Goal: Task Accomplishment & Management: Manage account settings

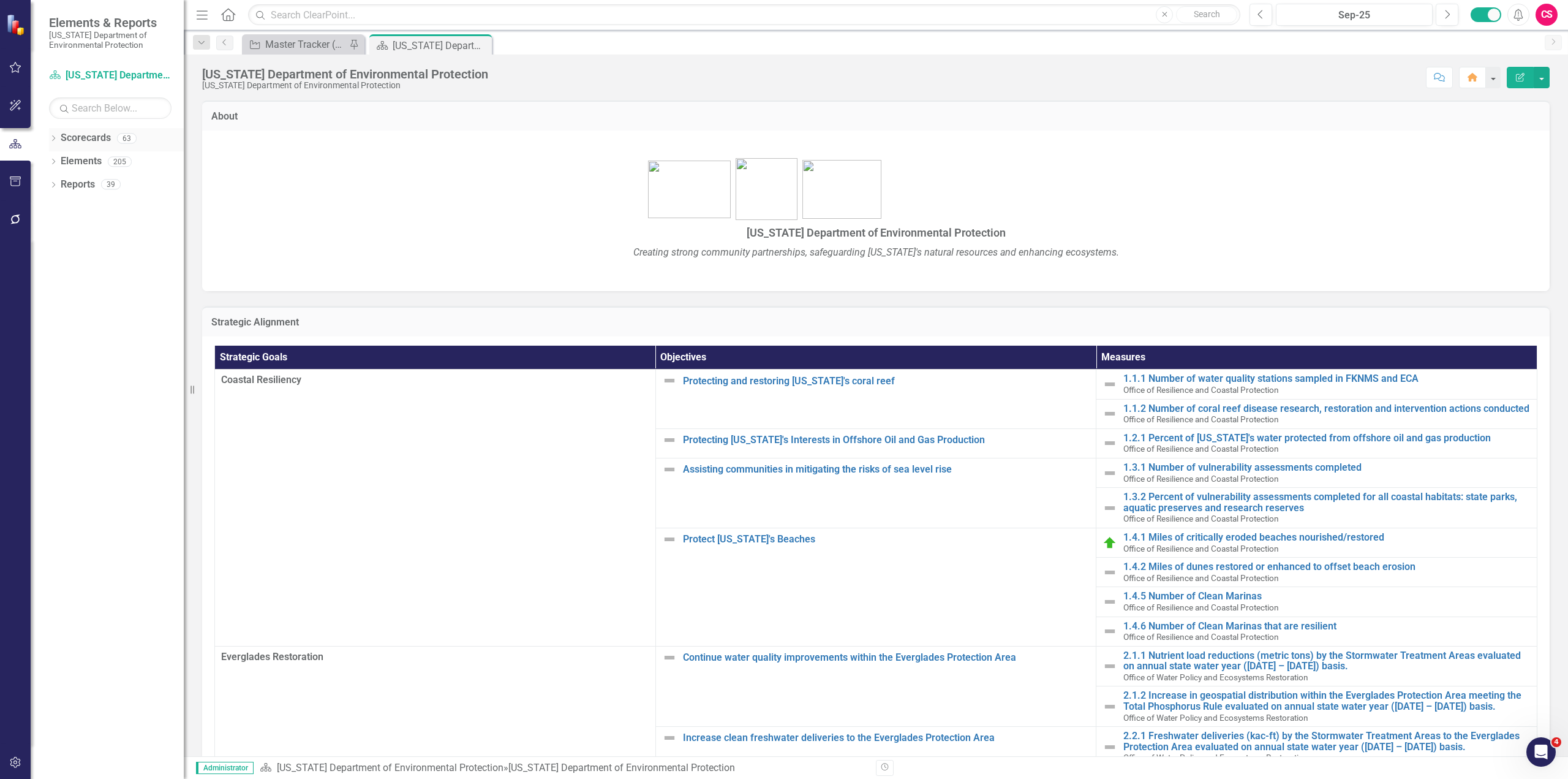
click at [56, 139] on icon "Dropdown" at bounding box center [53, 139] width 8 height 7
click at [62, 160] on icon "Dropdown" at bounding box center [60, 161] width 9 height 8
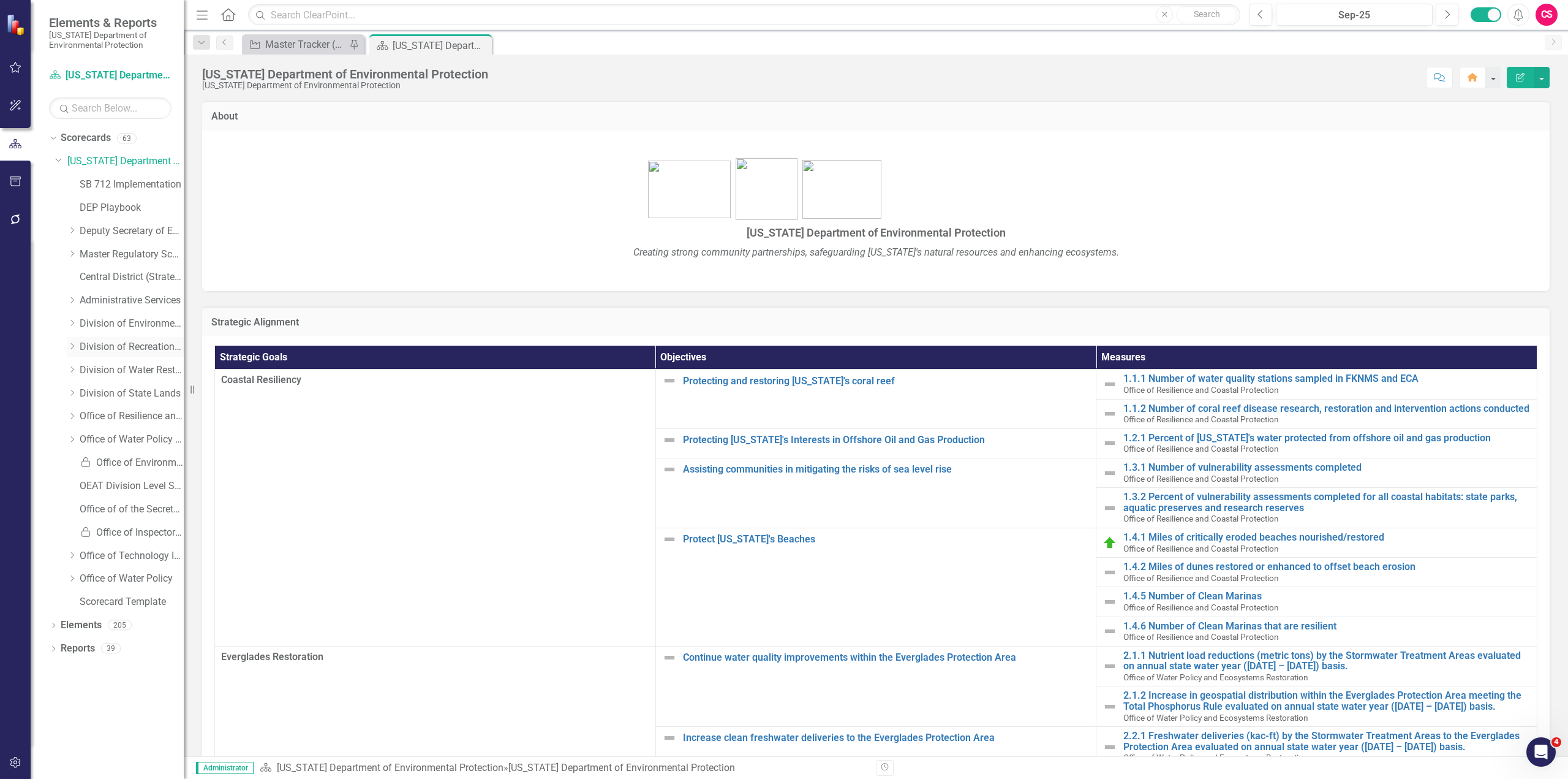
click at [72, 347] on icon "Dropdown" at bounding box center [71, 346] width 9 height 8
click at [124, 369] on link "Bureau of Design Construction" at bounding box center [137, 370] width 91 height 14
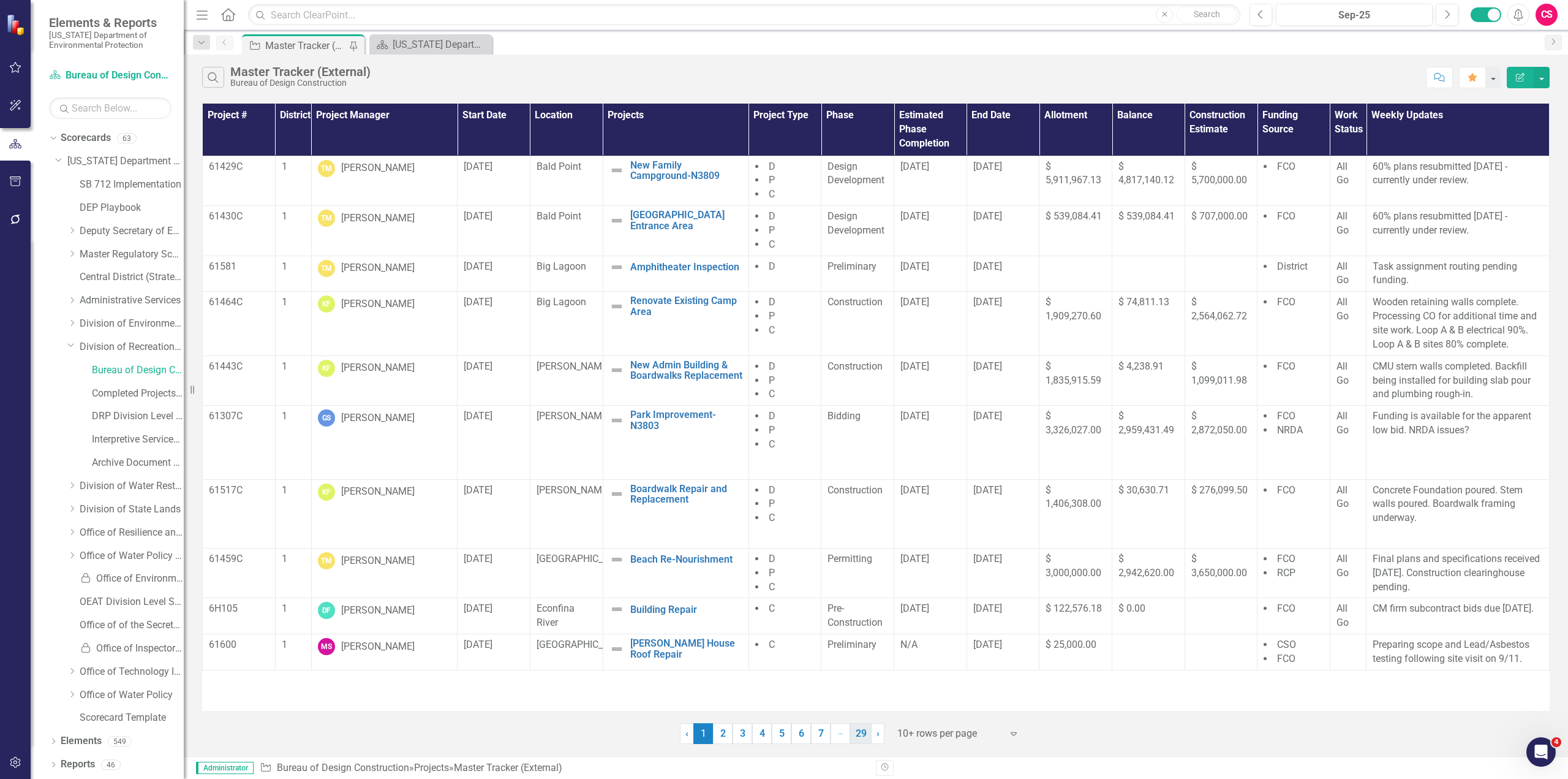
click at [858, 736] on link "29" at bounding box center [861, 733] width 22 height 21
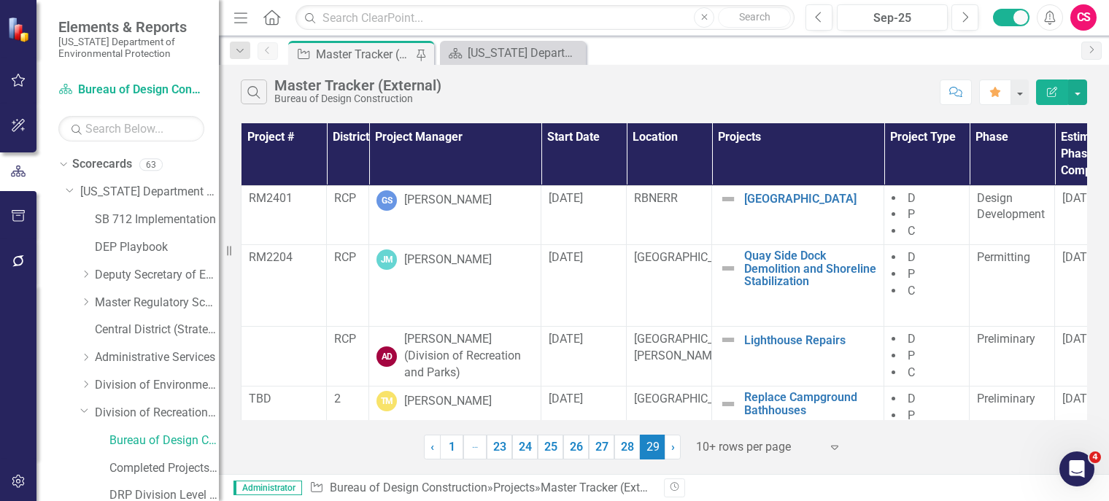
drag, startPoint x: 454, startPoint y: 450, endPoint x: 458, endPoint y: 421, distance: 28.8
click at [454, 450] on link "1" at bounding box center [451, 447] width 23 height 25
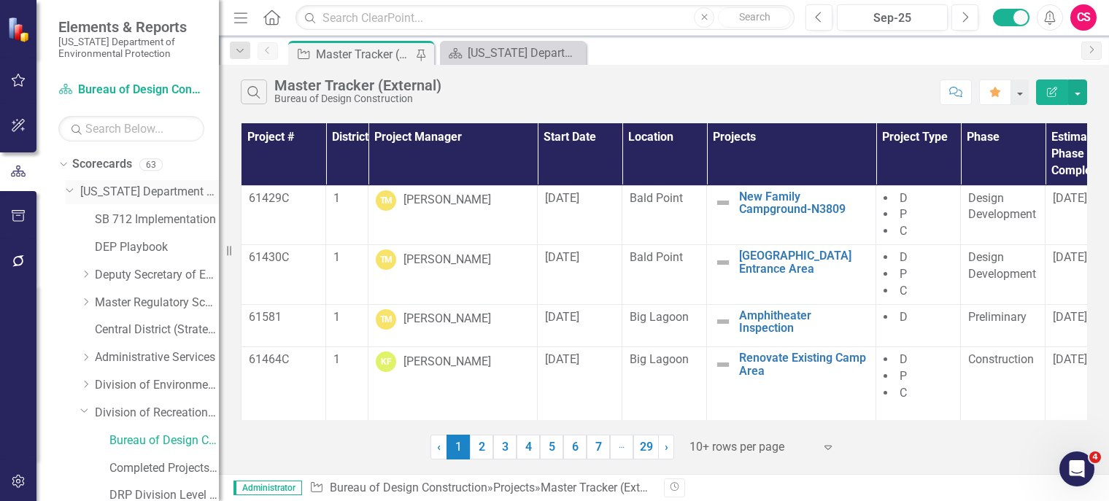
click at [67, 186] on icon "Dropdown" at bounding box center [70, 189] width 9 height 11
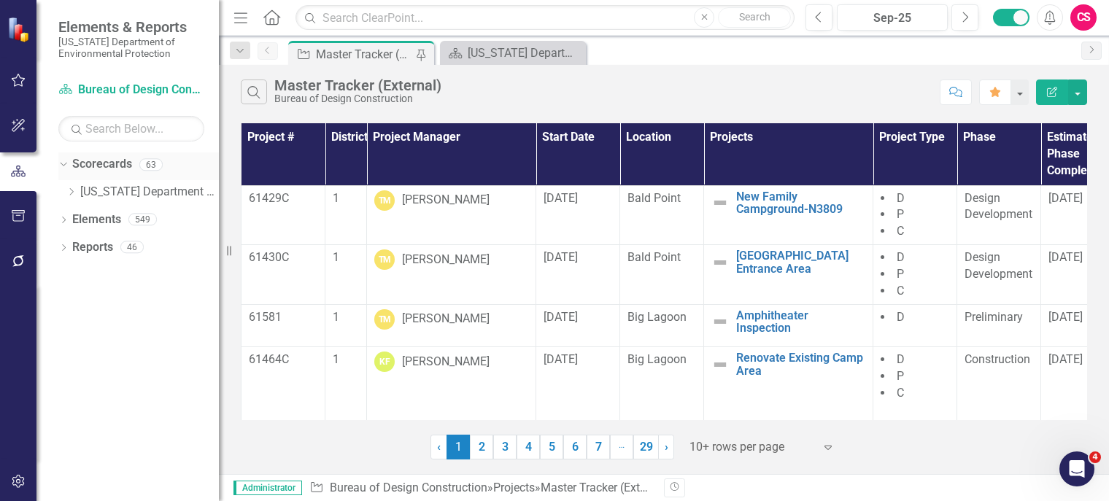
click at [67, 163] on div "Dropdown" at bounding box center [61, 164] width 12 height 10
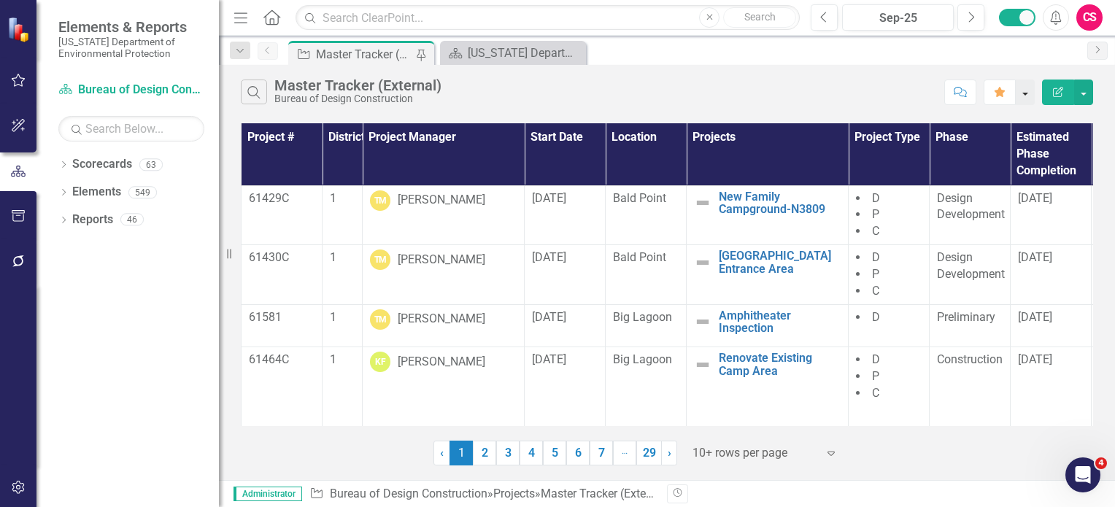
click at [1025, 96] on button "button" at bounding box center [1025, 93] width 19 height 26
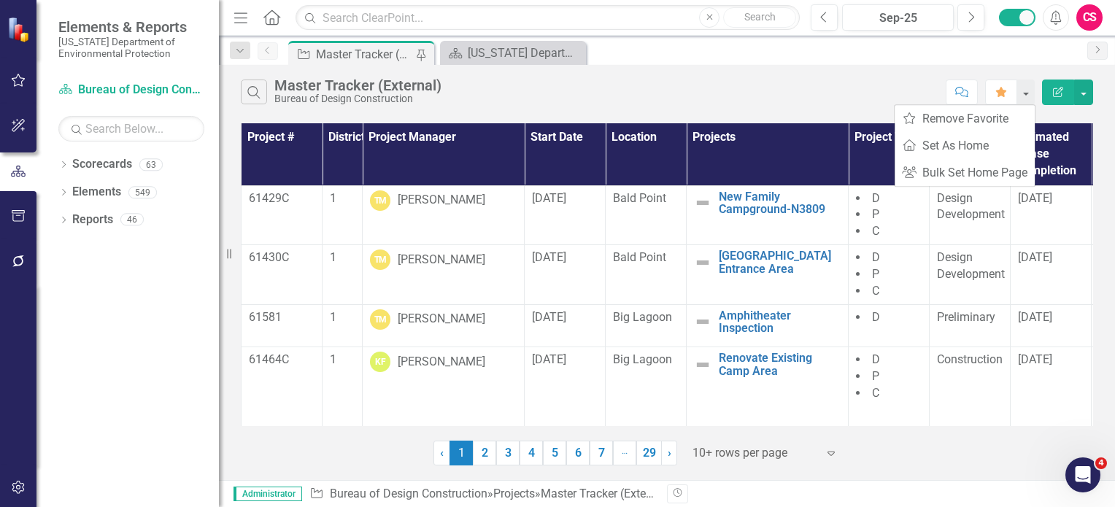
click at [873, 65] on div "Search Master Tracker (External) Bureau of Design Construction Comment Favorite…" at bounding box center [667, 88] width 896 height 47
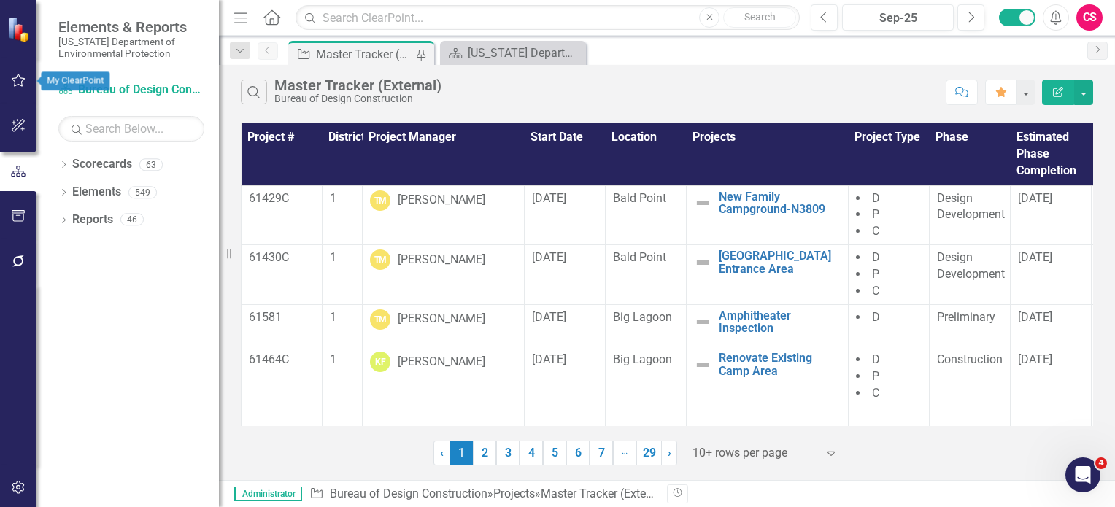
click at [12, 84] on icon "button" at bounding box center [18, 80] width 15 height 12
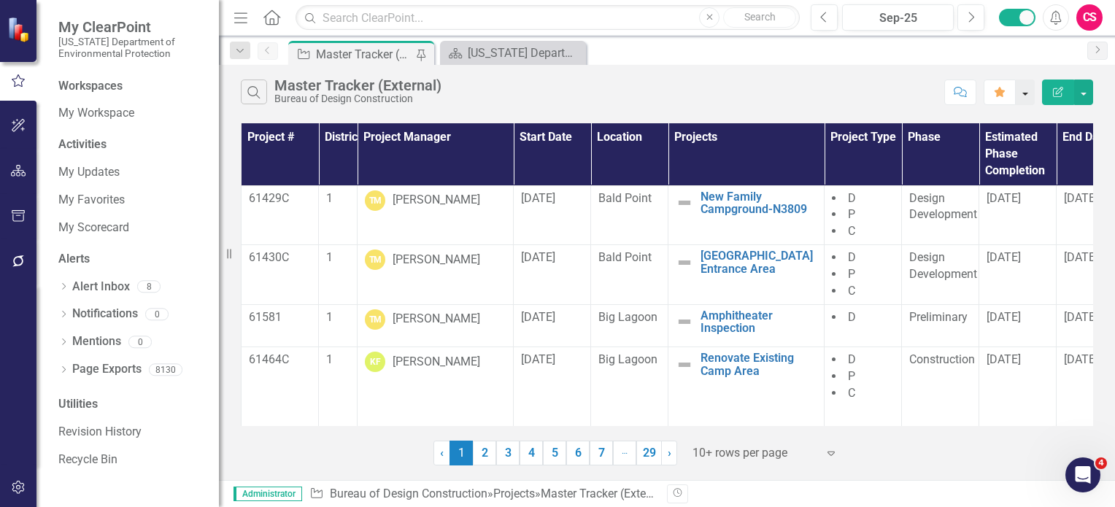
click at [1026, 98] on button "button" at bounding box center [1025, 93] width 19 height 26
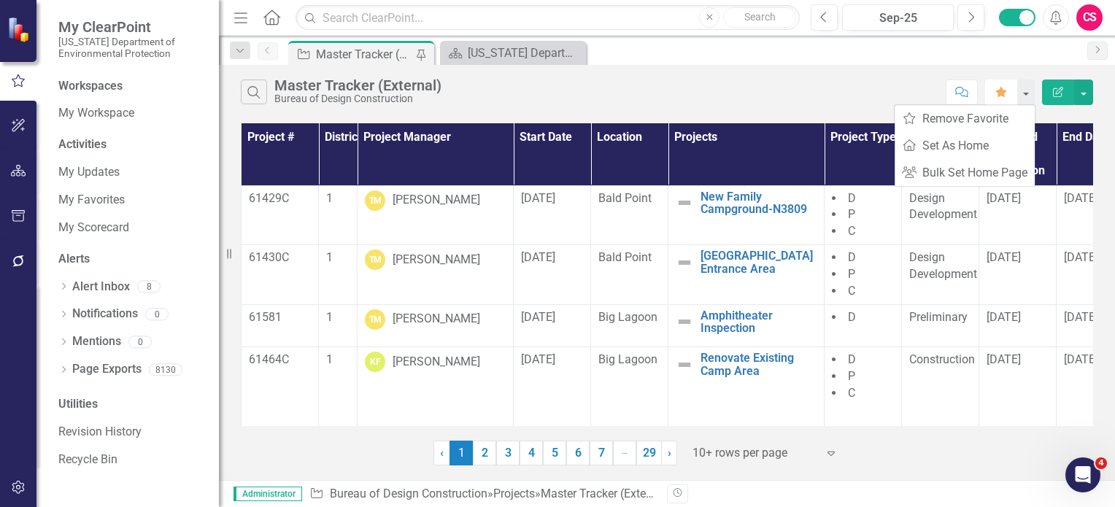
click at [1003, 93] on icon "button" at bounding box center [1001, 92] width 10 height 10
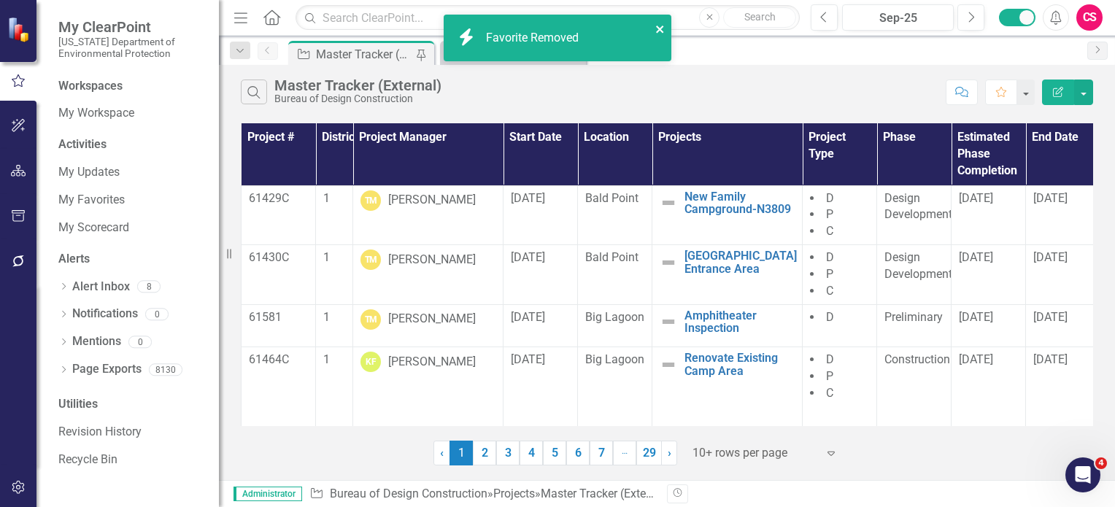
click at [663, 29] on icon "close" at bounding box center [660, 29] width 10 height 12
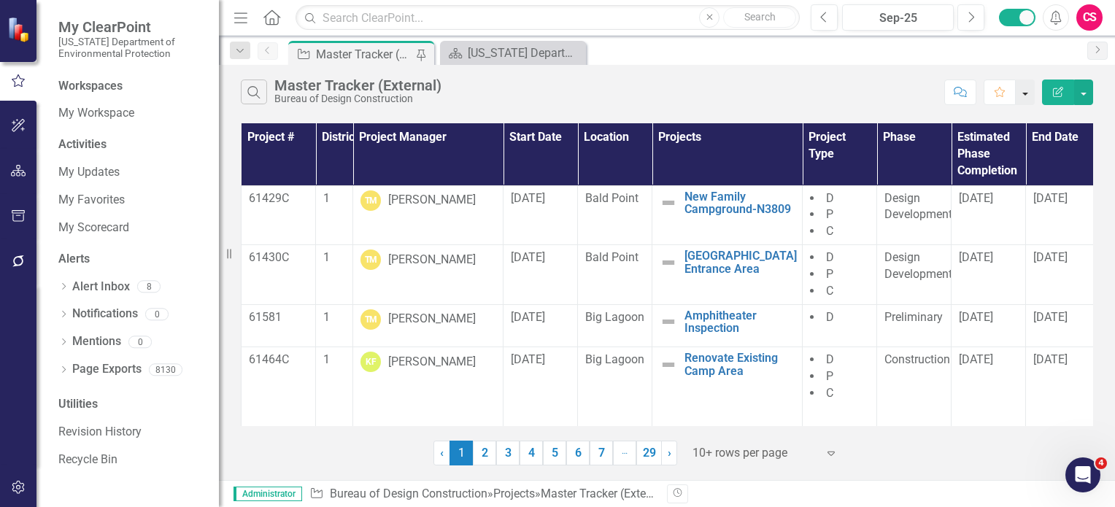
click at [1029, 95] on button "button" at bounding box center [1025, 93] width 19 height 26
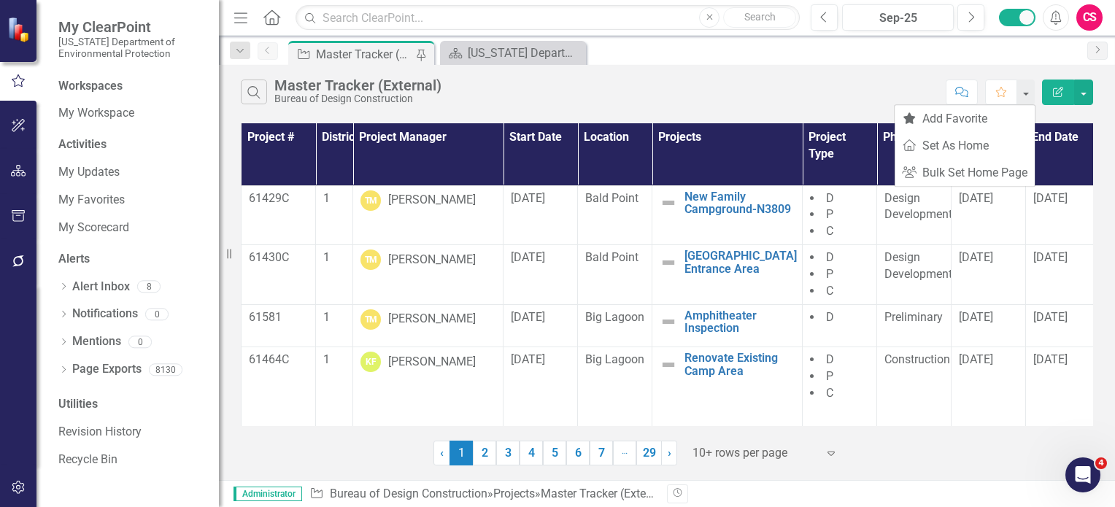
click at [855, 81] on div "Search Master Tracker (External) Bureau of Design Construction" at bounding box center [590, 92] width 698 height 25
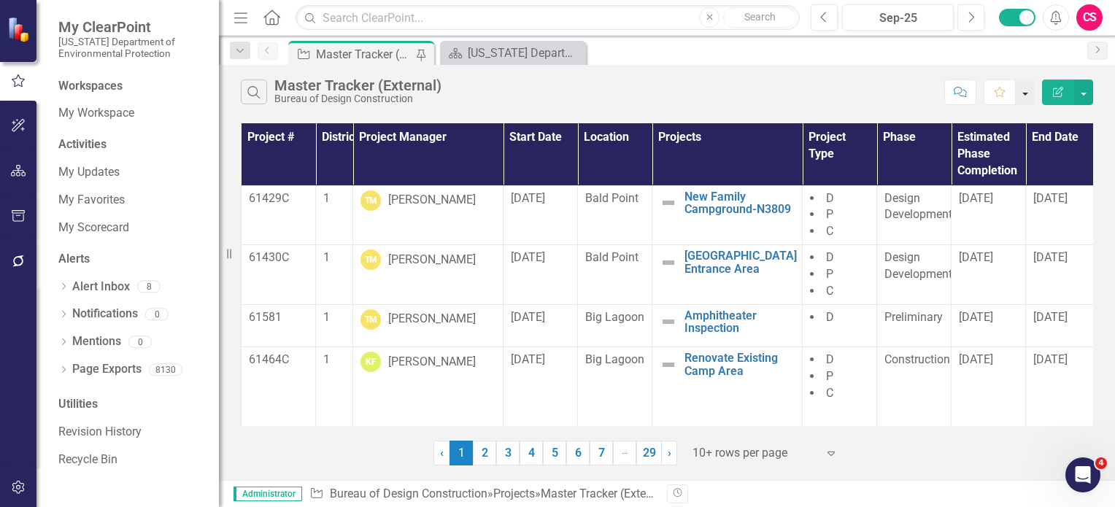
click at [1028, 93] on button "button" at bounding box center [1025, 93] width 19 height 26
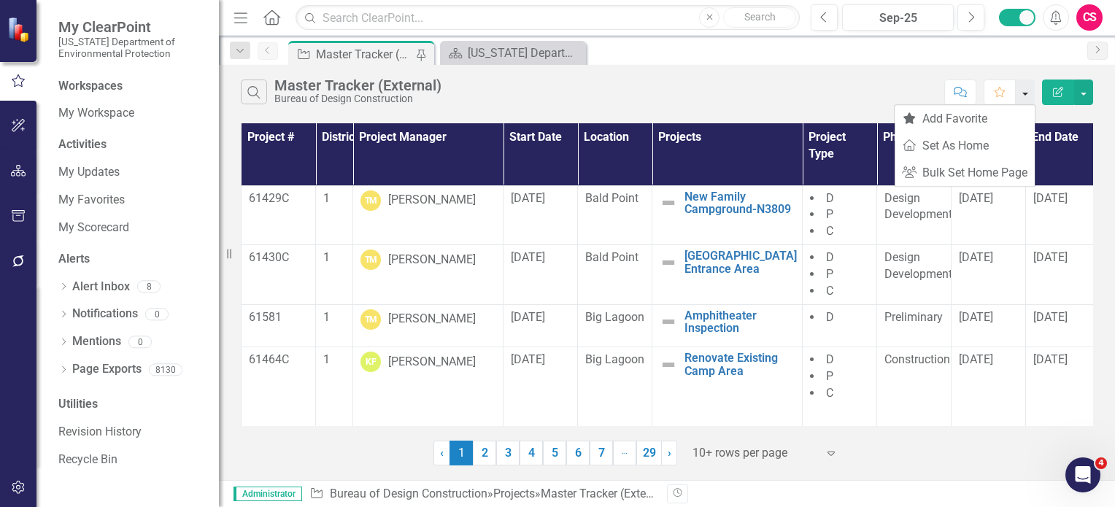
click at [1025, 90] on button "button" at bounding box center [1025, 93] width 19 height 26
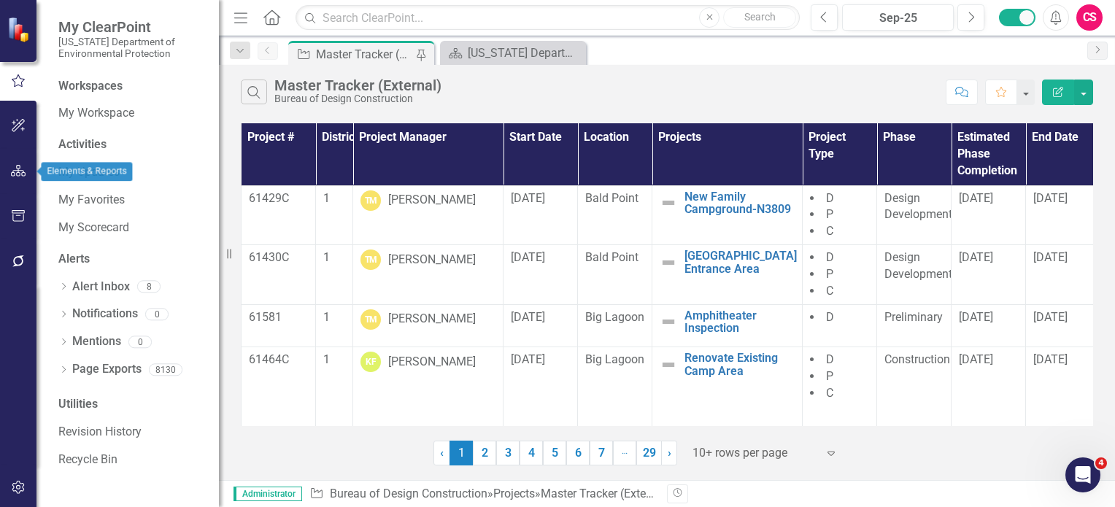
click at [17, 169] on icon "button" at bounding box center [18, 171] width 15 height 12
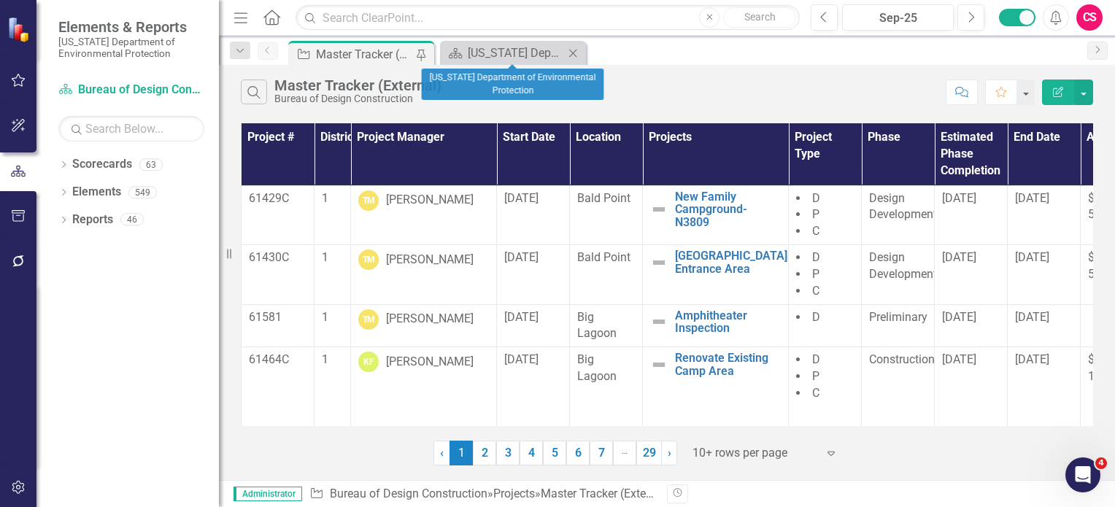
click at [578, 54] on icon "Close" at bounding box center [573, 53] width 15 height 12
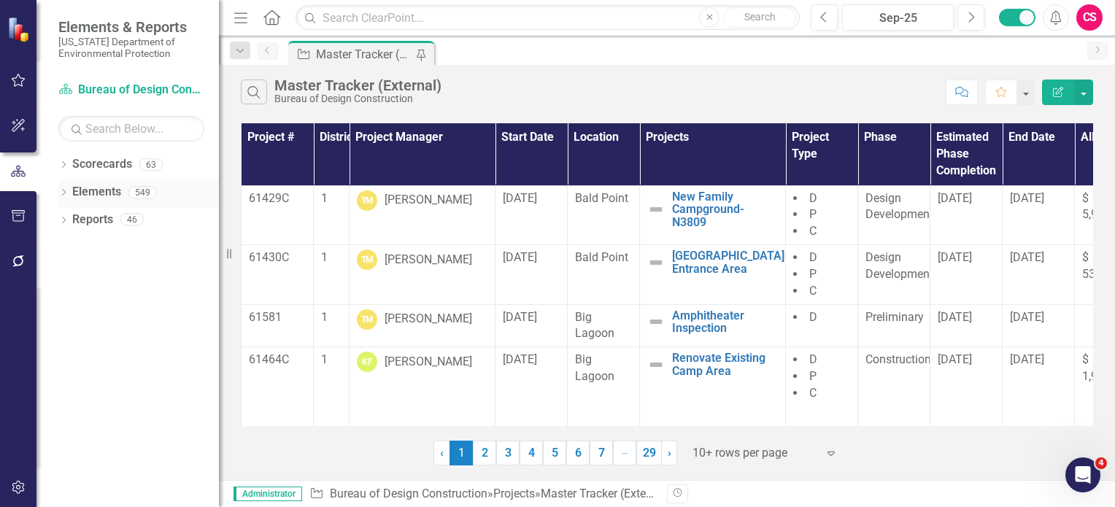
click at [98, 192] on link "Elements" at bounding box center [96, 192] width 49 height 17
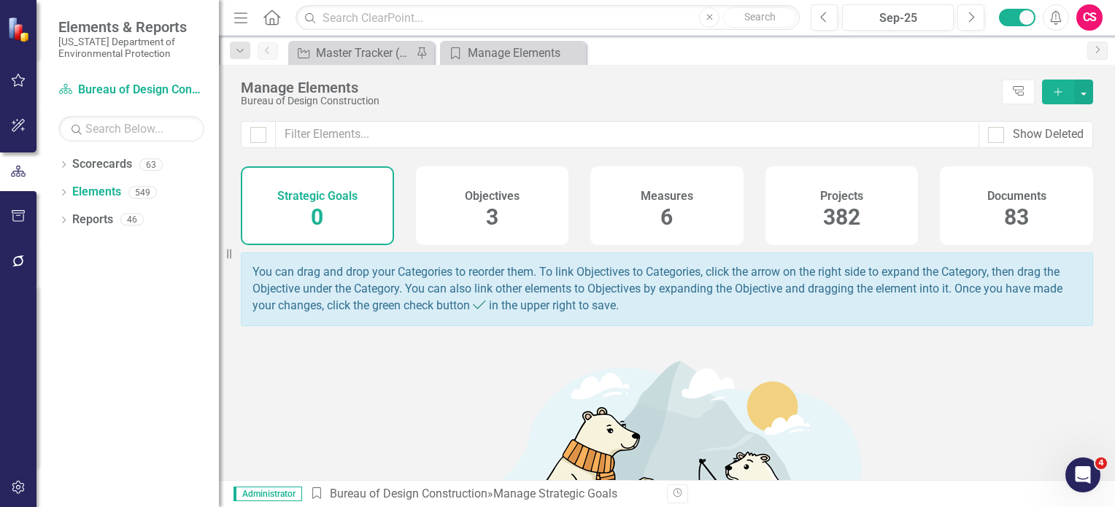
click at [827, 210] on span "382" at bounding box center [841, 217] width 37 height 26
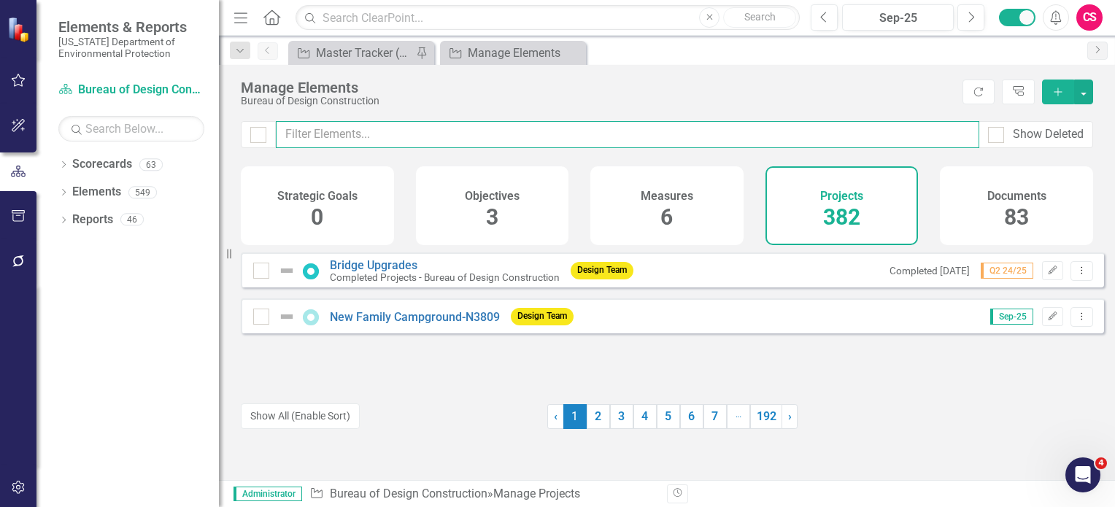
click at [362, 129] on input "text" at bounding box center [628, 134] width 704 height 27
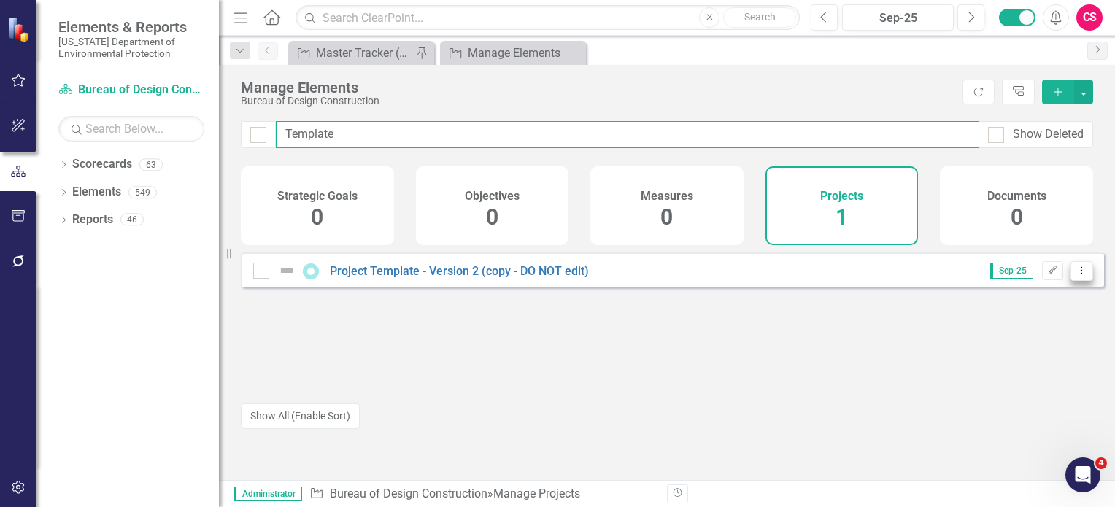
type input "Template"
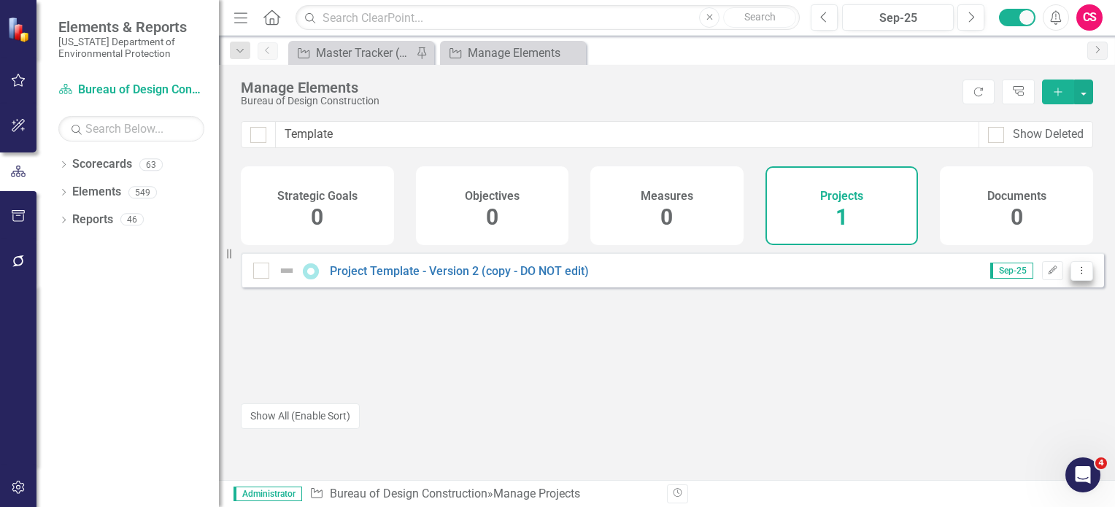
click at [1076, 275] on icon "Dropdown Menu" at bounding box center [1082, 270] width 12 height 9
click at [1030, 359] on link "Copy Duplicate Project" at bounding box center [1021, 358] width 123 height 27
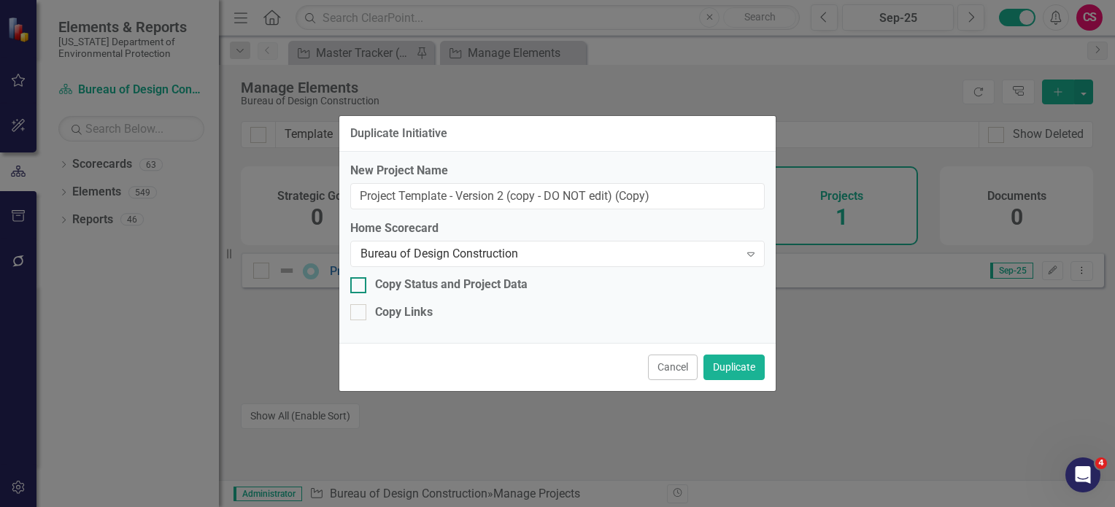
click at [416, 285] on div "Copy Status and Project Data" at bounding box center [451, 285] width 153 height 17
click at [360, 285] on input "Copy Status and Project Data" at bounding box center [354, 281] width 9 height 9
checkbox input "true"
drag, startPoint x: 660, startPoint y: 194, endPoint x: 291, endPoint y: 189, distance: 369.3
click at [291, 189] on div "Duplicate Initiative New Project Name Project Template - Version 2 (copy - DO N…" at bounding box center [557, 253] width 1115 height 507
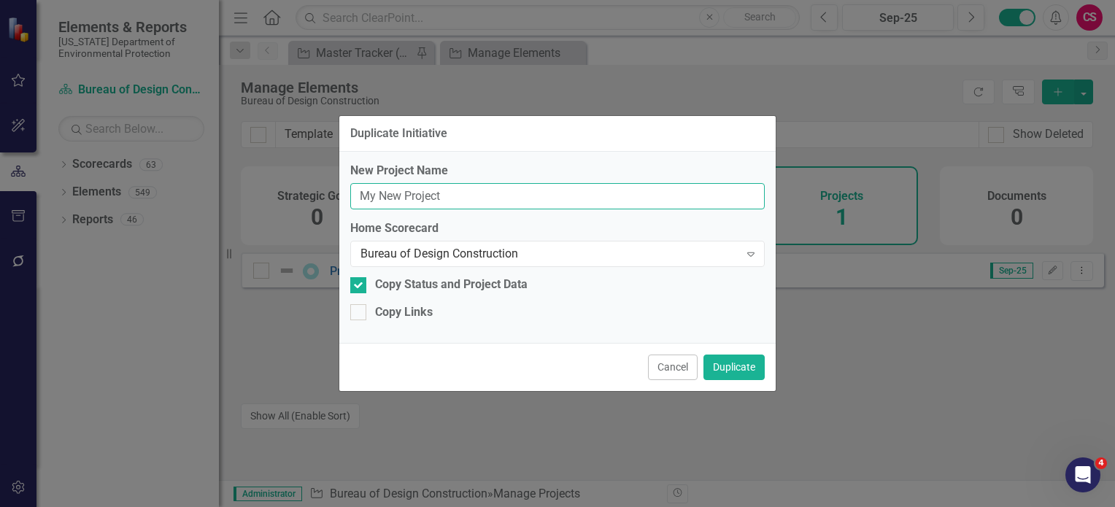
type input "My New Project"
click at [736, 369] on button "Duplicate" at bounding box center [734, 368] width 61 height 26
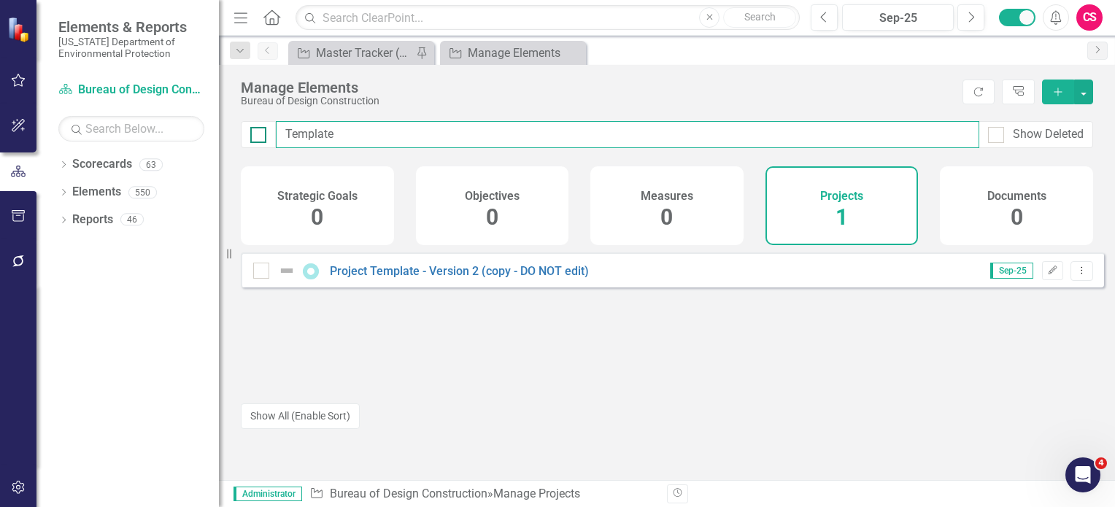
drag, startPoint x: 367, startPoint y: 136, endPoint x: 251, endPoint y: 132, distance: 116.1
click at [251, 132] on div "Template Show Deleted" at bounding box center [667, 134] width 852 height 27
type input "my new project"
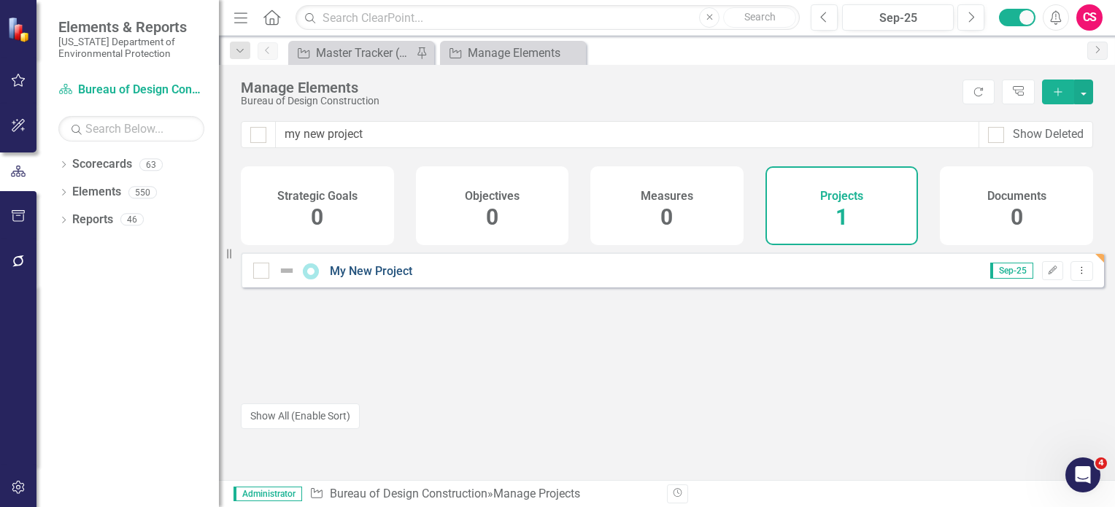
click at [377, 278] on link "My New Project" at bounding box center [371, 271] width 82 height 14
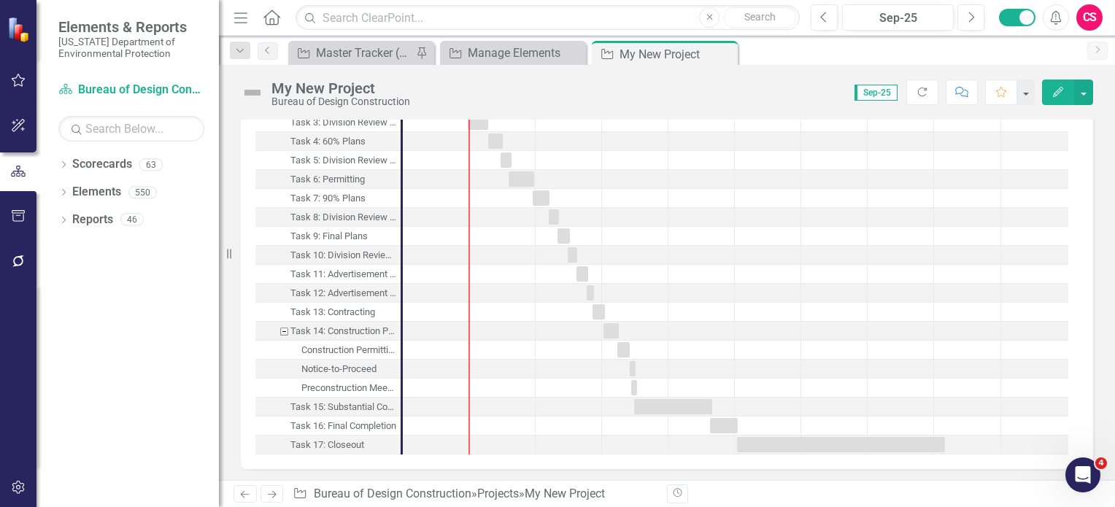
scroll to position [1465, 0]
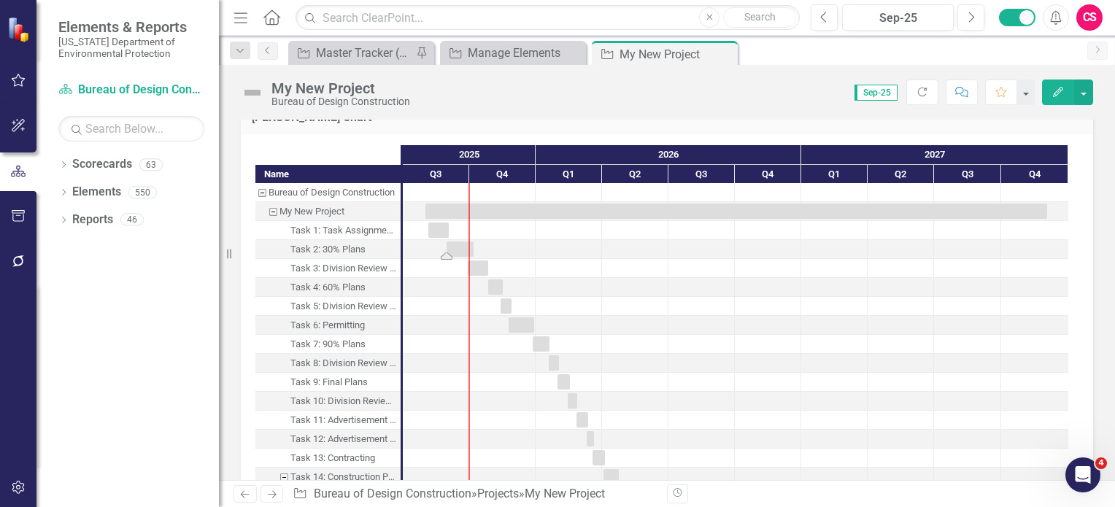
click at [461, 245] on div "Task: Start date: 2025-08-30 End date: 2025-10-07" at bounding box center [460, 249] width 27 height 15
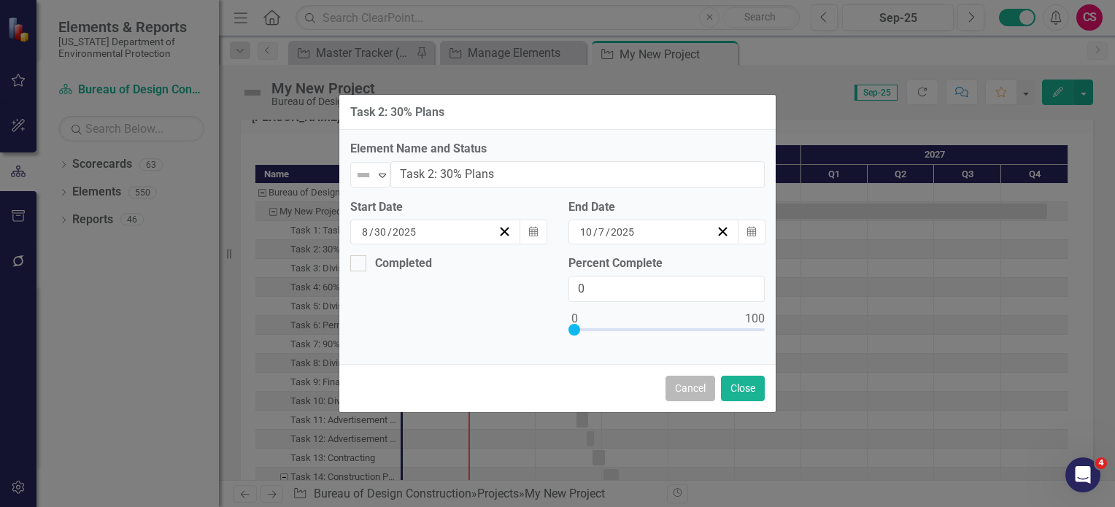
click at [694, 395] on button "Cancel" at bounding box center [691, 389] width 50 height 26
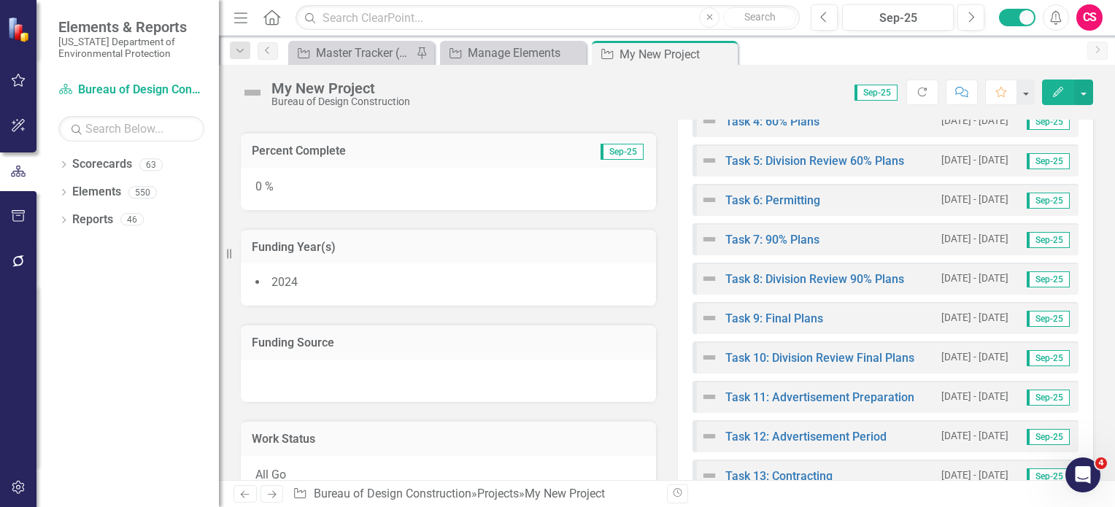
scroll to position [0, 0]
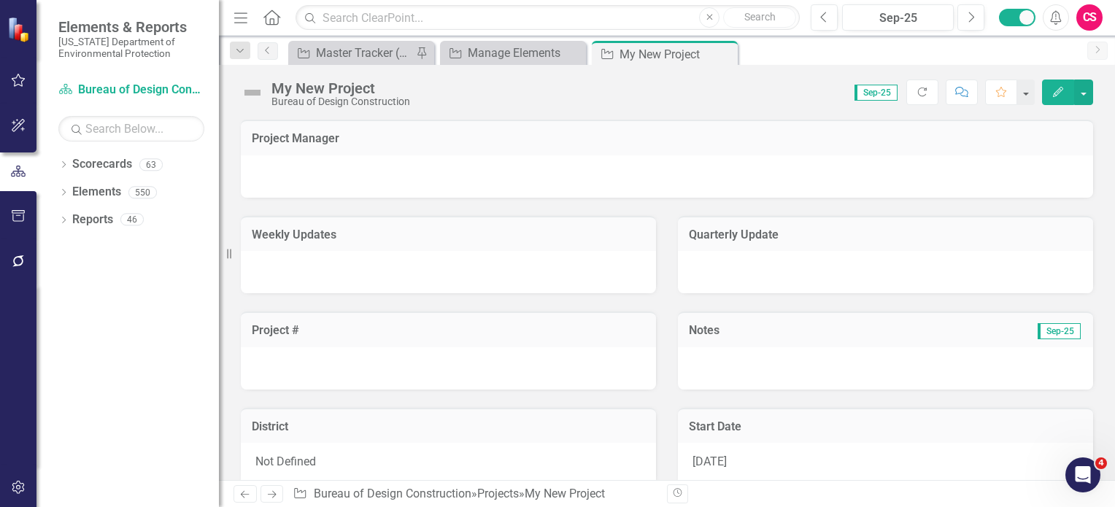
click at [1053, 94] on icon "Edit" at bounding box center [1058, 92] width 13 height 10
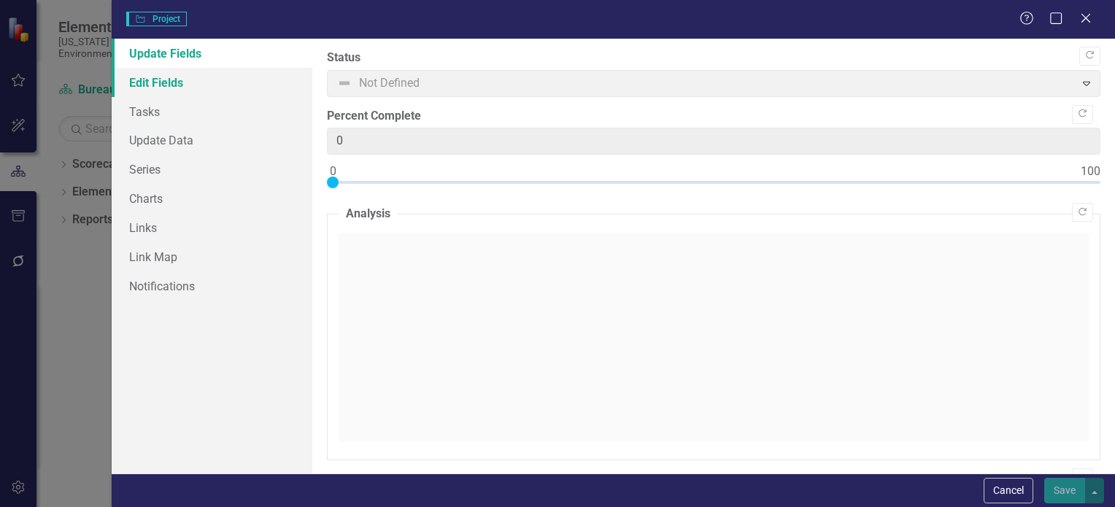
click at [190, 87] on link "Edit Fields" at bounding box center [212, 82] width 201 height 29
click at [175, 110] on link "Tasks" at bounding box center [212, 111] width 201 height 29
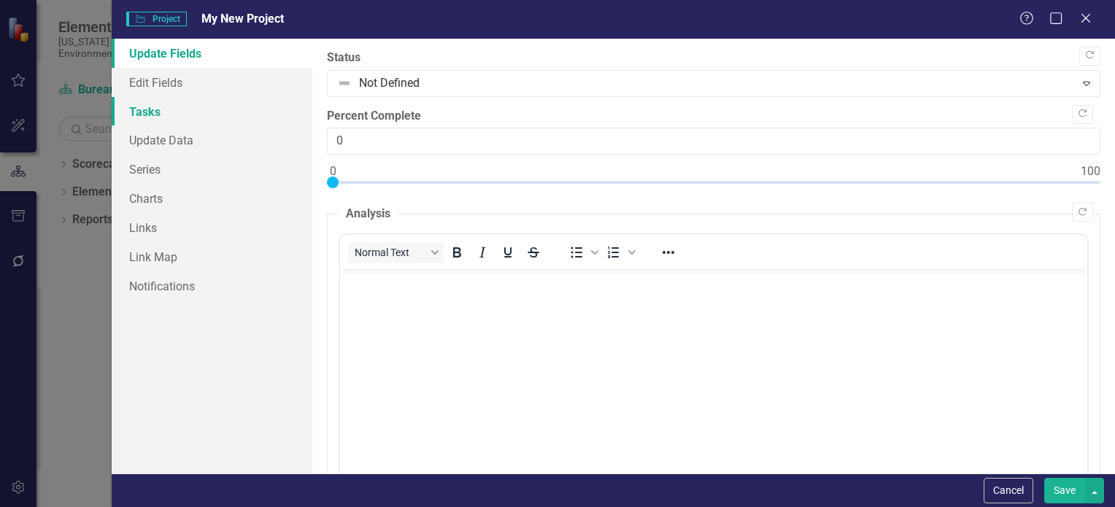
click at [152, 115] on link "Tasks" at bounding box center [212, 111] width 201 height 29
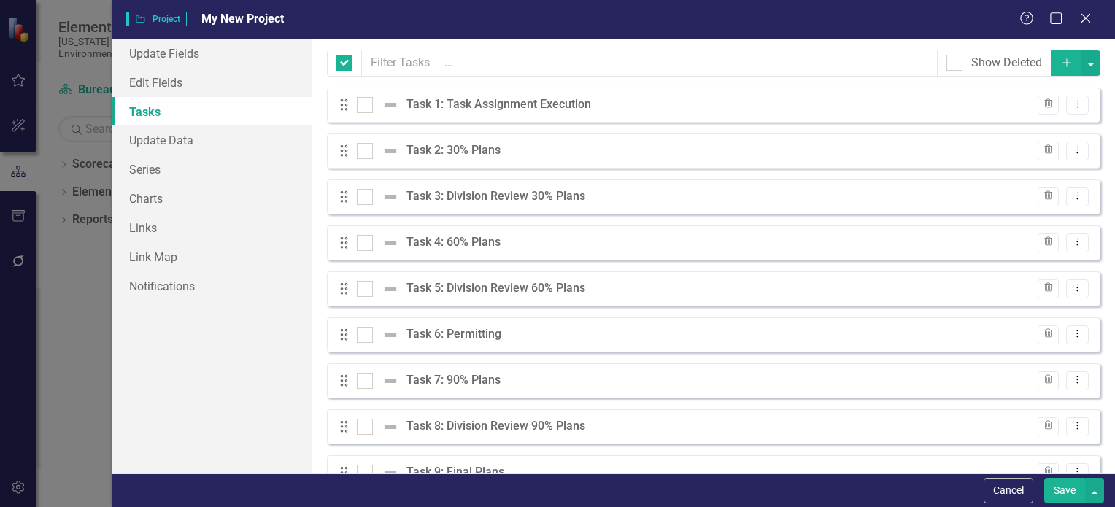
checkbox input "false"
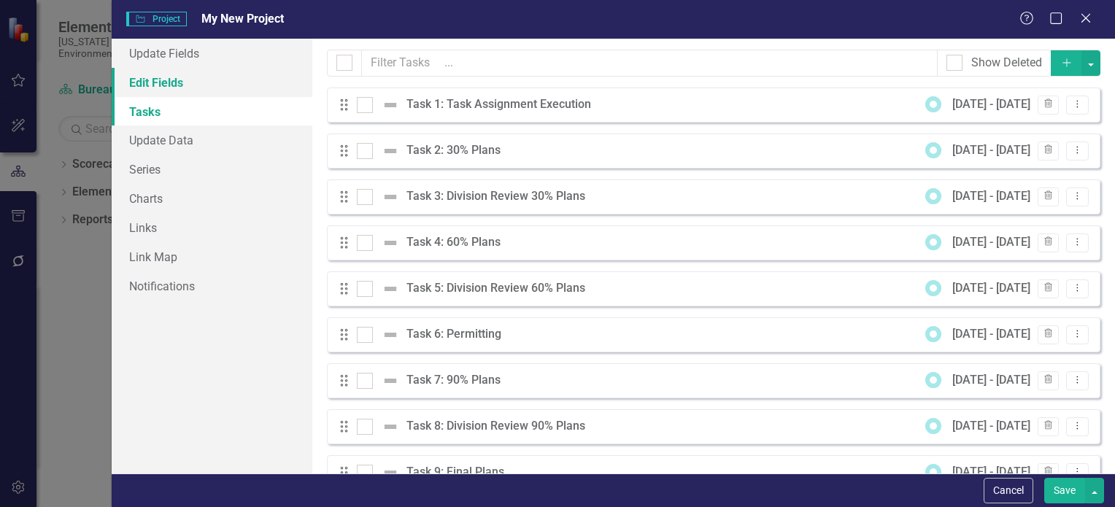
click at [218, 82] on link "Edit Fields" at bounding box center [212, 82] width 201 height 29
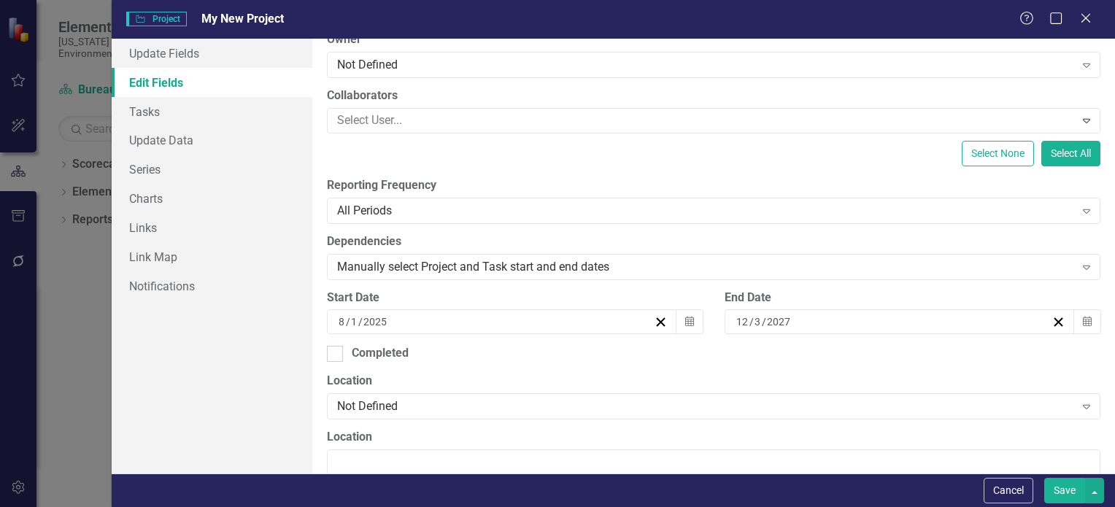
scroll to position [143, 0]
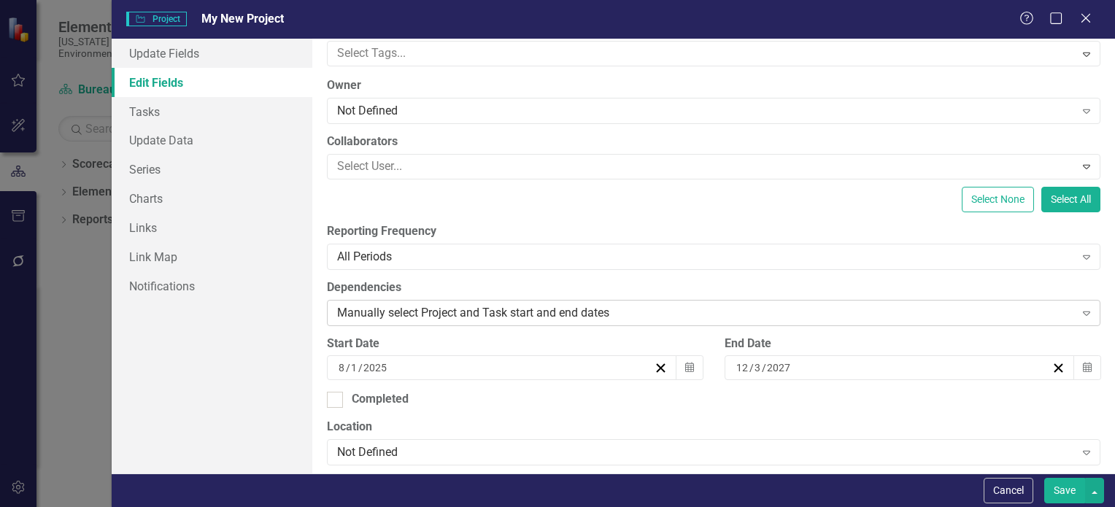
click at [449, 312] on div "Manually select Project and Task start and end dates" at bounding box center [706, 312] width 738 height 17
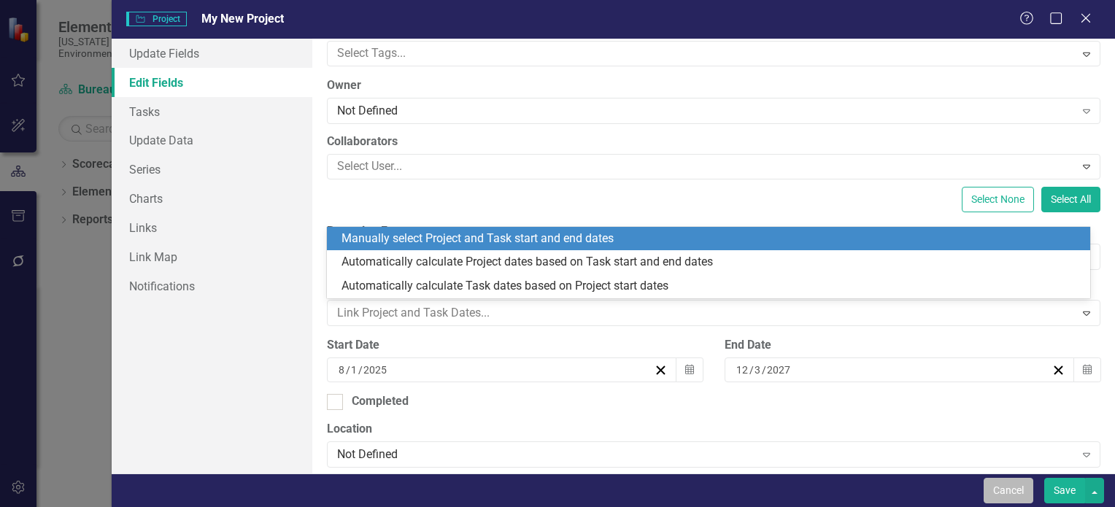
click at [998, 497] on button "Cancel" at bounding box center [1009, 491] width 50 height 26
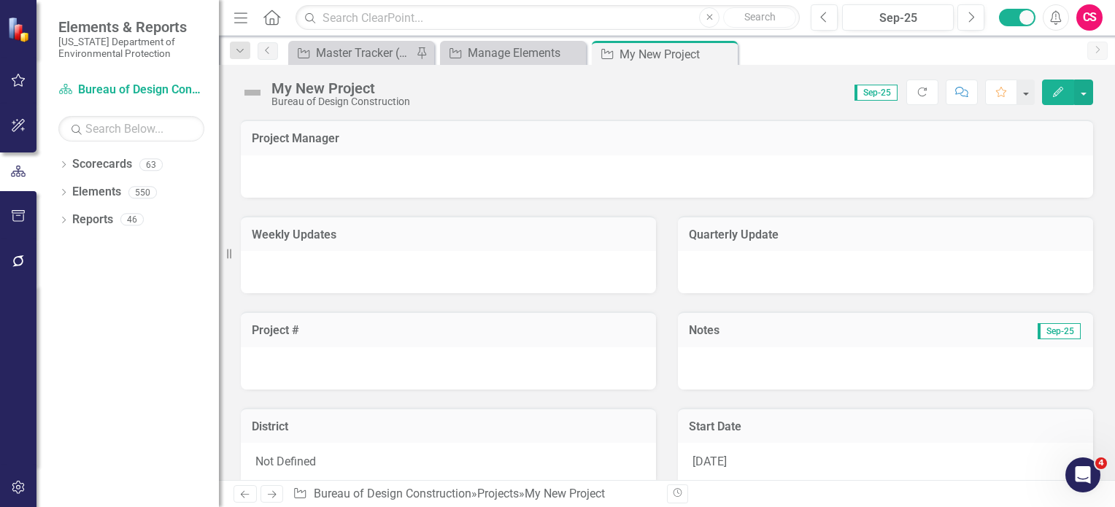
click at [1055, 93] on icon "button" at bounding box center [1058, 92] width 10 height 10
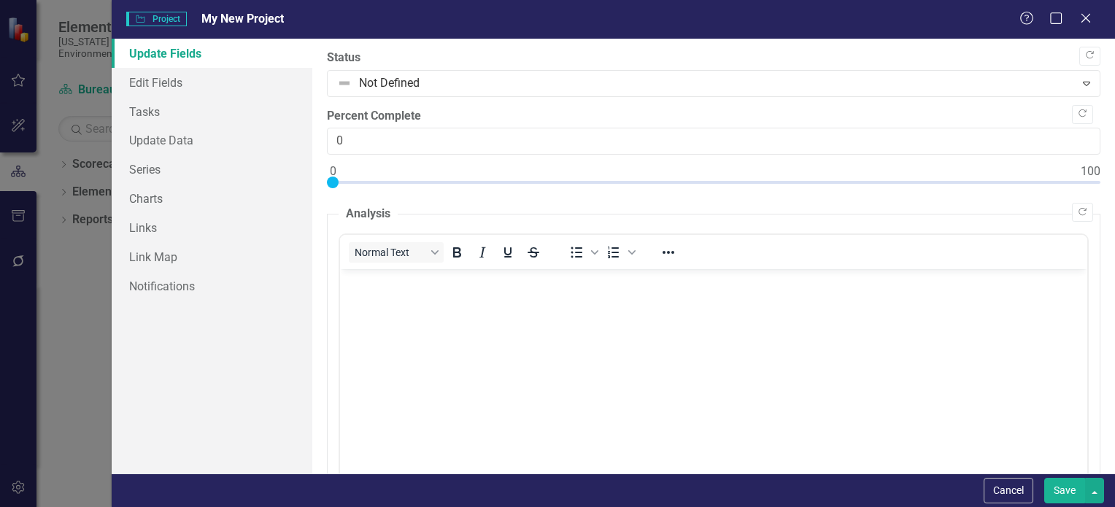
scroll to position [0, 0]
click at [203, 87] on link "Edit Fields" at bounding box center [212, 82] width 201 height 29
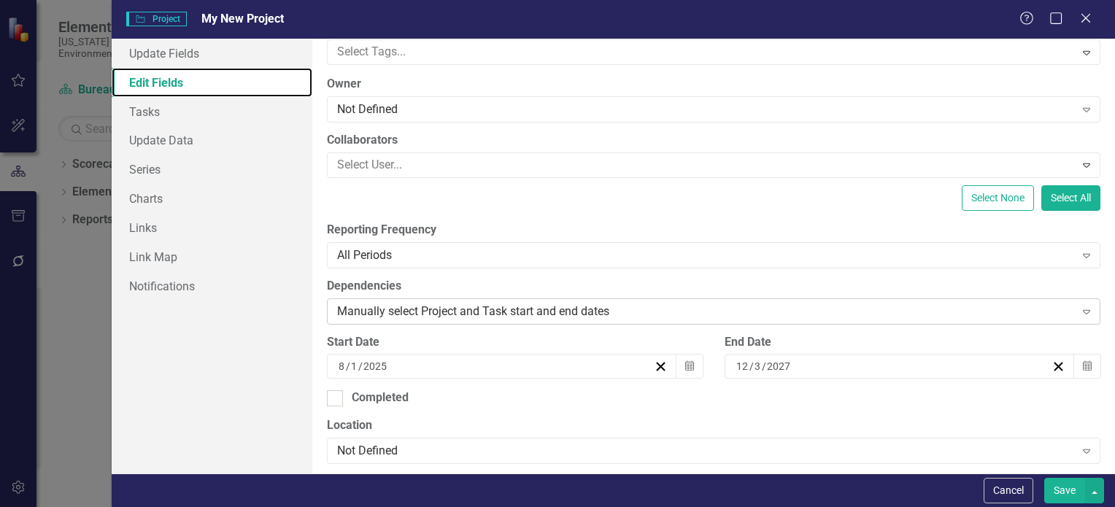
scroll to position [146, 0]
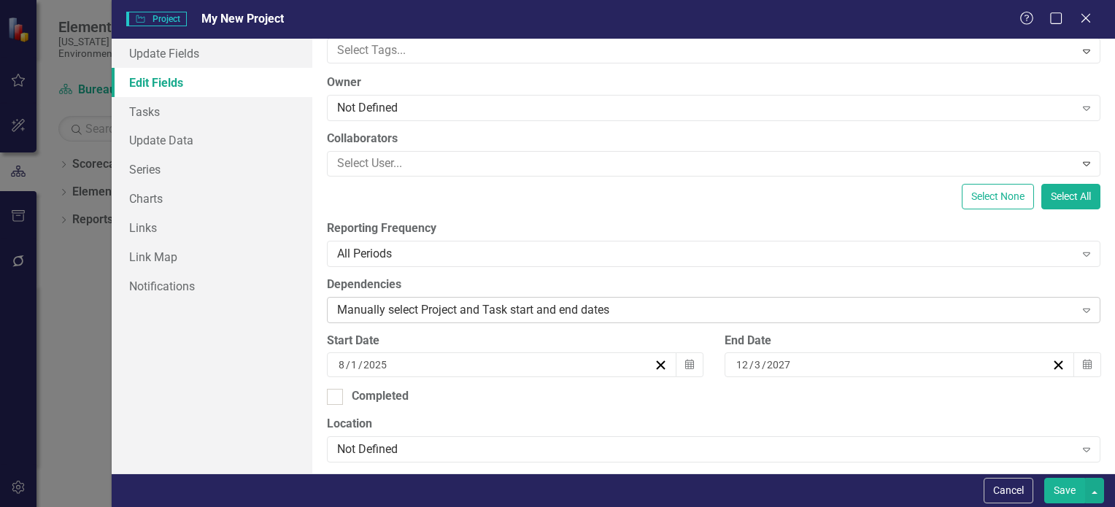
click at [566, 314] on div "Manually select Project and Task start and end dates" at bounding box center [706, 309] width 738 height 17
click at [400, 312] on div "Manually select Project and Task start and end dates" at bounding box center [706, 309] width 738 height 17
click at [1022, 496] on button "Cancel" at bounding box center [1009, 491] width 50 height 26
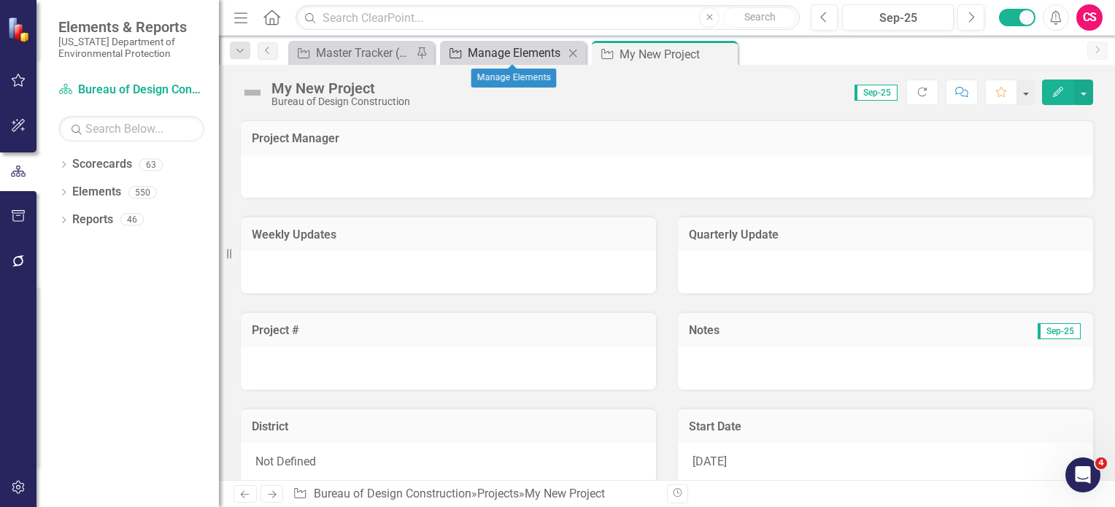
click at [512, 58] on div "Manage Elements" at bounding box center [516, 53] width 96 height 18
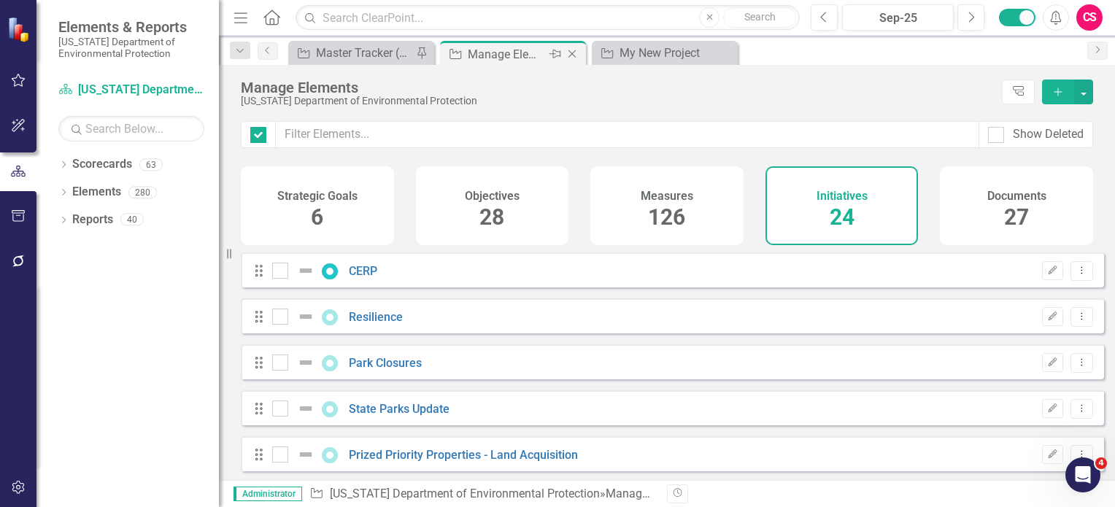
checkbox input "false"
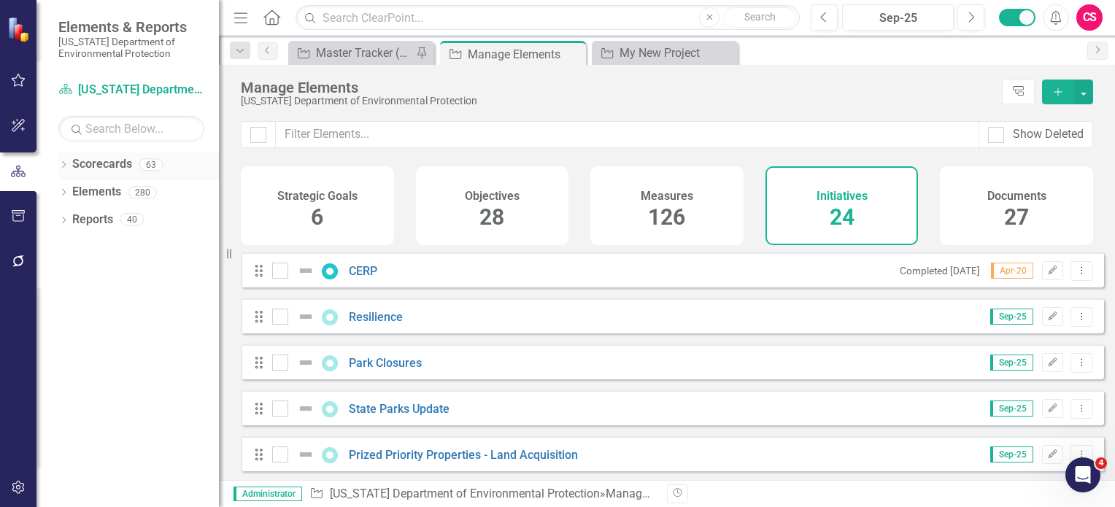
click at [61, 169] on icon "Dropdown" at bounding box center [63, 166] width 10 height 8
click at [67, 195] on icon "Dropdown" at bounding box center [71, 192] width 11 height 9
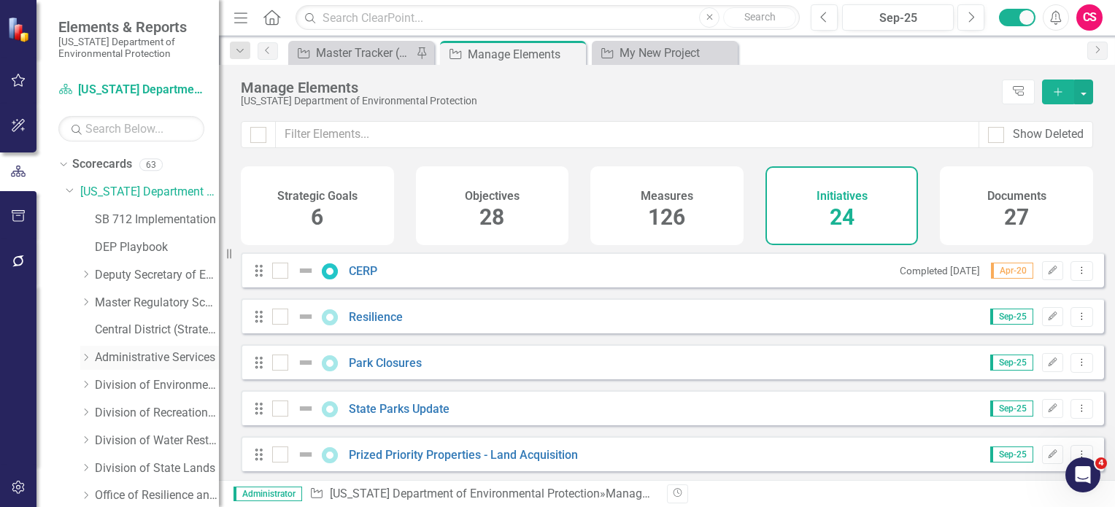
click at [87, 355] on icon at bounding box center [87, 357] width 4 height 7
click at [85, 302] on icon "Dropdown" at bounding box center [85, 302] width 11 height 9
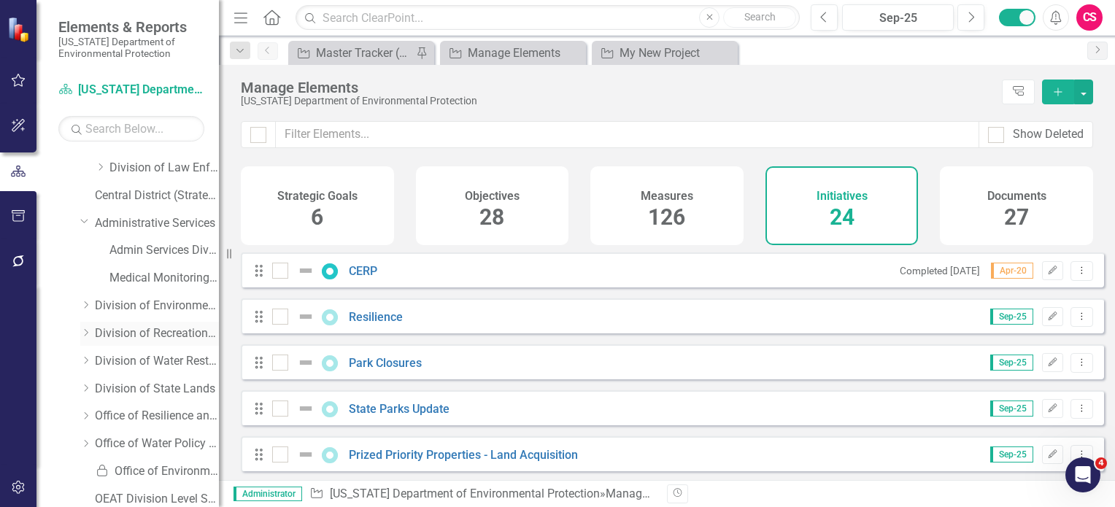
scroll to position [438, 0]
click at [88, 336] on icon "Dropdown" at bounding box center [85, 333] width 11 height 9
click at [151, 364] on link "Bureau of Design Construction" at bounding box center [163, 362] width 109 height 17
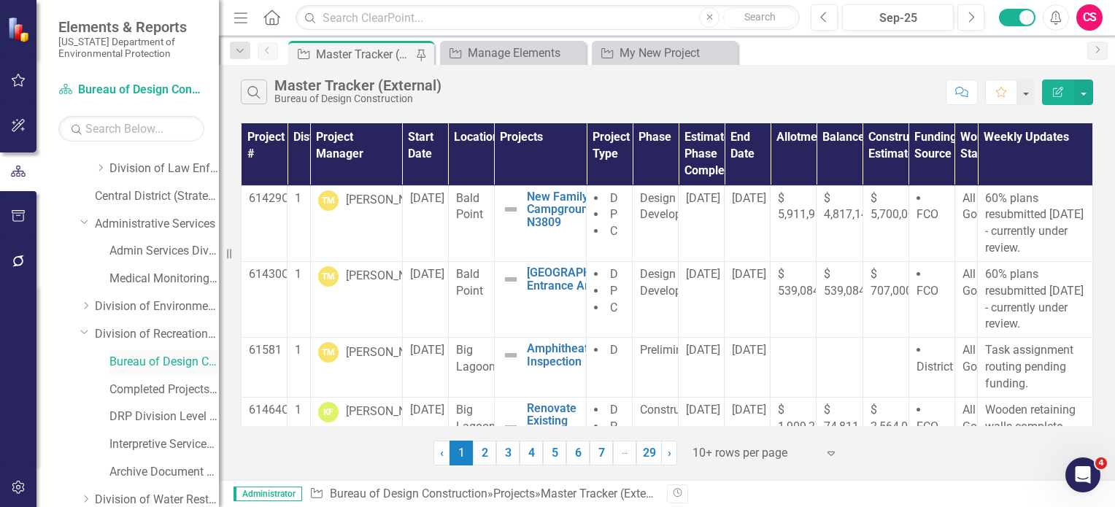
click at [151, 364] on link "Bureau of Design Construction" at bounding box center [163, 362] width 109 height 17
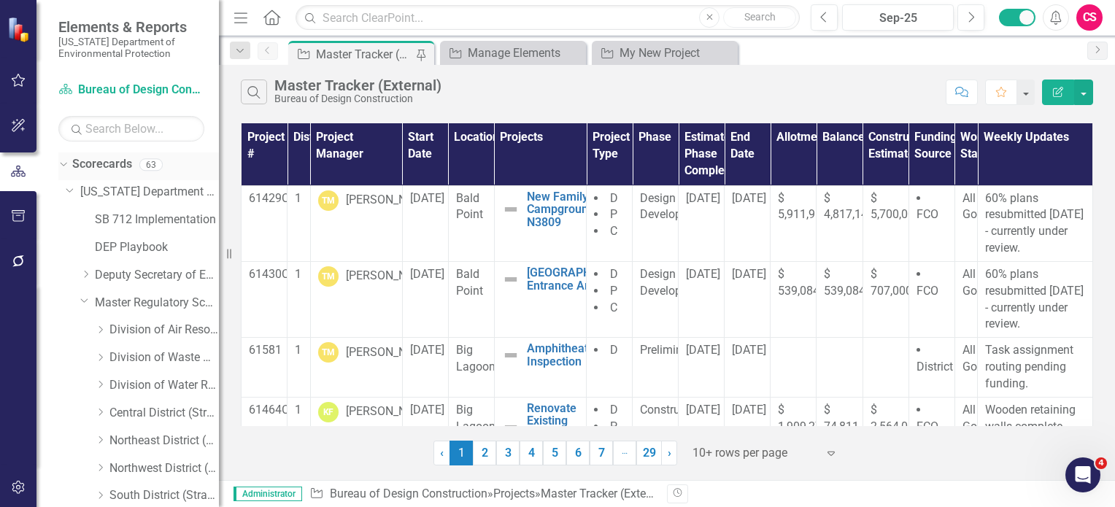
click at [61, 165] on icon "Dropdown" at bounding box center [62, 164] width 8 height 10
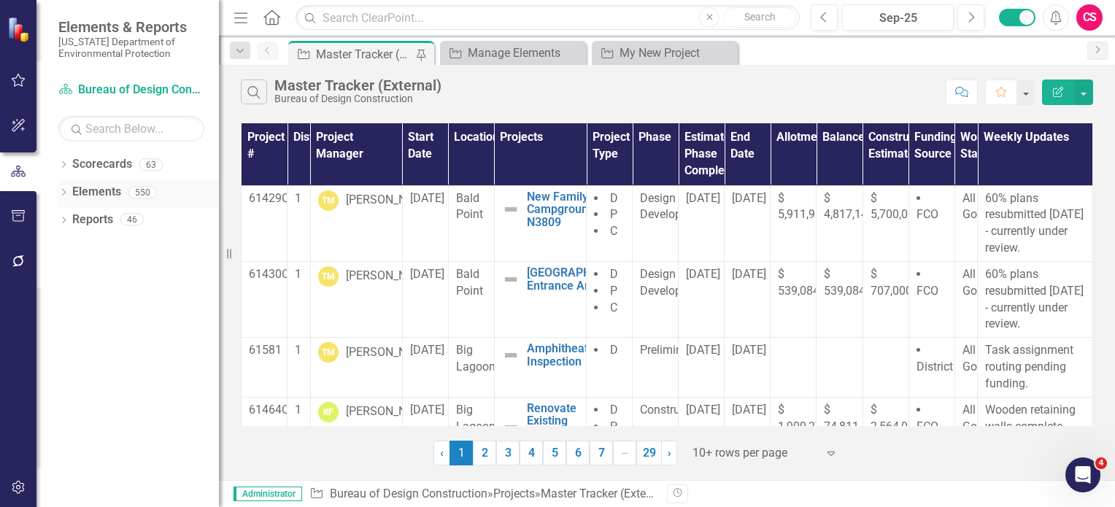
click at [105, 196] on link "Elements" at bounding box center [96, 192] width 49 height 17
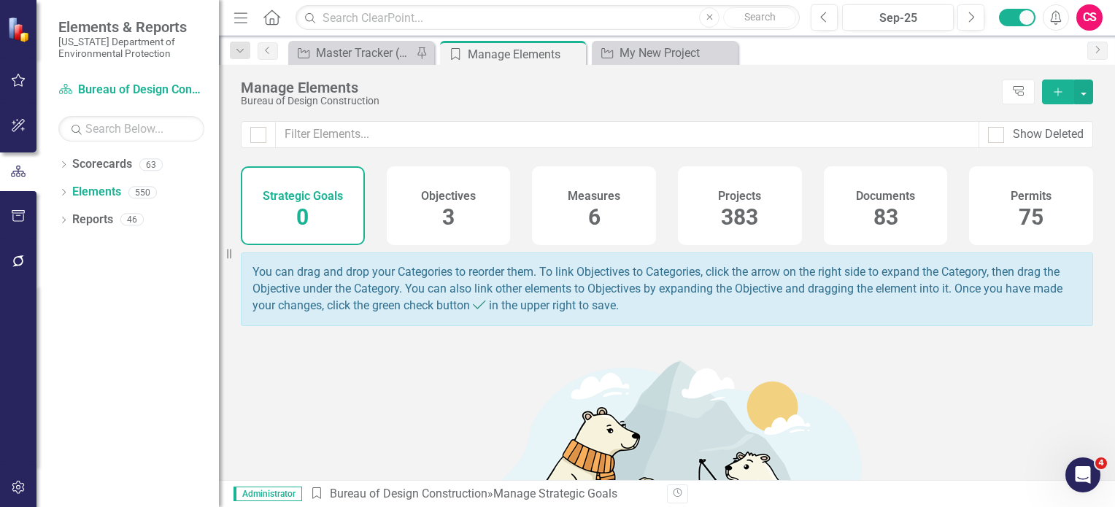
click at [765, 215] on div "Projects 383" at bounding box center [740, 205] width 124 height 79
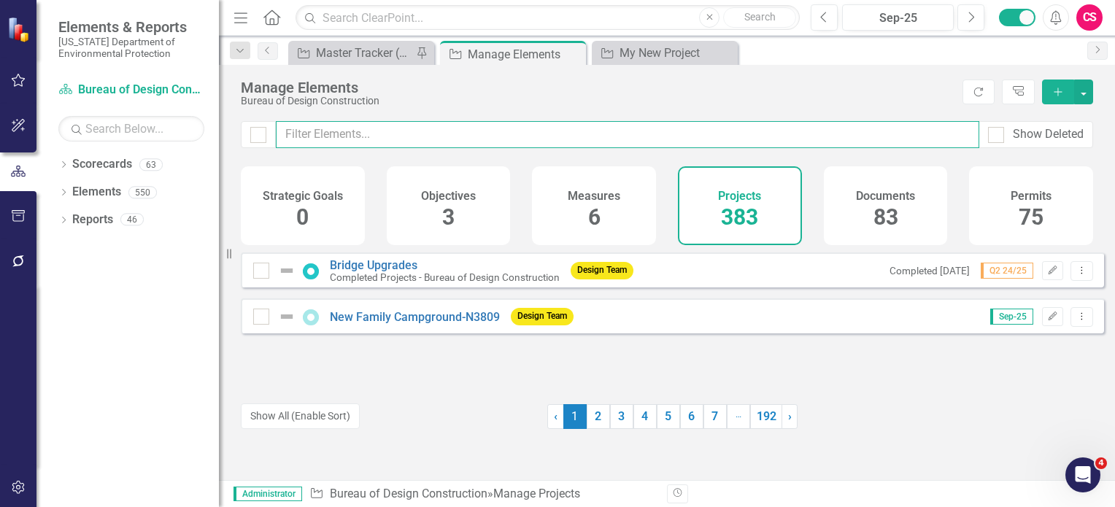
click at [473, 131] on input "text" at bounding box center [628, 134] width 704 height 27
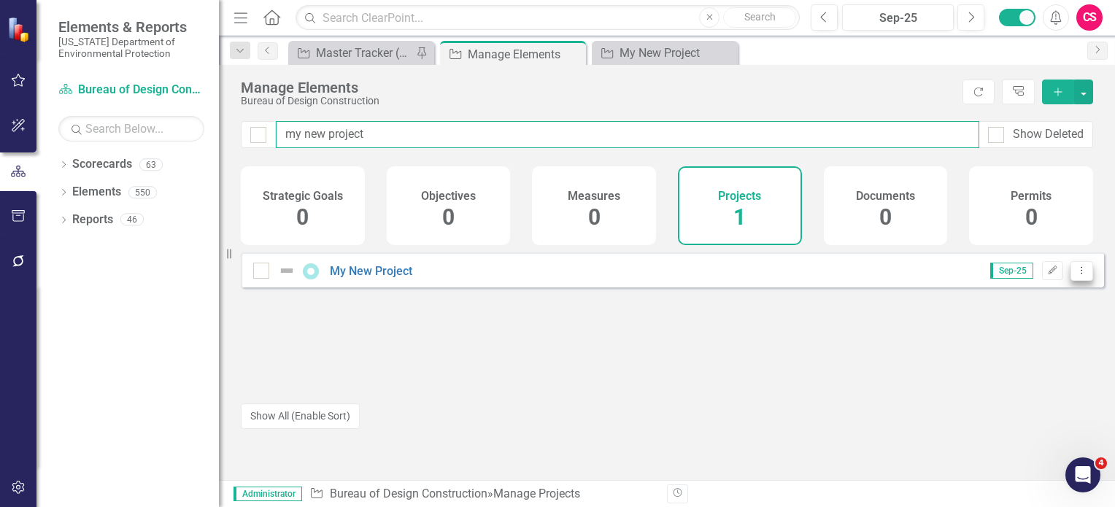
type input "my new project"
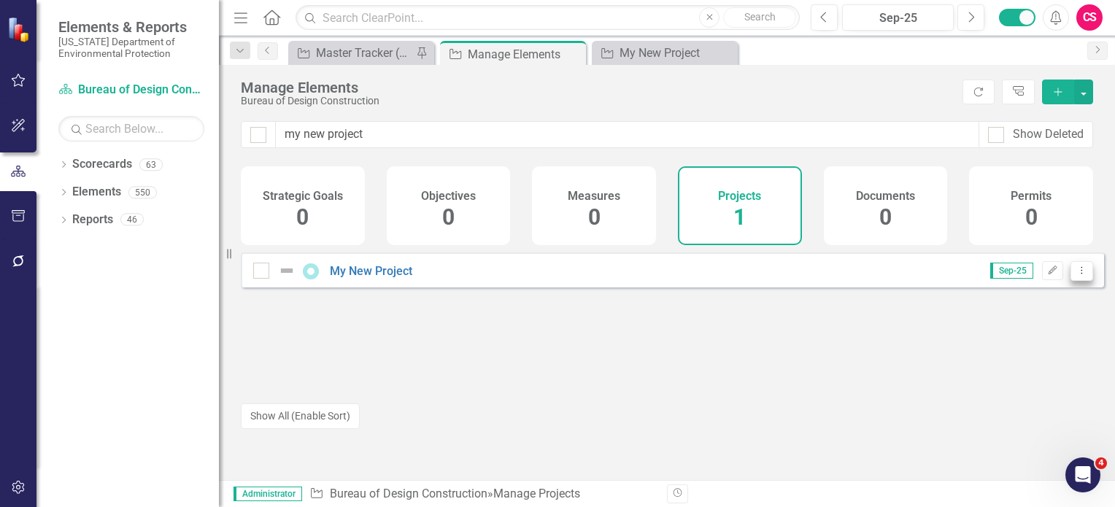
click at [1075, 281] on button "Dropdown Menu" at bounding box center [1082, 271] width 23 height 20
click at [1010, 388] on link "Trash Delete Project" at bounding box center [1021, 385] width 123 height 27
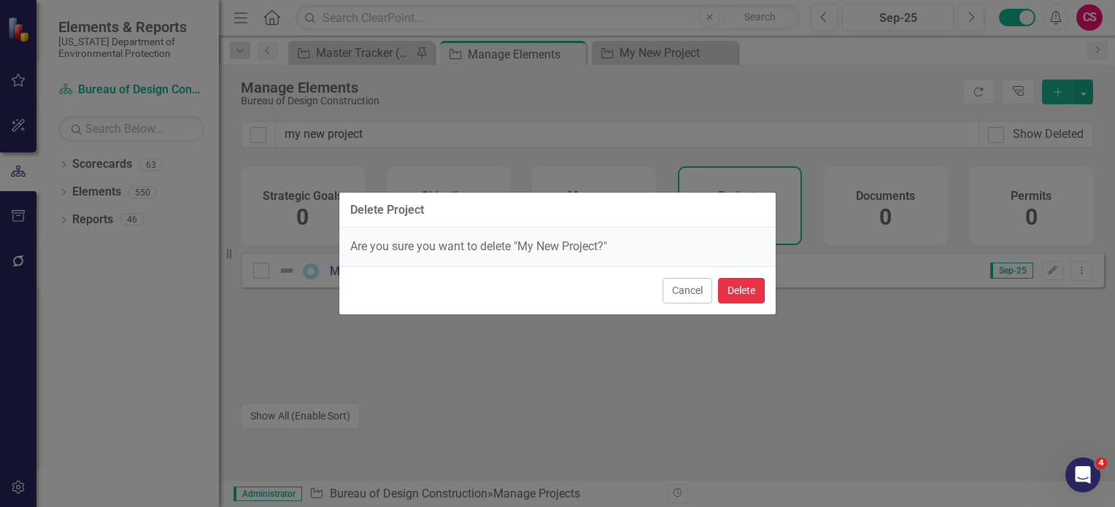
click at [746, 293] on button "Delete" at bounding box center [741, 291] width 47 height 26
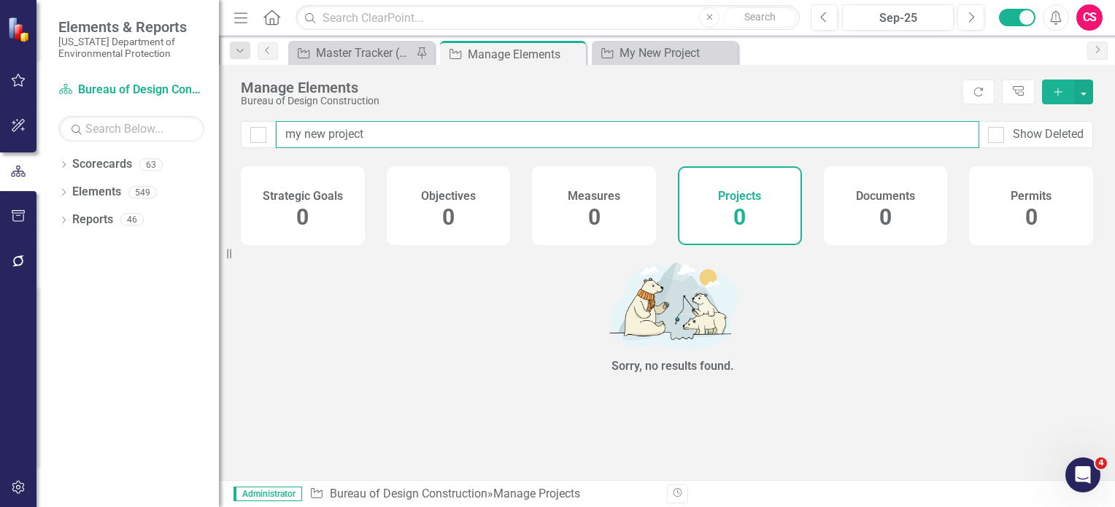
drag, startPoint x: 387, startPoint y: 134, endPoint x: 178, endPoint y: 133, distance: 208.7
click at [178, 133] on div "Elements & Reports Florida Department of Environmental Protection Scorecard Bur…" at bounding box center [557, 253] width 1115 height 507
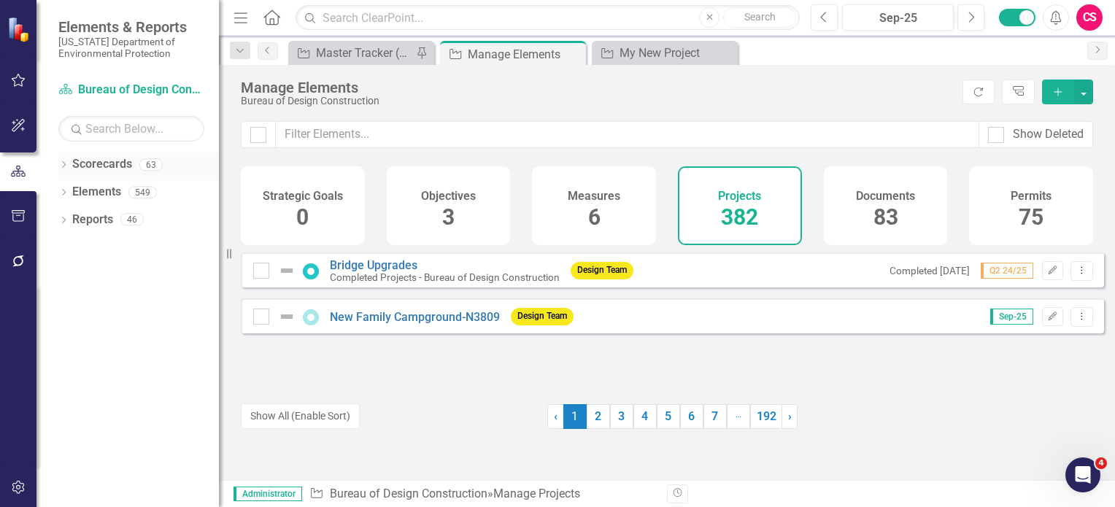
click at [59, 163] on icon "Dropdown" at bounding box center [63, 166] width 10 height 8
click at [72, 194] on icon "Dropdown" at bounding box center [71, 192] width 11 height 9
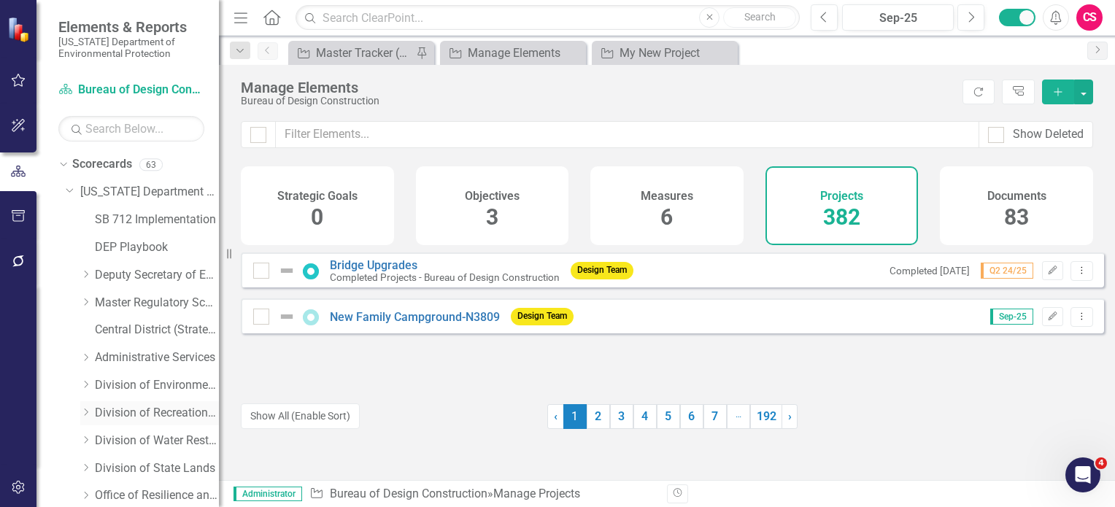
click at [82, 414] on icon "Dropdown" at bounding box center [85, 412] width 11 height 9
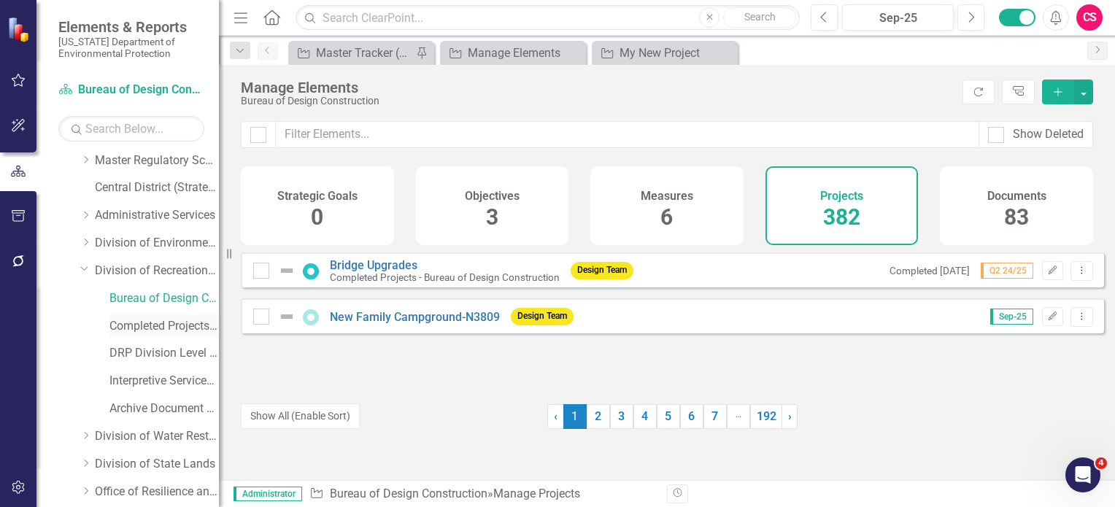
scroll to position [143, 0]
click at [150, 301] on link "Bureau of Design Construction" at bounding box center [163, 298] width 109 height 17
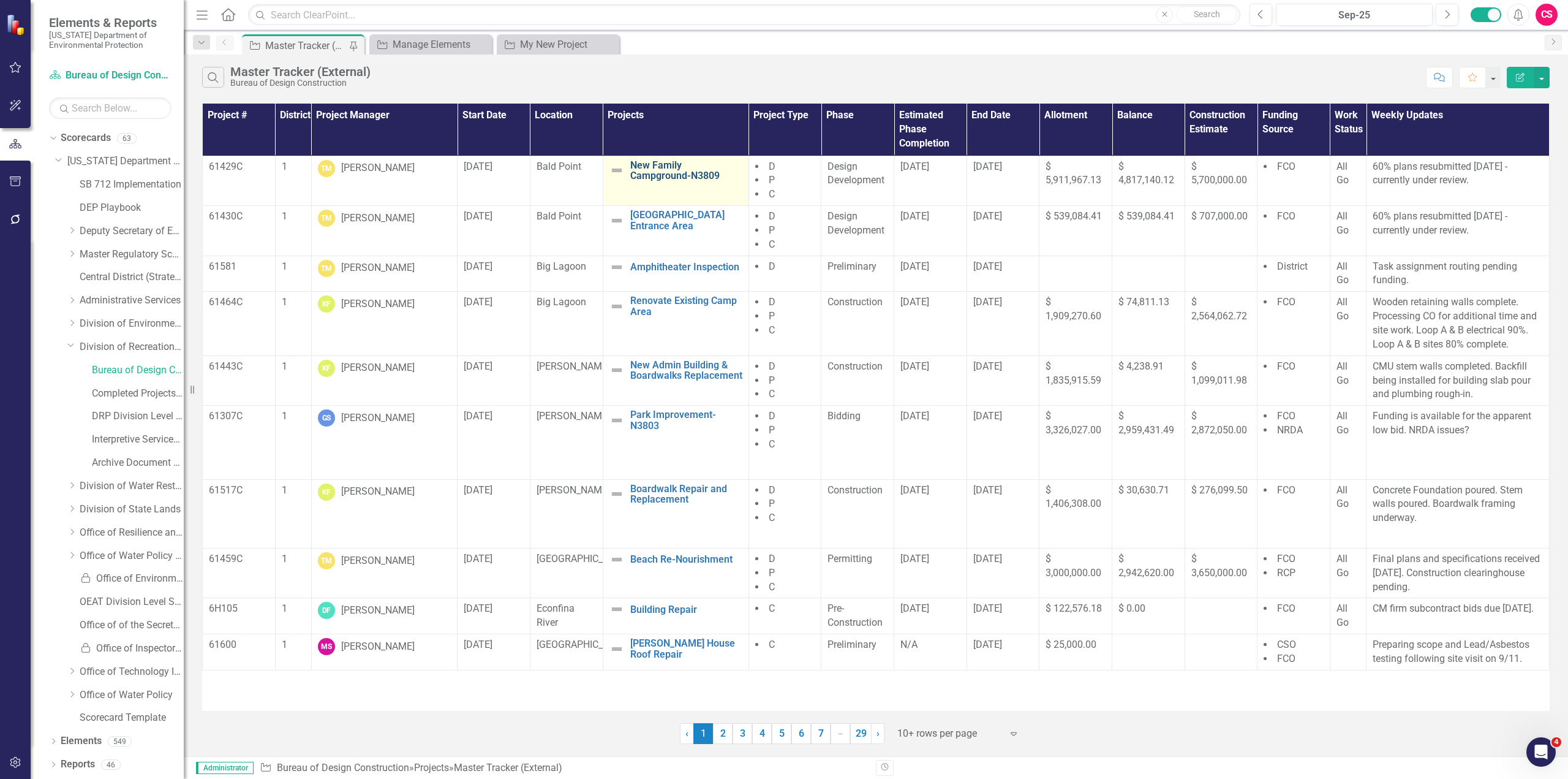
click at [660, 172] on link "New Family Campground-N3809" at bounding box center [687, 170] width 112 height 22
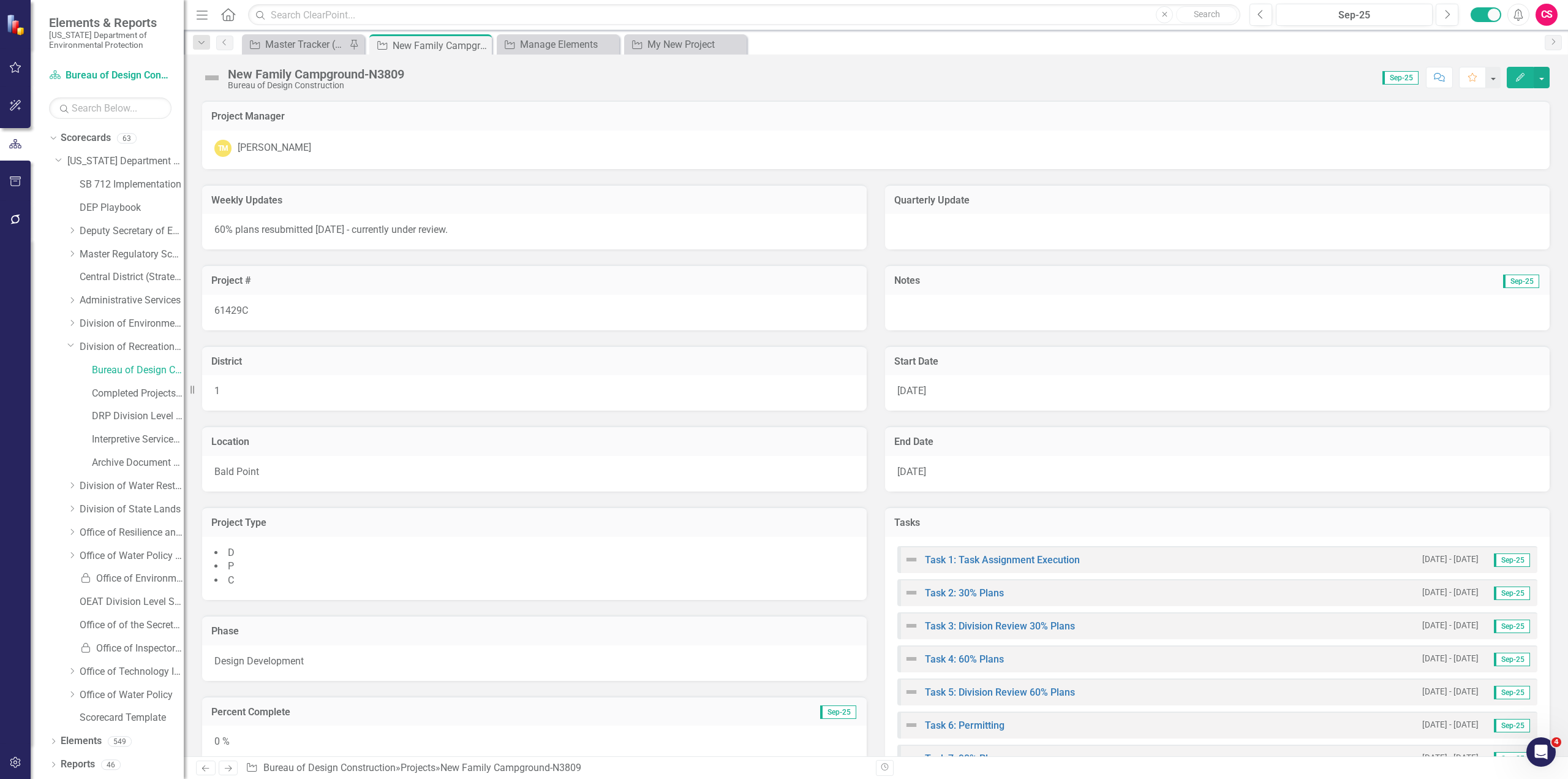
click at [596, 237] on p "60% plans resubmitted [DATE] - currently under review." at bounding box center [534, 230] width 640 height 14
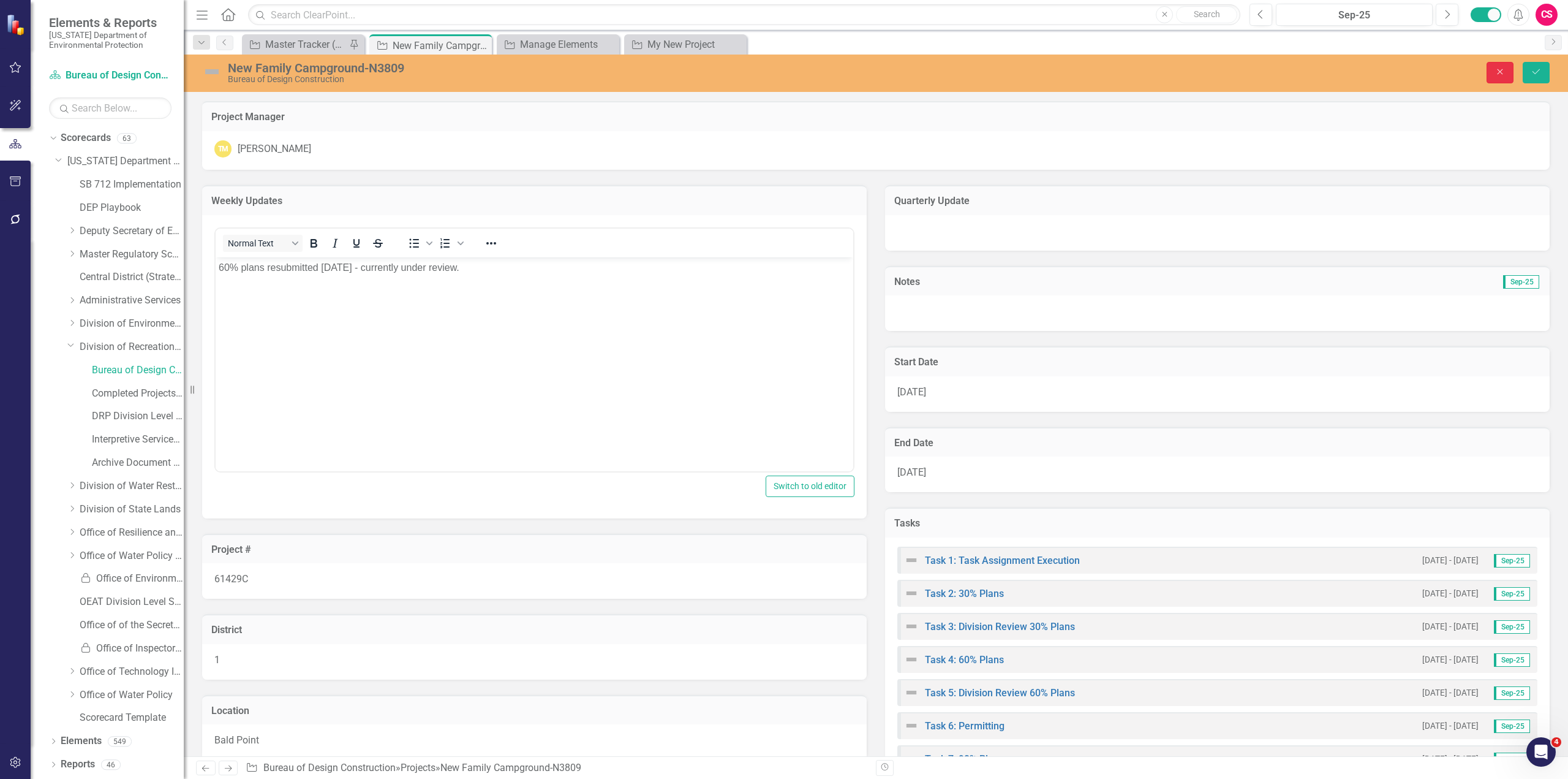
drag, startPoint x: 1498, startPoint y: 81, endPoint x: 1500, endPoint y: 2, distance: 79.0
click at [935, 81] on button "Close" at bounding box center [1500, 73] width 27 height 22
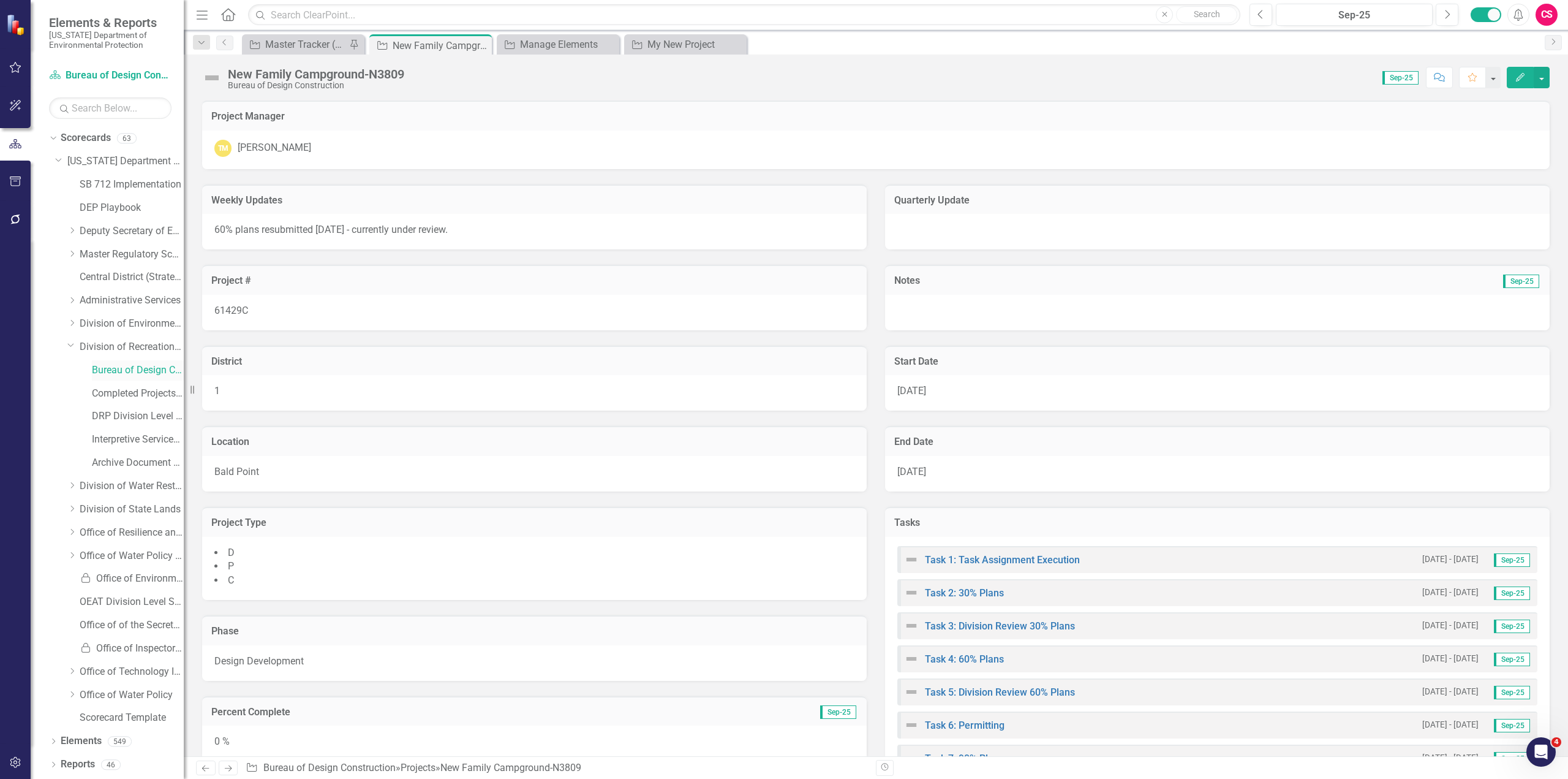
click at [118, 374] on link "Bureau of Design Construction" at bounding box center [137, 370] width 91 height 14
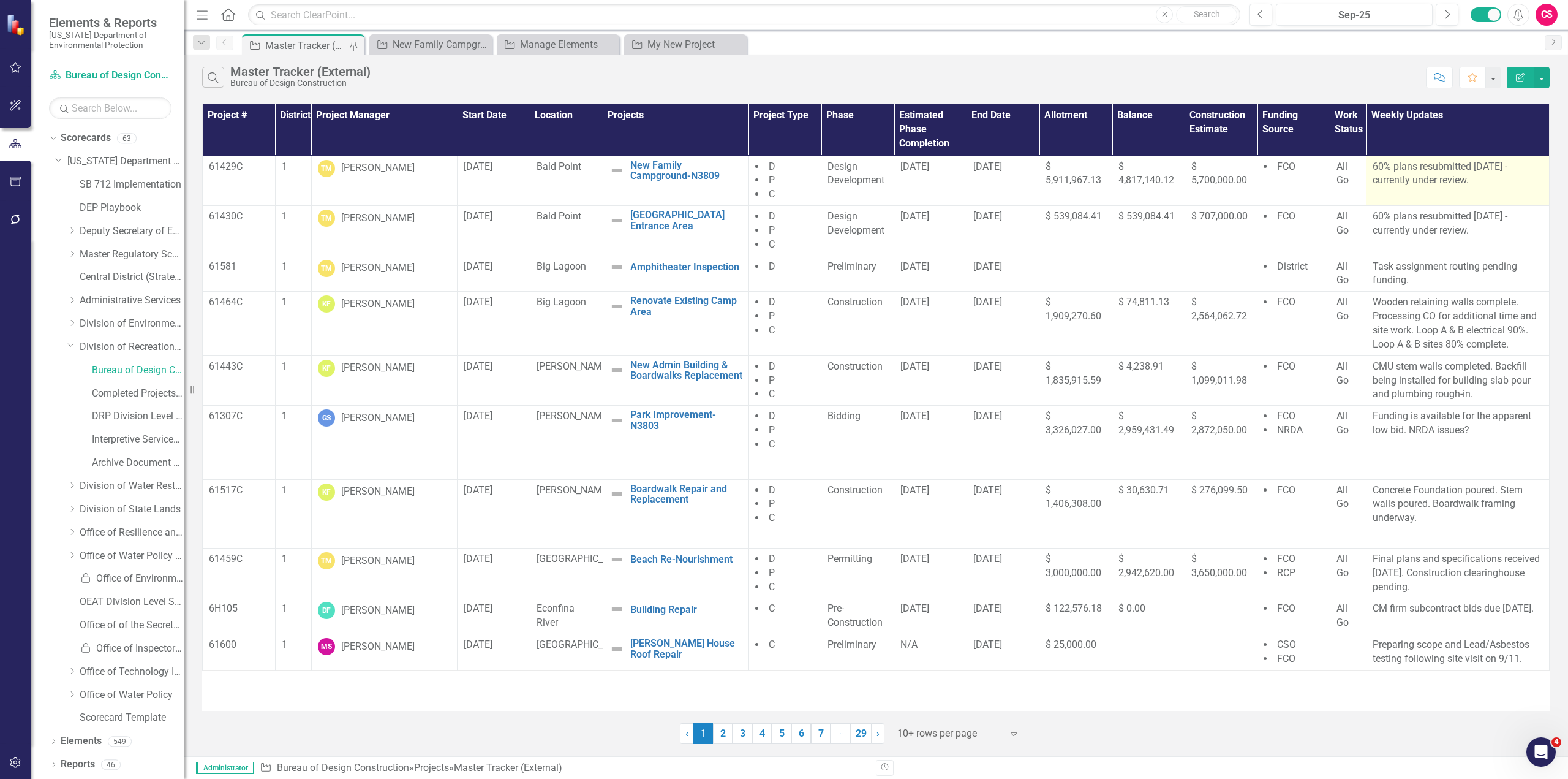
click at [935, 188] on td "60% plans resubmitted [DATE] - currently under review." at bounding box center [1458, 180] width 183 height 50
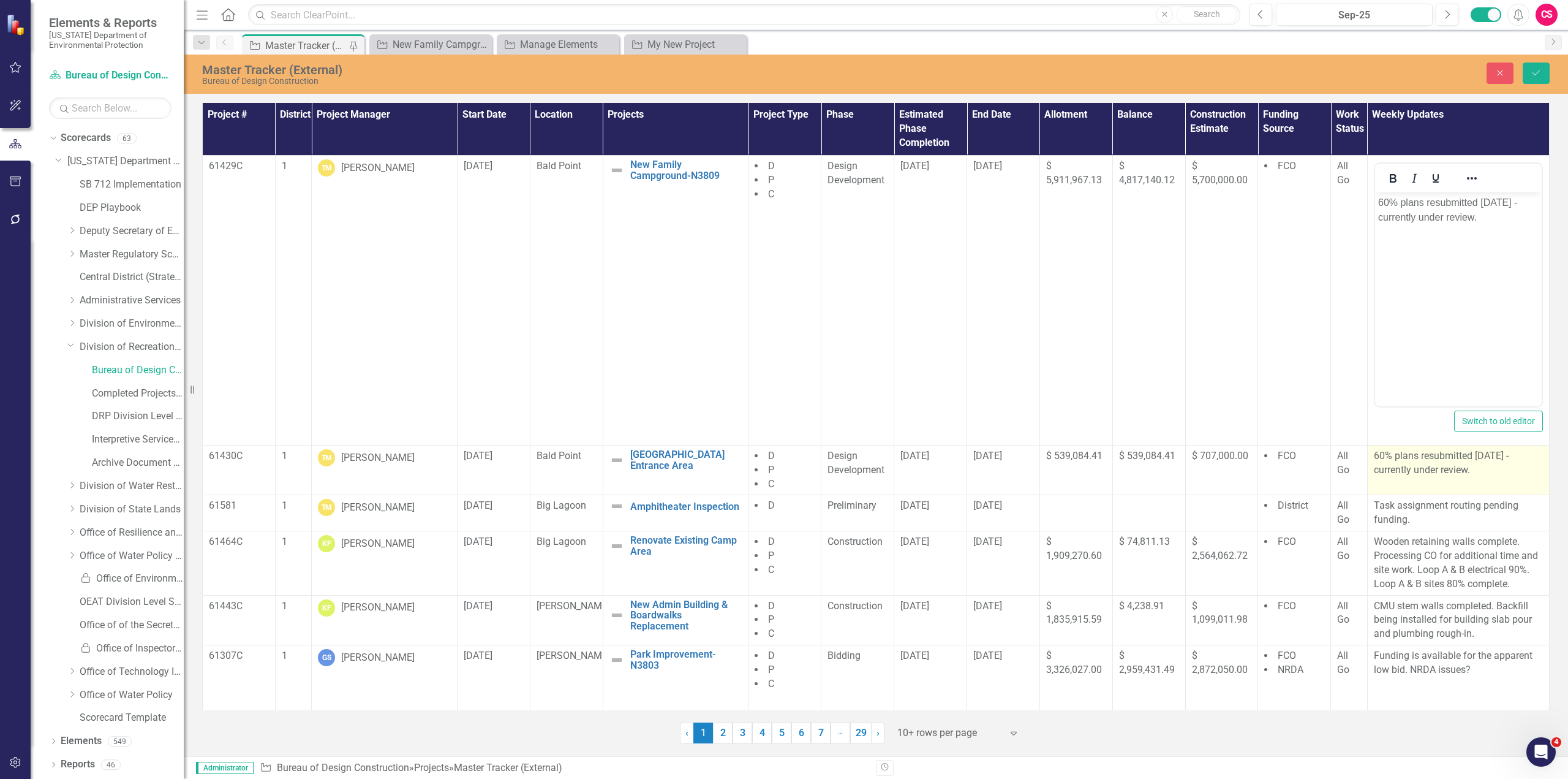
click at [935, 425] on p "60% plans resubmitted [DATE] - currently under review." at bounding box center [1458, 463] width 169 height 29
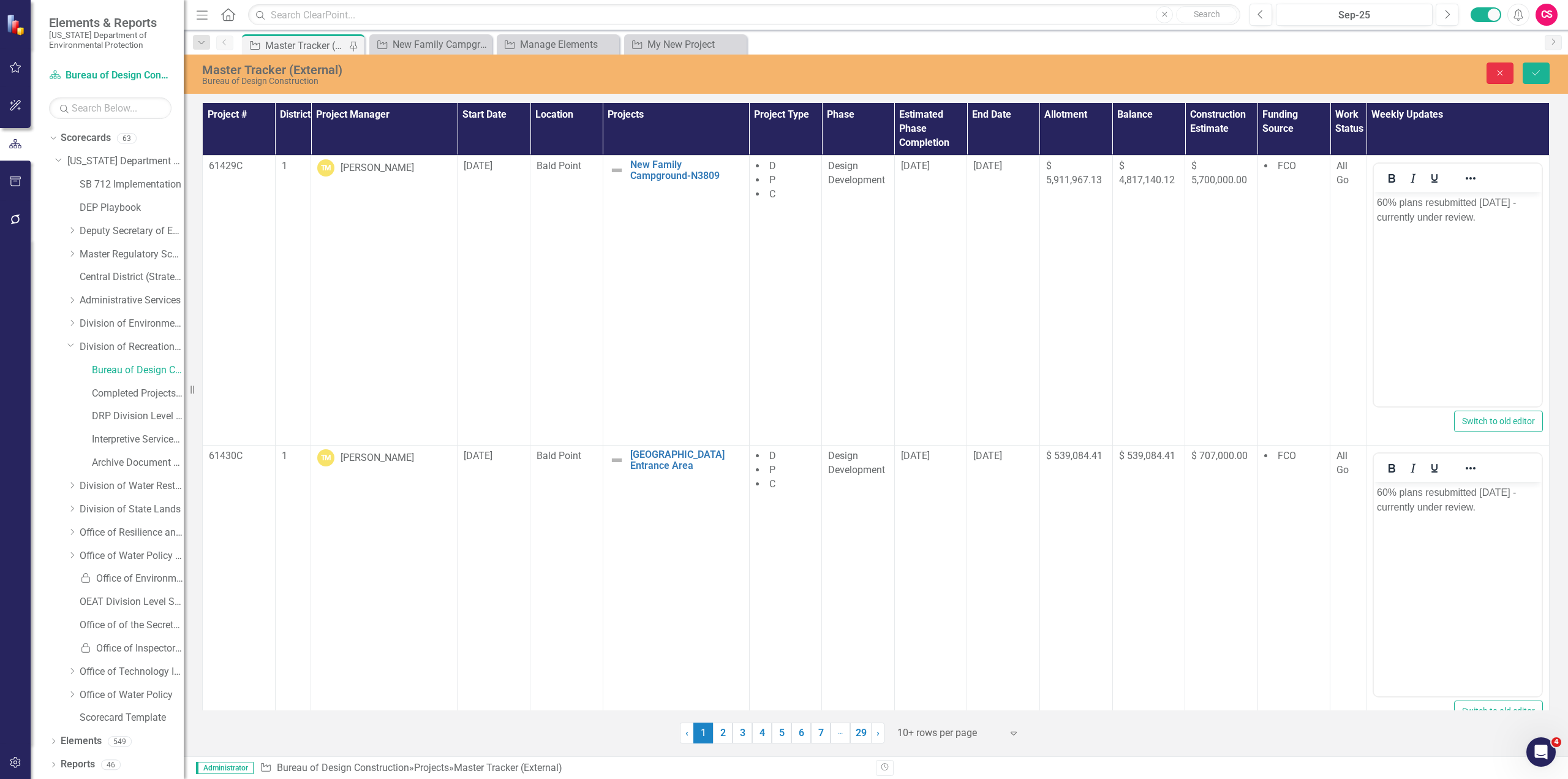
click at [935, 81] on button "Close" at bounding box center [1500, 73] width 27 height 22
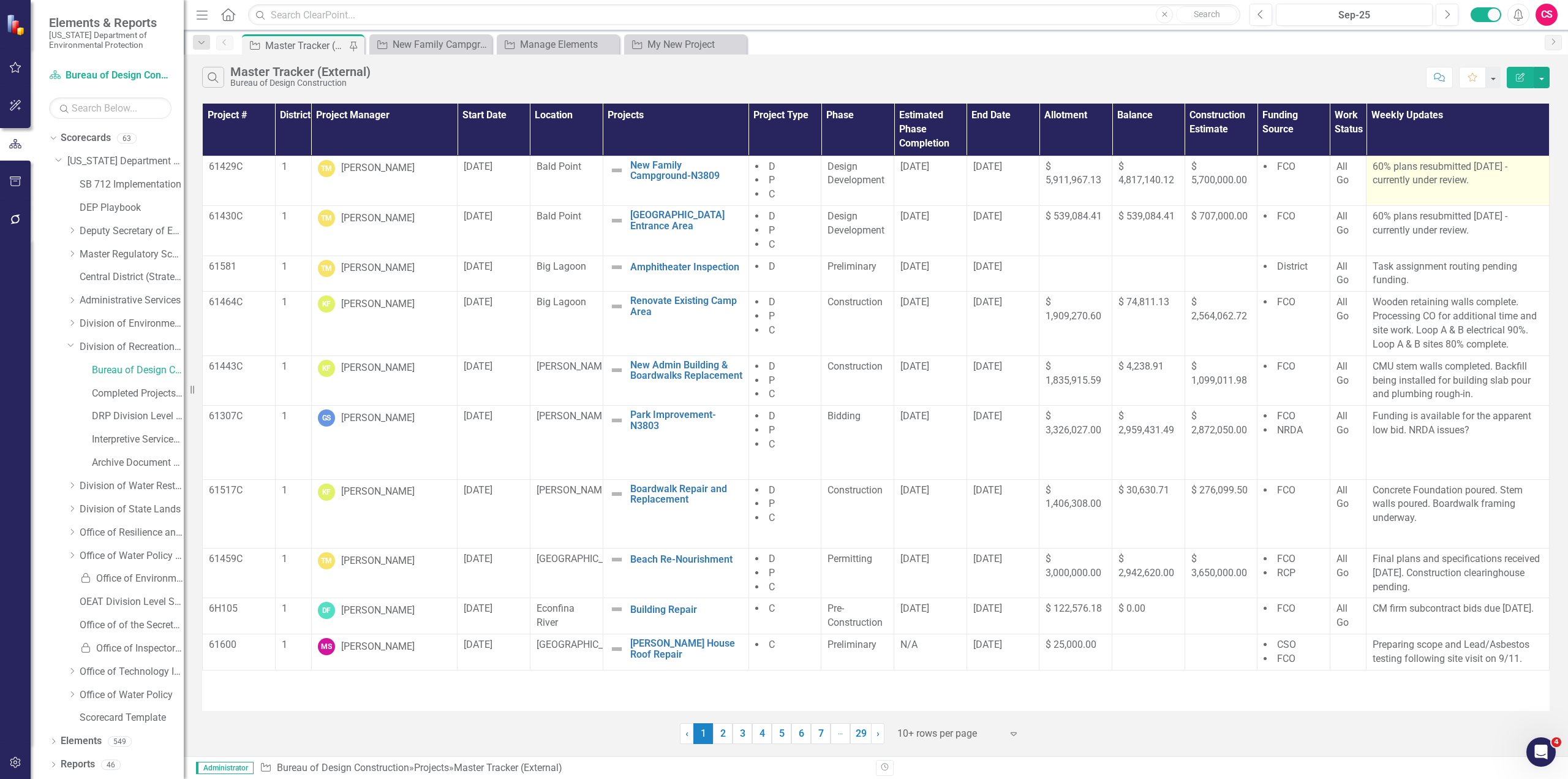
click at [935, 187] on p "60% plans resubmitted [DATE] - currently under review." at bounding box center [1457, 174] width 170 height 29
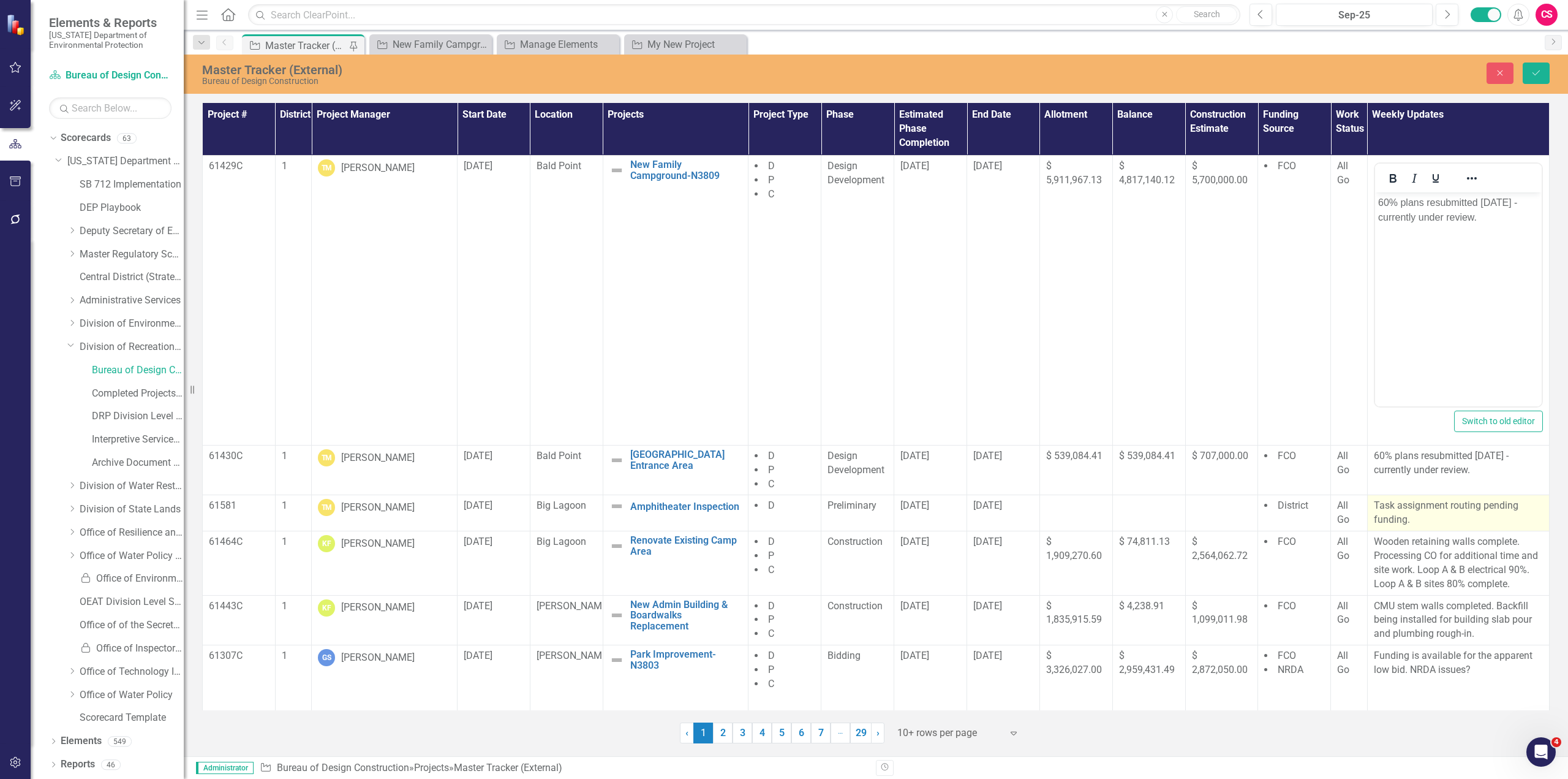
click at [935, 425] on p "Task assignment routing pending funding." at bounding box center [1458, 513] width 169 height 29
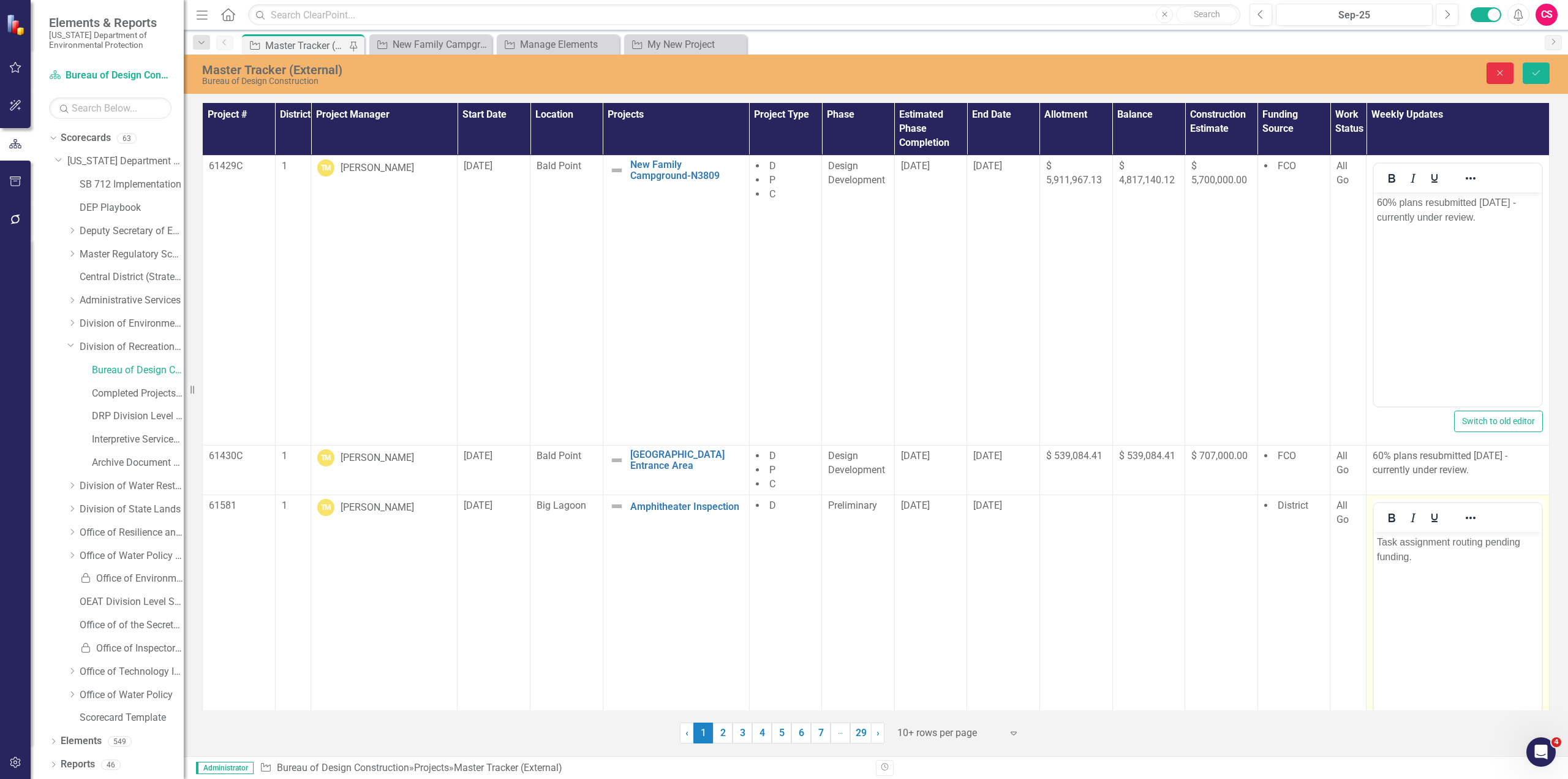
click at [935, 74] on icon "Close" at bounding box center [1500, 73] width 11 height 8
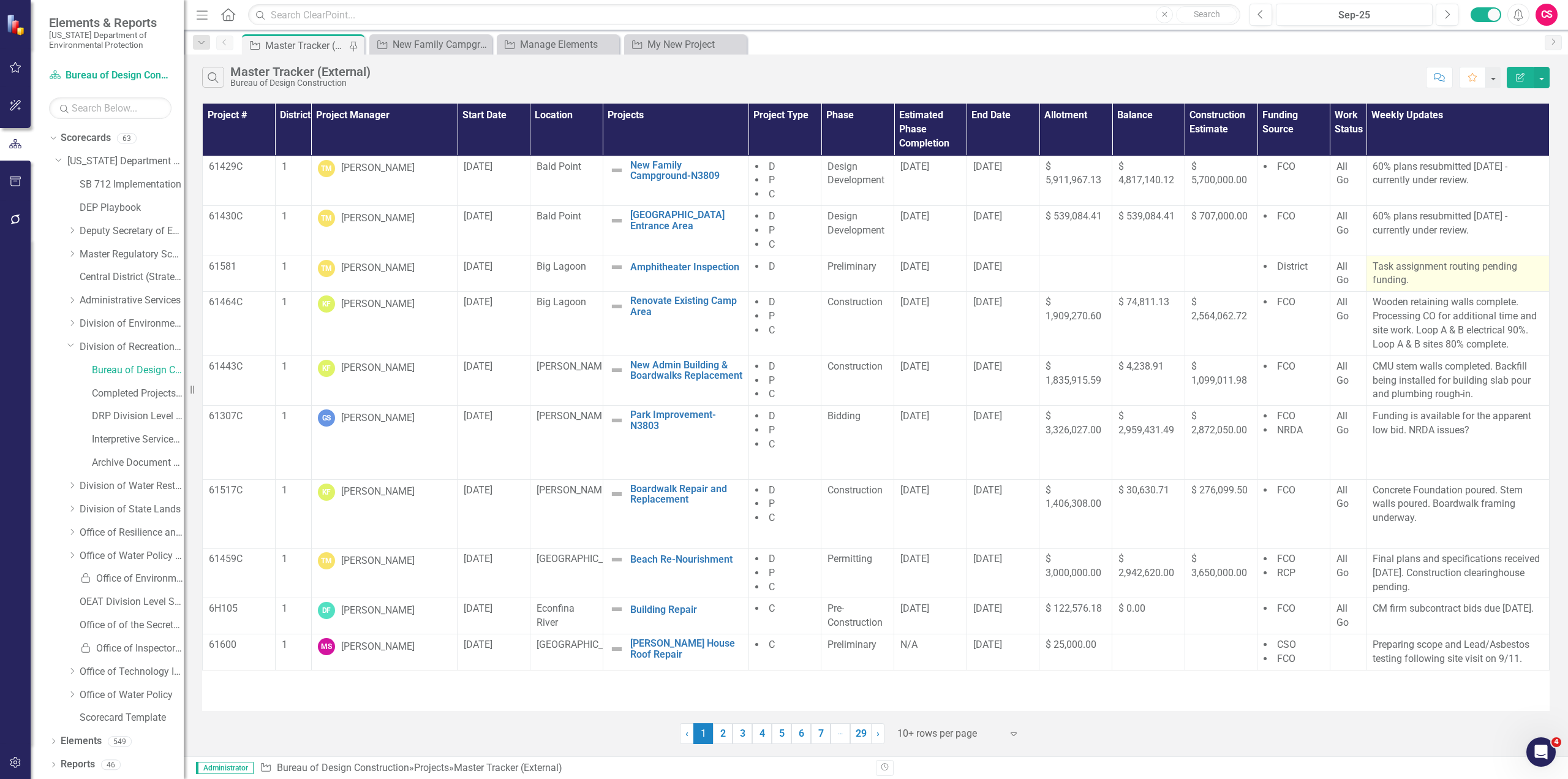
click at [53, 158] on div "Dropdown Scorecards 63 Dropdown Florida Department of Environmental Protection …" at bounding box center [116, 430] width 135 height 603
click at [55, 159] on icon "Dropdown" at bounding box center [59, 159] width 8 height 9
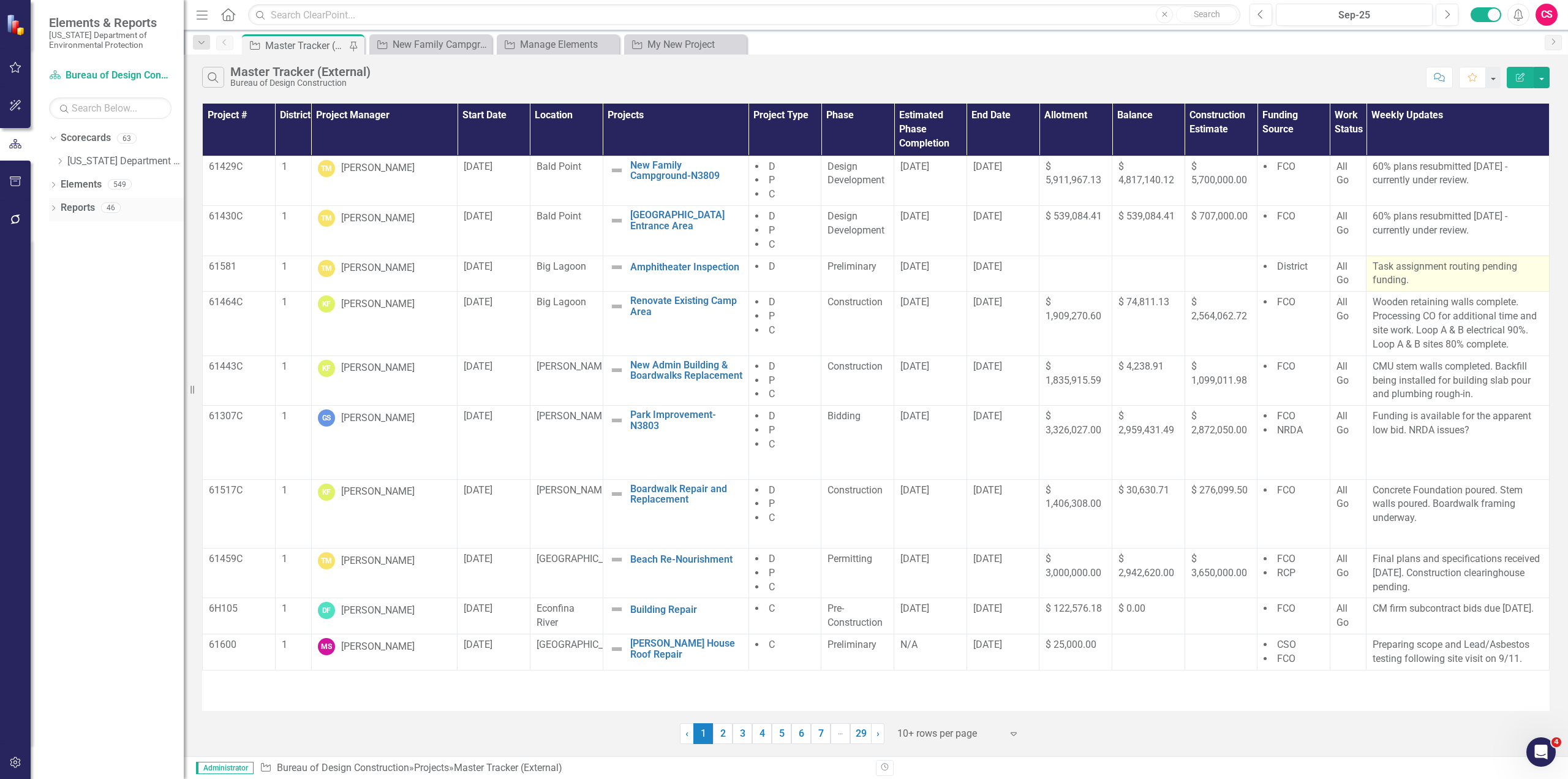
click at [54, 214] on div "Dropdown" at bounding box center [53, 209] width 8 height 10
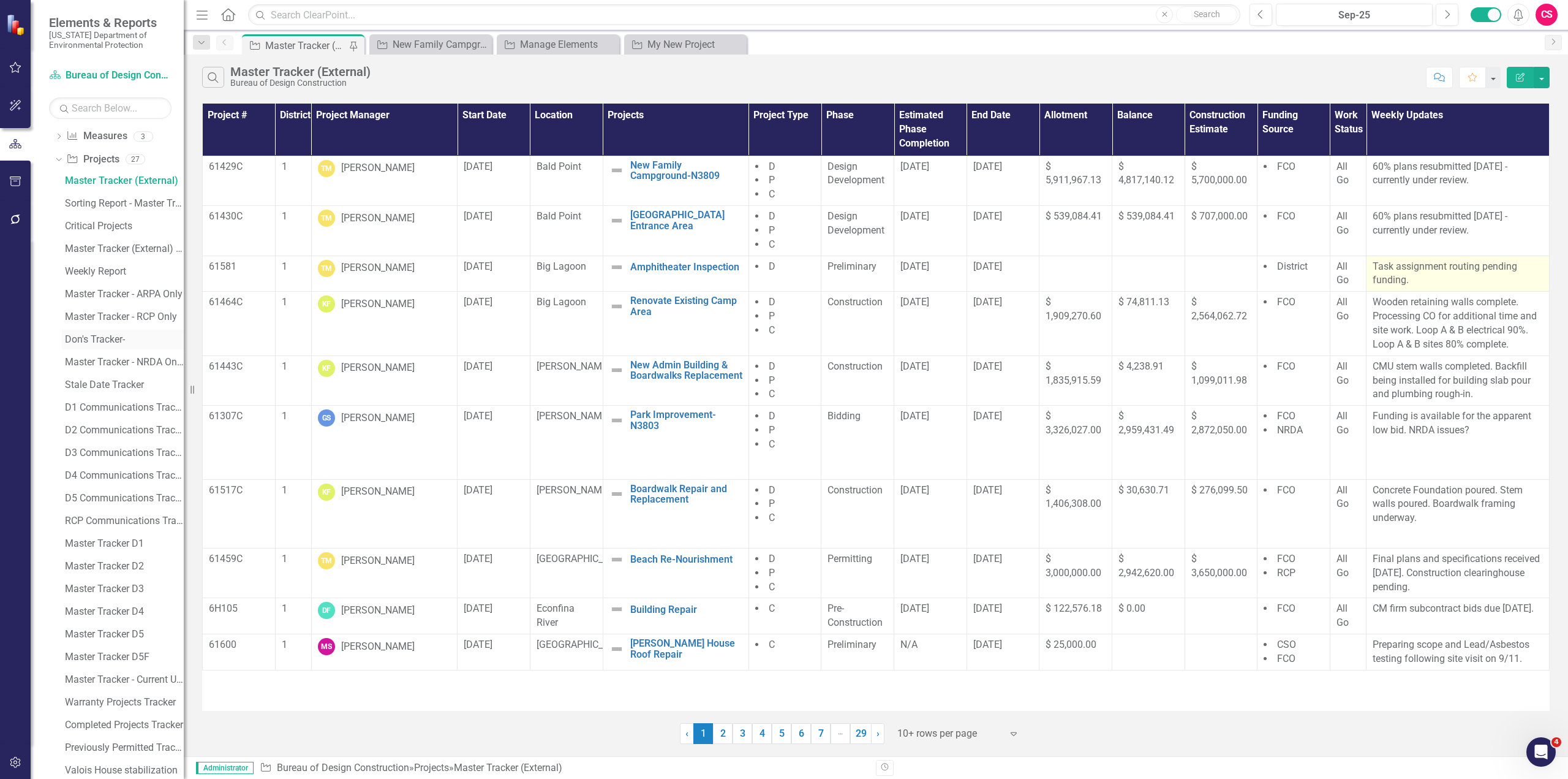
scroll to position [231, 0]
click at [59, 425] on icon "Dropdown" at bounding box center [59, 725] width 8 height 7
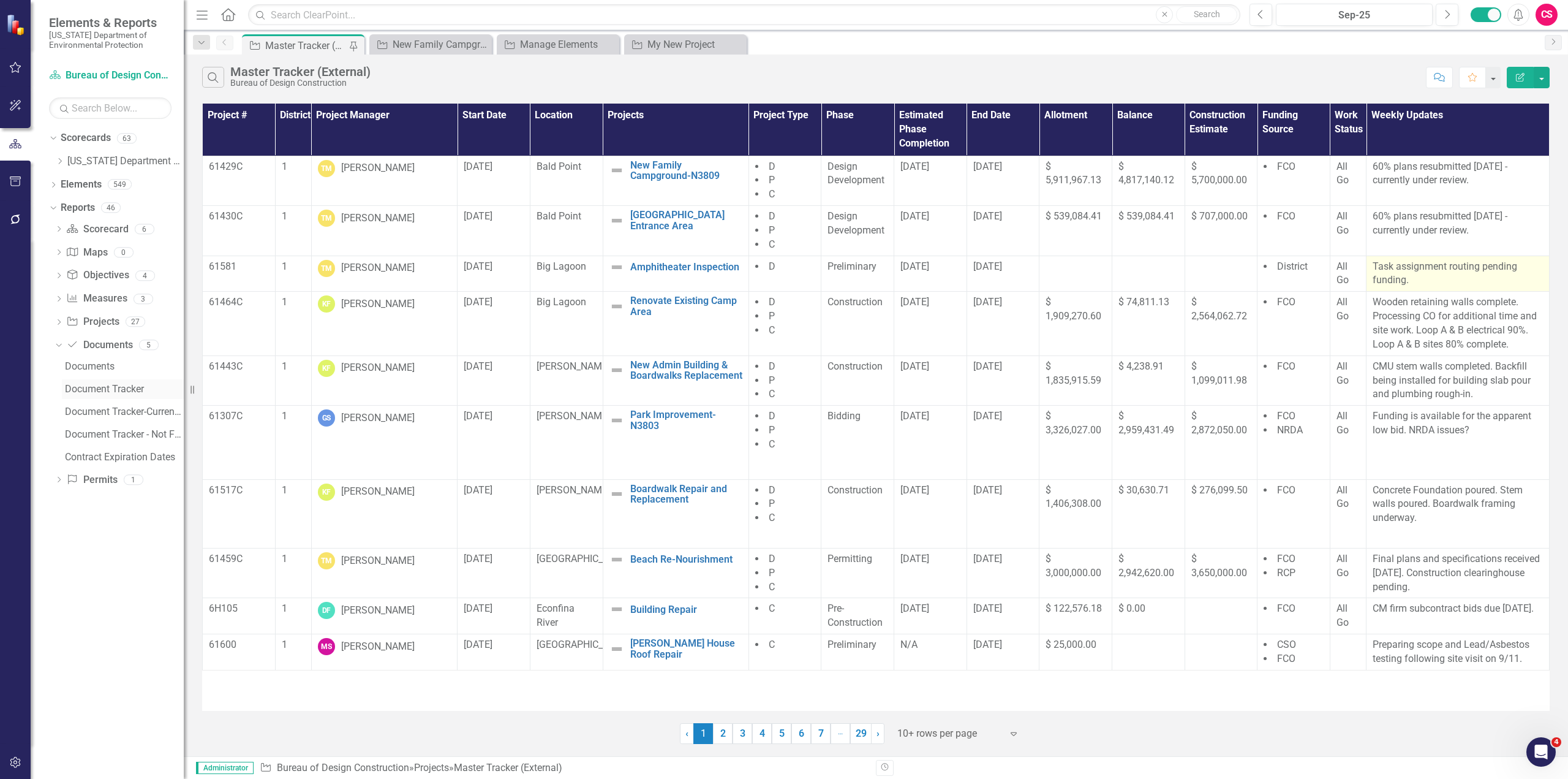
click at [112, 390] on div "Document Tracker" at bounding box center [124, 389] width 119 height 11
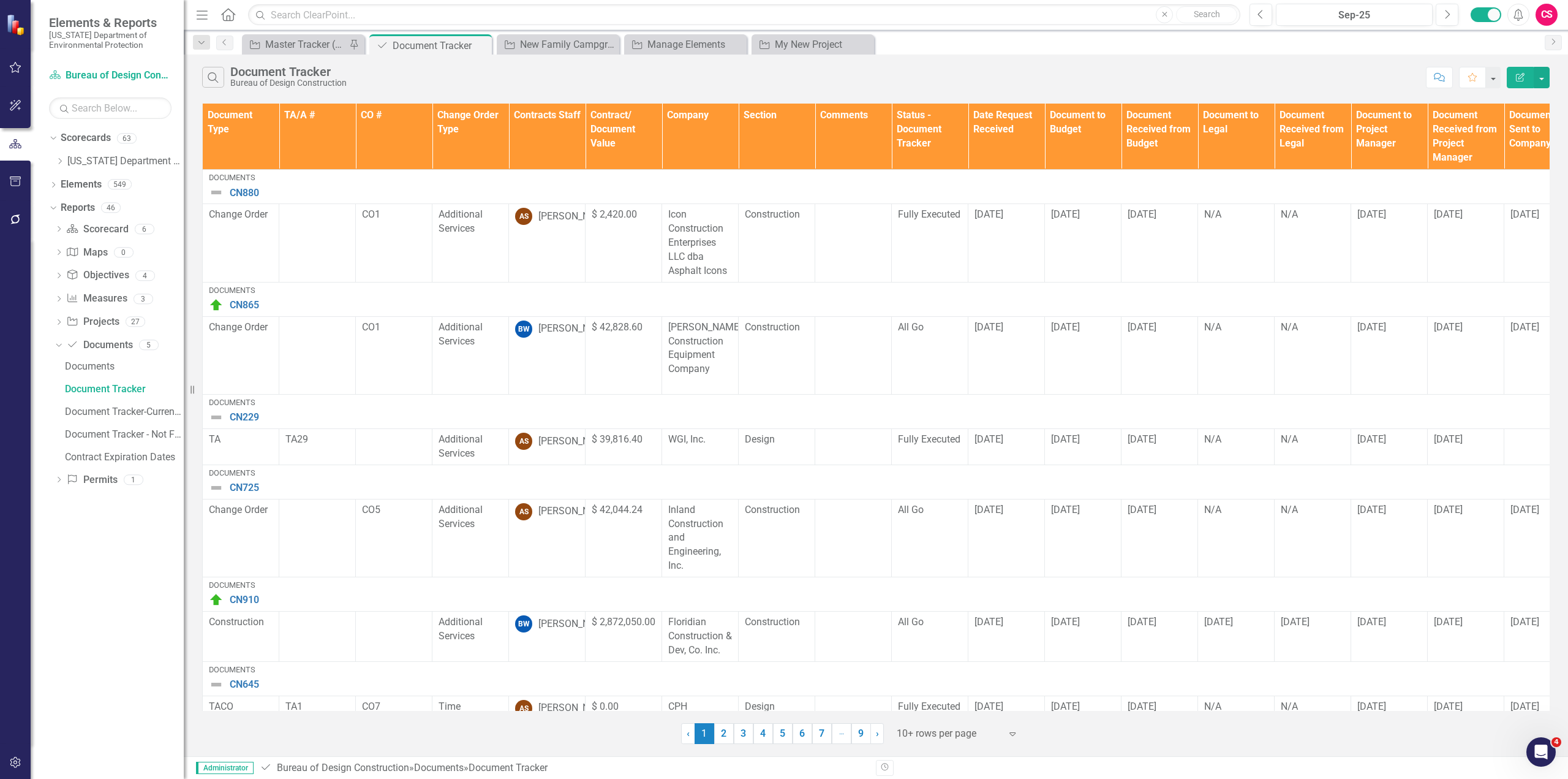
click at [935, 81] on icon "Edit Report" at bounding box center [1520, 77] width 11 height 8
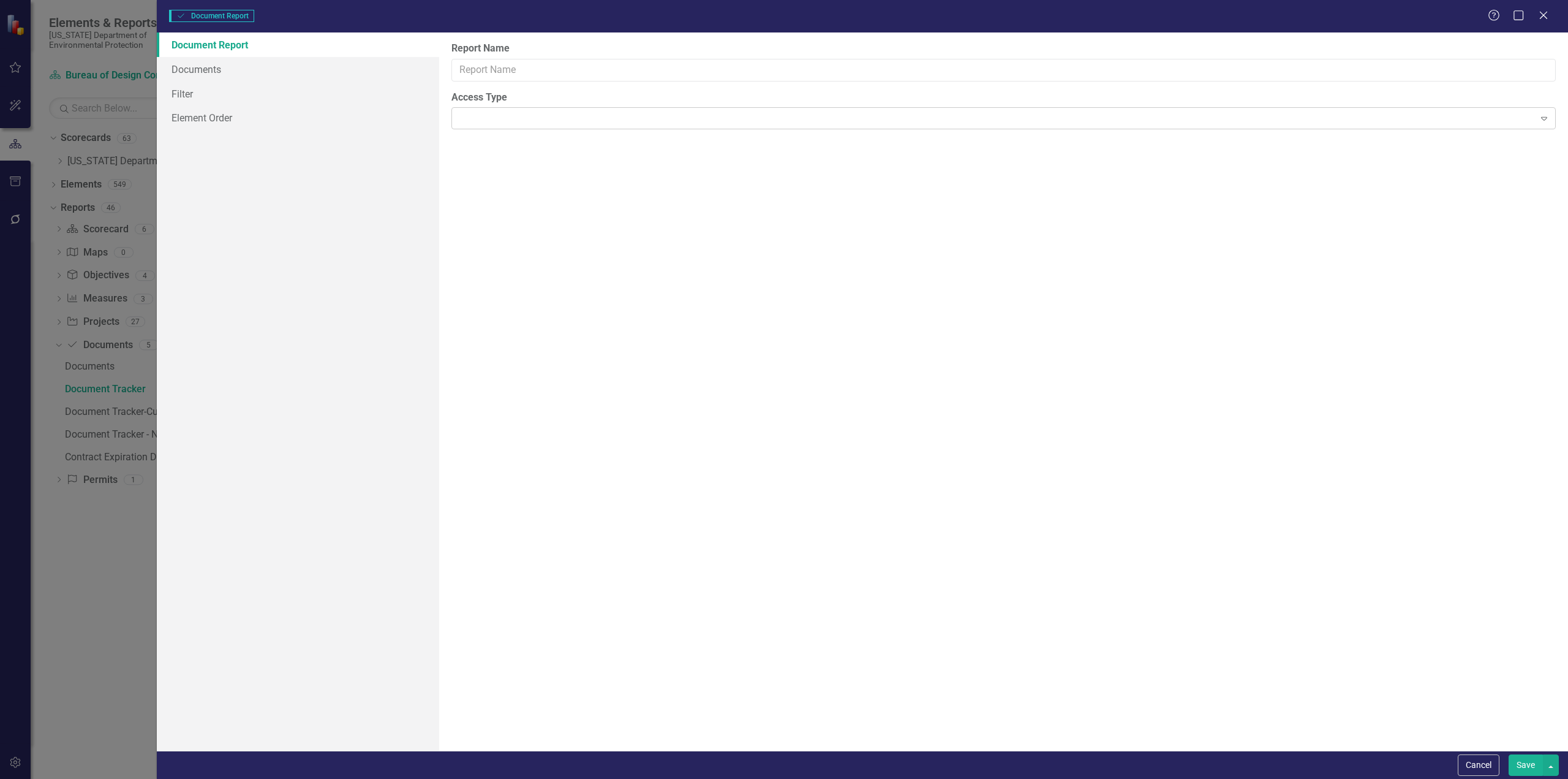
type input "Document Tracker"
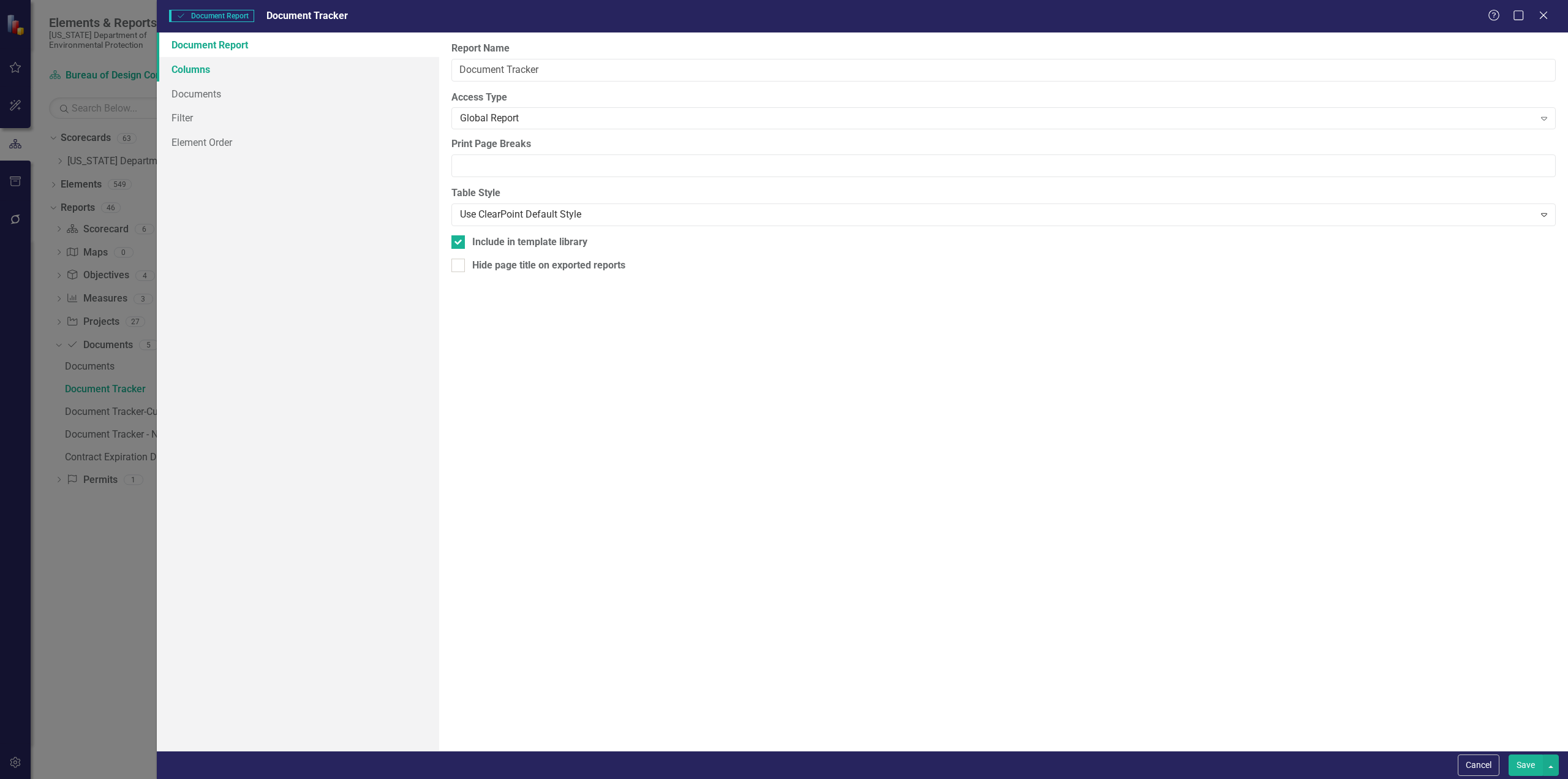
click at [209, 70] on link "Columns" at bounding box center [298, 69] width 282 height 24
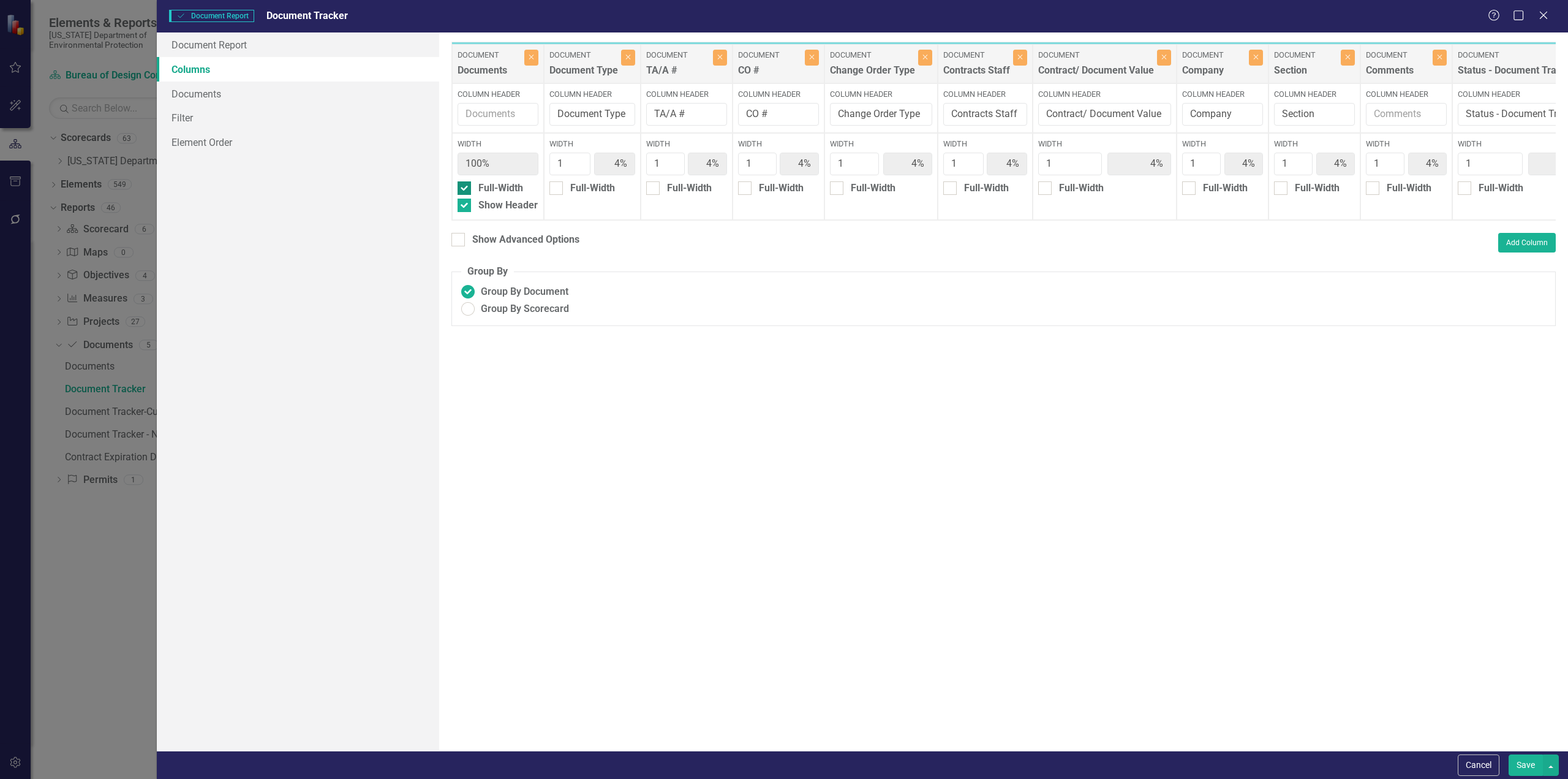
click at [463, 192] on div at bounding box center [464, 188] width 13 height 13
click at [463, 190] on input "Full-Width" at bounding box center [461, 185] width 8 height 8
checkbox input "false"
type input "3%"
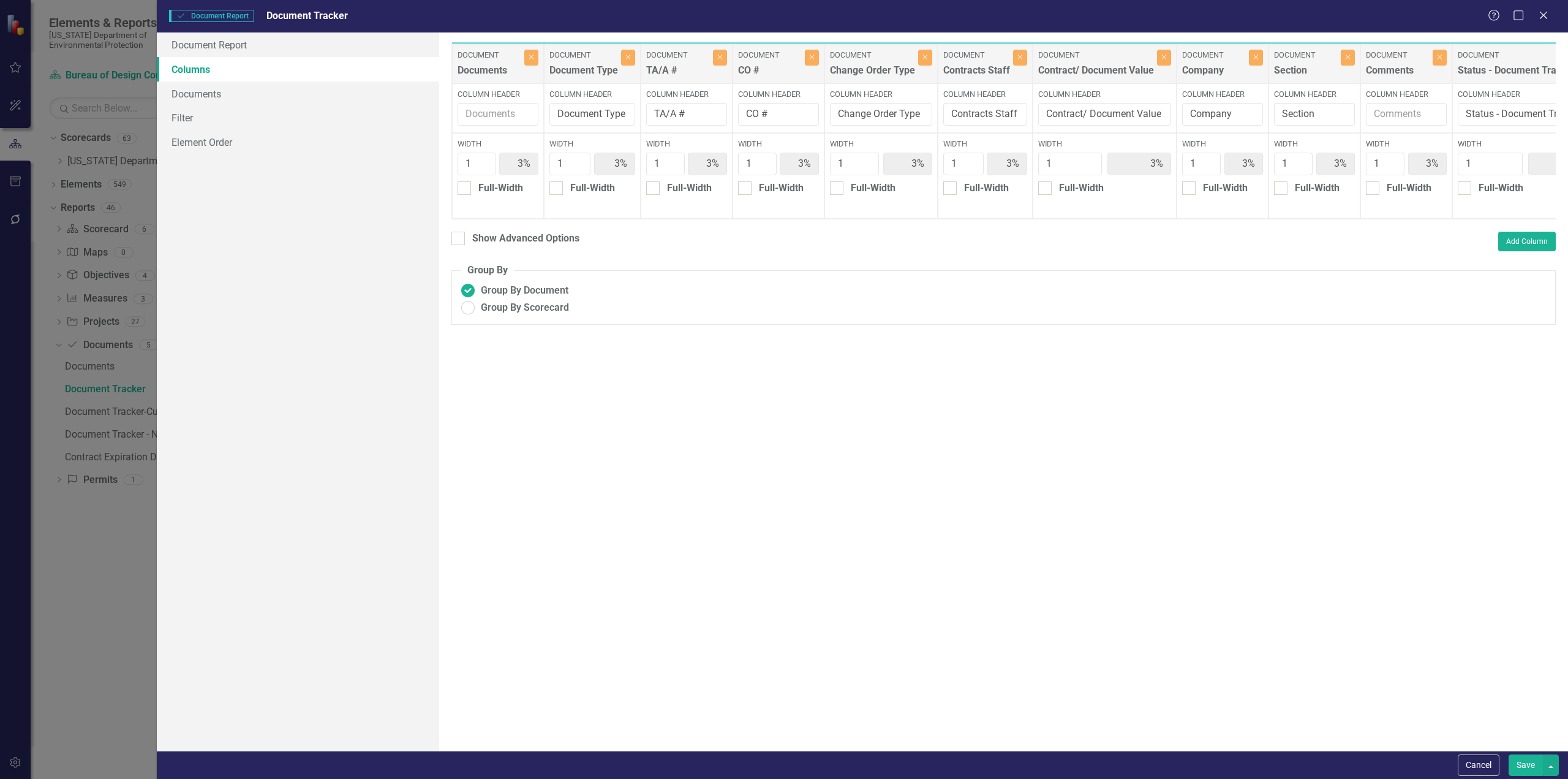
type input "3%"
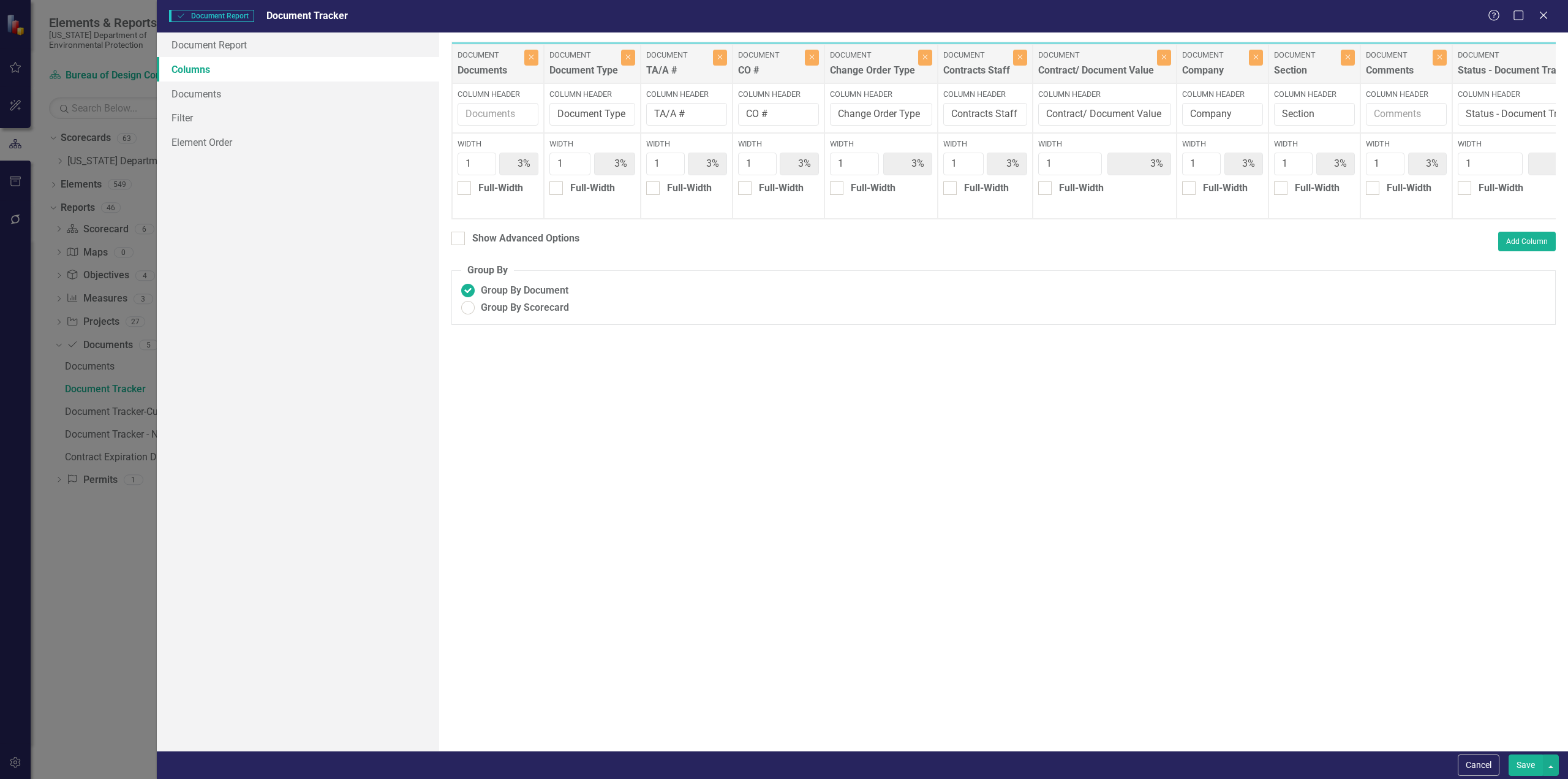
type input "3%"
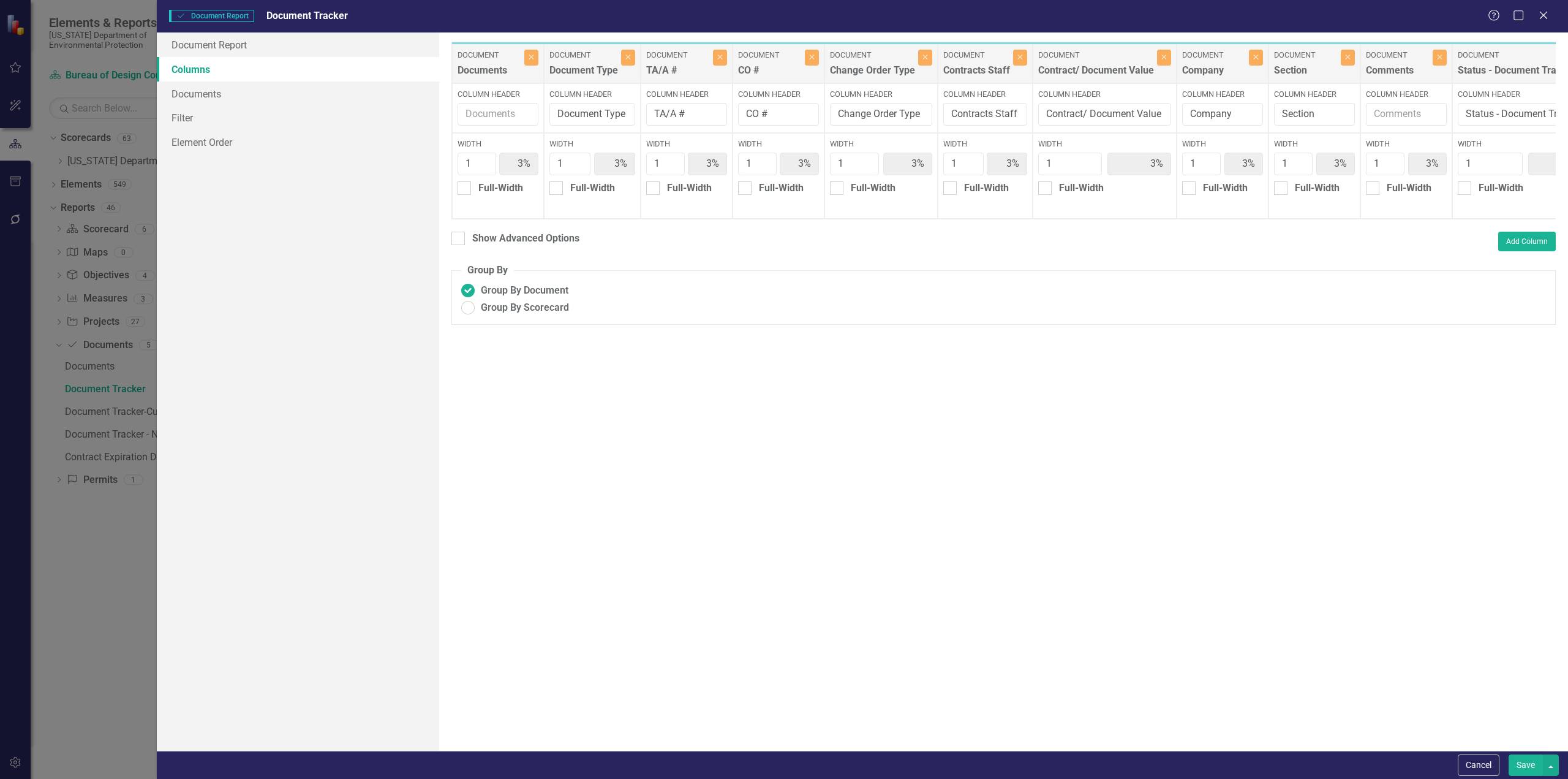
type input "3%"
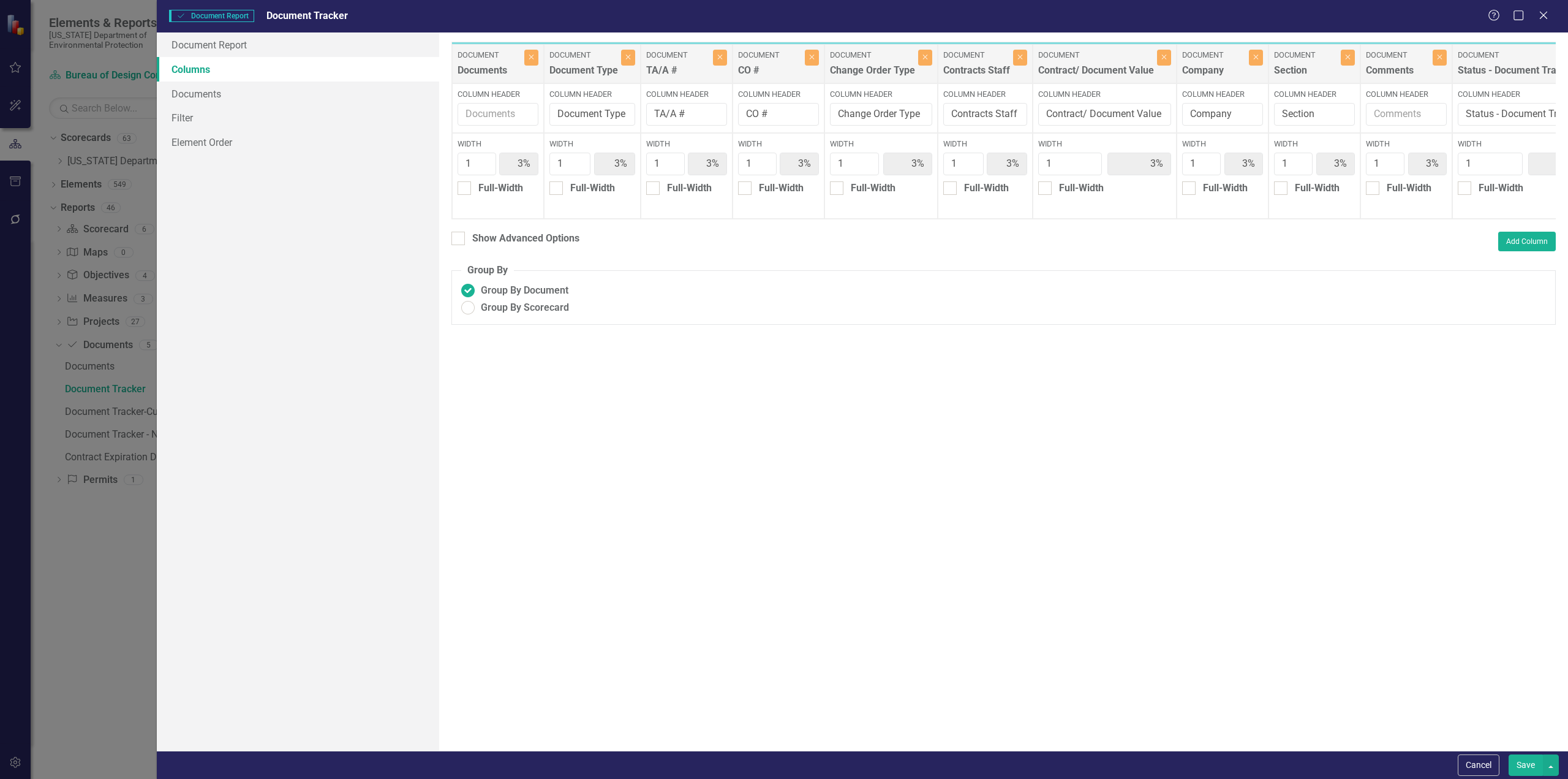
type input "3%"
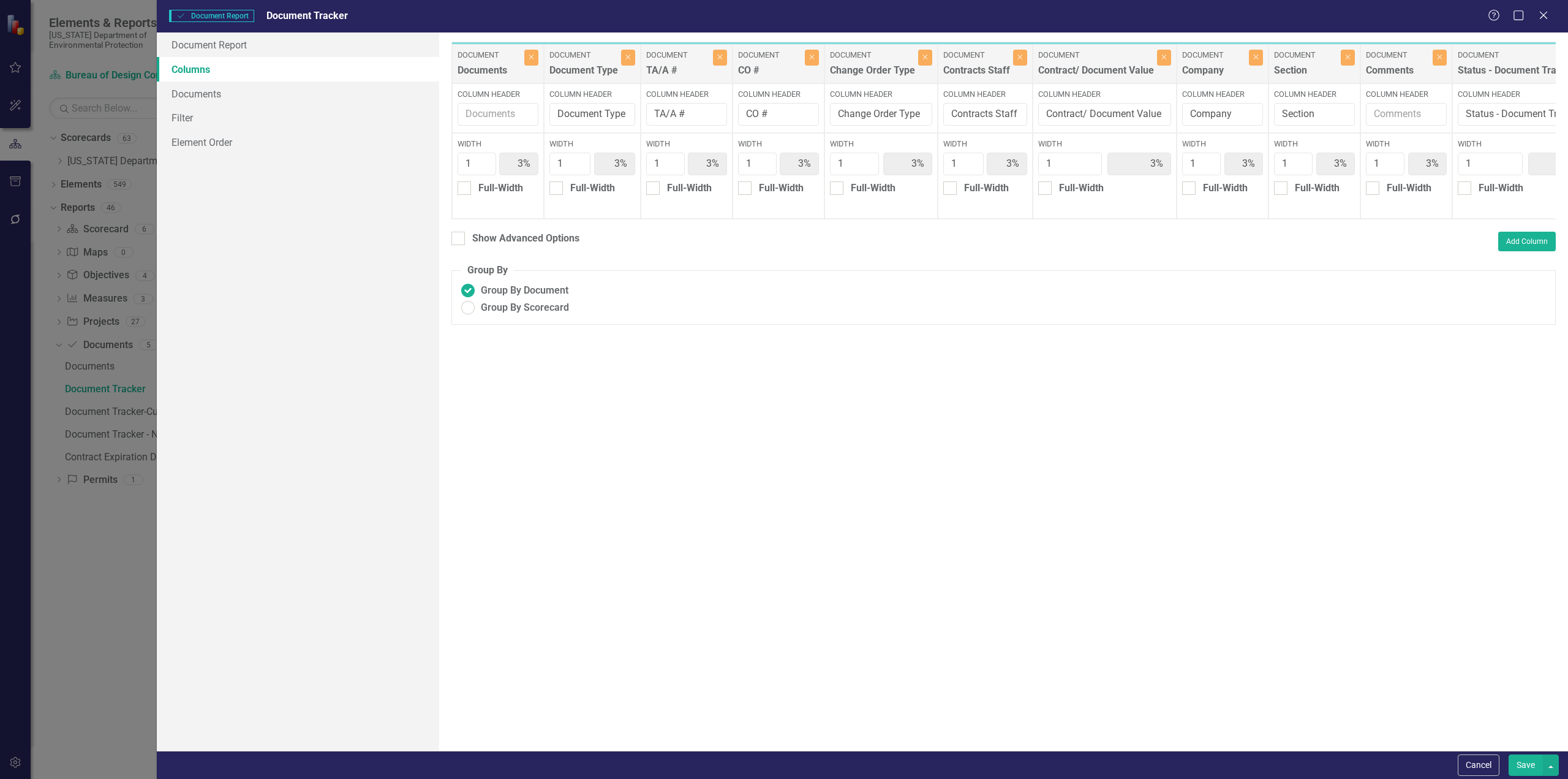
type input "3%"
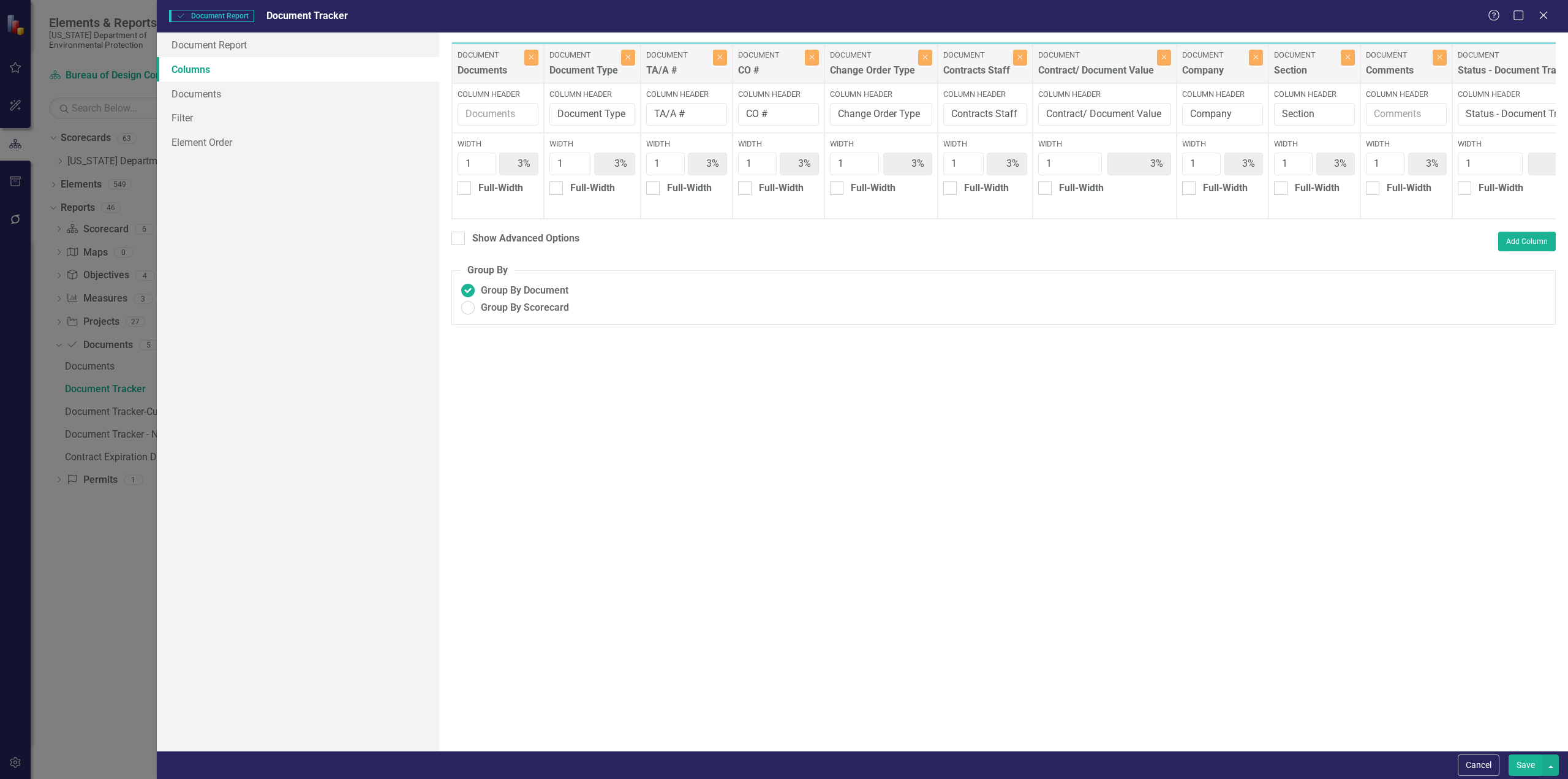
type input "3%"
click at [935, 425] on button "Save" at bounding box center [1525, 765] width 34 height 22
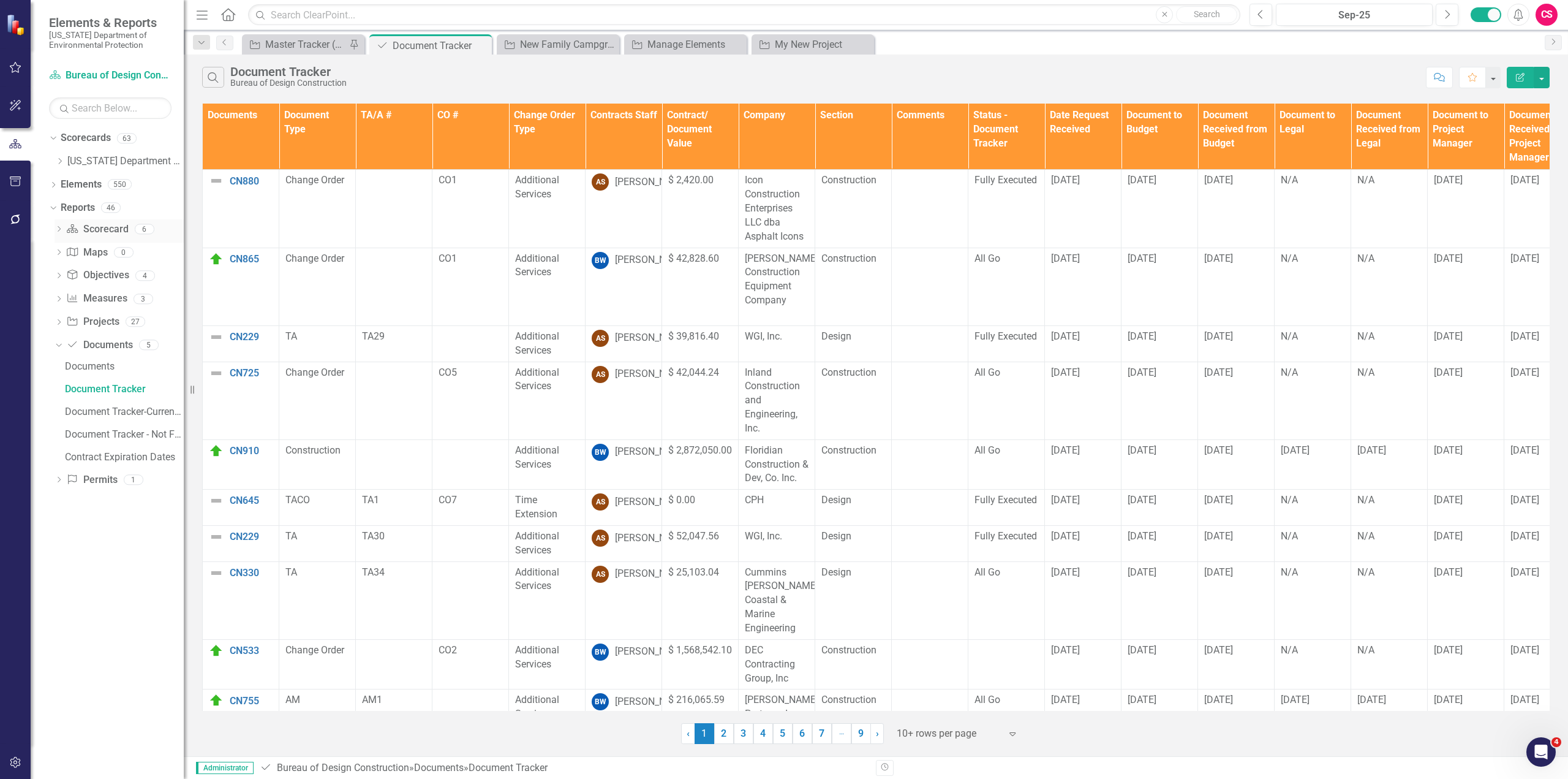
click at [58, 231] on icon "Dropdown" at bounding box center [59, 230] width 8 height 7
click at [91, 270] on div "Document Tracker" at bounding box center [124, 273] width 119 height 11
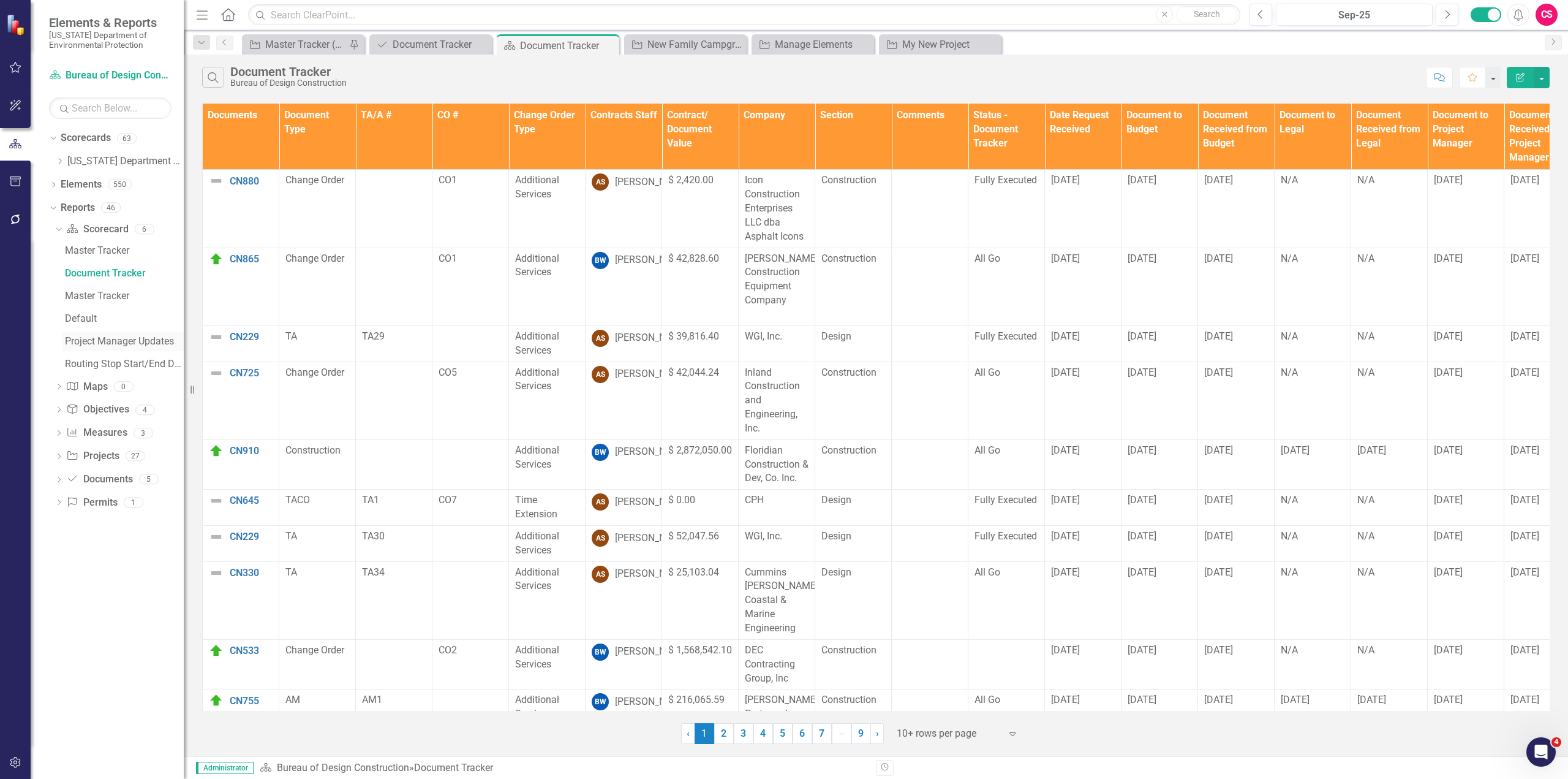
click at [128, 342] on div "Project Manager Updates" at bounding box center [124, 341] width 119 height 11
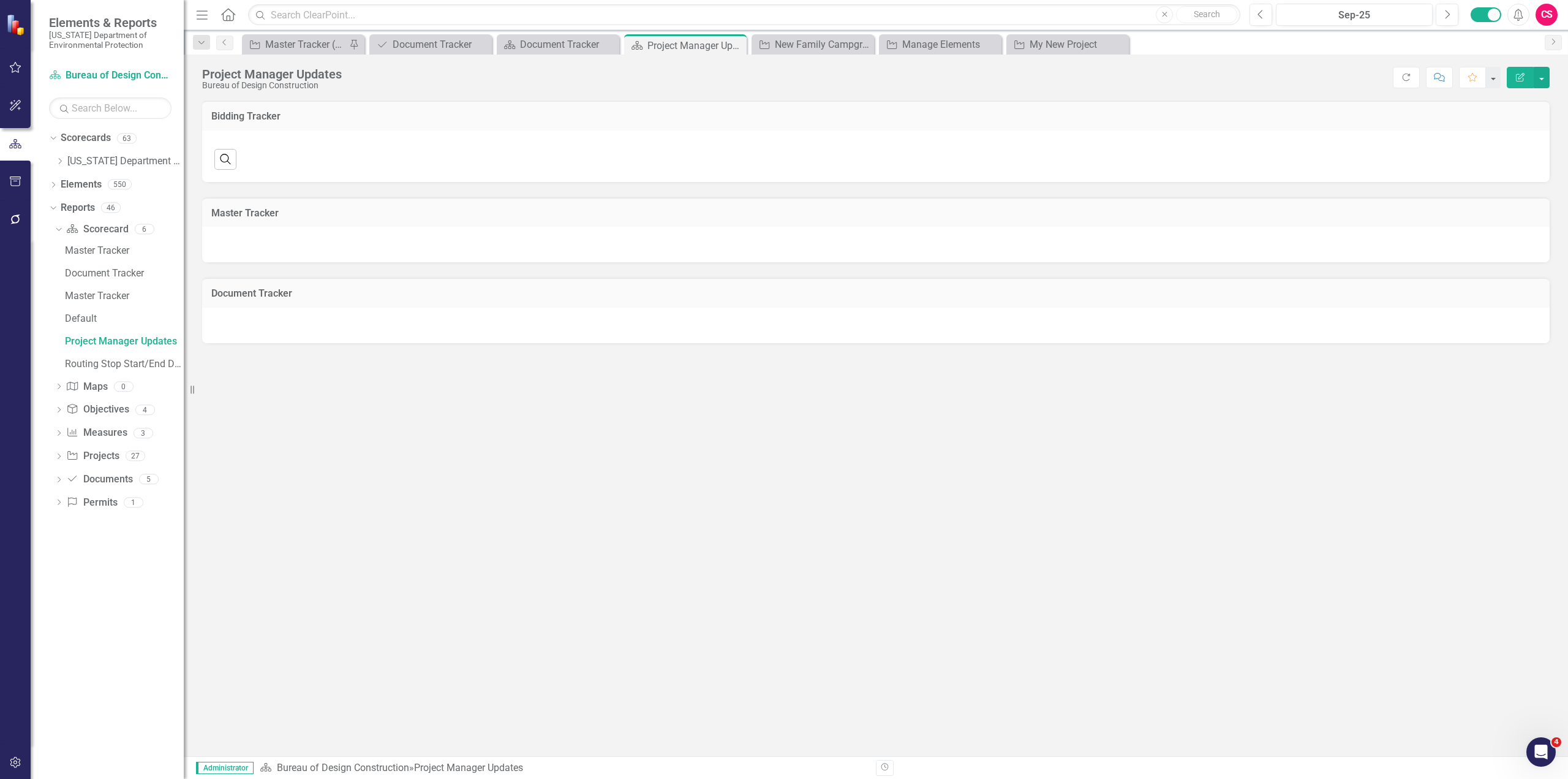
click at [935, 74] on button "Edit Report" at bounding box center [1520, 78] width 27 height 22
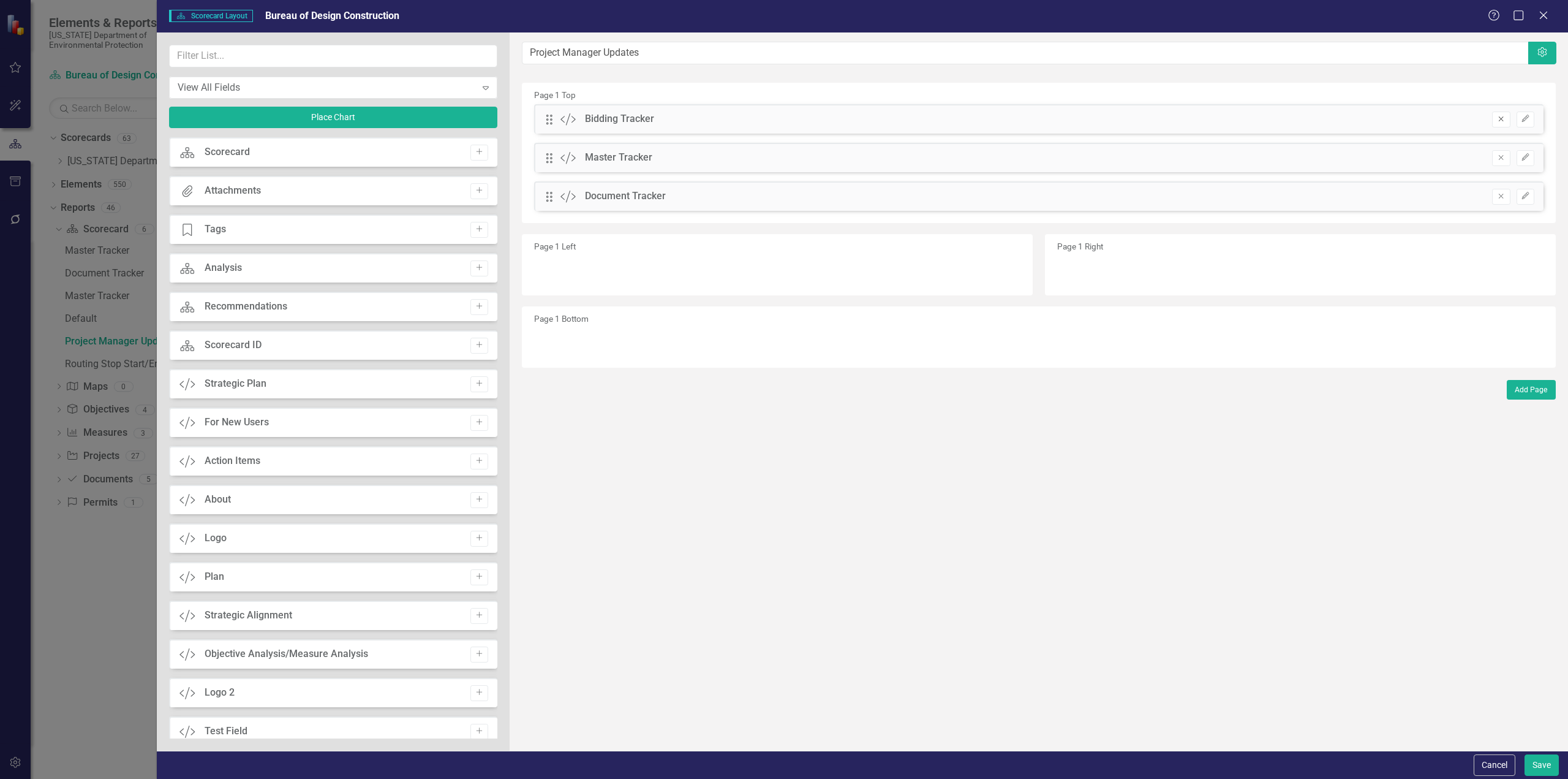
click at [935, 119] on icon "Remove" at bounding box center [1501, 118] width 9 height 8
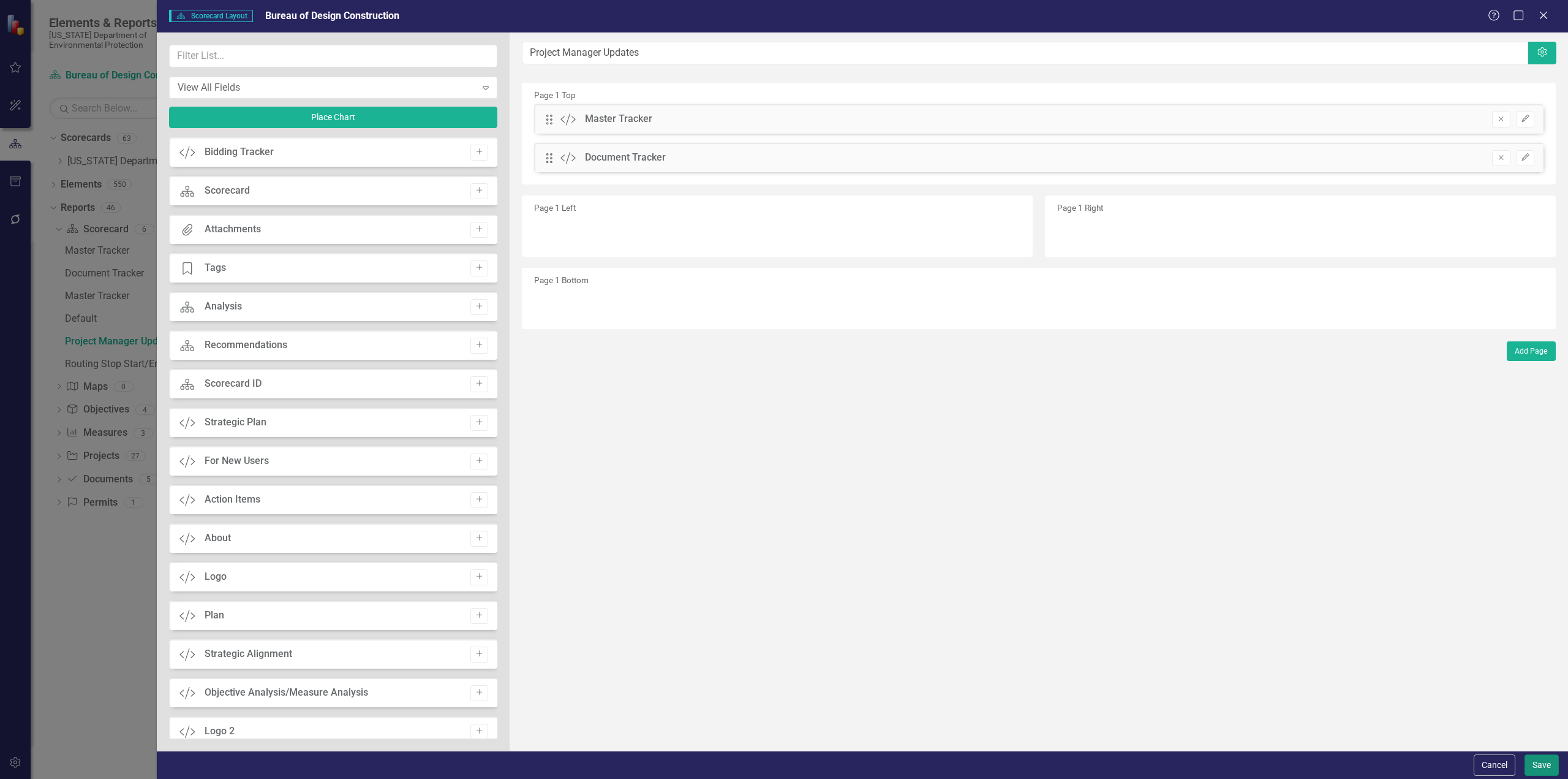
click at [935, 425] on button "Save" at bounding box center [1541, 765] width 34 height 22
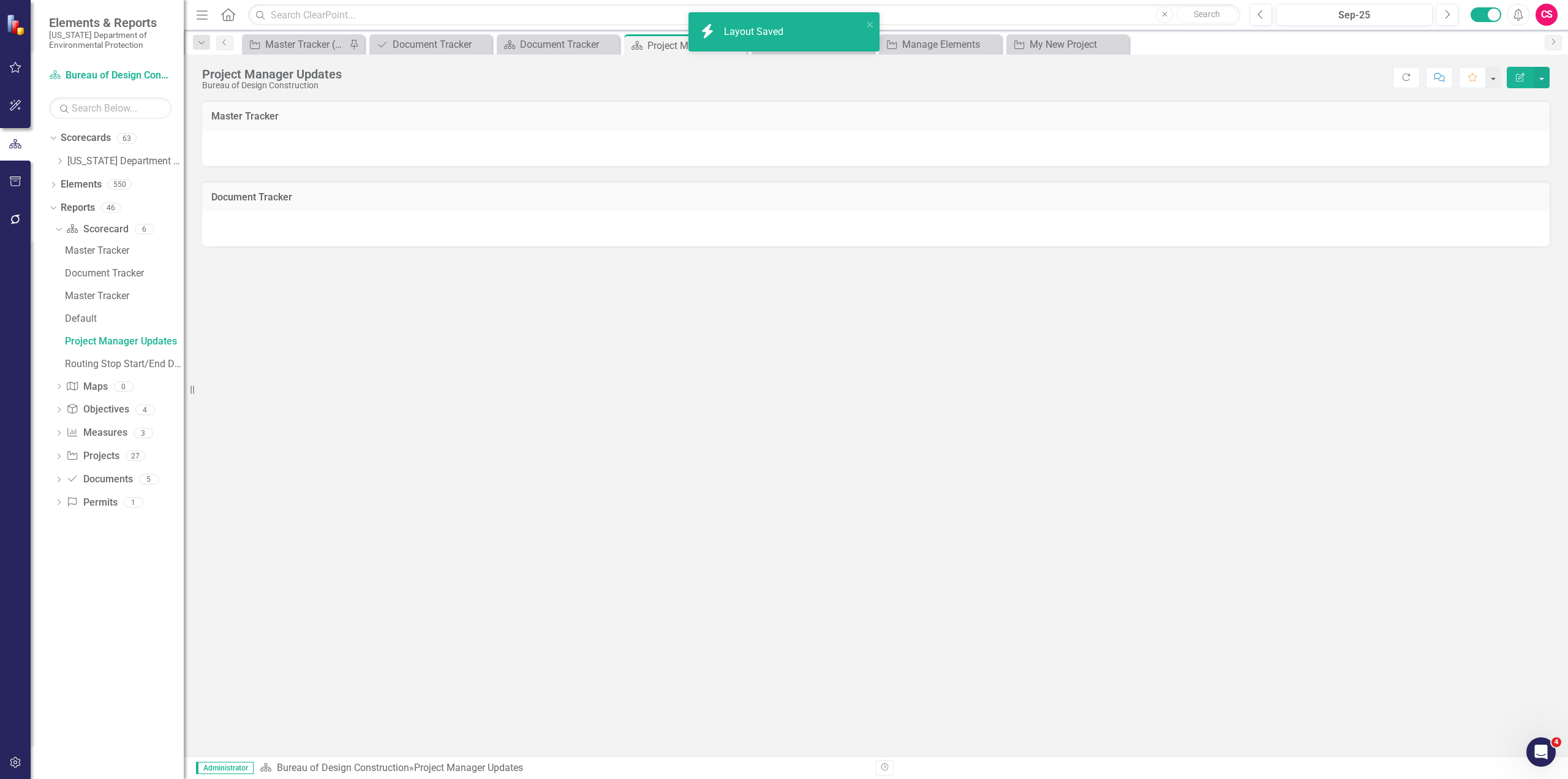
click at [310, 149] on div at bounding box center [876, 148] width 1348 height 35
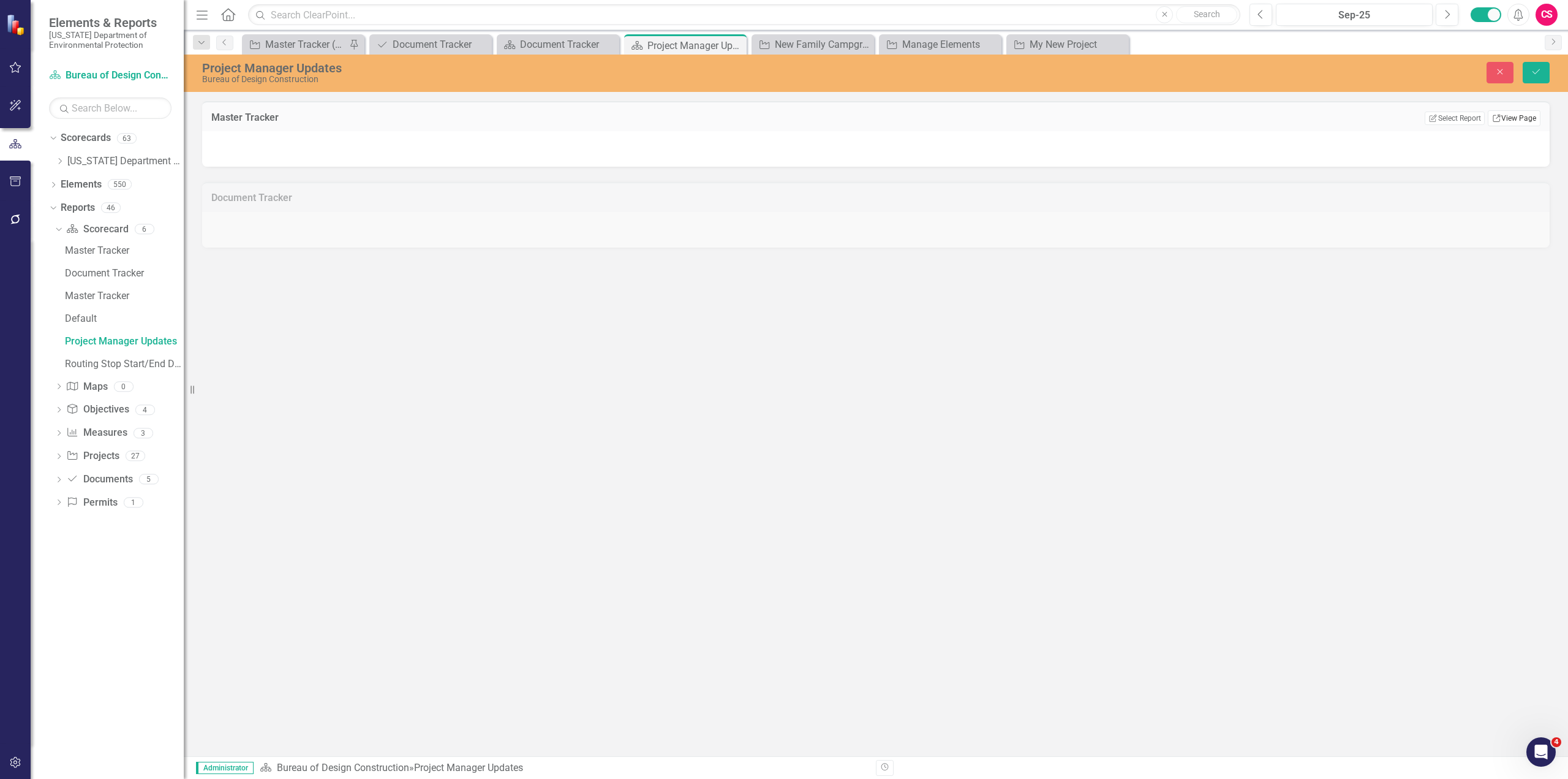
click at [935, 121] on link "Link View Page" at bounding box center [1514, 118] width 53 height 16
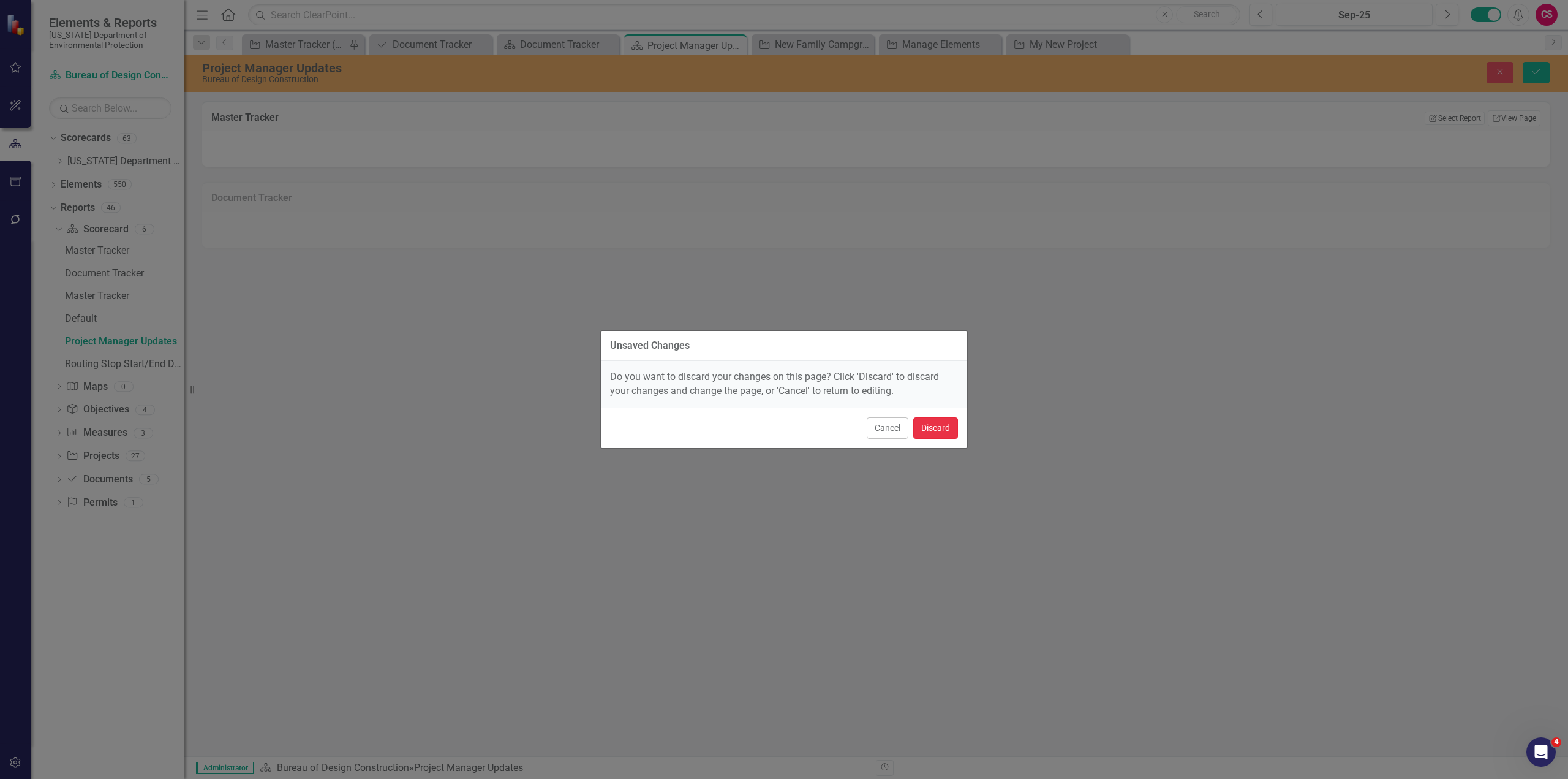
click at [935, 425] on button "Discard" at bounding box center [935, 428] width 44 height 22
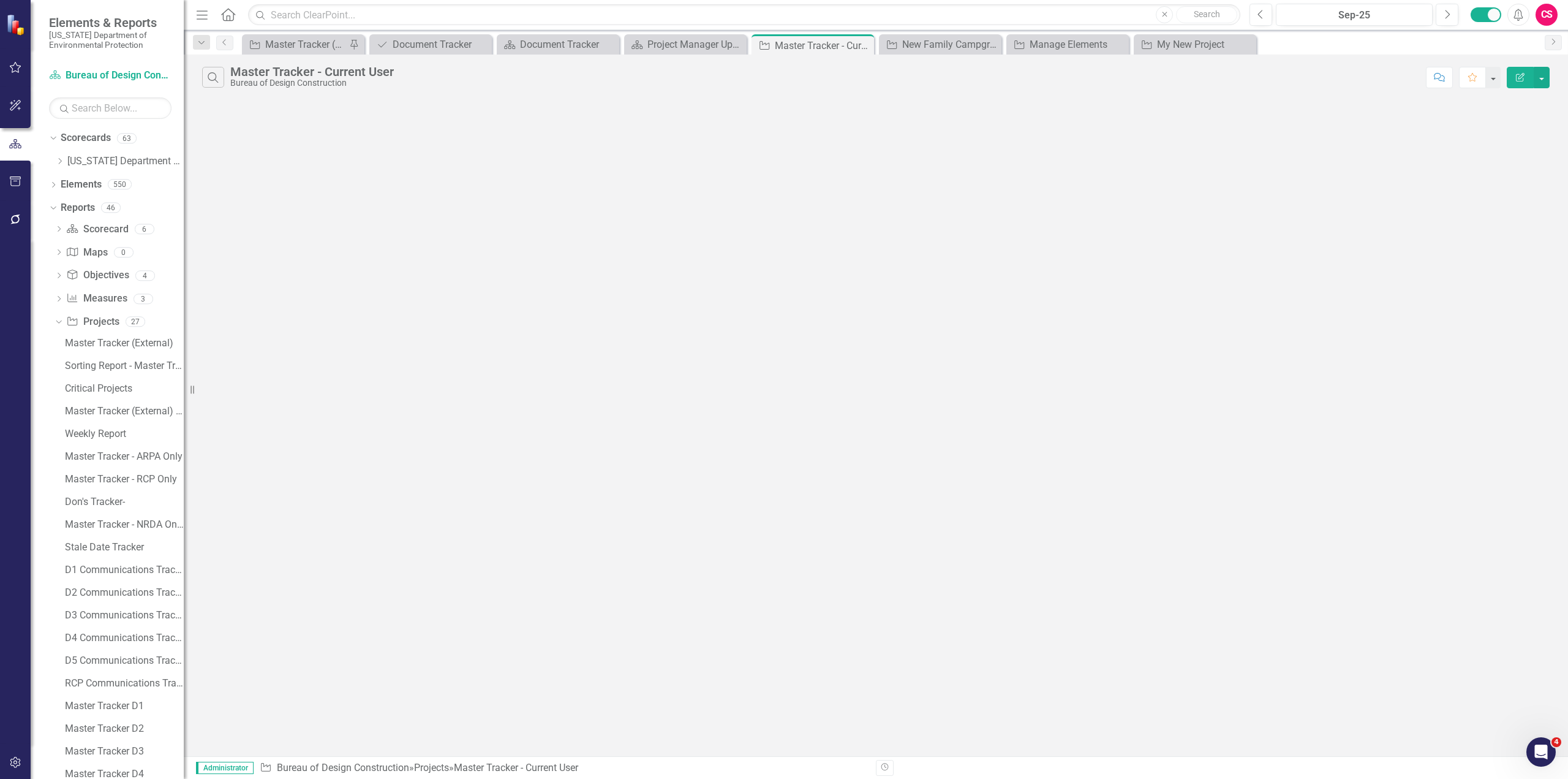
scroll to position [73, 0]
click at [935, 84] on button "Edit Report" at bounding box center [1520, 78] width 27 height 22
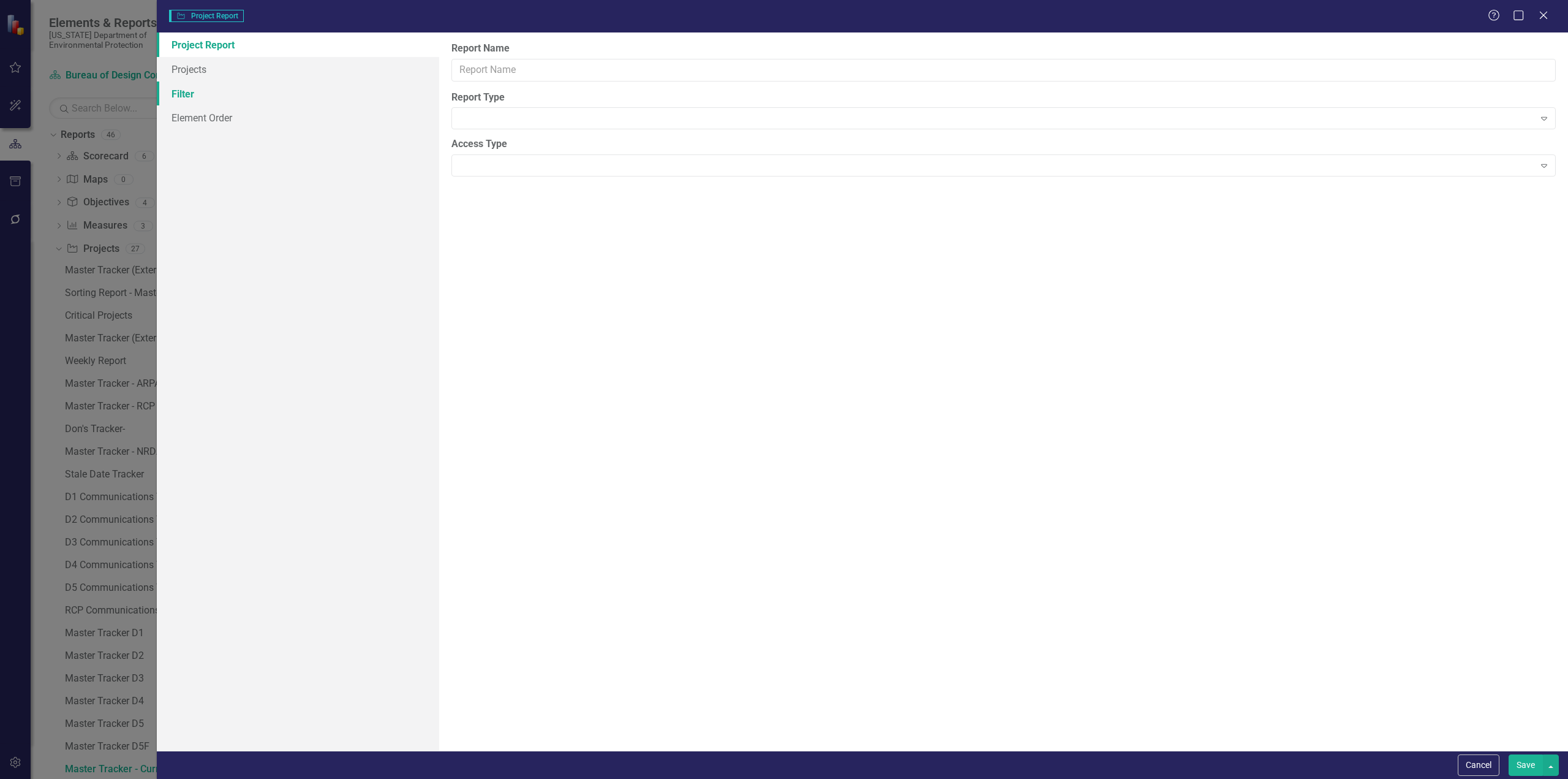
type input "Master Tracker - Current User"
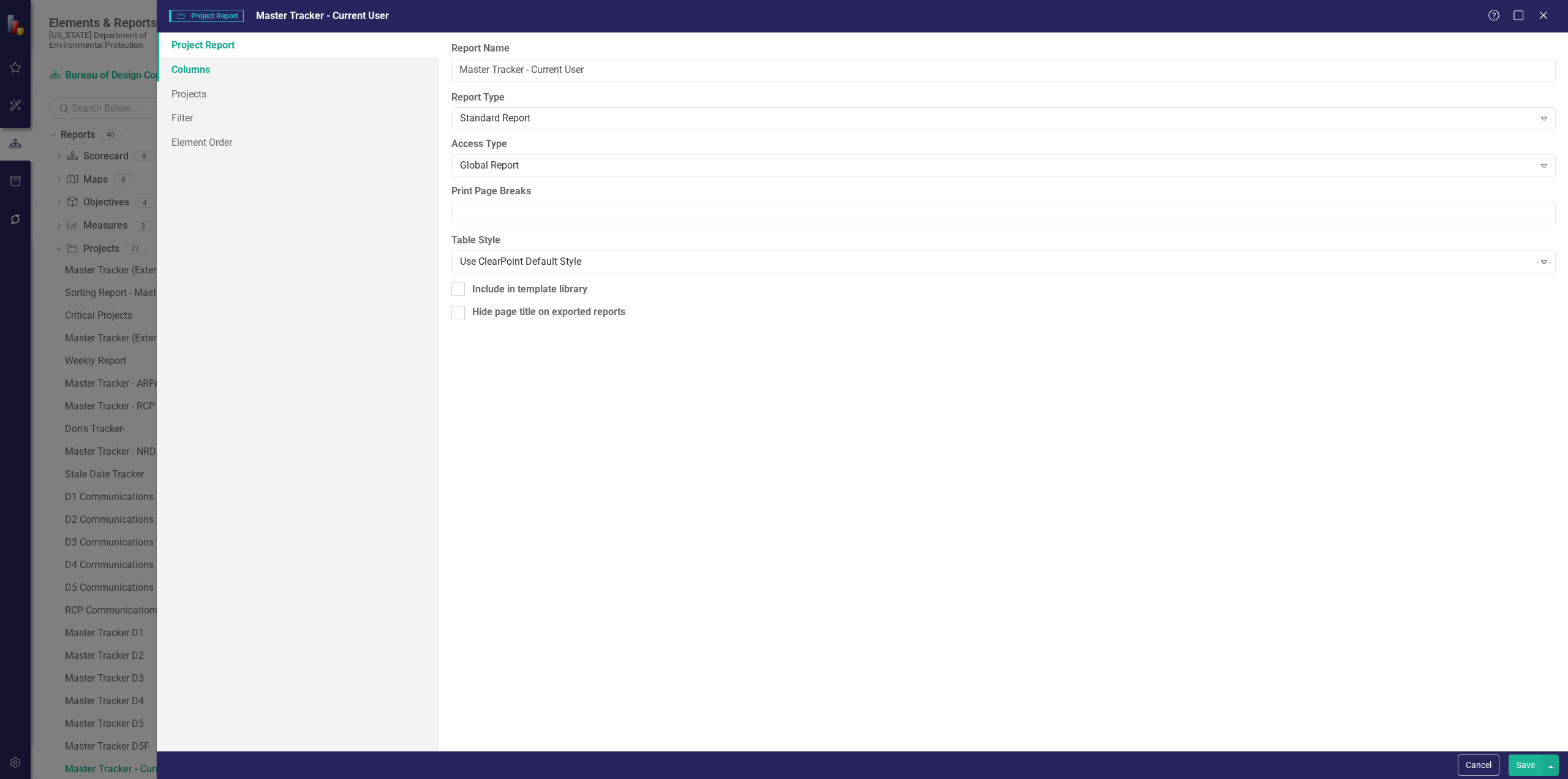
click at [221, 69] on link "Columns" at bounding box center [298, 69] width 282 height 24
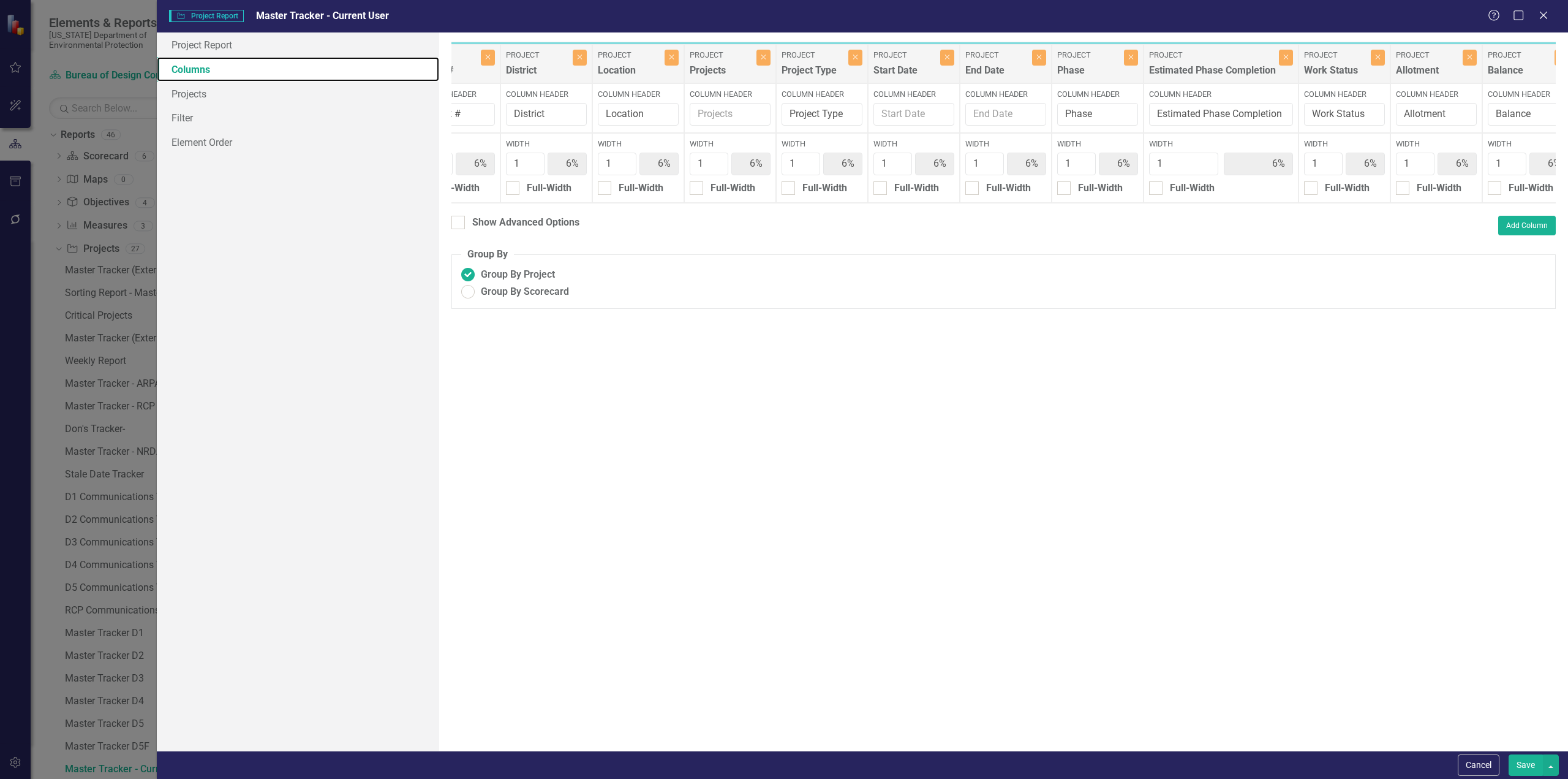
scroll to position [0, 0]
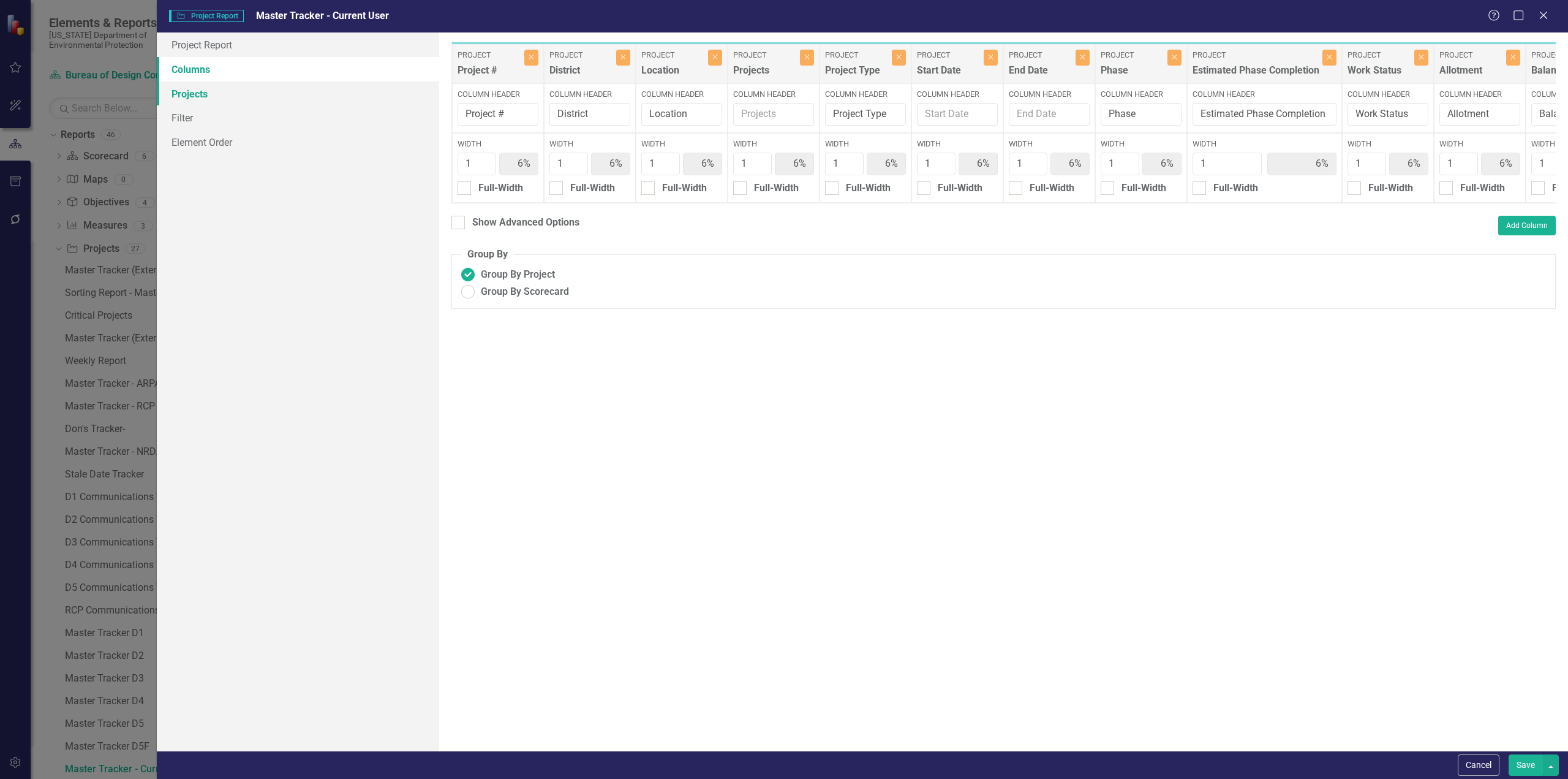
click at [222, 97] on link "Projects" at bounding box center [298, 93] width 282 height 24
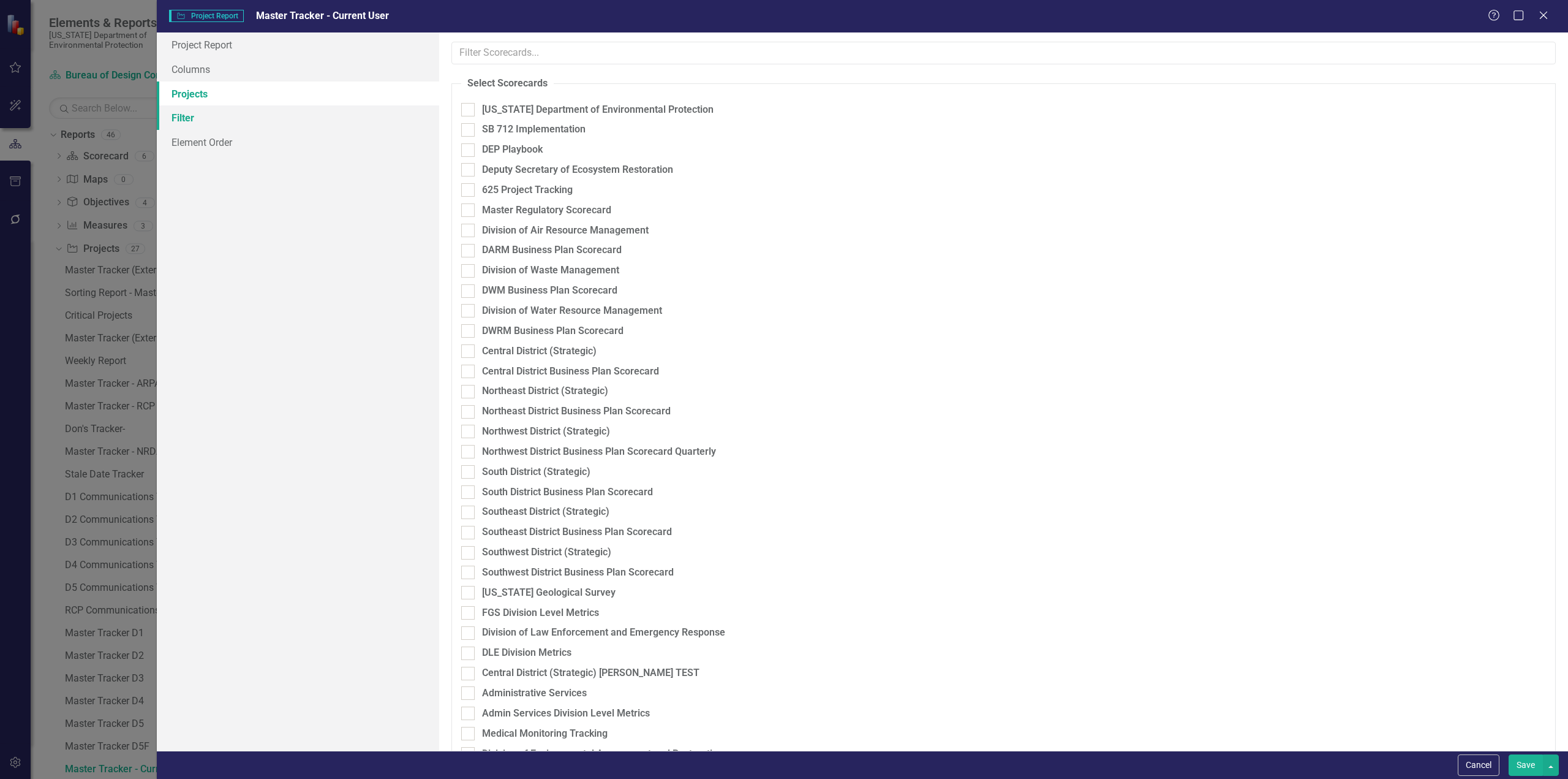
click at [214, 117] on link "Filter" at bounding box center [298, 118] width 282 height 24
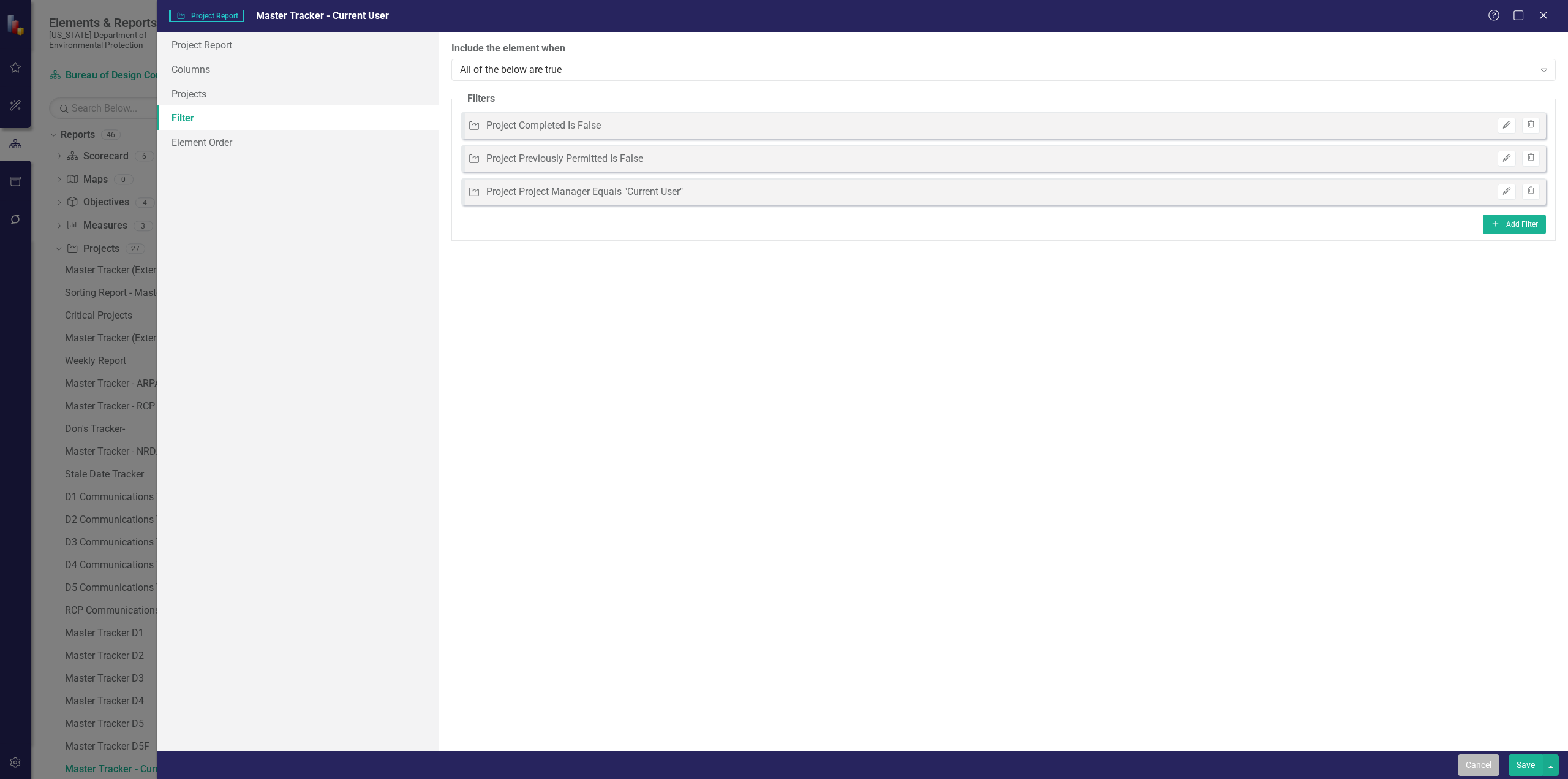
click at [935, 425] on button "Cancel" at bounding box center [1479, 765] width 42 height 22
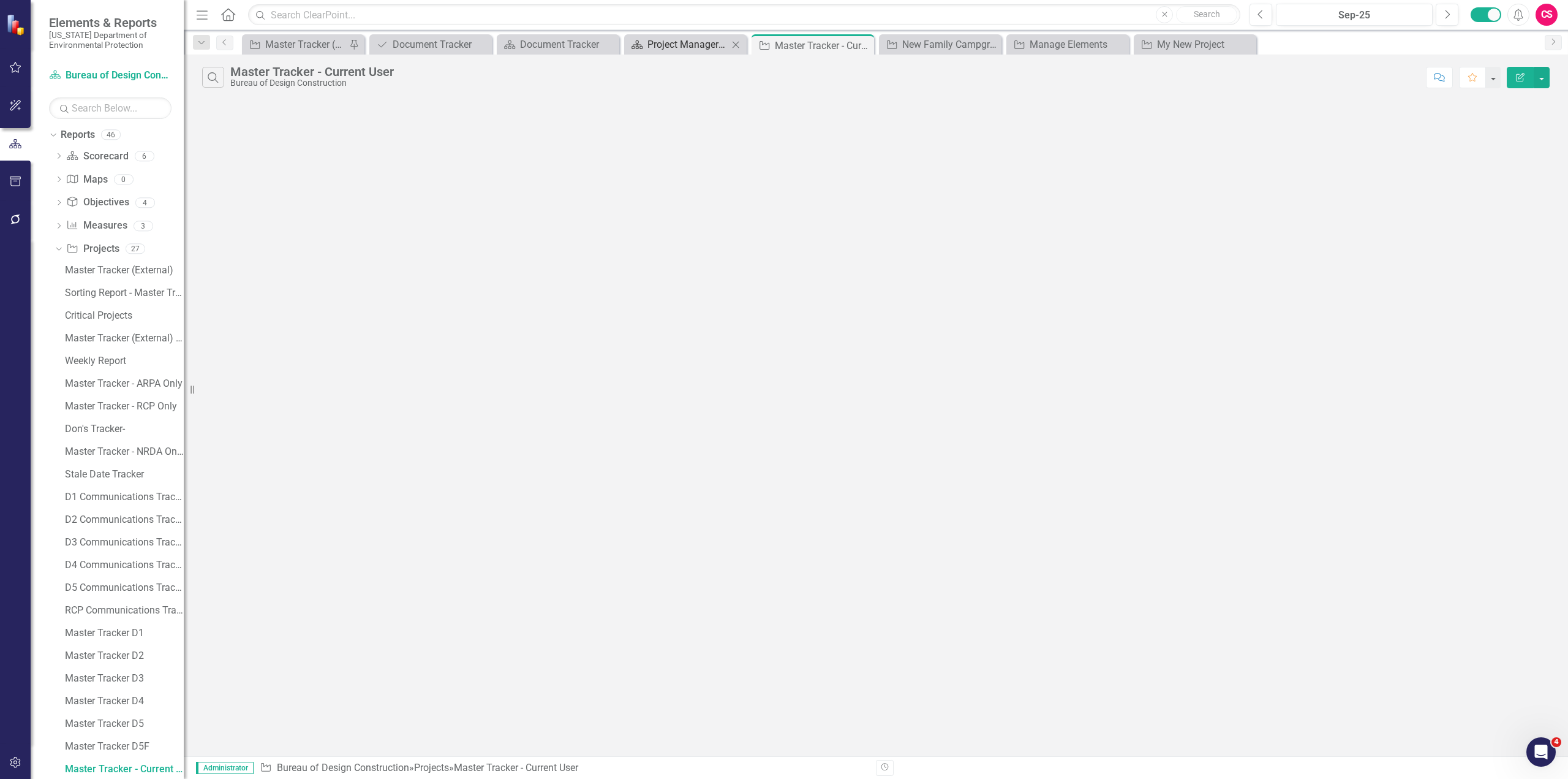
click at [665, 44] on div "Project Manager Updates" at bounding box center [687, 44] width 81 height 15
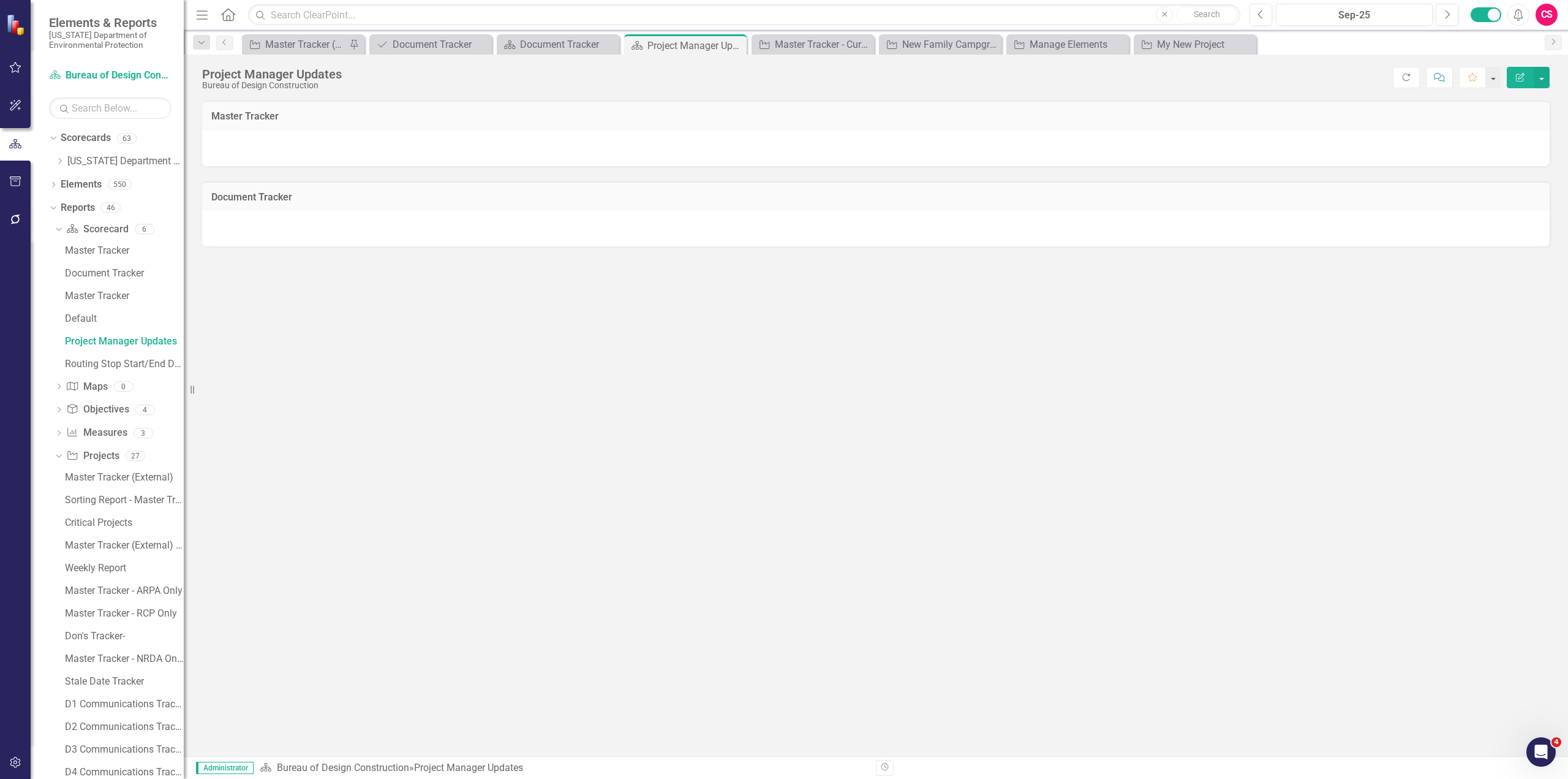
click at [437, 231] on div at bounding box center [876, 228] width 1348 height 35
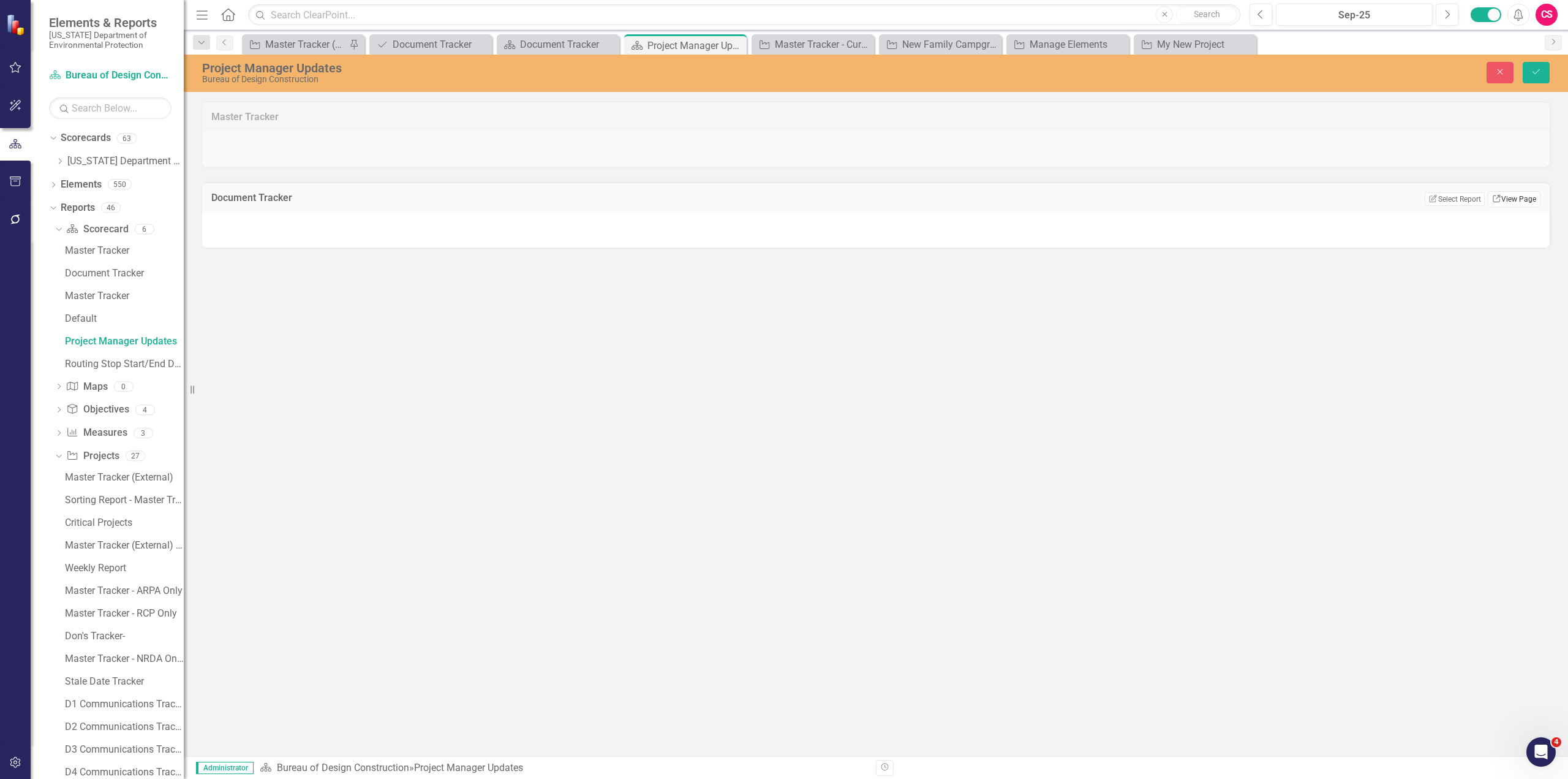
click at [935, 200] on link "Link View Page" at bounding box center [1514, 199] width 53 height 16
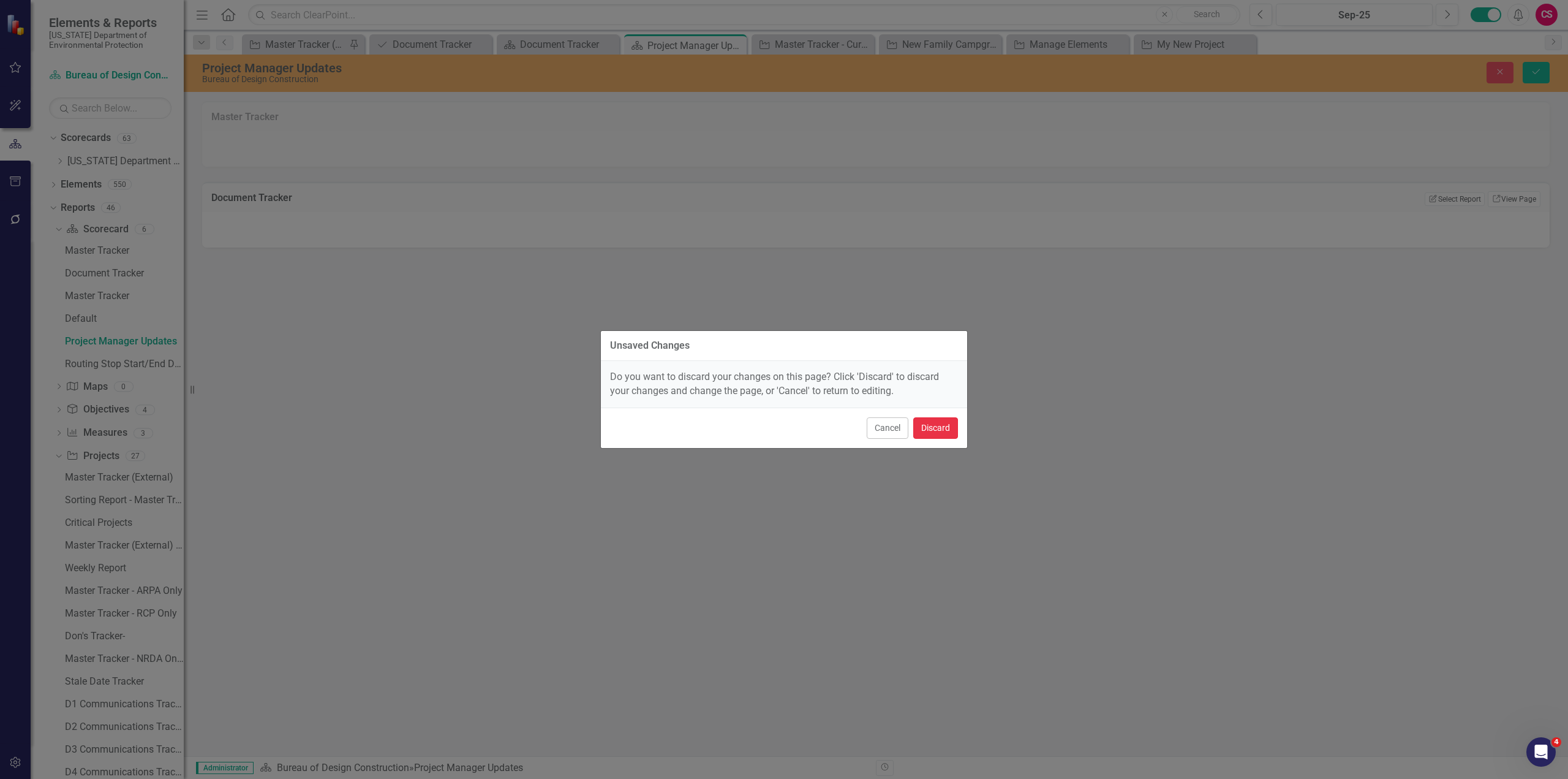
click at [933, 421] on button "Discard" at bounding box center [935, 428] width 44 height 22
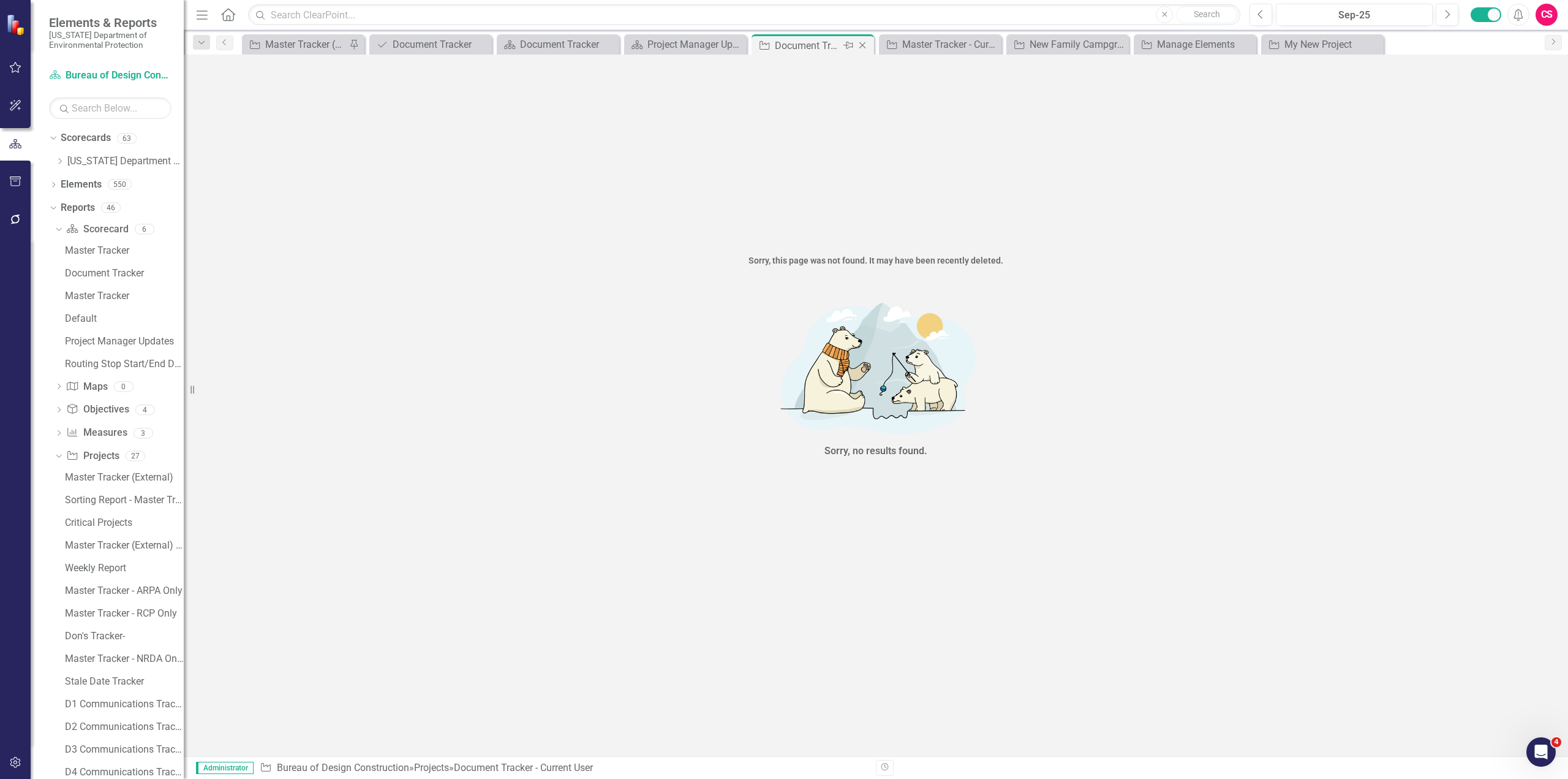
click at [865, 44] on icon "Close" at bounding box center [862, 45] width 13 height 10
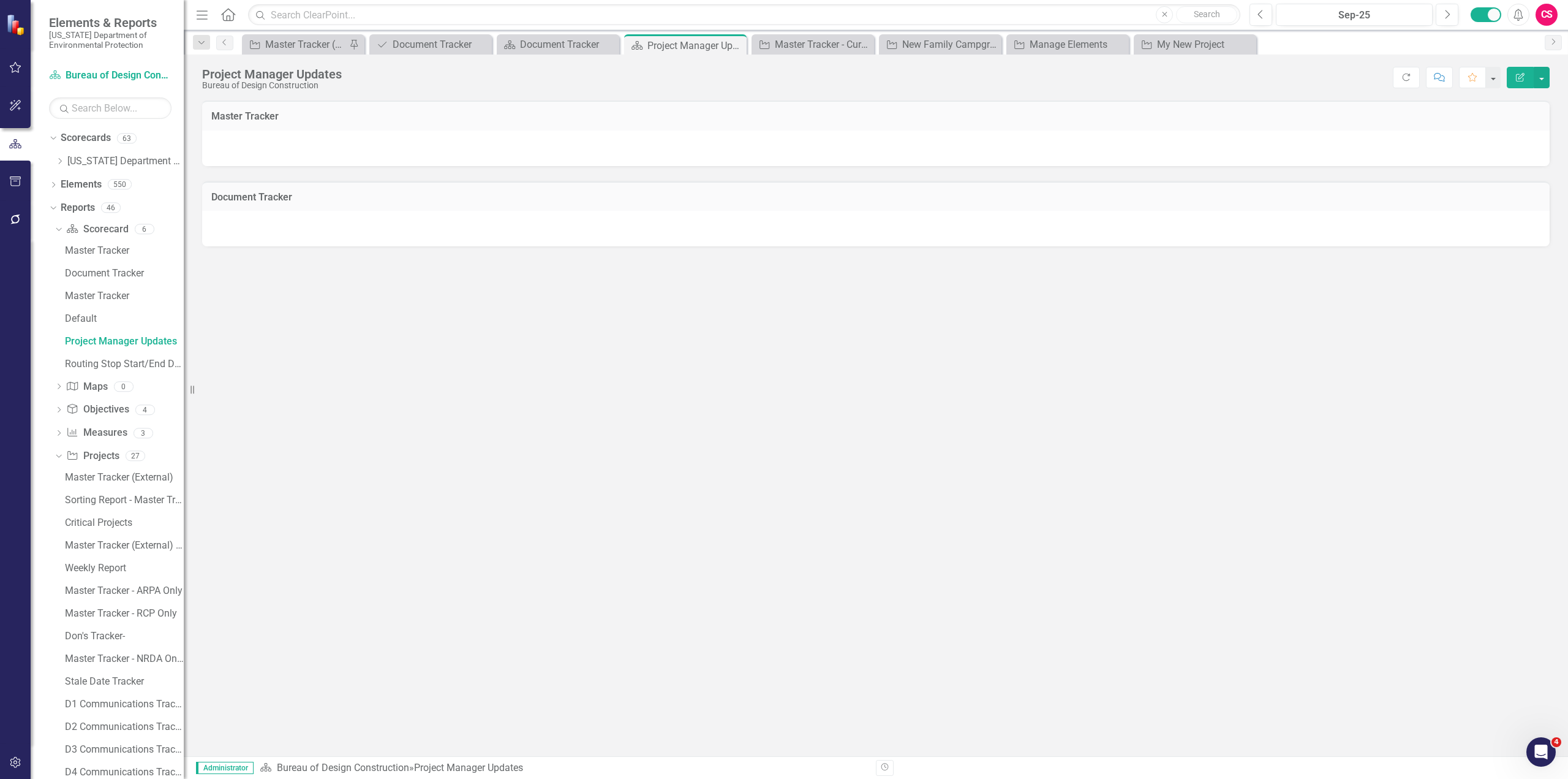
click at [556, 55] on div "Project Manager Updates Bureau of Design Construction Score: N/A Sep-25 Complet…" at bounding box center [875, 73] width 1384 height 37
click at [554, 44] on div "Document Tracker" at bounding box center [561, 44] width 81 height 15
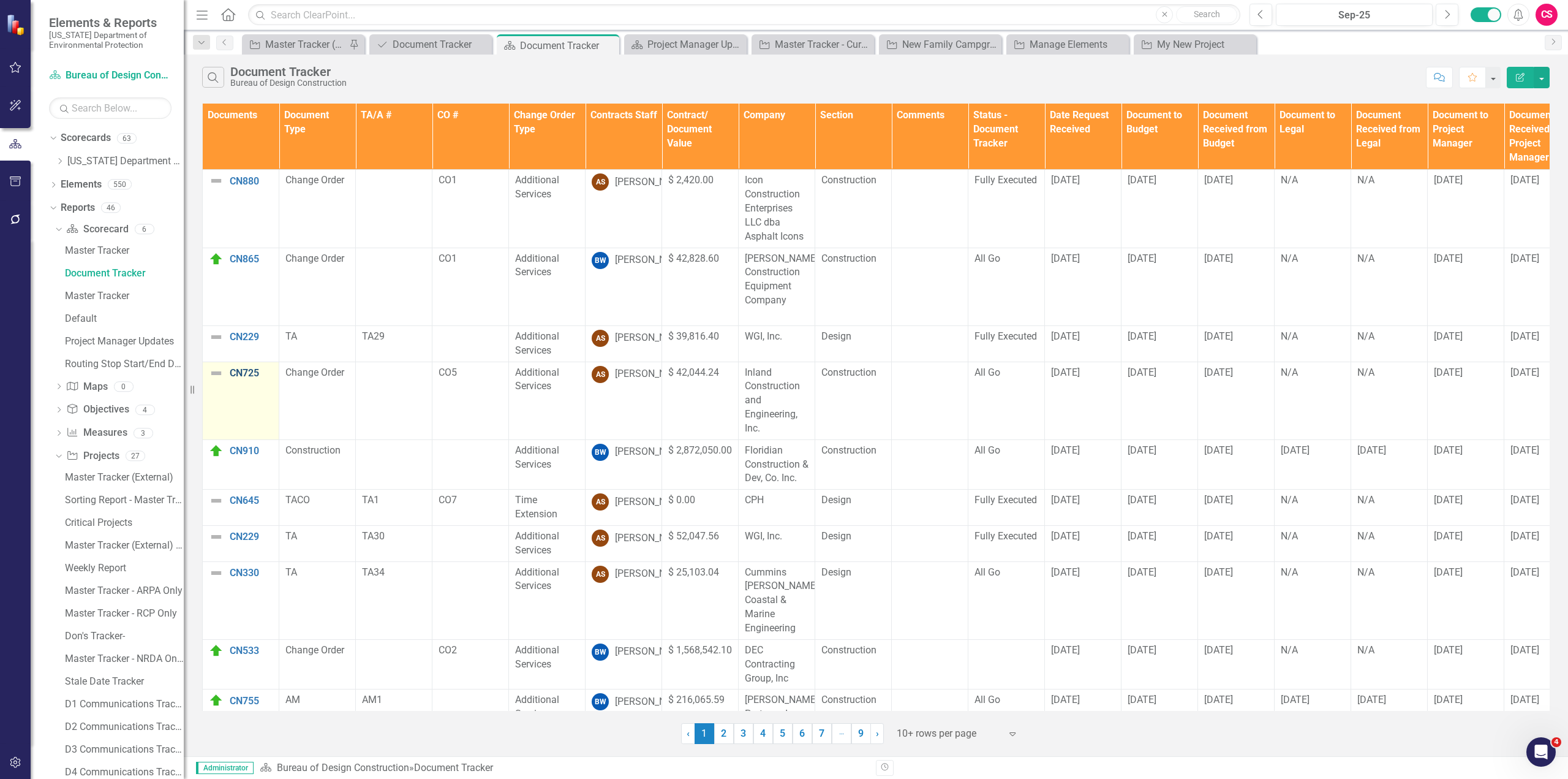
click at [248, 373] on link "CN725" at bounding box center [251, 373] width 43 height 11
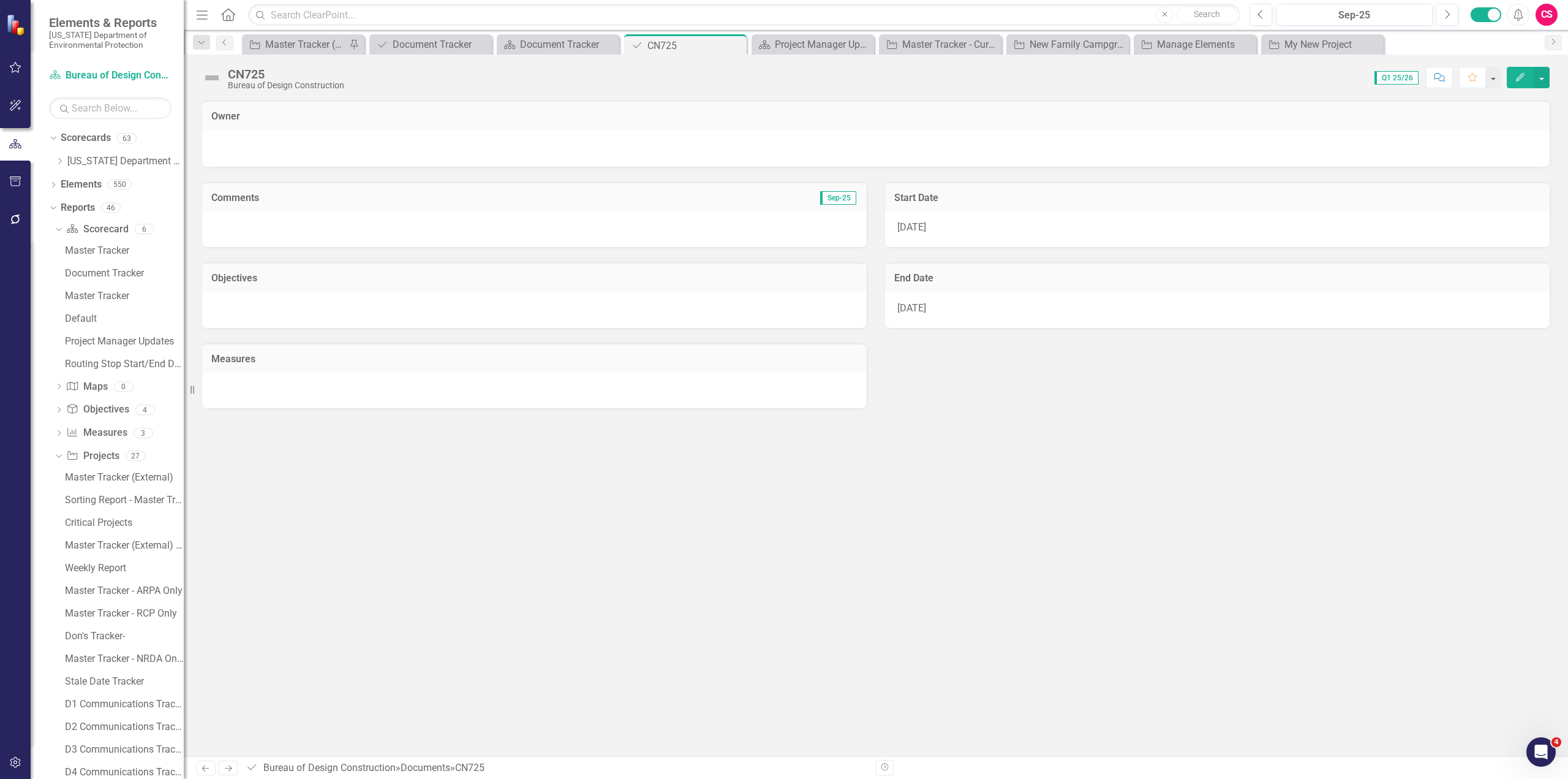
click at [935, 83] on button "Edit" at bounding box center [1520, 78] width 27 height 22
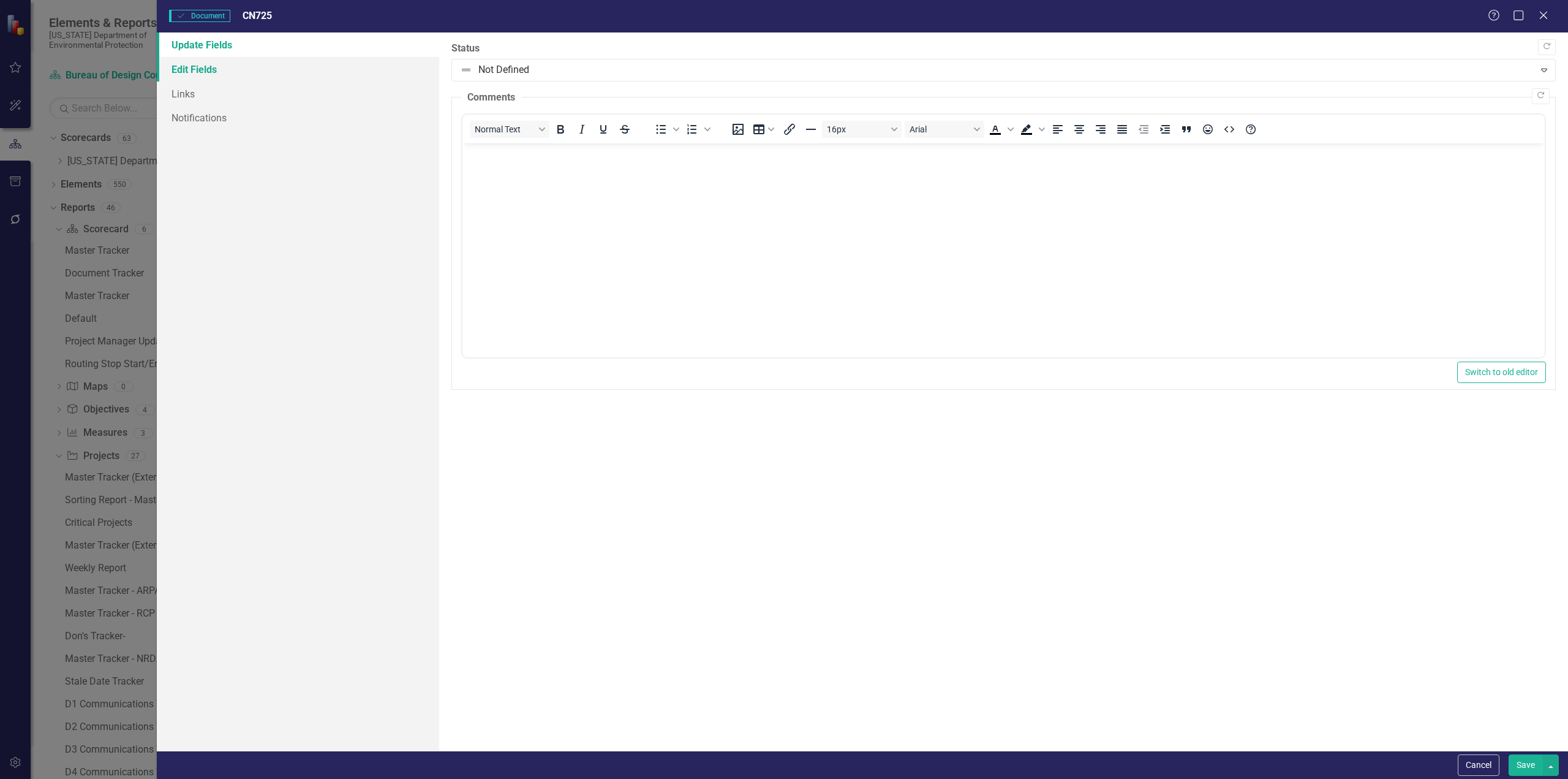
click at [214, 69] on link "Edit Fields" at bounding box center [298, 69] width 282 height 24
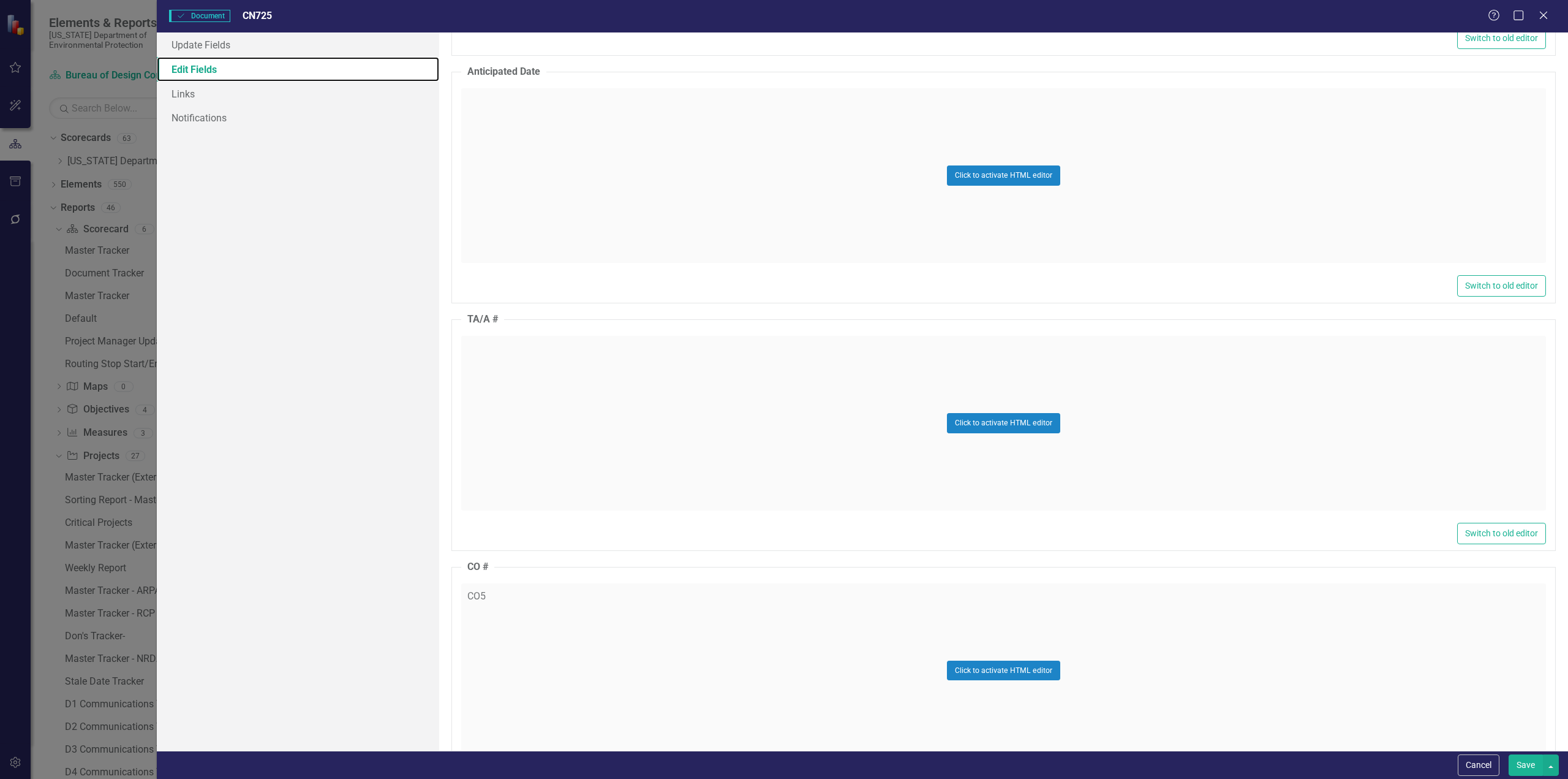
scroll to position [856, 0]
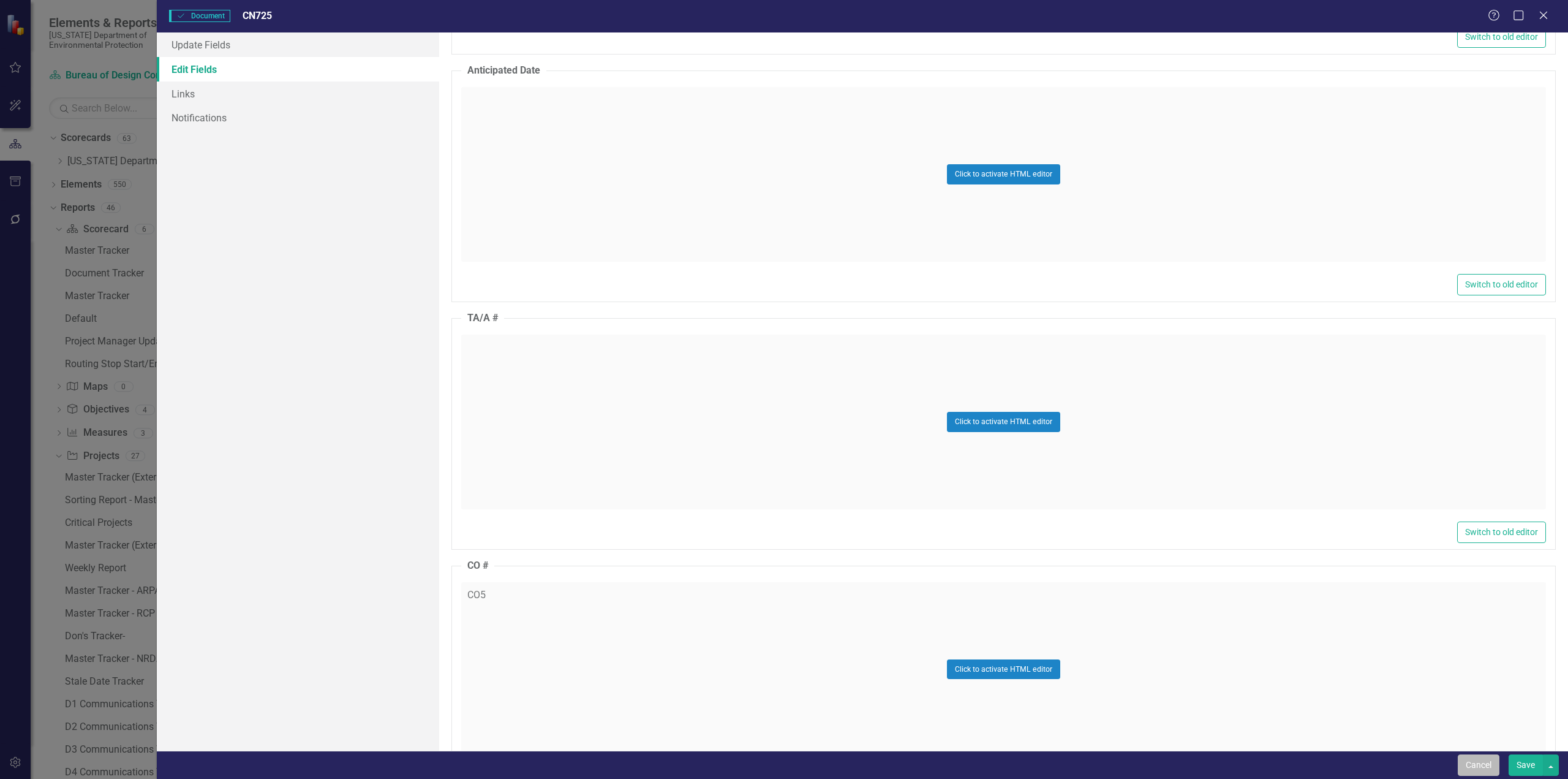
click at [935, 425] on button "Cancel" at bounding box center [1479, 765] width 42 height 22
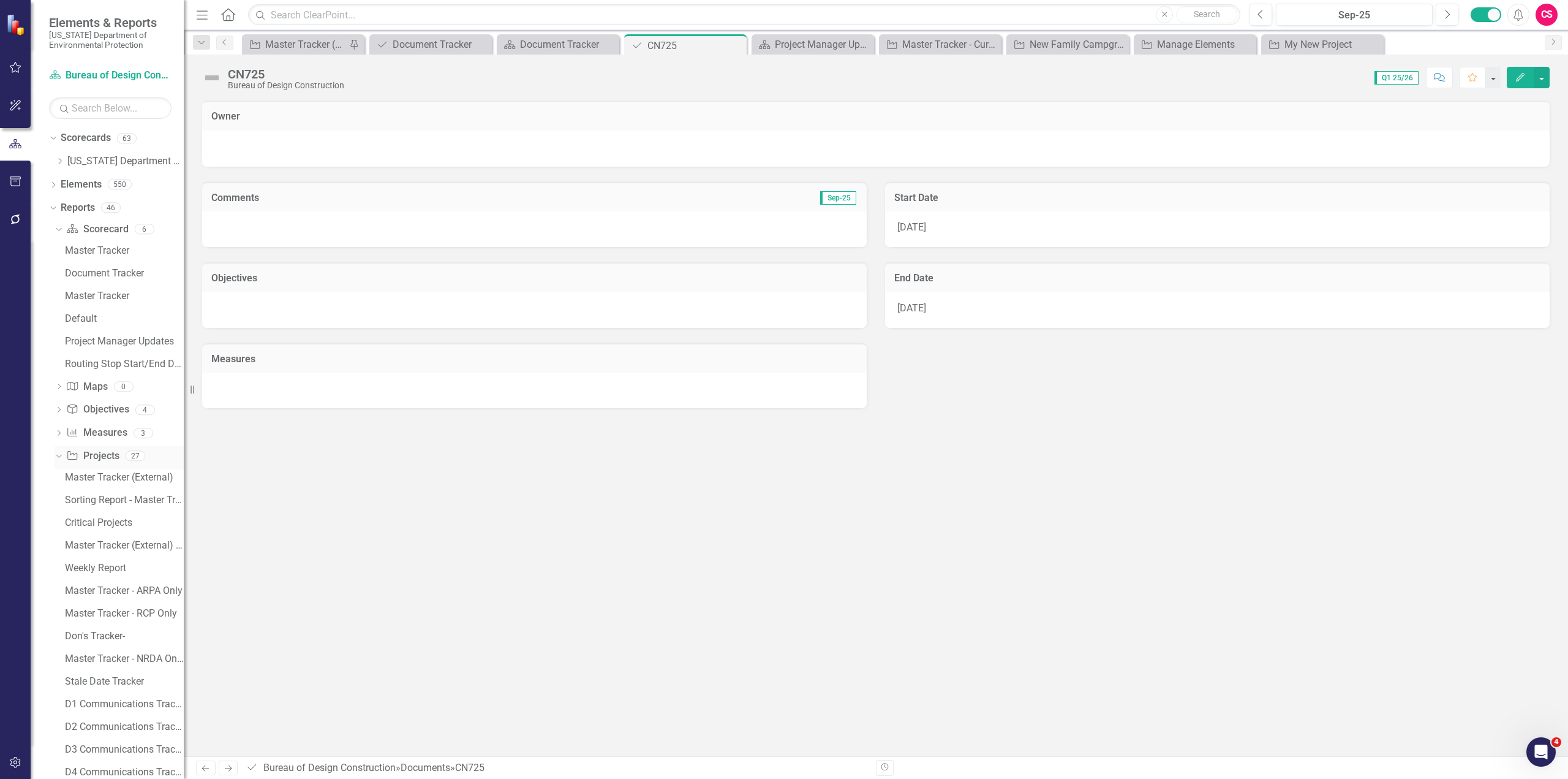
click at [60, 425] on icon "Dropdown" at bounding box center [57, 455] width 7 height 8
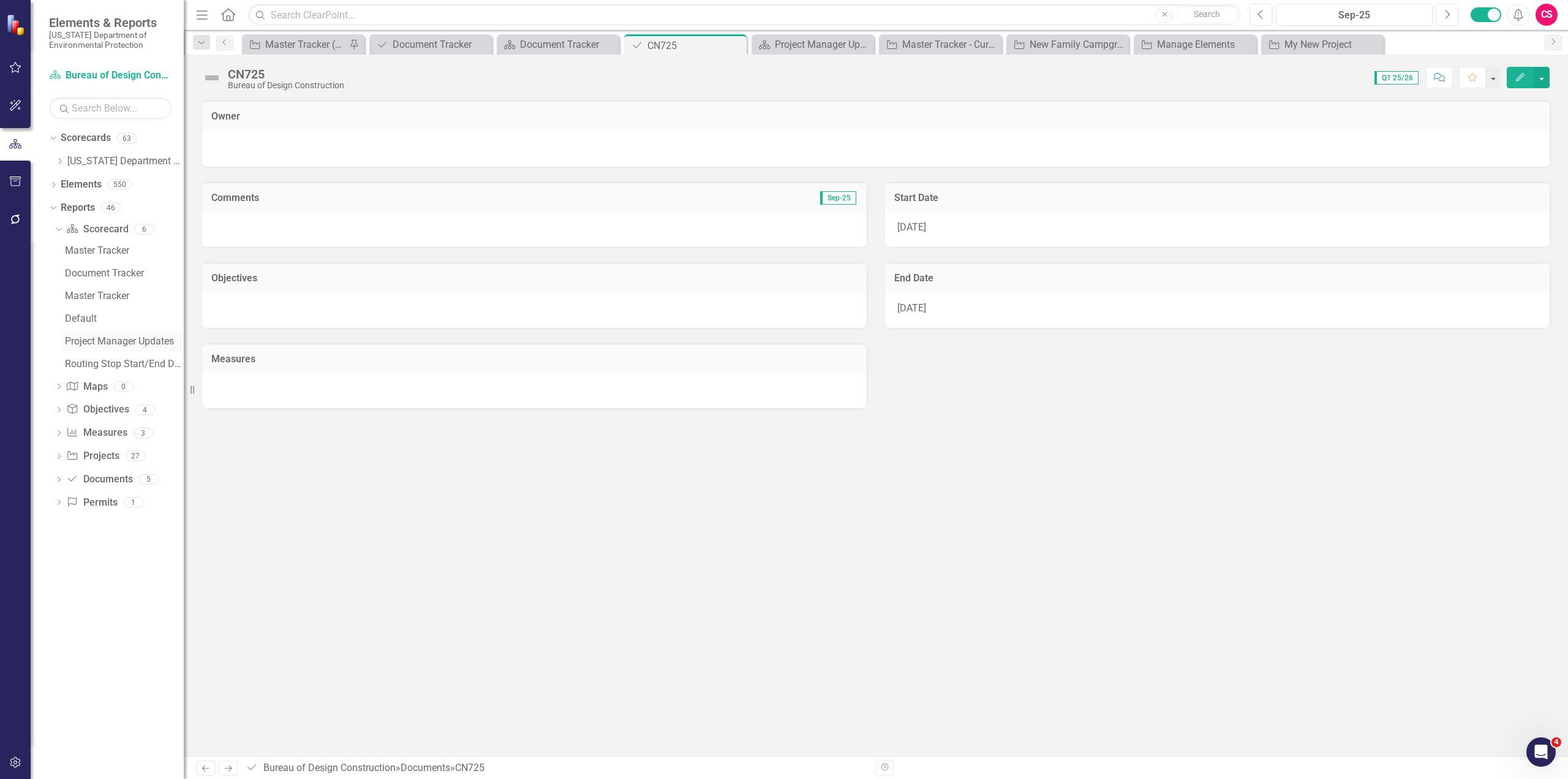
click at [111, 341] on div "Project Manager Updates" at bounding box center [124, 341] width 119 height 11
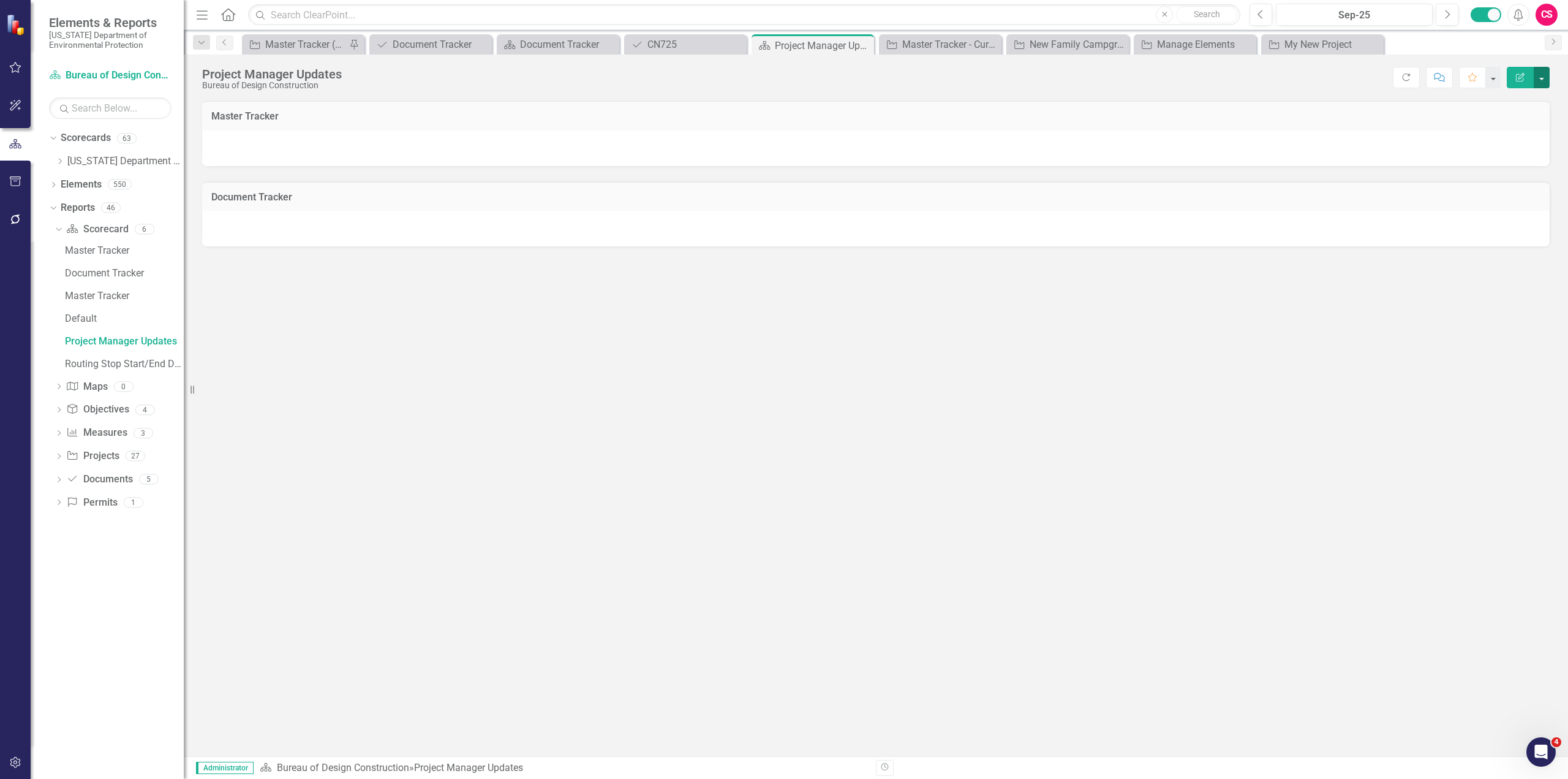
click at [935, 76] on button "button" at bounding box center [1541, 78] width 16 height 22
click at [935, 123] on link "Edit Report Edit Layout" at bounding box center [1499, 123] width 99 height 23
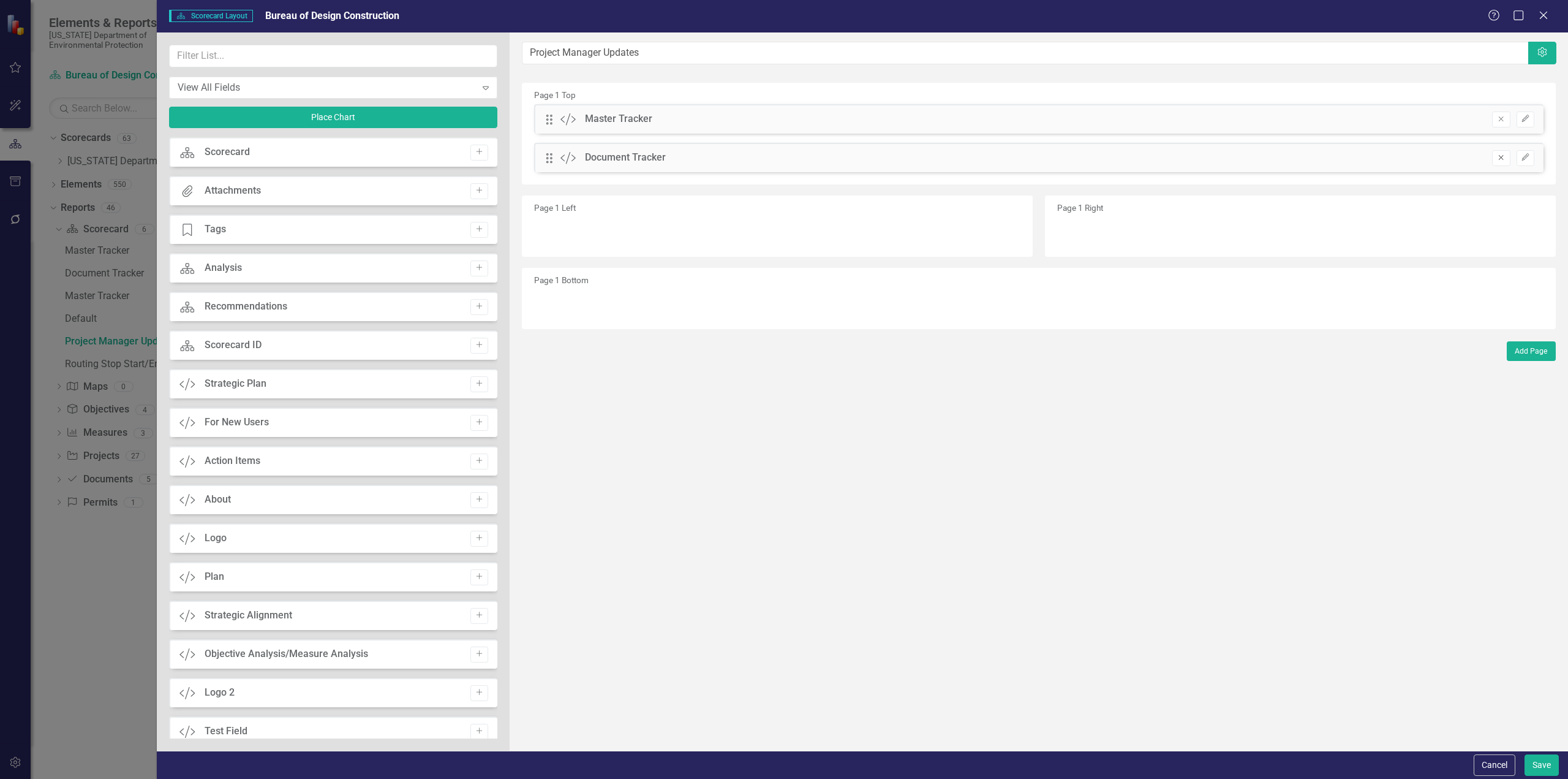
click at [935, 159] on icon "Remove" at bounding box center [1501, 157] width 9 height 8
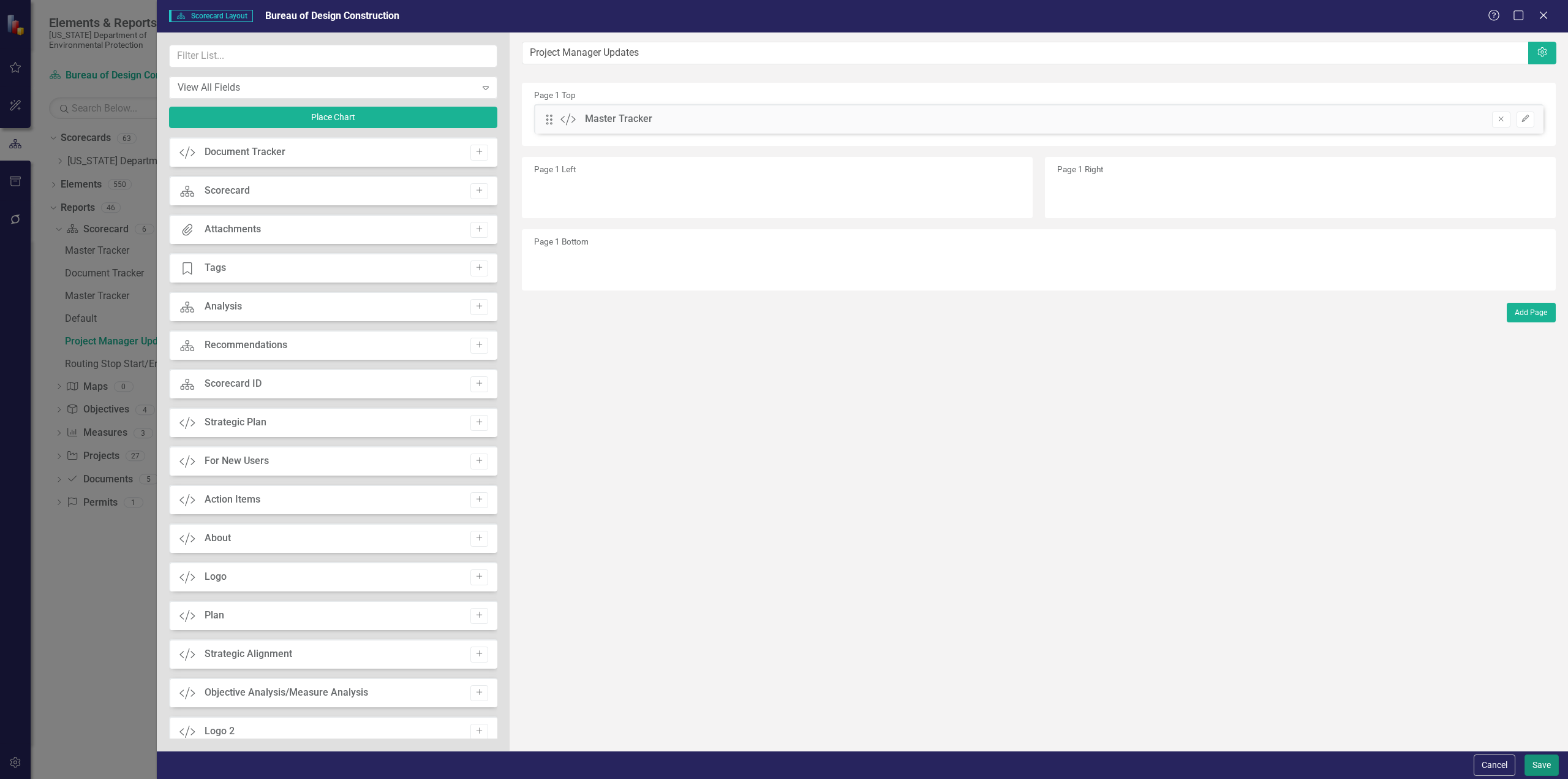
click at [935, 425] on button "Save" at bounding box center [1541, 765] width 34 height 22
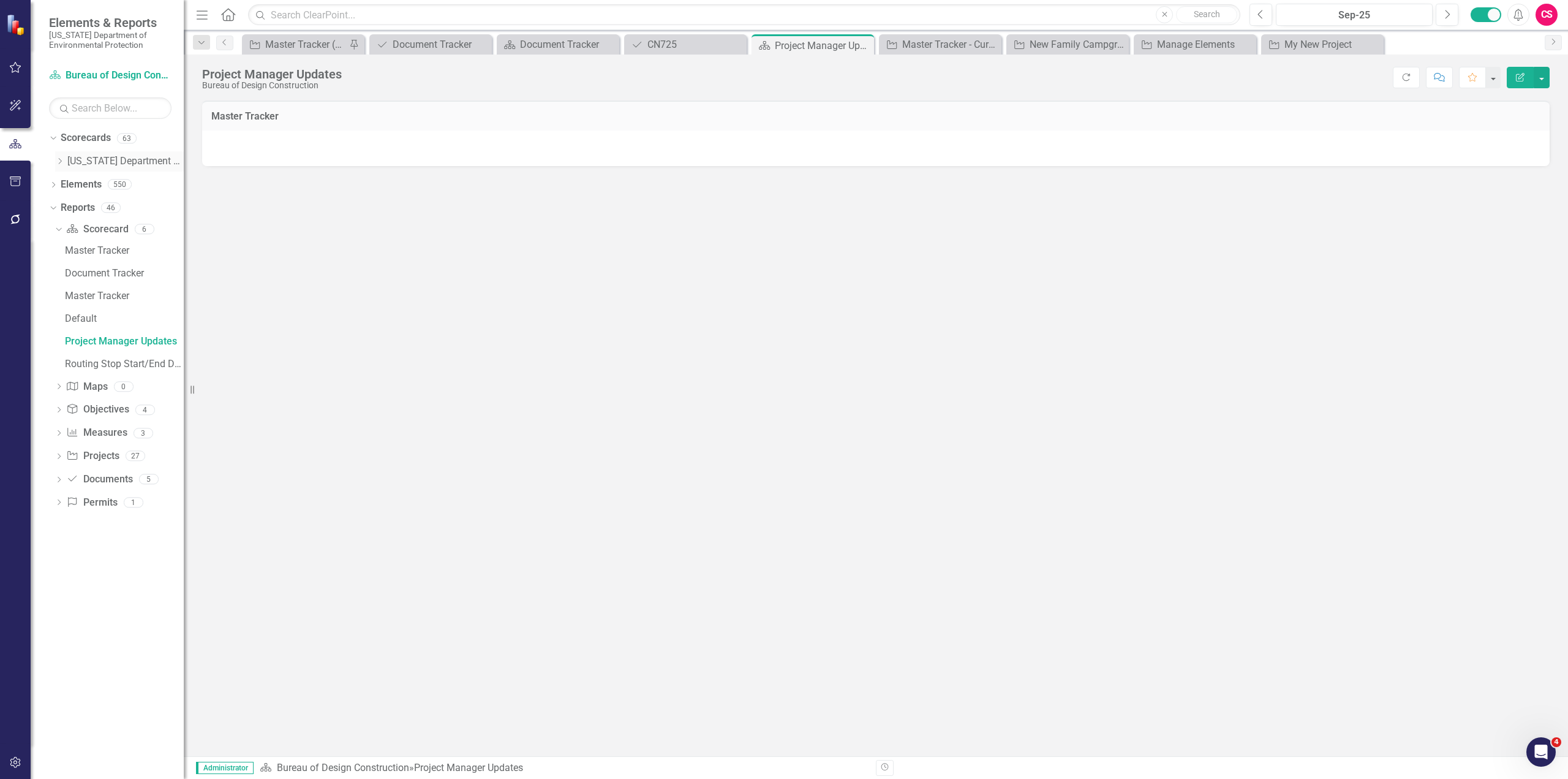
click at [60, 155] on div "Dropdown Florida Department of Environmental Protection" at bounding box center [119, 161] width 128 height 20
click at [60, 159] on icon at bounding box center [60, 160] width 3 height 6
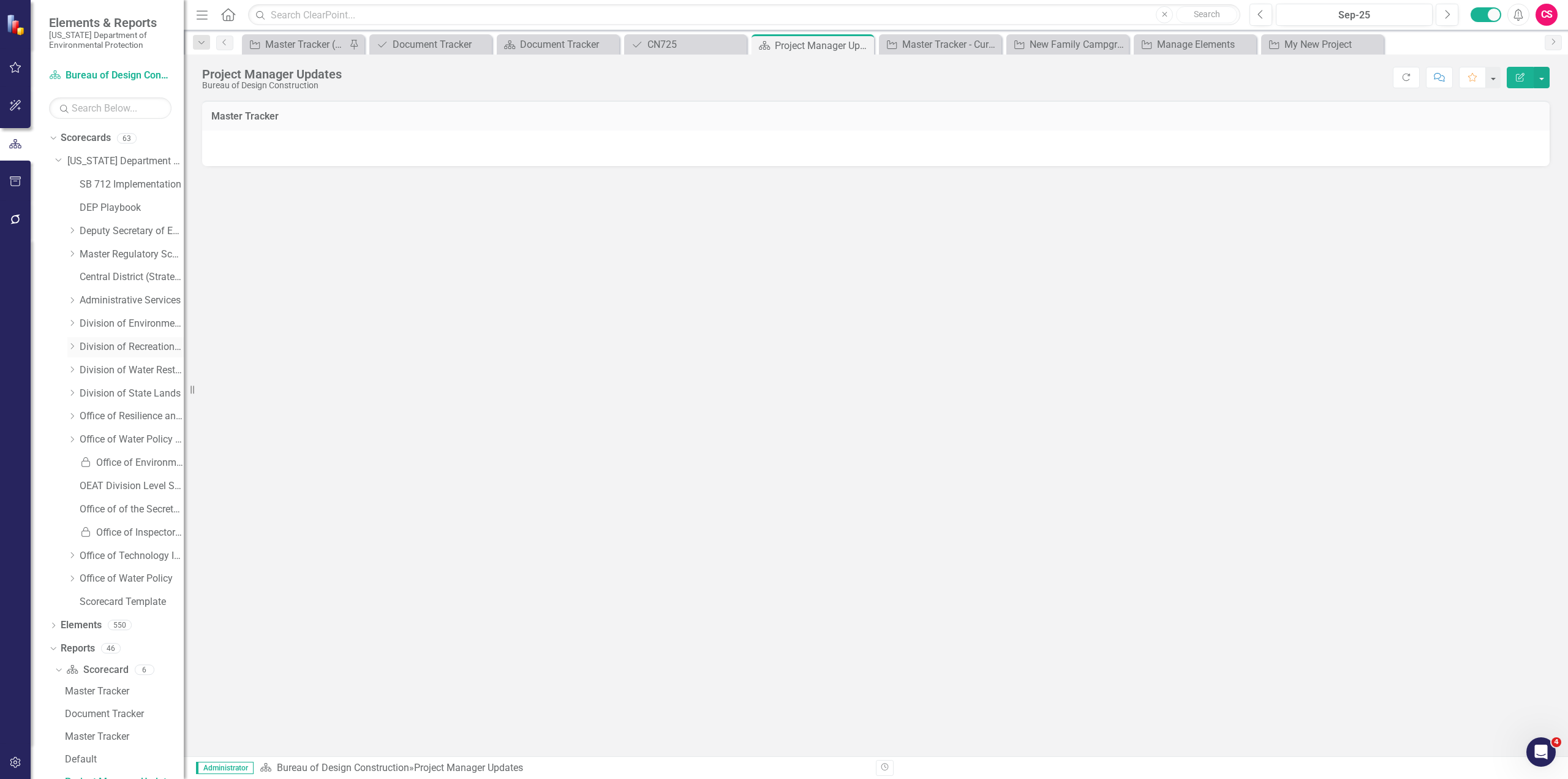
click at [70, 343] on icon "Dropdown" at bounding box center [71, 346] width 9 height 8
click at [125, 394] on link "Completed Projects - Bureau of Design Construction" at bounding box center [137, 393] width 91 height 14
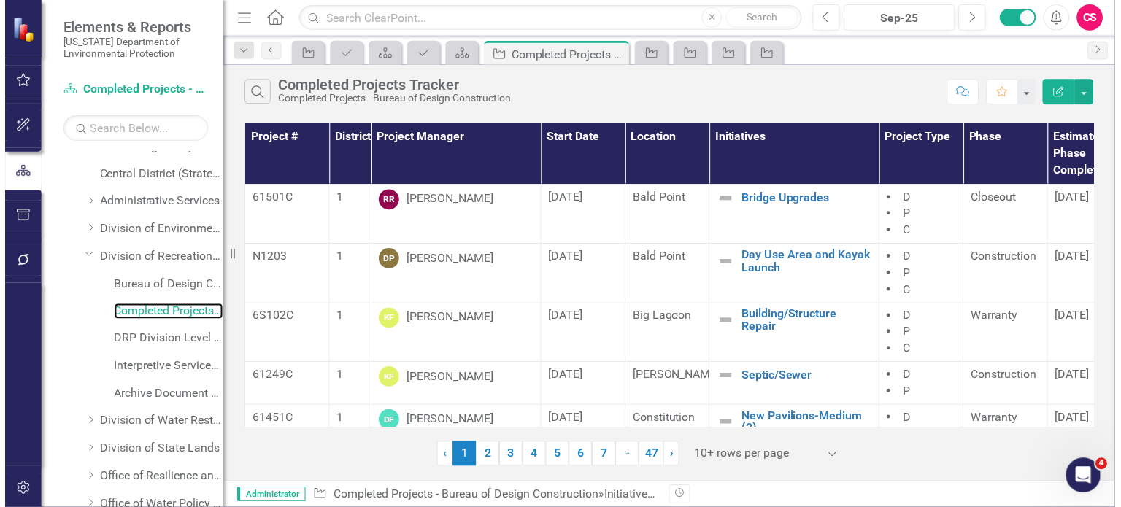
scroll to position [155, 0]
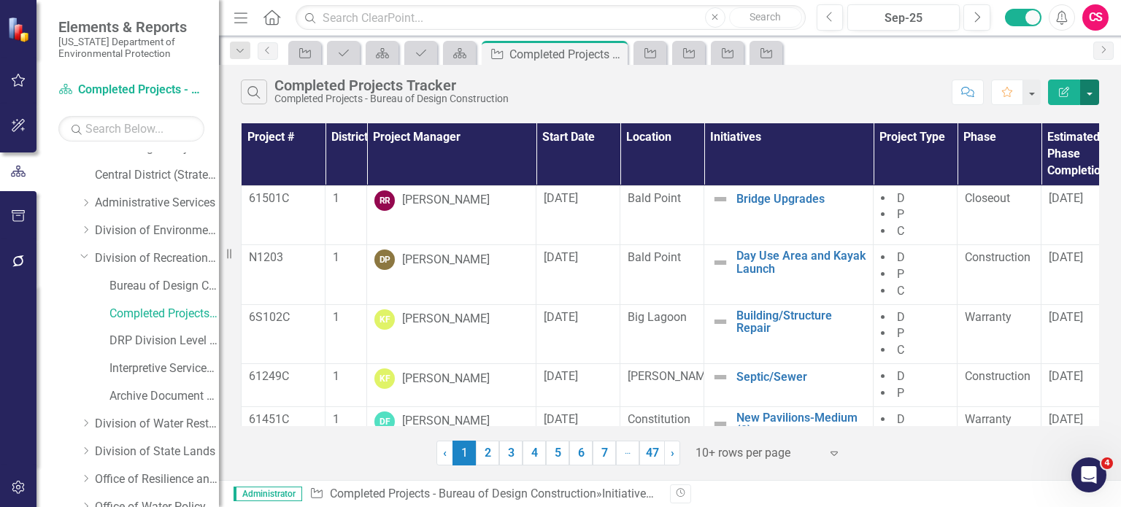
click at [1092, 93] on button "button" at bounding box center [1089, 93] width 19 height 26
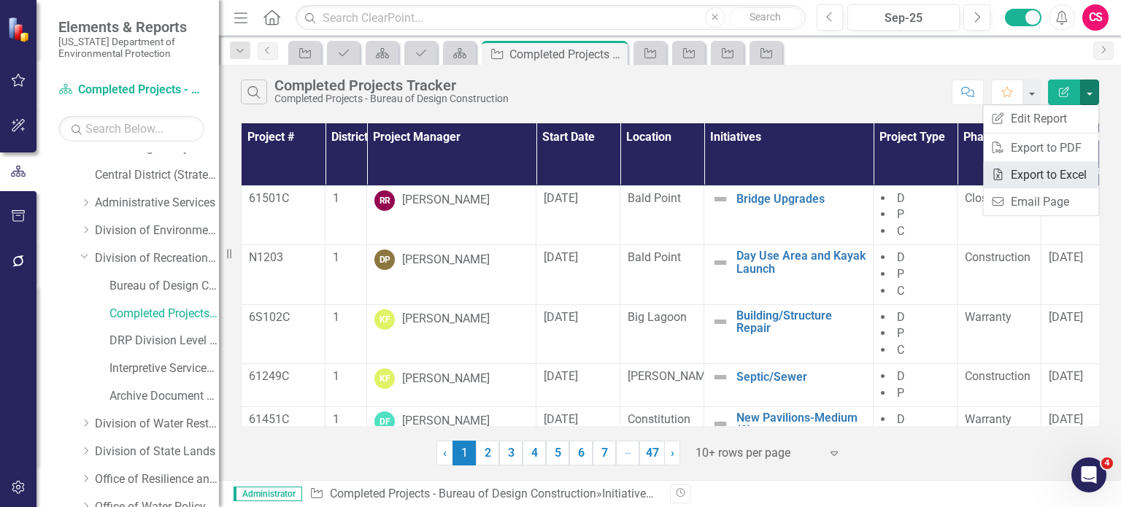
click at [1036, 178] on link "Excel Export to Excel" at bounding box center [1040, 174] width 115 height 27
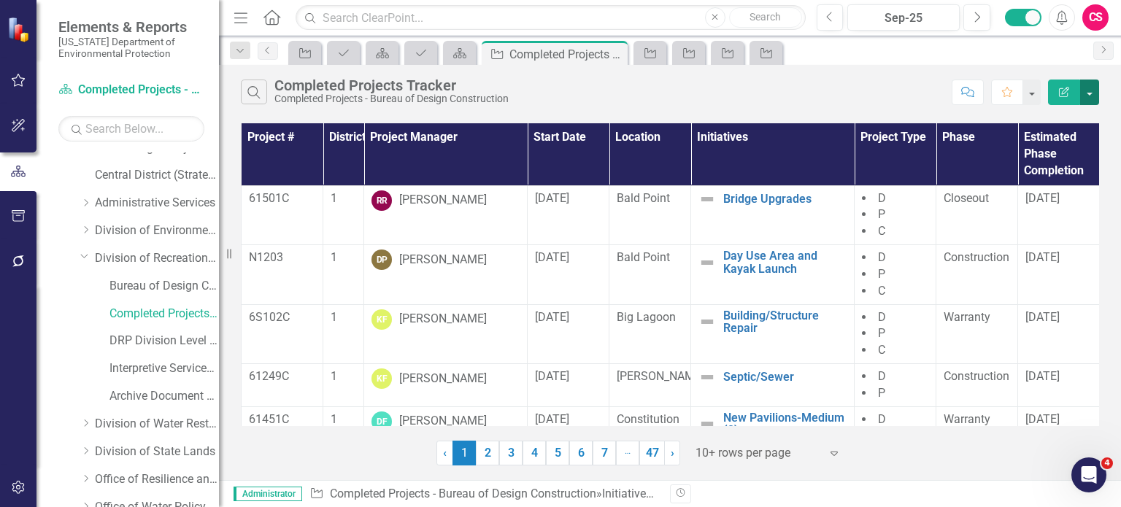
click at [1095, 90] on button "button" at bounding box center [1089, 93] width 19 height 26
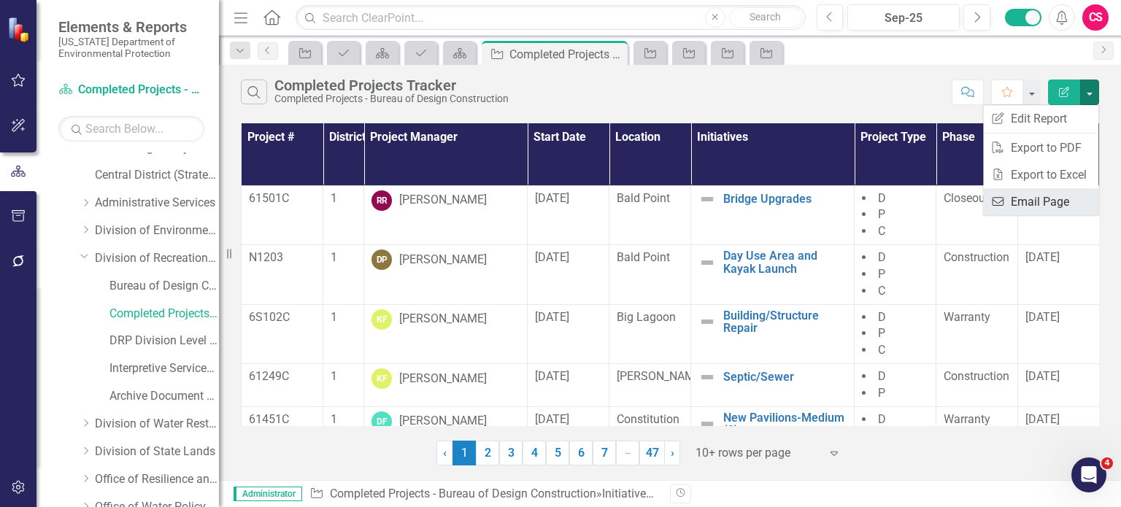
click at [1044, 198] on link "Email Email Page" at bounding box center [1040, 201] width 115 height 27
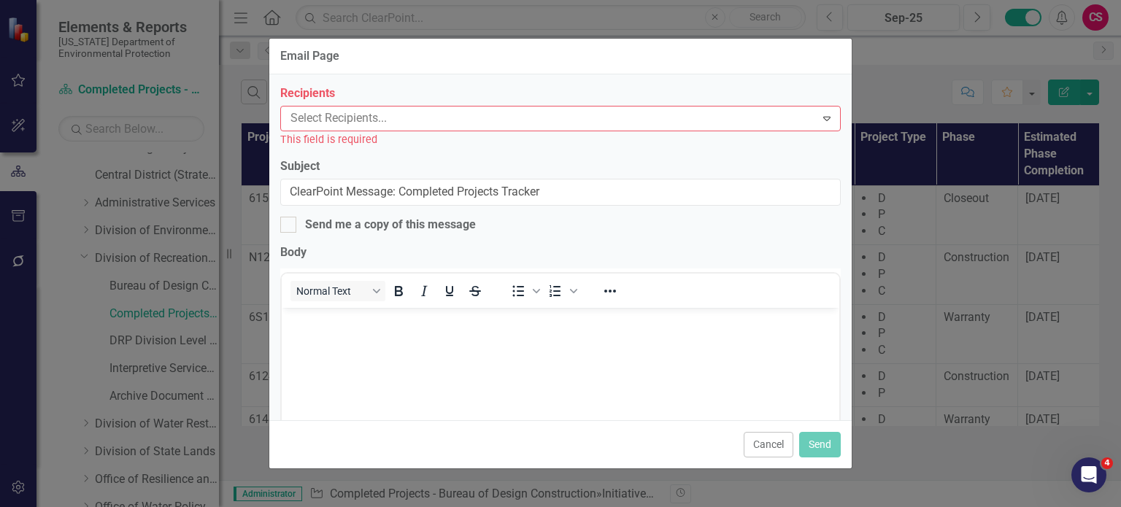
scroll to position [0, 0]
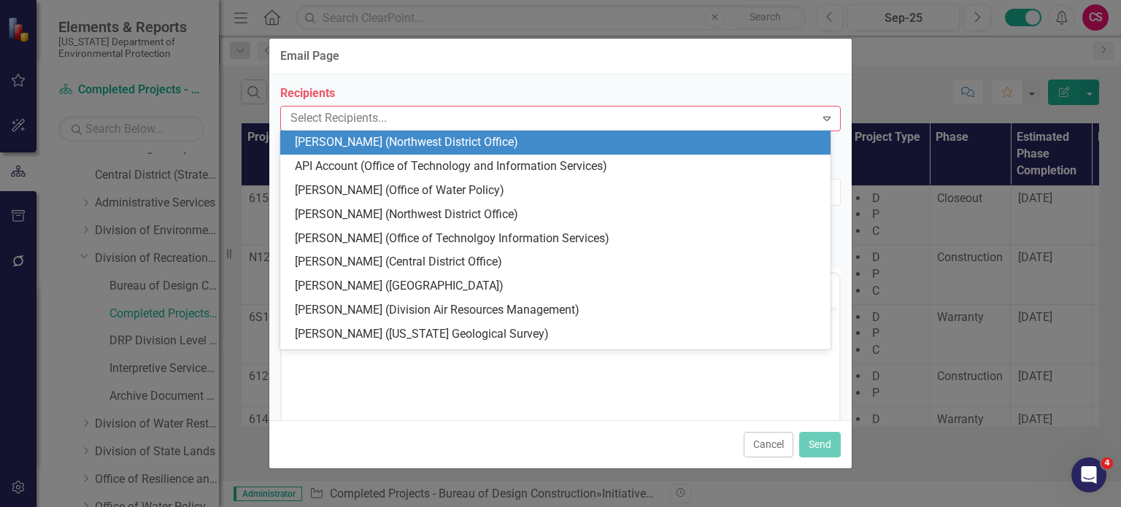
click at [423, 120] on div at bounding box center [550, 119] width 531 height 20
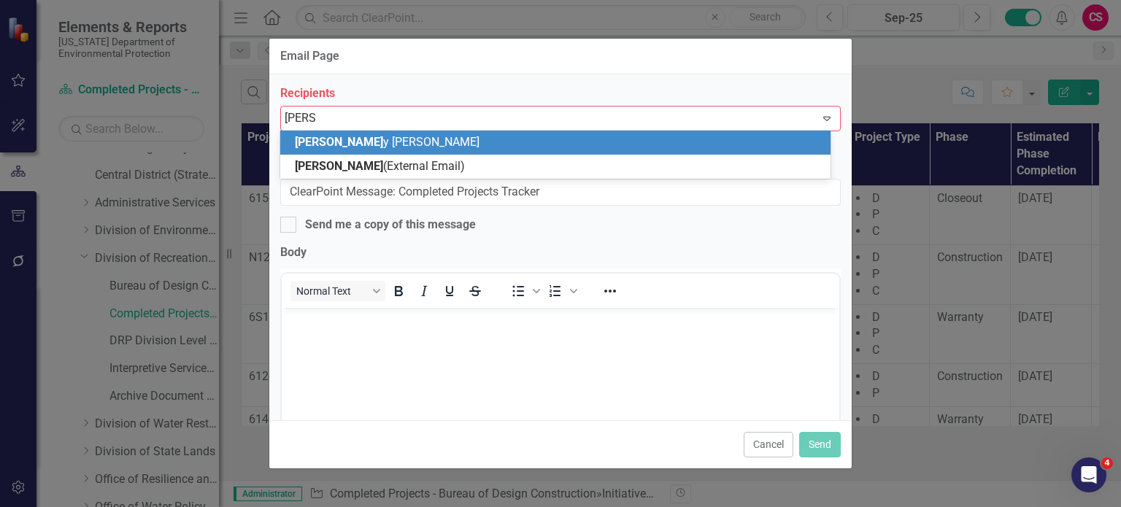
type input "macey"
click at [360, 148] on span "Macey Robinson" at bounding box center [383, 142] width 176 height 14
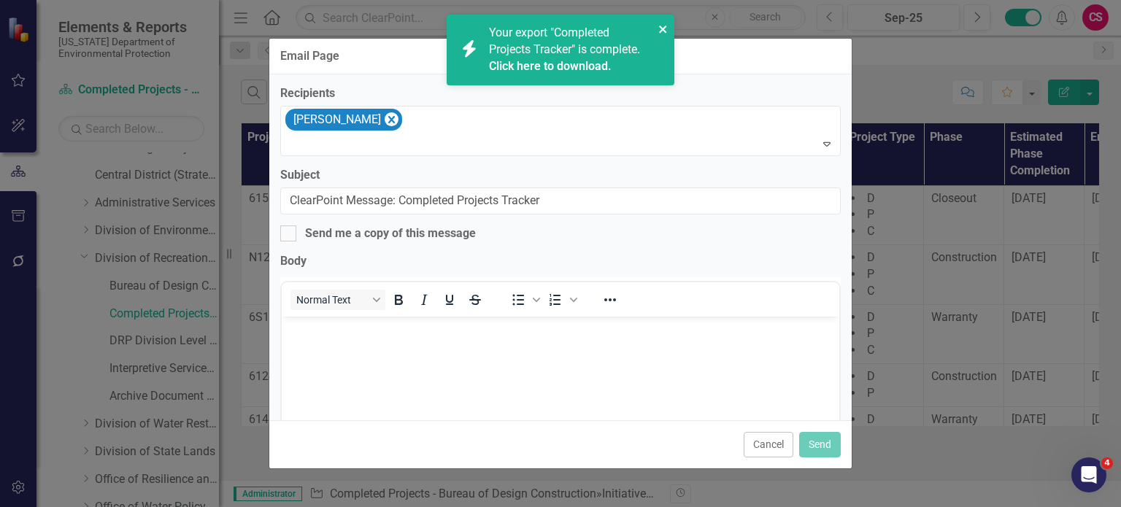
click at [666, 30] on icon "close" at bounding box center [663, 29] width 10 height 12
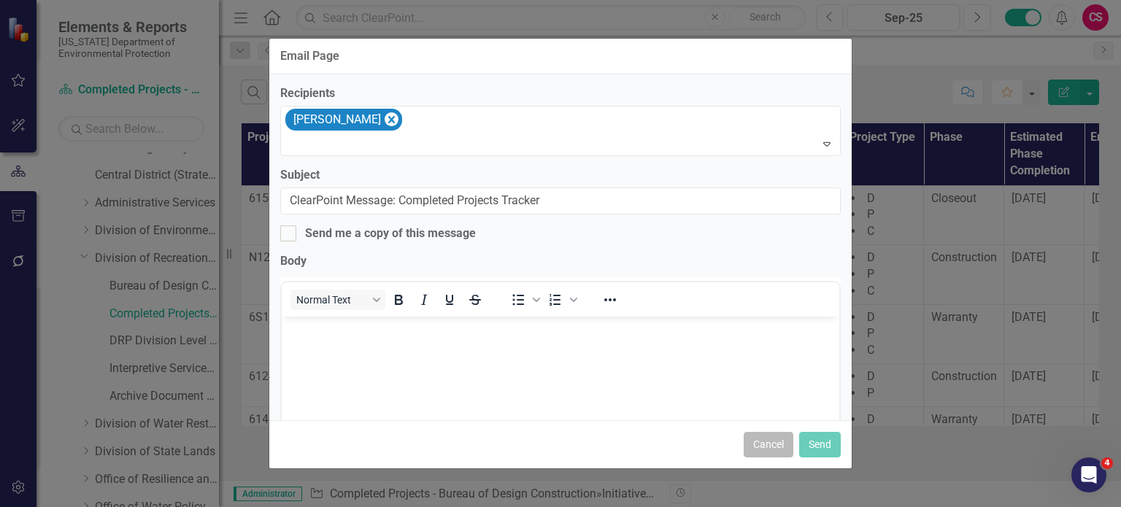
click at [769, 452] on button "Cancel" at bounding box center [769, 445] width 50 height 26
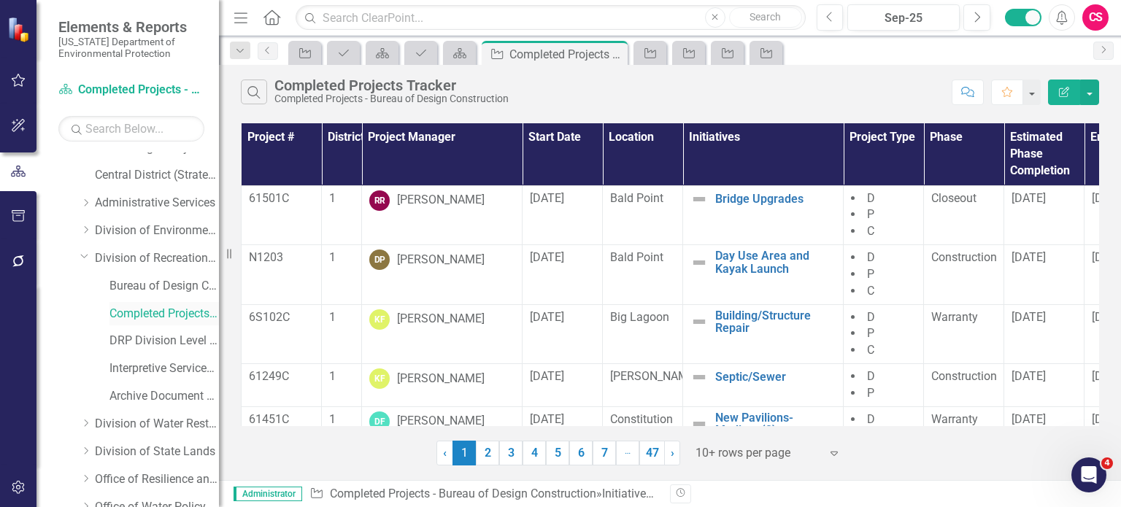
click at [151, 310] on link "Completed Projects - Bureau of Design Construction" at bounding box center [163, 314] width 109 height 17
click at [154, 285] on link "Bureau of Design Construction" at bounding box center [163, 286] width 109 height 17
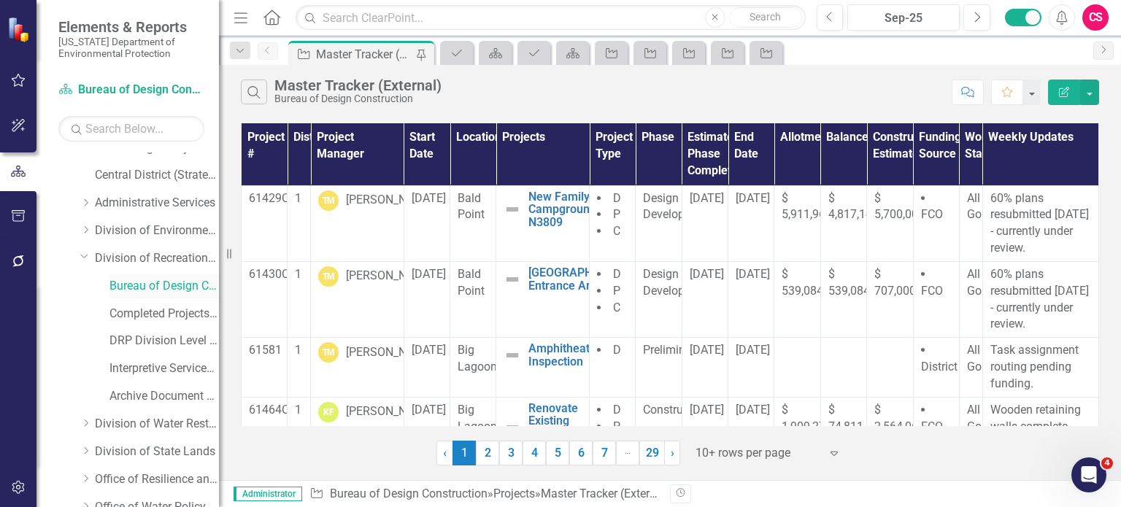
click at [154, 285] on div "Dropdown Florida Department of Environmental Protection SB 712 Implementation D…" at bounding box center [142, 371] width 153 height 690
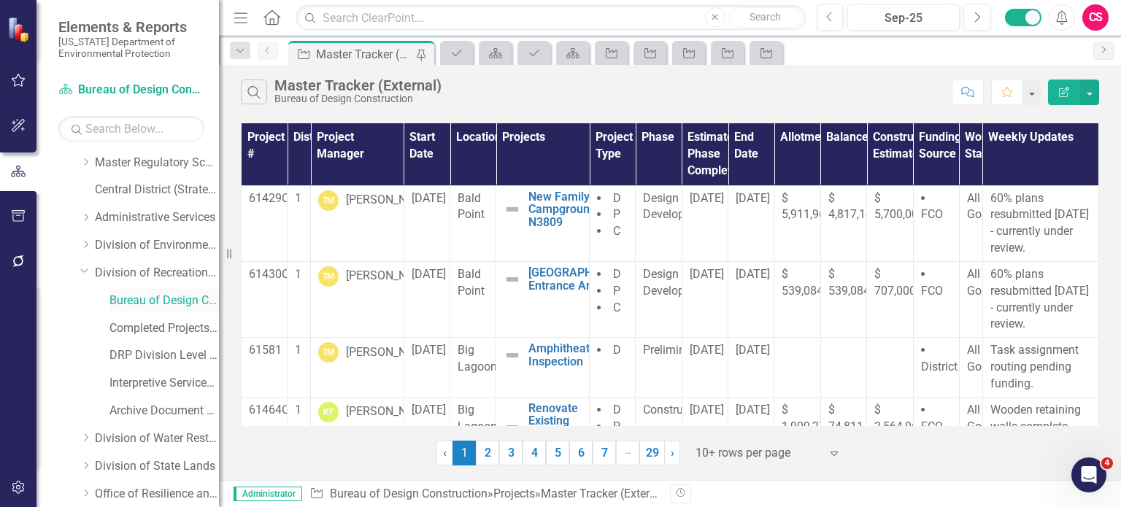
scroll to position [140, 0]
click at [166, 298] on link "Bureau of Design Construction" at bounding box center [163, 301] width 109 height 17
click at [145, 300] on link "Bureau of Design Construction" at bounding box center [163, 301] width 109 height 17
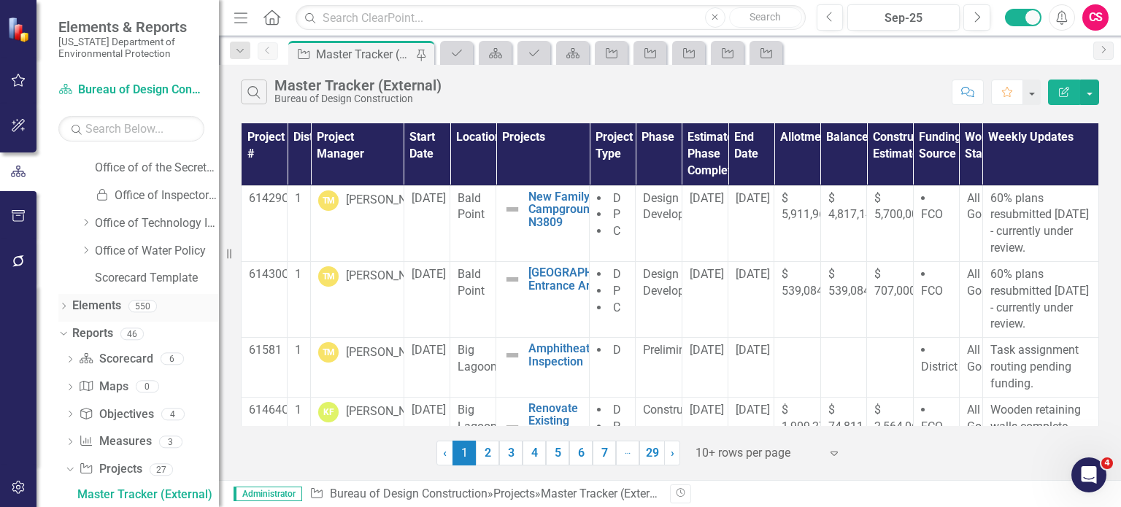
scroll to position [578, 0]
click at [94, 301] on link "Elements" at bounding box center [96, 304] width 49 height 17
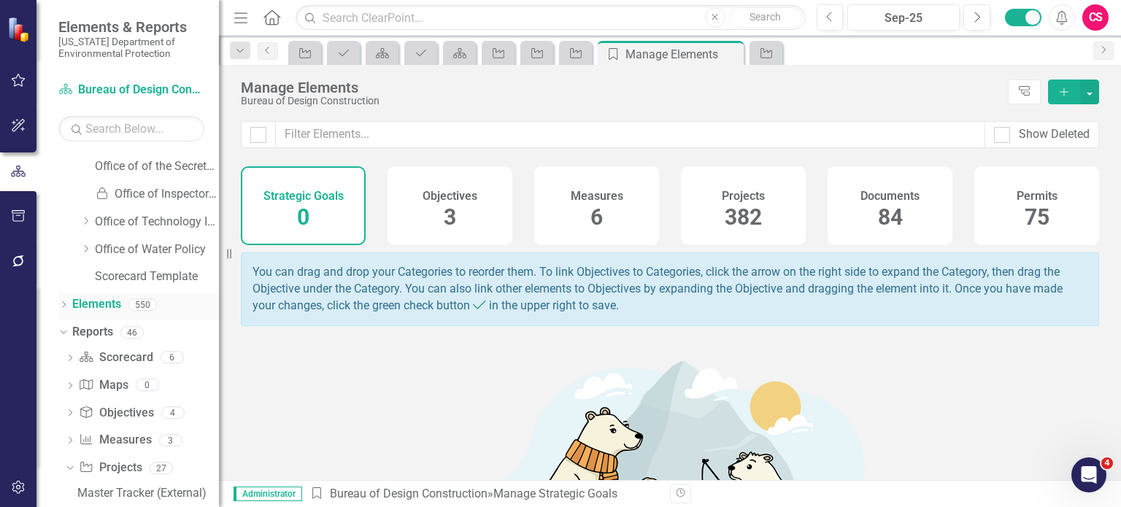
click at [878, 212] on span "84" at bounding box center [890, 217] width 25 height 26
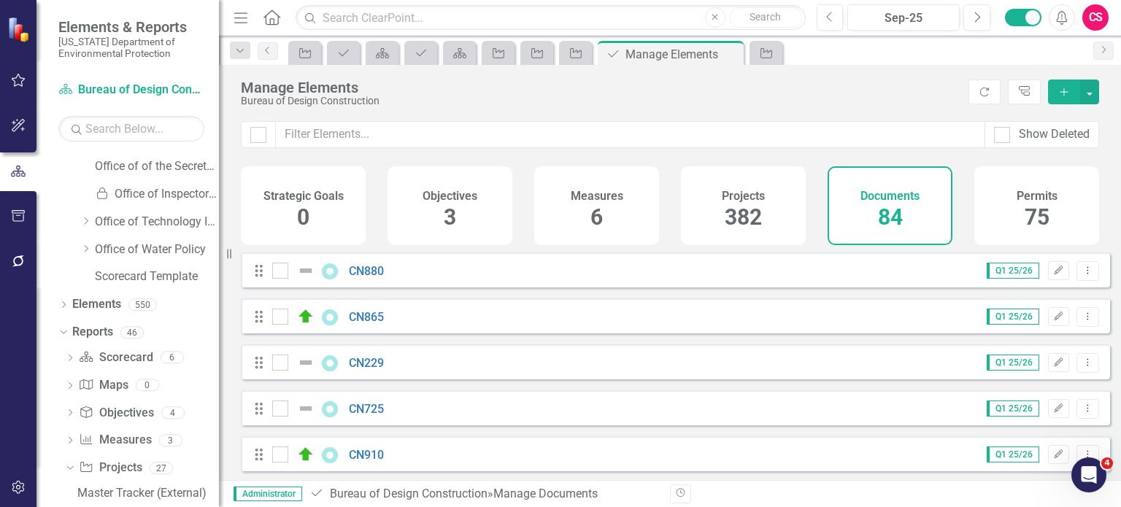
checkbox input "false"
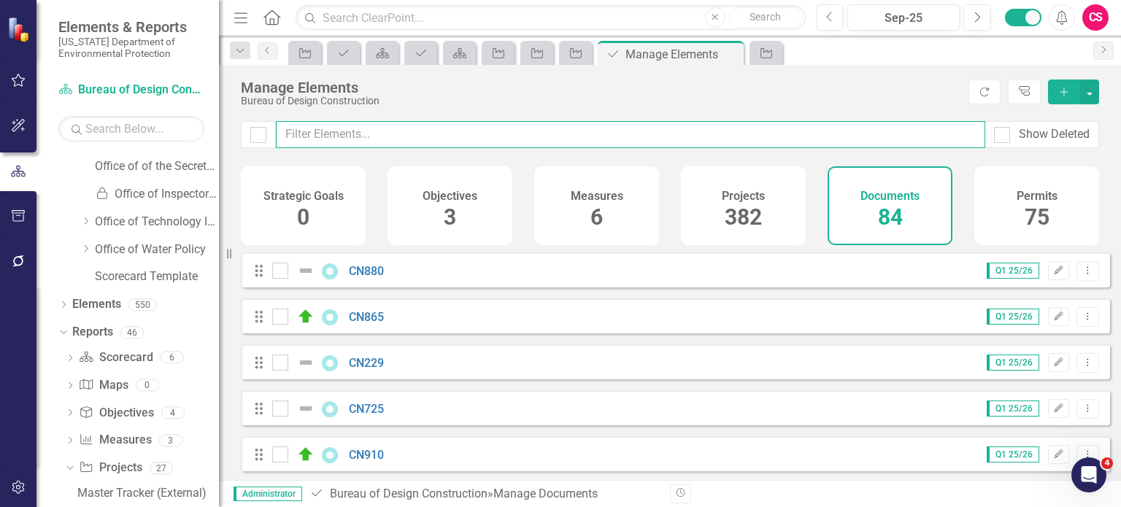
click at [417, 135] on input "text" at bounding box center [630, 134] width 709 height 27
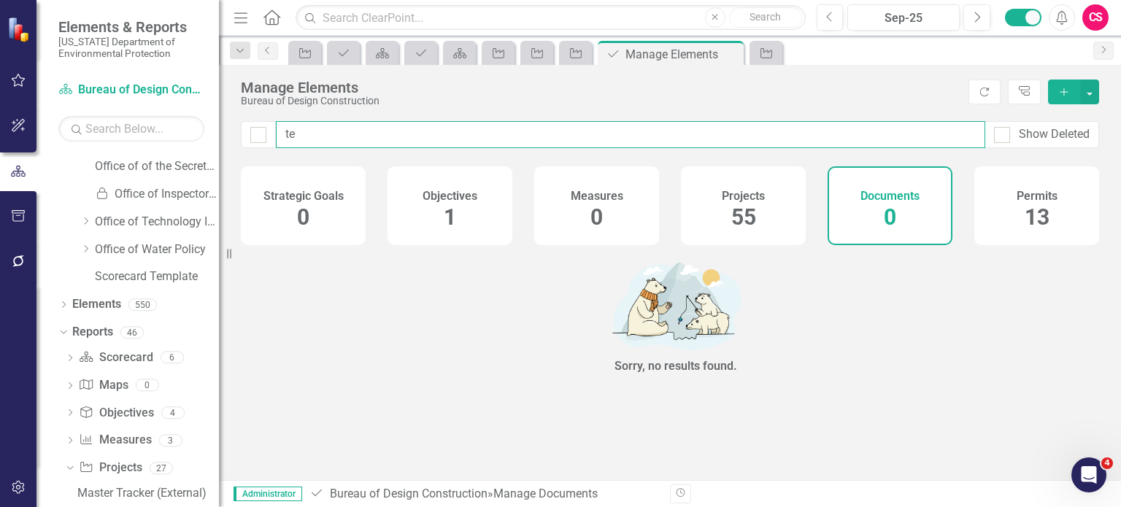
type input "t"
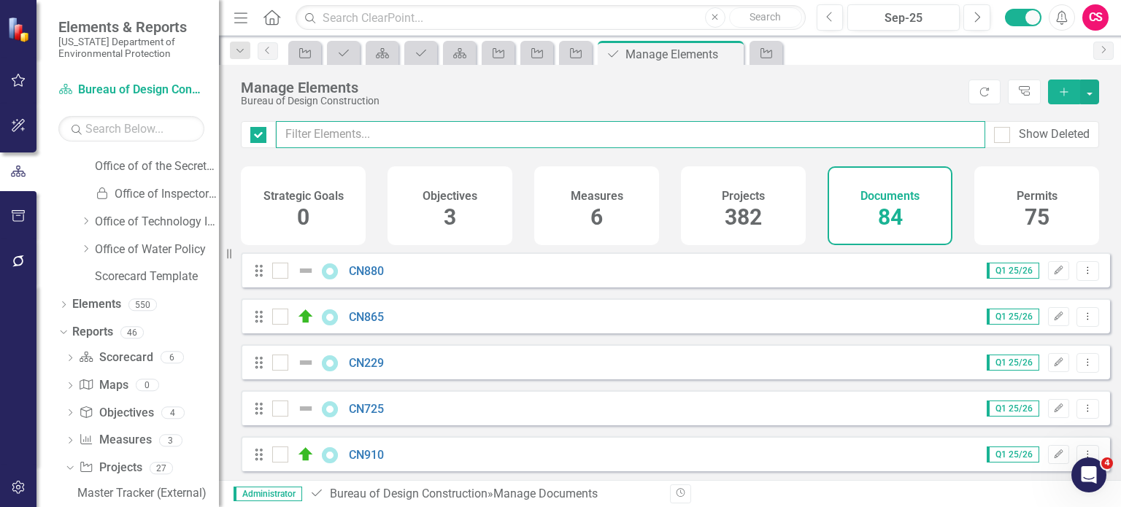
checkbox input "false"
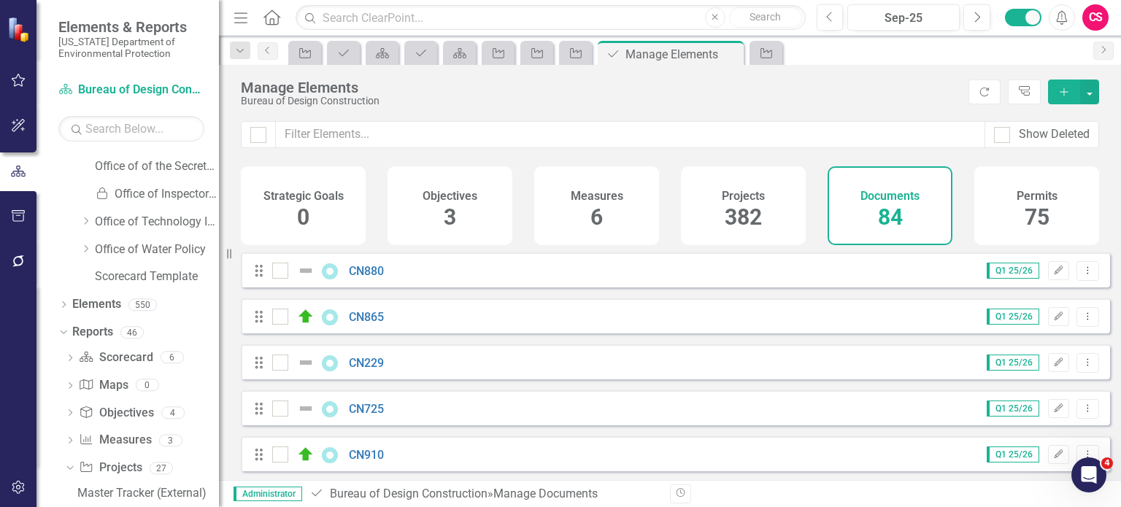
click at [1062, 95] on icon "Add" at bounding box center [1063, 92] width 13 height 10
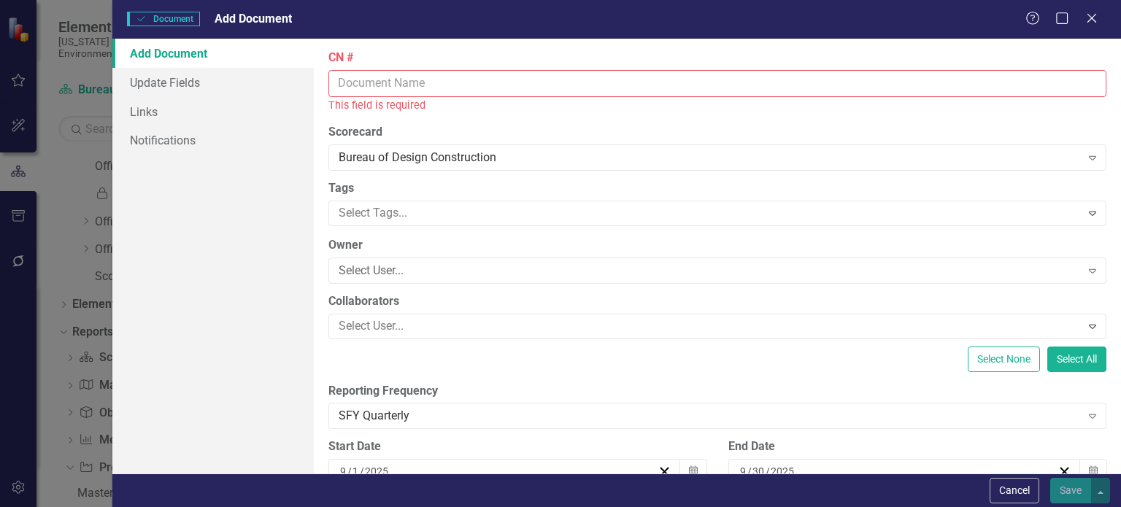
click at [390, 85] on input "CN #" at bounding box center [717, 83] width 778 height 27
click at [1028, 494] on button "Cancel" at bounding box center [1015, 491] width 50 height 26
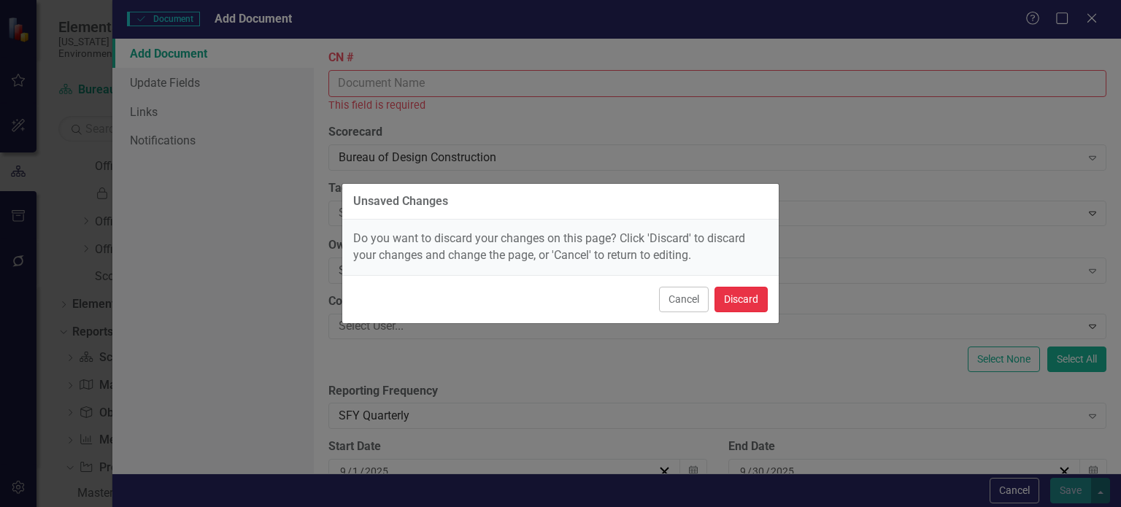
click at [743, 297] on button "Discard" at bounding box center [740, 300] width 53 height 26
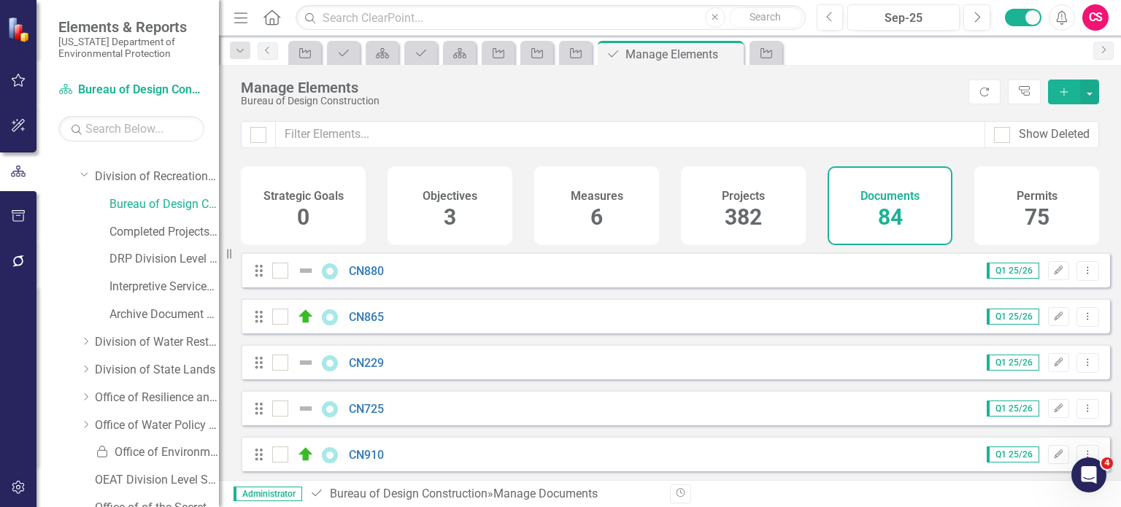
scroll to position [242, 0]
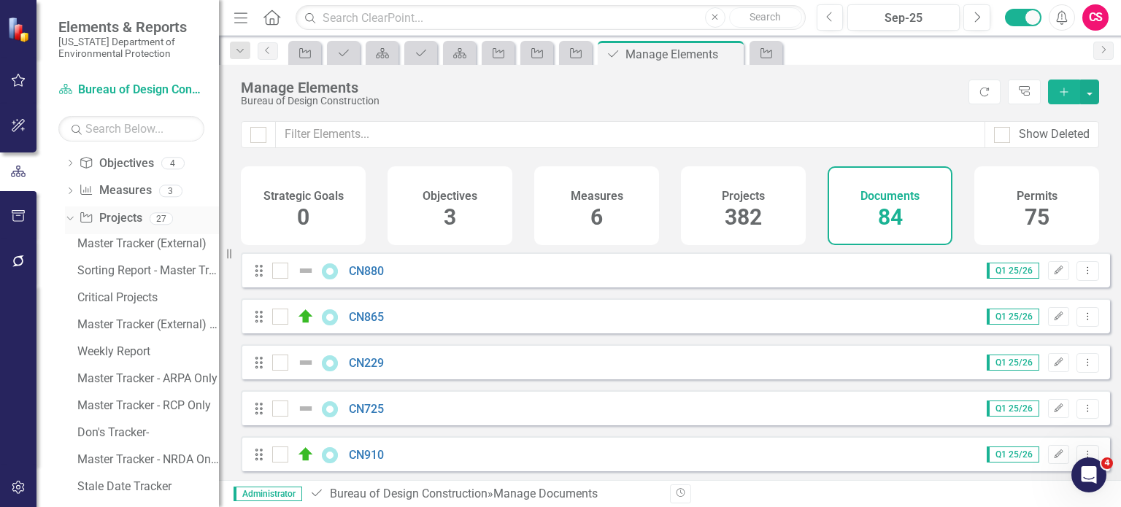
click at [67, 220] on icon "Dropdown" at bounding box center [68, 218] width 8 height 10
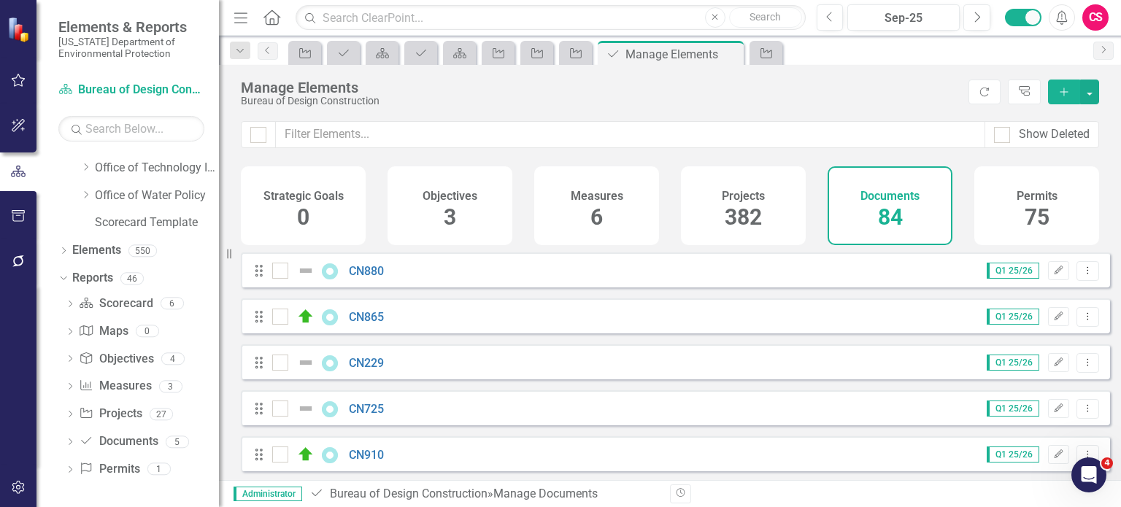
scroll to position [631, 0]
click at [62, 279] on icon at bounding box center [63, 279] width 7 height 4
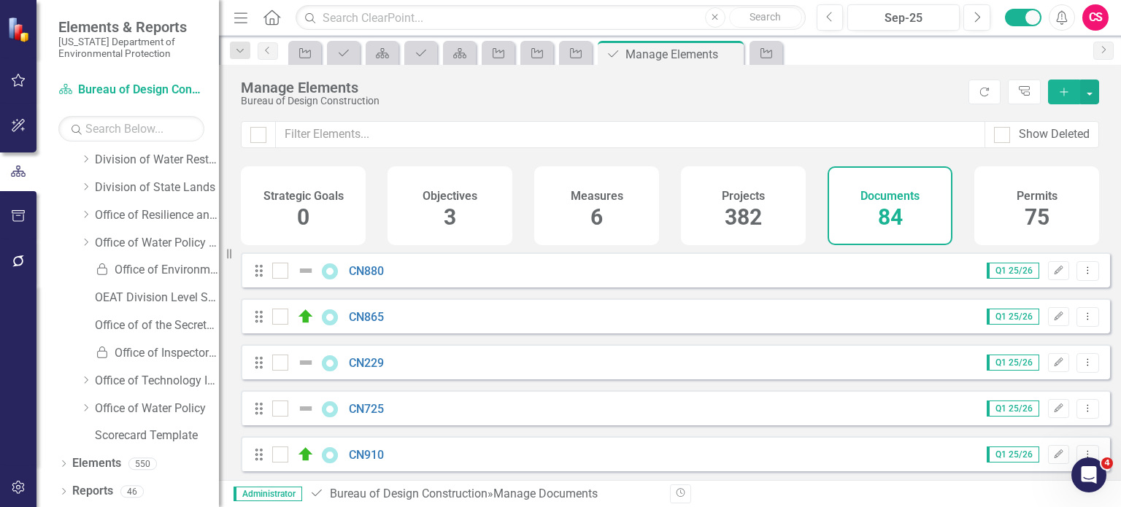
scroll to position [418, 0]
click at [1064, 99] on button "Add" at bounding box center [1064, 92] width 32 height 25
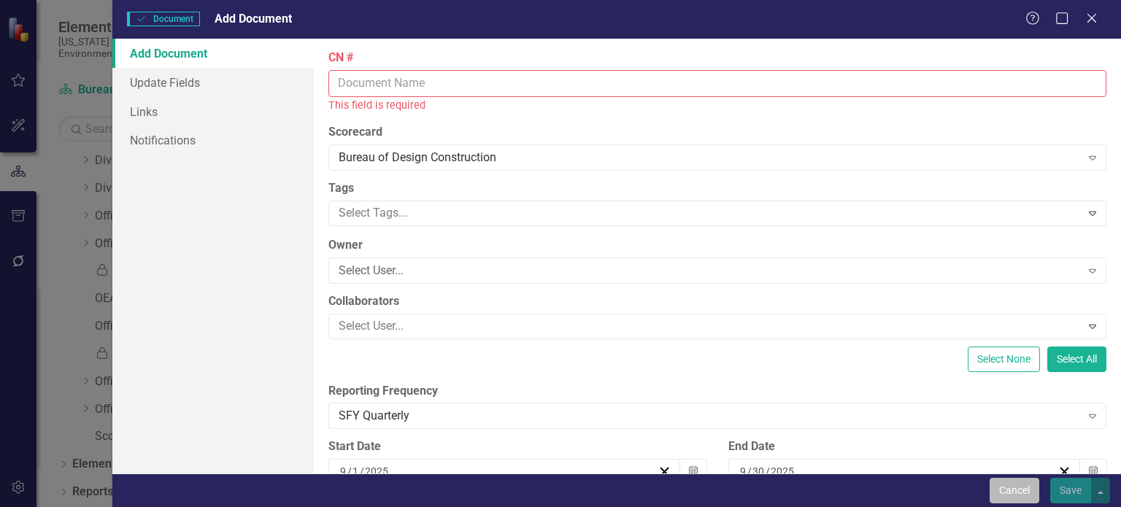
click at [1003, 498] on button "Cancel" at bounding box center [1015, 491] width 50 height 26
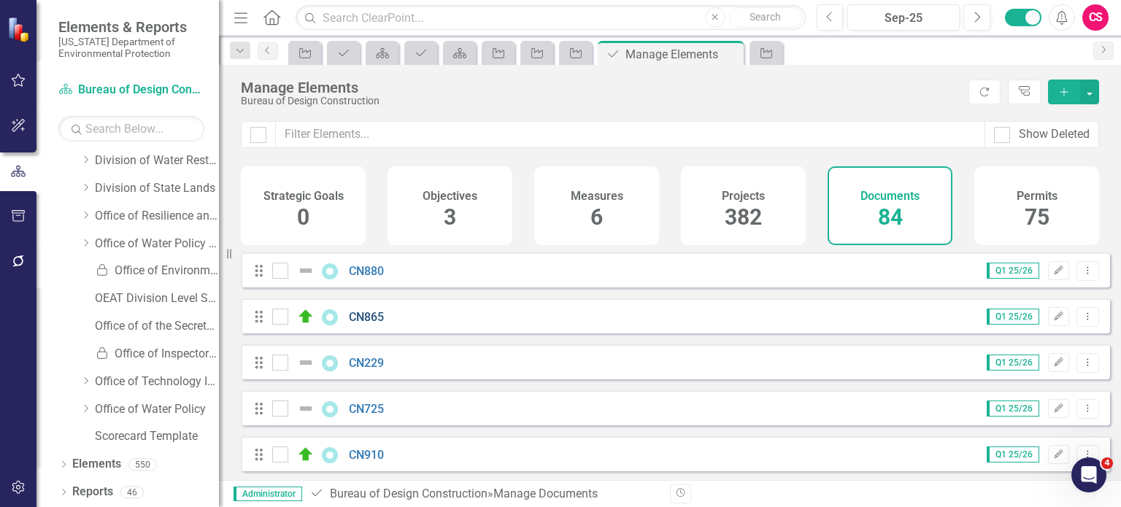
click at [370, 324] on link "CN865" at bounding box center [366, 317] width 35 height 14
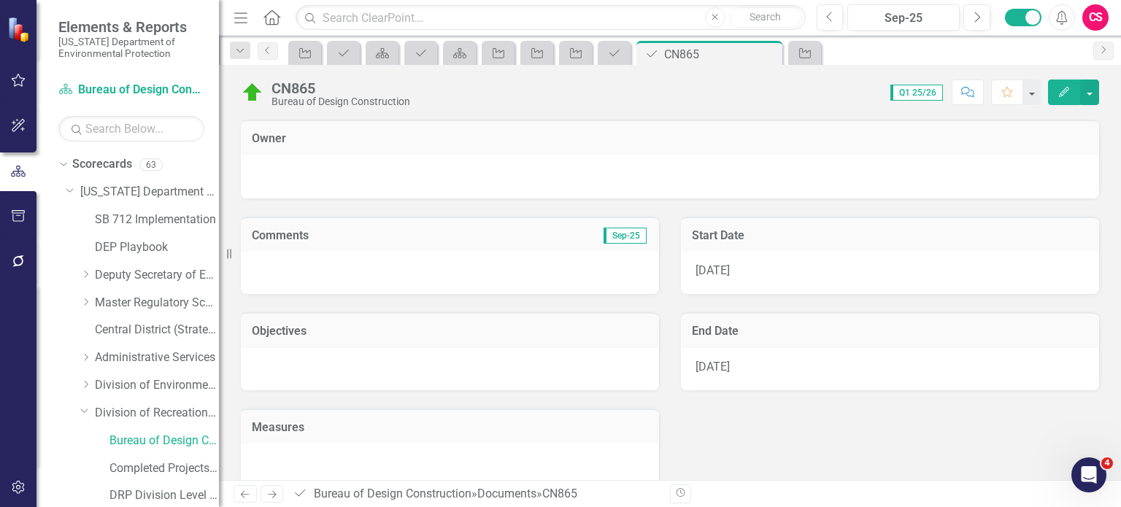
scroll to position [418, 0]
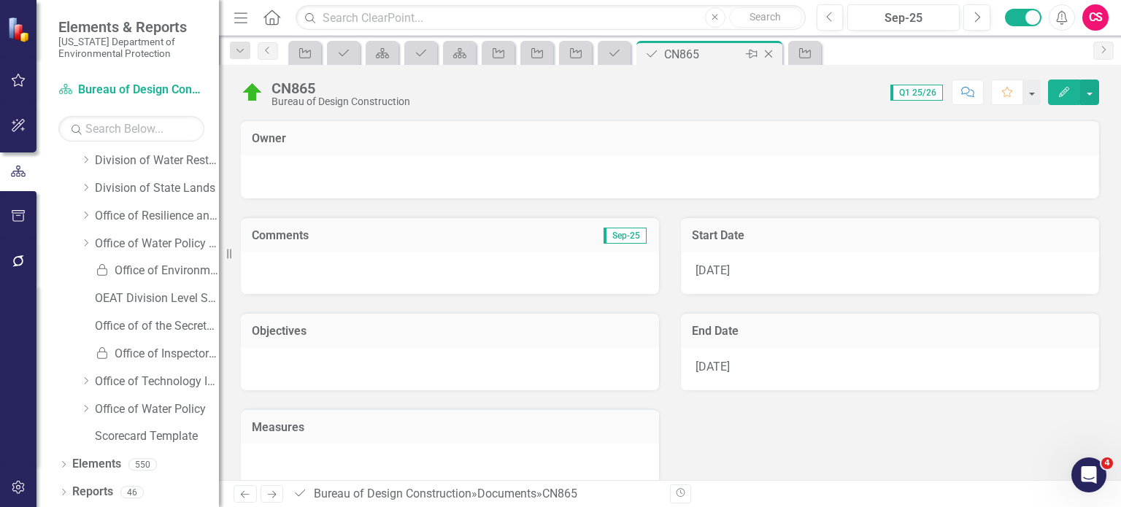
click at [768, 54] on icon at bounding box center [769, 54] width 8 height 8
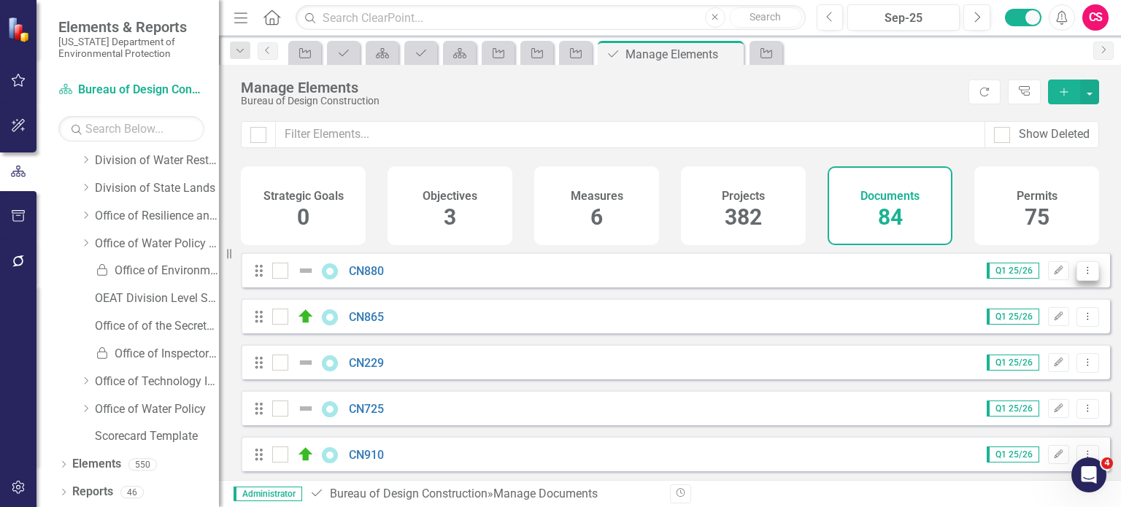
click at [1082, 275] on icon "Dropdown Menu" at bounding box center [1088, 270] width 12 height 9
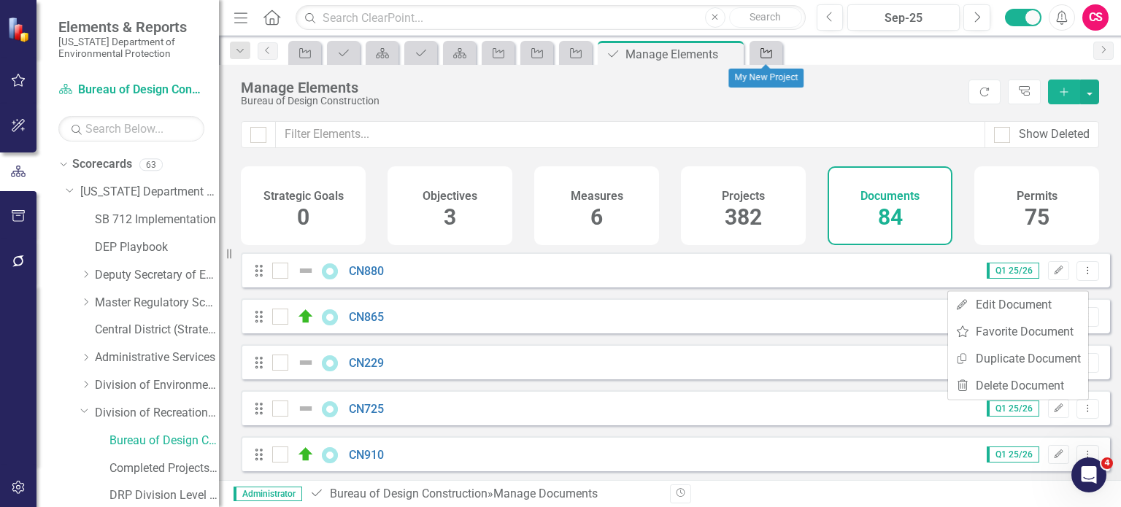
click at [763, 53] on icon "Project" at bounding box center [766, 53] width 15 height 12
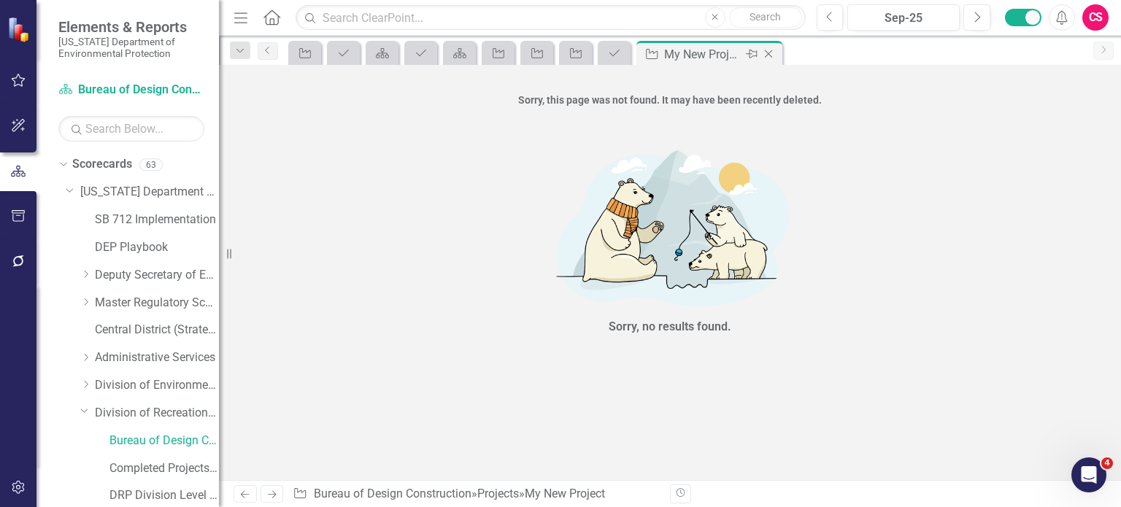
click at [768, 52] on icon "Close" at bounding box center [768, 54] width 15 height 12
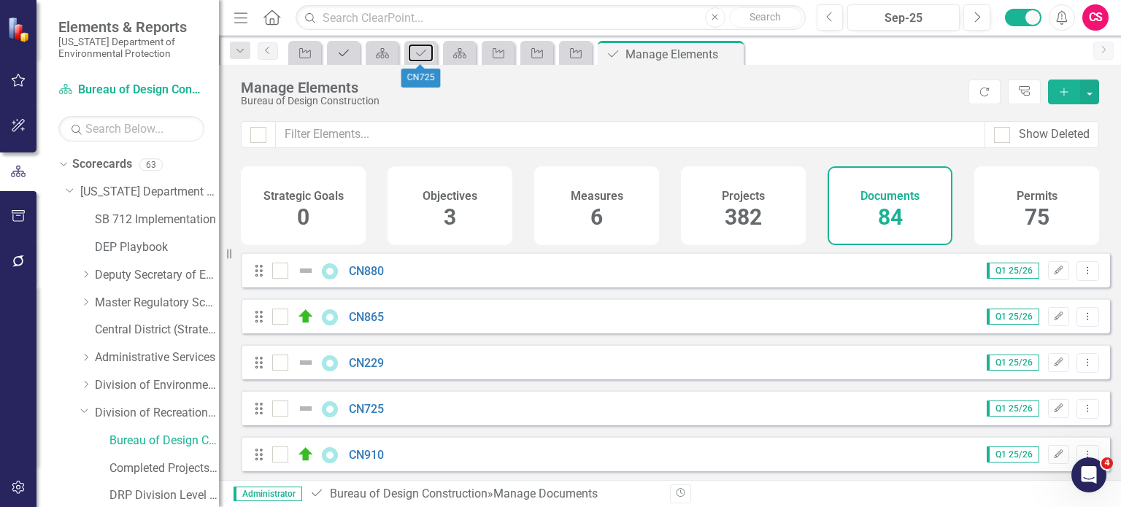
drag, startPoint x: 421, startPoint y: 55, endPoint x: 332, endPoint y: 55, distance: 89.0
click at [421, 55] on icon "Document" at bounding box center [421, 53] width 15 height 12
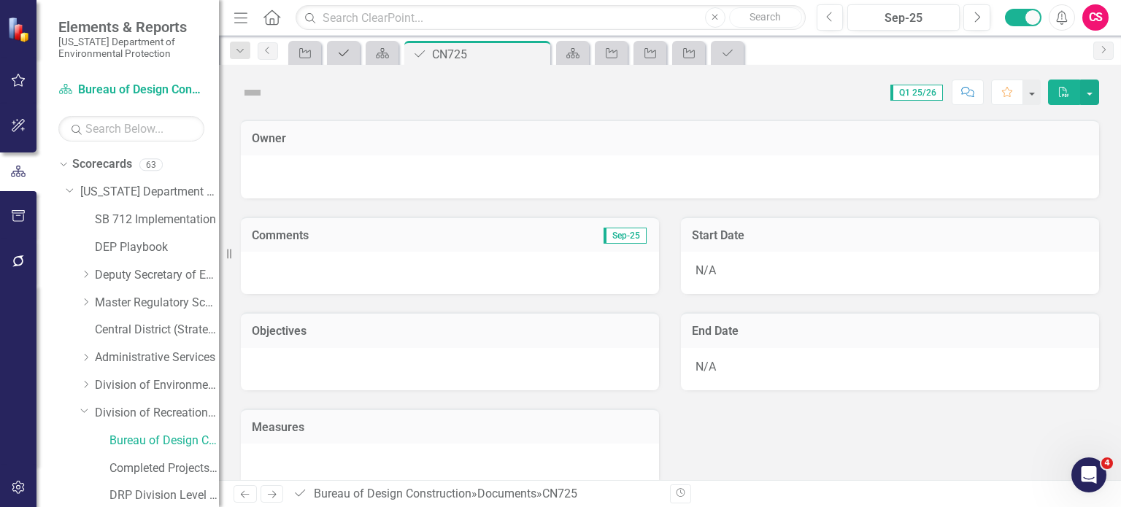
click at [338, 54] on icon "Document" at bounding box center [343, 53] width 15 height 12
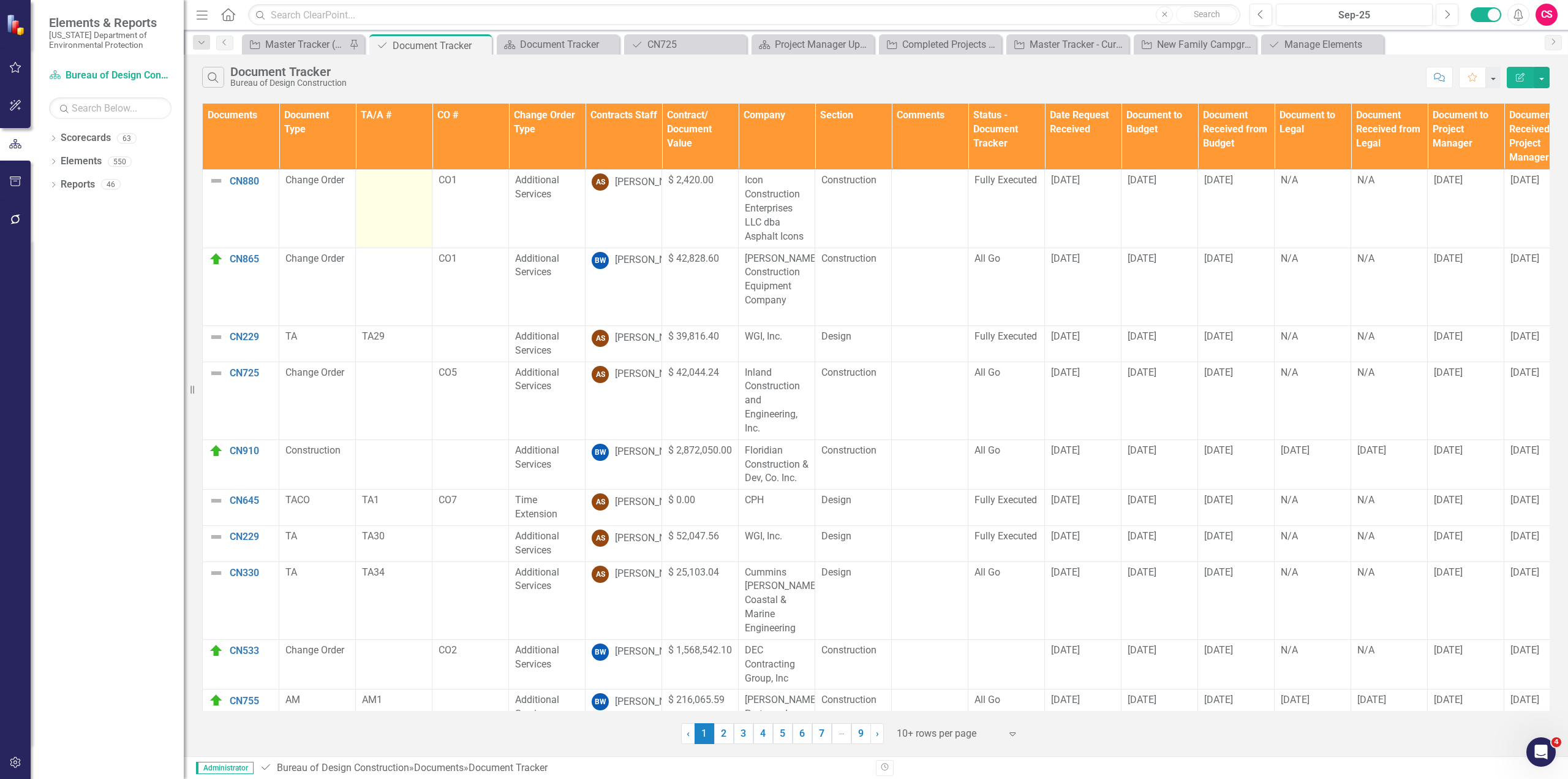
click at [386, 204] on td at bounding box center [394, 208] width 76 height 78
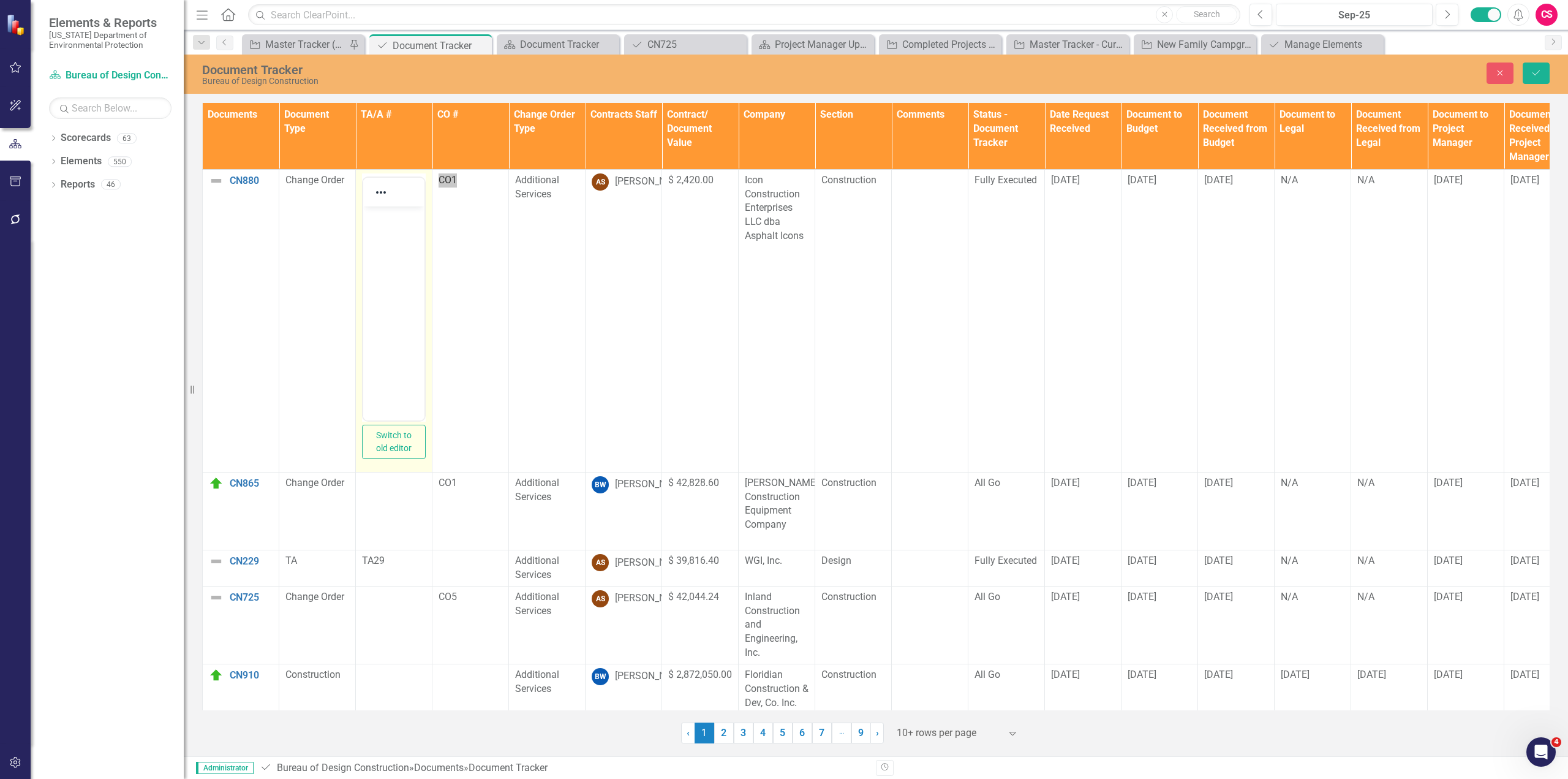
click at [380, 250] on body "Rich Text Area. Press ALT-0 for help." at bounding box center [394, 297] width 61 height 184
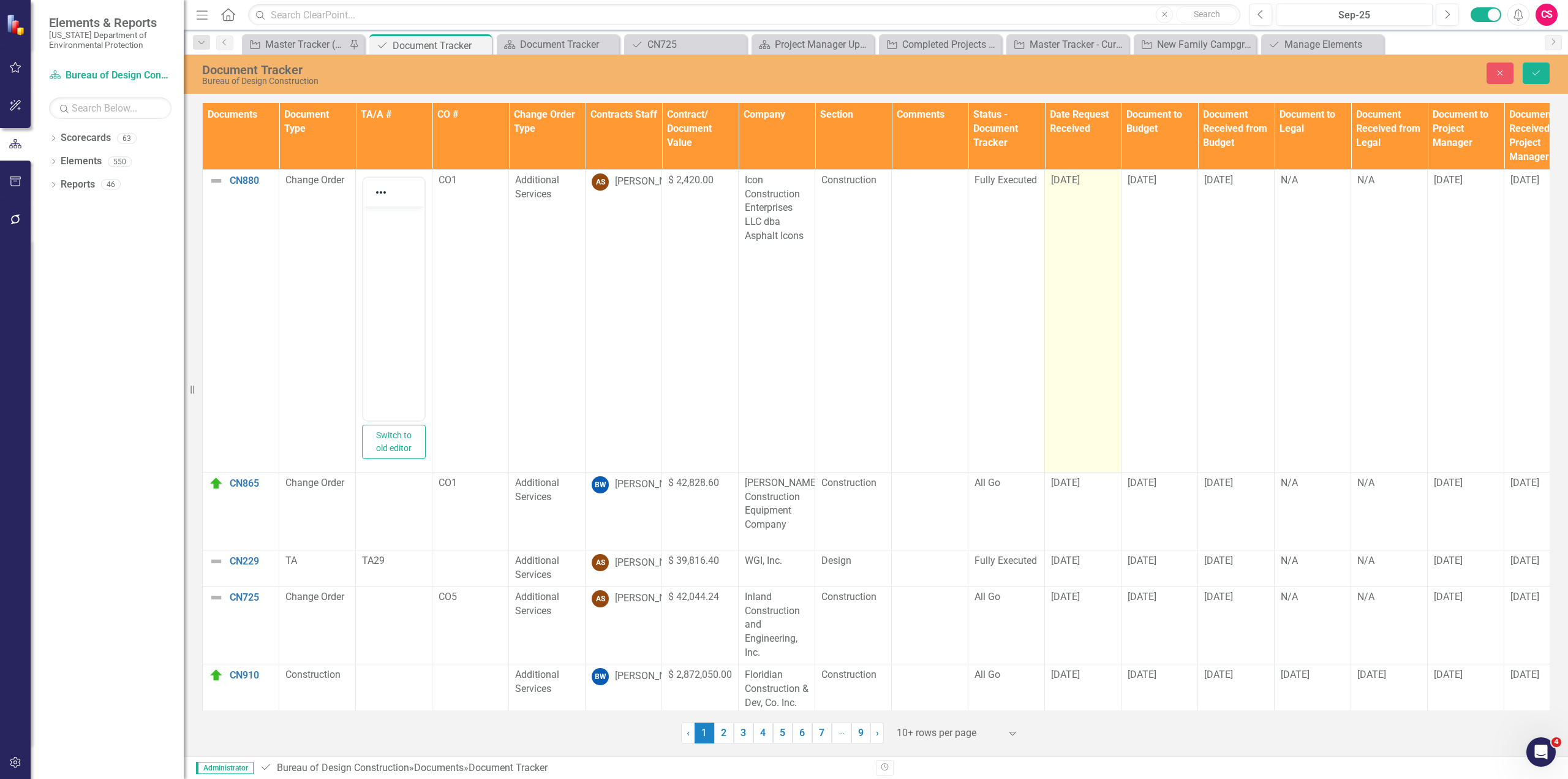
click at [1080, 178] on span "8/11/25" at bounding box center [1065, 180] width 29 height 12
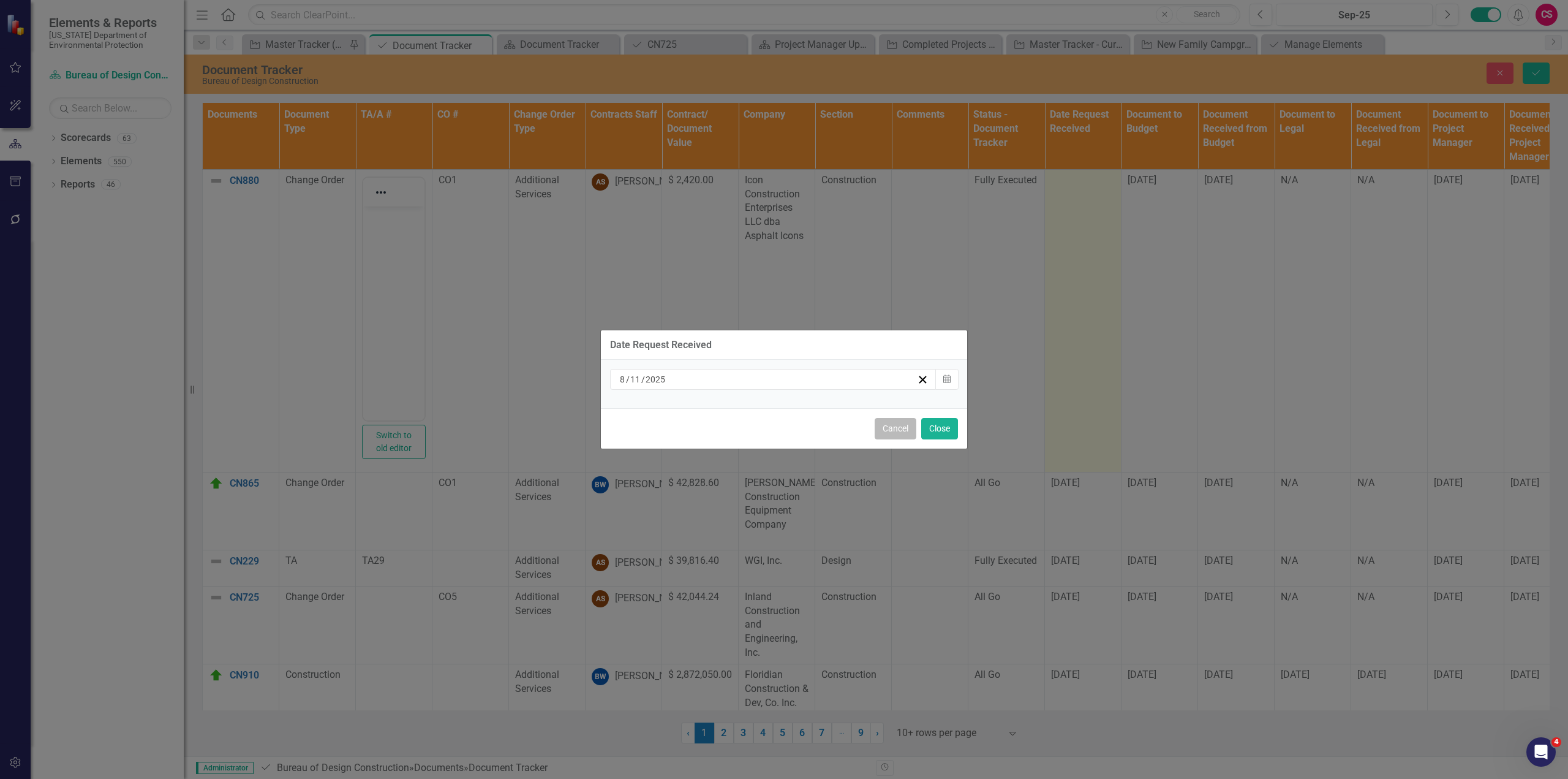
click at [896, 429] on button "Cancel" at bounding box center [896, 429] width 42 height 22
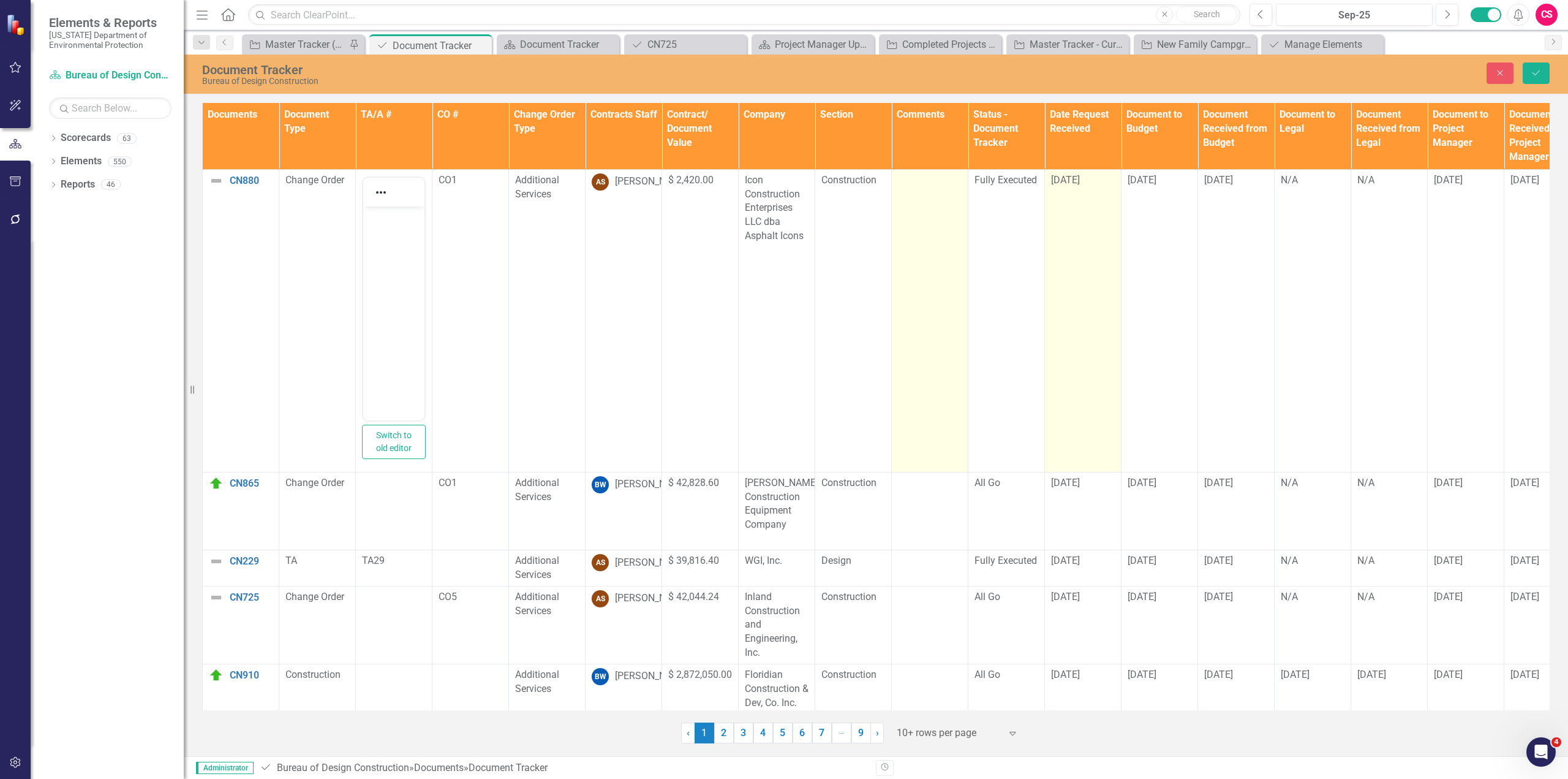
click at [928, 245] on td at bounding box center [930, 320] width 76 height 303
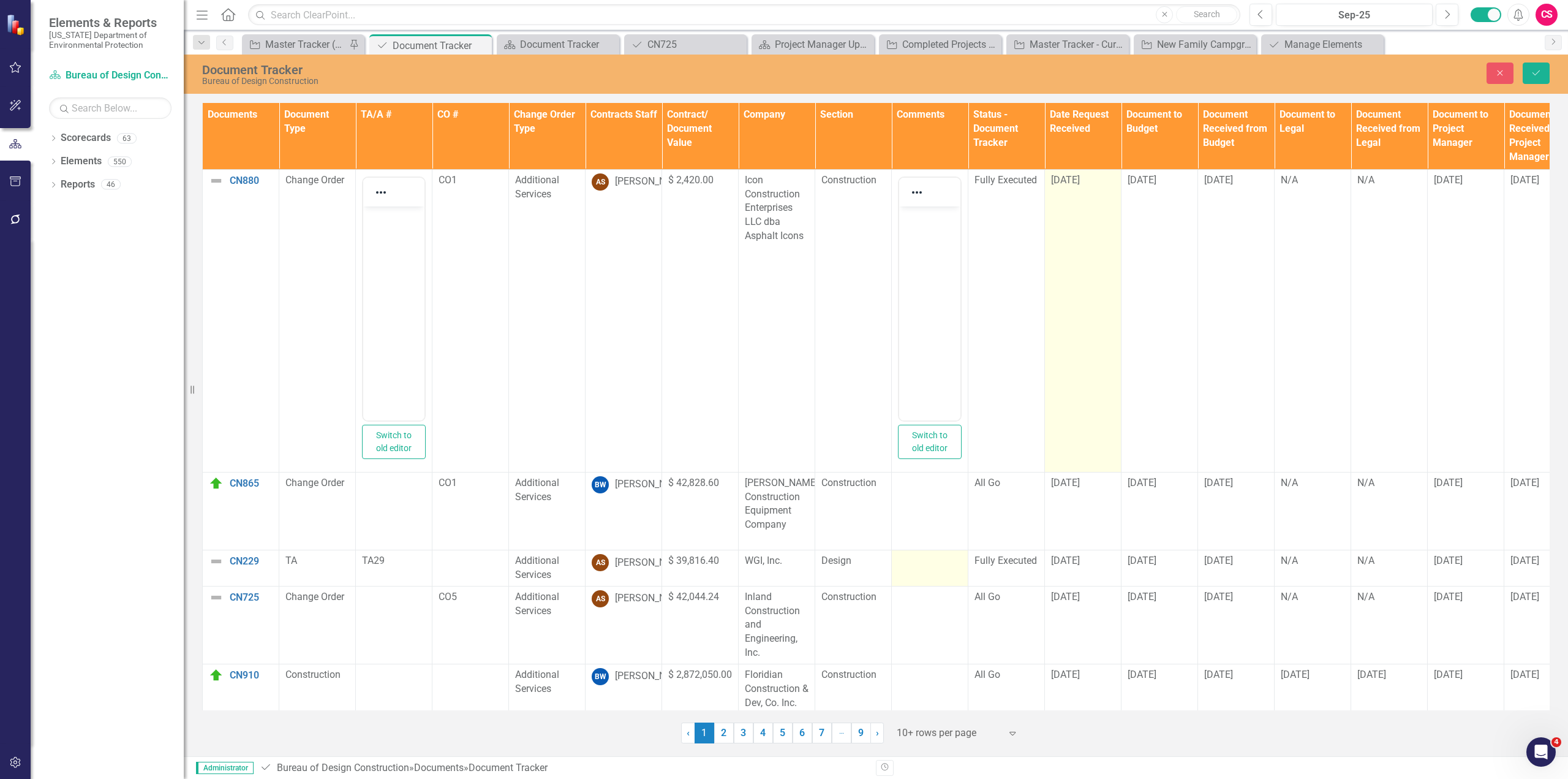
click at [922, 567] on div at bounding box center [930, 562] width 64 height 15
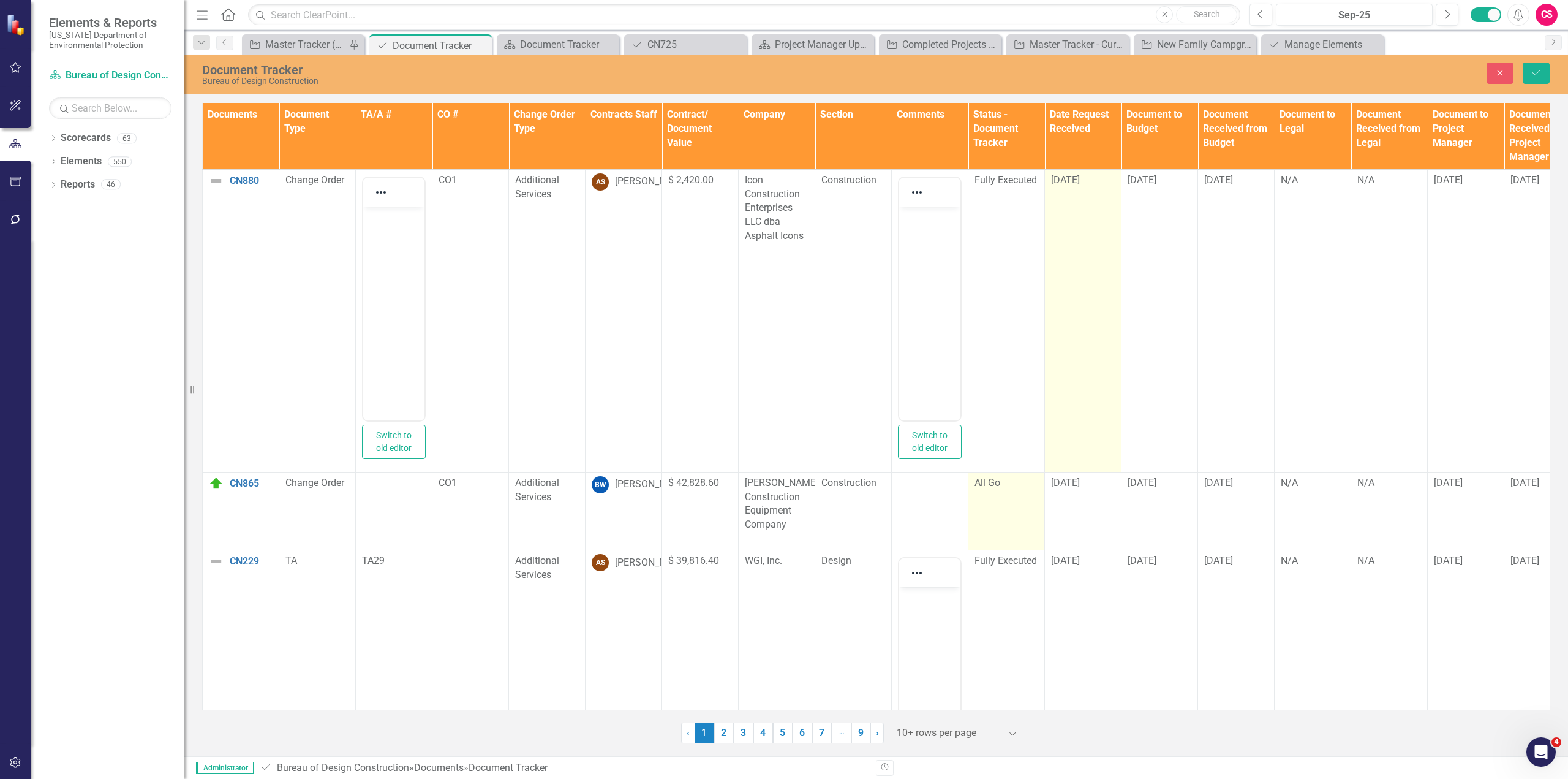
click at [1008, 518] on td "All Go" at bounding box center [1006, 510] width 76 height 78
click at [1502, 79] on button "Close" at bounding box center [1500, 73] width 27 height 22
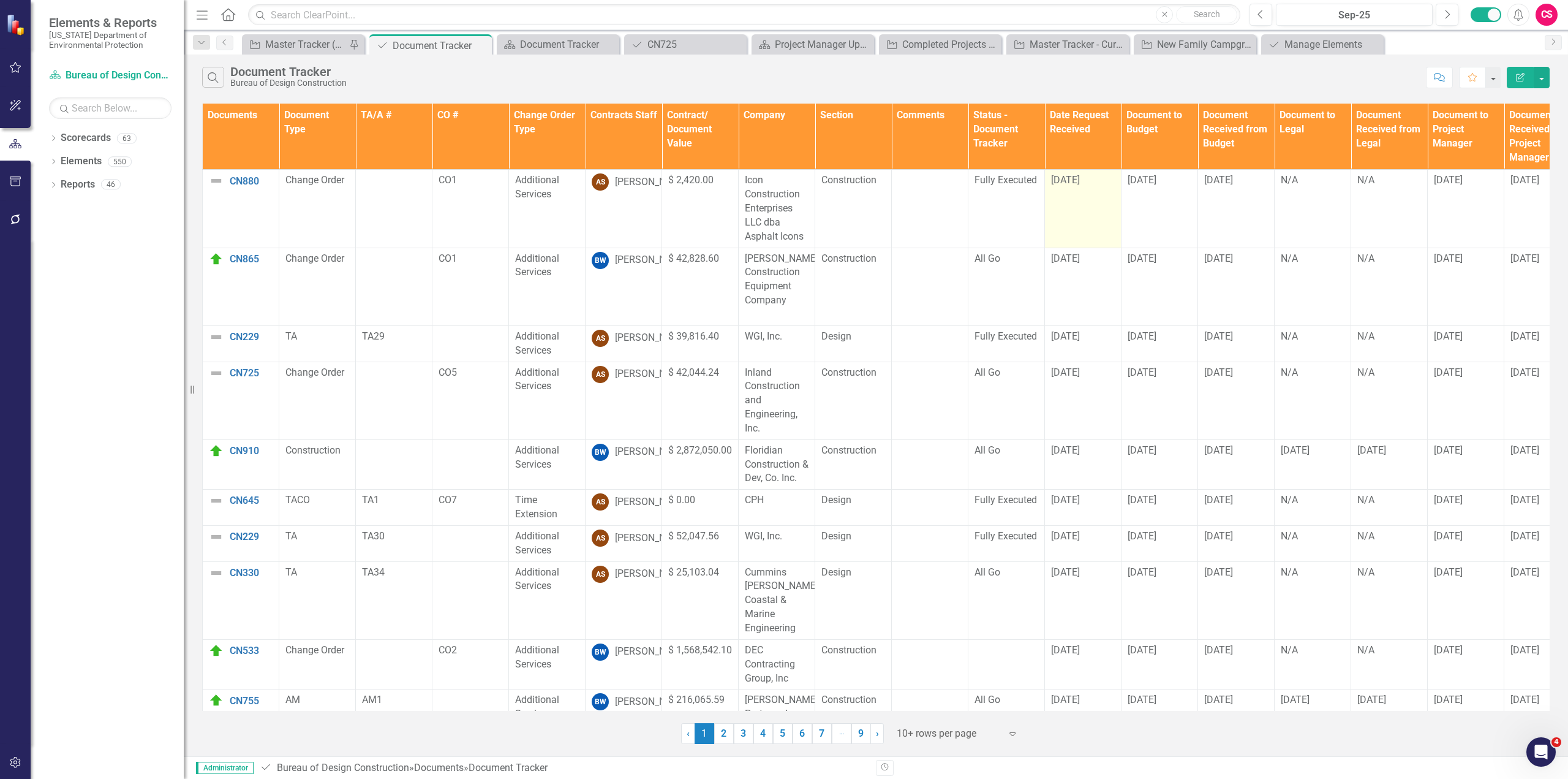
click at [1517, 83] on button "Edit Report" at bounding box center [1520, 78] width 27 height 22
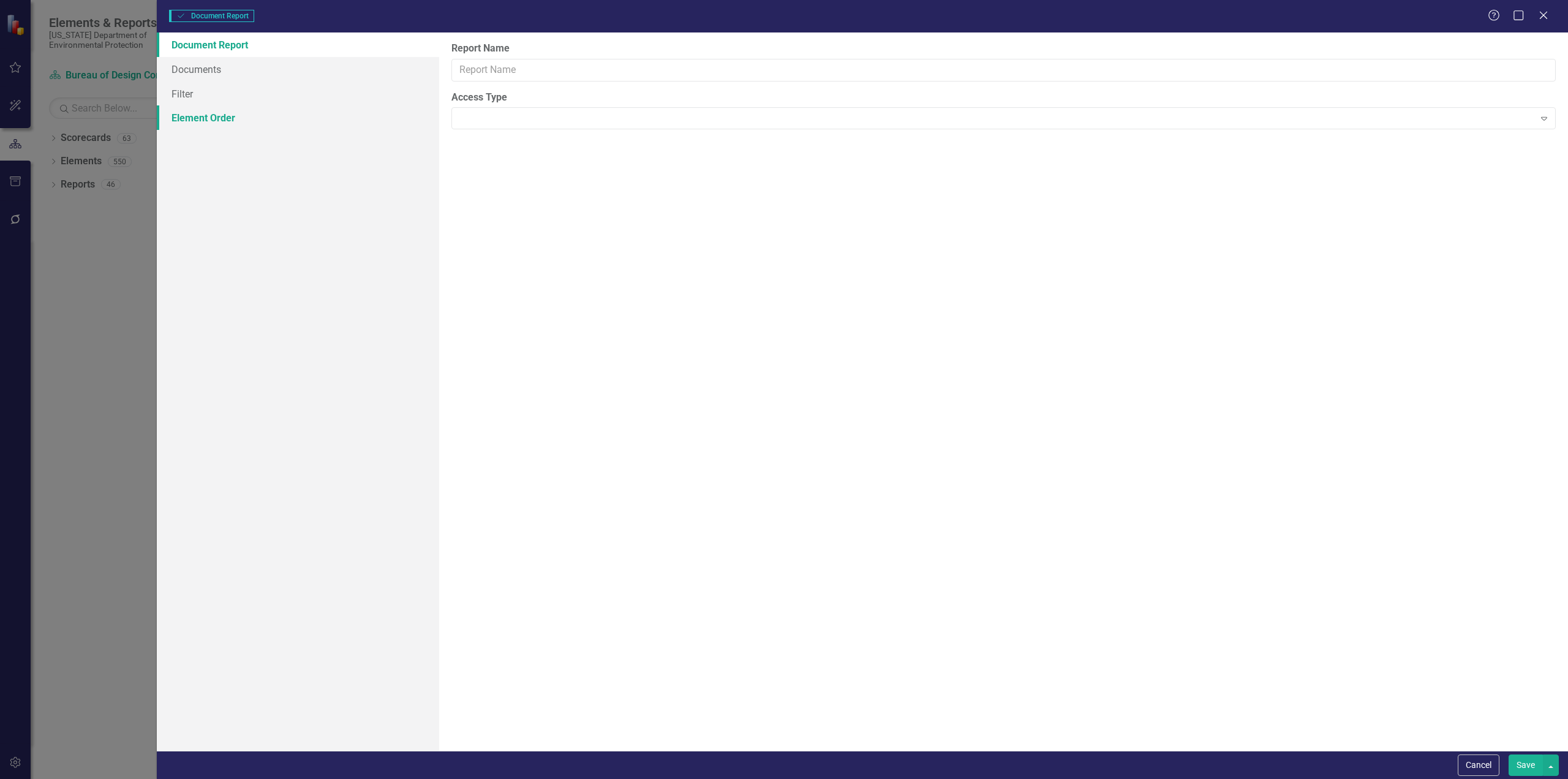
type input "Document Tracker"
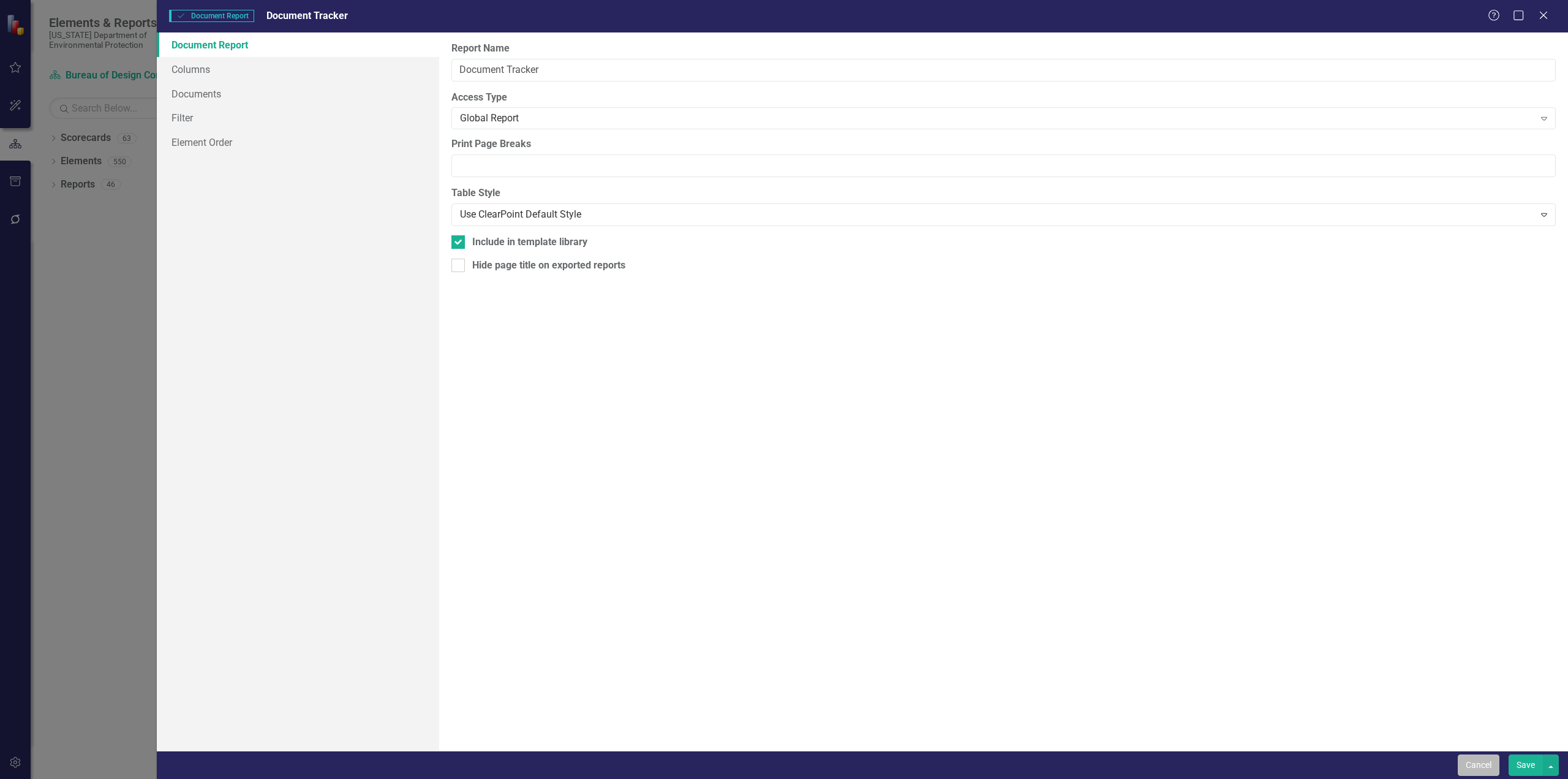
click at [1484, 761] on button "Cancel" at bounding box center [1479, 765] width 42 height 22
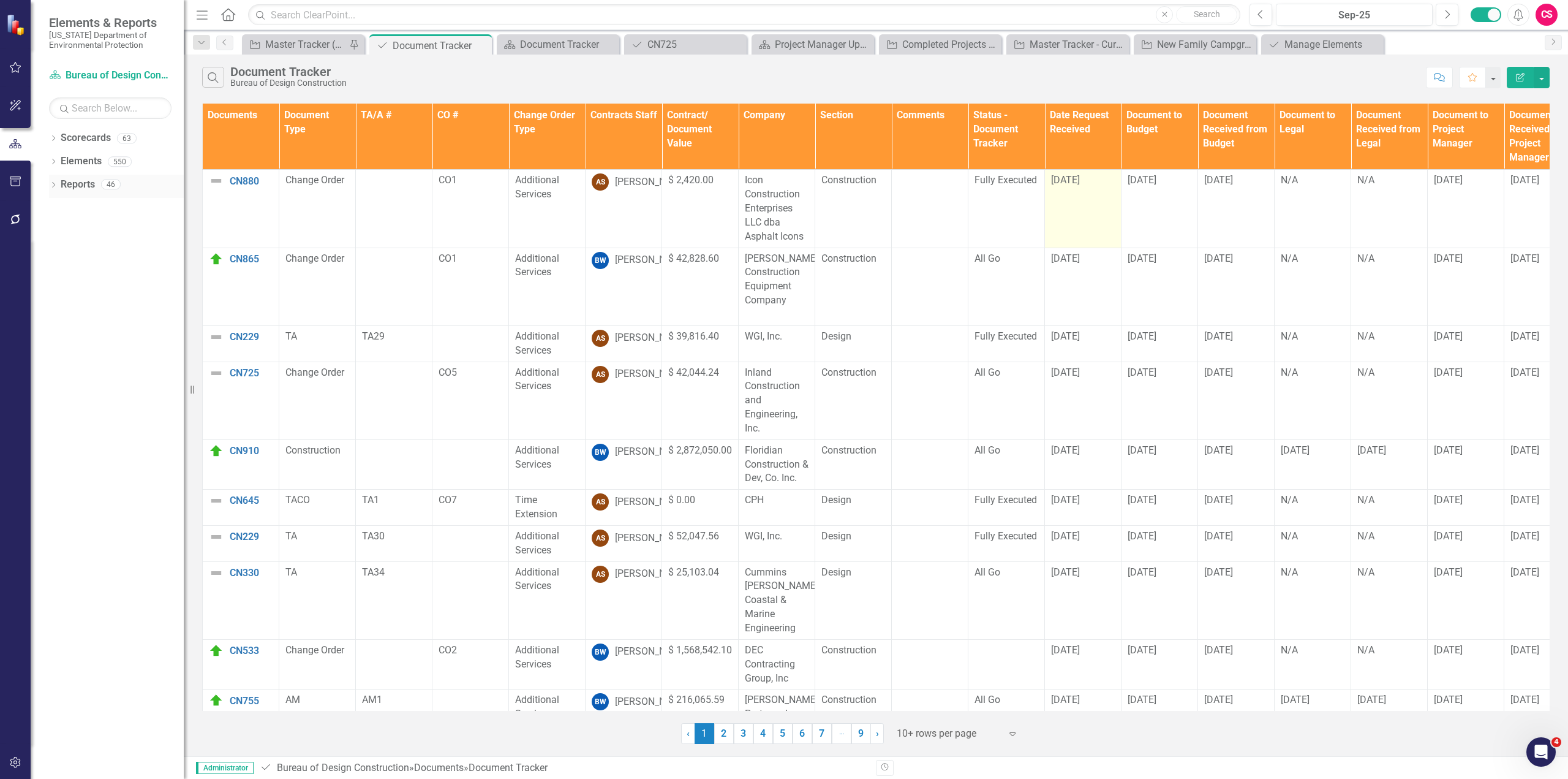
click at [86, 189] on link "Reports" at bounding box center [77, 185] width 34 height 14
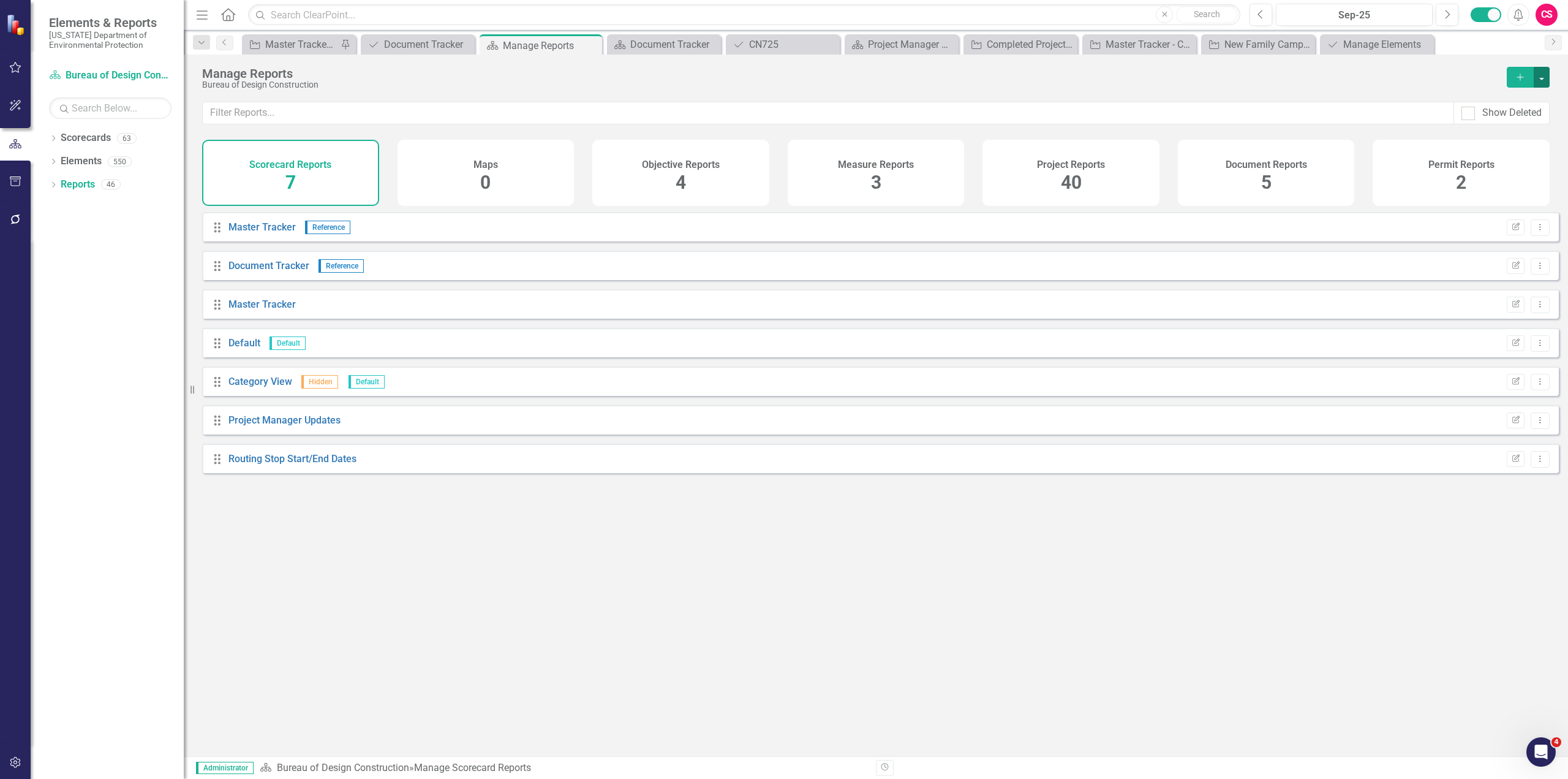
click at [1542, 81] on button "button" at bounding box center [1541, 77] width 16 height 21
click at [1486, 123] on link "Copy Add From Template" at bounding box center [1488, 122] width 123 height 23
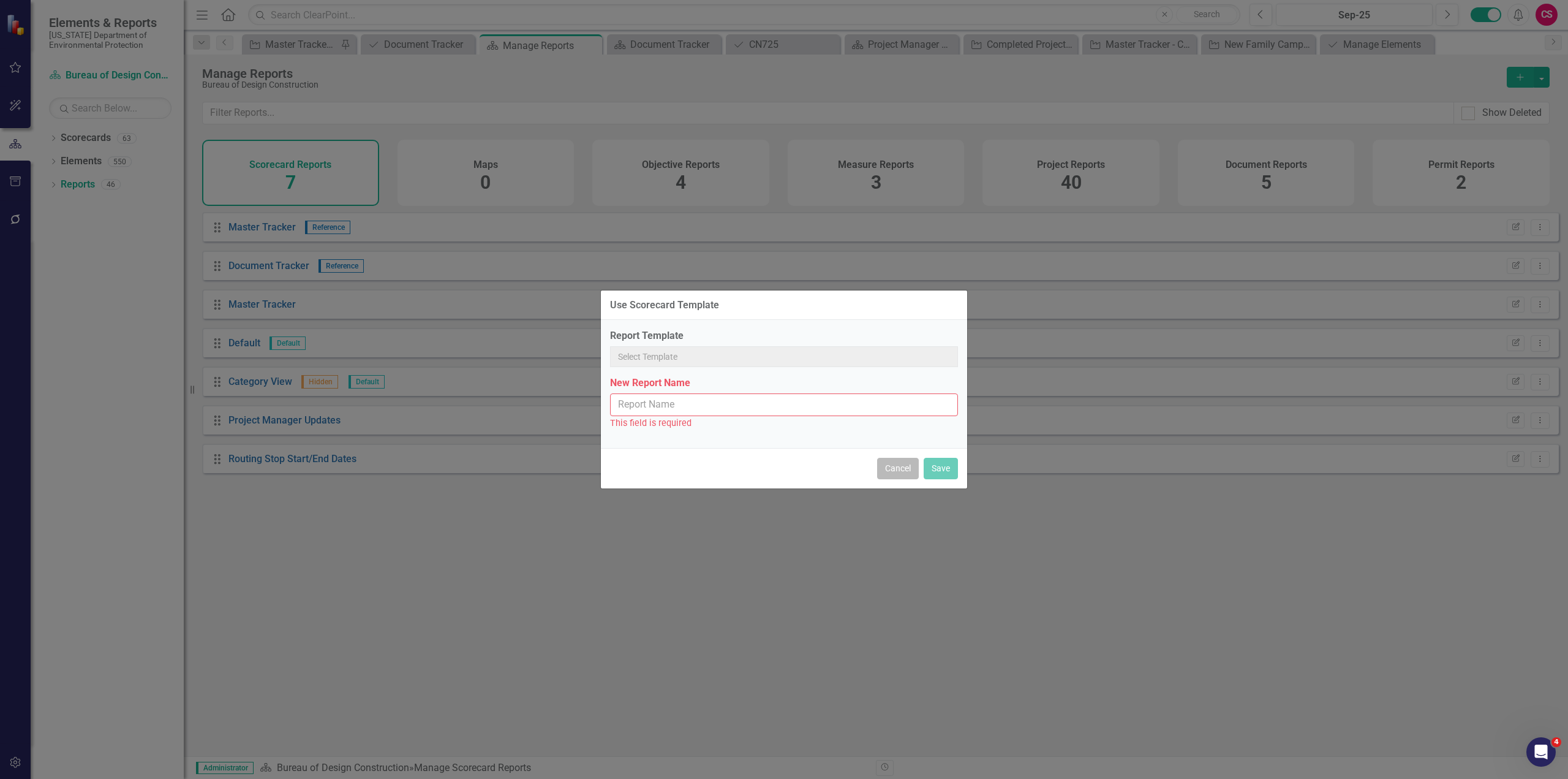
click at [898, 466] on button "Cancel" at bounding box center [898, 468] width 42 height 22
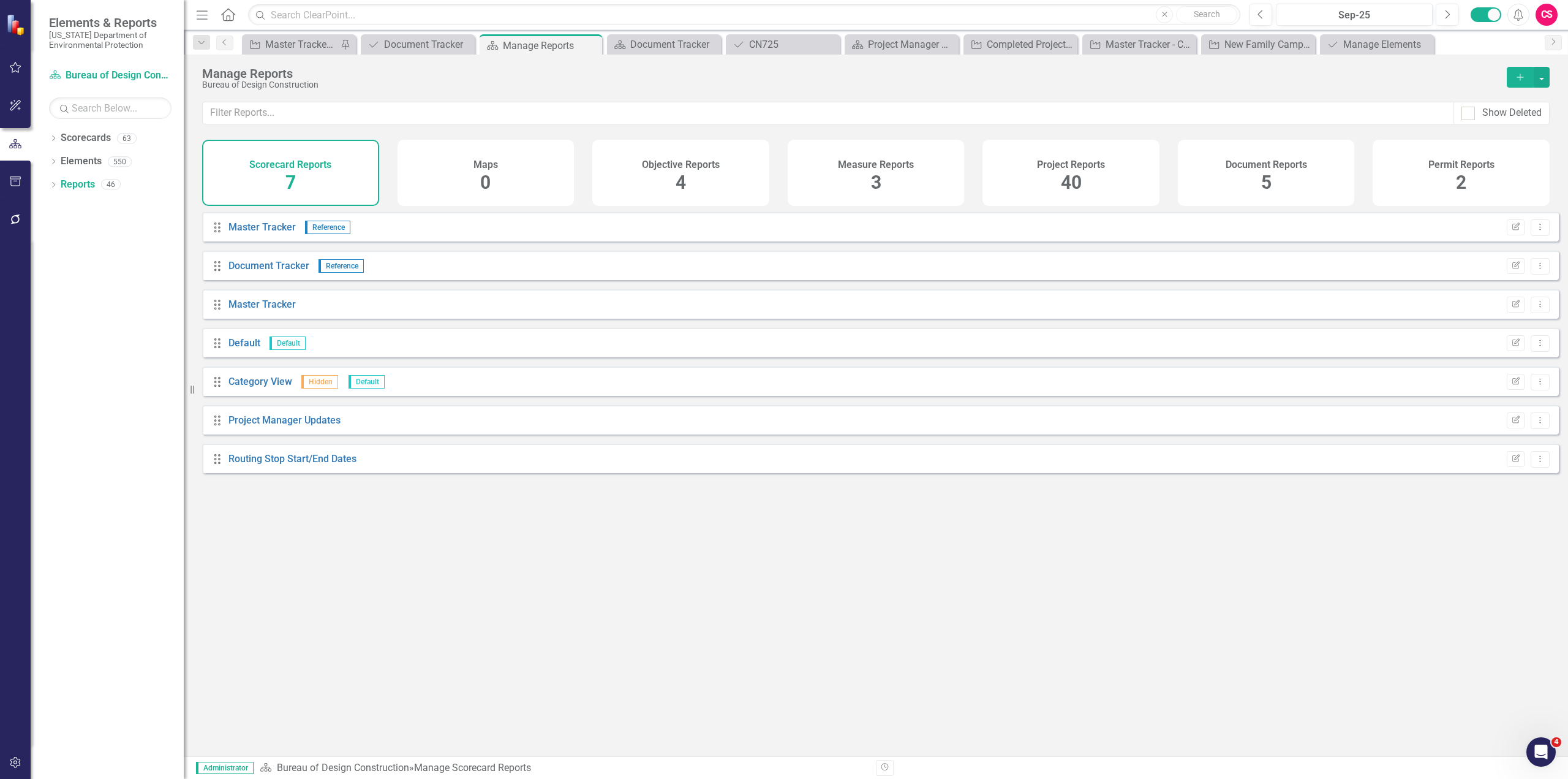
click at [1105, 185] on div "Project Reports 40" at bounding box center [1071, 172] width 177 height 66
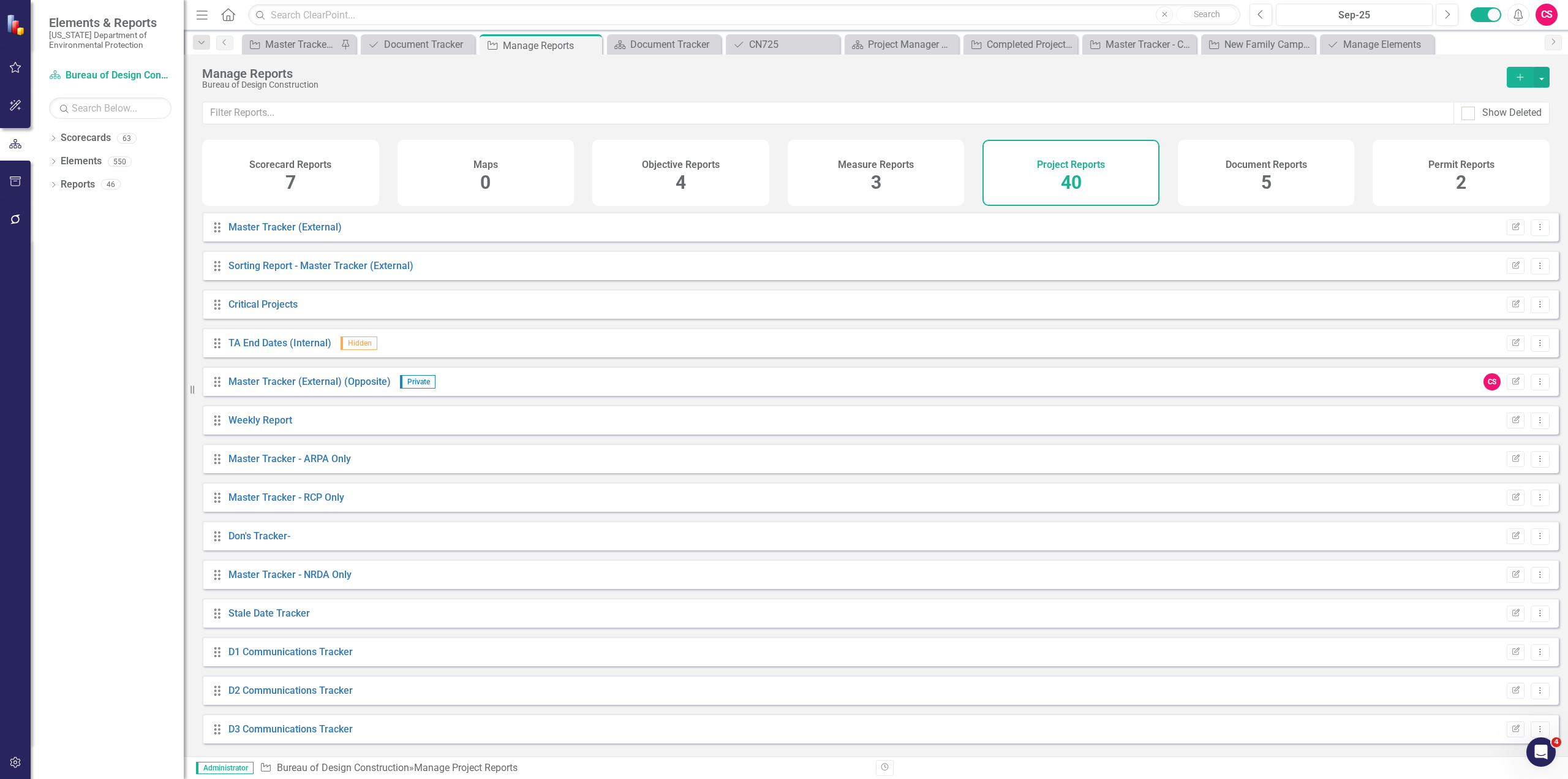
click at [1248, 178] on div "Document Reports 5" at bounding box center [1266, 172] width 177 height 66
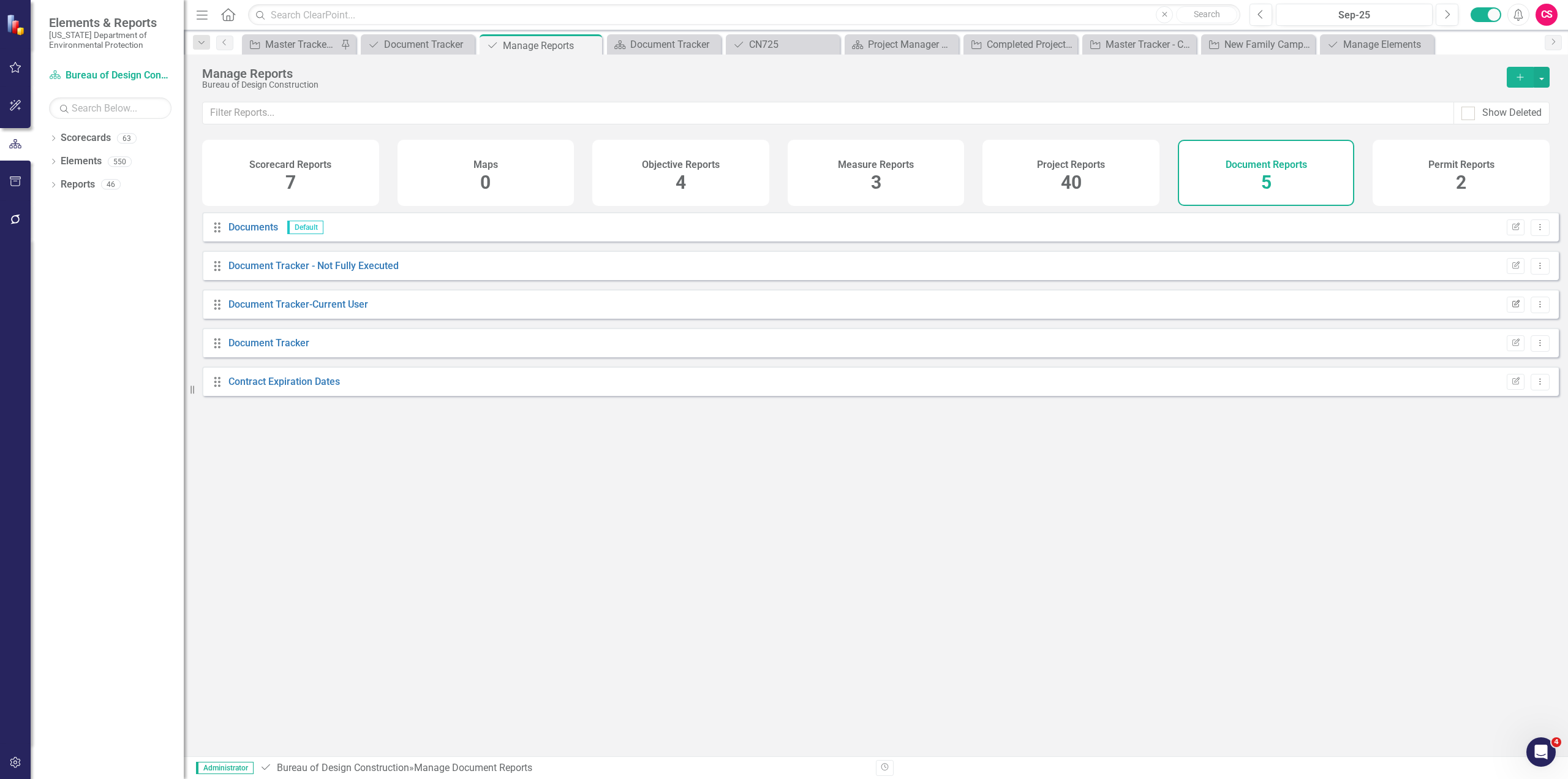
click at [1511, 308] on icon "Edit Report" at bounding box center [1515, 304] width 9 height 8
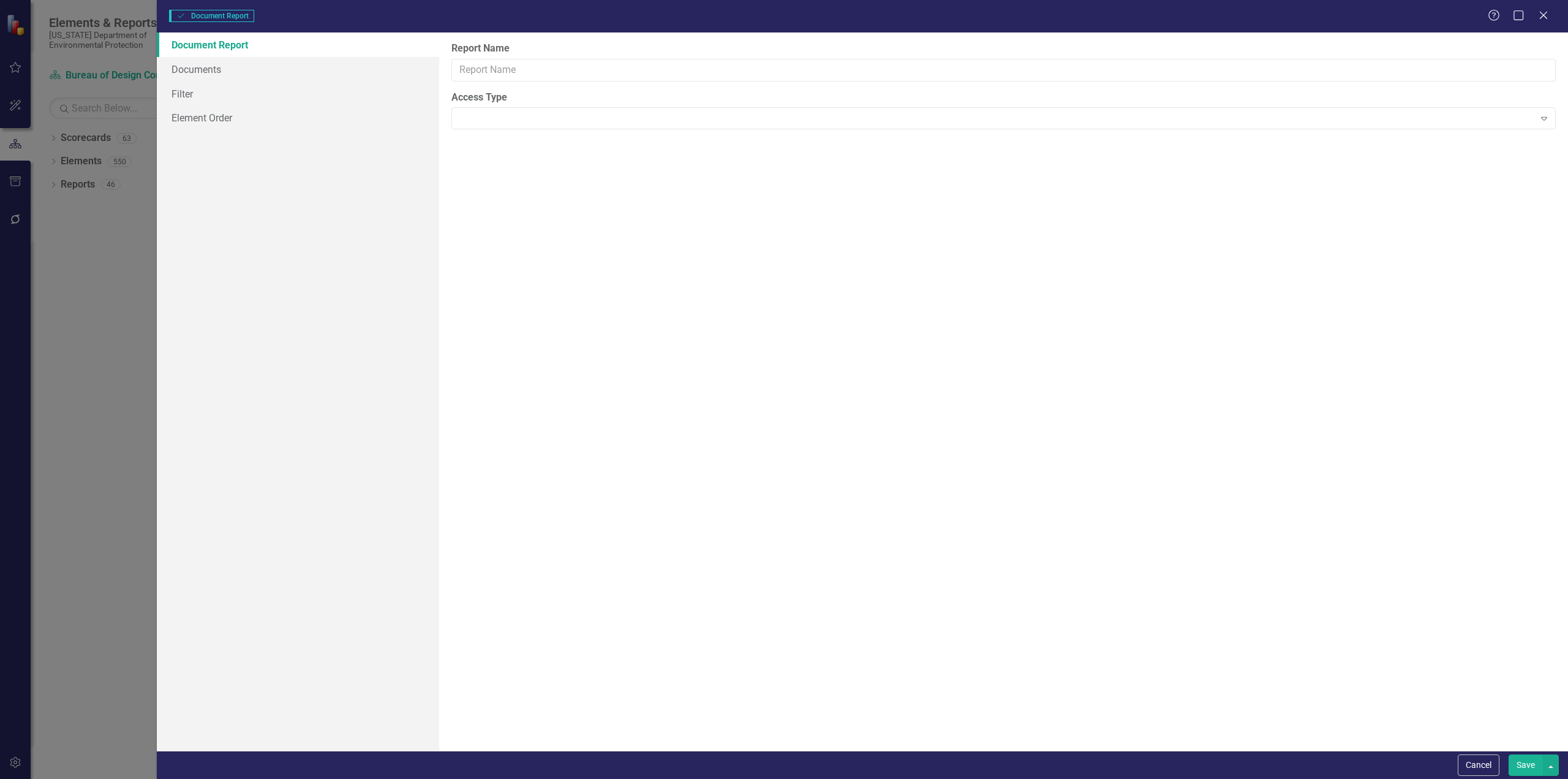
type input "Document Tracker-Current User"
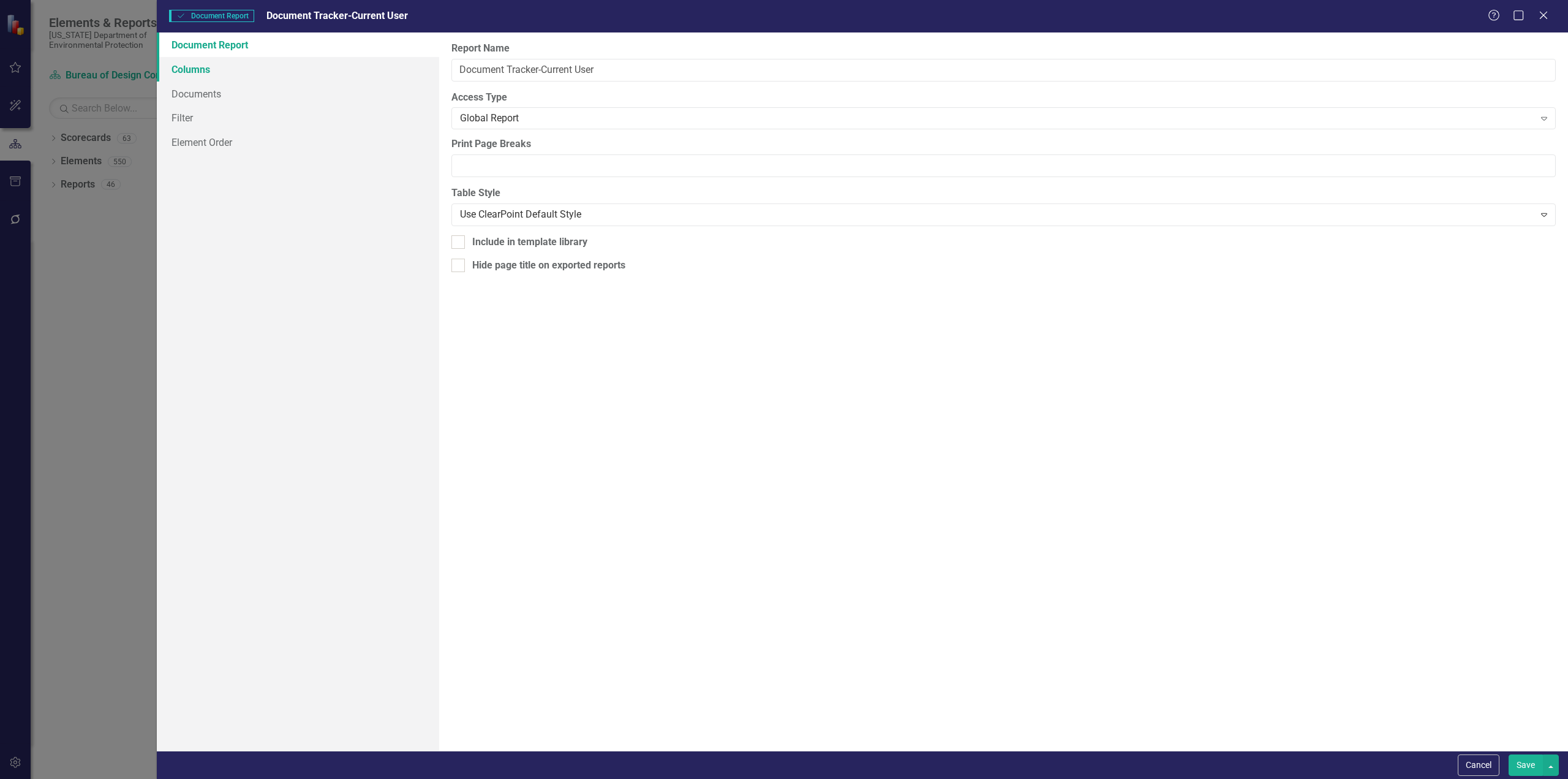
click at [223, 74] on link "Columns" at bounding box center [298, 69] width 282 height 24
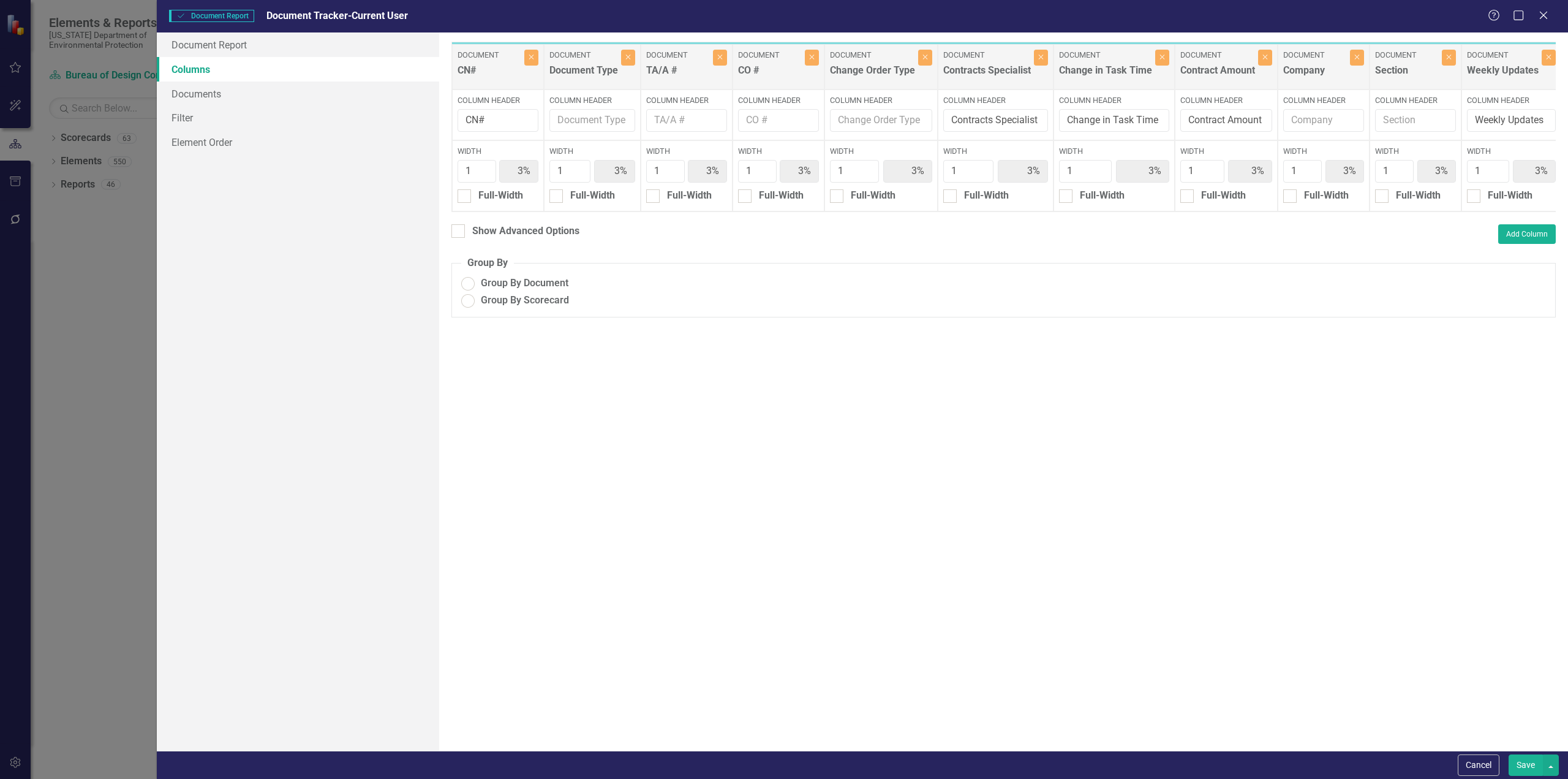
radio input "true"
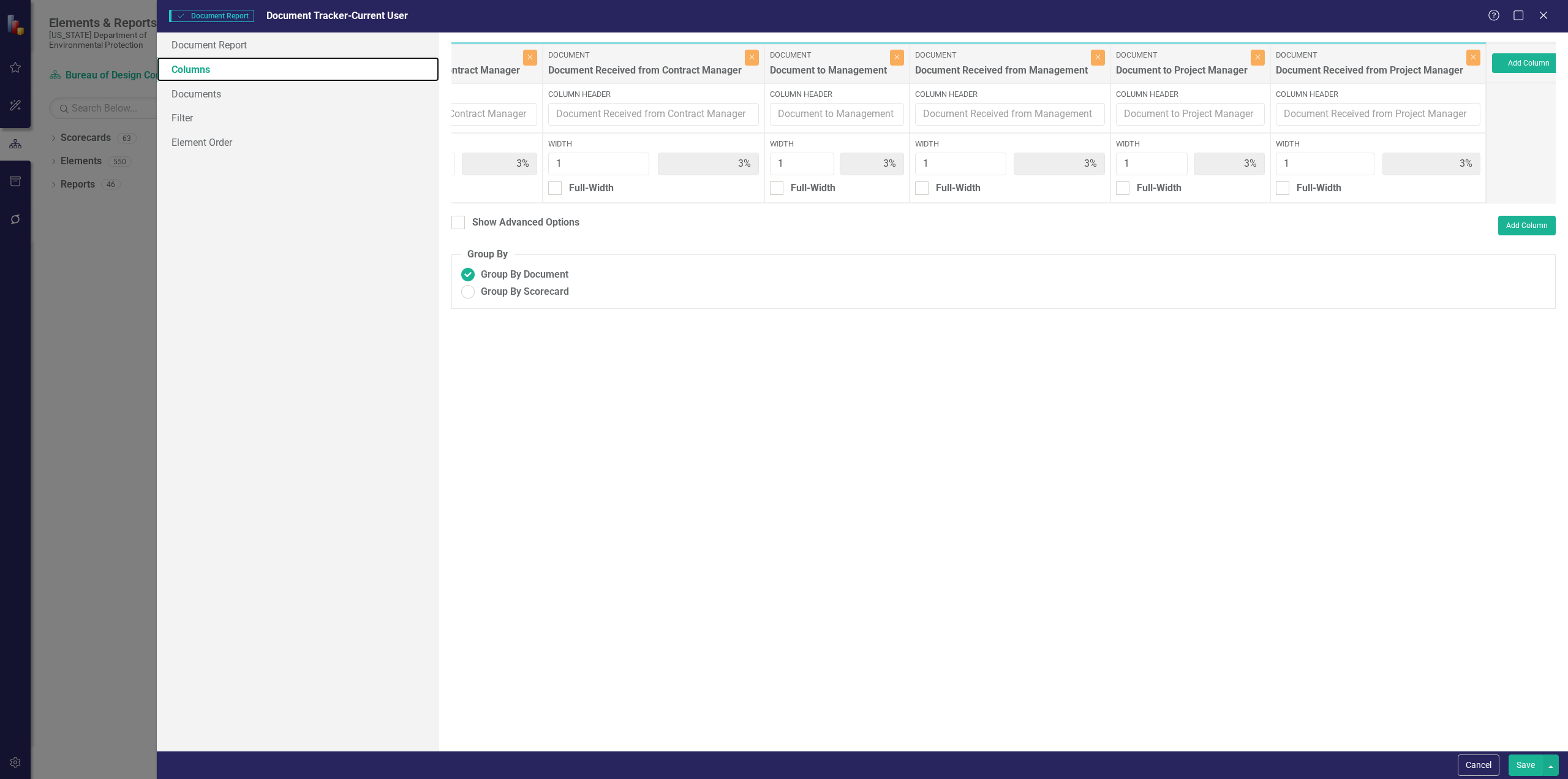
scroll to position [0, 3614]
click at [1484, 766] on button "Cancel" at bounding box center [1479, 765] width 42 height 22
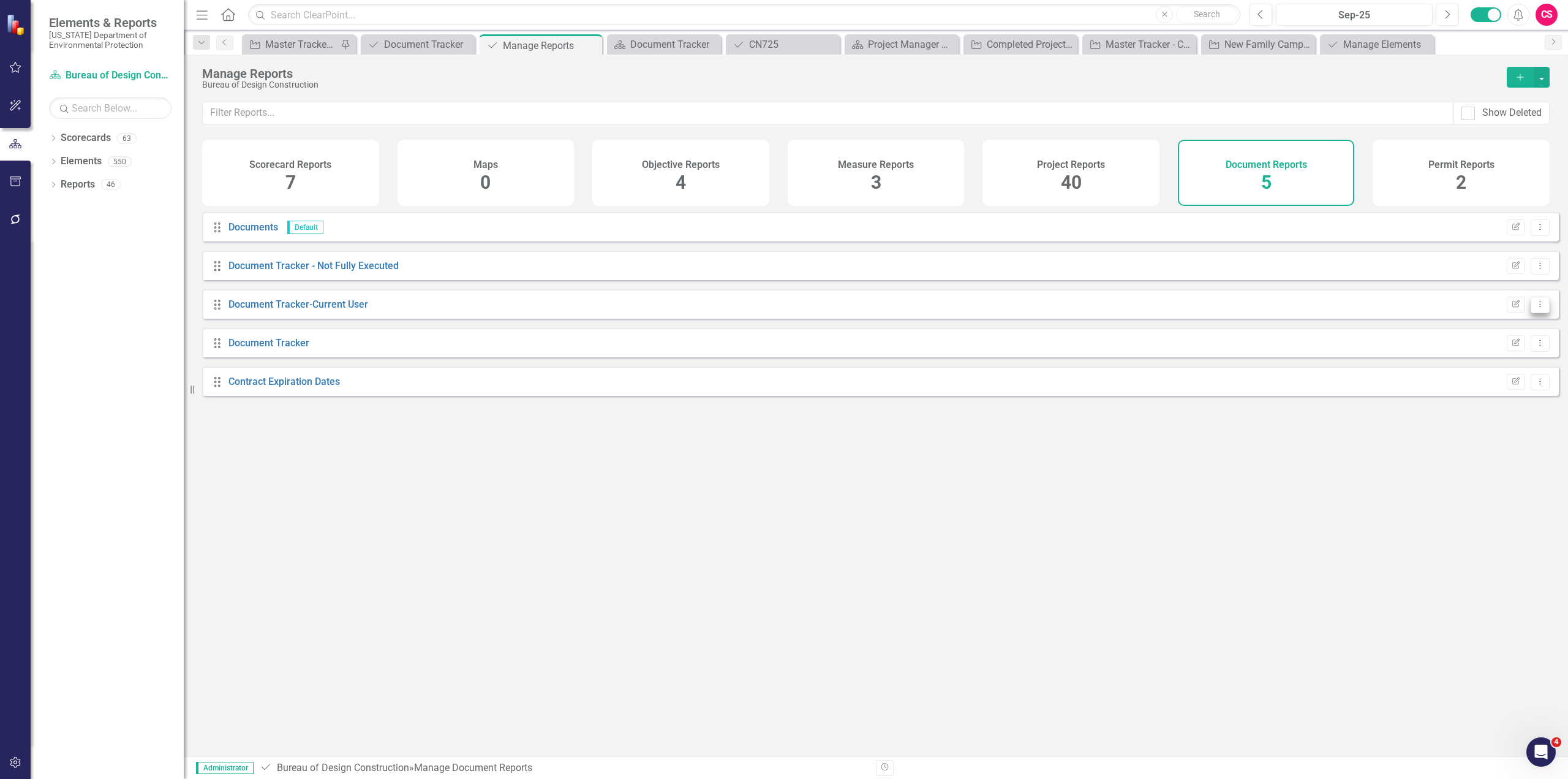
click at [1535, 308] on icon "Dropdown Menu" at bounding box center [1540, 304] width 10 height 8
click at [1479, 400] on link "Trash Delete Report" at bounding box center [1489, 402] width 101 height 23
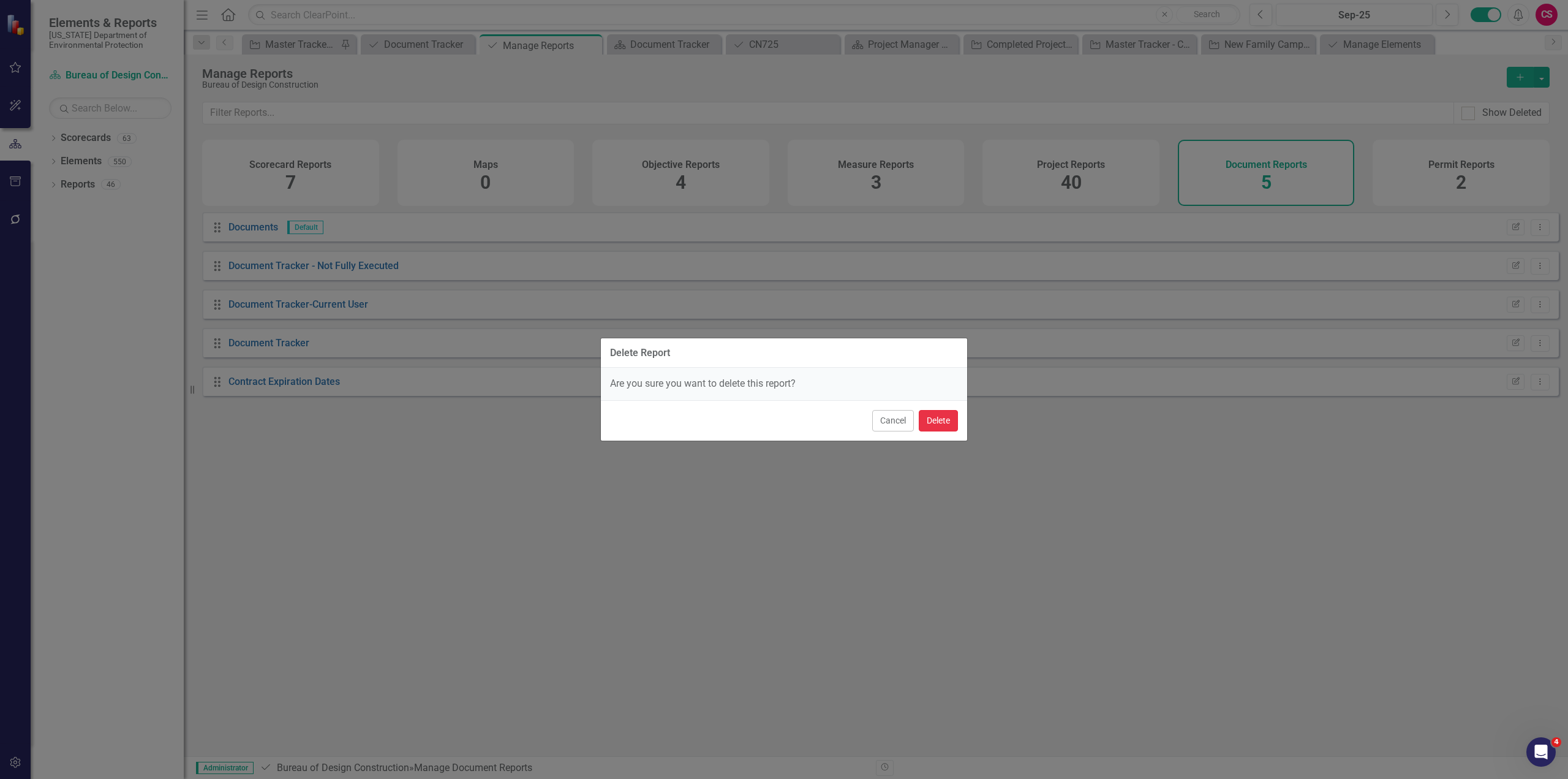
click at [943, 421] on button "Delete" at bounding box center [938, 421] width 39 height 22
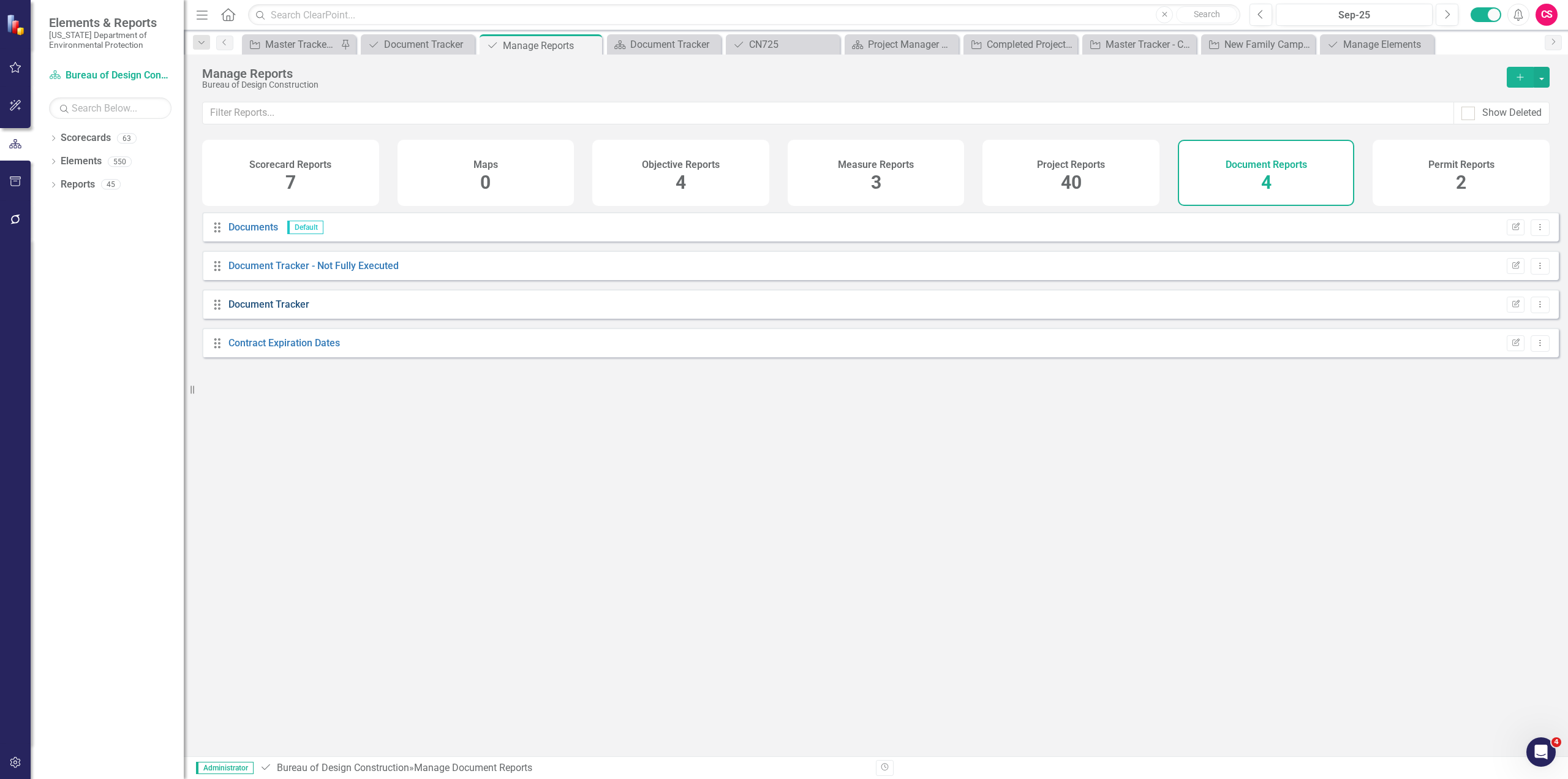
click at [285, 310] on link "Document Tracker" at bounding box center [269, 304] width 81 height 12
click at [1513, 307] on icon "button" at bounding box center [1516, 303] width 8 height 8
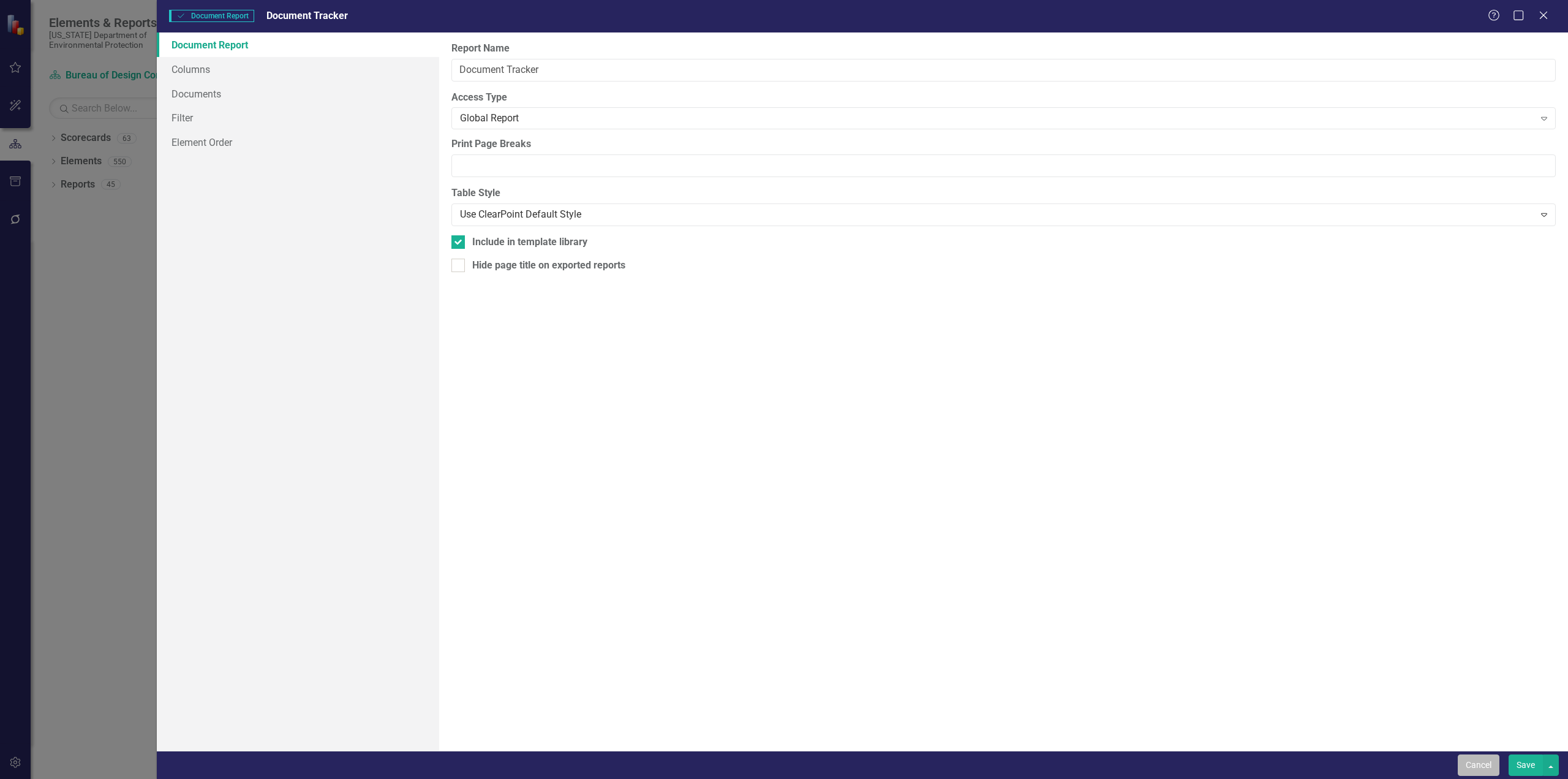
click at [1480, 761] on button "Cancel" at bounding box center [1479, 765] width 42 height 22
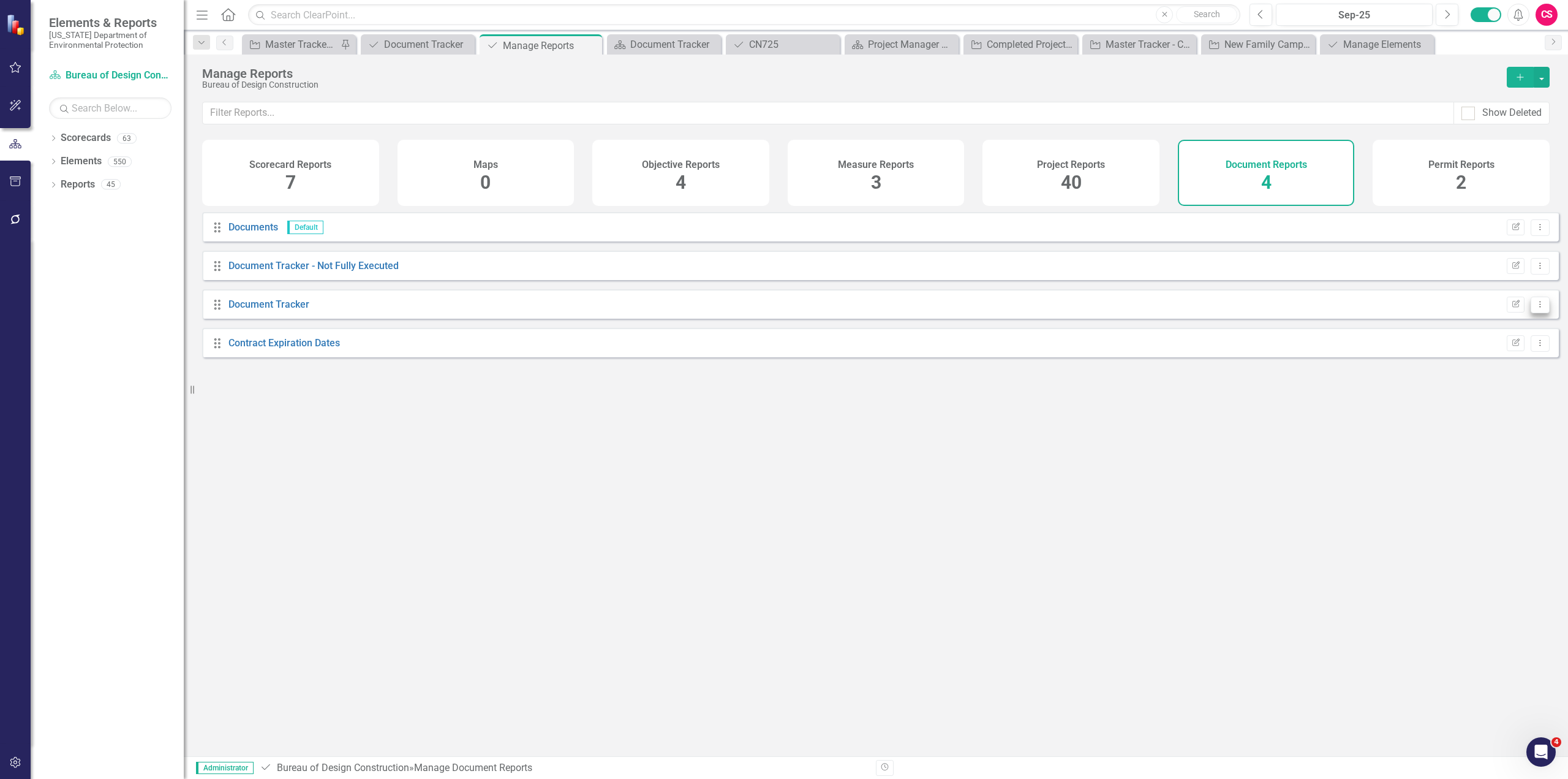
click at [1534, 313] on button "Dropdown Menu" at bounding box center [1540, 305] width 19 height 17
click at [1490, 384] on link "Copy Duplicate Report" at bounding box center [1489, 379] width 101 height 23
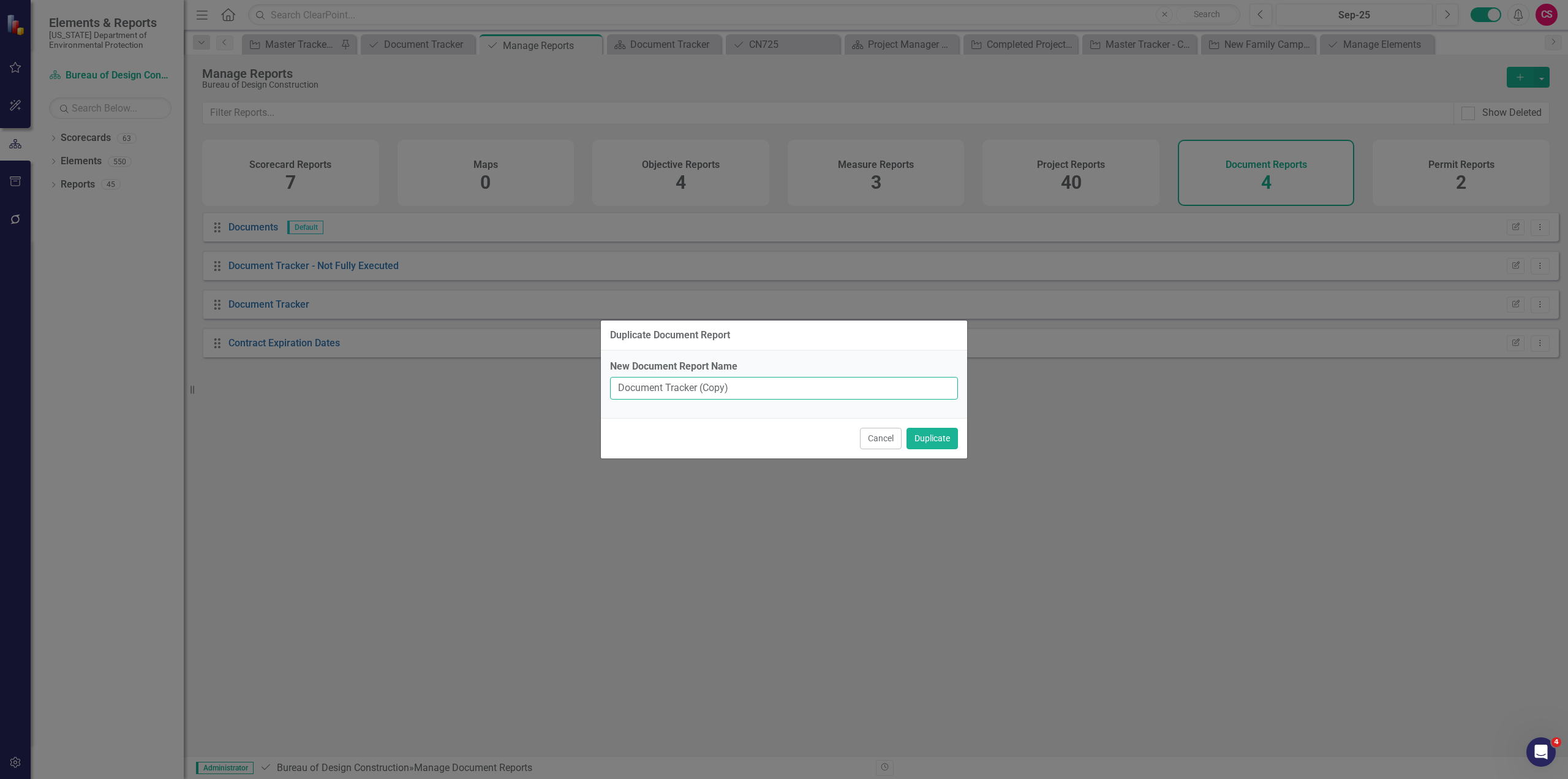
click at [767, 387] on input "Document Tracker (Copy)" at bounding box center [784, 388] width 348 height 23
type input "Document Tracker - Current User"
click at [927, 443] on button "Duplicate" at bounding box center [932, 438] width 51 height 22
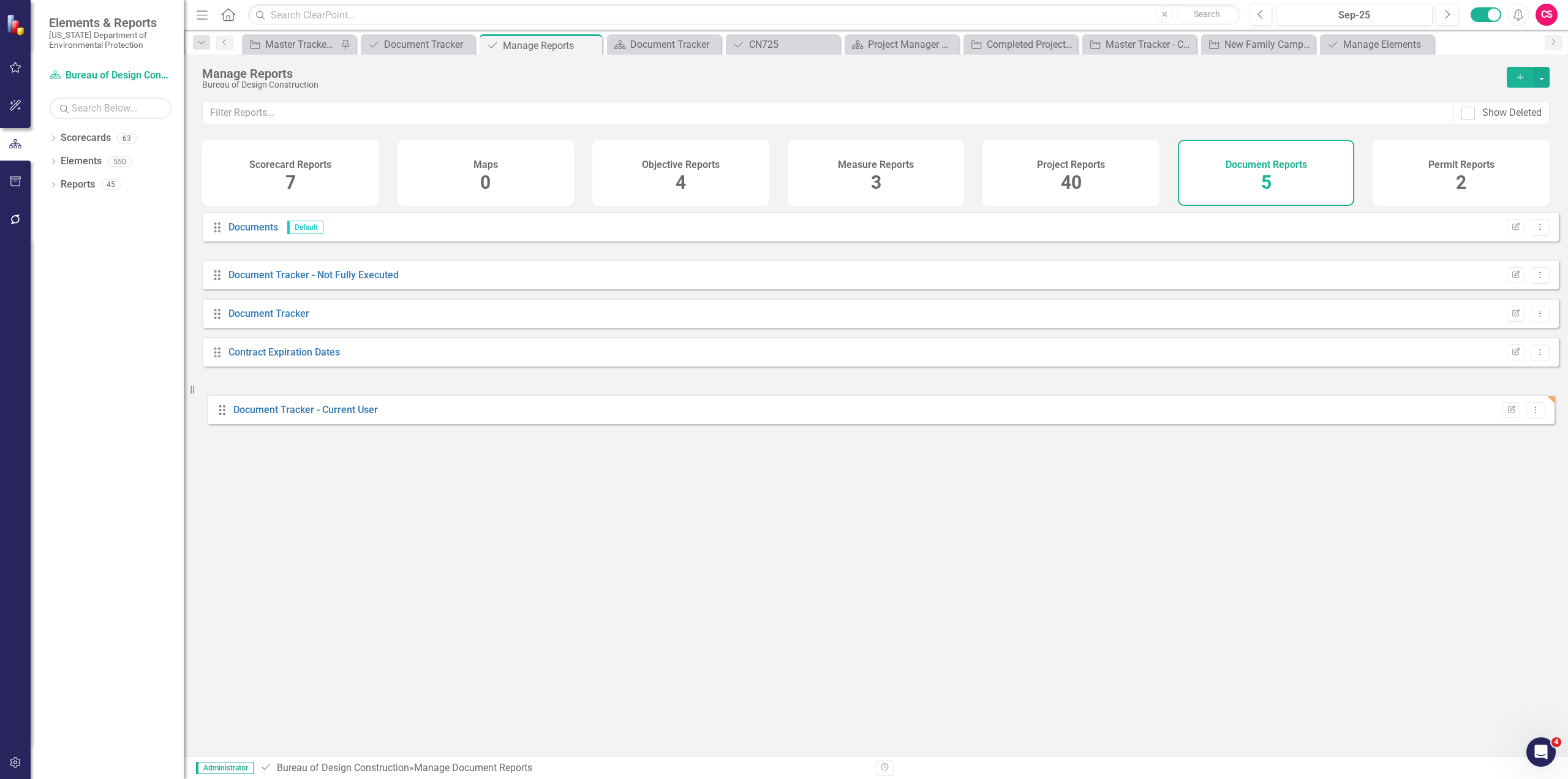
drag, startPoint x: 214, startPoint y: 277, endPoint x: 217, endPoint y: 403, distance: 126.0
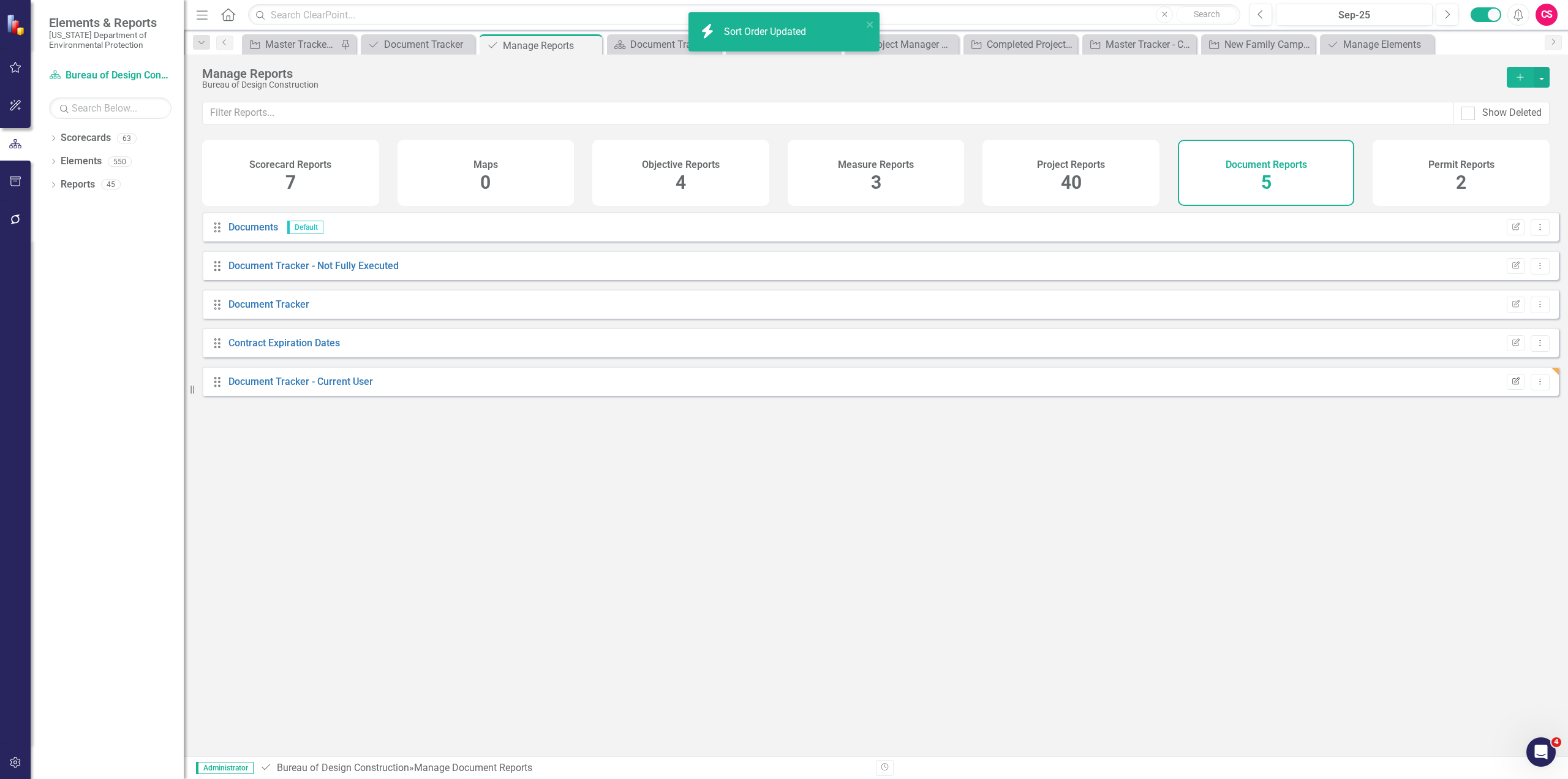
click at [1511, 385] on icon "Edit Report" at bounding box center [1515, 381] width 9 height 8
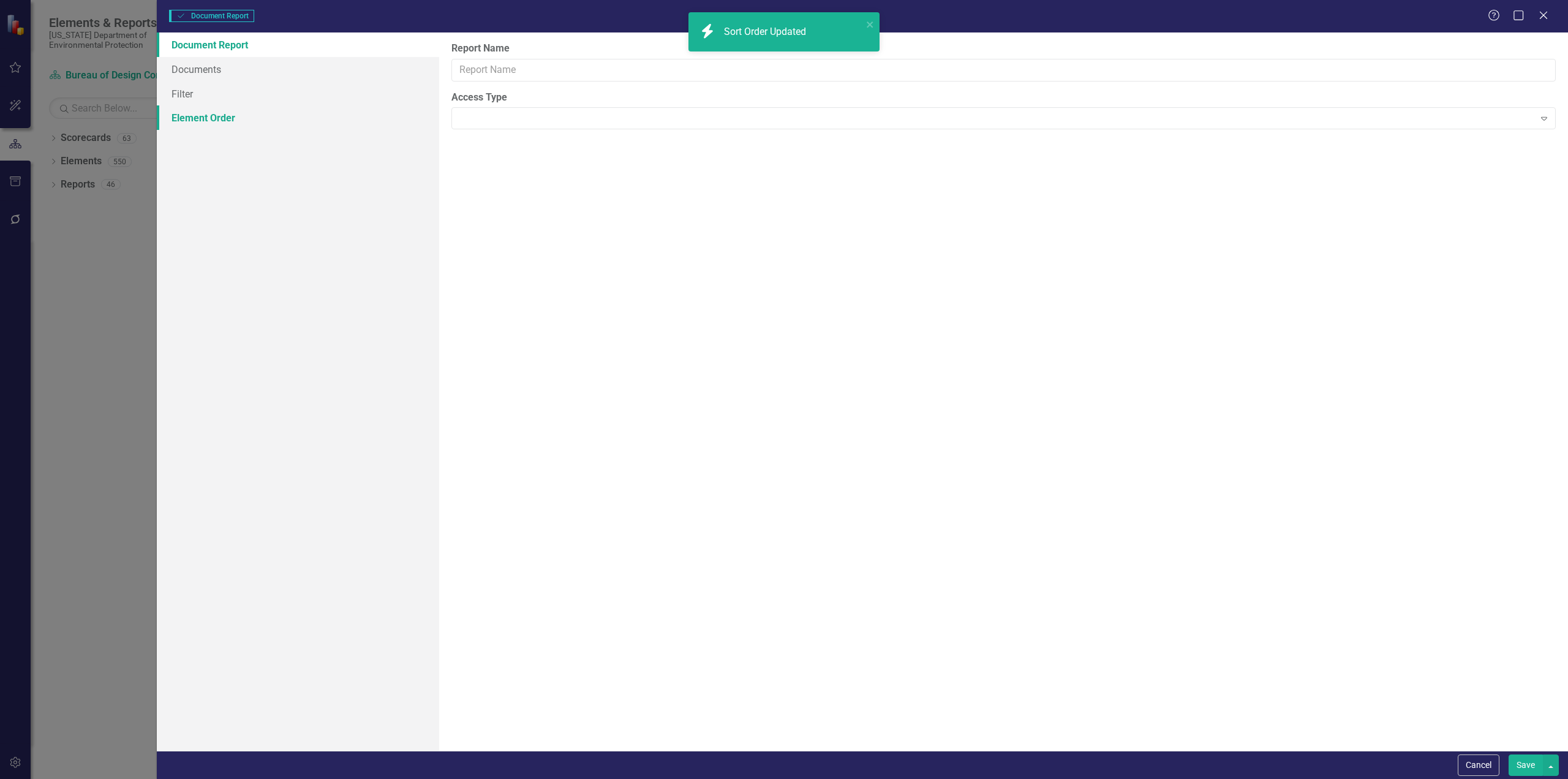
type input "Document Tracker - Current User"
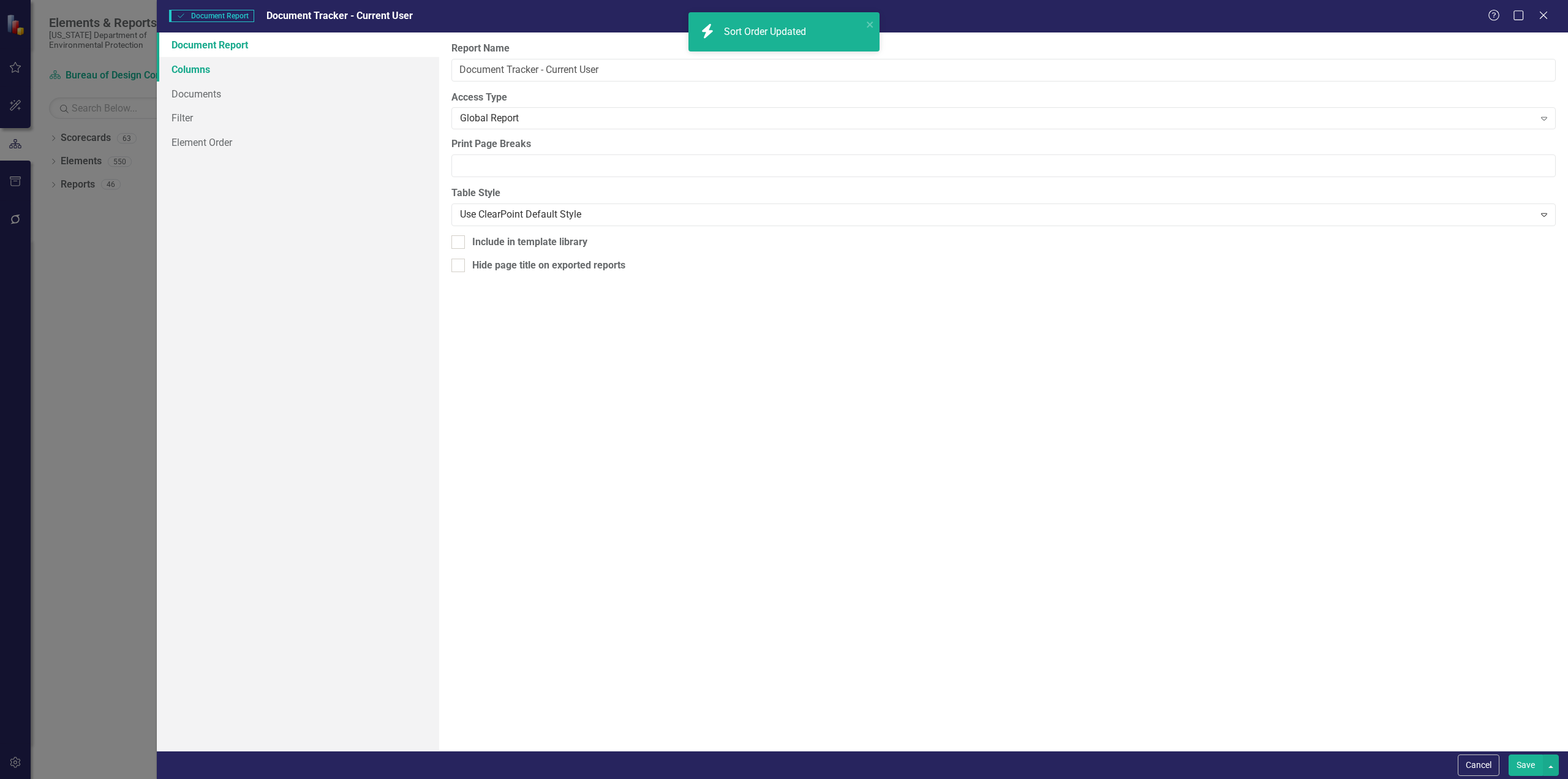
click at [223, 77] on link "Columns" at bounding box center [298, 69] width 282 height 24
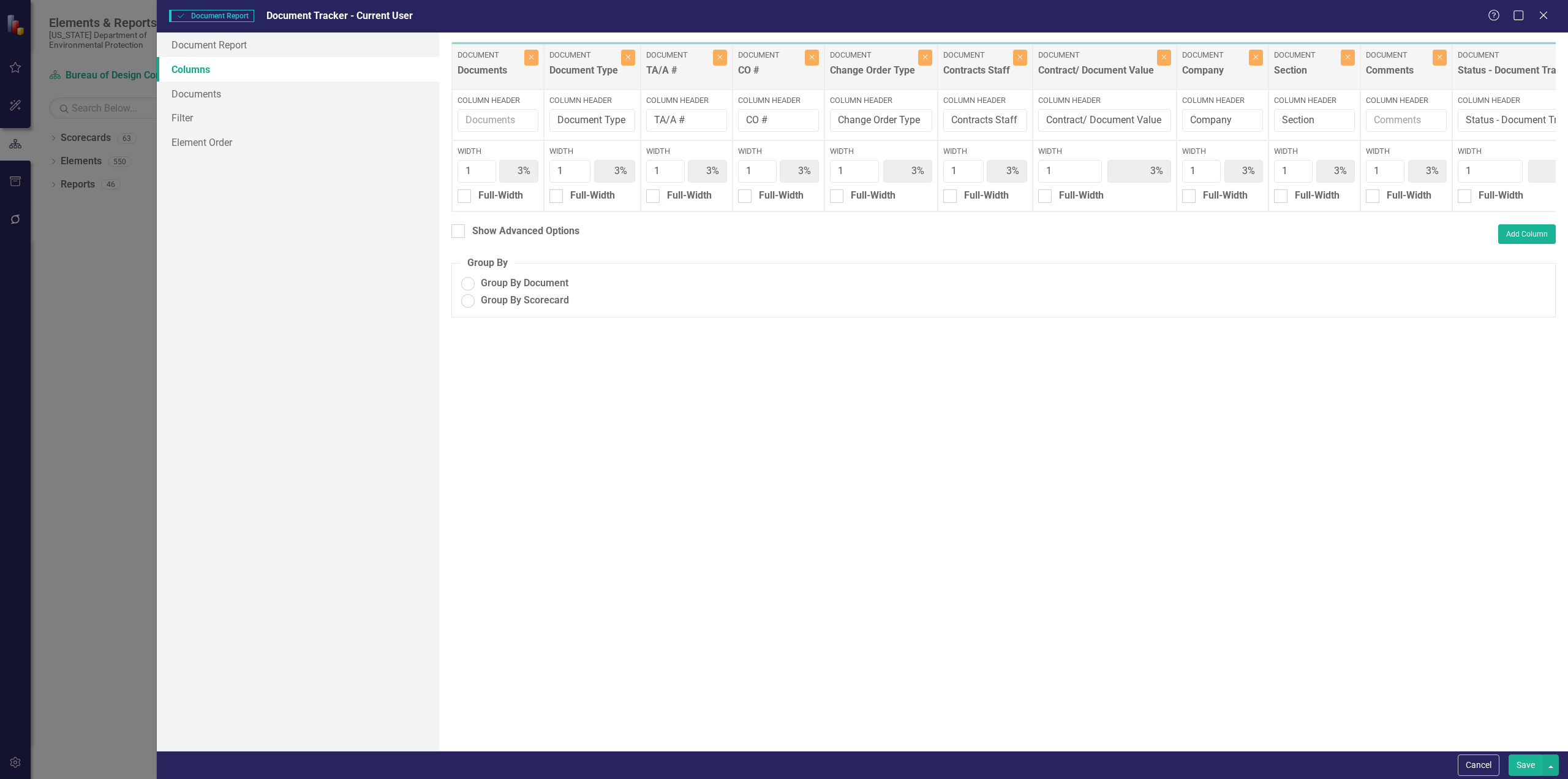
radio input "true"
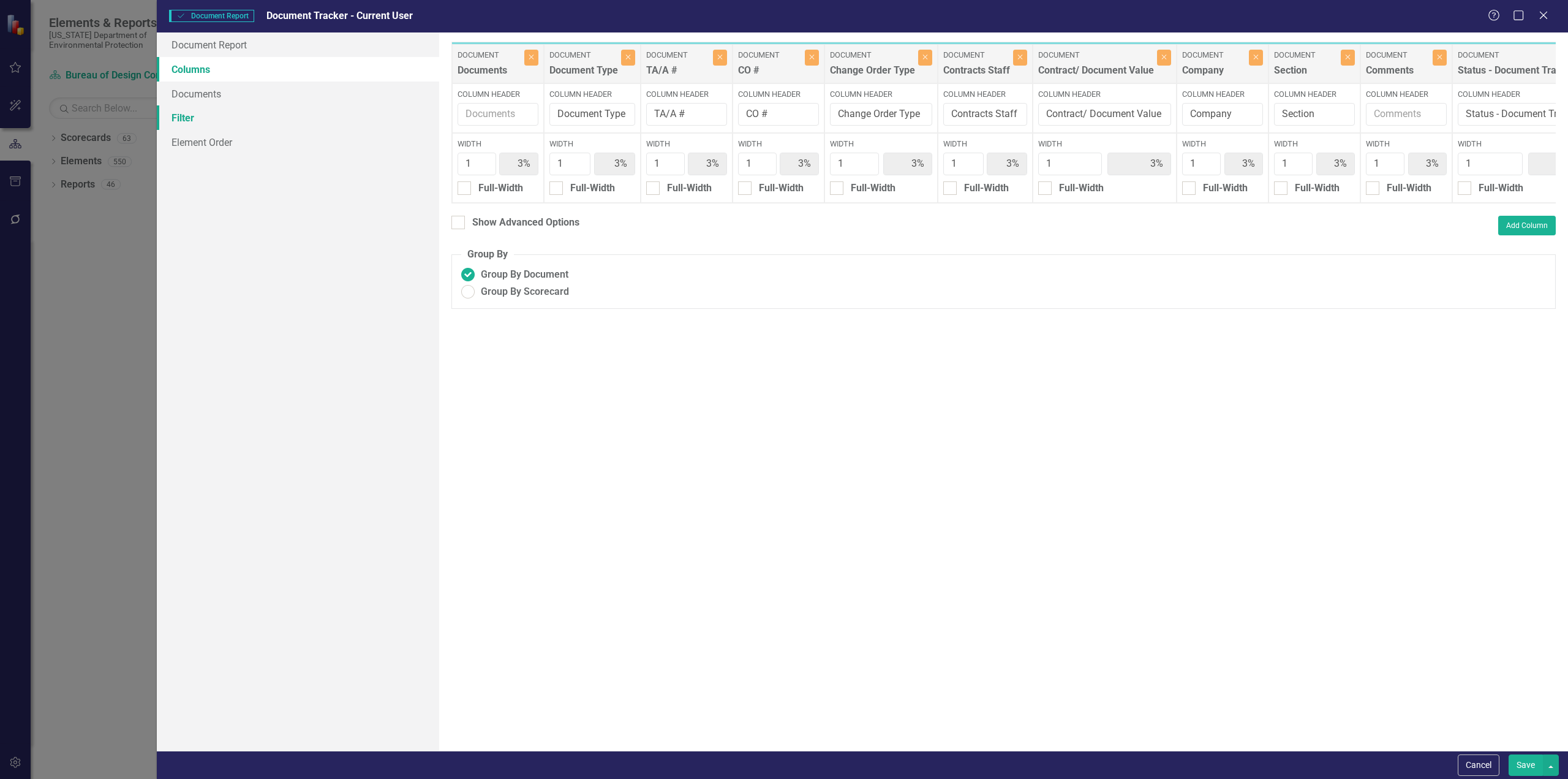
click at [188, 126] on link "Filter" at bounding box center [298, 118] width 282 height 24
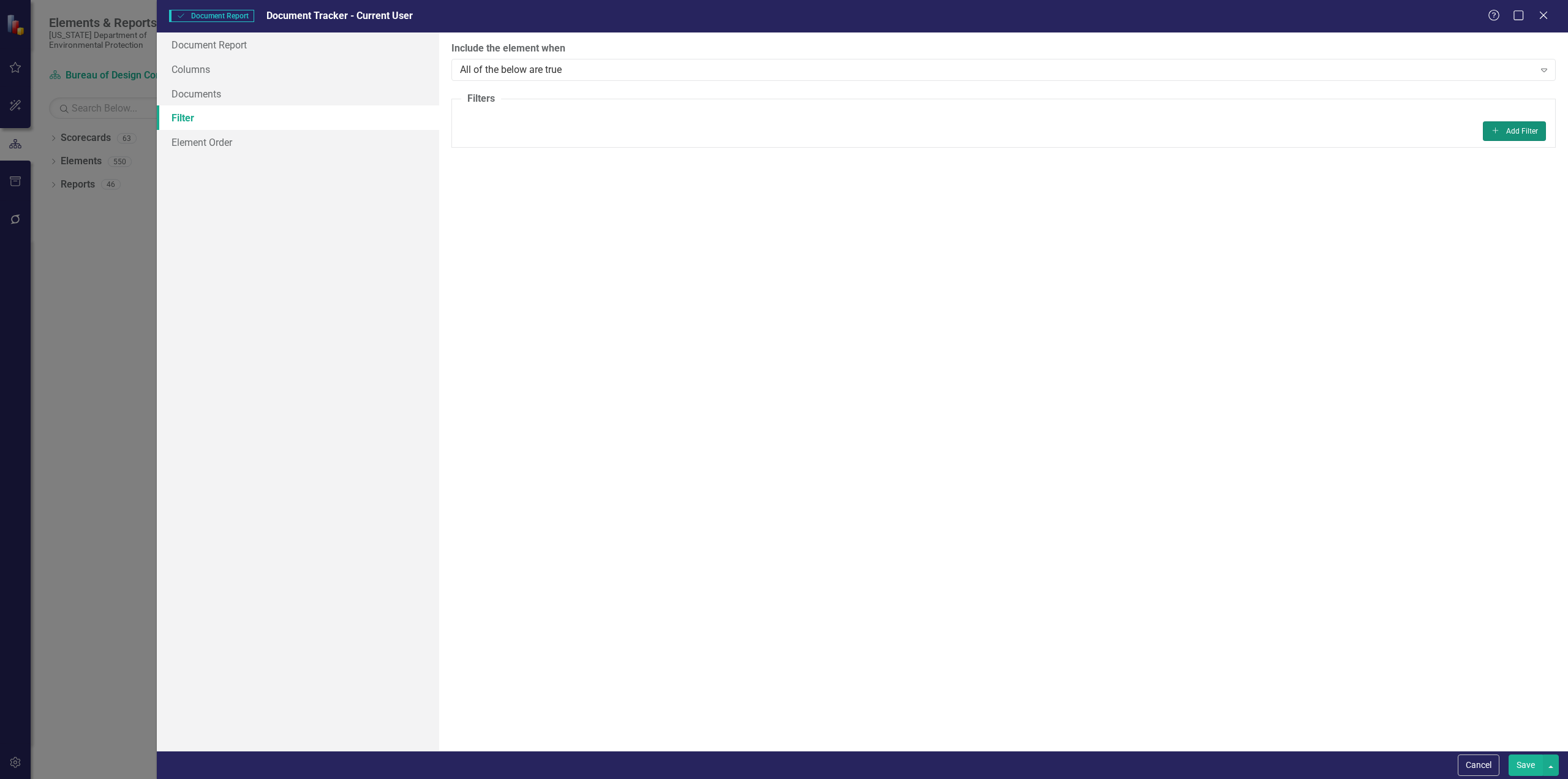
click at [1509, 139] on button "Add Add Filter" at bounding box center [1514, 130] width 63 height 19
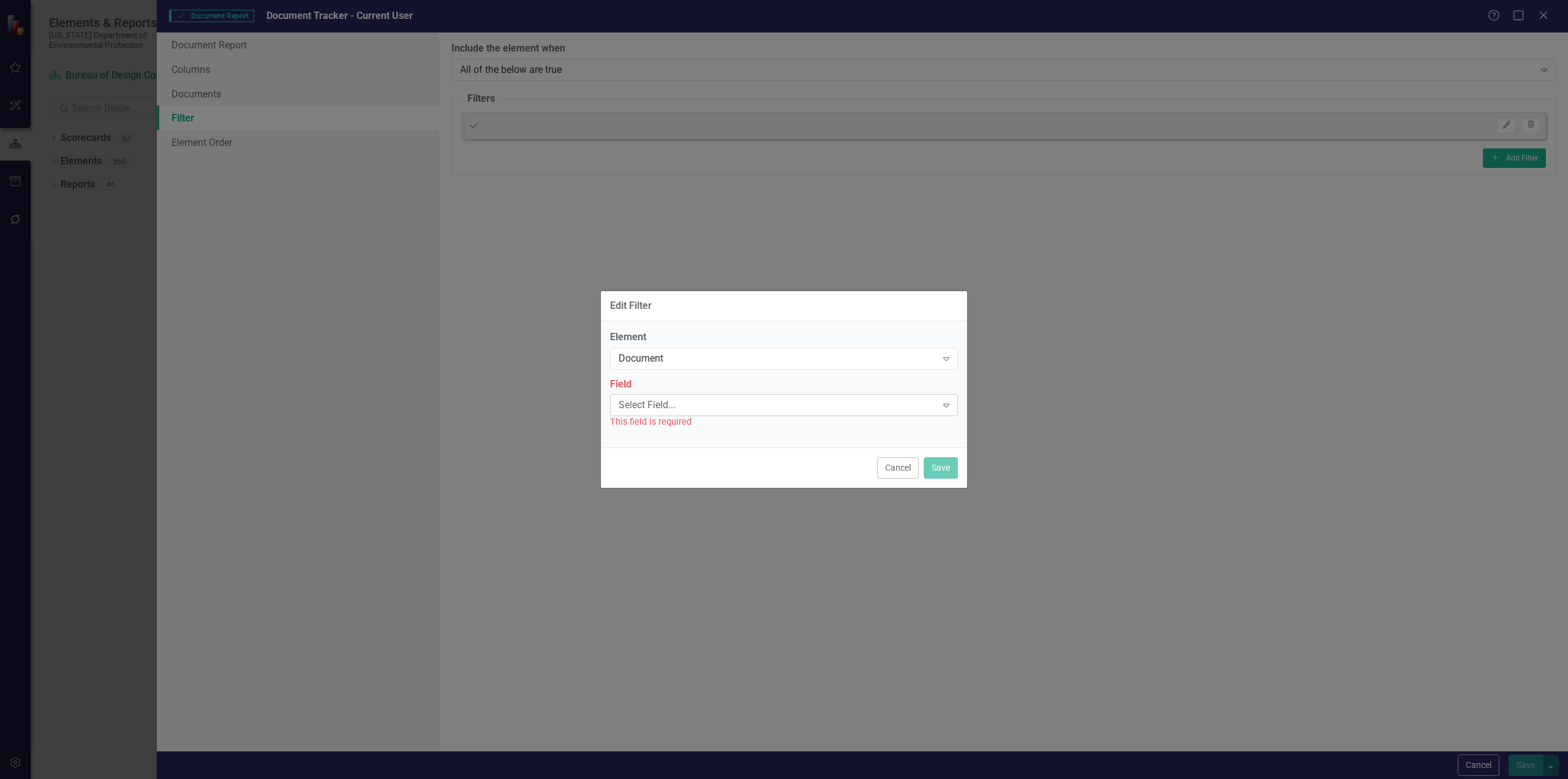
click at [663, 401] on div "Select Field..." at bounding box center [777, 405] width 318 height 14
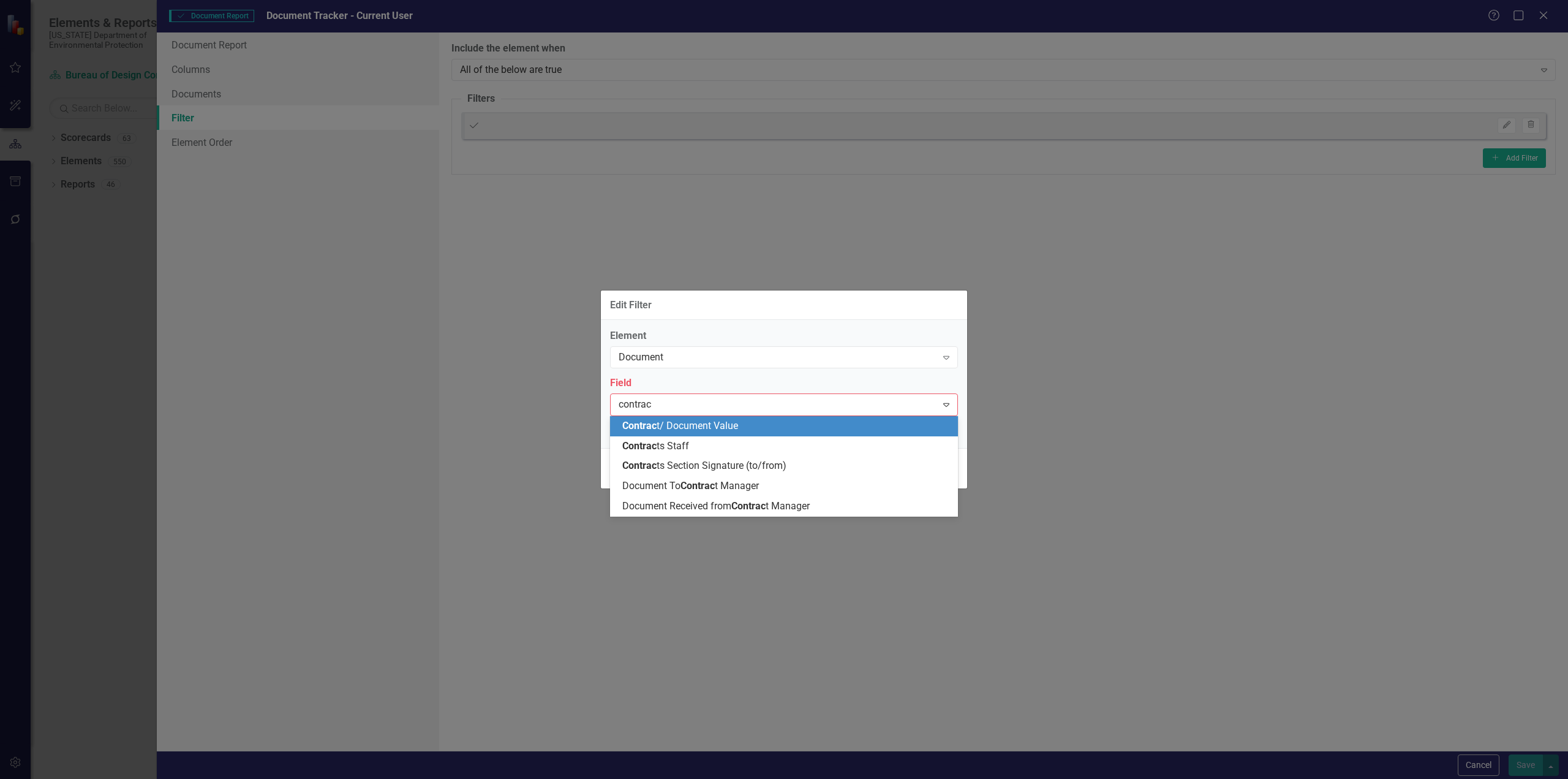
type input "contract"
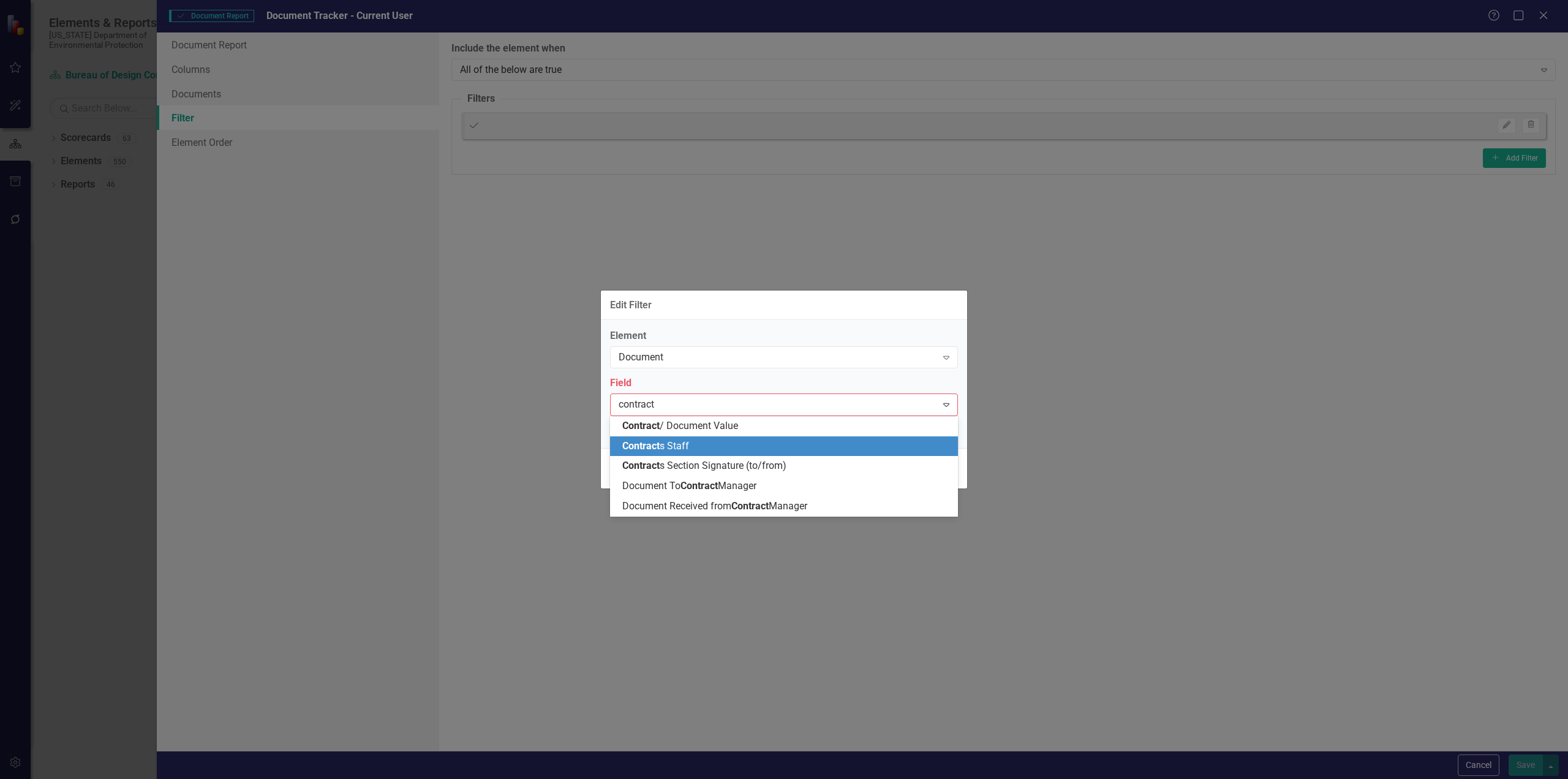
click at [670, 443] on span "Contract s Staff" at bounding box center [656, 446] width 67 height 12
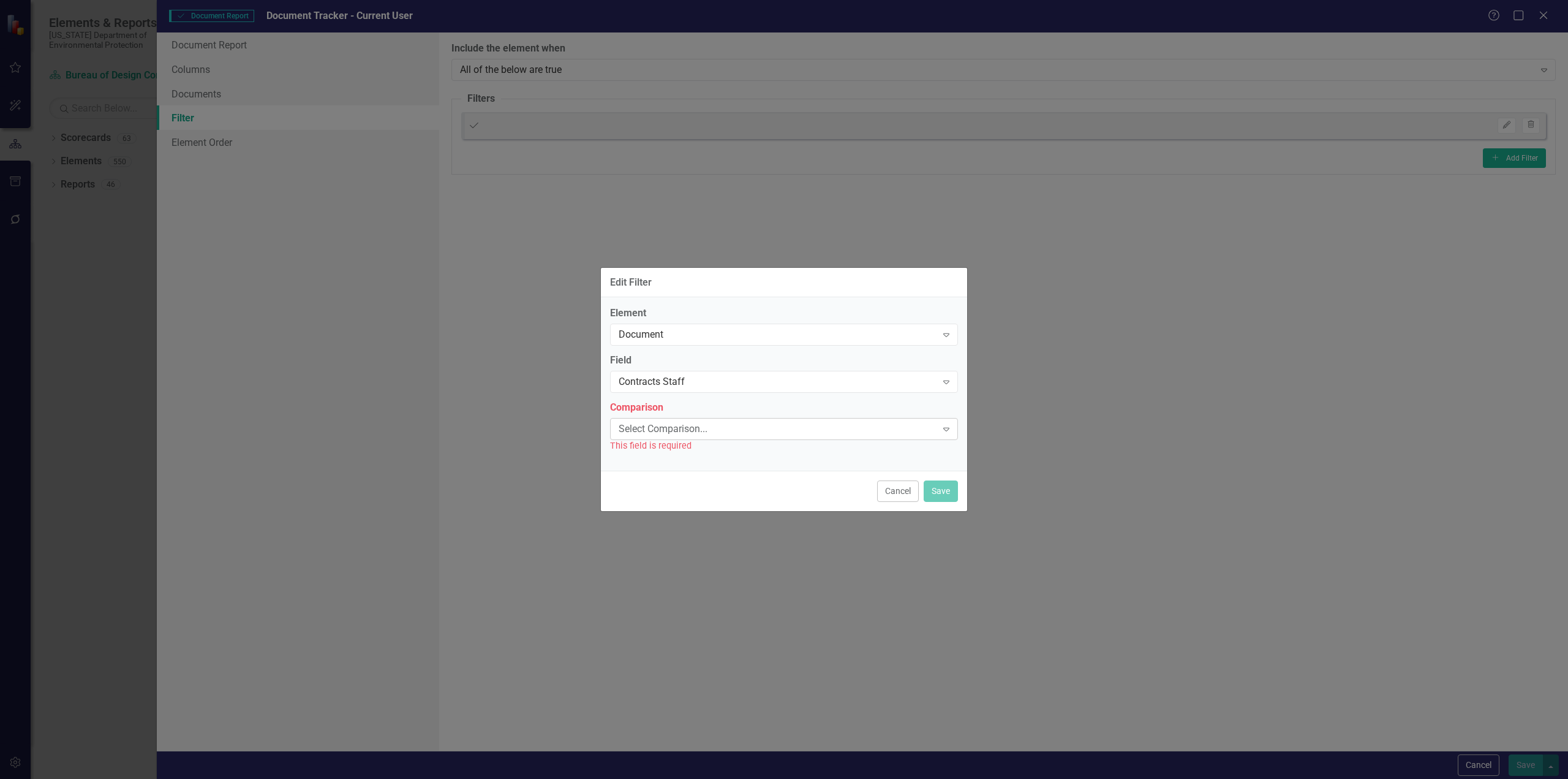
click at [659, 435] on div "Select Comparison..." at bounding box center [777, 428] width 318 height 14
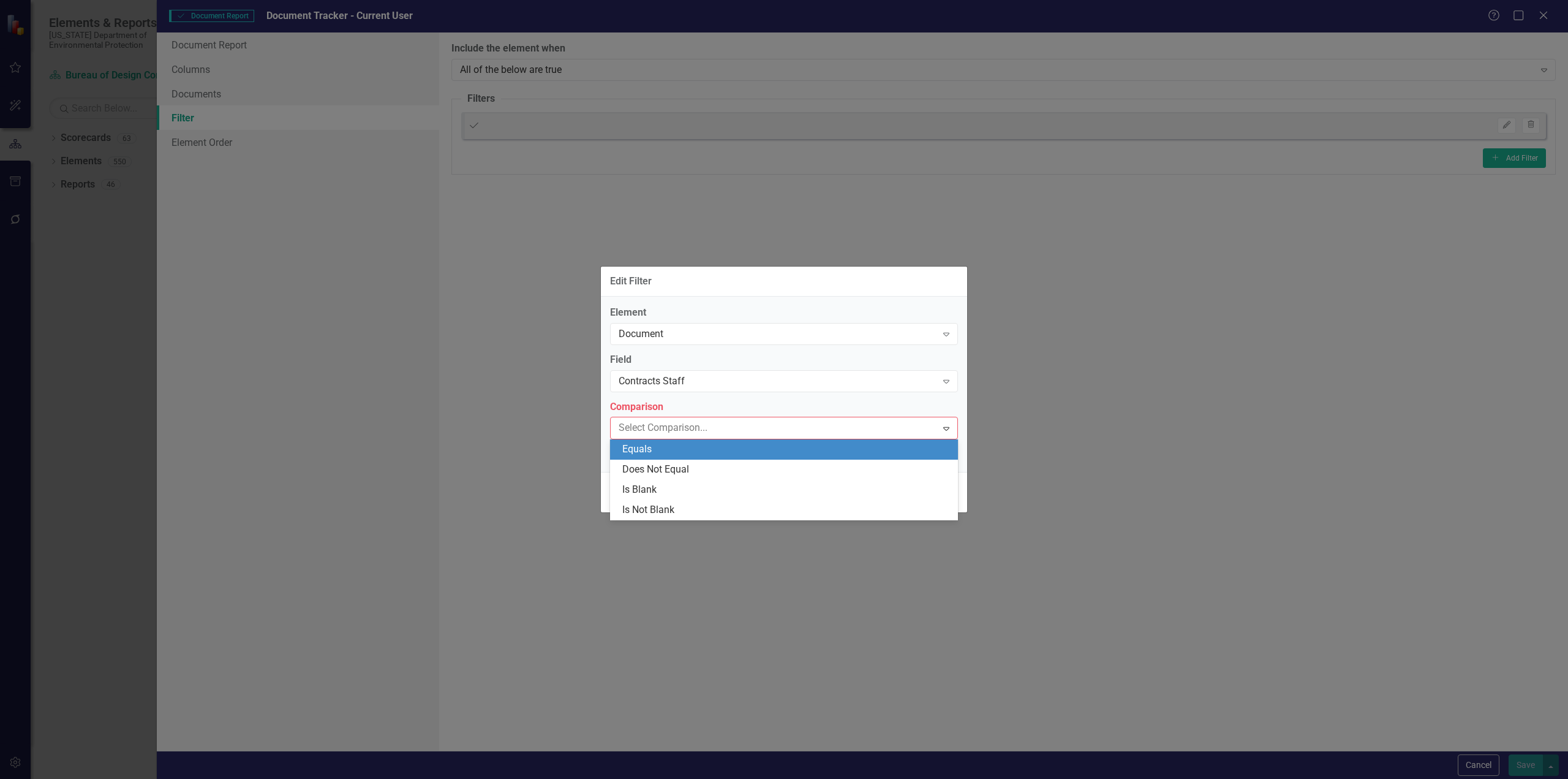
click at [658, 447] on div "Equals" at bounding box center [786, 449] width 328 height 14
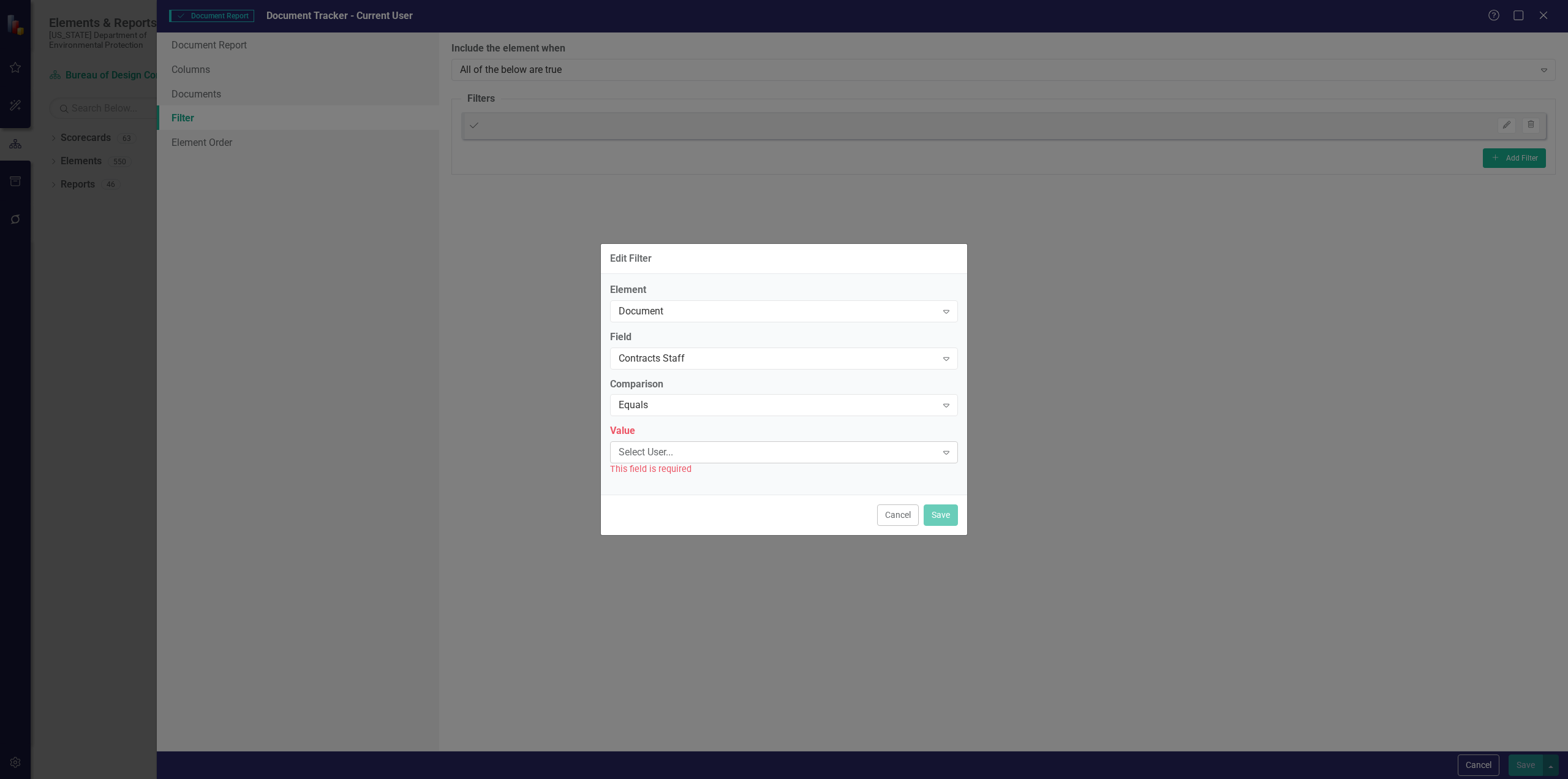
click at [658, 451] on div "Select User..." at bounding box center [777, 452] width 318 height 14
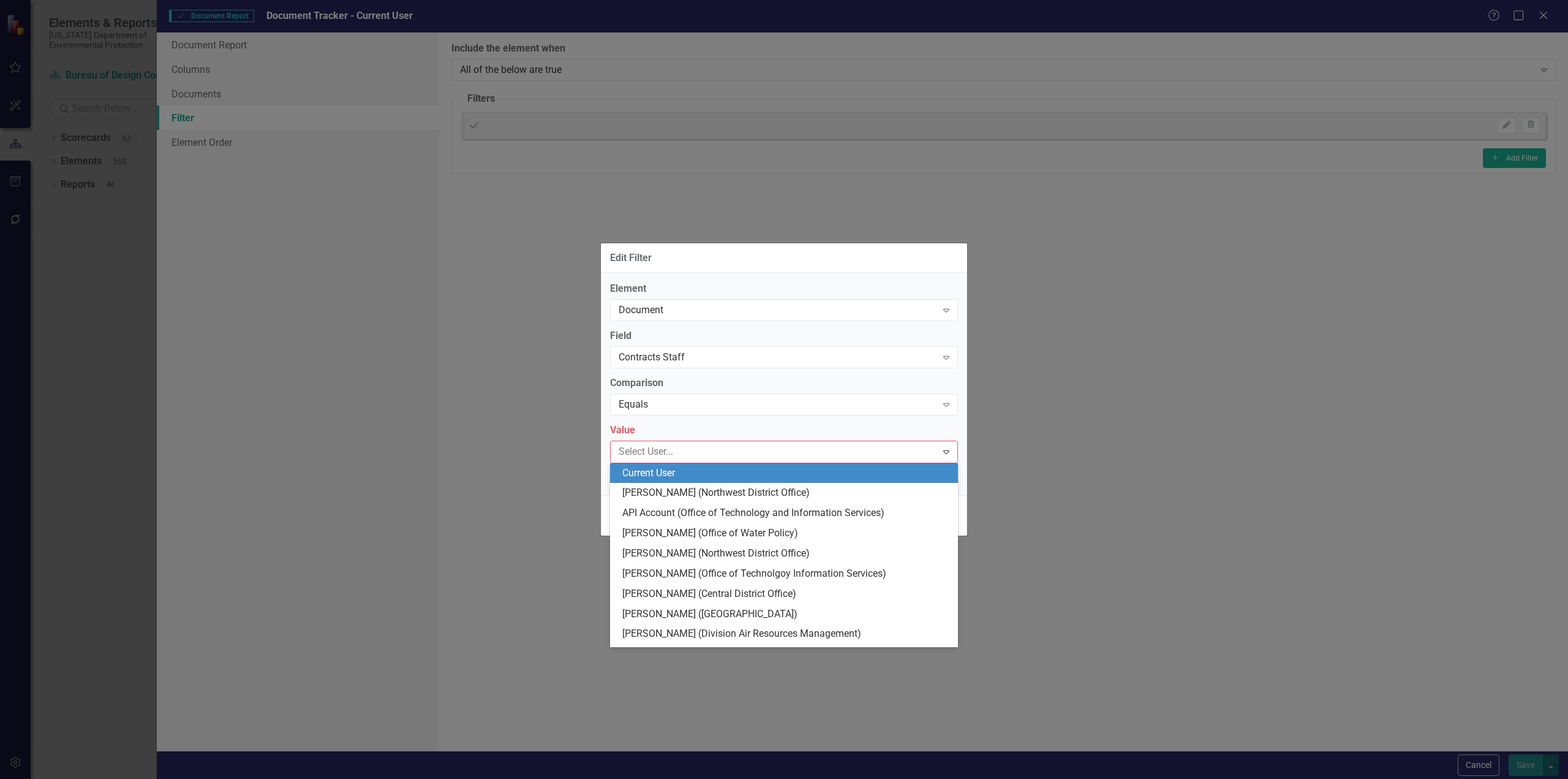
click at [654, 478] on div "Current User" at bounding box center [786, 473] width 328 height 14
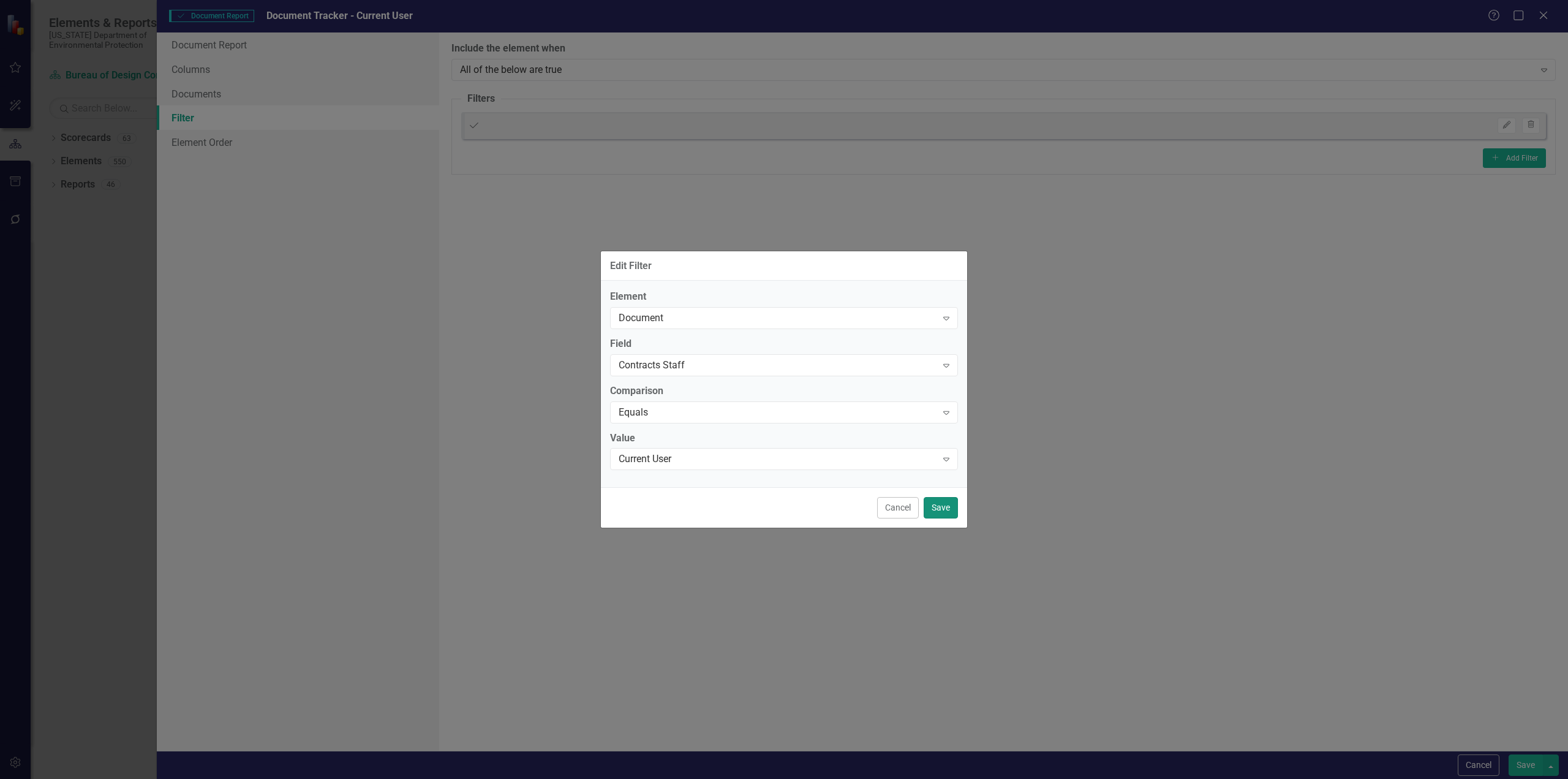
click at [945, 504] on button "Save" at bounding box center [941, 508] width 34 height 22
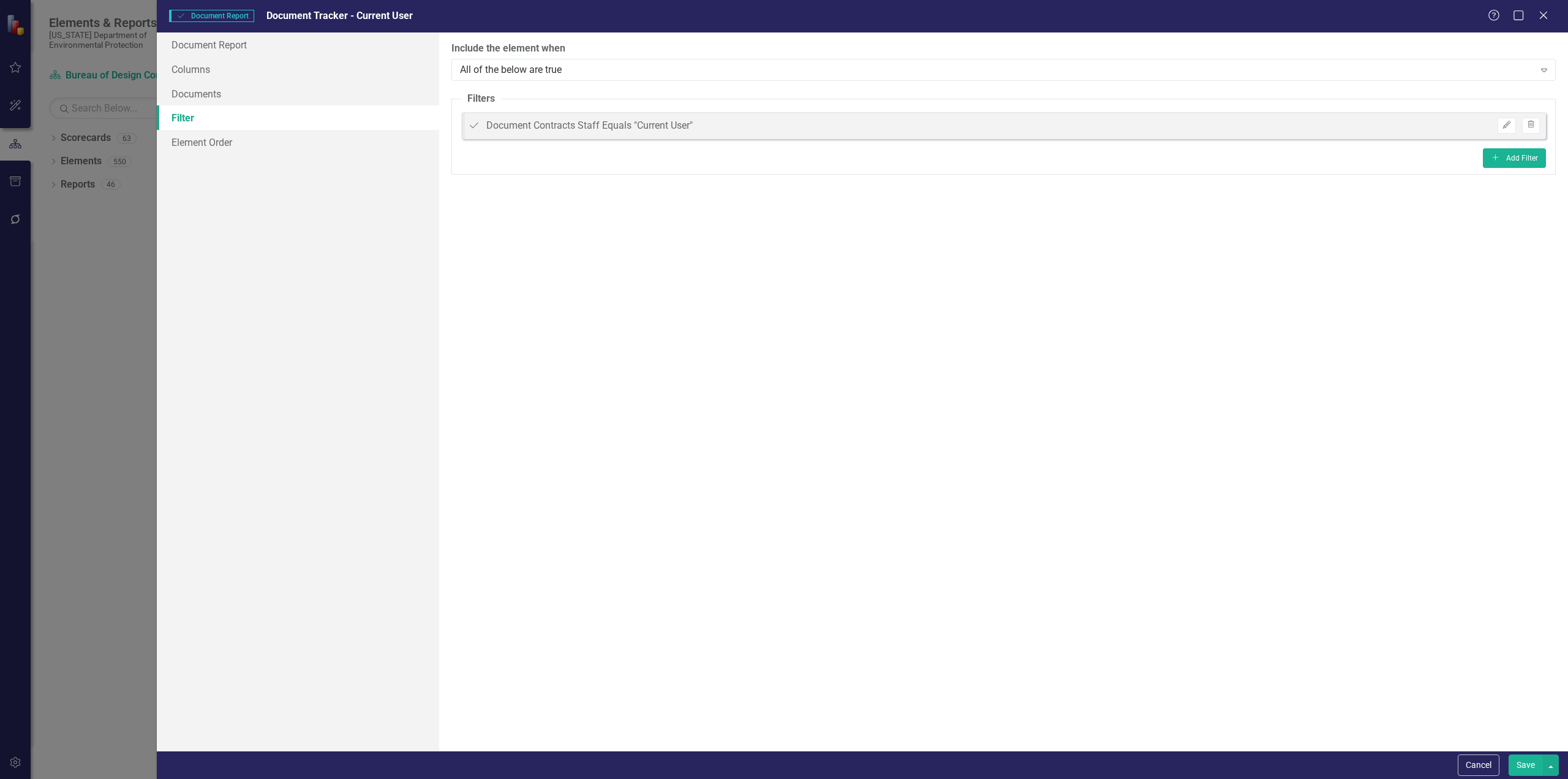
click at [1526, 765] on button "Save" at bounding box center [1525, 765] width 34 height 22
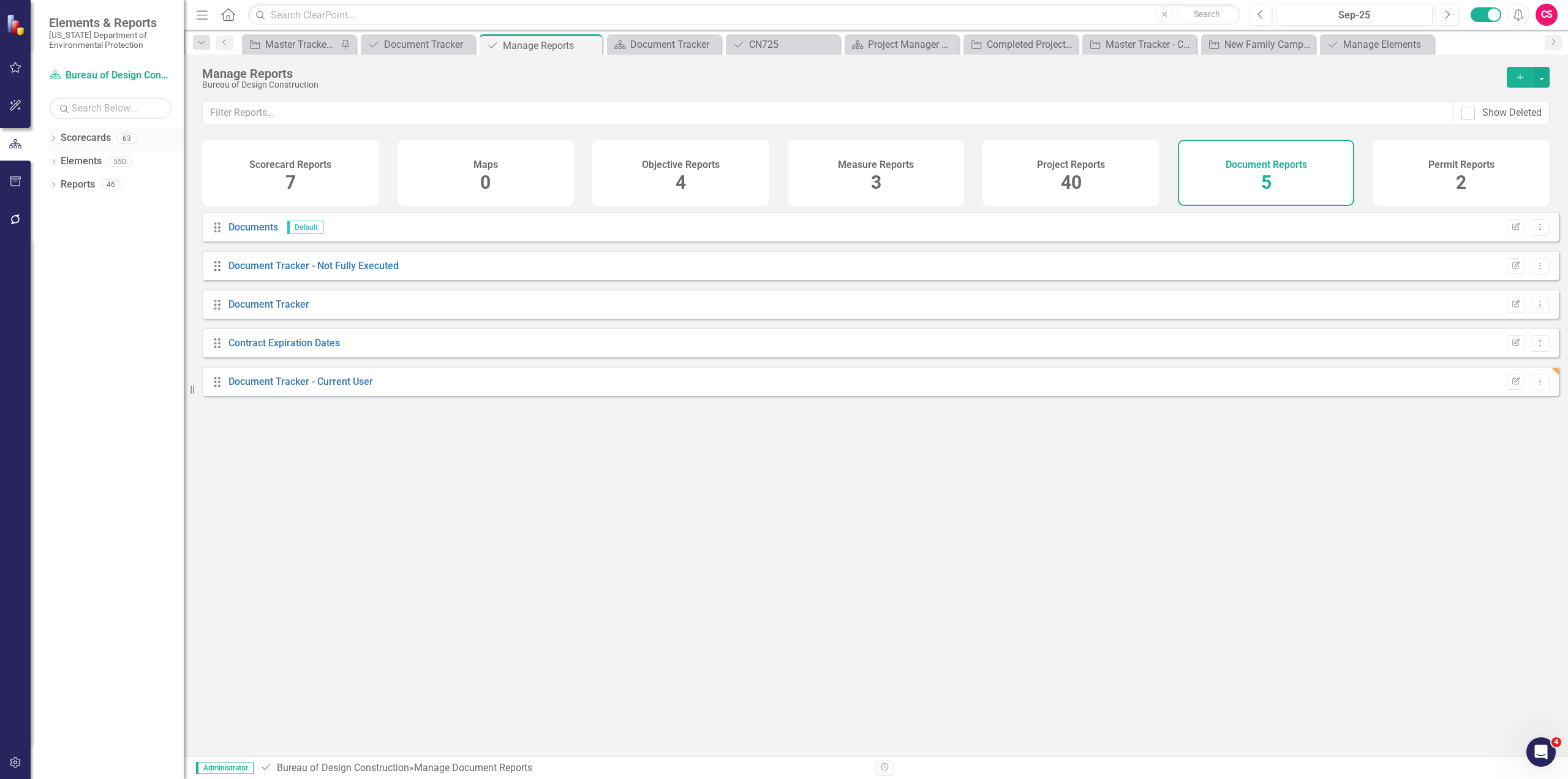
click at [51, 137] on icon "Dropdown" at bounding box center [53, 139] width 8 height 7
click at [57, 159] on icon "Dropdown" at bounding box center [60, 161] width 9 height 8
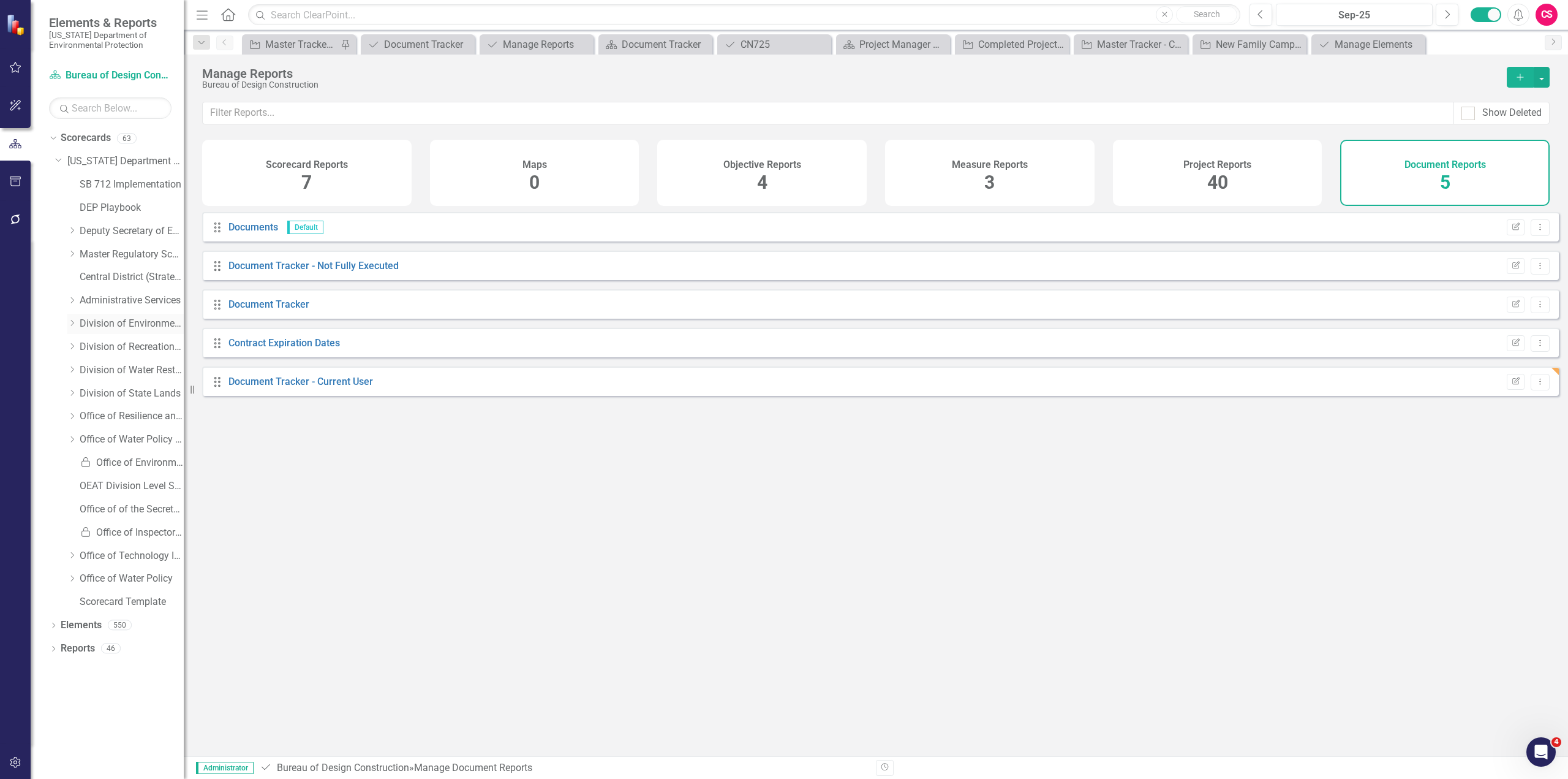
click at [71, 326] on icon at bounding box center [73, 323] width 3 height 6
click at [67, 322] on icon "Dropdown" at bounding box center [71, 321] width 8 height 9
click at [72, 344] on icon "Dropdown" at bounding box center [71, 346] width 9 height 8
click at [121, 364] on link "Bureau of Design Construction" at bounding box center [137, 370] width 91 height 14
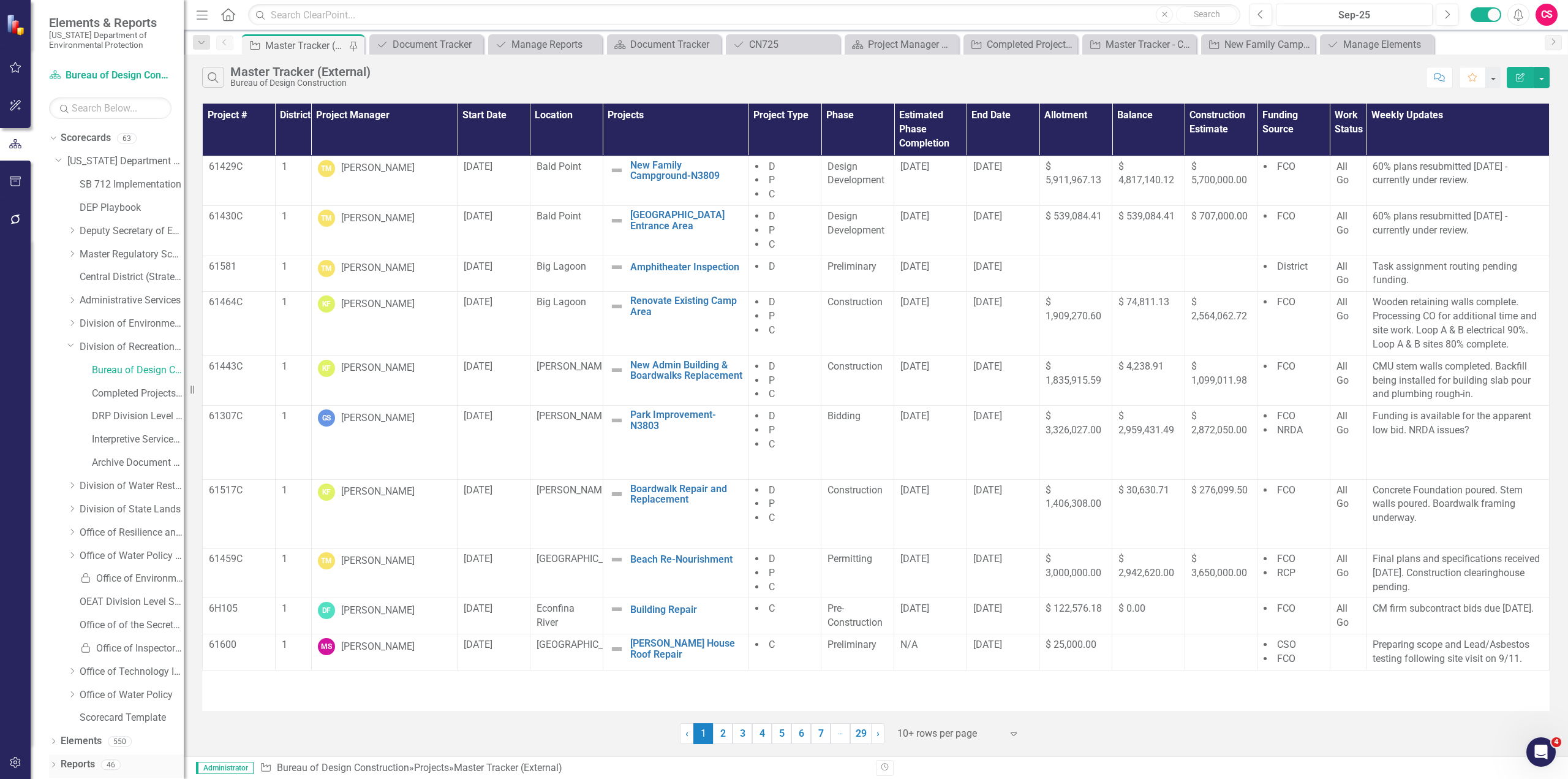
click at [51, 763] on icon "Dropdown" at bounding box center [53, 766] width 8 height 7
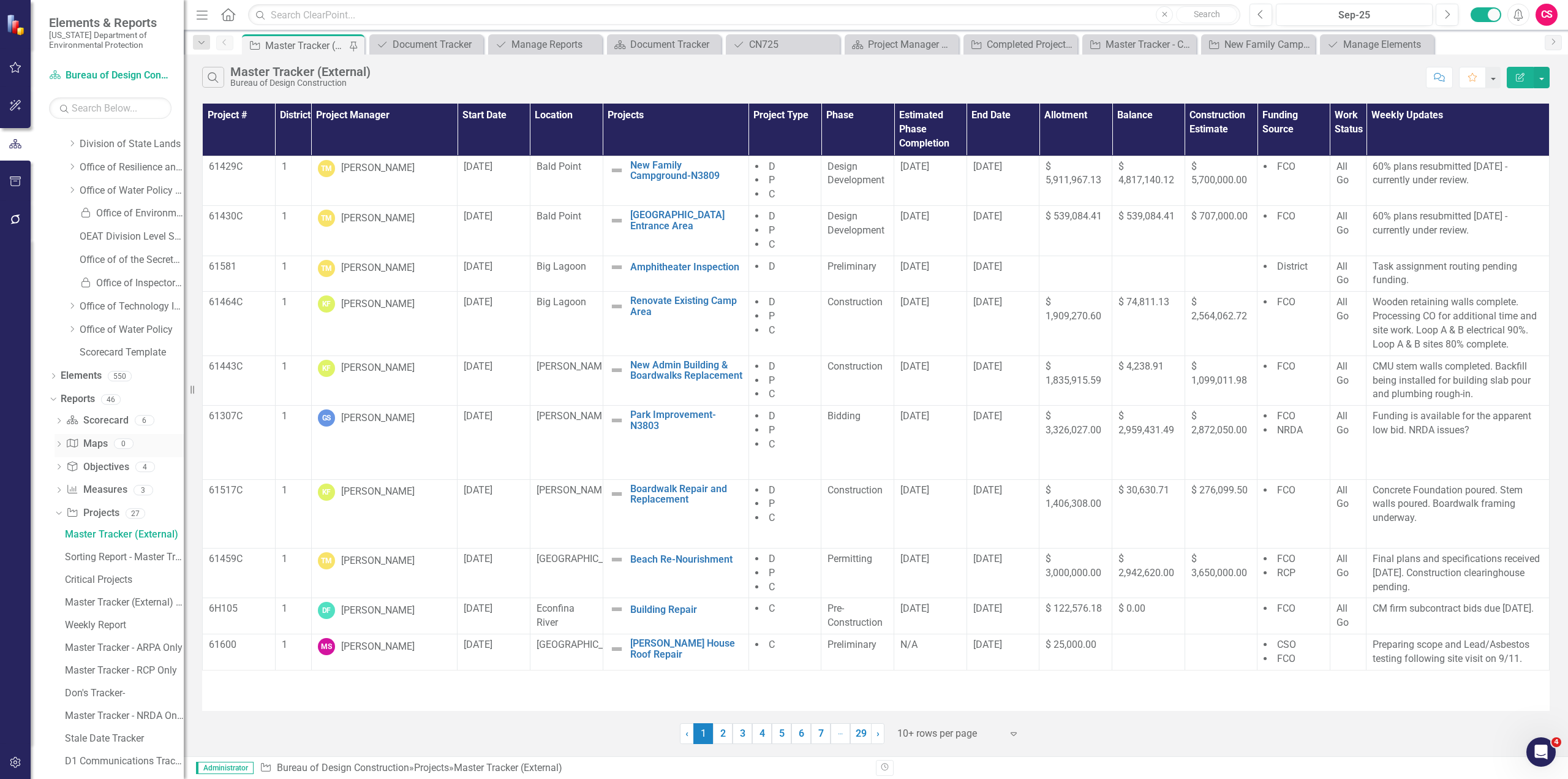
scroll to position [366, 0]
click at [56, 419] on icon "Dropdown" at bounding box center [59, 421] width 8 height 7
click at [106, 478] on link "Scorecard Scorecard" at bounding box center [97, 473] width 62 height 14
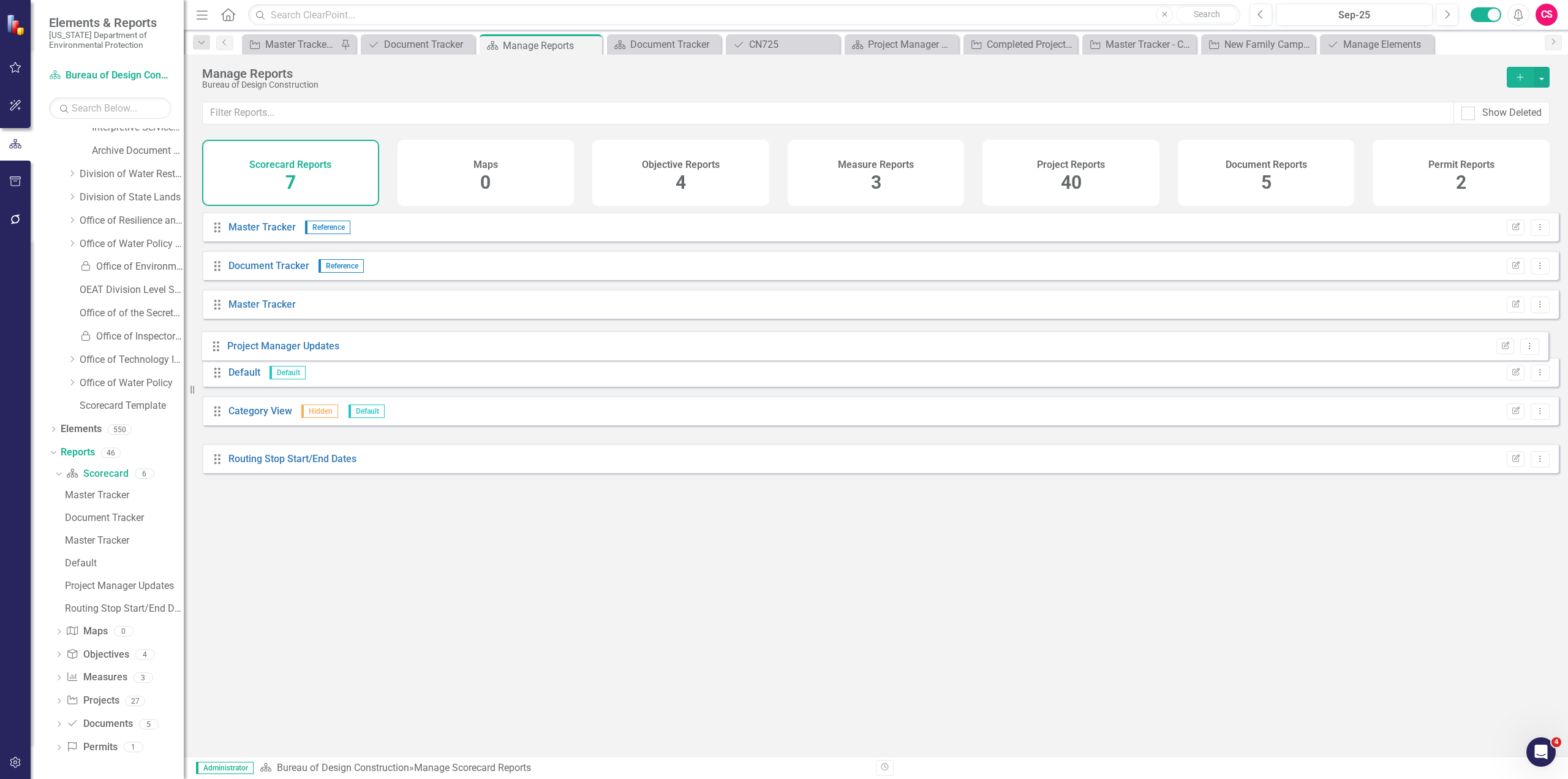
drag, startPoint x: 219, startPoint y: 431, endPoint x: 218, endPoint y: 348, distance: 83.0
click at [218, 348] on div "Drag Master Tracker Reference Edit Report Dropdown Menu Drag Document Tracker R…" at bounding box center [881, 342] width 1356 height 261
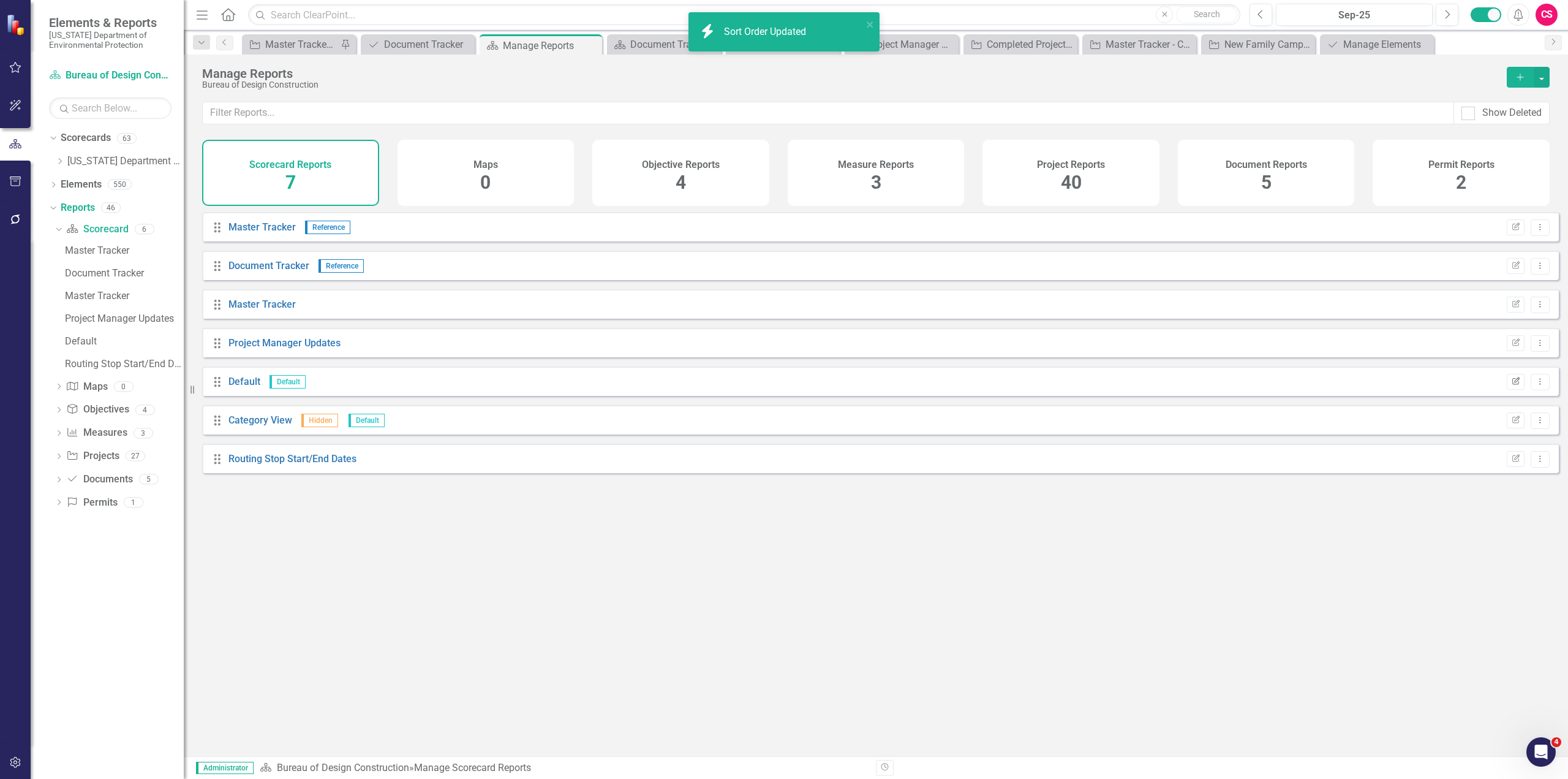
click at [1511, 385] on icon "Edit Report" at bounding box center [1515, 381] width 9 height 8
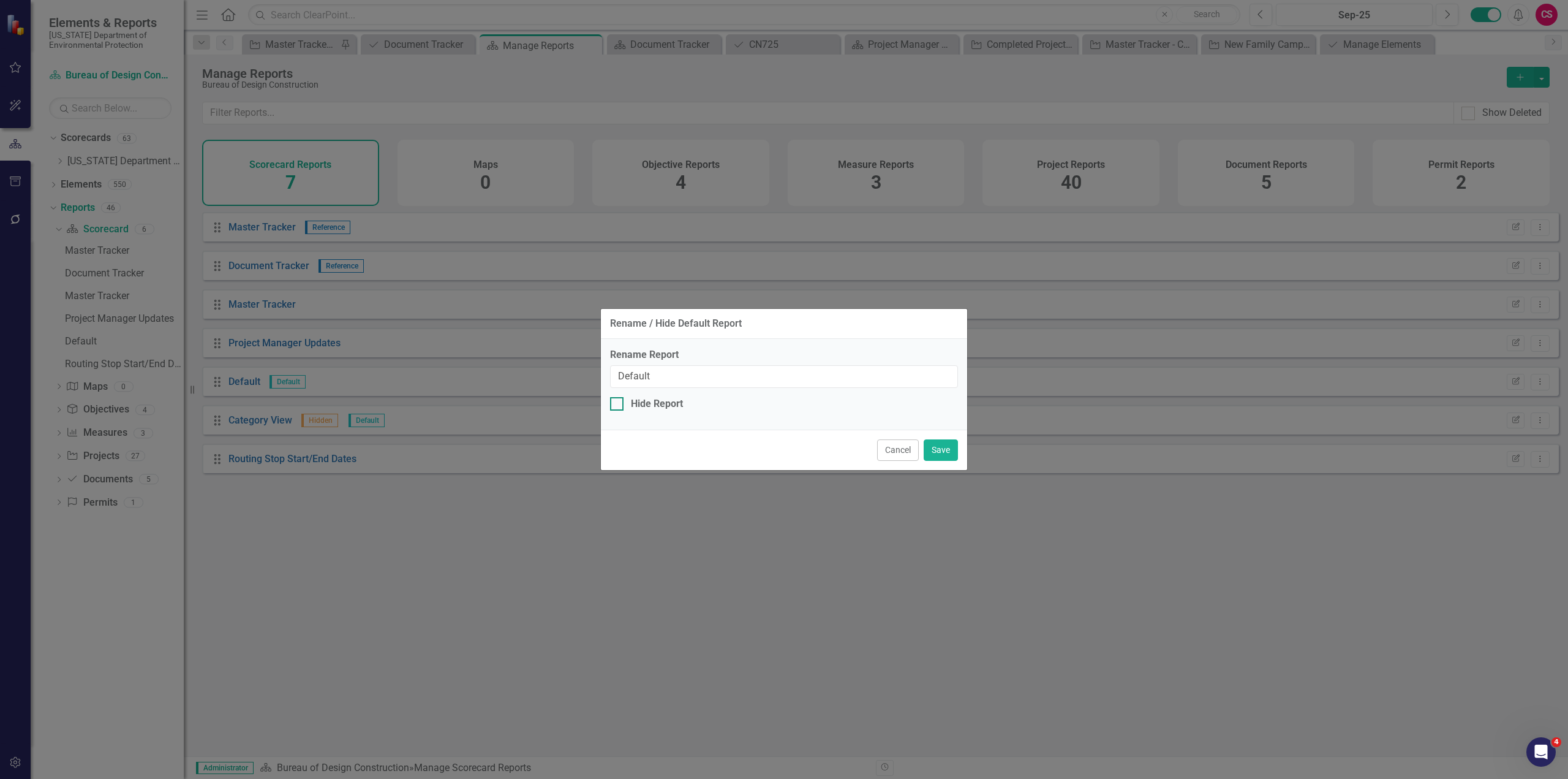
drag, startPoint x: 672, startPoint y: 403, endPoint x: 692, endPoint y: 408, distance: 20.6
click at [672, 404] on div "Hide Report" at bounding box center [657, 404] width 52 height 14
click at [618, 404] on input "Hide Report" at bounding box center [614, 400] width 8 height 8
checkbox input "true"
click at [935, 449] on button "Save" at bounding box center [941, 450] width 34 height 22
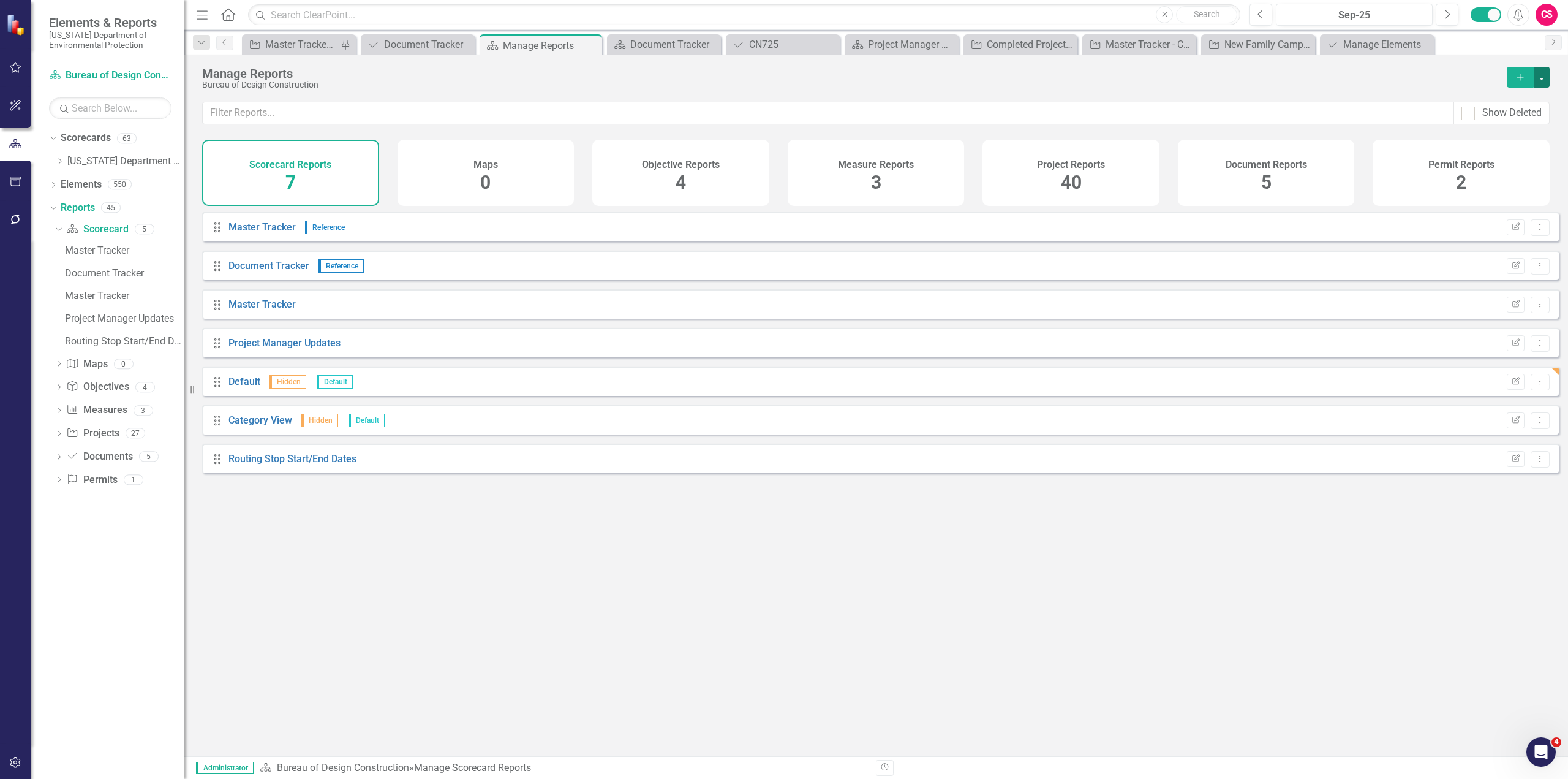
click at [1540, 78] on button "button" at bounding box center [1541, 77] width 16 height 21
click at [1503, 145] on link "Reference Add Report Reference" at bounding box center [1488, 144] width 123 height 23
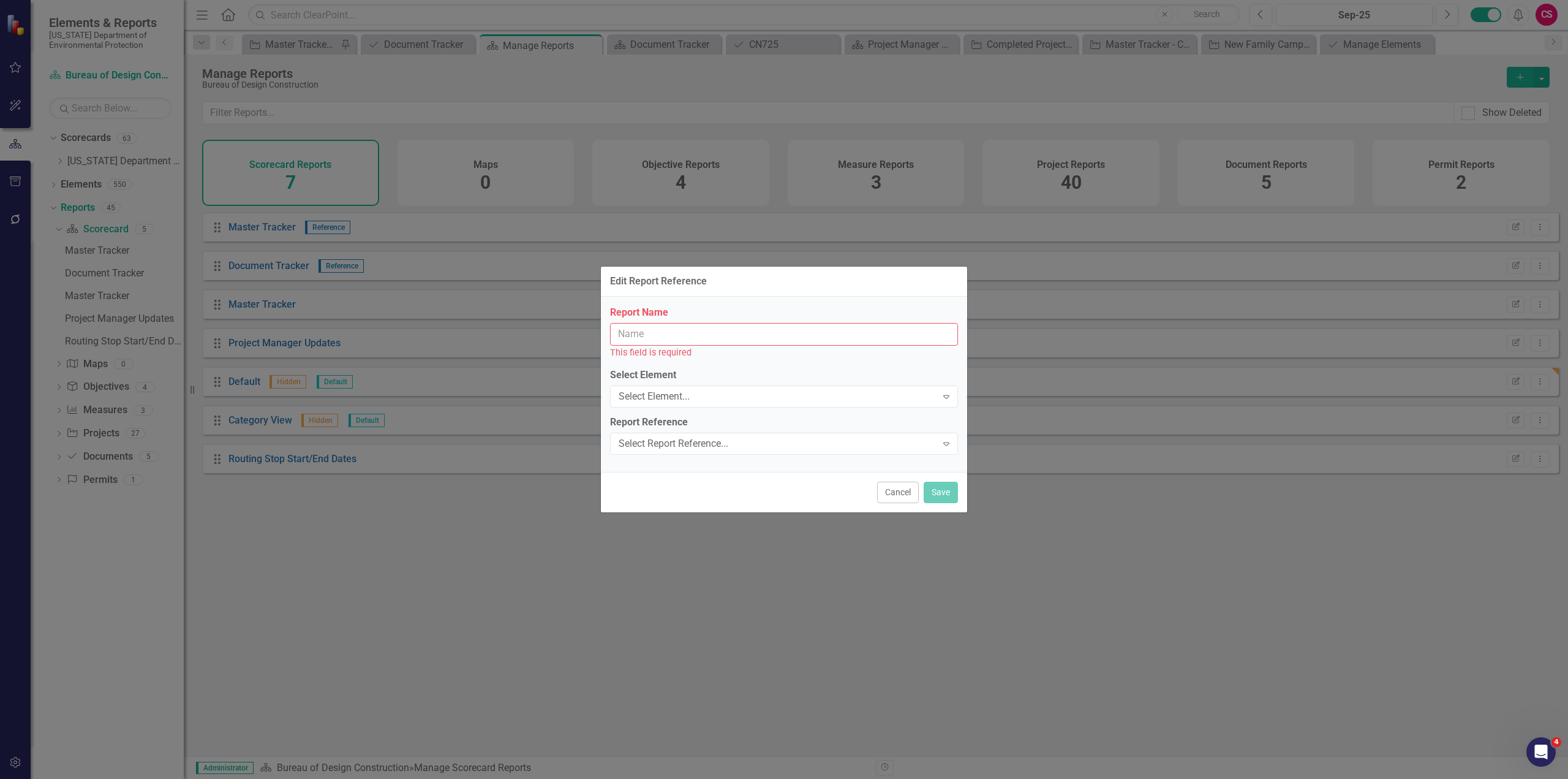
click at [708, 330] on input "Report Name" at bounding box center [784, 334] width 348 height 23
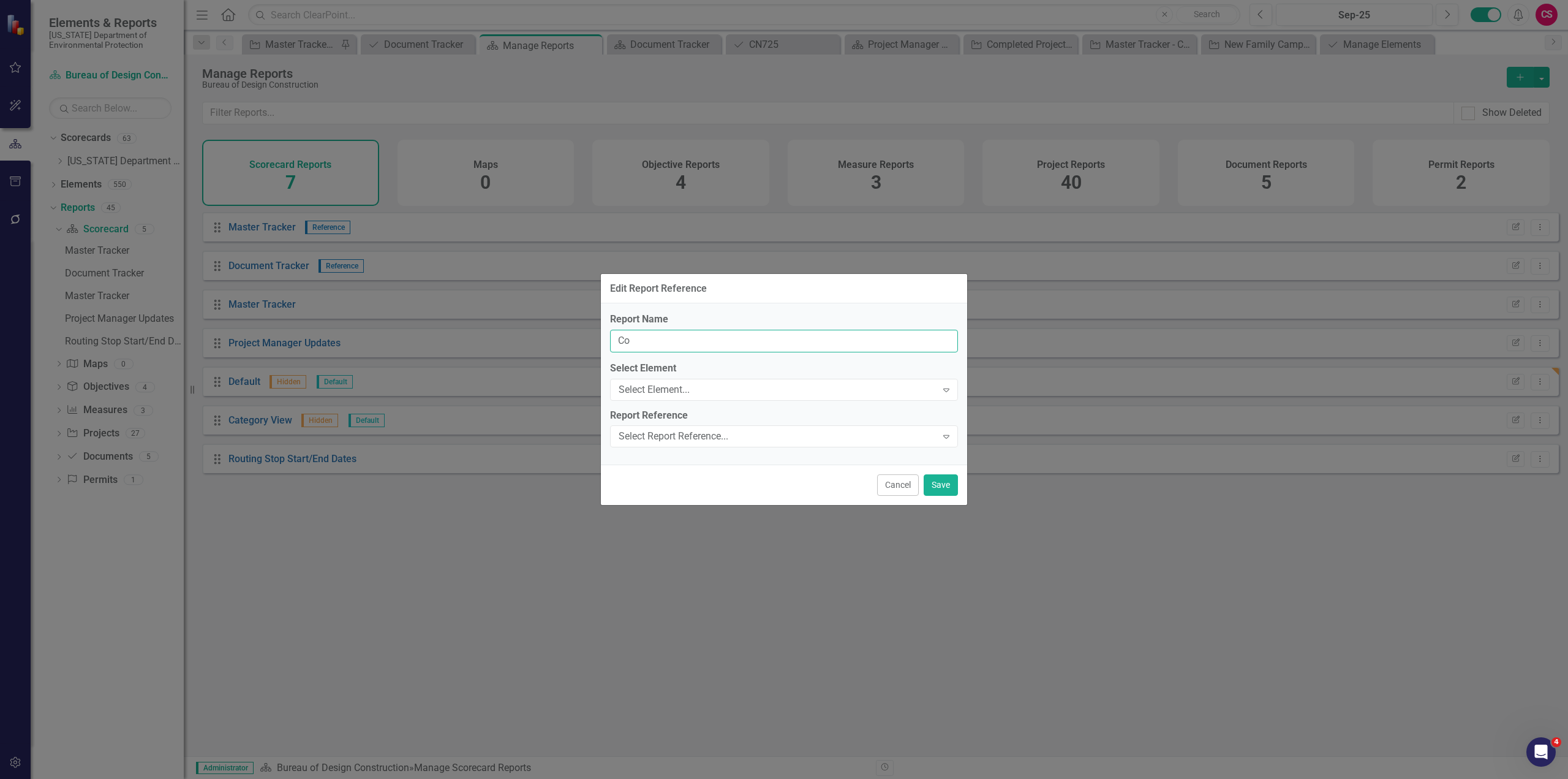
type input "C"
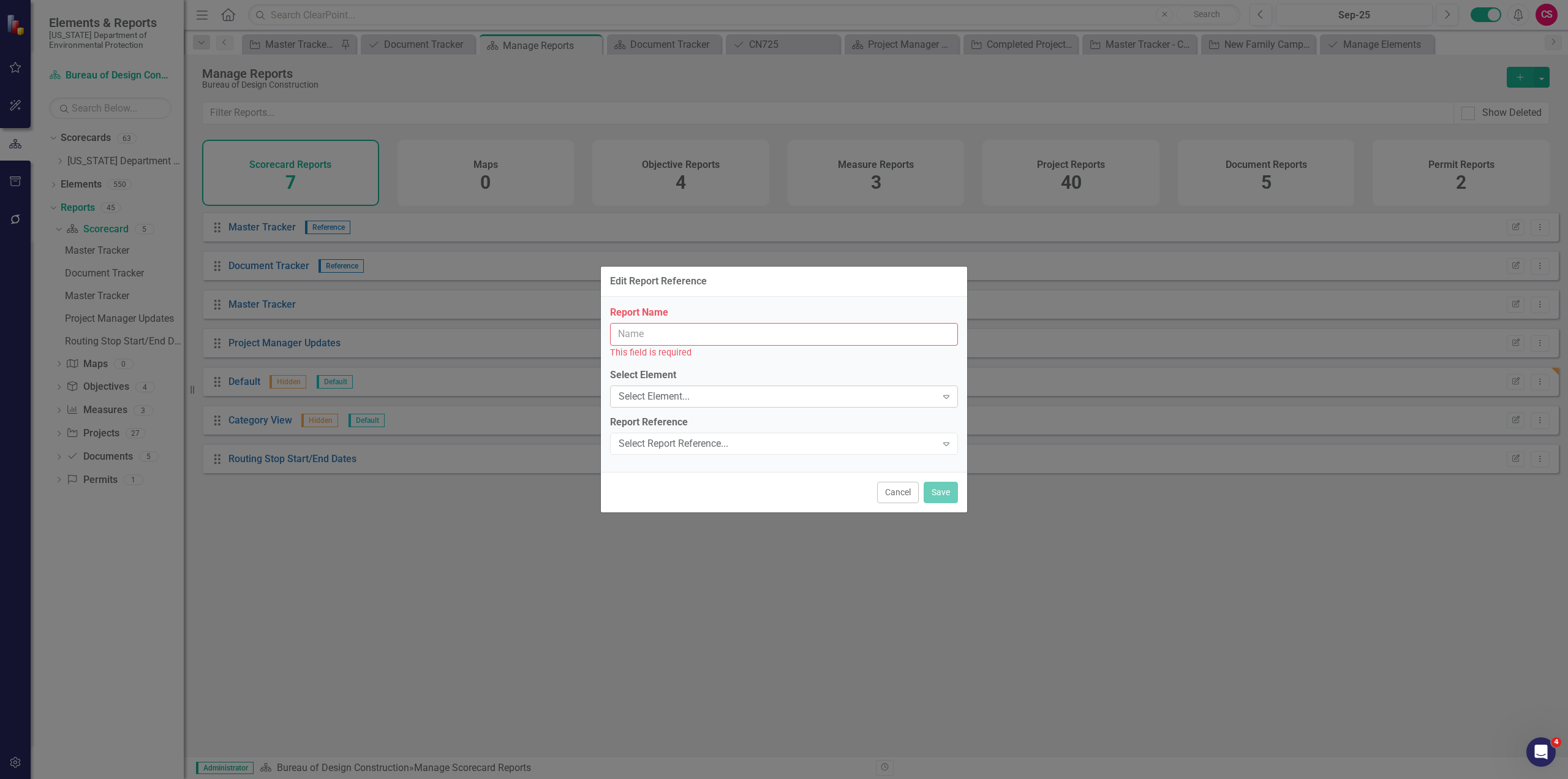
click at [660, 393] on div "Select Element..." at bounding box center [777, 396] width 318 height 14
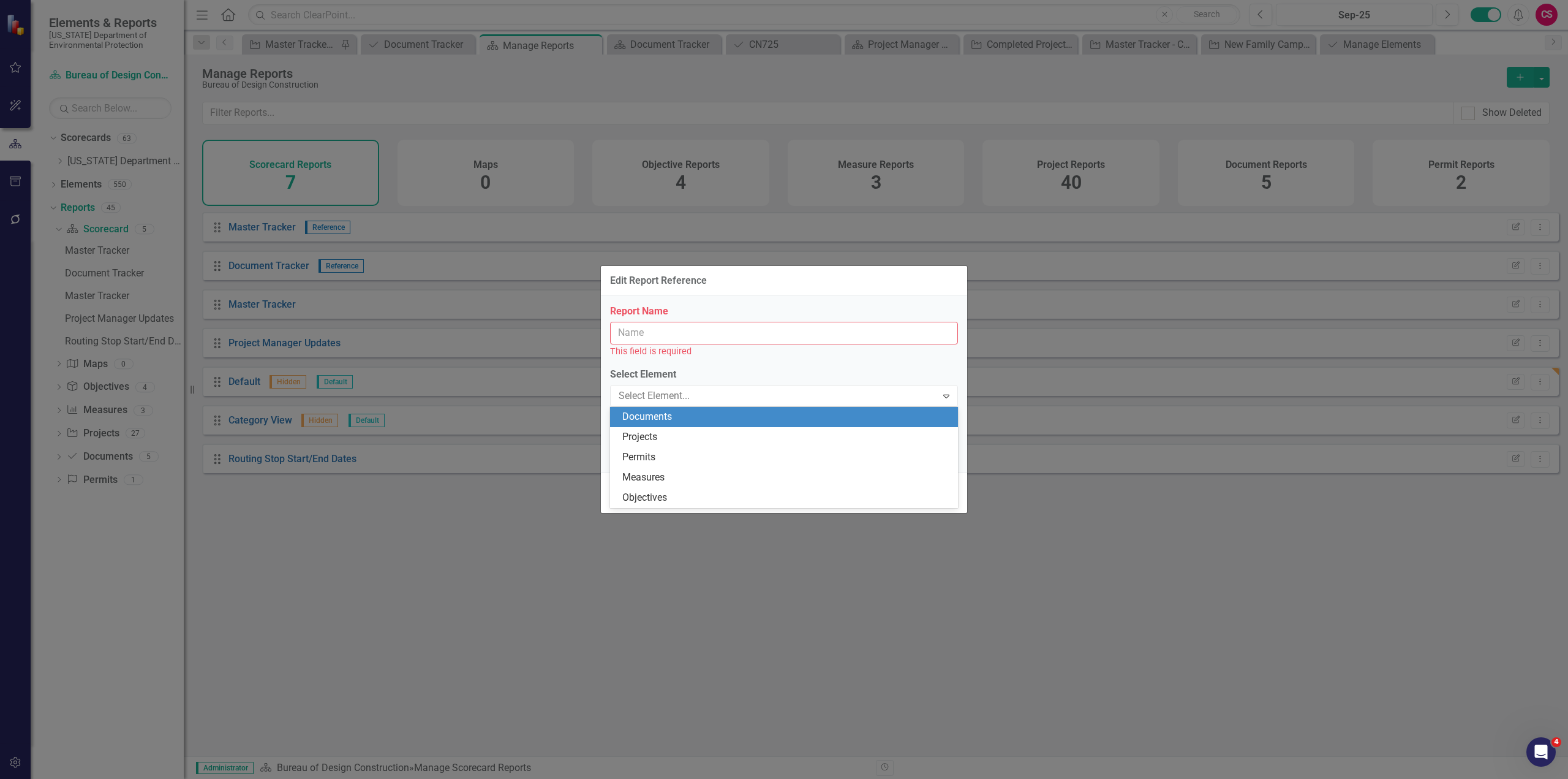
click at [672, 414] on div "Documents" at bounding box center [786, 416] width 328 height 14
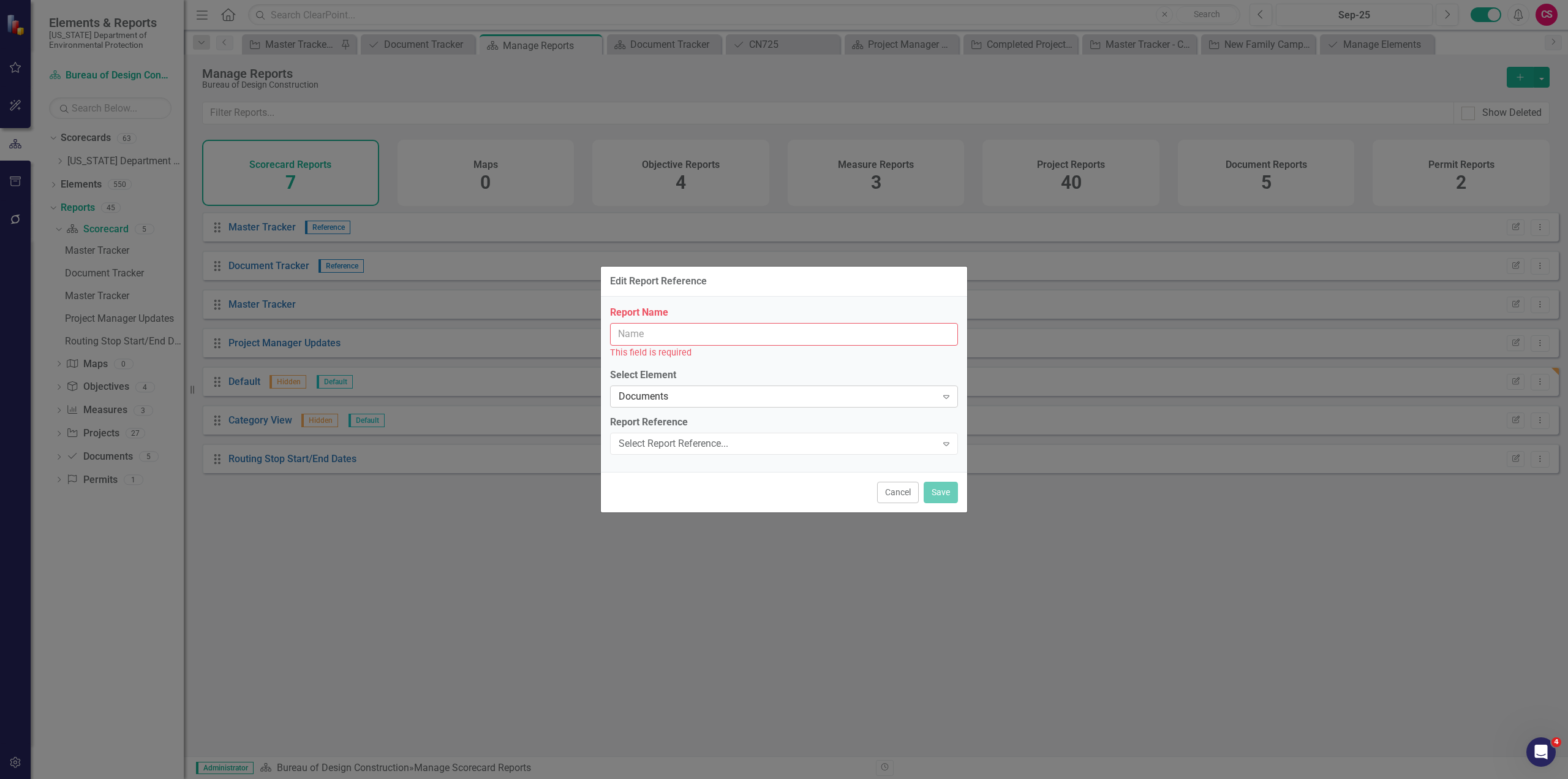
click at [672, 400] on div "Documents" at bounding box center [777, 396] width 318 height 14
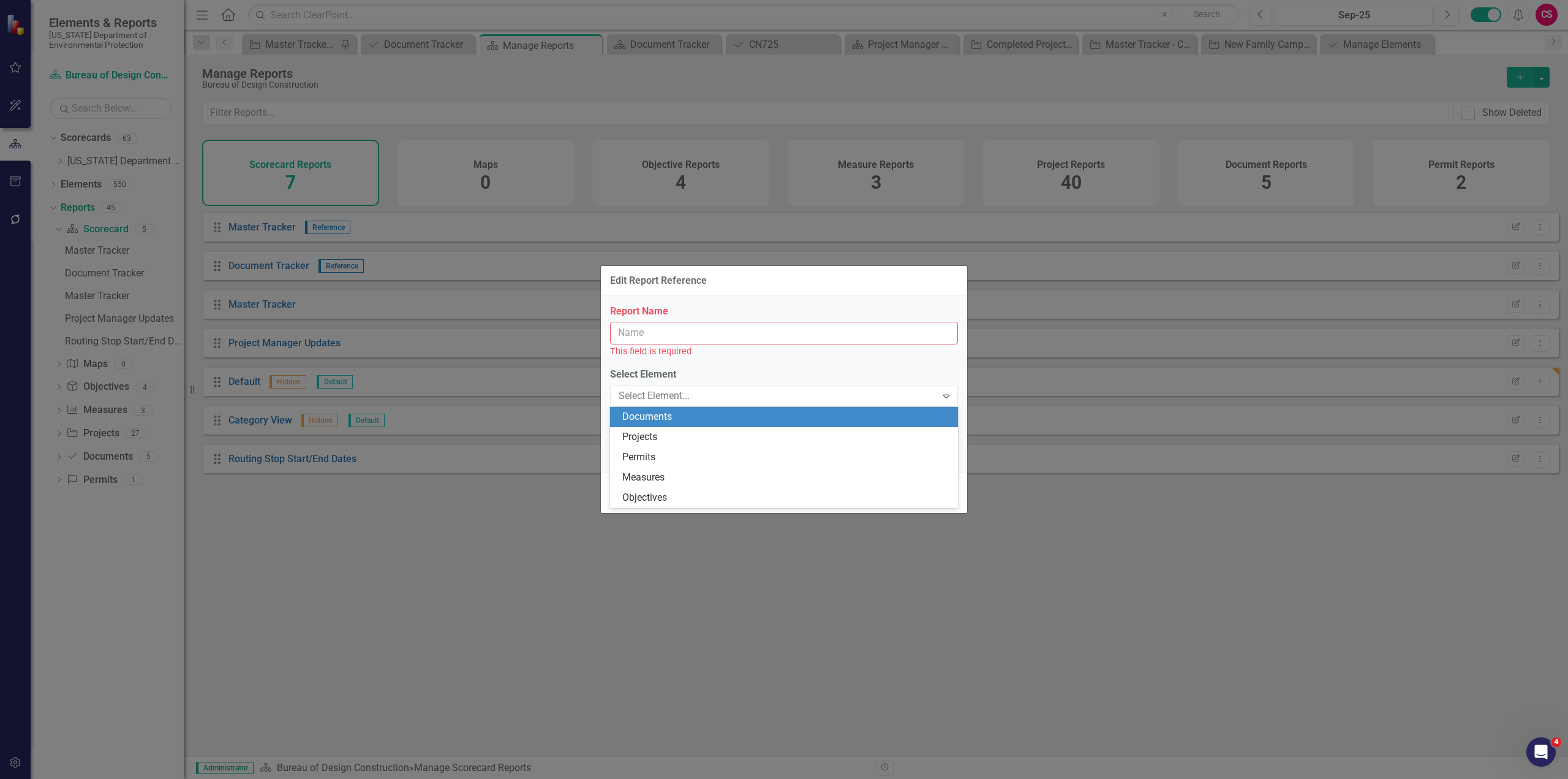
click at [666, 418] on div "Documents" at bounding box center [786, 416] width 328 height 14
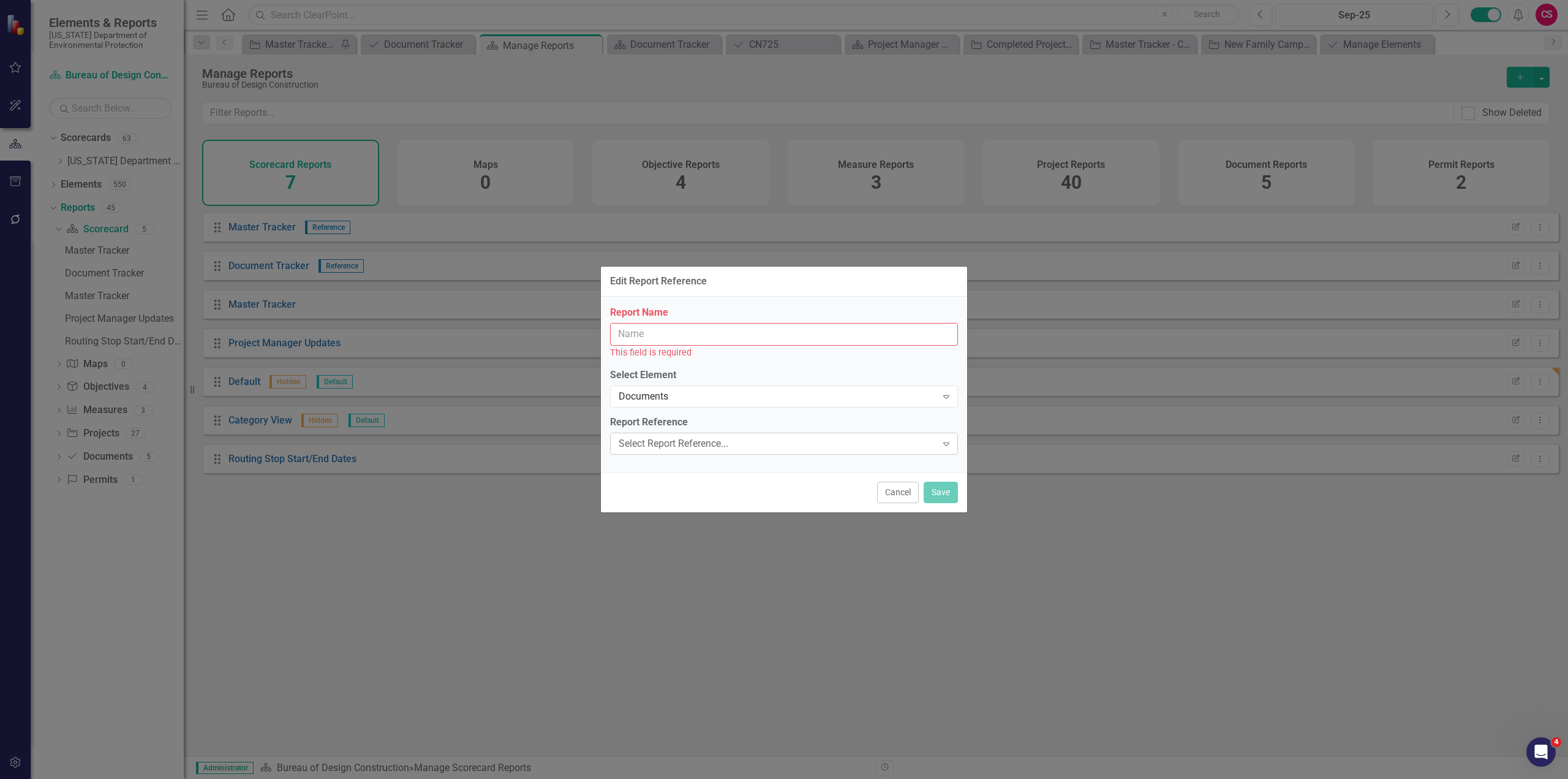
click at [659, 445] on div "Select Report Reference..." at bounding box center [777, 443] width 318 height 14
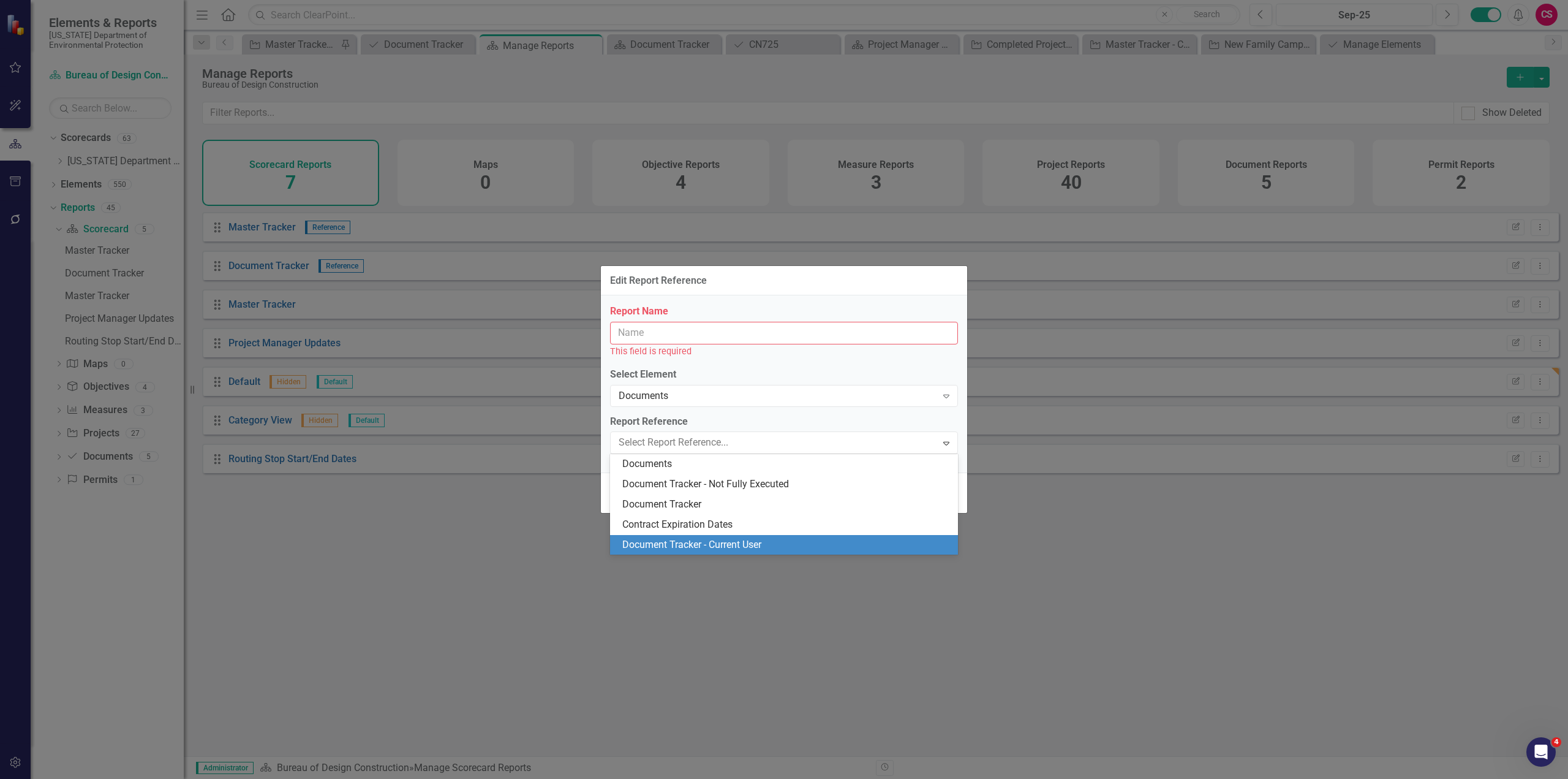
click at [708, 546] on div "Document Tracker - Current User" at bounding box center [786, 545] width 328 height 14
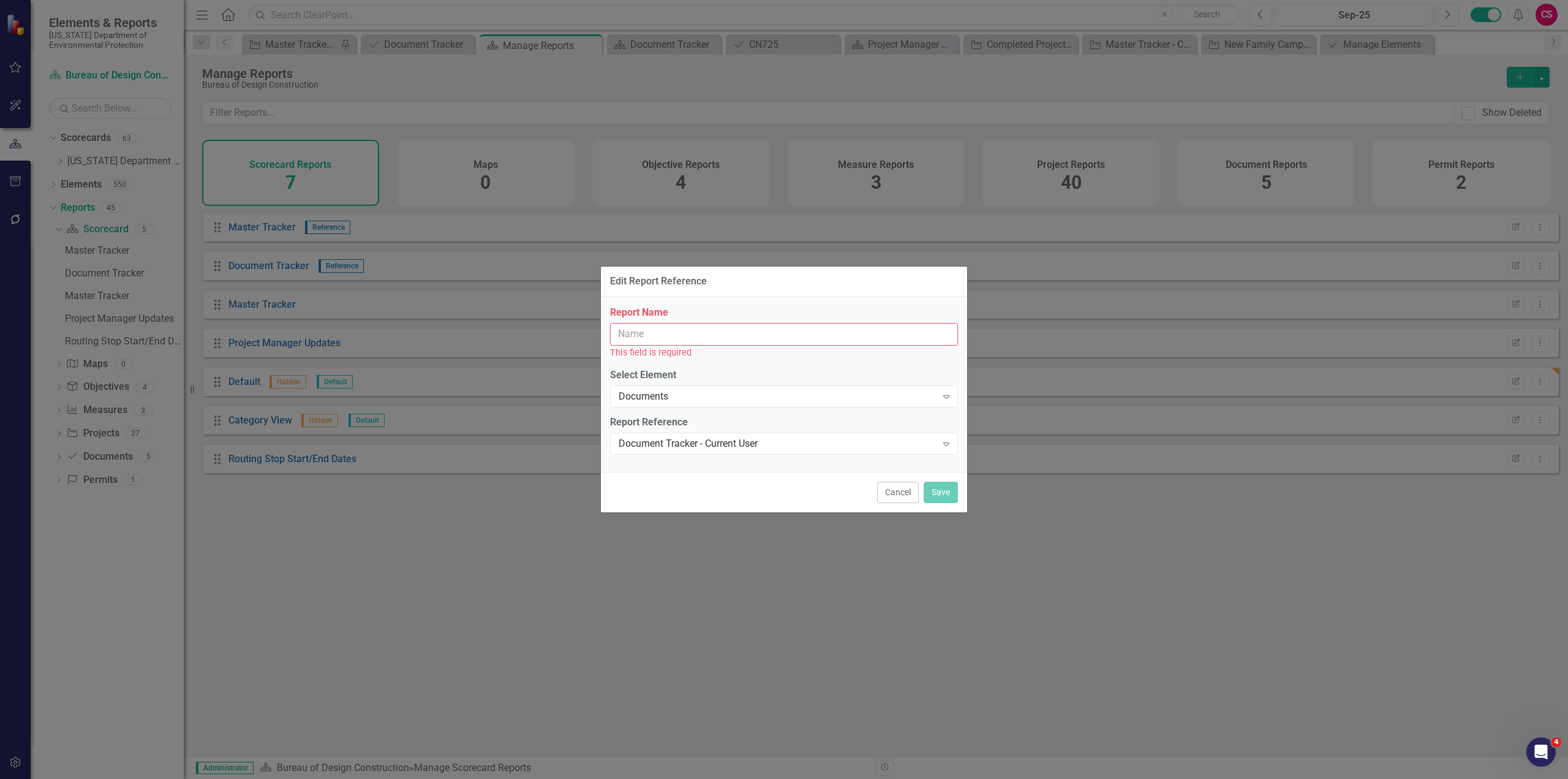
click at [664, 339] on input "Report Name" at bounding box center [784, 334] width 348 height 23
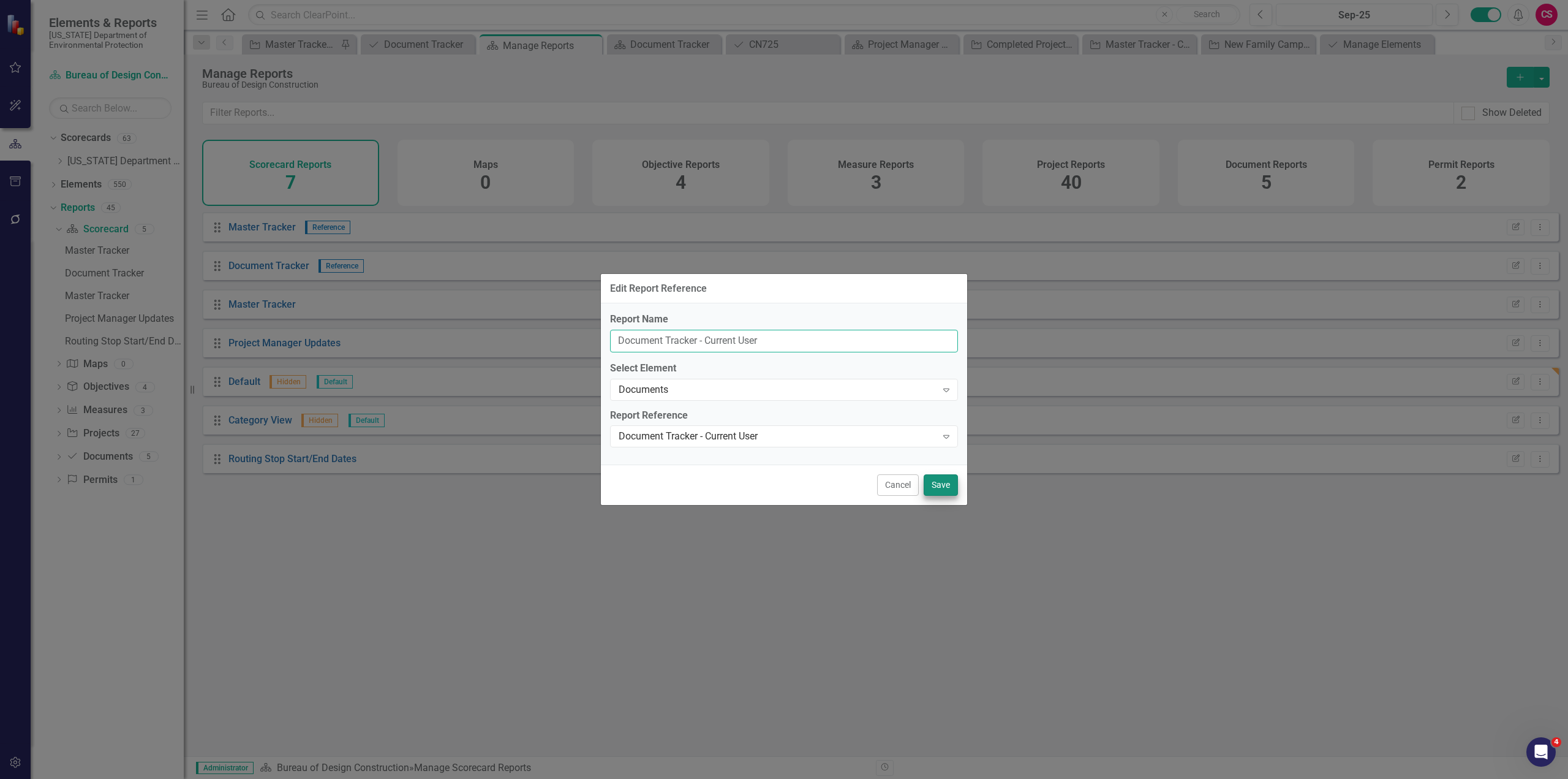
type input "Document Tracker - Current User"
click at [942, 490] on button "Save" at bounding box center [941, 485] width 34 height 22
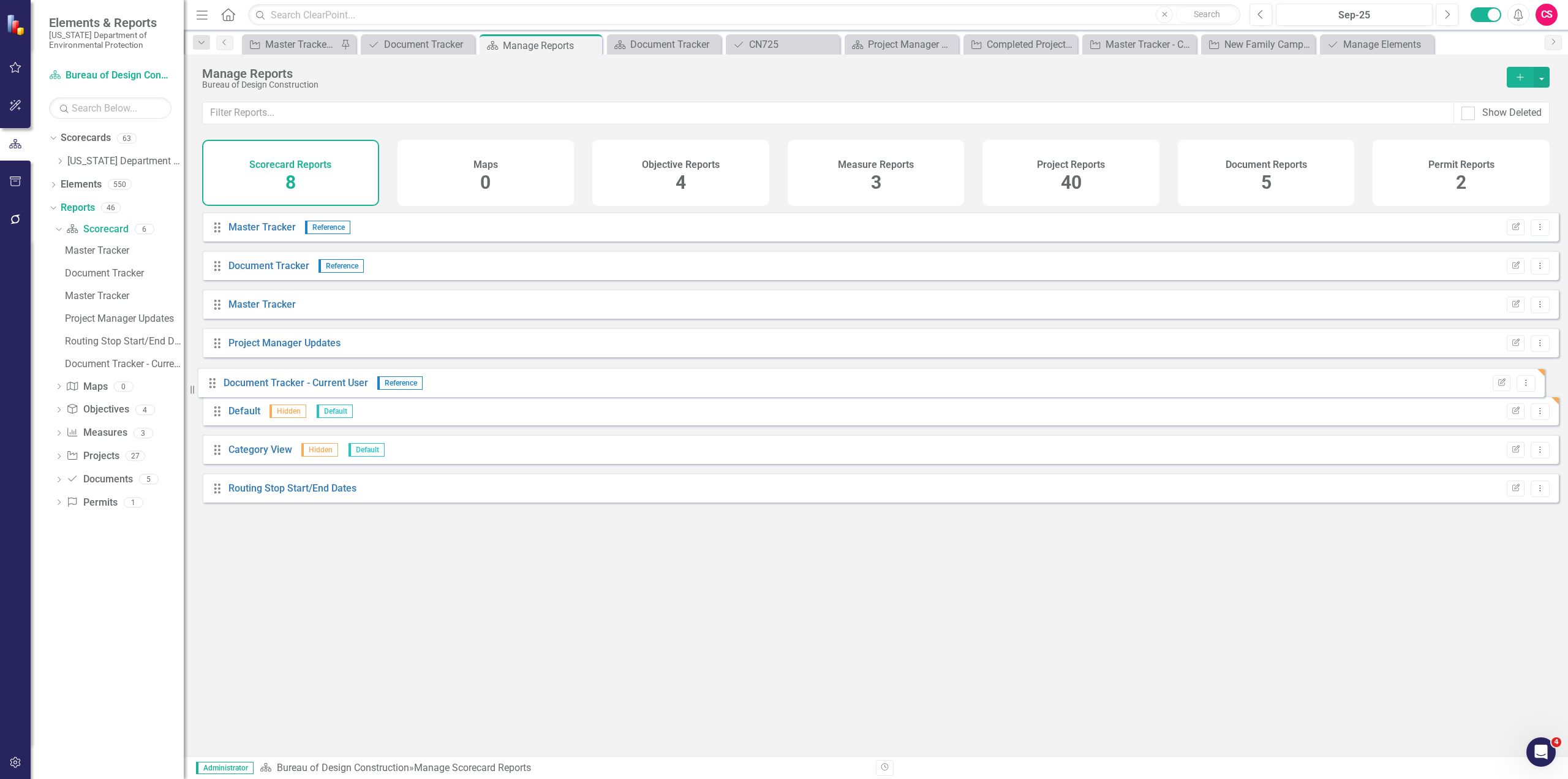
drag, startPoint x: 217, startPoint y: 508, endPoint x: 212, endPoint y: 384, distance: 124.1
click at [212, 384] on div "Drag Master Tracker Reference Edit Report Dropdown Menu Drag Document Tracker R…" at bounding box center [881, 362] width 1356 height 300
click at [97, 274] on div "Document Tracker" at bounding box center [124, 273] width 119 height 11
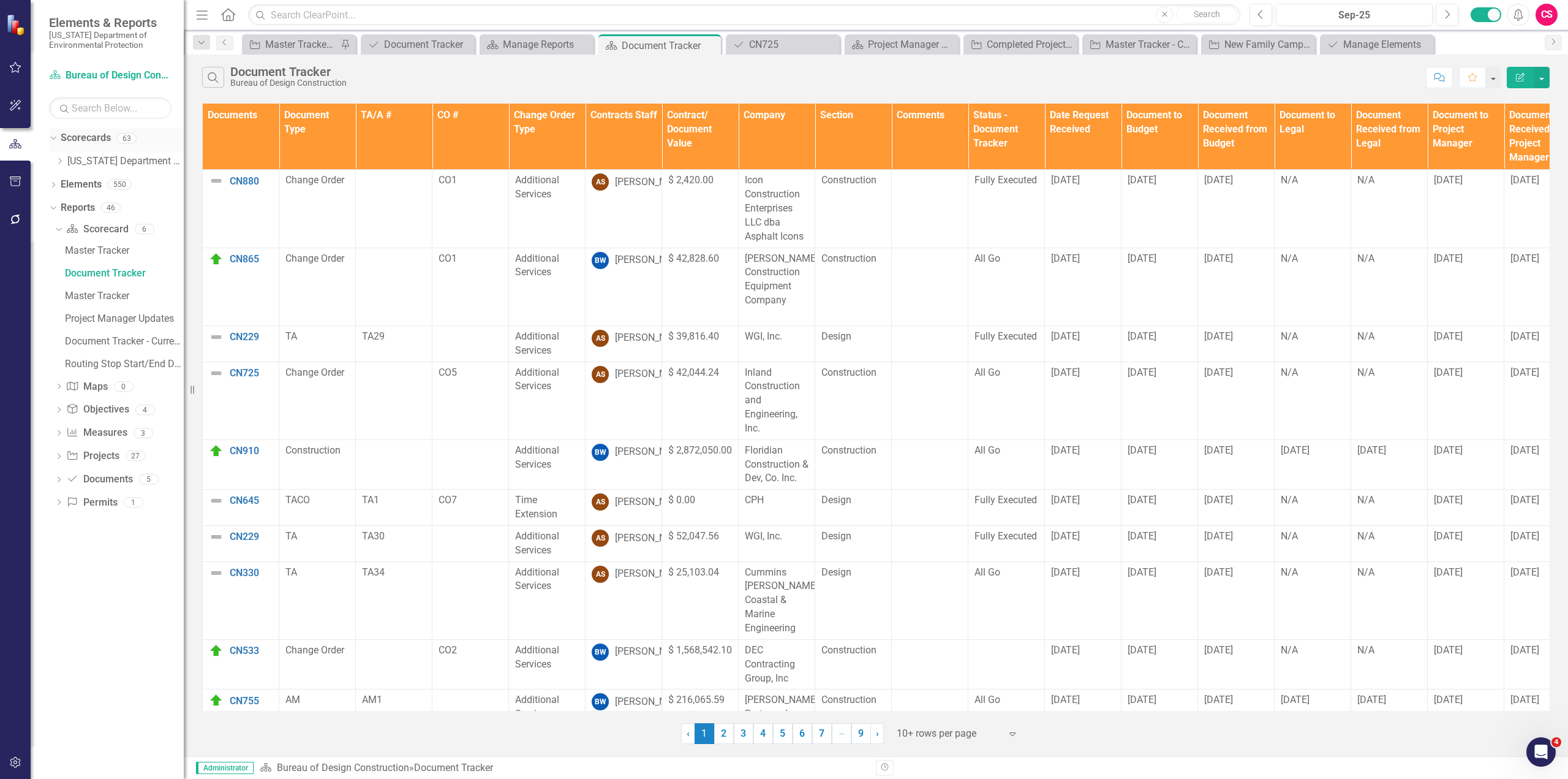
click at [51, 142] on div "Dropdown" at bounding box center [53, 139] width 8 height 6
click at [117, 314] on div "Document Tracker - Current User" at bounding box center [124, 317] width 119 height 11
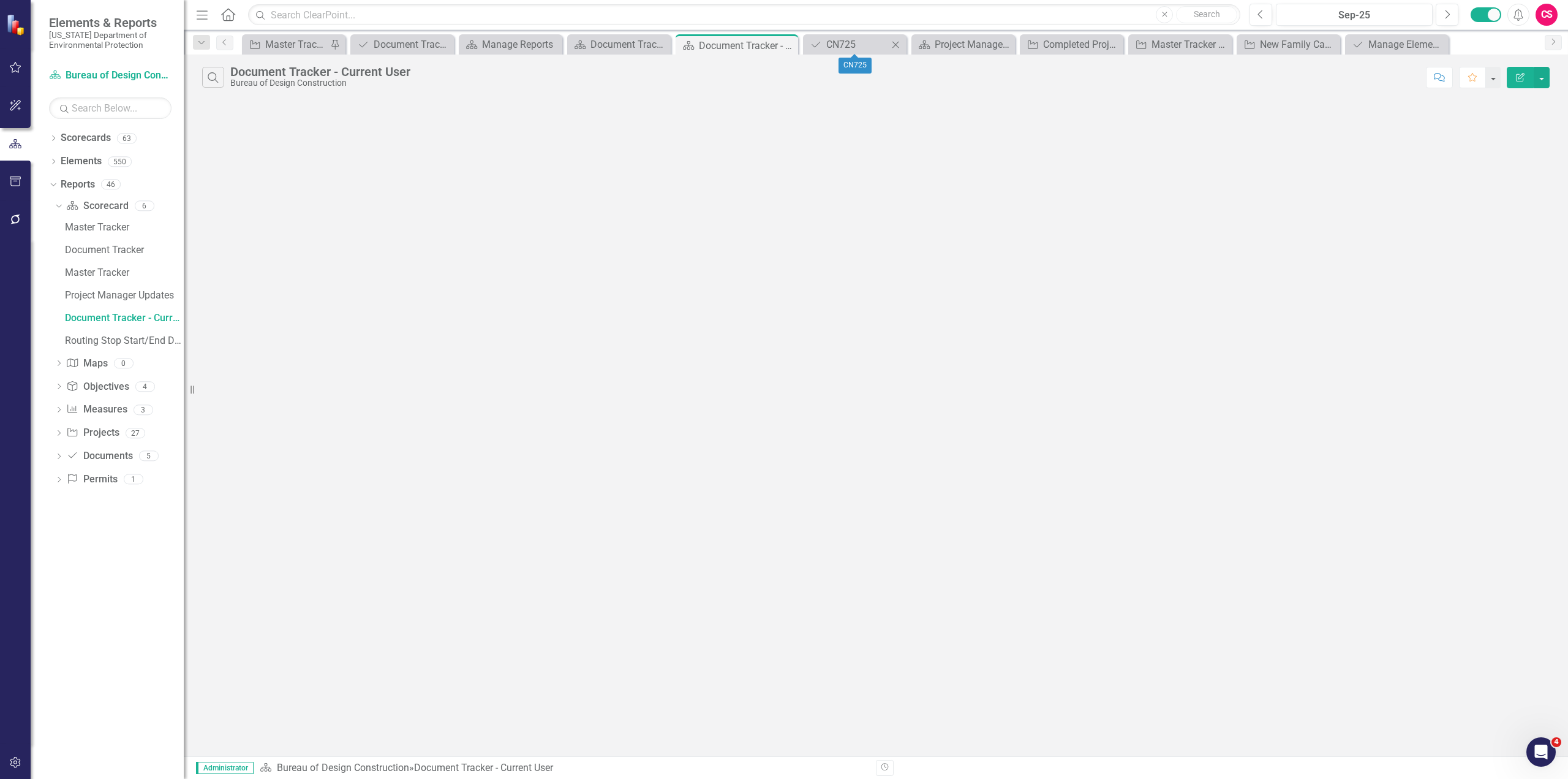
click at [898, 45] on icon "Close" at bounding box center [896, 44] width 13 height 10
click at [826, 46] on icon "Close" at bounding box center [828, 45] width 13 height 10
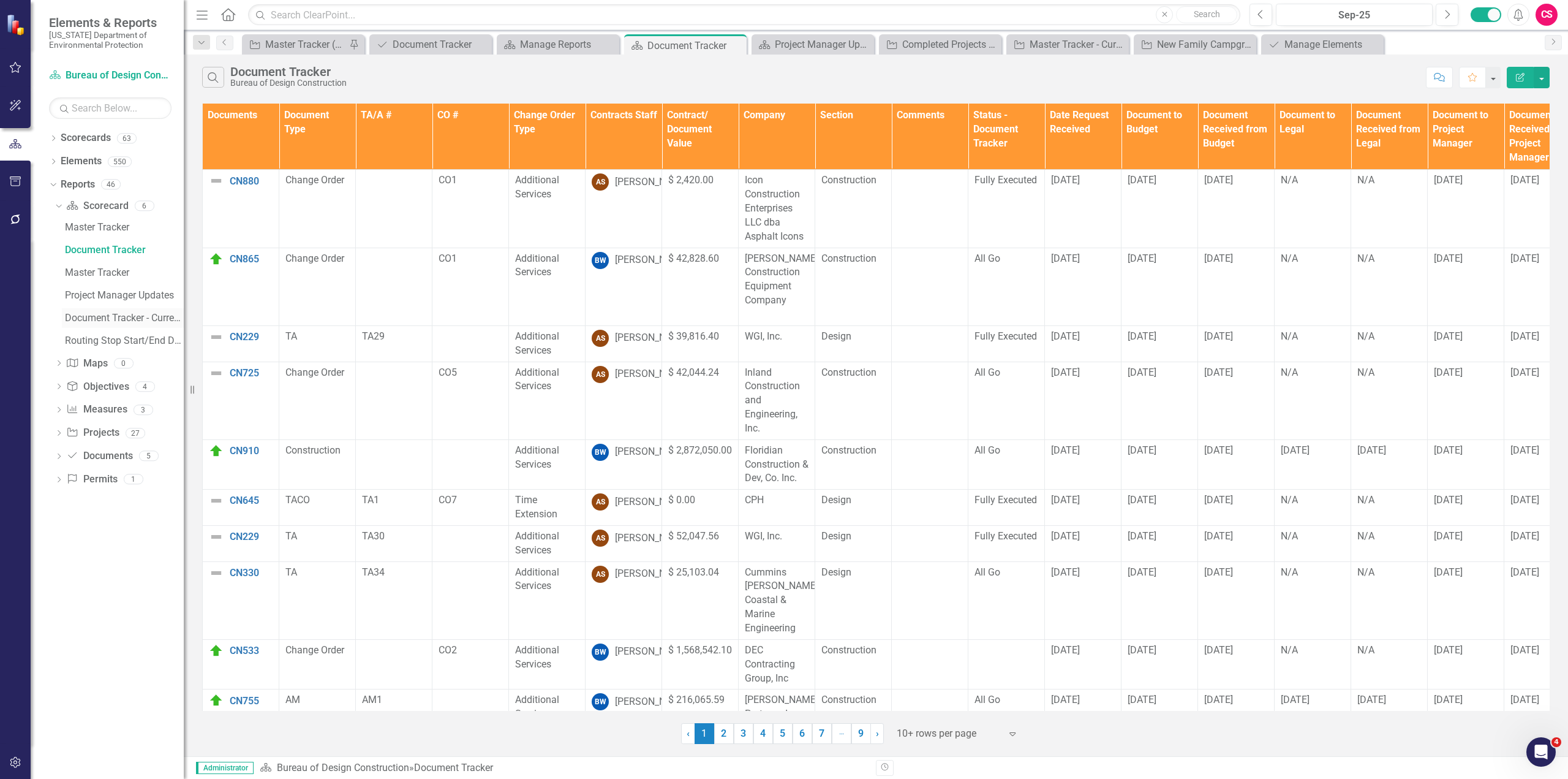
click at [112, 318] on div "Document Tracker - Current User" at bounding box center [124, 317] width 119 height 11
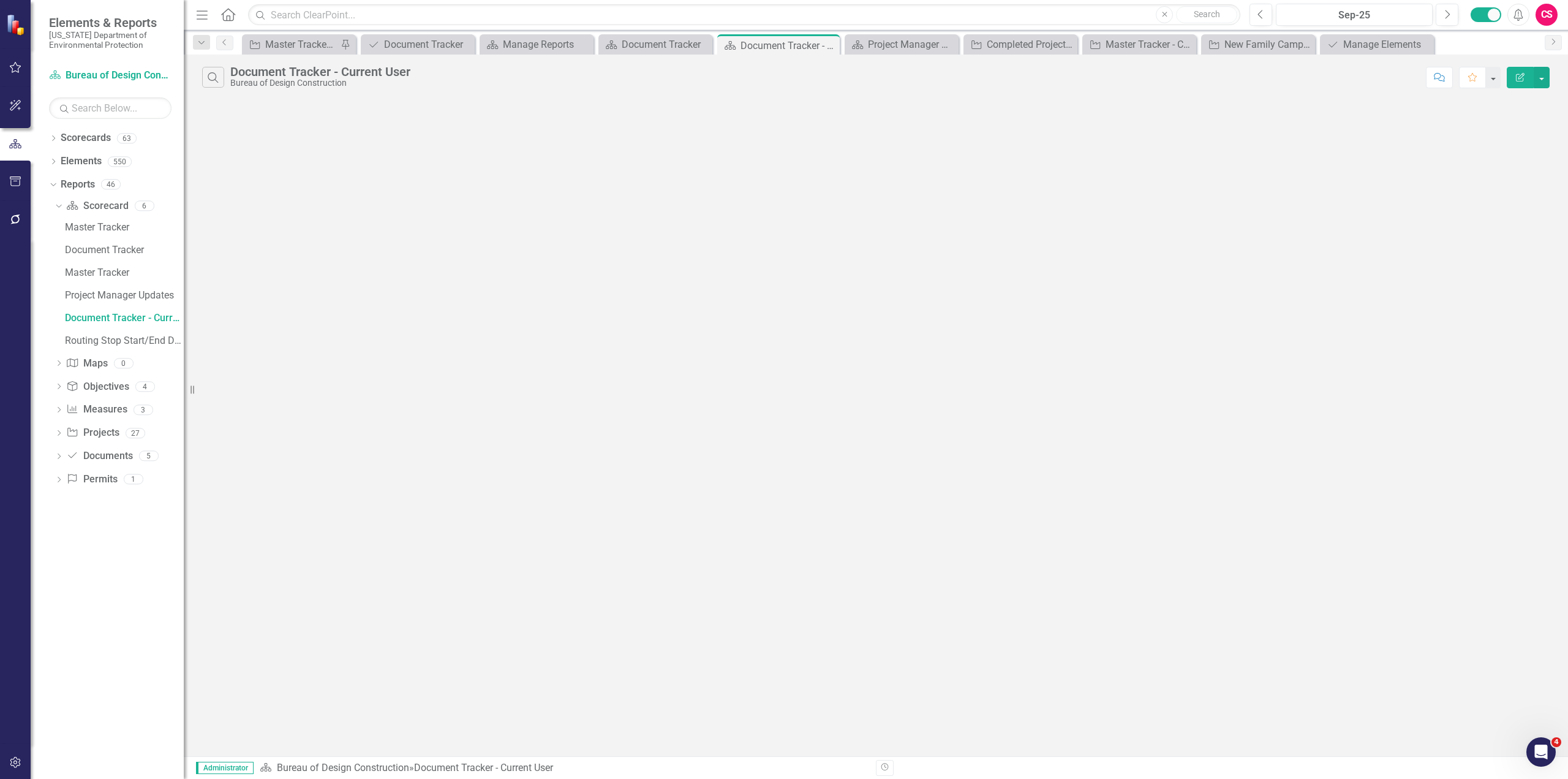
click at [1521, 79] on icon "Edit Report" at bounding box center [1520, 77] width 11 height 8
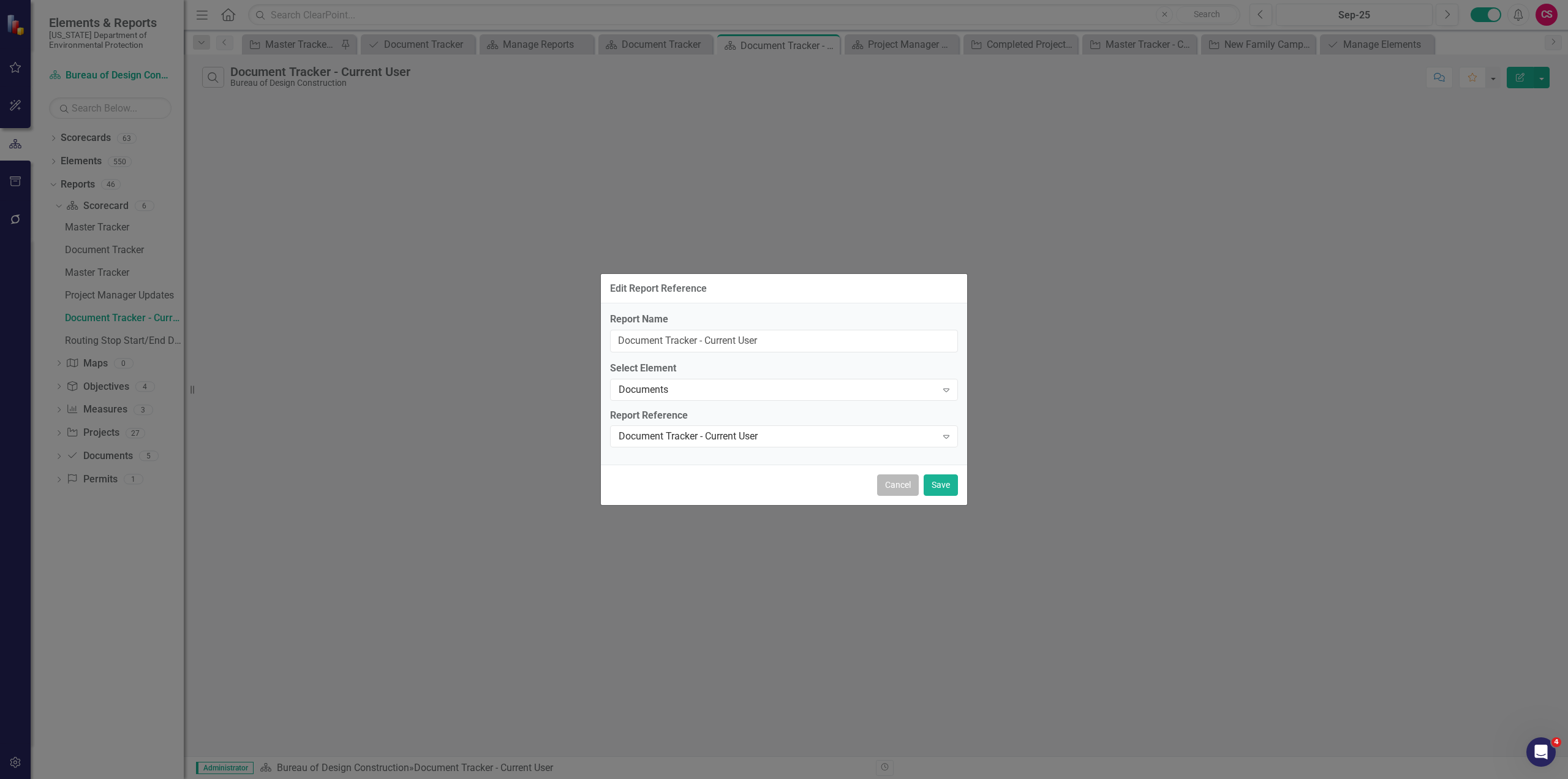
click at [900, 489] on button "Cancel" at bounding box center [898, 485] width 42 height 22
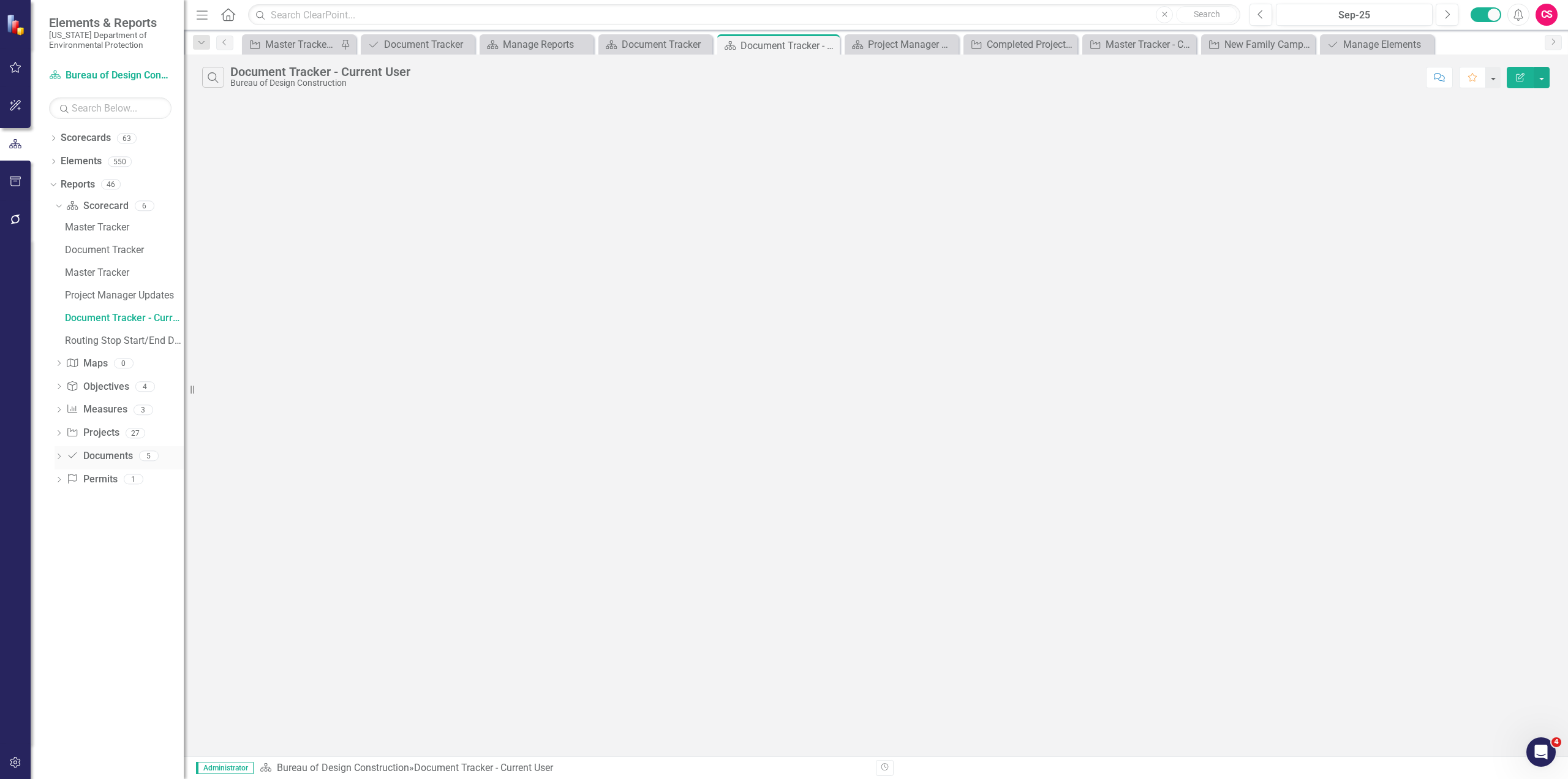
click at [93, 452] on link "Document Documents" at bounding box center [99, 456] width 66 height 14
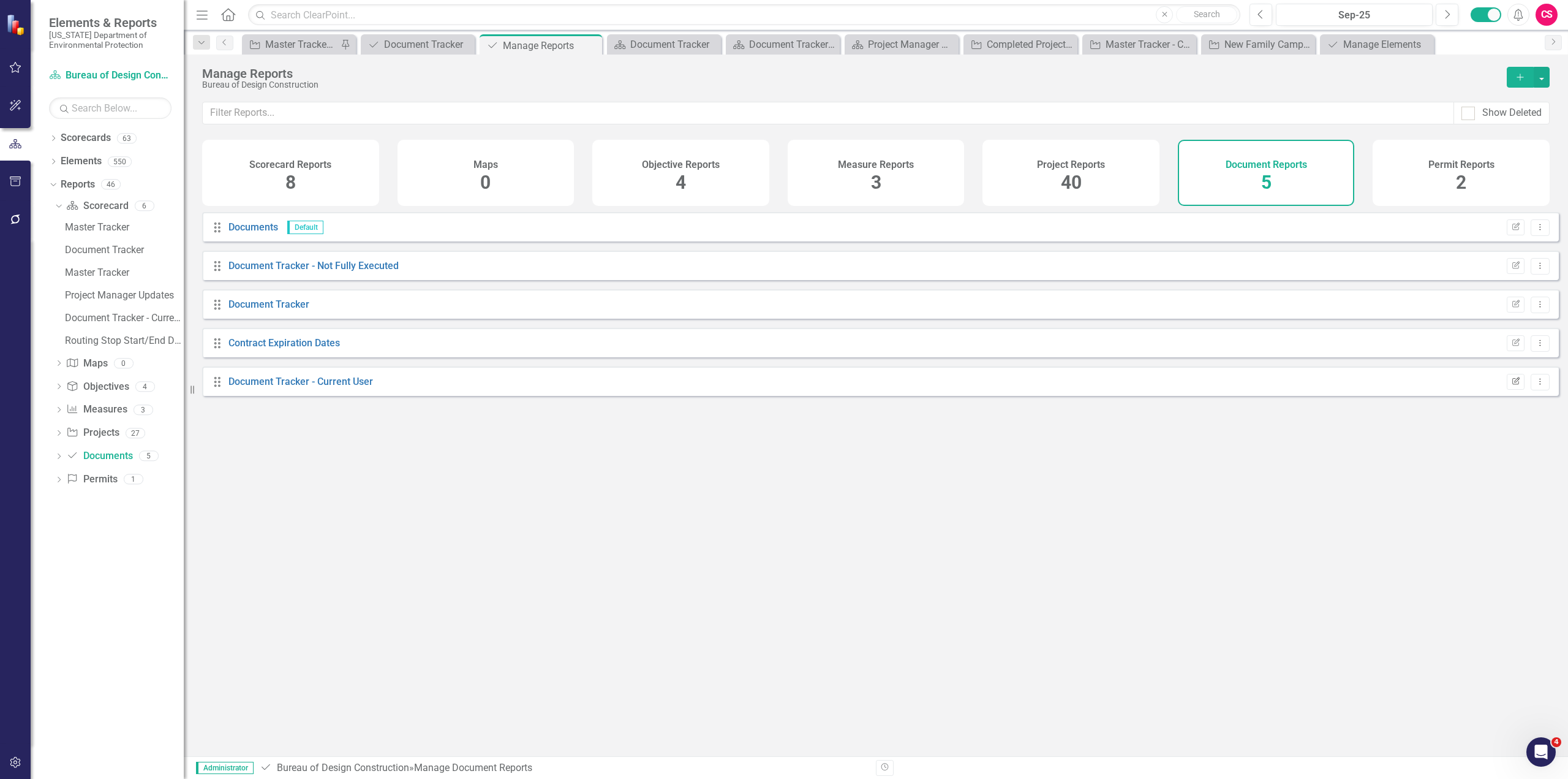
click at [1512, 390] on button "Edit Report" at bounding box center [1515, 381] width 18 height 16
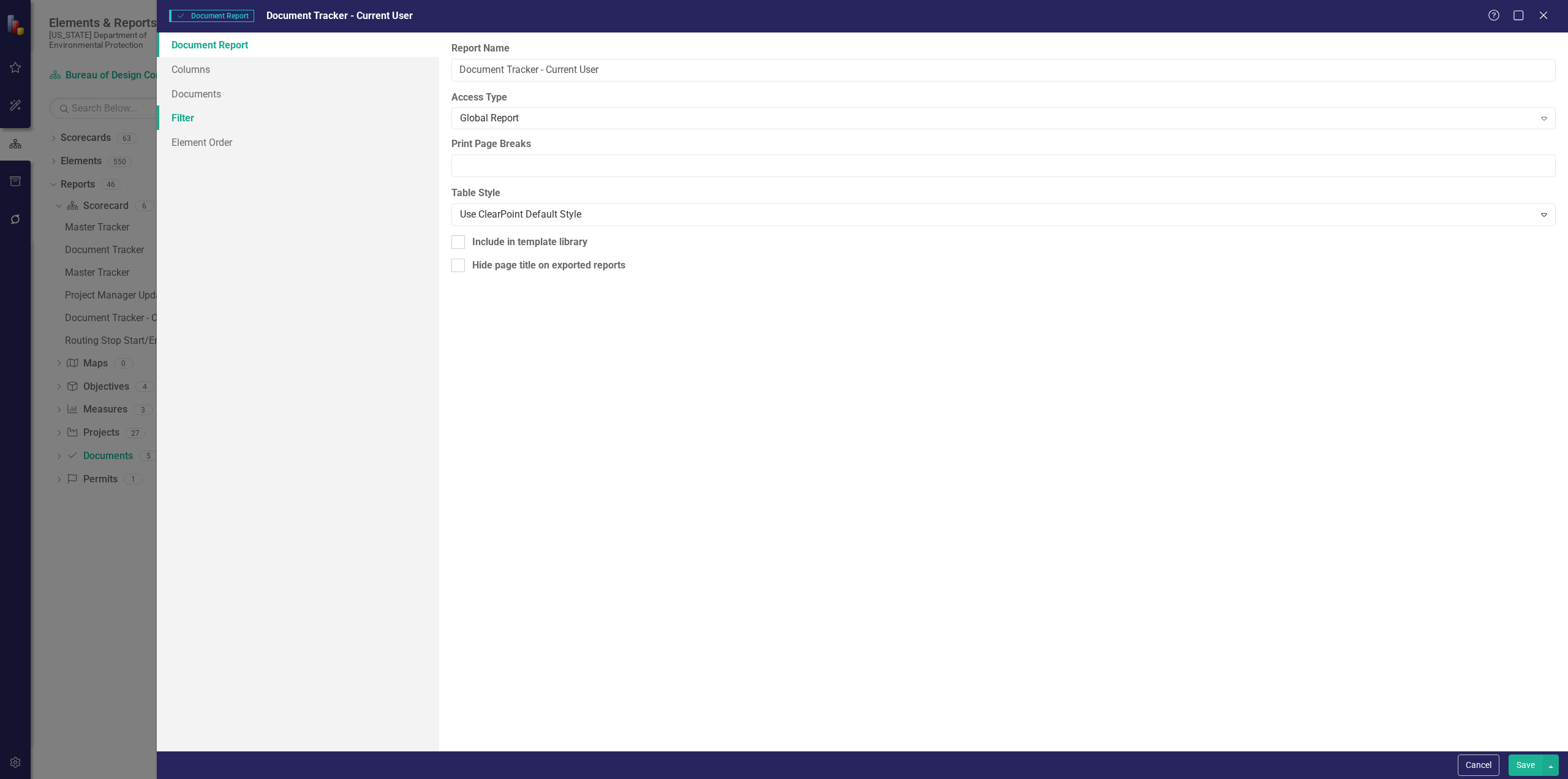
click at [244, 119] on link "Filter" at bounding box center [298, 118] width 282 height 24
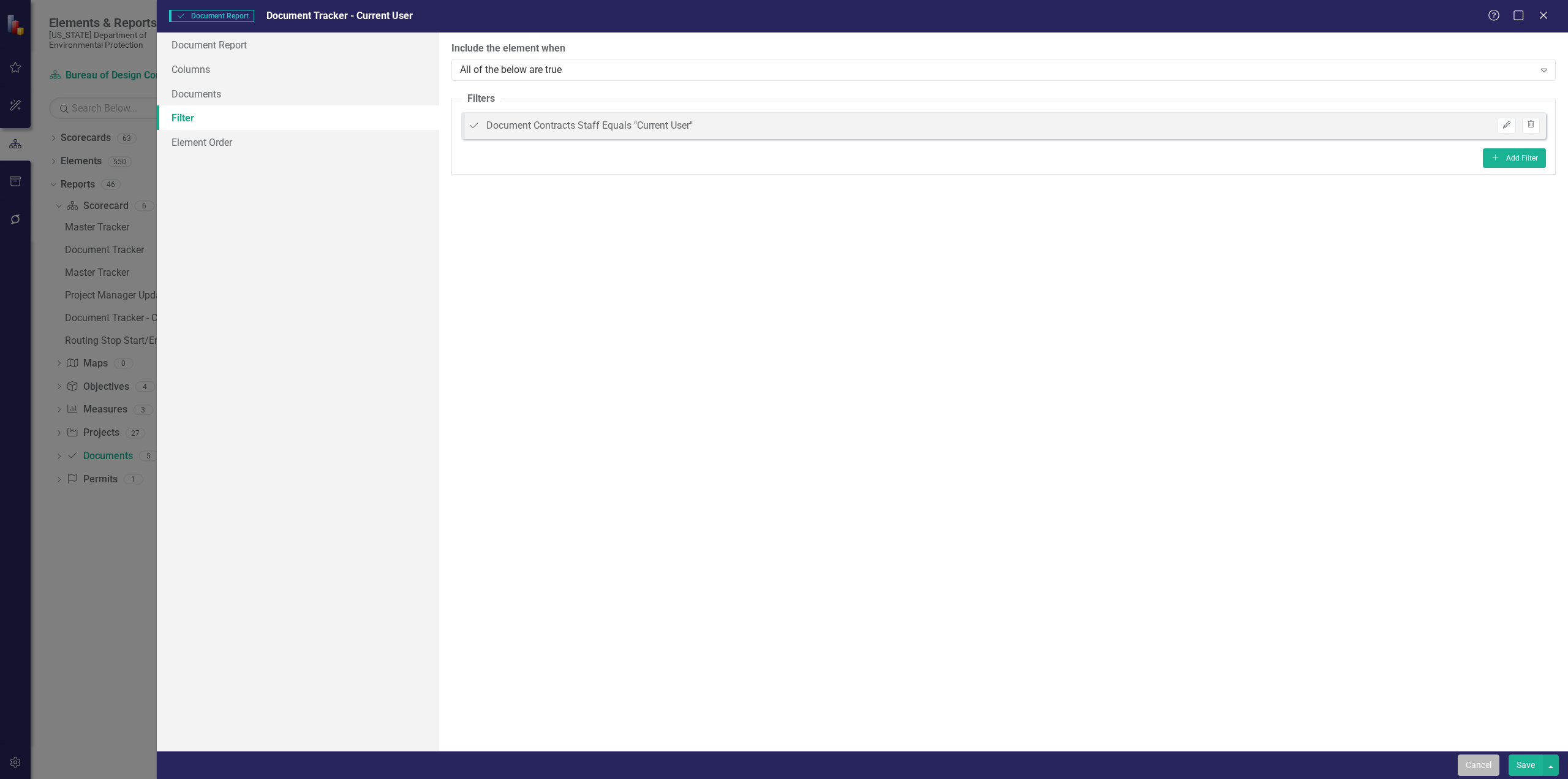
click at [1480, 763] on button "Cancel" at bounding box center [1479, 765] width 42 height 22
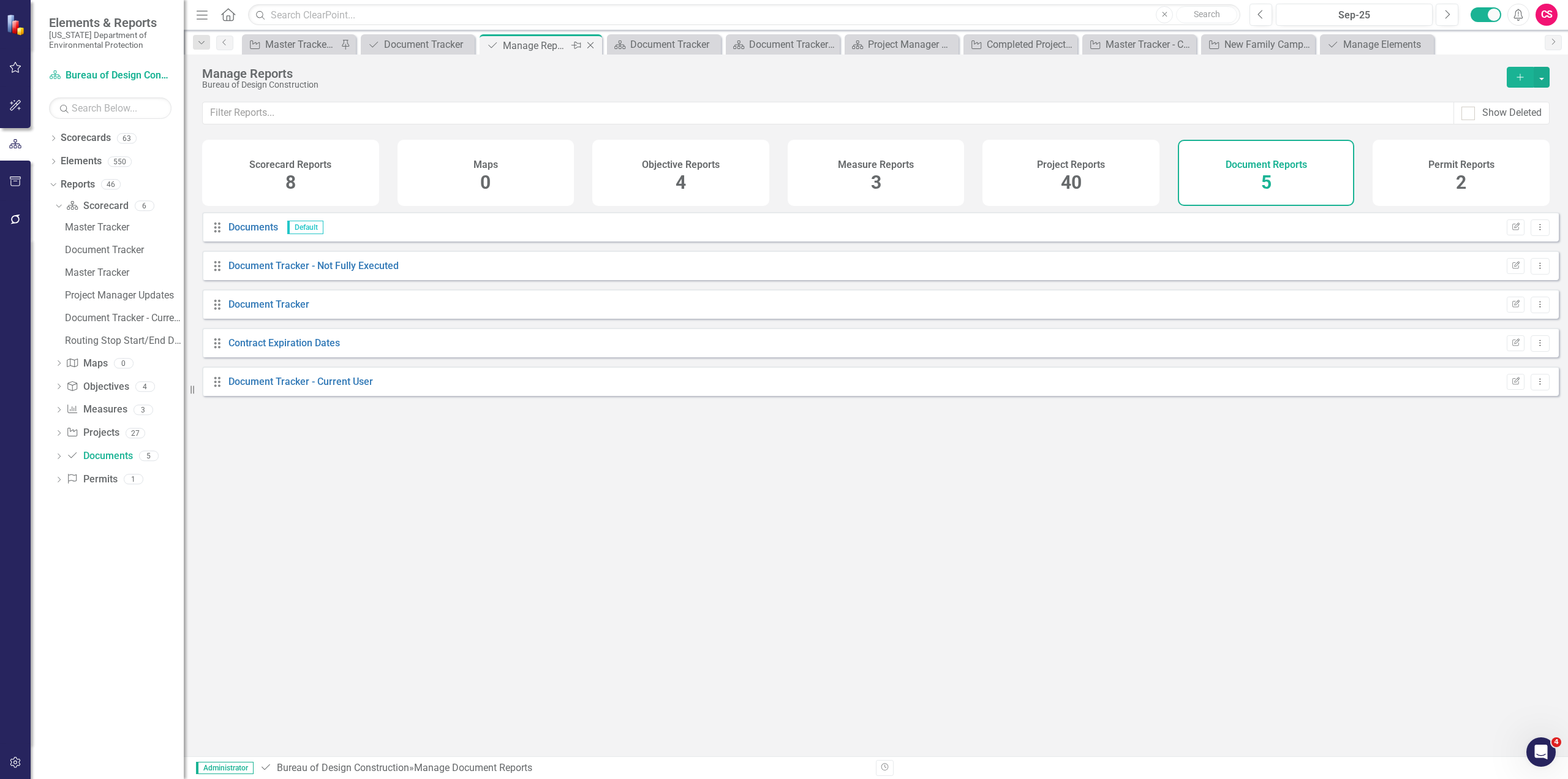
click at [593, 48] on icon "Close" at bounding box center [590, 45] width 13 height 10
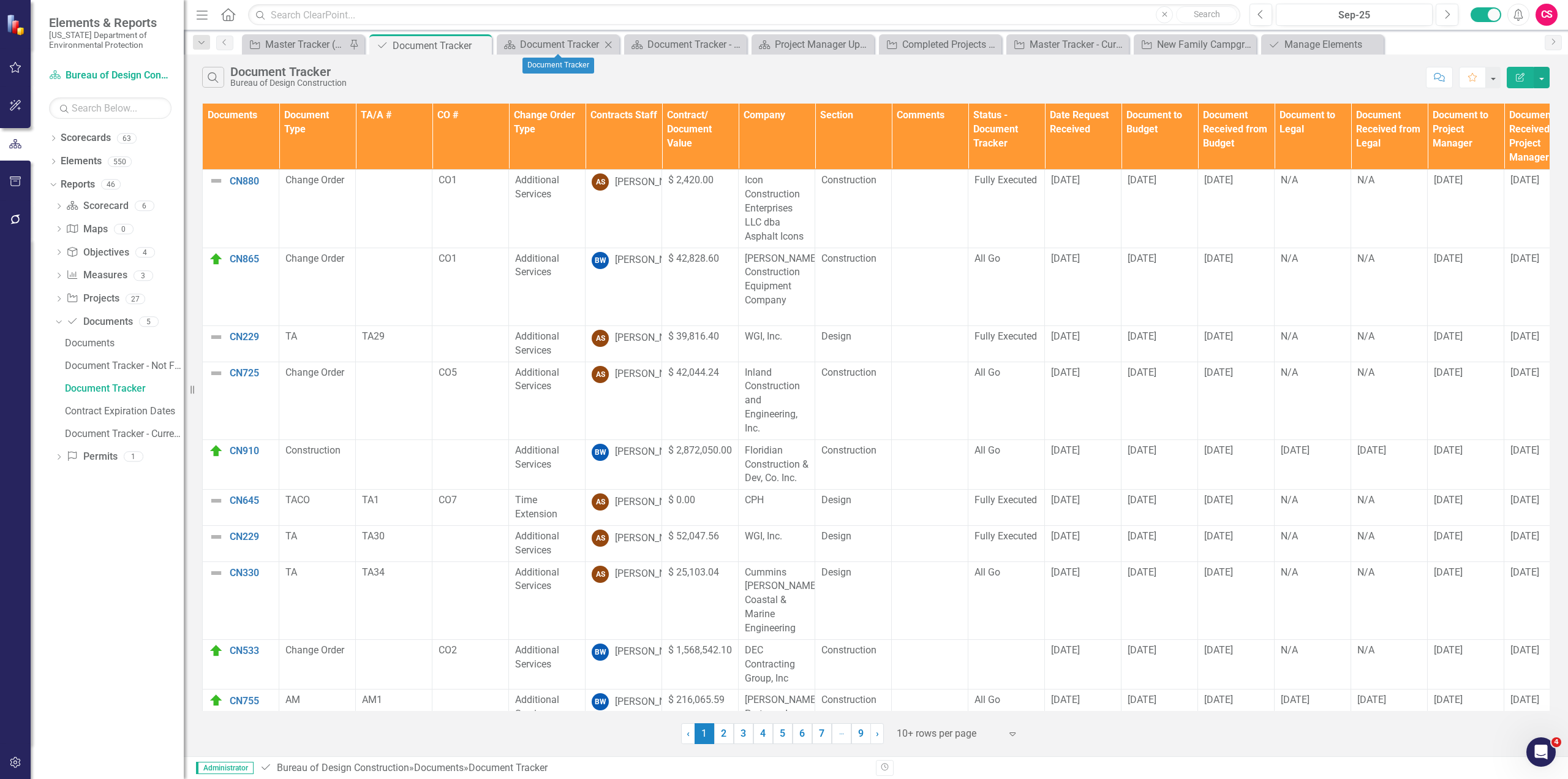
click at [604, 44] on icon "Close" at bounding box center [608, 44] width 13 height 10
click at [0, 0] on icon "Close" at bounding box center [0, 0] width 0 height 0
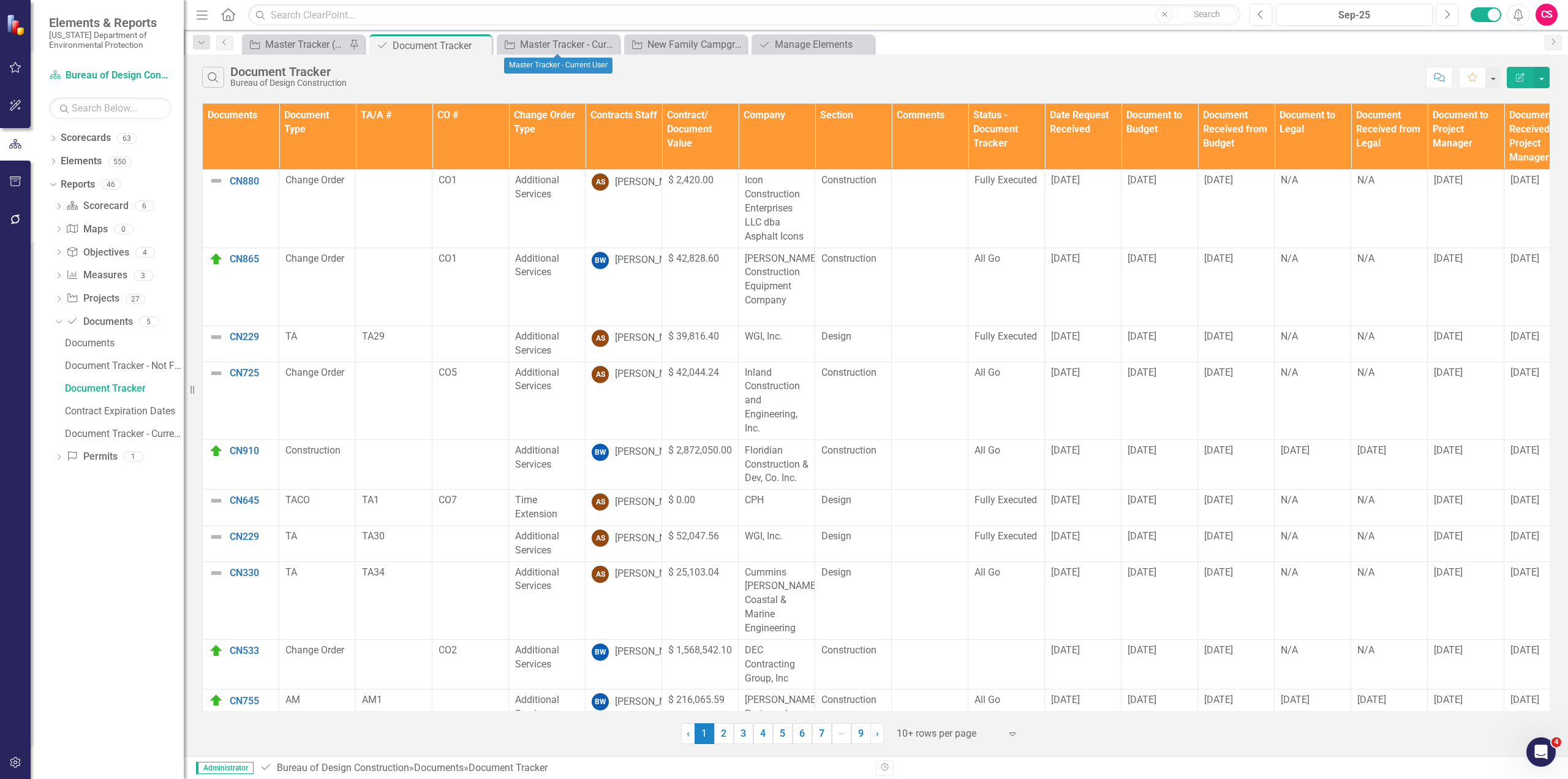
click at [0, 0] on icon "Close" at bounding box center [0, 0] width 0 height 0
click at [480, 49] on icon "Close" at bounding box center [480, 45] width 13 height 10
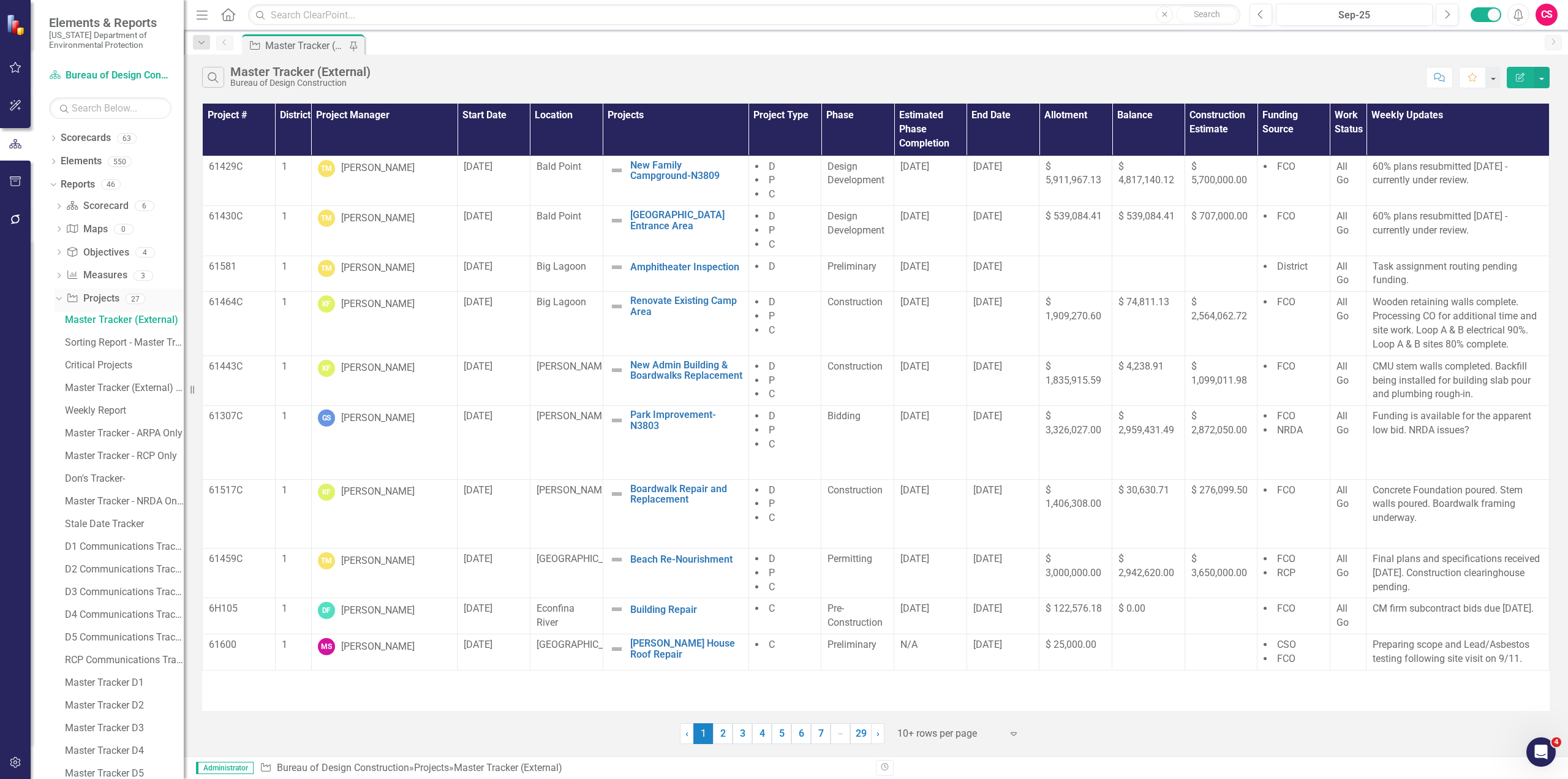
click at [58, 298] on icon "Dropdown" at bounding box center [57, 298] width 7 height 8
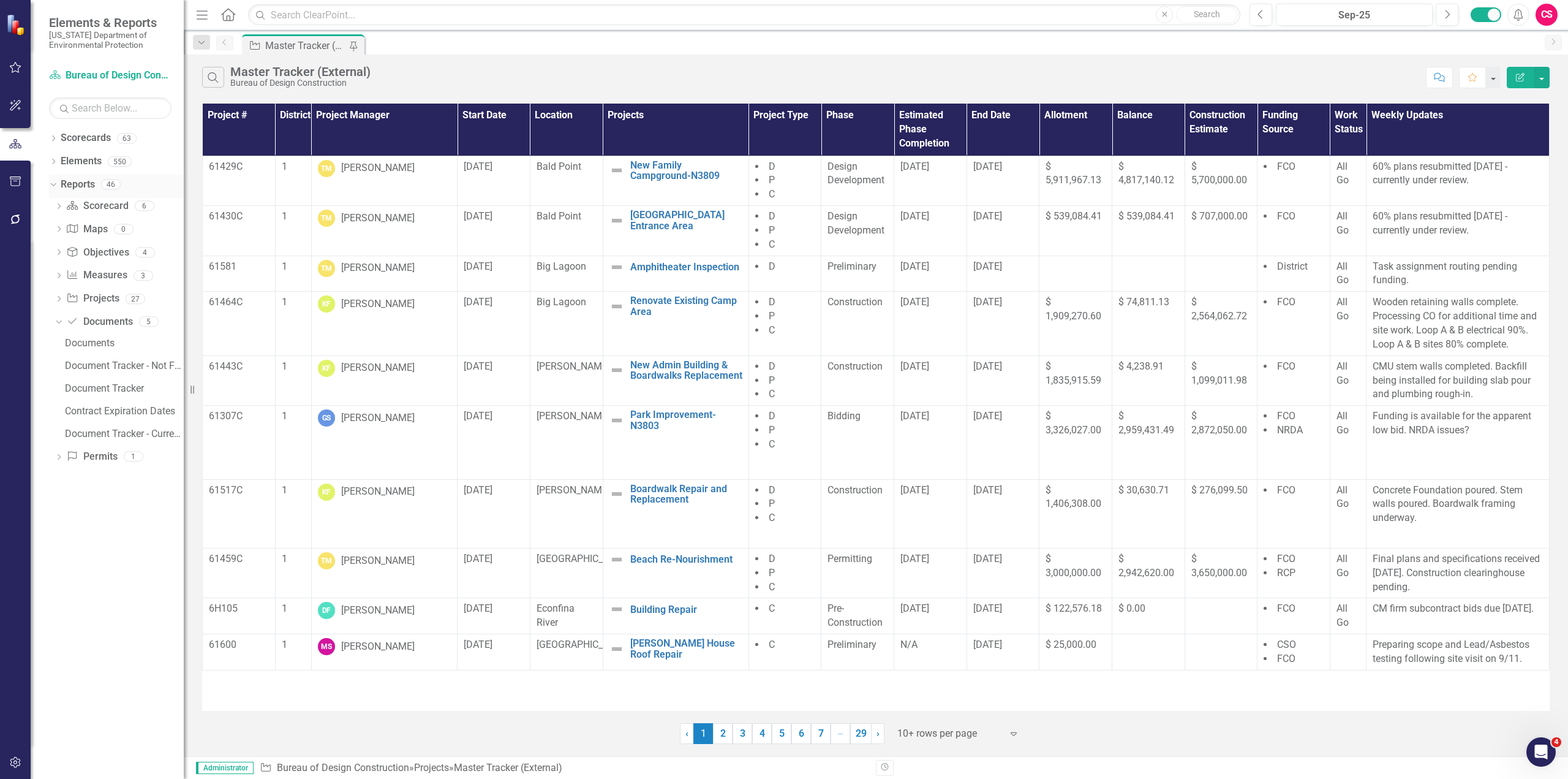
click at [55, 184] on div "Dropdown" at bounding box center [51, 184] width 10 height 8
click at [55, 142] on icon "Dropdown" at bounding box center [53, 139] width 8 height 7
click at [81, 141] on link "Scorecards" at bounding box center [86, 138] width 50 height 14
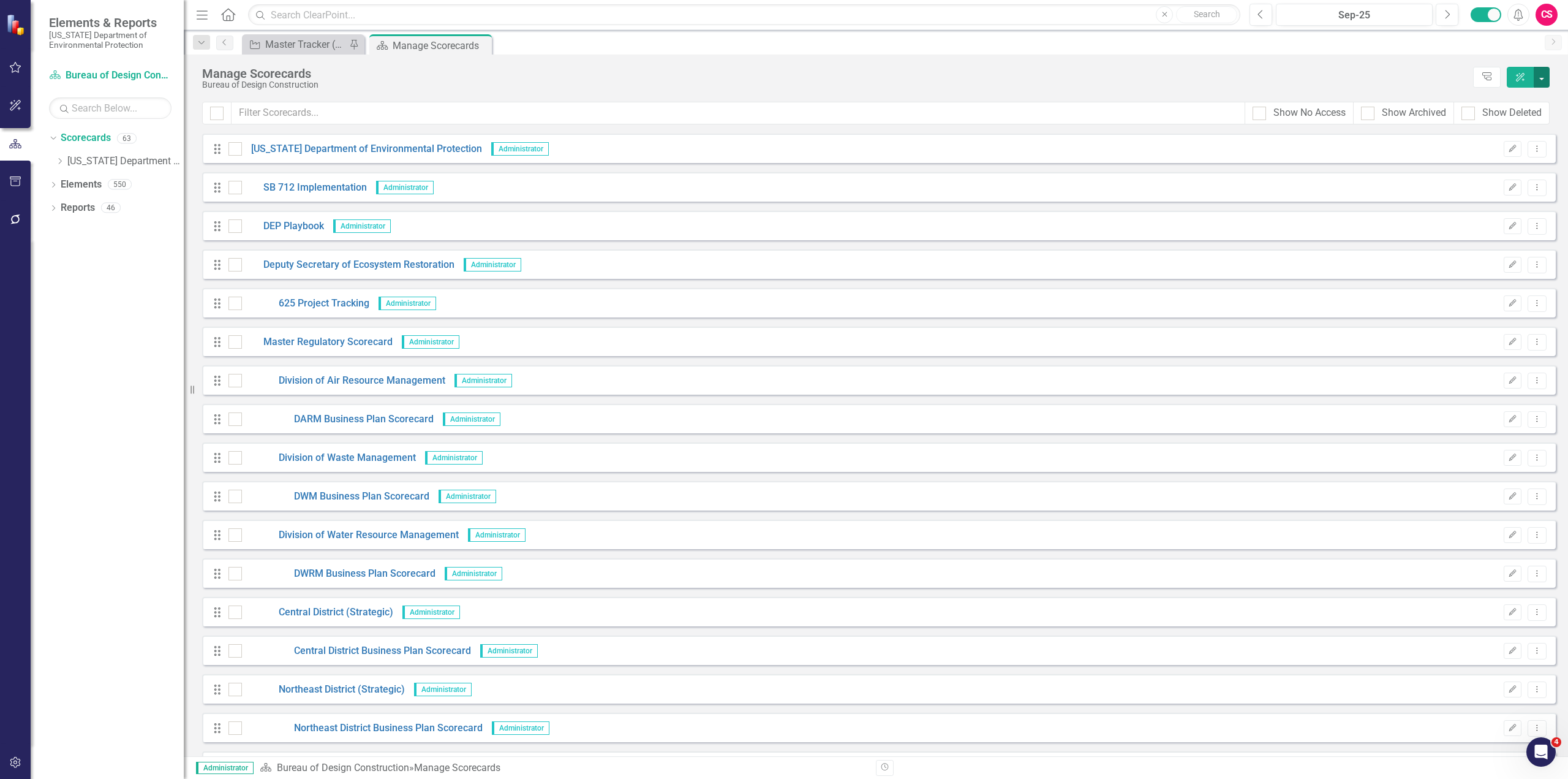
click at [1544, 81] on button "button" at bounding box center [1541, 77] width 16 height 21
click at [1475, 119] on link "Add Add Scorecard" at bounding box center [1486, 123] width 127 height 23
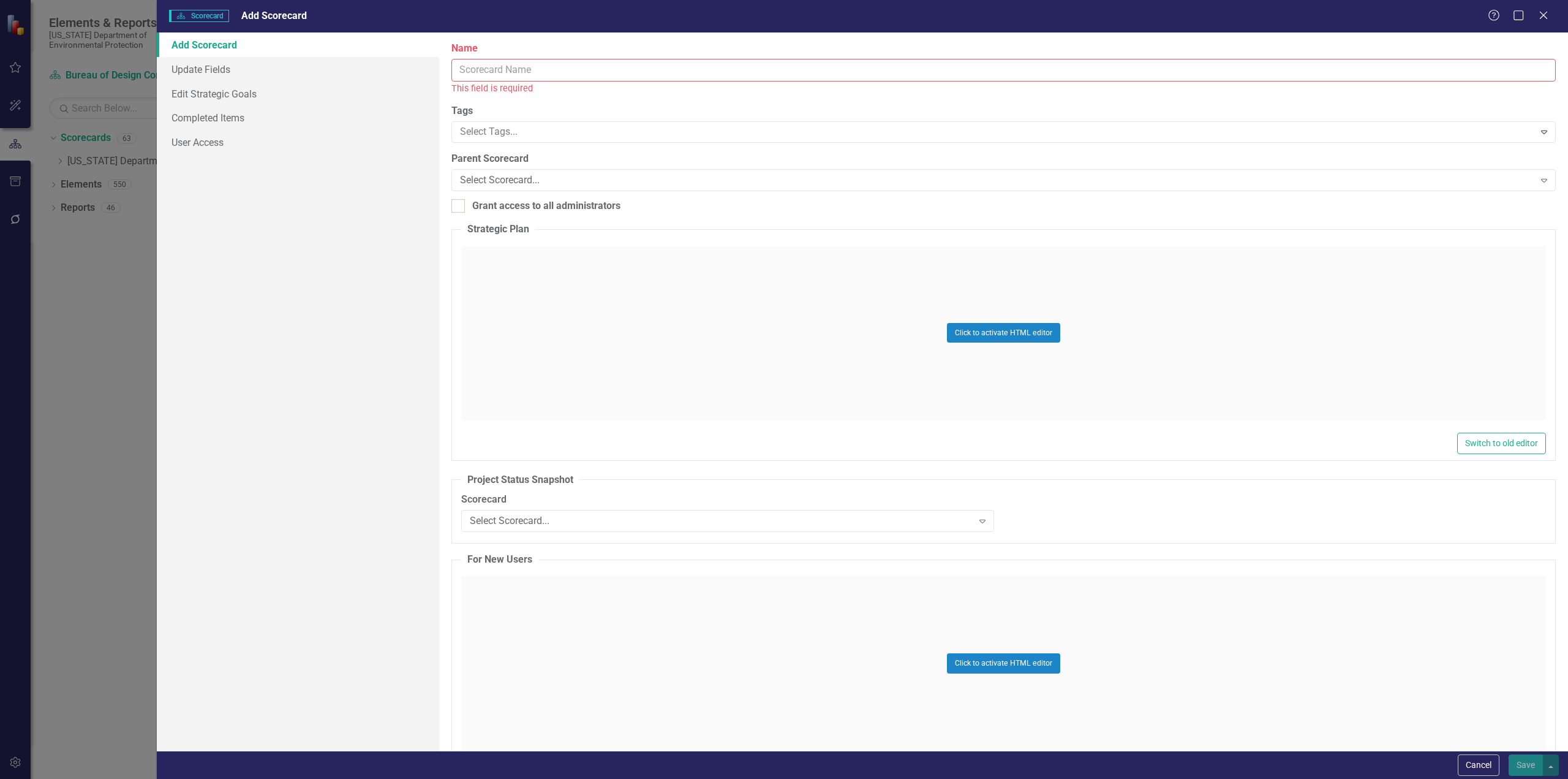
click at [548, 71] on input "Name" at bounding box center [1004, 70] width 1105 height 23
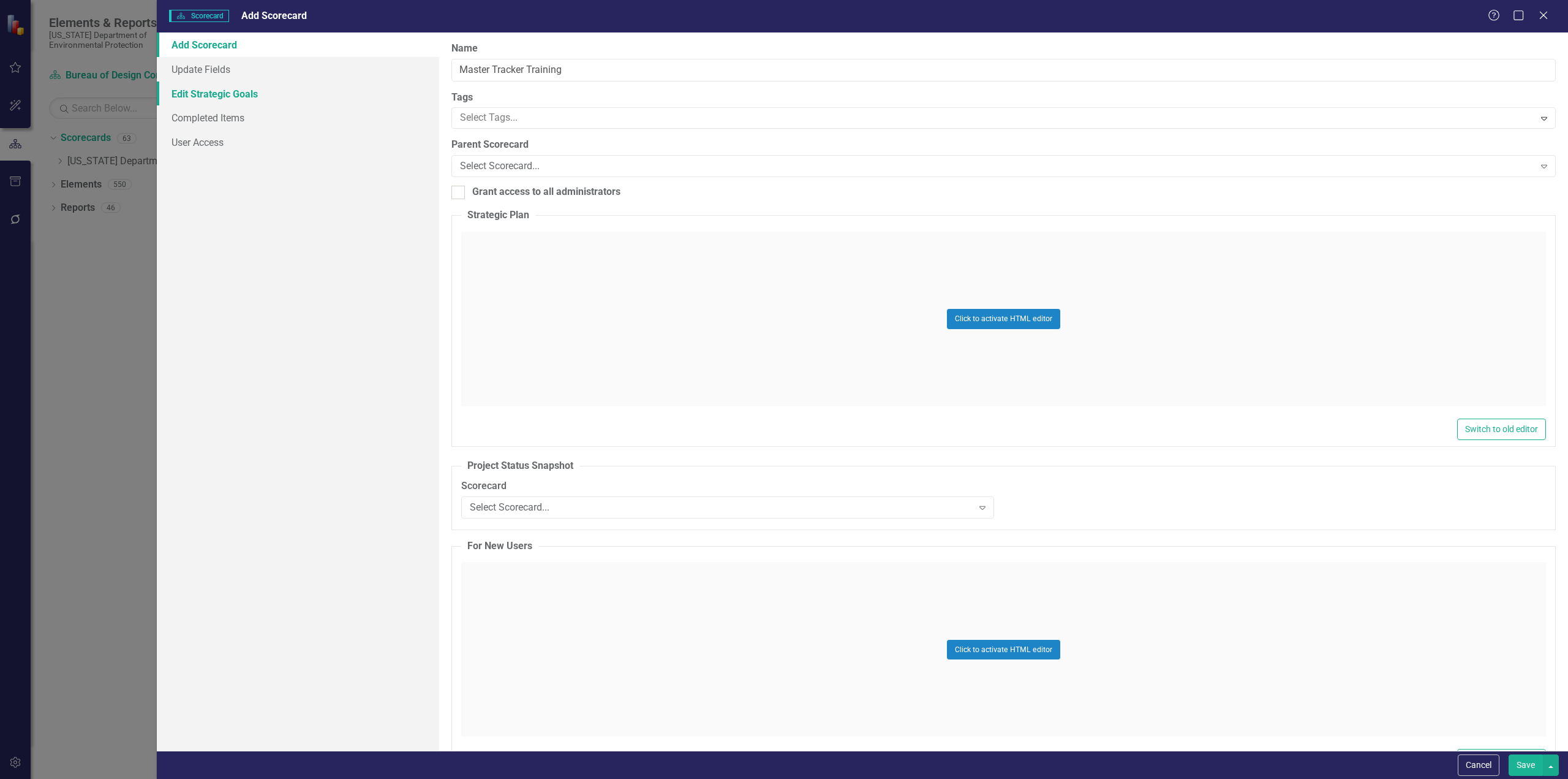
type input "Master Tracker Training"
click at [223, 95] on link "Edit Strategic Goals" at bounding box center [298, 93] width 282 height 24
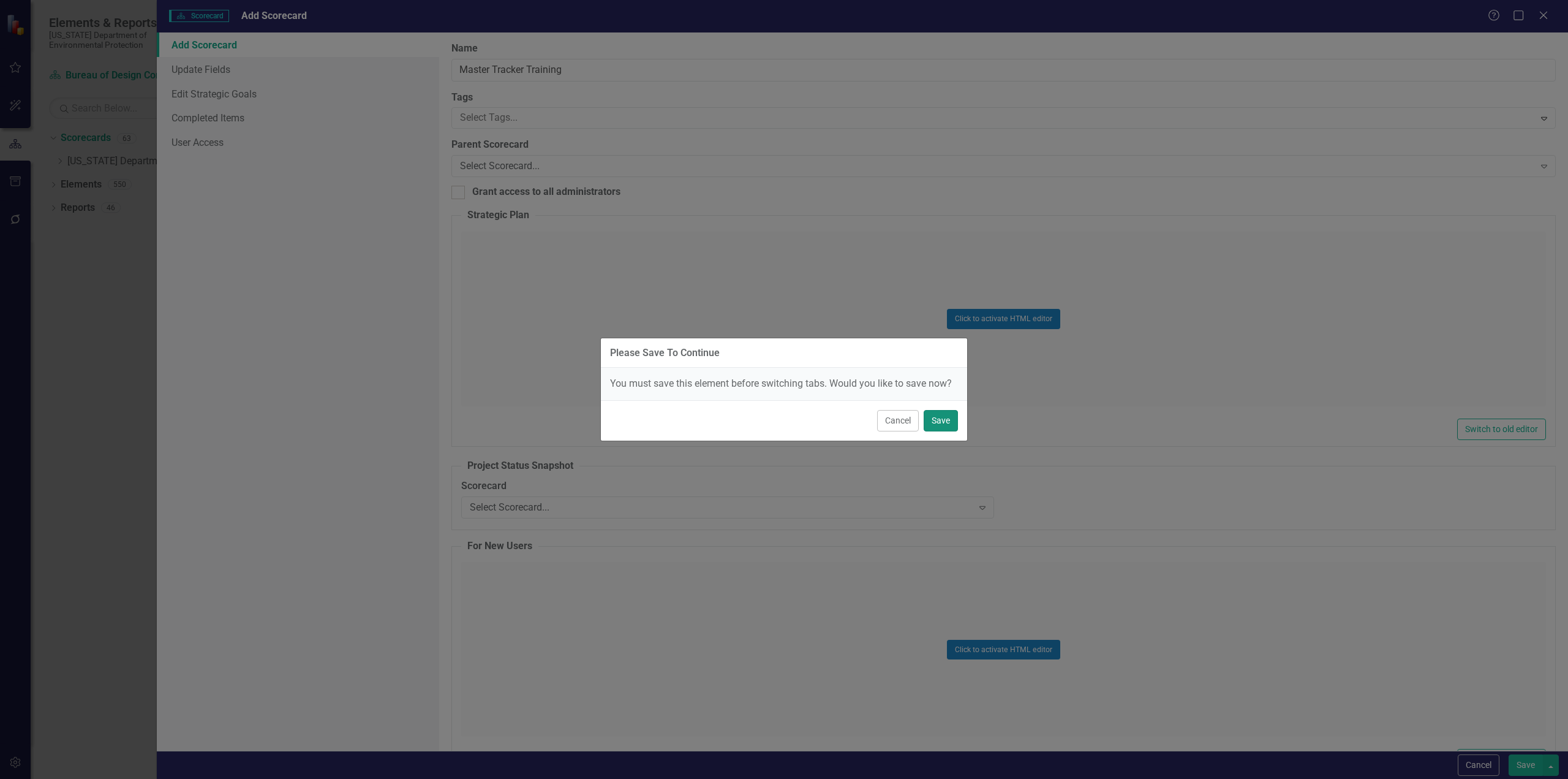
click at [942, 424] on button "Save" at bounding box center [941, 421] width 34 height 22
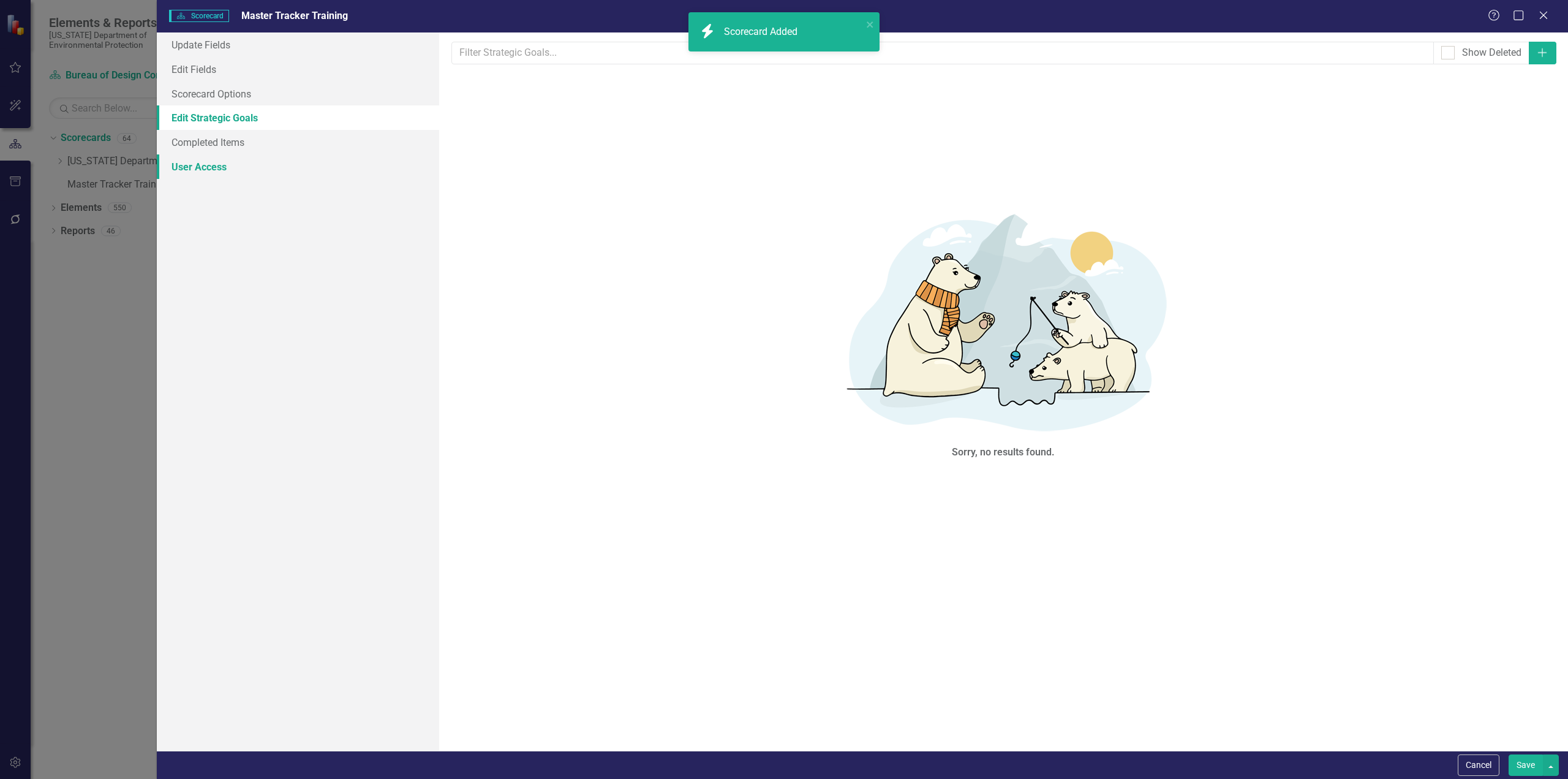
click at [213, 168] on link "User Access" at bounding box center [298, 166] width 282 height 24
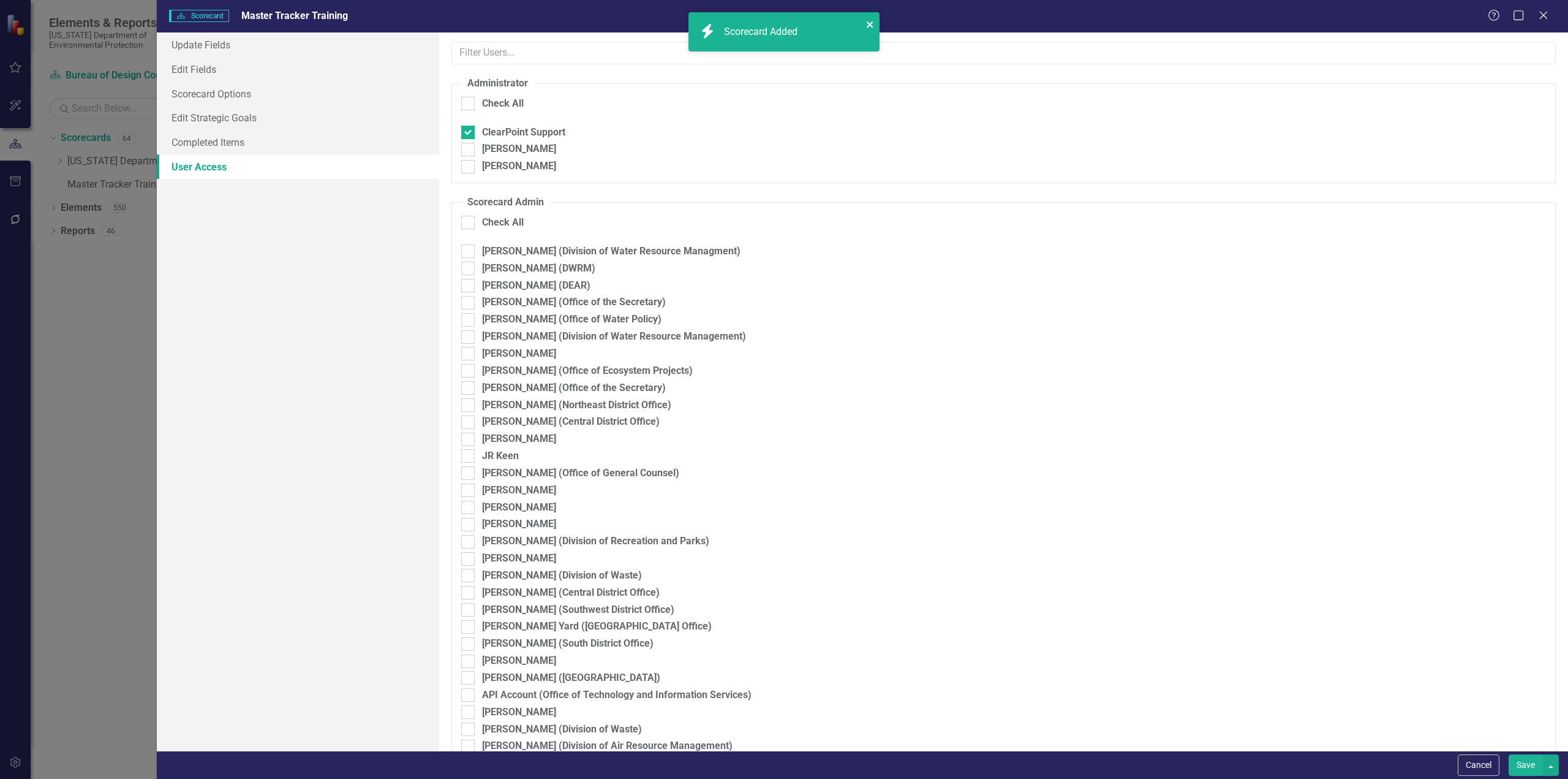
click at [874, 24] on icon "close" at bounding box center [870, 24] width 8 height 10
checkbox input "true"
checkbox input "false"
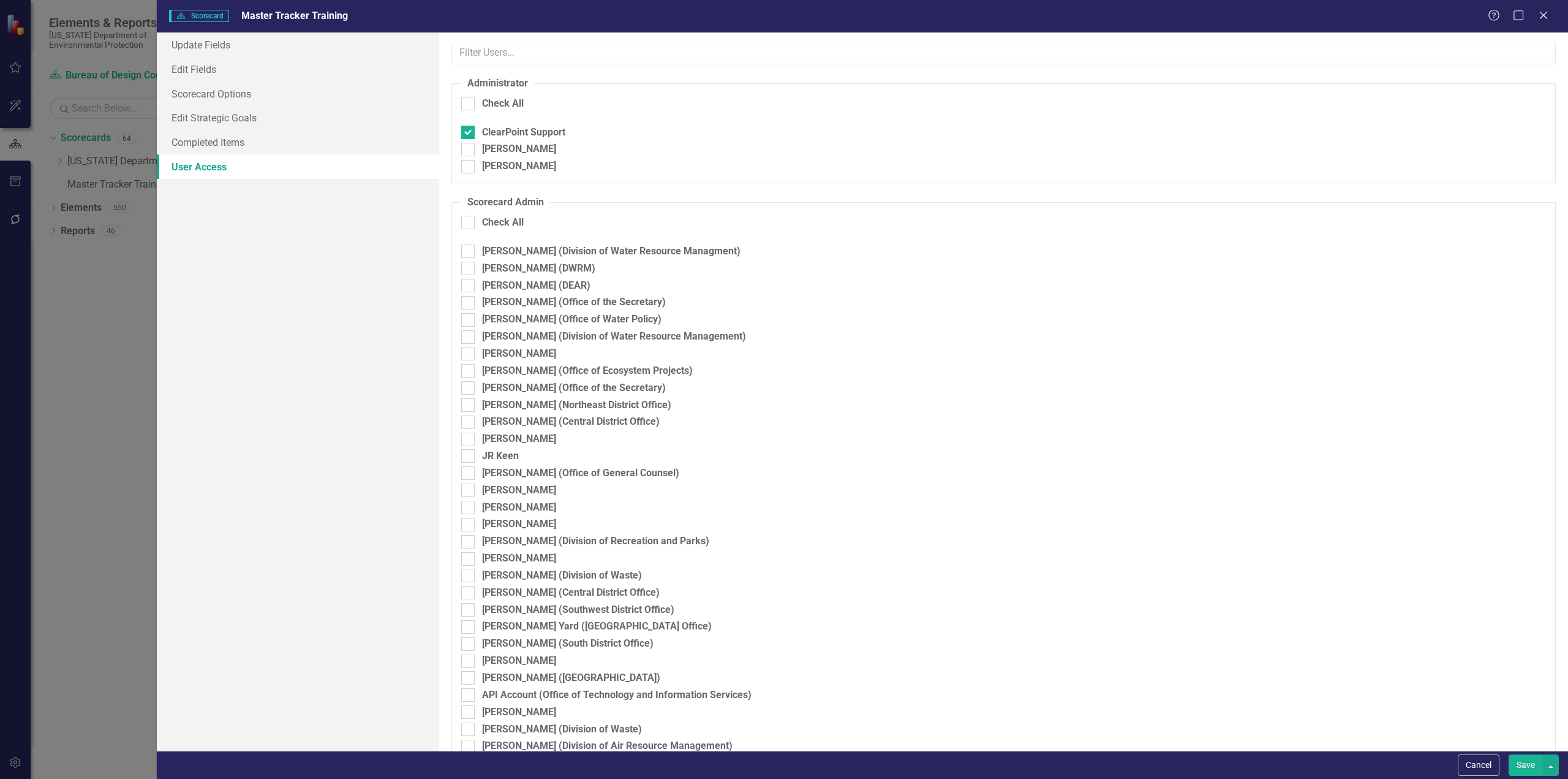
checkbox input "false"
click at [471, 107] on div at bounding box center [468, 103] width 13 height 13
click at [469, 105] on input "Check All" at bounding box center [465, 100] width 8 height 8
checkbox input "true"
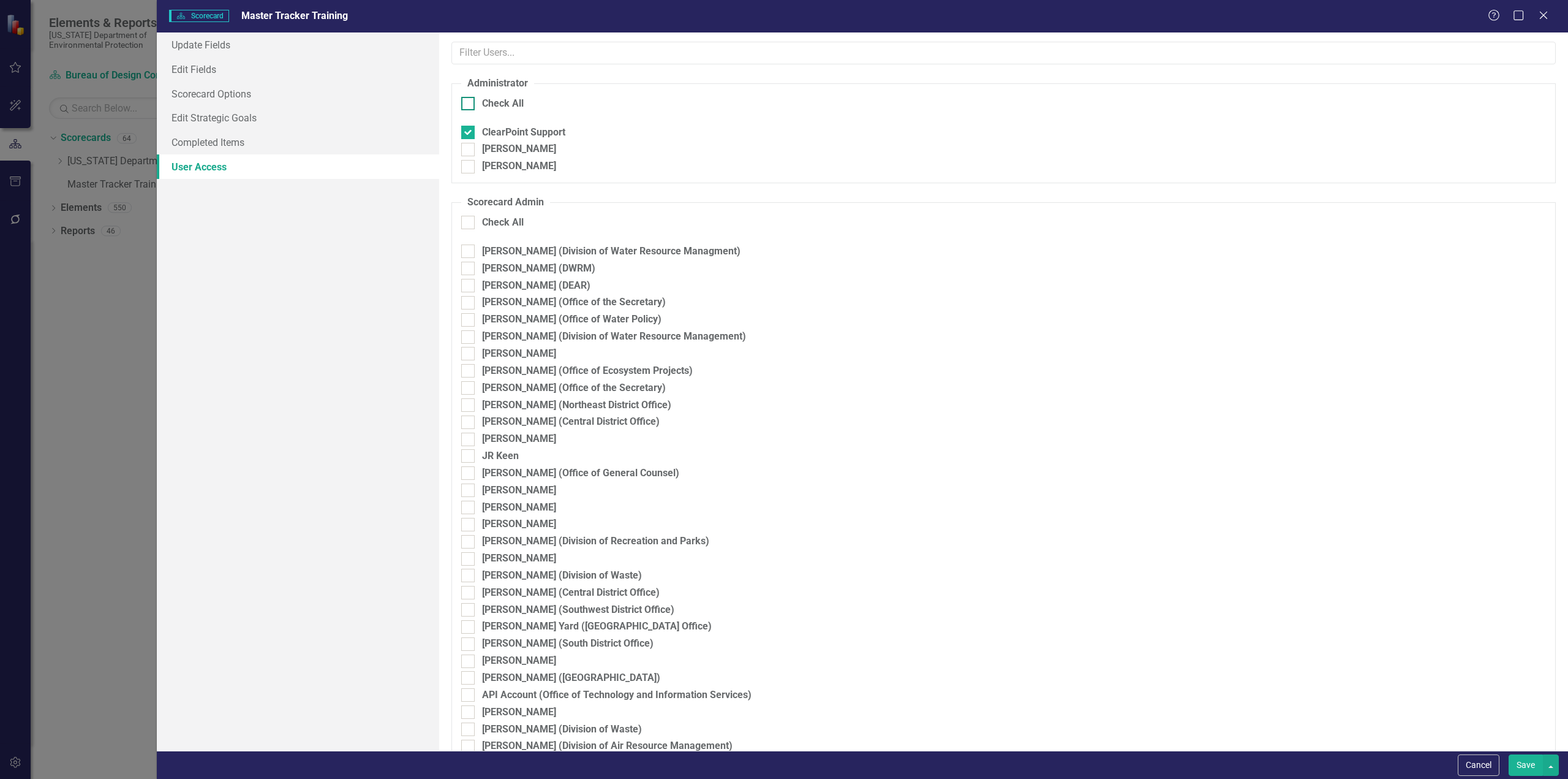
checkbox input "true"
click at [471, 219] on div at bounding box center [468, 222] width 13 height 13
click at [469, 219] on input "Check All" at bounding box center [465, 219] width 8 height 8
checkbox input "true"
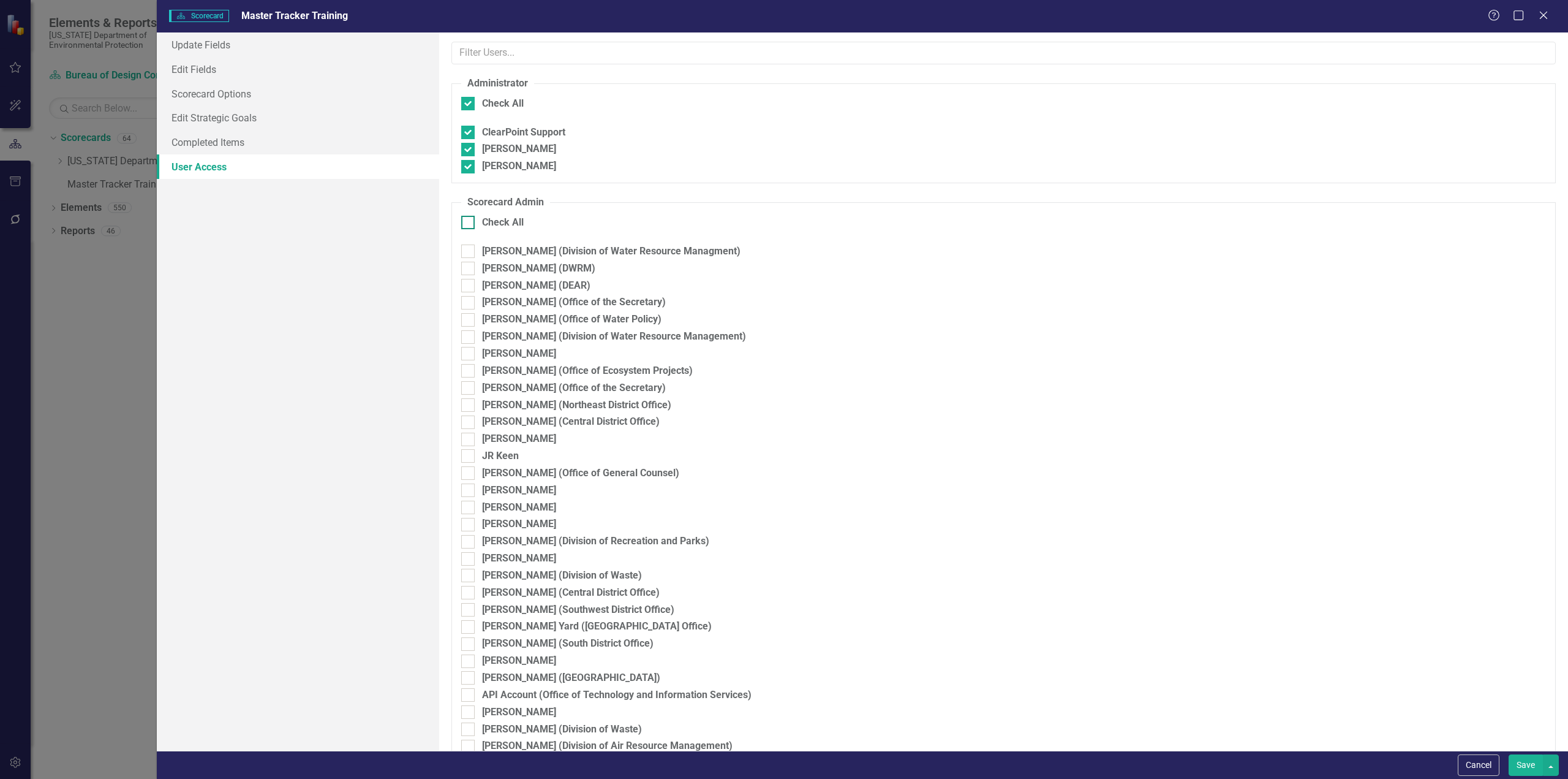
checkbox input "true"
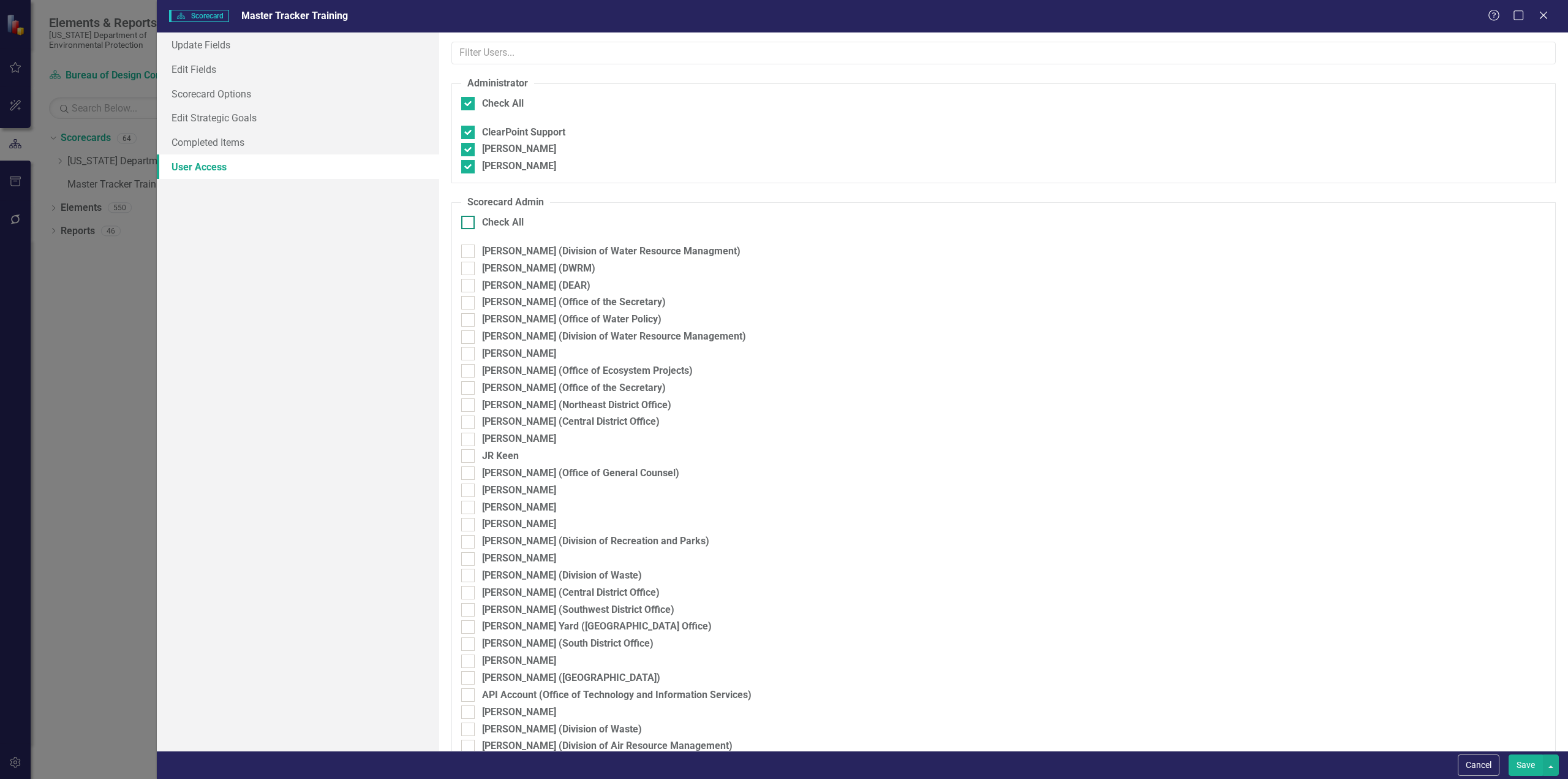
checkbox input "true"
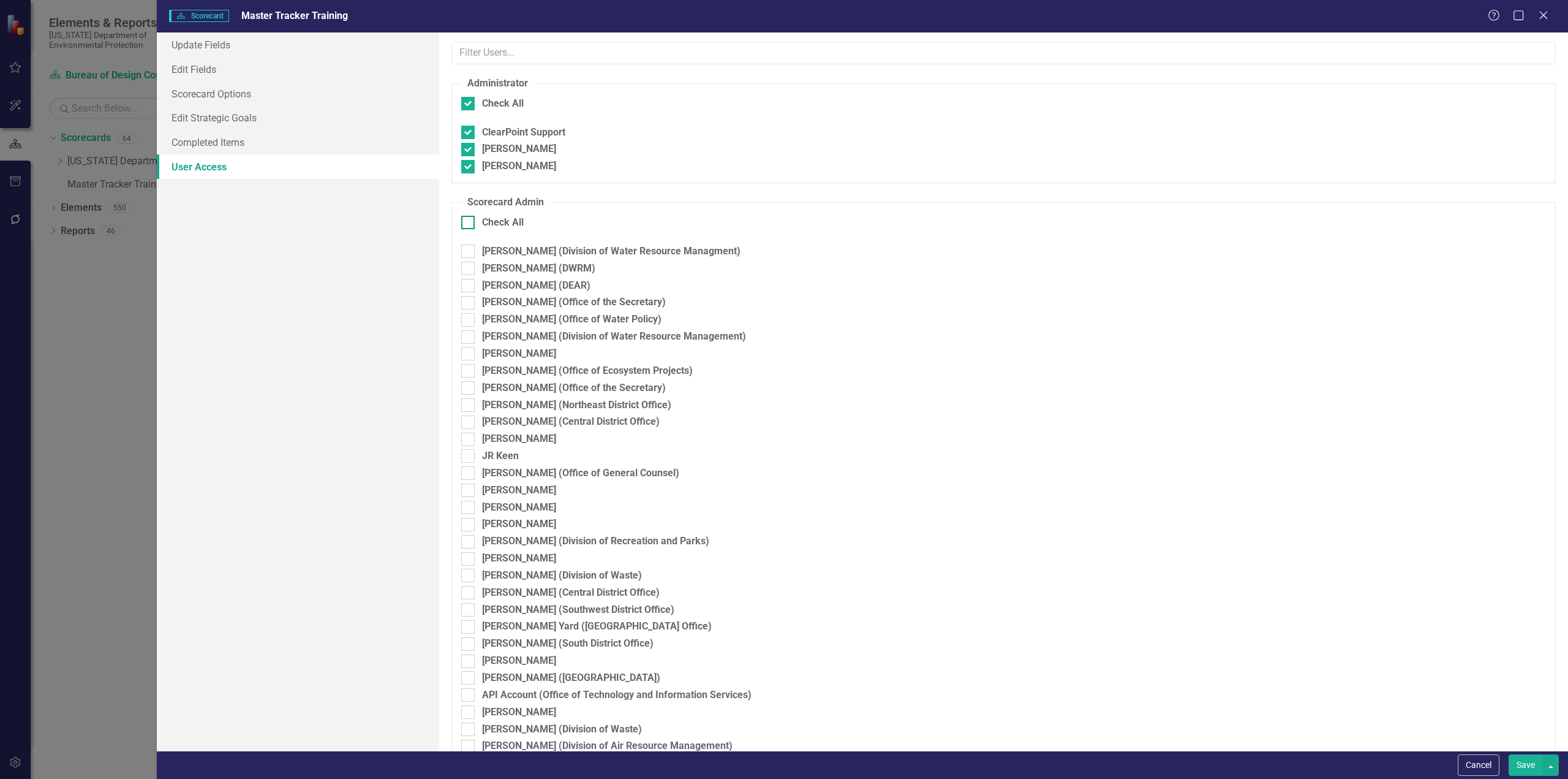
checkbox input "true"
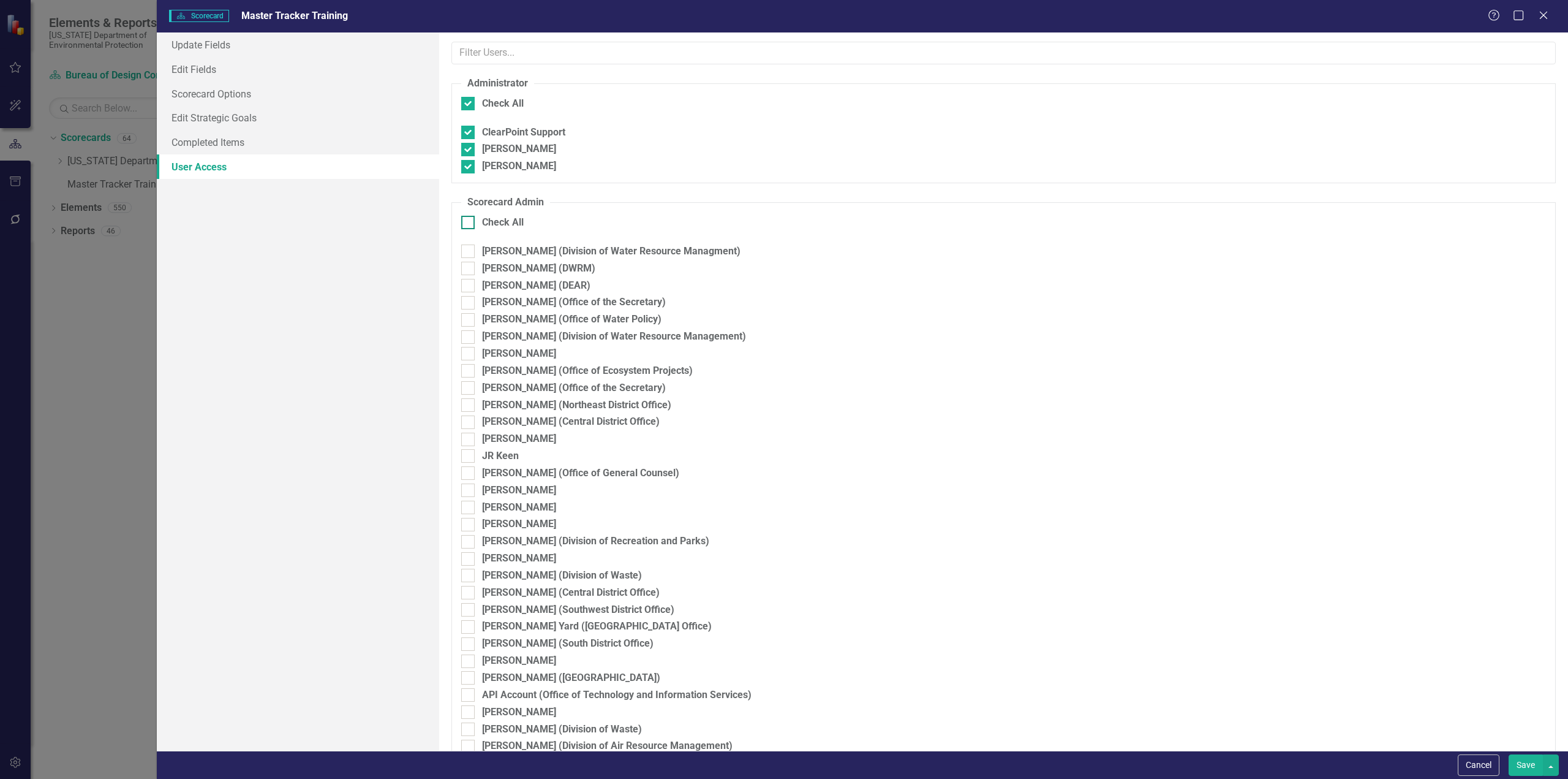
checkbox input "true"
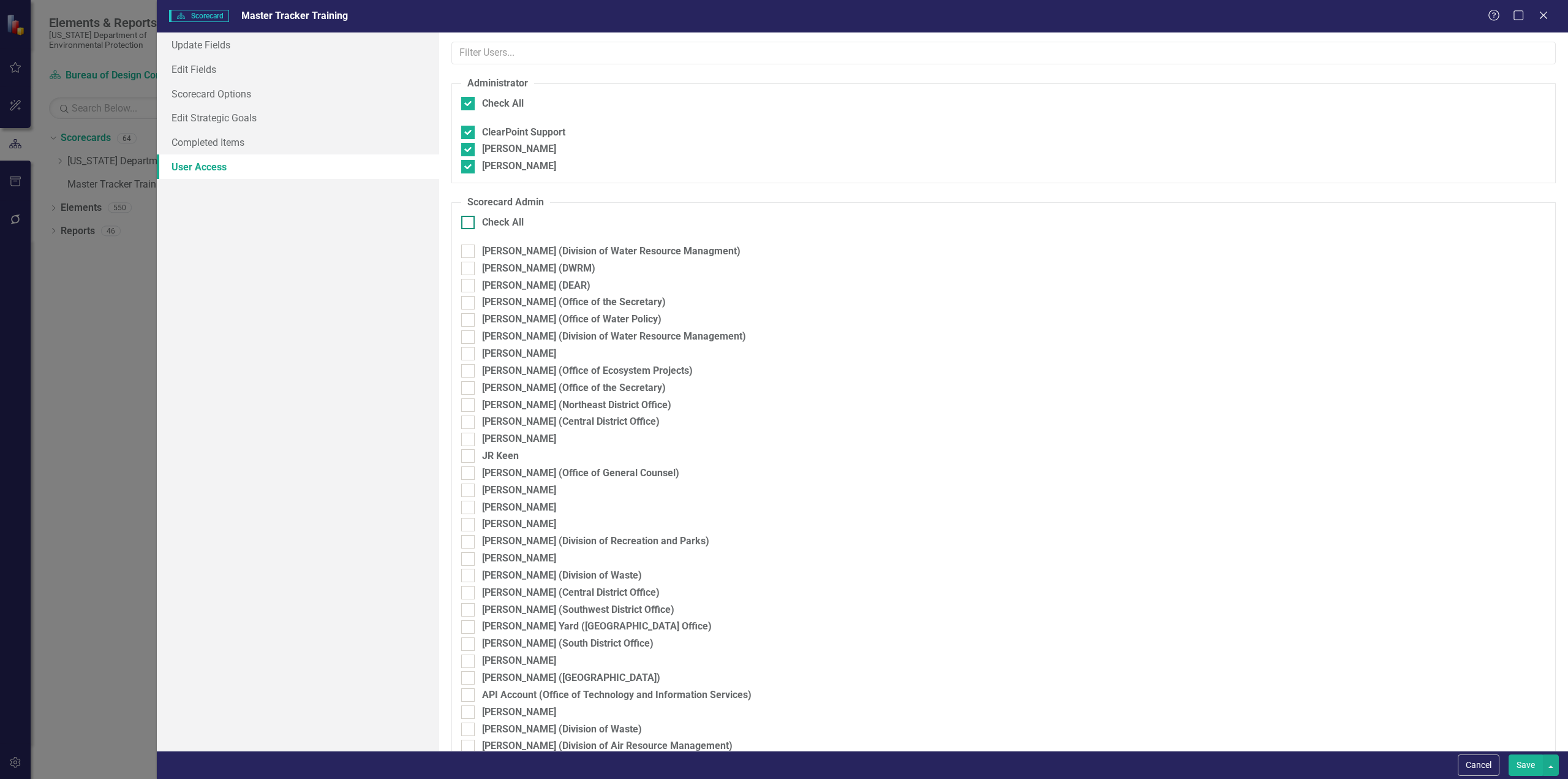
checkbox input "true"
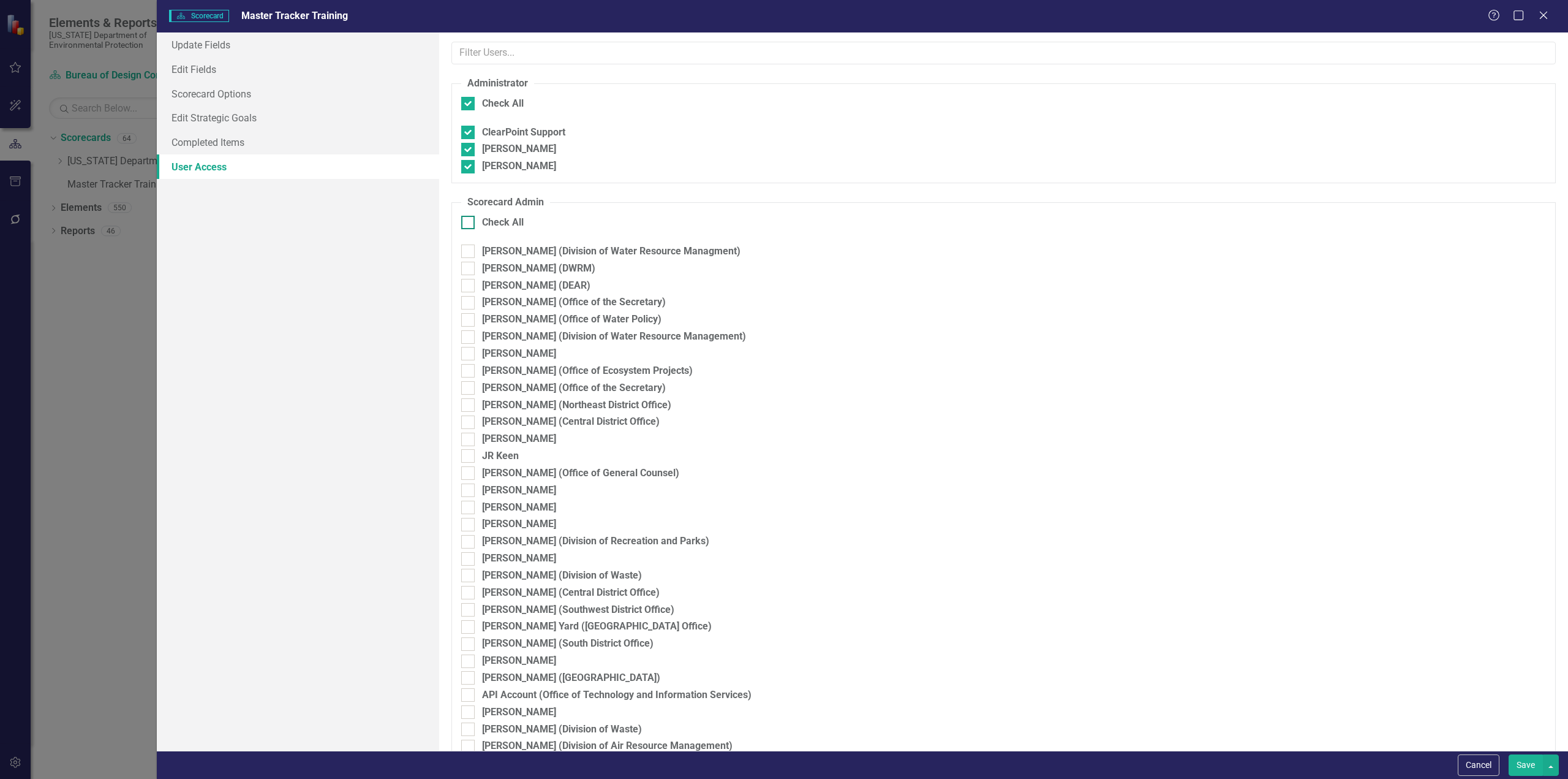
checkbox input "true"
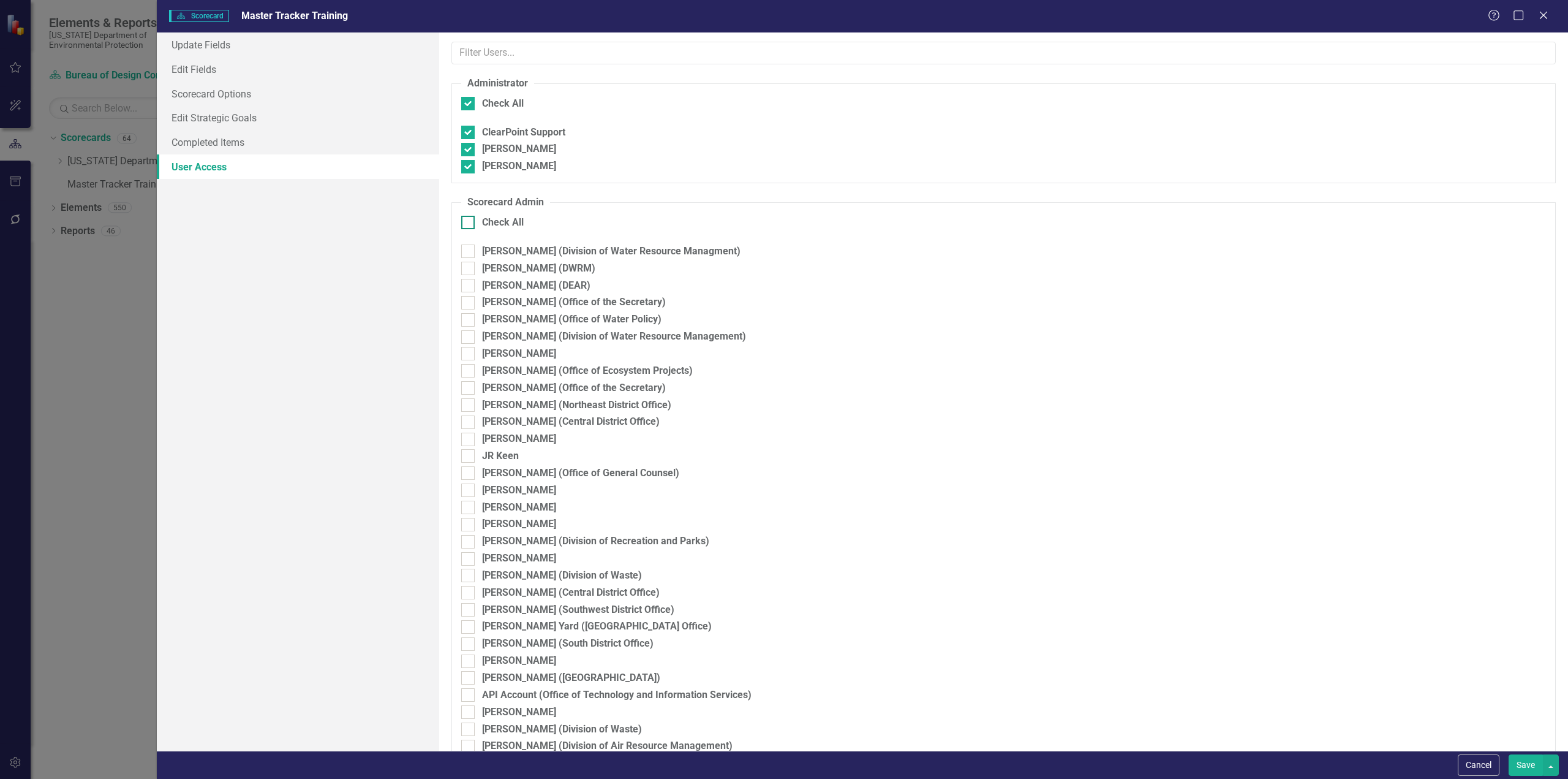
checkbox input "true"
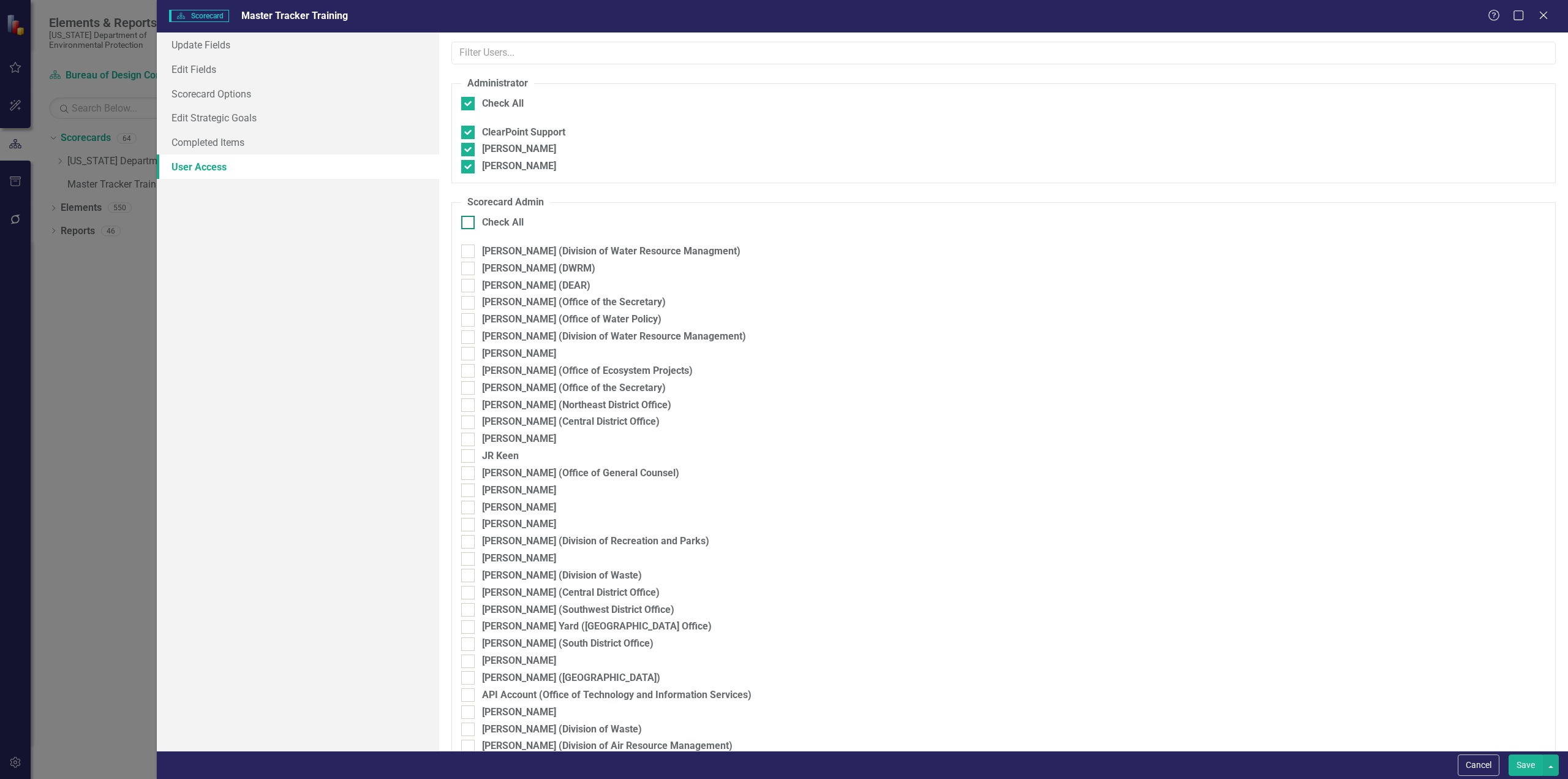
checkbox input "true"
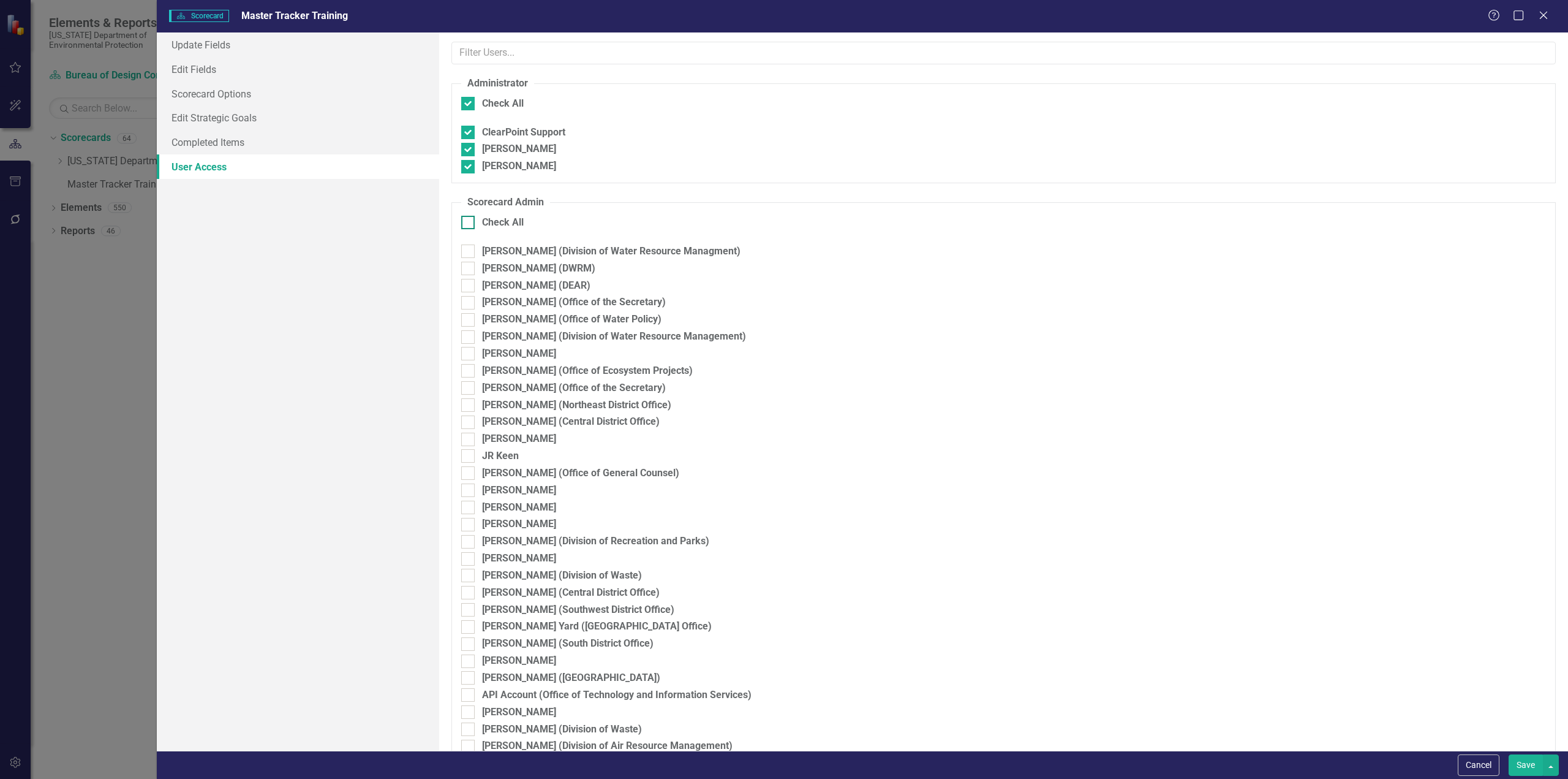
checkbox input "true"
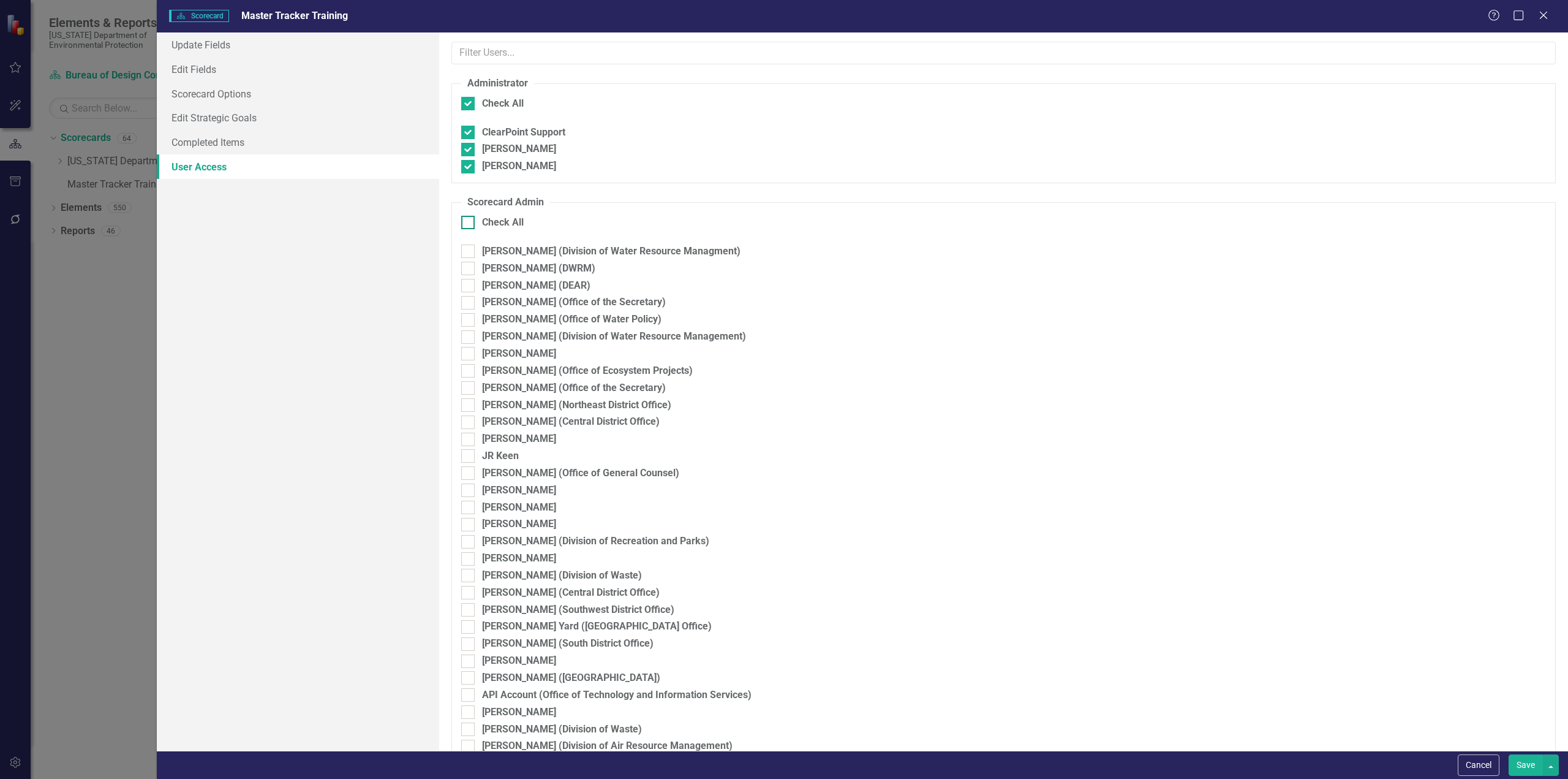
checkbox input "true"
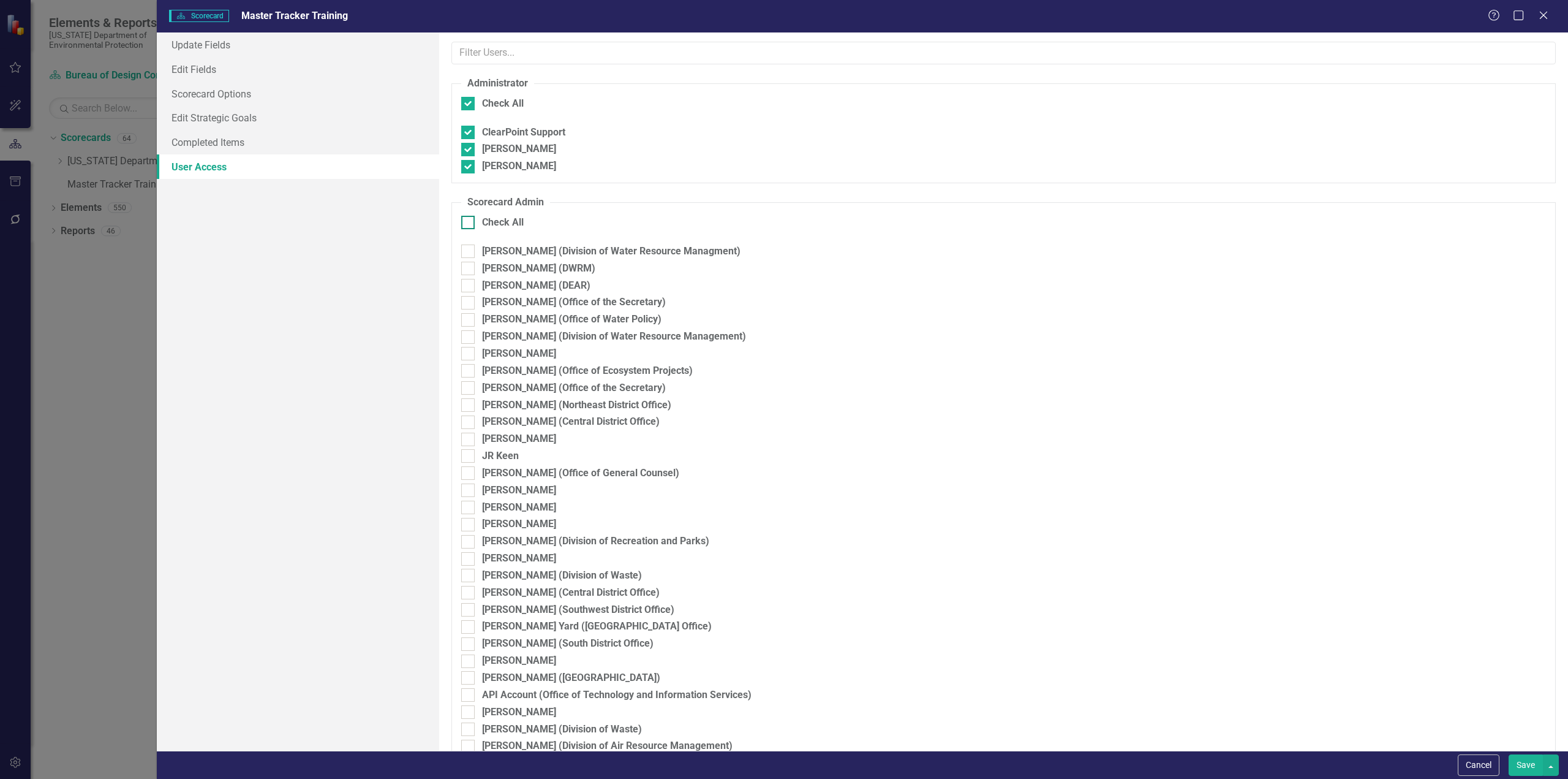
checkbox input "true"
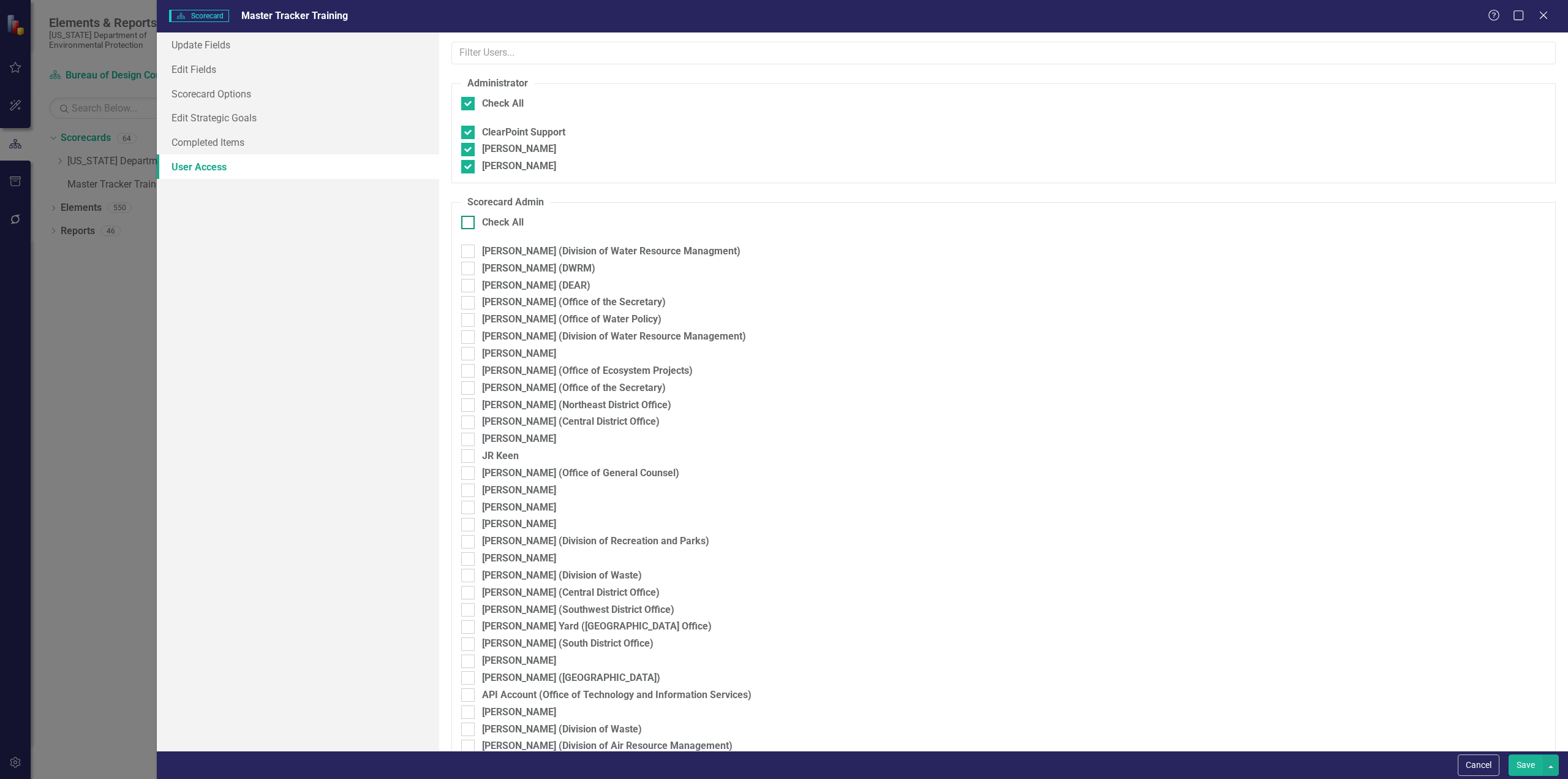
checkbox input "true"
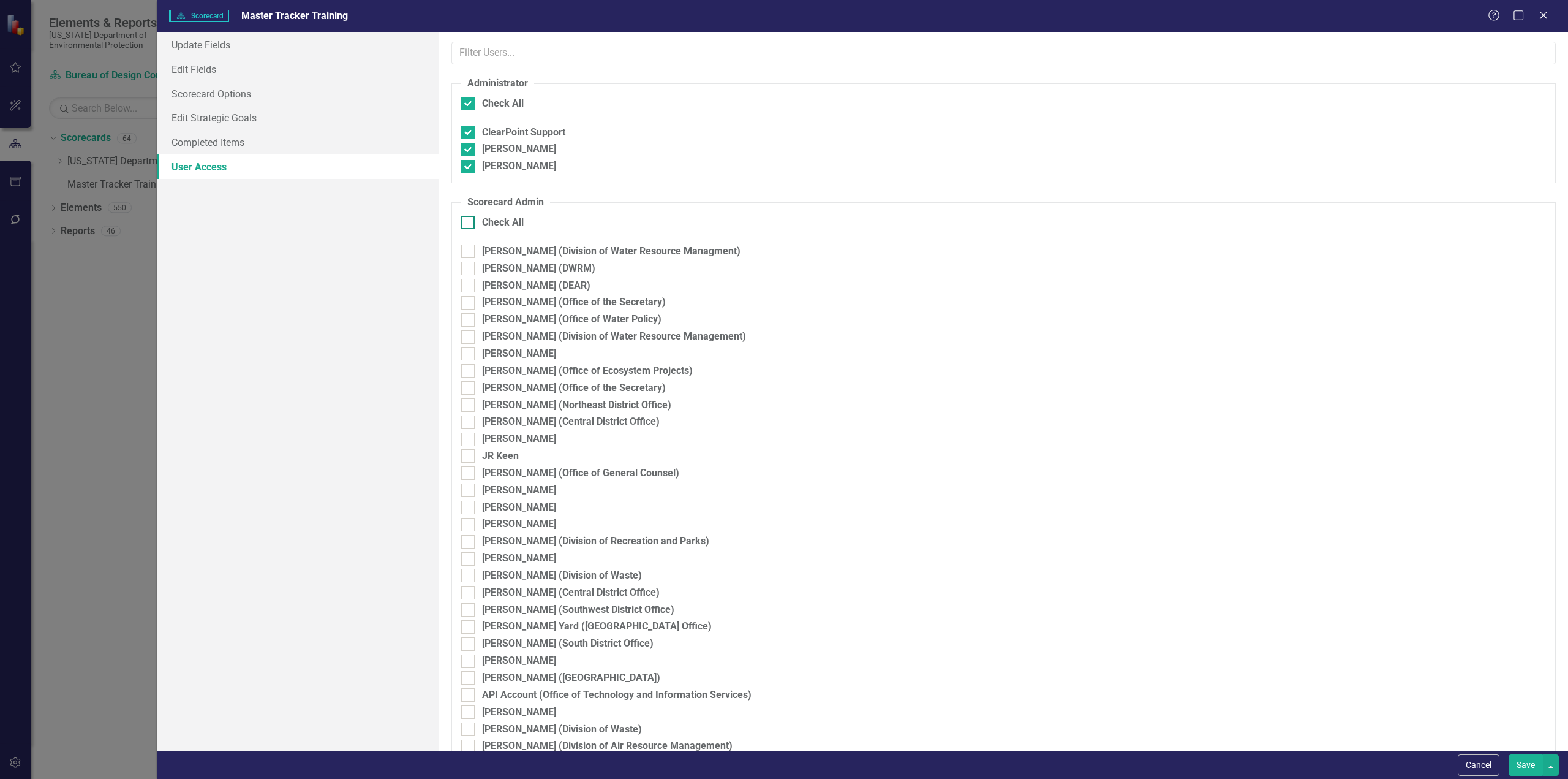
checkbox input "true"
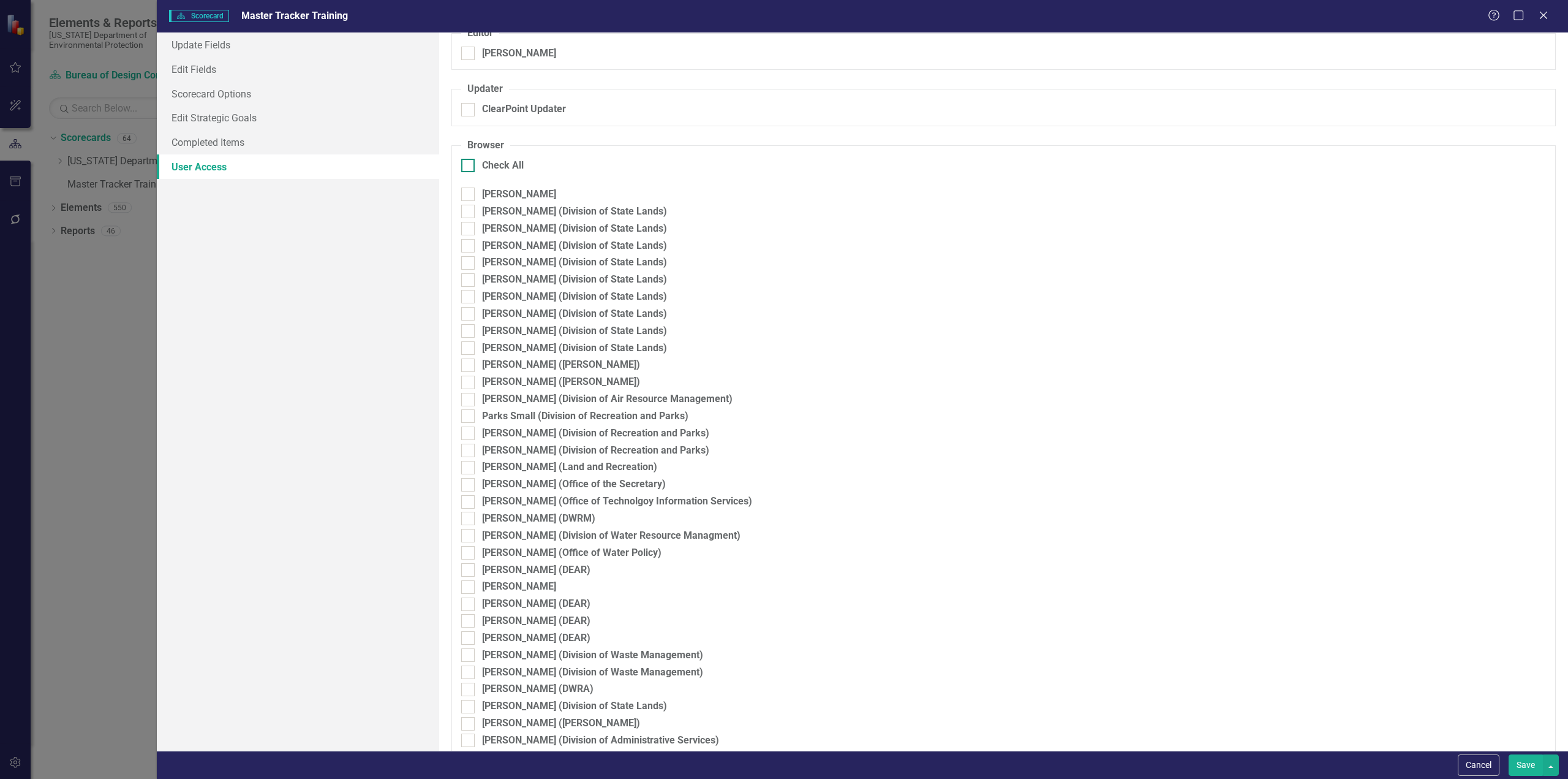
scroll to position [1346, 0]
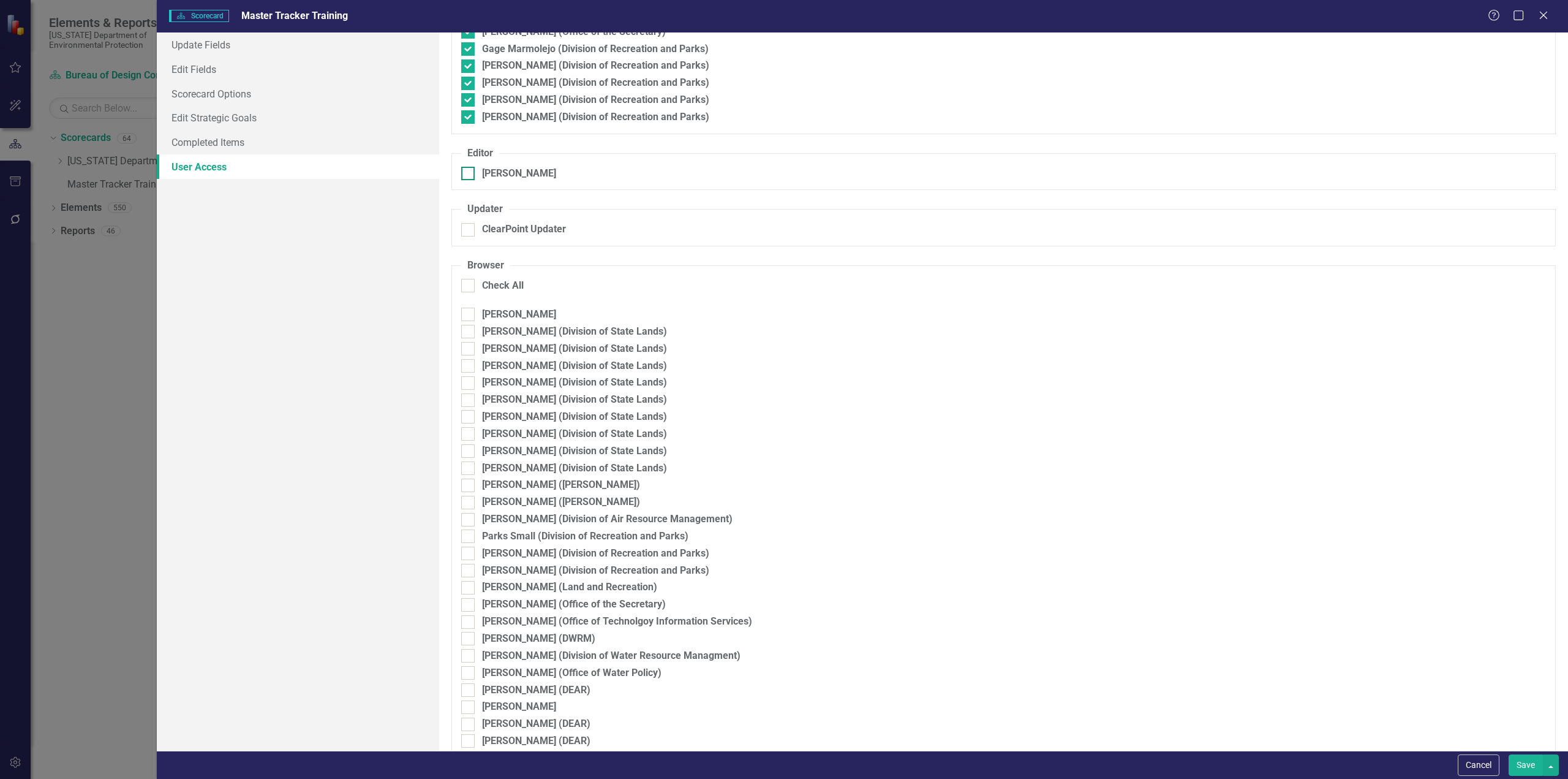
drag, startPoint x: 472, startPoint y: 173, endPoint x: 473, endPoint y: 180, distance: 7.1
click at [472, 174] on div at bounding box center [468, 174] width 13 height 13
click at [469, 174] on input "[PERSON_NAME]" at bounding box center [465, 170] width 8 height 8
checkbox input "true"
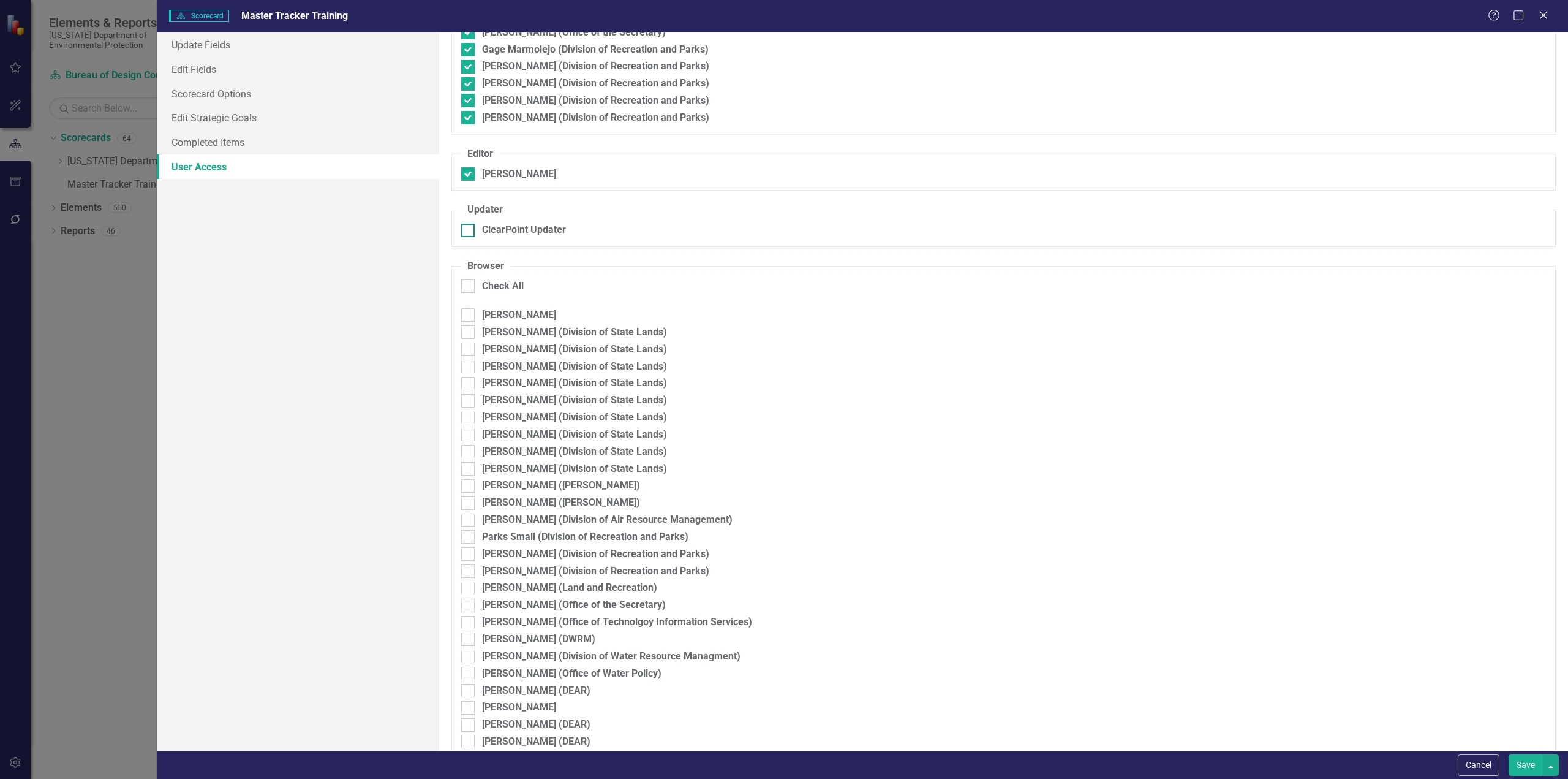
click at [473, 230] on div at bounding box center [468, 230] width 13 height 13
click at [469, 230] on input "ClearPoint Updater" at bounding box center [465, 227] width 8 height 8
checkbox input "true"
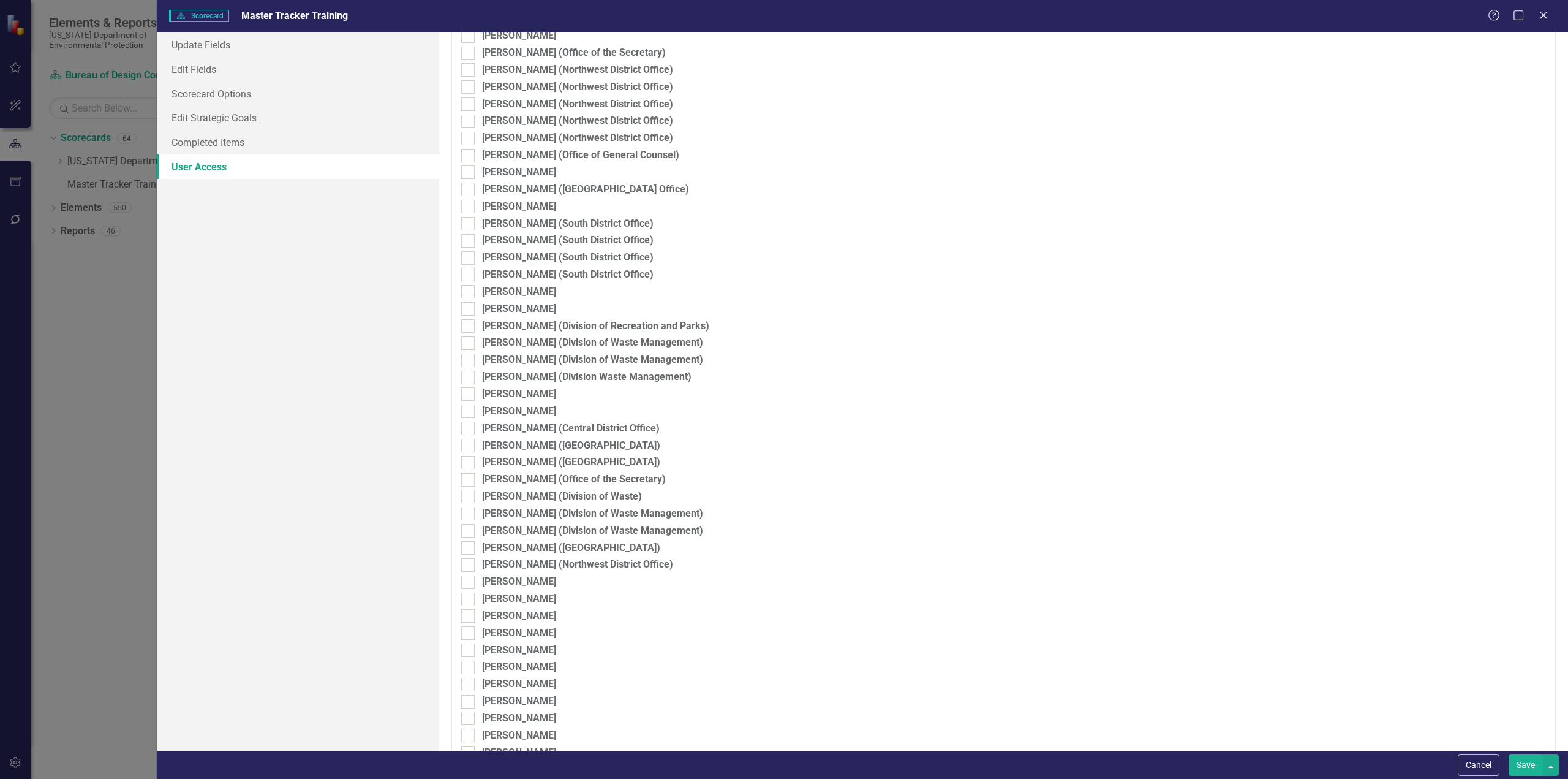
scroll to position [2424, 0]
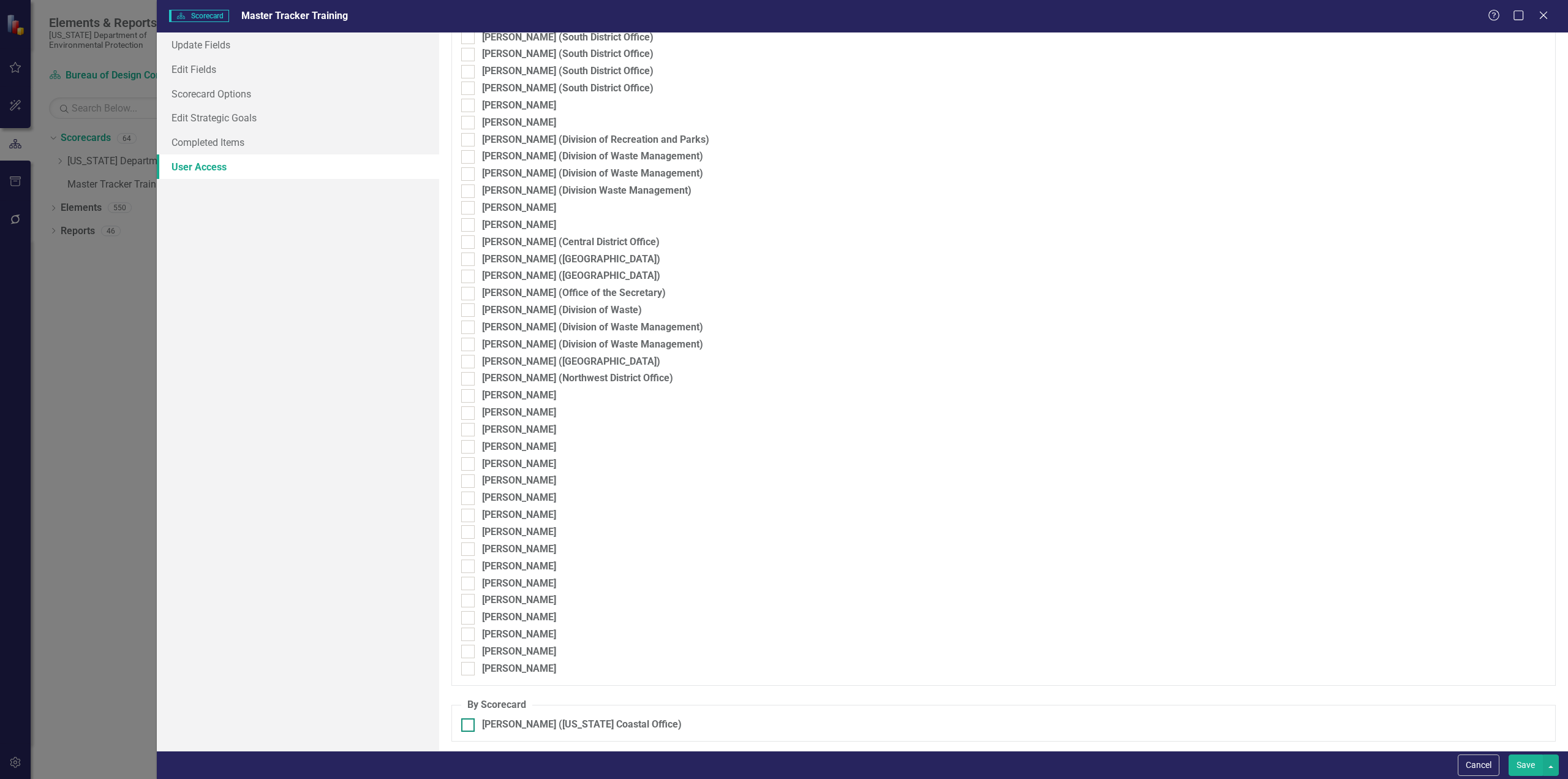
click at [469, 726] on div at bounding box center [468, 724] width 13 height 13
click at [469, 726] on input "[PERSON_NAME] ([US_STATE] Coastal Office)" at bounding box center [465, 721] width 8 height 8
checkbox input "true"
click at [1526, 766] on button "Save" at bounding box center [1525, 765] width 34 height 22
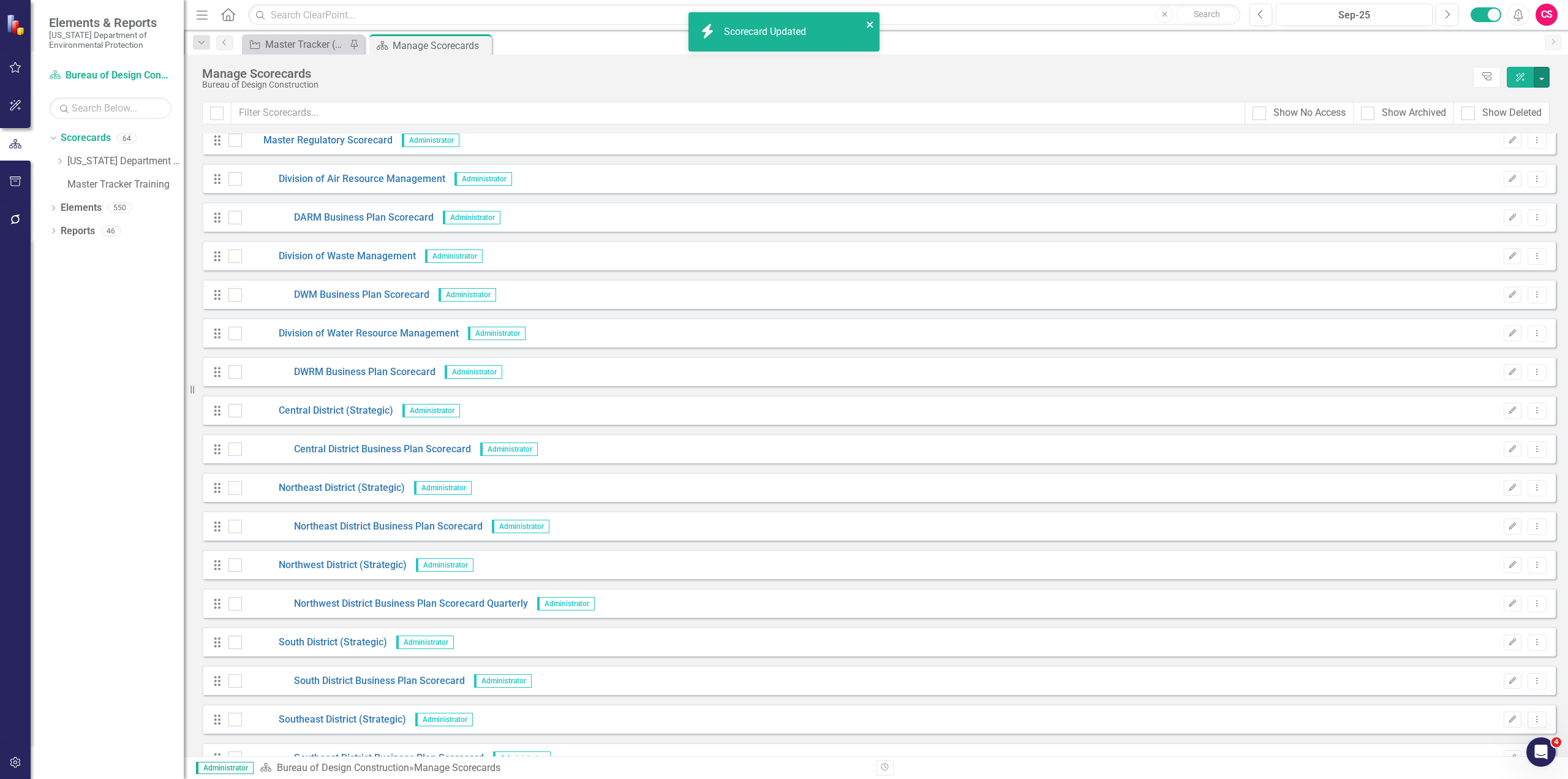
scroll to position [0, 0]
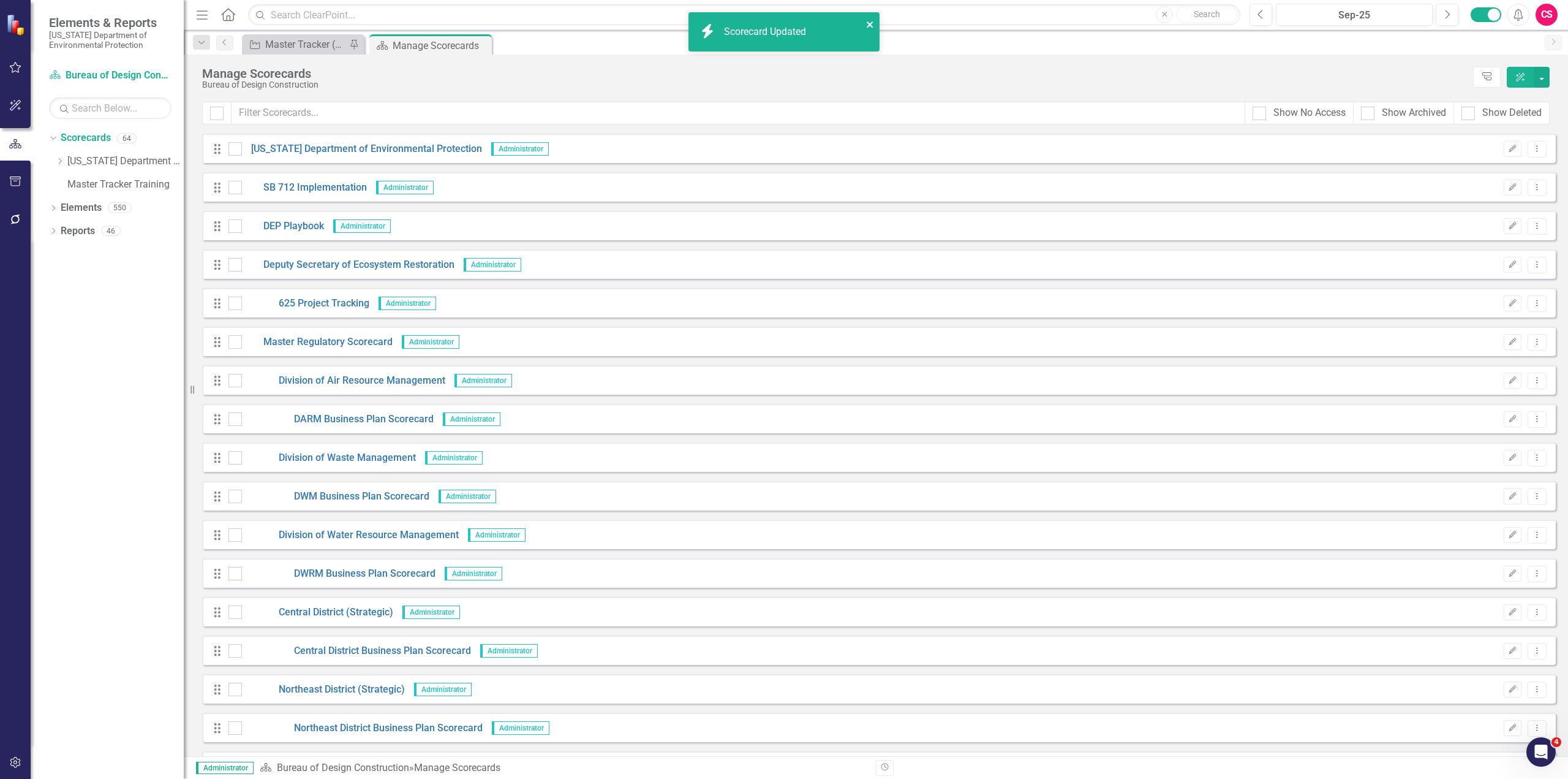
click at [874, 27] on icon "close" at bounding box center [870, 24] width 8 height 10
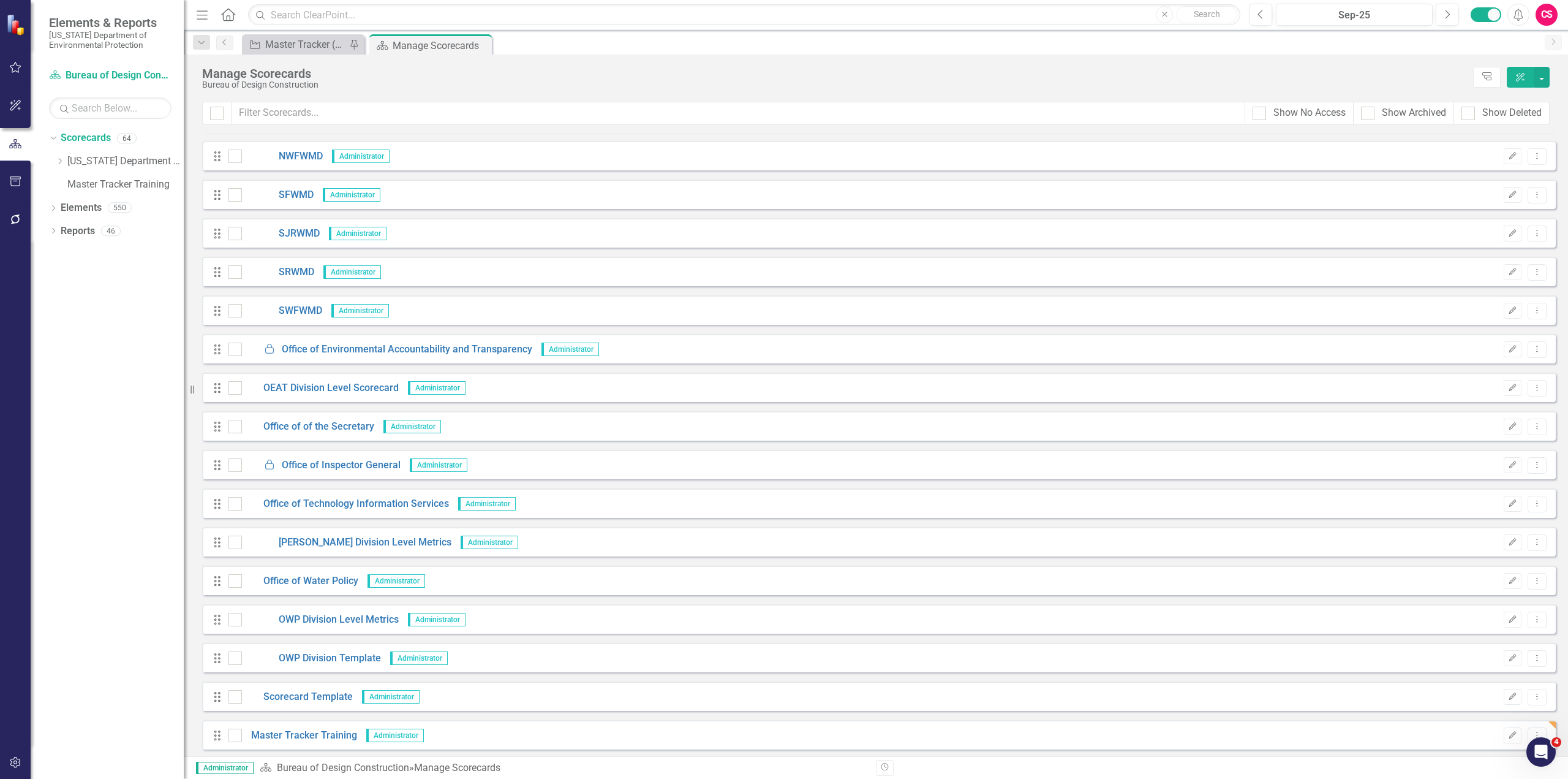
scroll to position [1848, 0]
click at [315, 733] on link "Master Tracker Training" at bounding box center [299, 733] width 115 height 14
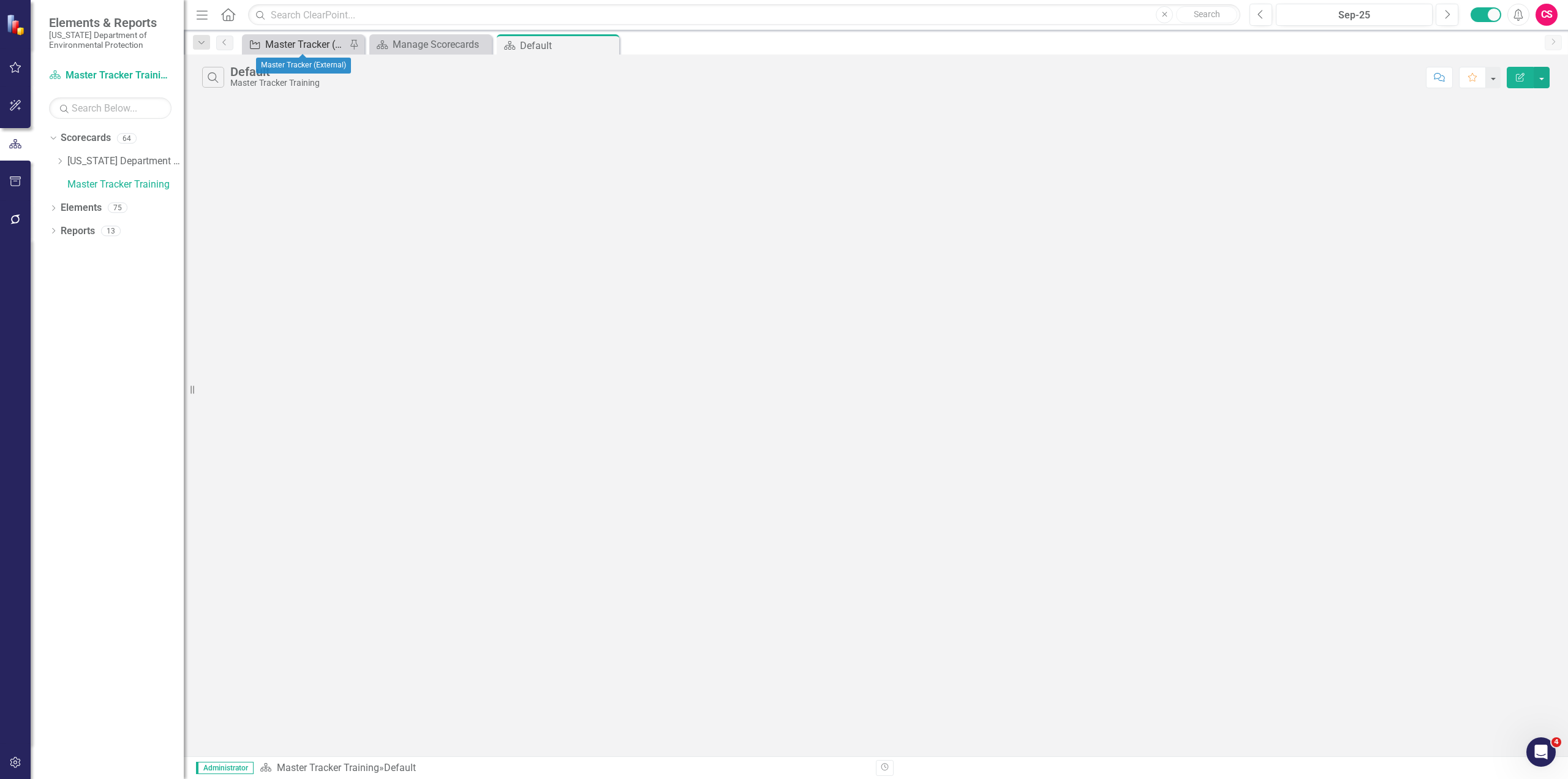
click at [297, 44] on div "Master Tracker (External)" at bounding box center [306, 44] width 81 height 15
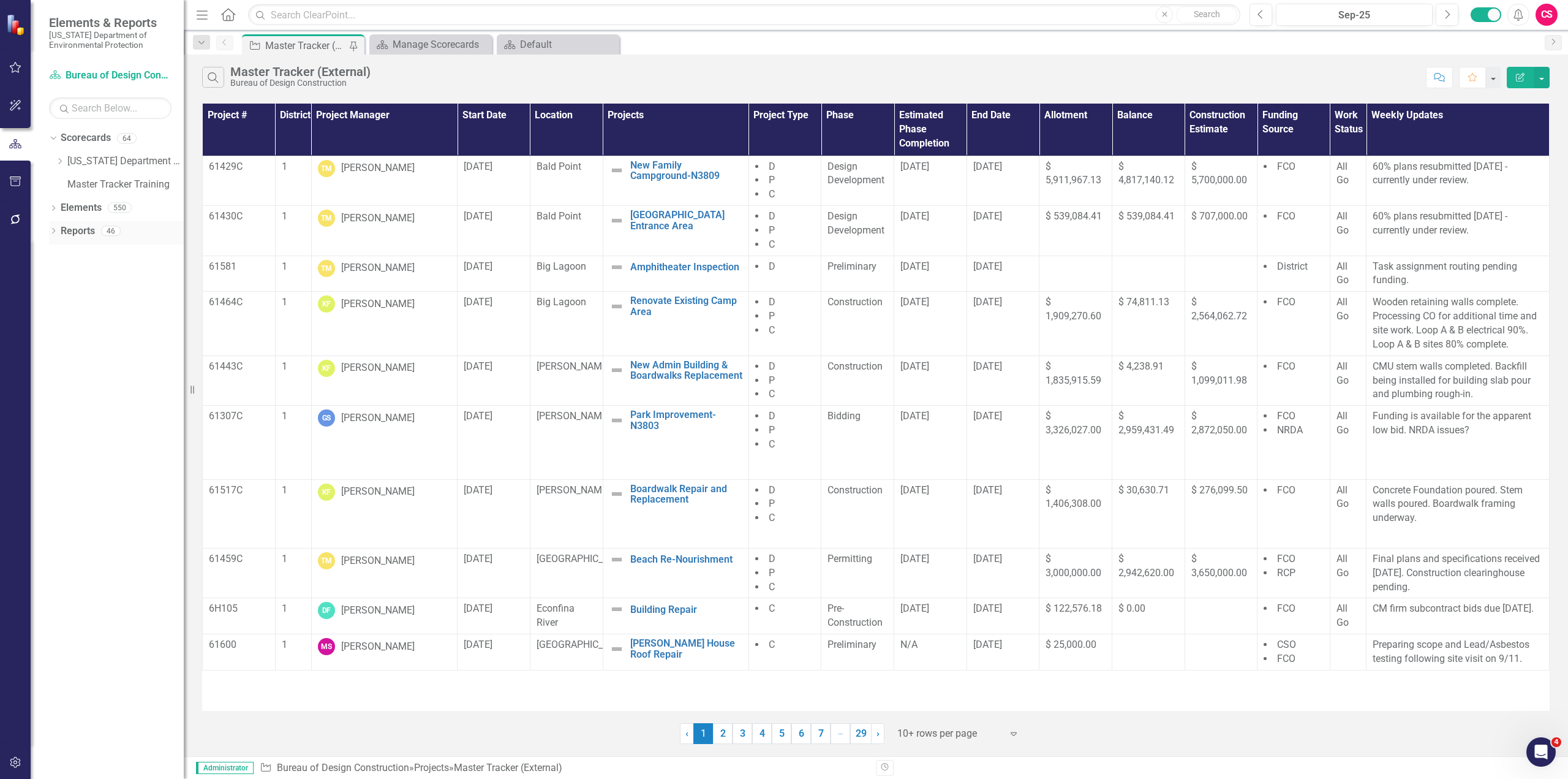
click at [68, 233] on link "Reports" at bounding box center [77, 231] width 34 height 14
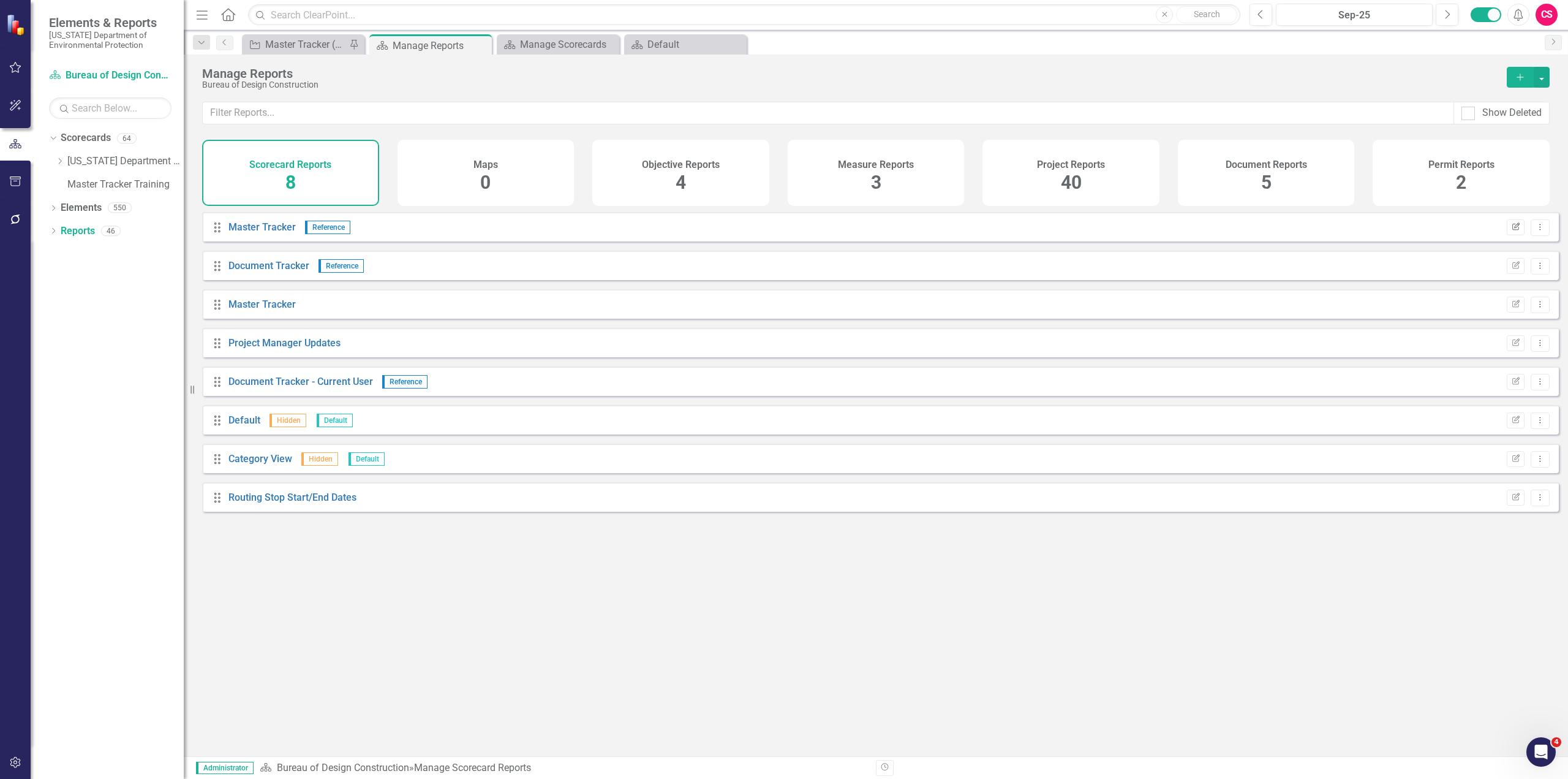
click at [1511, 231] on icon "Edit Report" at bounding box center [1515, 227] width 9 height 8
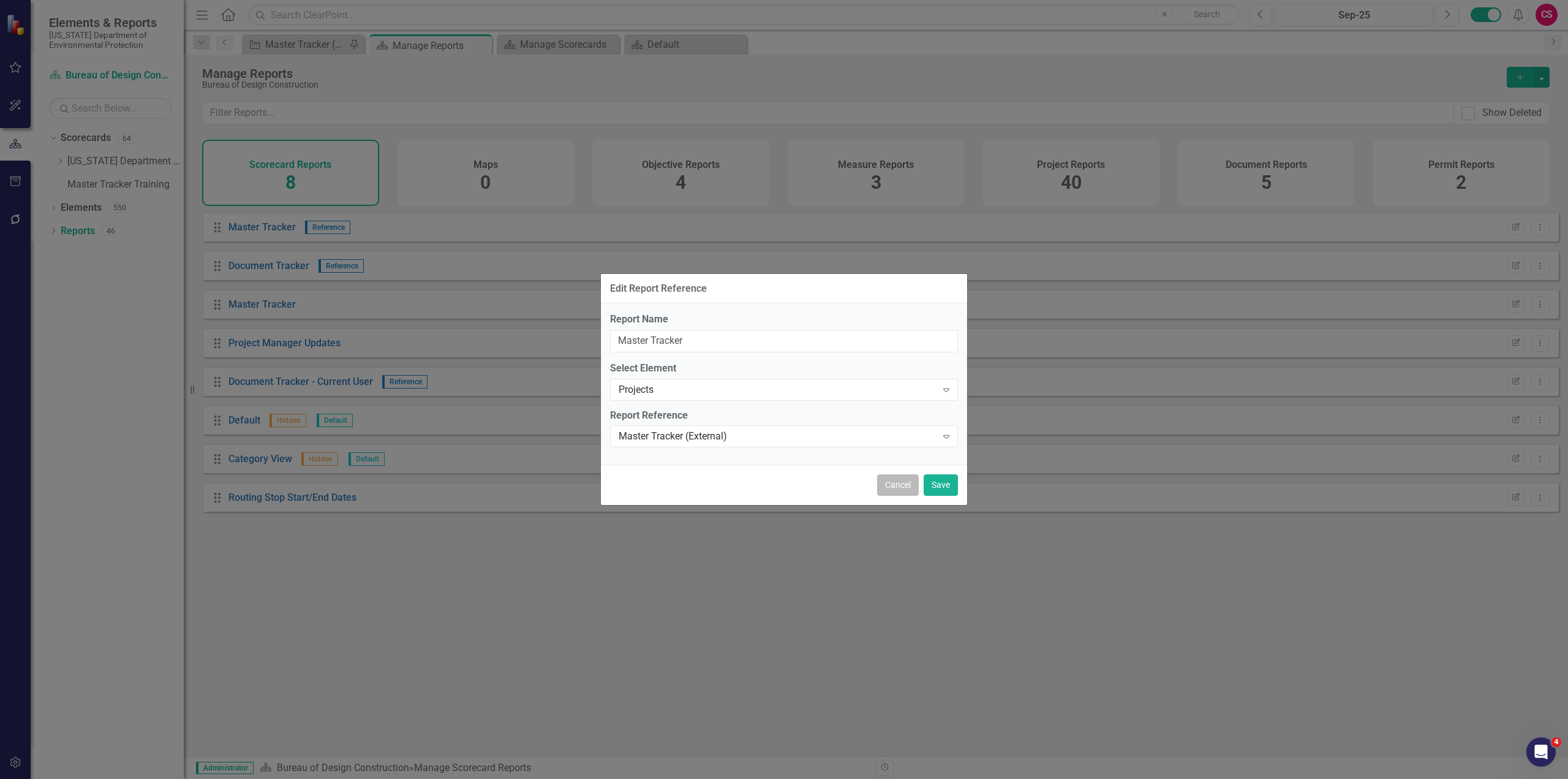
click at [902, 486] on button "Cancel" at bounding box center [898, 485] width 42 height 22
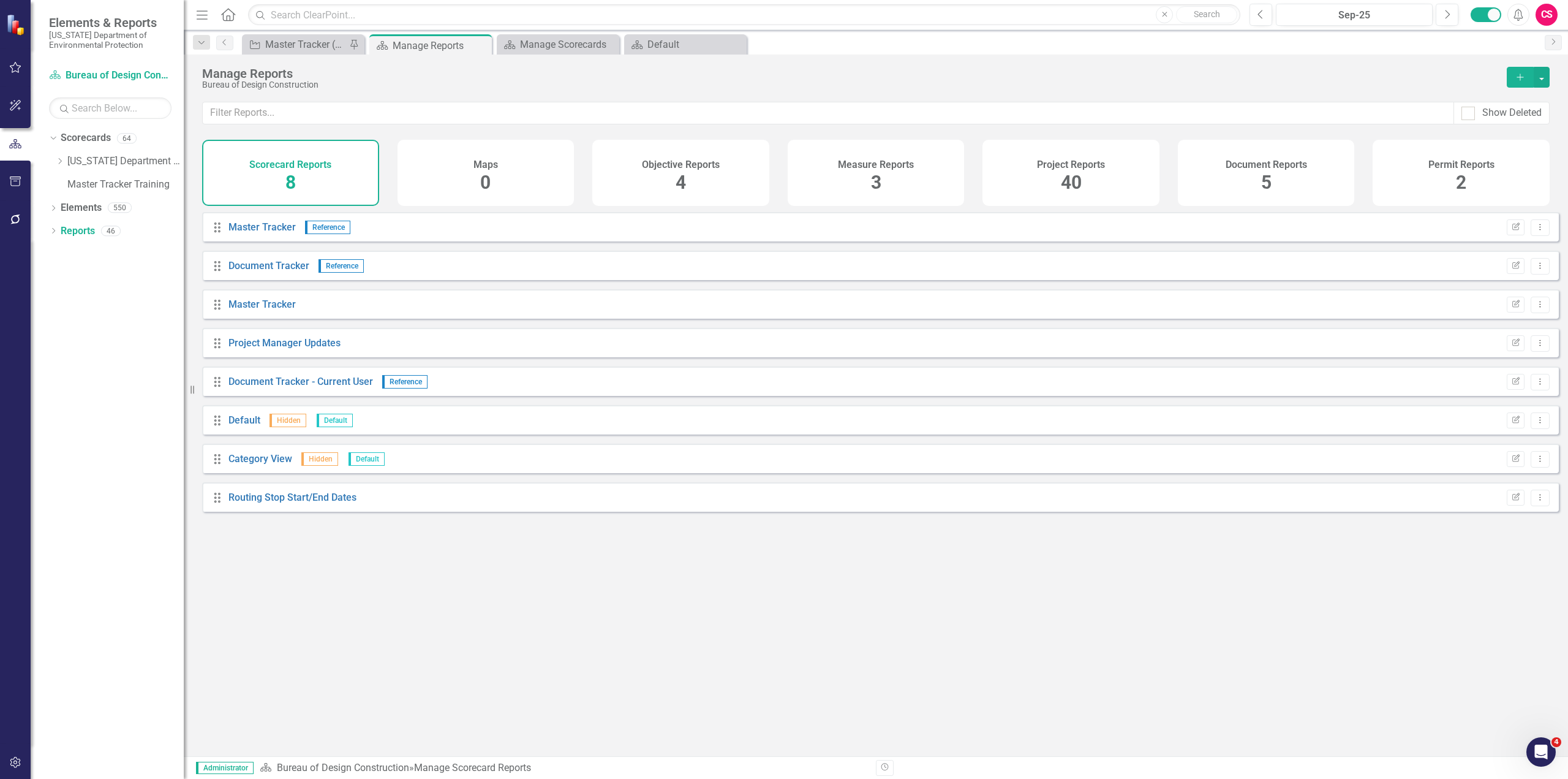
click at [1065, 181] on span "40" at bounding box center [1071, 182] width 21 height 22
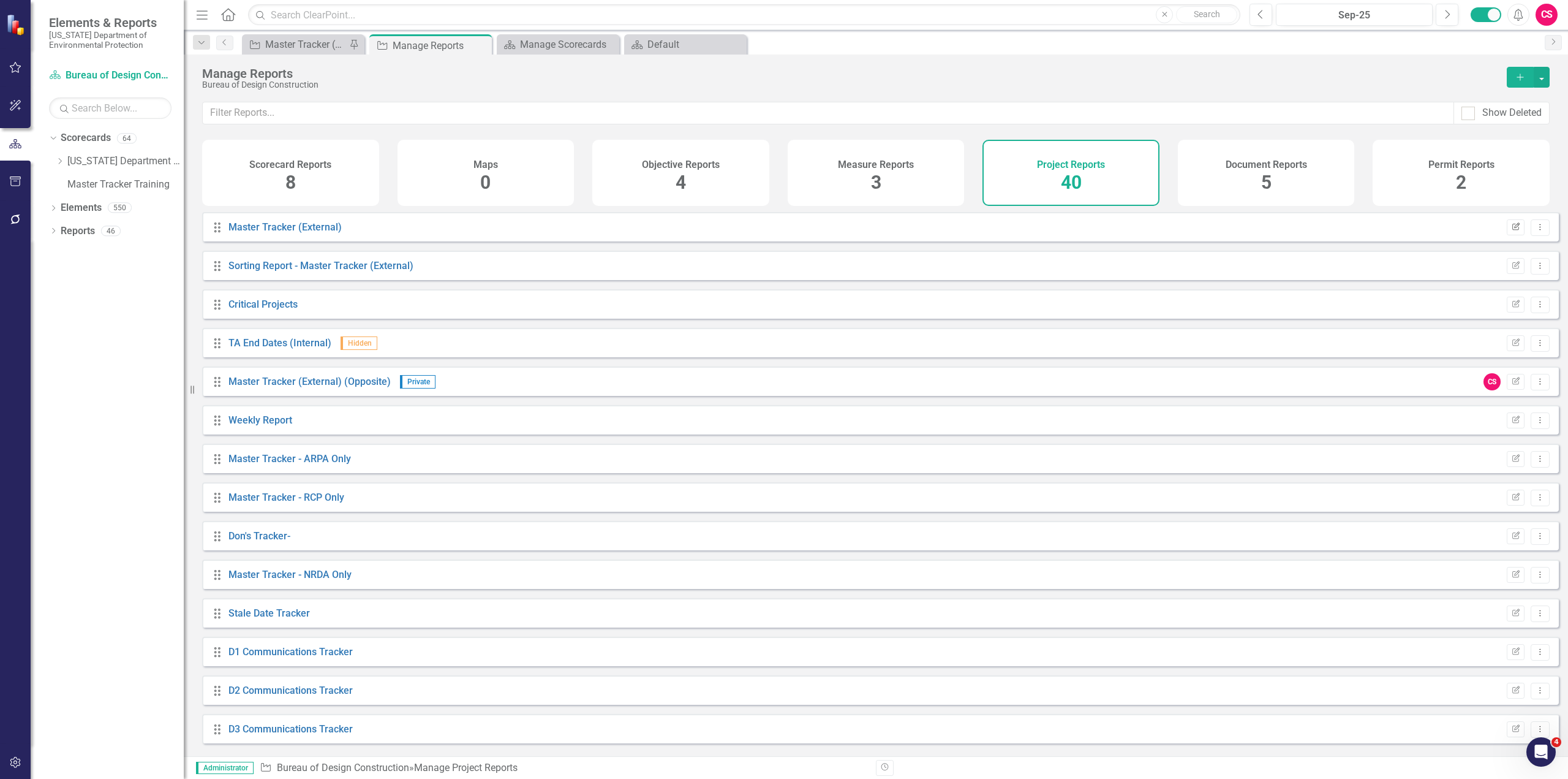
click at [1511, 231] on icon "Edit Report" at bounding box center [1515, 227] width 9 height 8
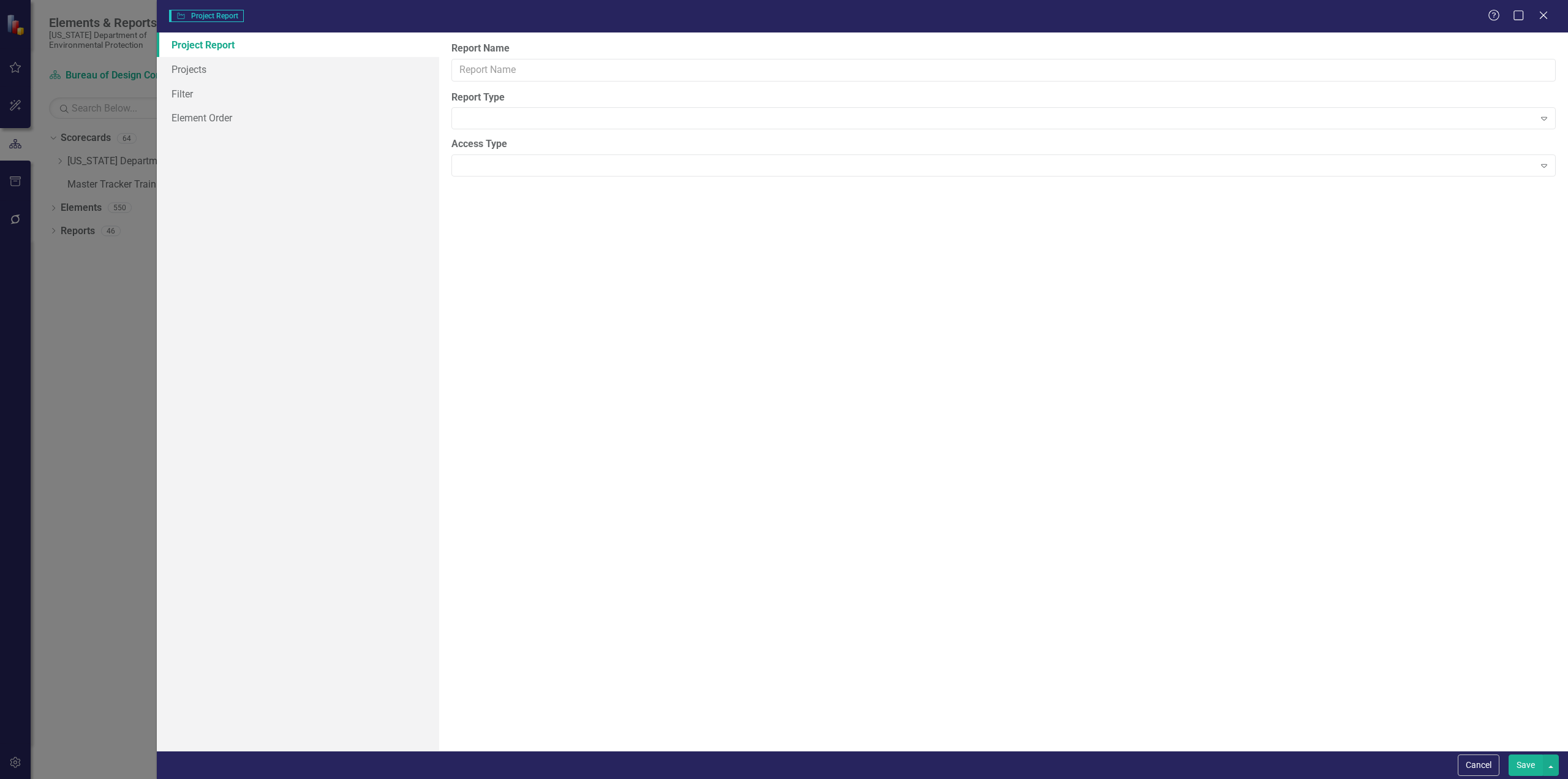
type input "Master Tracker (External)"
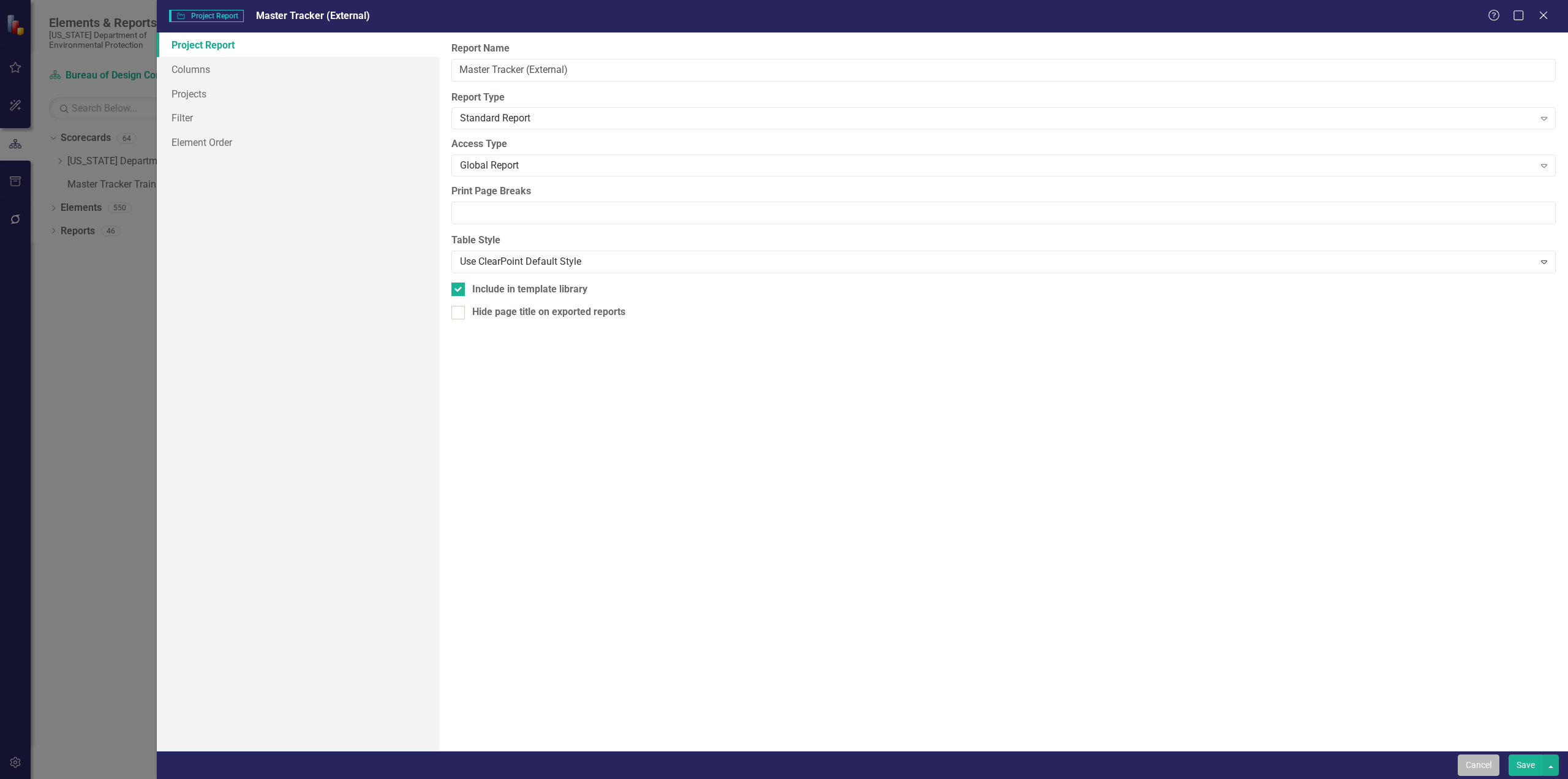
click at [1477, 766] on button "Cancel" at bounding box center [1479, 765] width 42 height 22
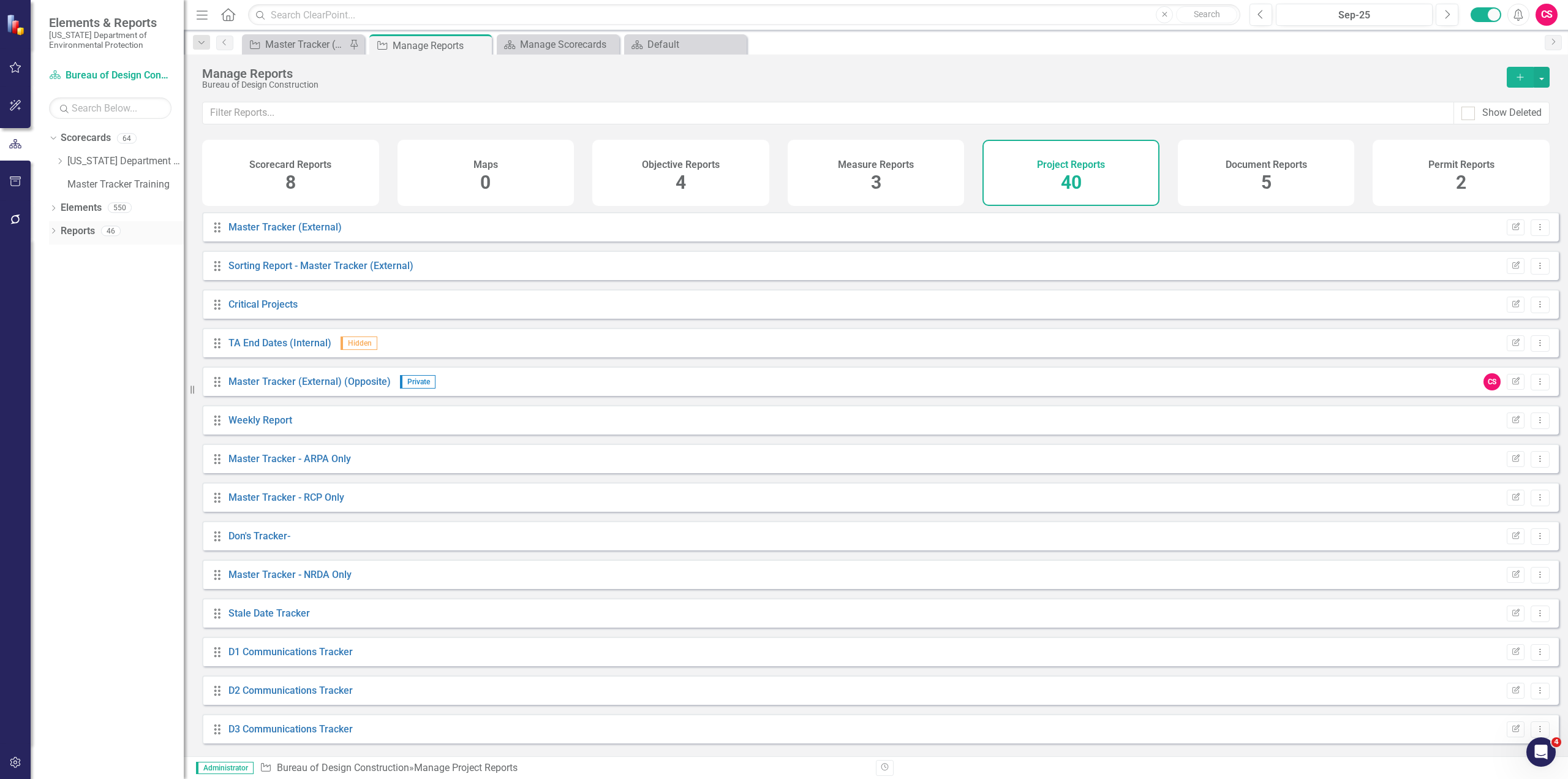
click at [71, 228] on link "Reports" at bounding box center [77, 231] width 34 height 14
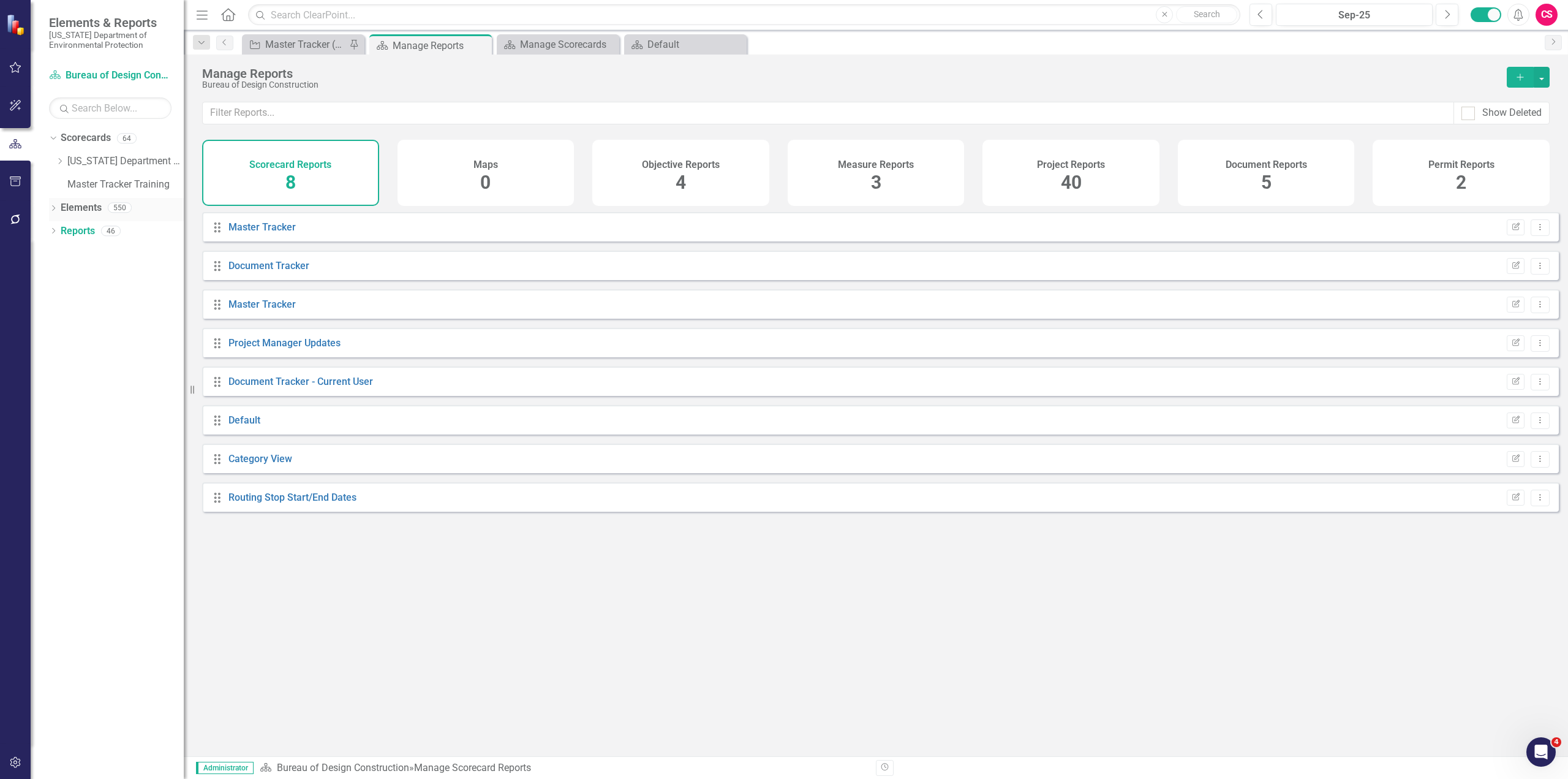
click at [81, 203] on link "Elements" at bounding box center [81, 207] width 41 height 14
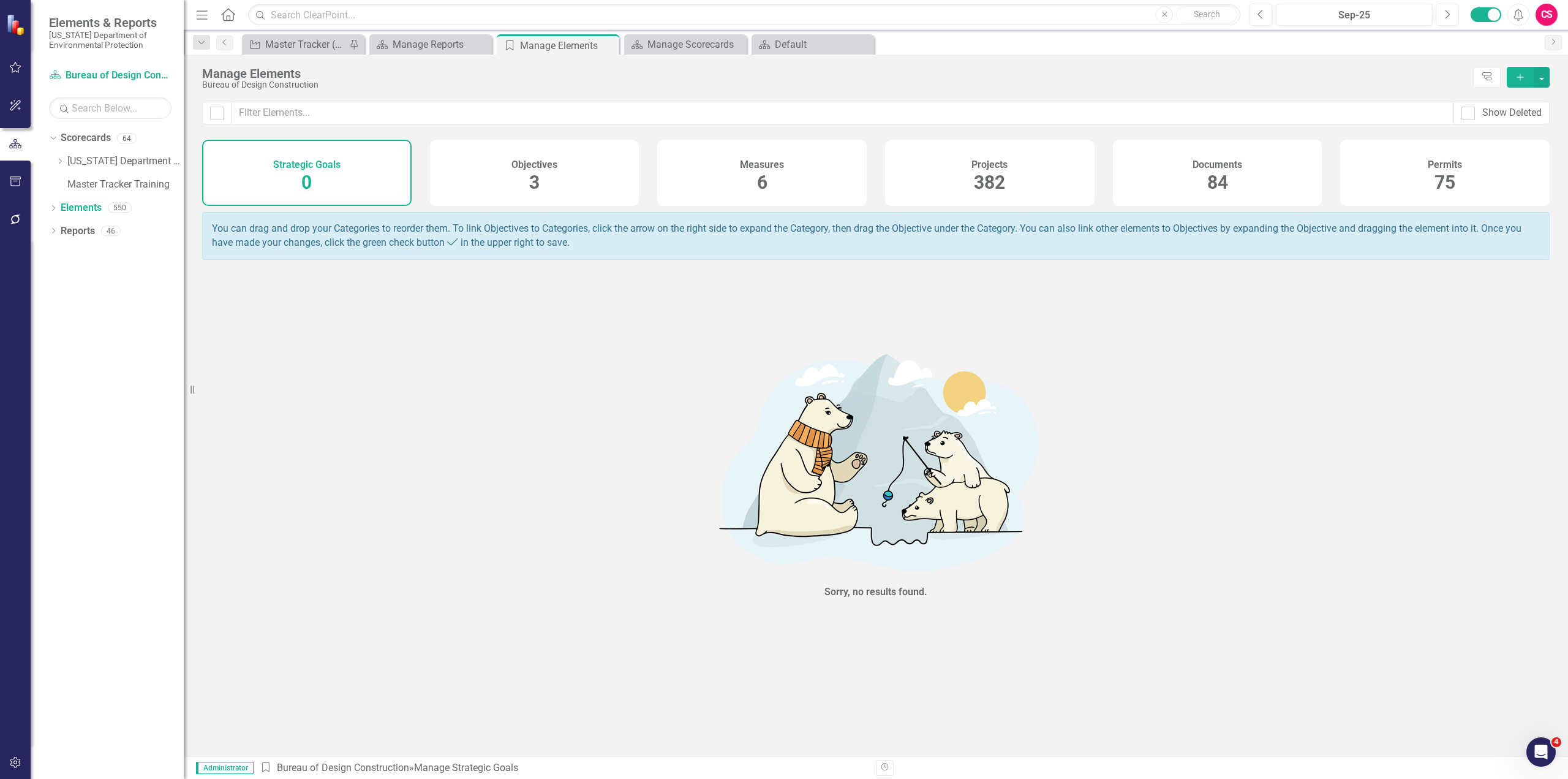
click at [994, 180] on span "382" at bounding box center [989, 182] width 31 height 22
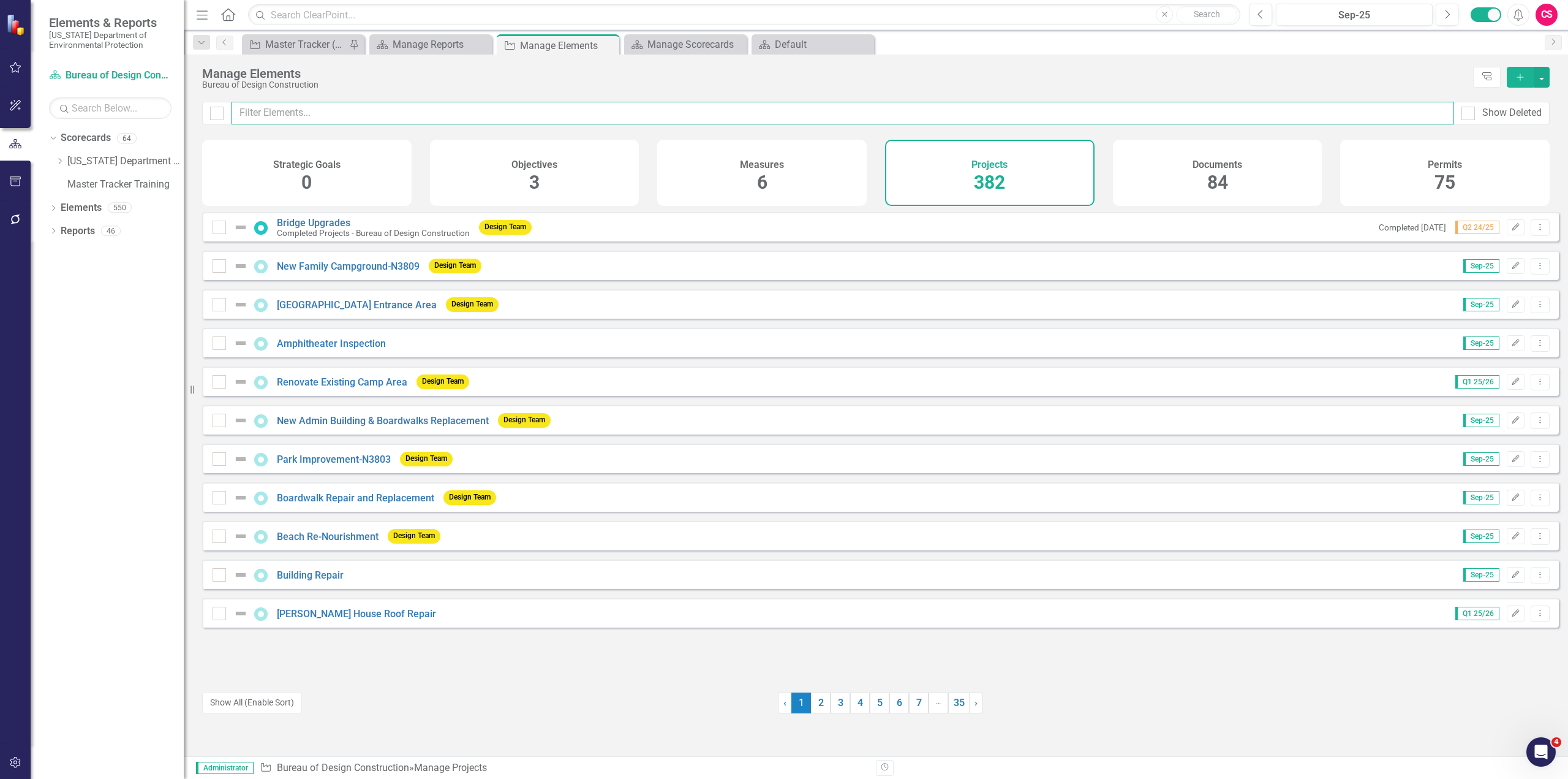
click at [620, 110] on input "text" at bounding box center [843, 112] width 1223 height 23
click at [614, 114] on input "text" at bounding box center [843, 112] width 1223 height 23
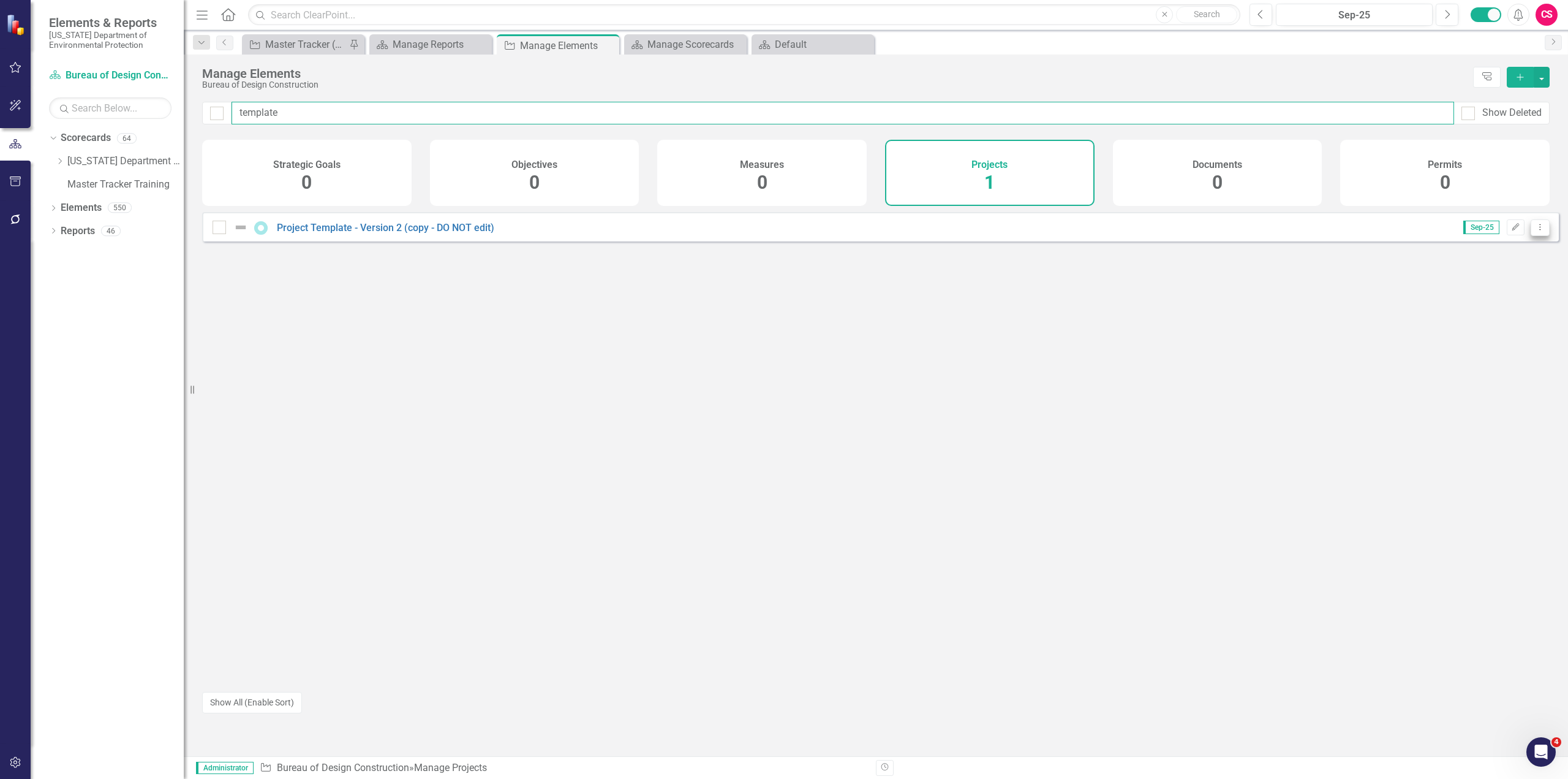
type input "template"
click at [1535, 231] on icon "Dropdown Menu" at bounding box center [1540, 227] width 10 height 8
click at [1486, 302] on link "Copy Duplicate Project" at bounding box center [1488, 302] width 103 height 23
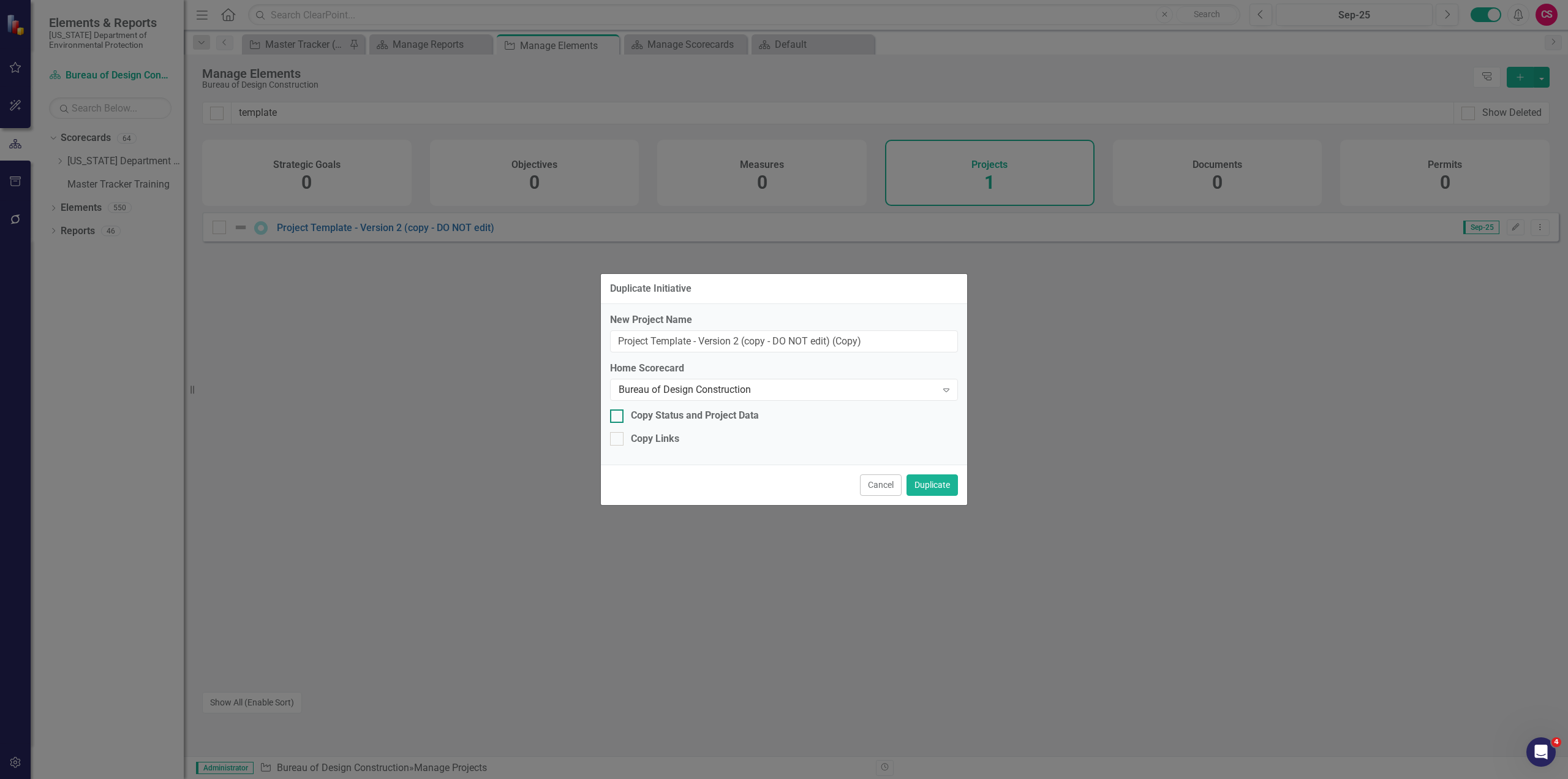
click at [655, 414] on div "Copy Status and Project Data" at bounding box center [695, 416] width 128 height 14
click at [618, 414] on input "Copy Status and Project Data" at bounding box center [614, 412] width 8 height 8
checkbox input "true"
drag, startPoint x: 884, startPoint y: 337, endPoint x: 835, endPoint y: 337, distance: 49.0
click at [835, 337] on input "Project Template - Version 2 (copy - DO NOT edit) (Copy)" at bounding box center [784, 341] width 348 height 23
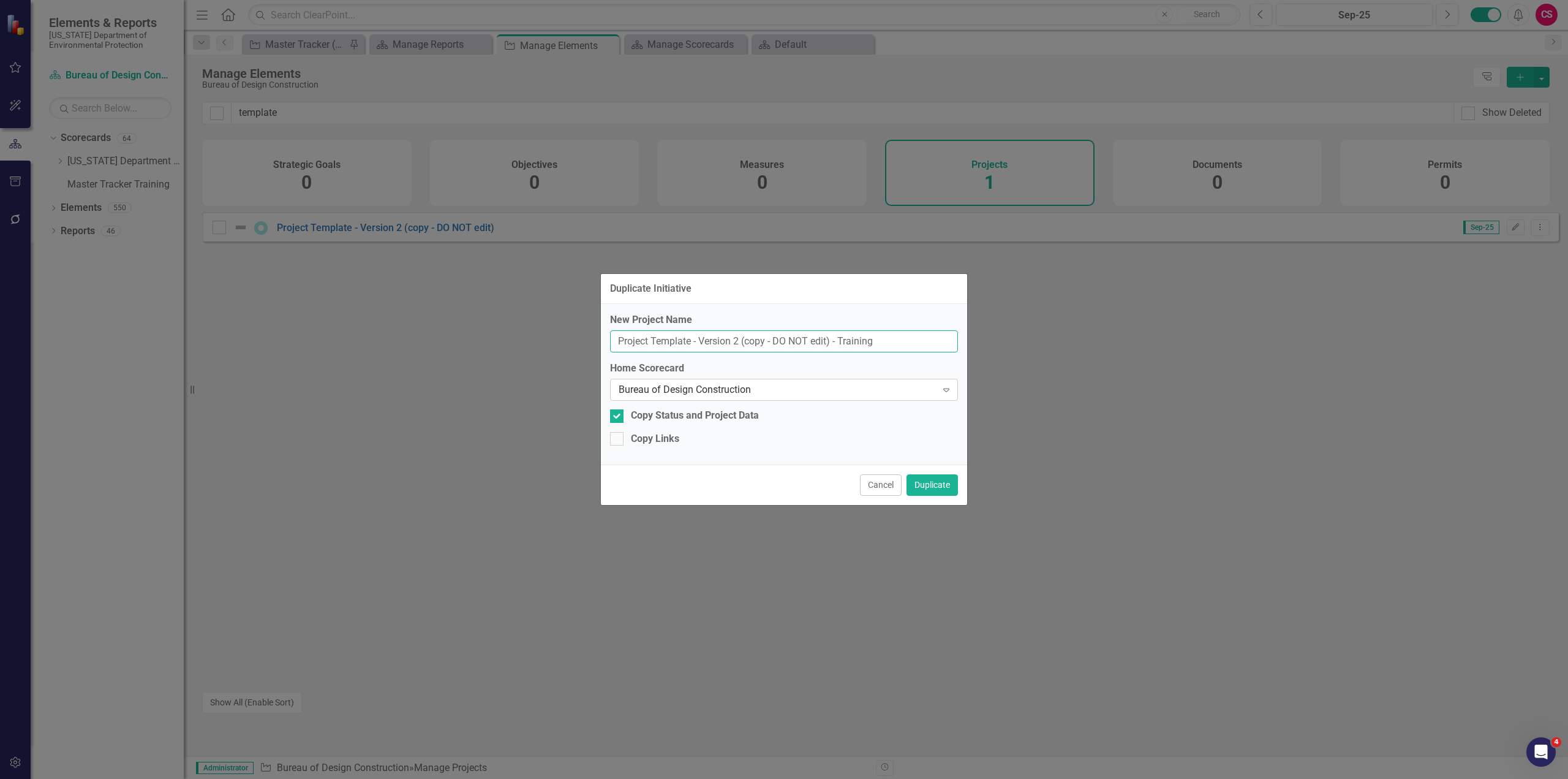
type input "Project Template - Version 2 (copy - DO NOT edit) - Training"
click at [667, 387] on div "Bureau of Design Construction" at bounding box center [777, 390] width 318 height 14
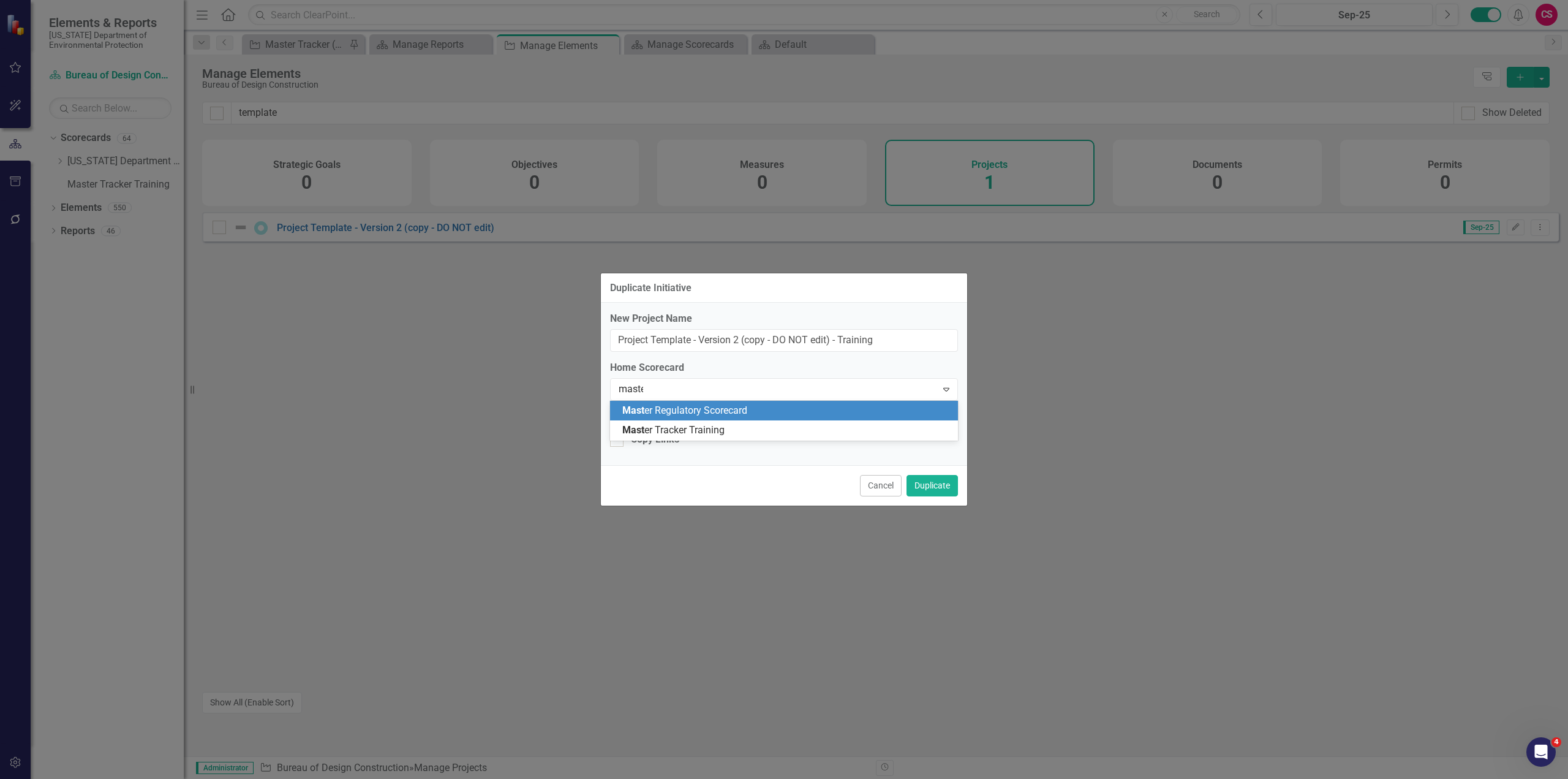
type input "master"
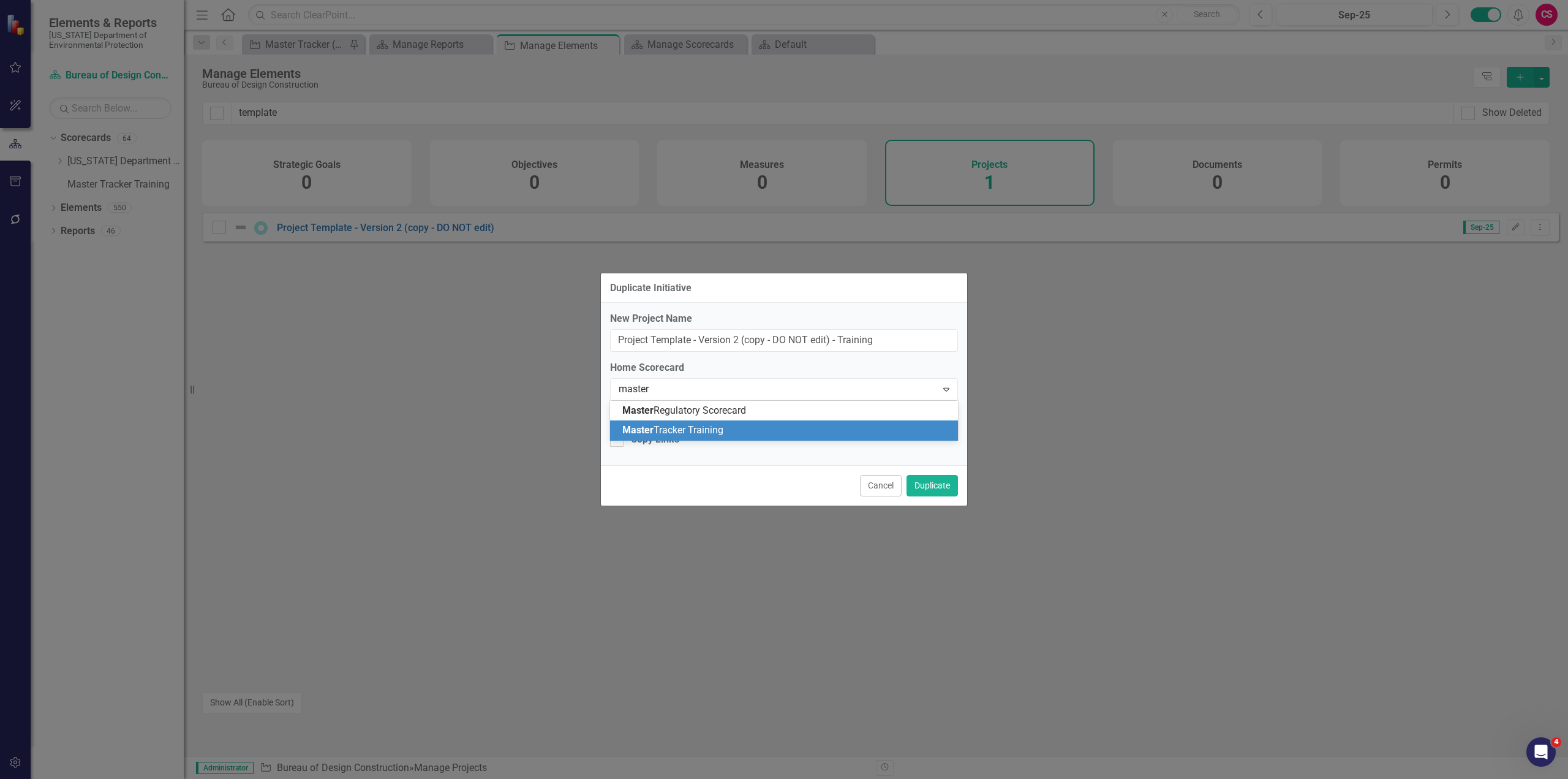
click at [706, 432] on span "Master Tracker Training" at bounding box center [672, 430] width 101 height 12
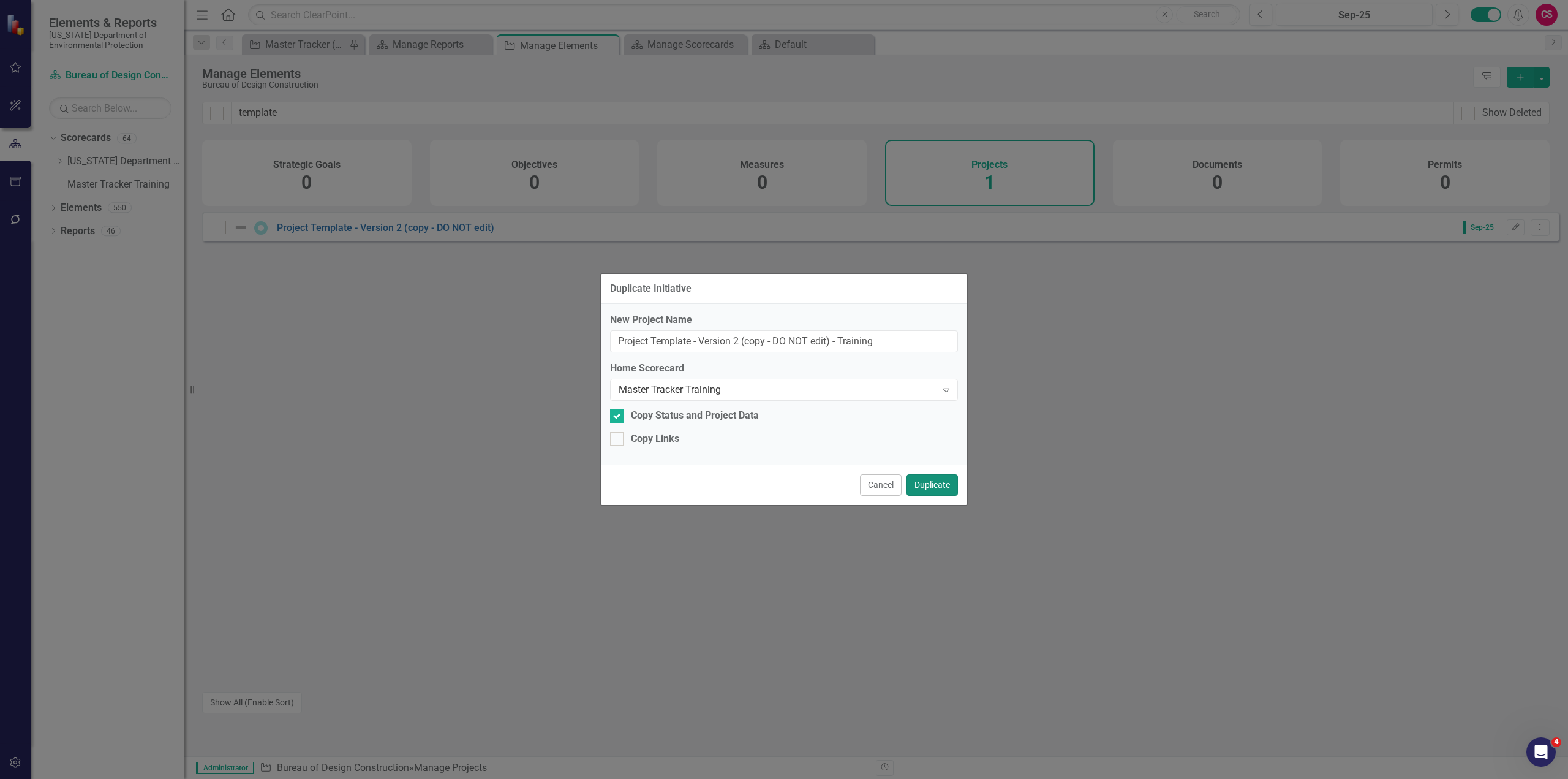
click at [931, 484] on button "Duplicate" at bounding box center [932, 485] width 51 height 22
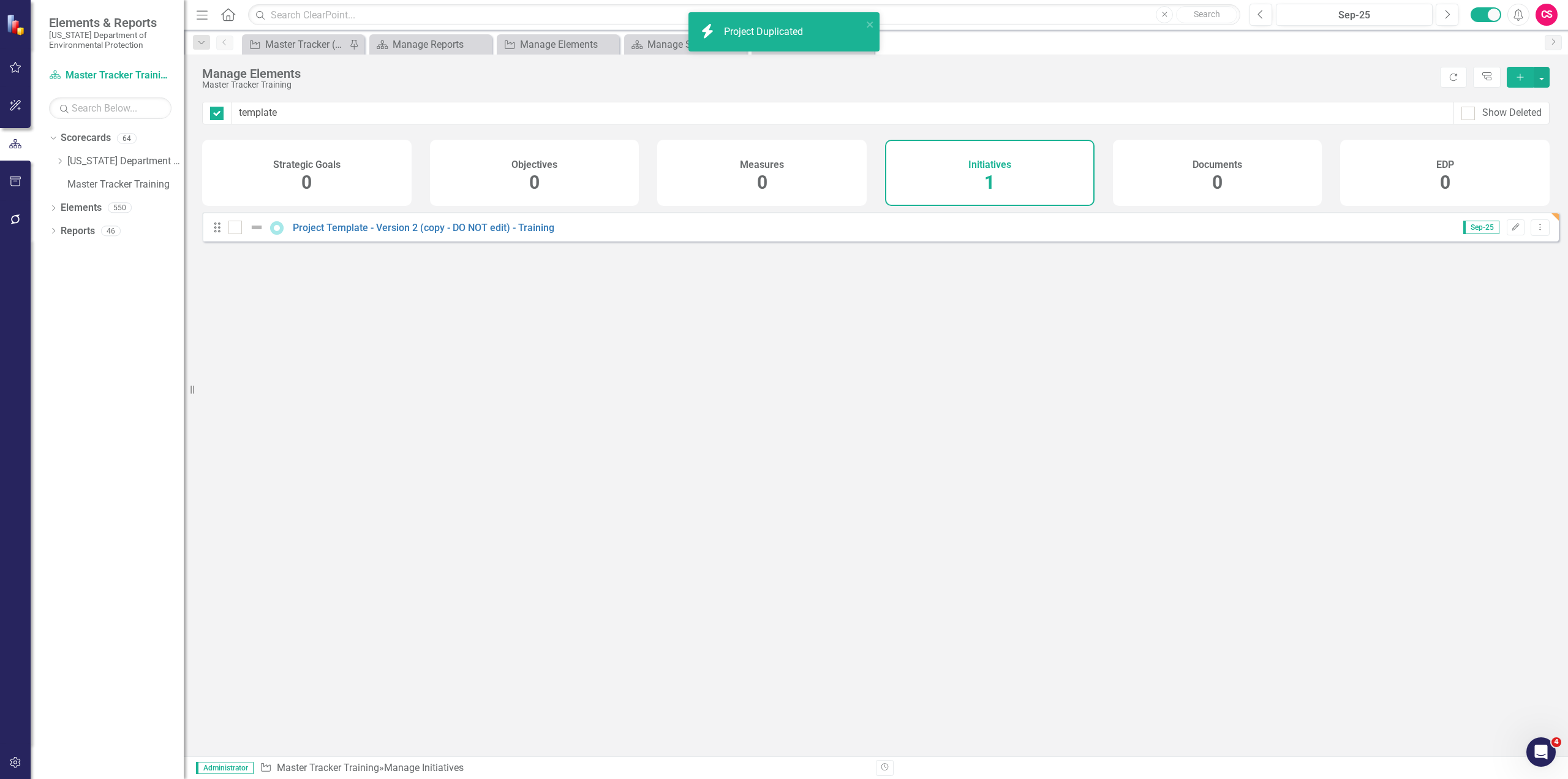
checkbox input "false"
click at [19, 761] on icon "button" at bounding box center [15, 761] width 10 height 11
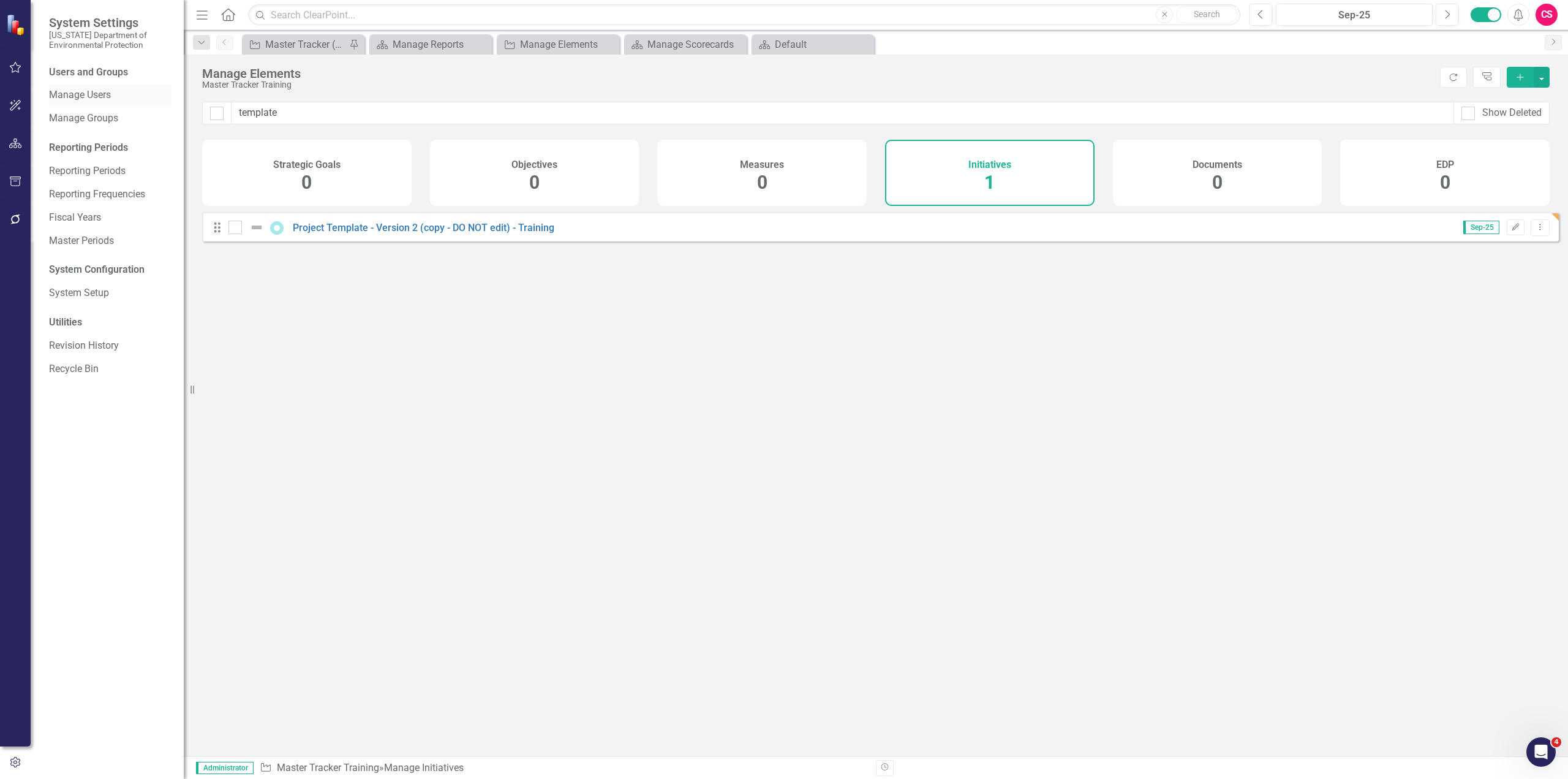
click at [84, 90] on link "Manage Users" at bounding box center [110, 95] width 123 height 14
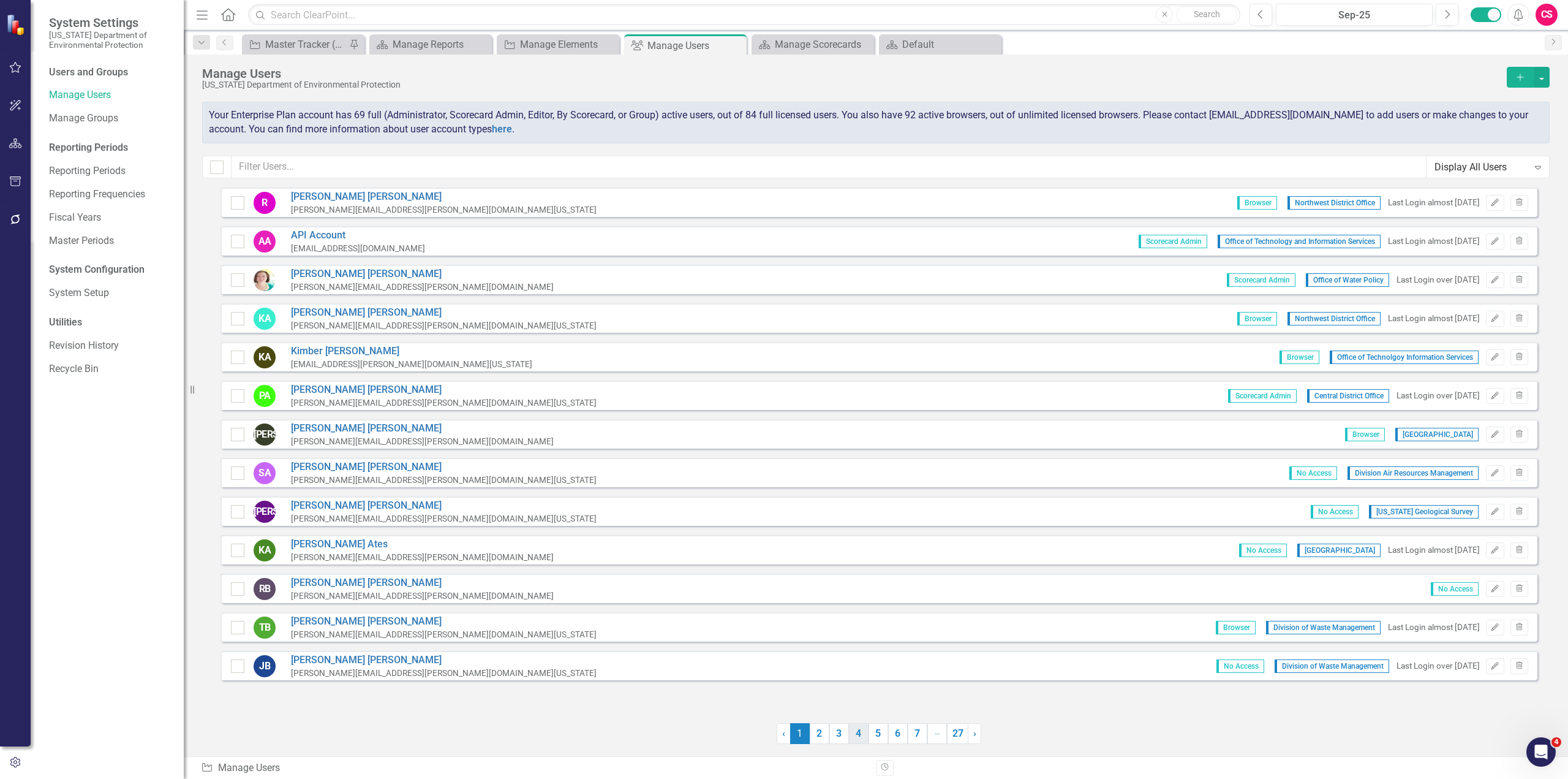
click at [862, 740] on link "4" at bounding box center [858, 733] width 19 height 21
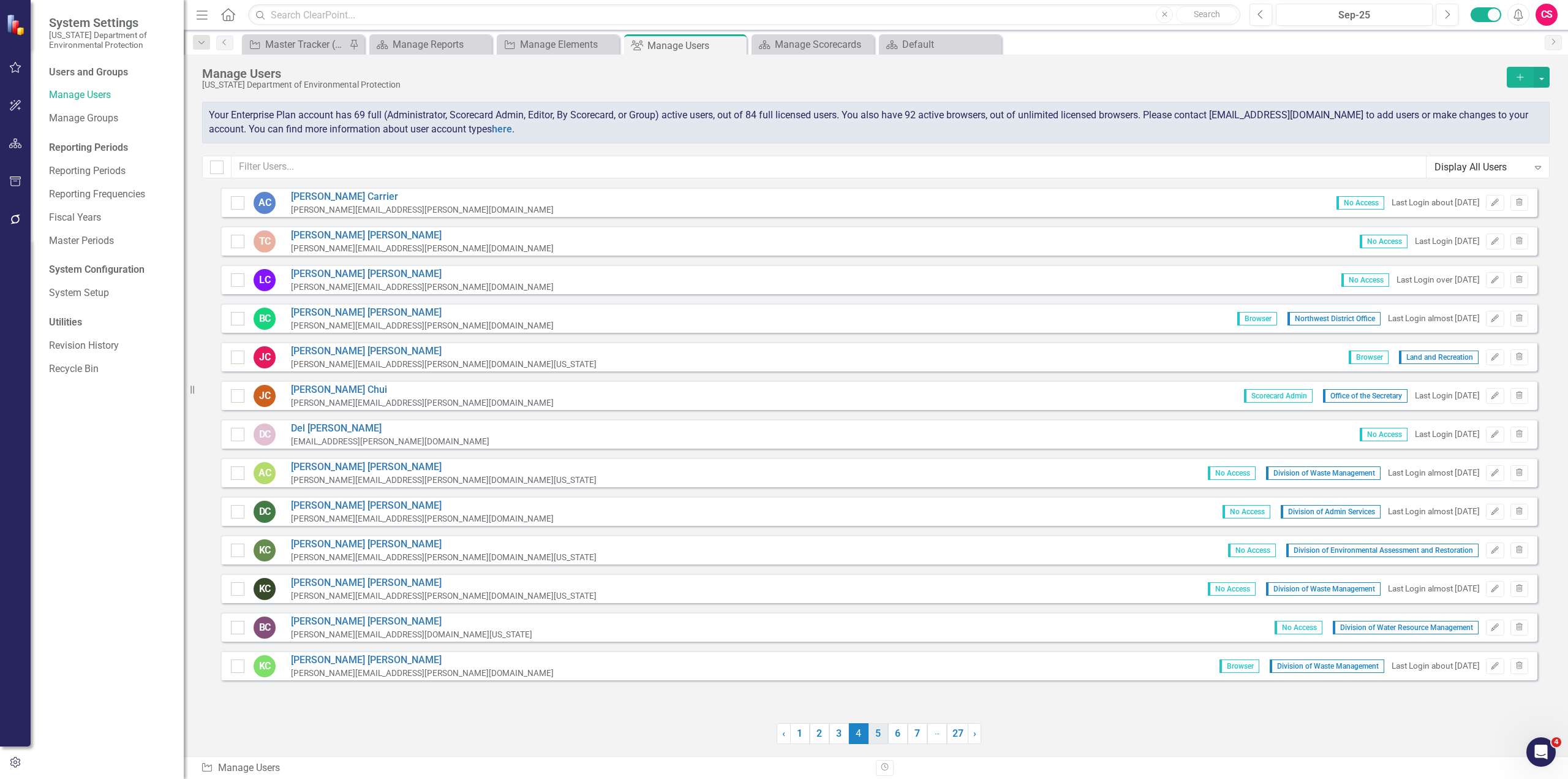
click at [876, 730] on link "5" at bounding box center [878, 733] width 19 height 21
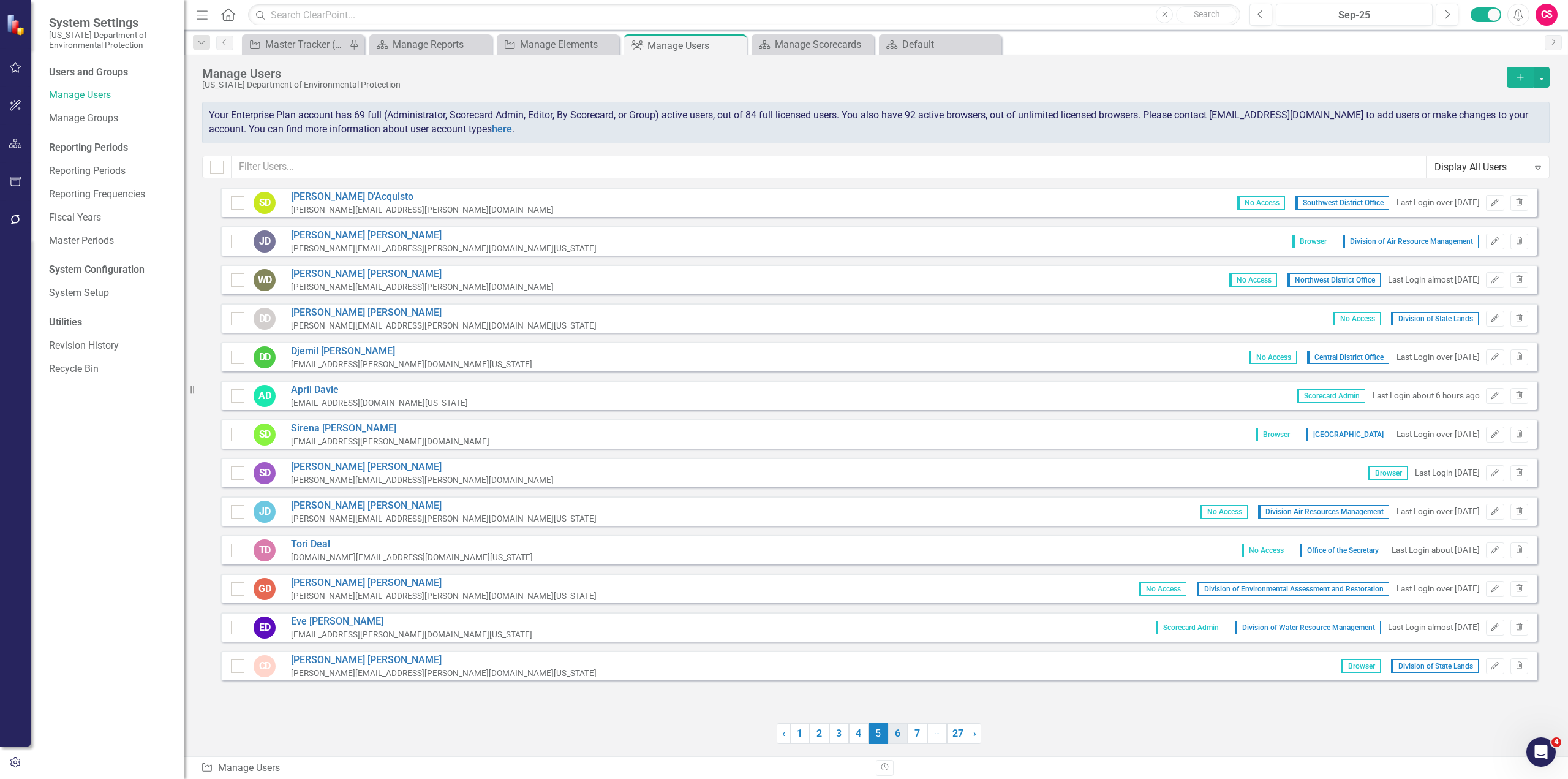
click at [892, 736] on link "6" at bounding box center [897, 733] width 19 height 21
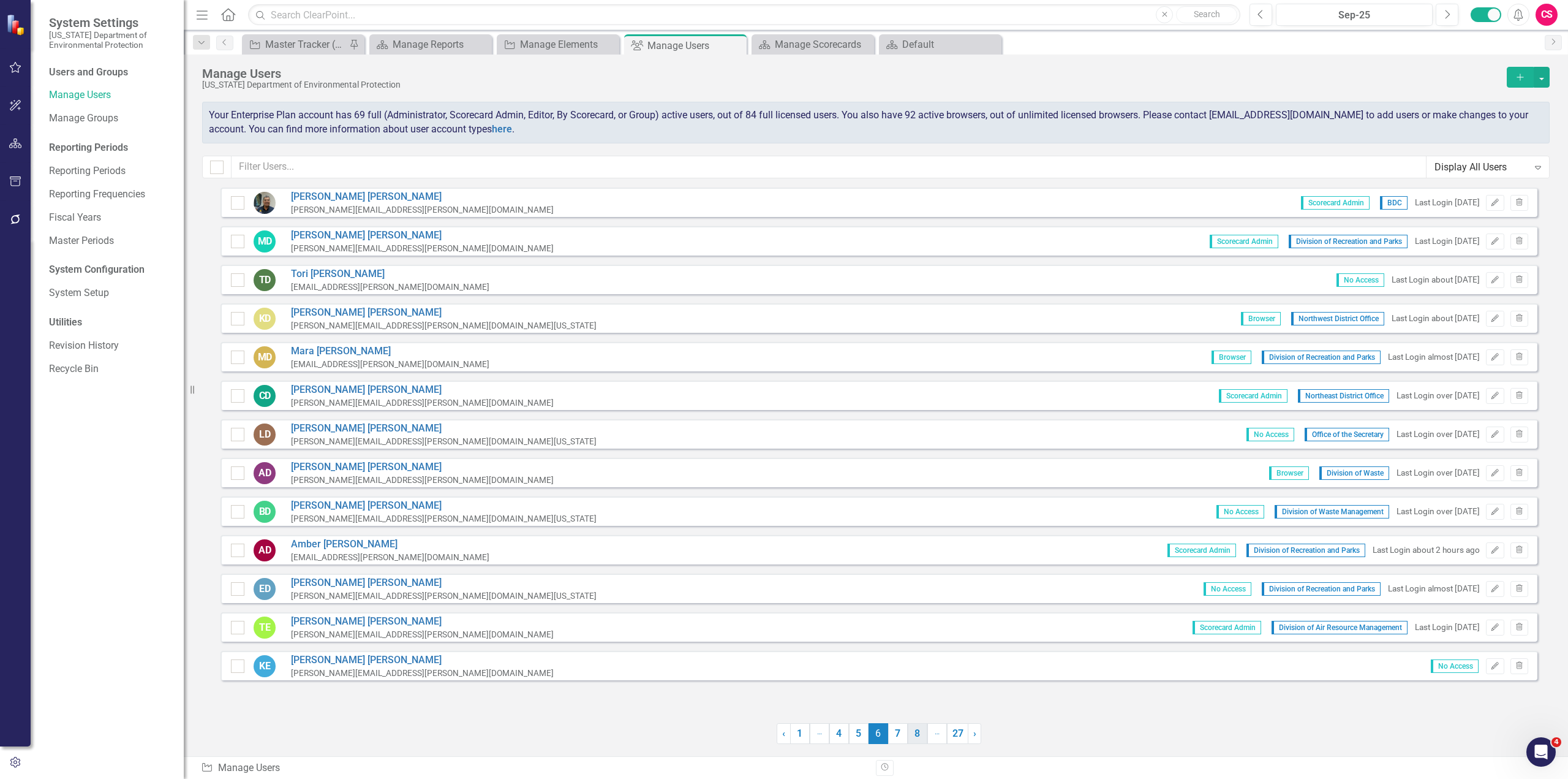
click at [925, 736] on link "8" at bounding box center [917, 733] width 19 height 21
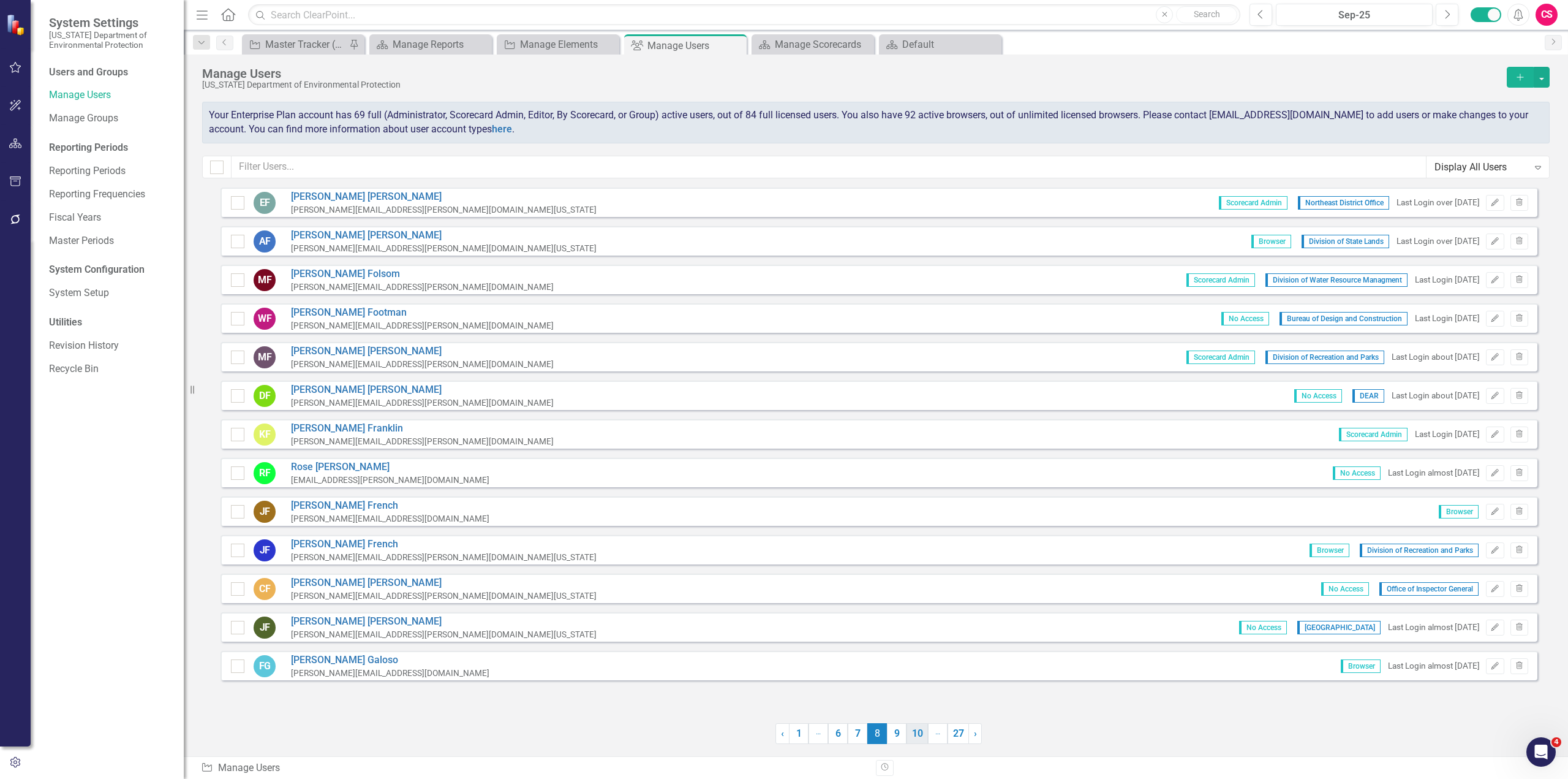
click at [916, 735] on link "10" at bounding box center [917, 733] width 22 height 21
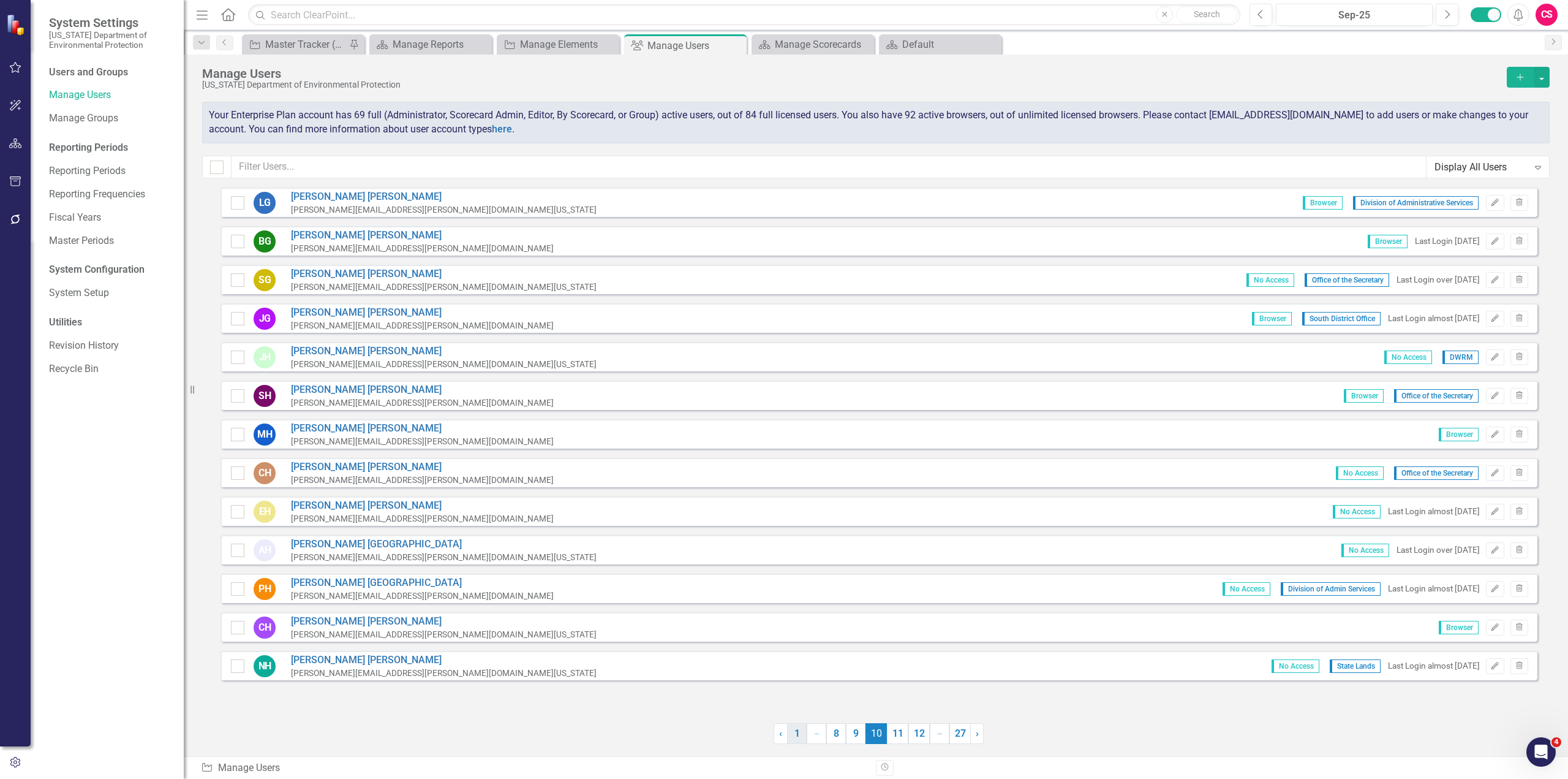
click at [802, 730] on link "1" at bounding box center [797, 733] width 19 height 21
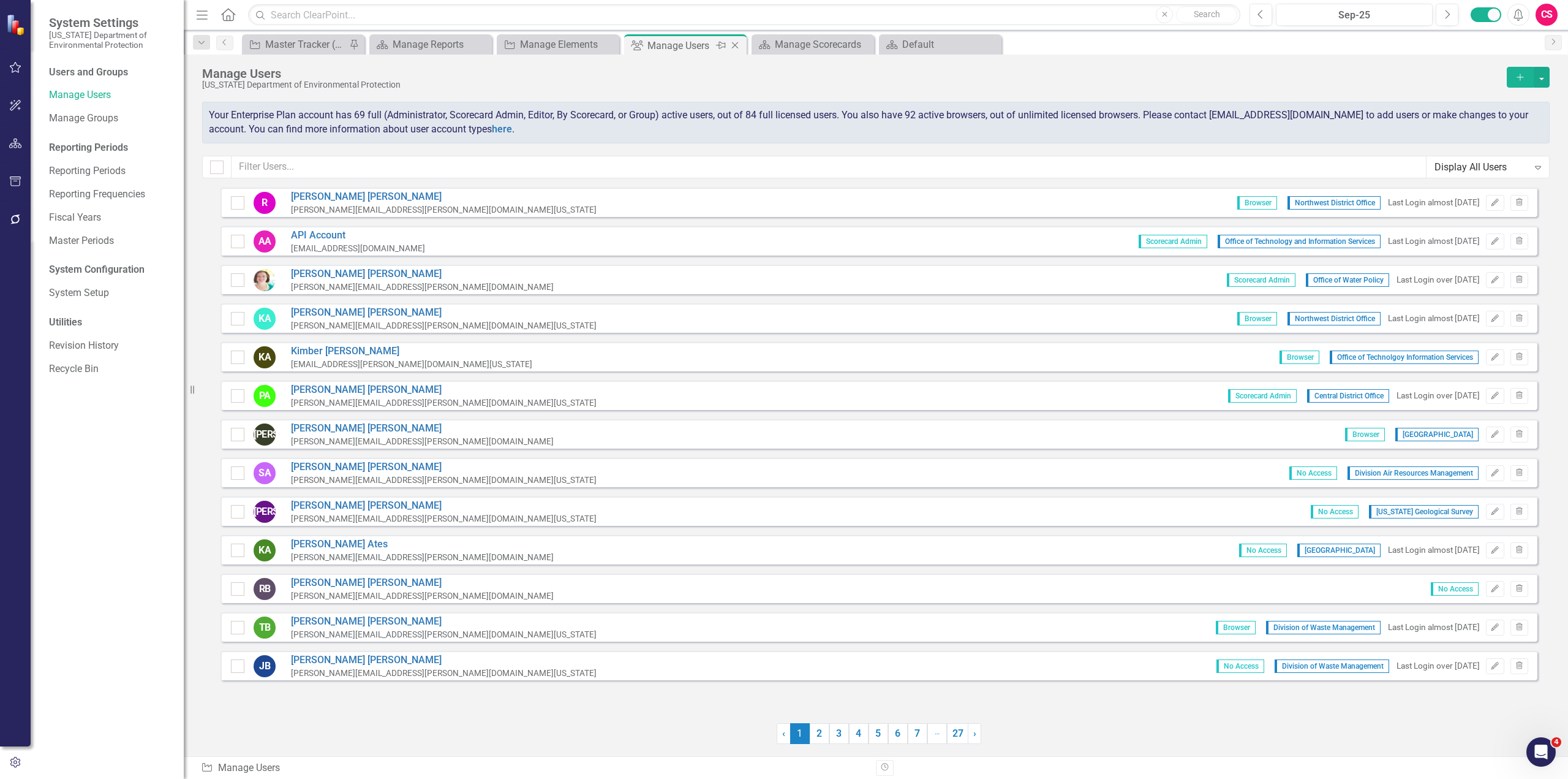
click at [735, 48] on icon "Close" at bounding box center [734, 45] width 13 height 10
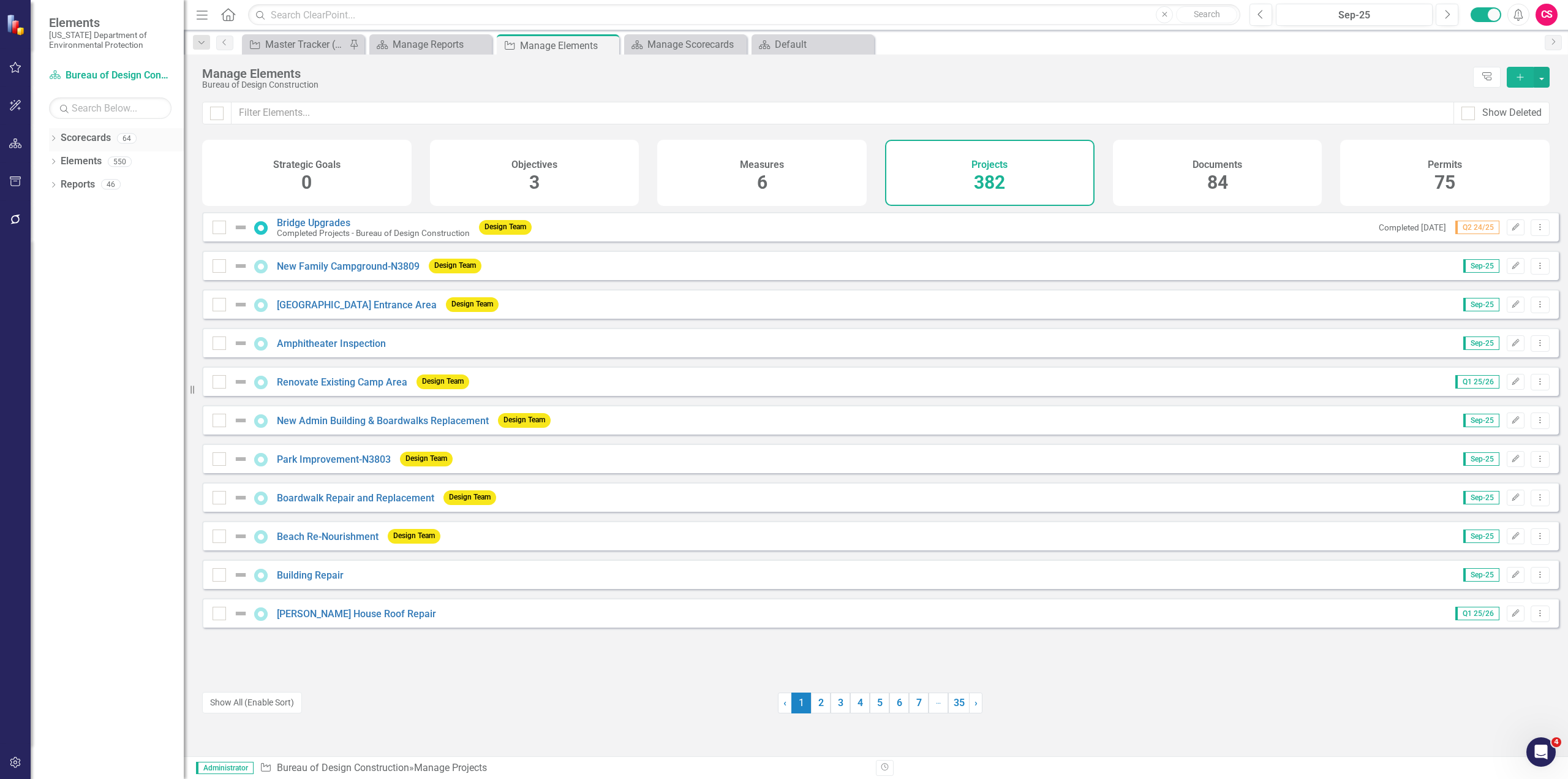
click at [51, 139] on icon "Dropdown" at bounding box center [53, 139] width 8 height 7
click at [98, 184] on link "Master Tracker Training" at bounding box center [125, 185] width 117 height 14
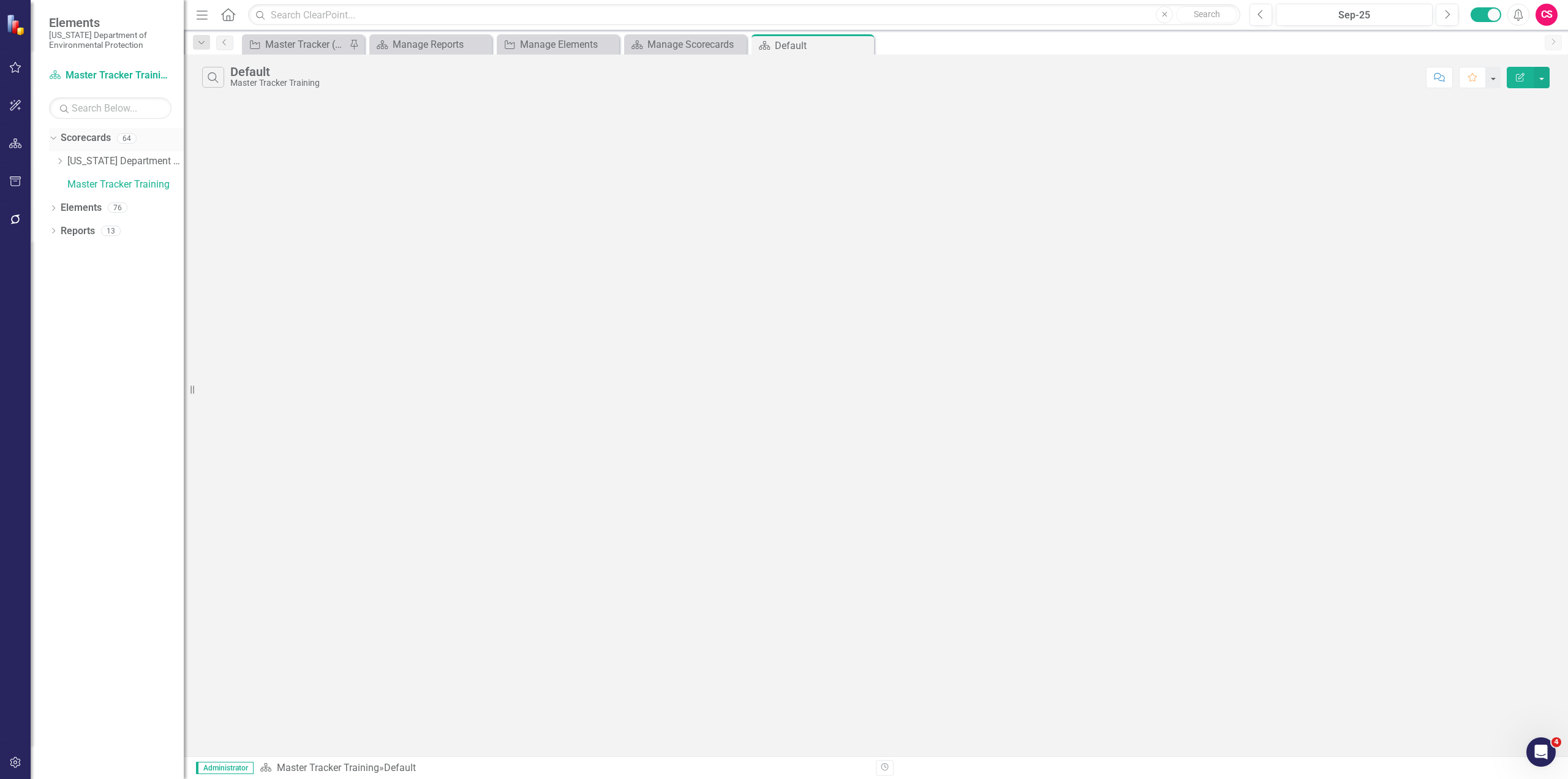
click at [88, 138] on link "Scorecards" at bounding box center [86, 138] width 50 height 14
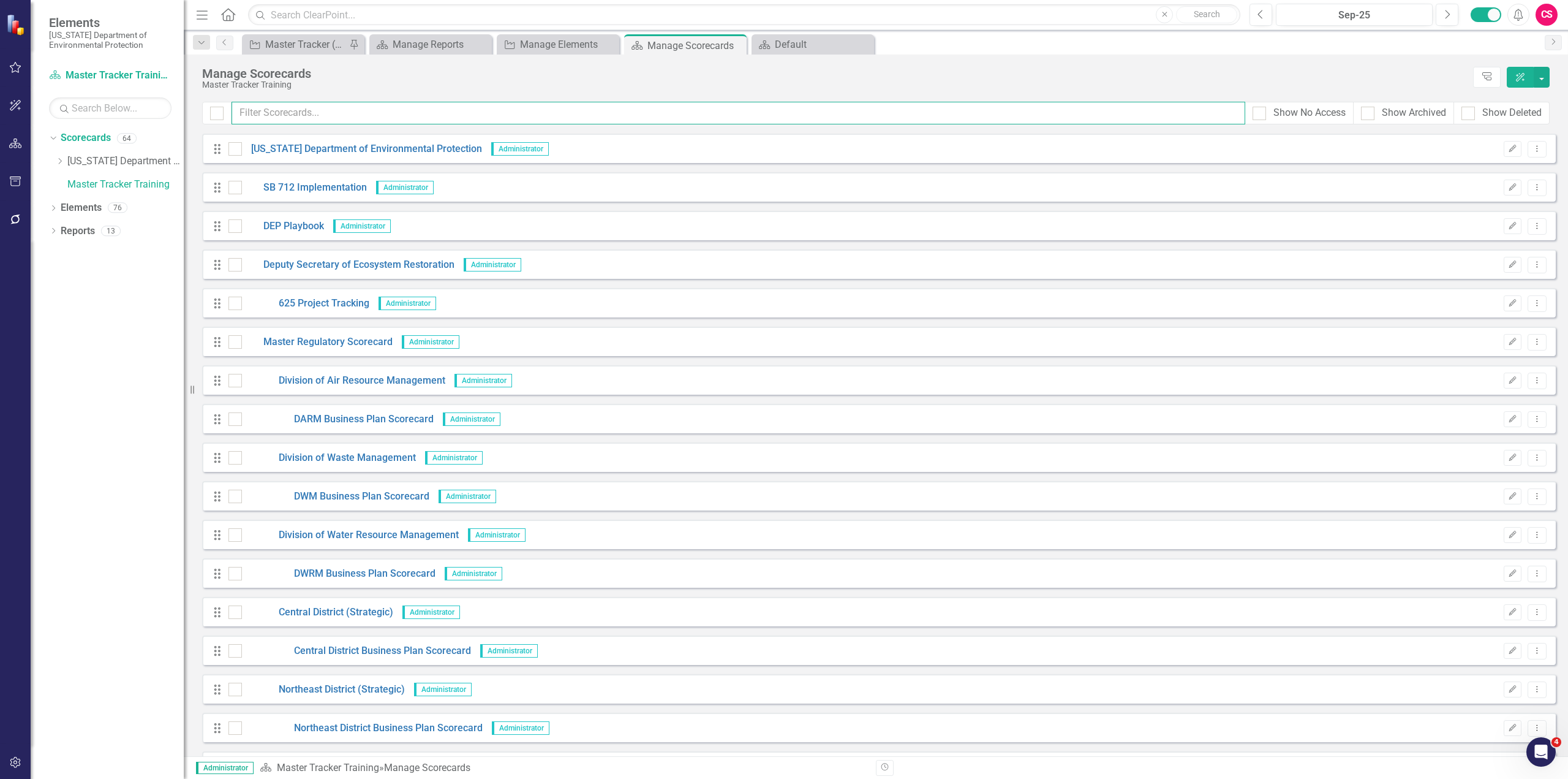
click at [454, 118] on input "text" at bounding box center [739, 112] width 1014 height 23
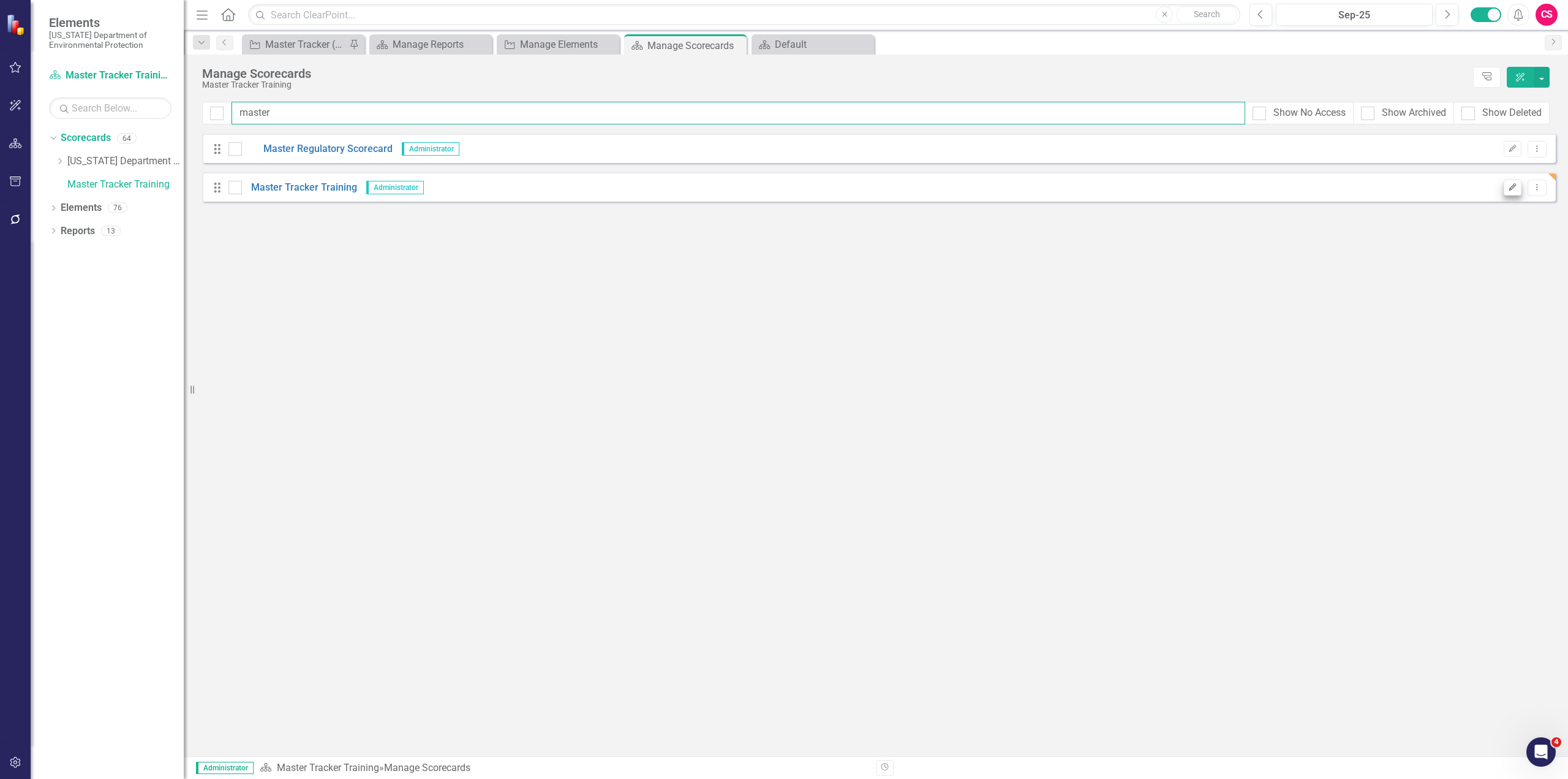
type input "master"
click at [1515, 191] on icon "Edit" at bounding box center [1513, 187] width 9 height 8
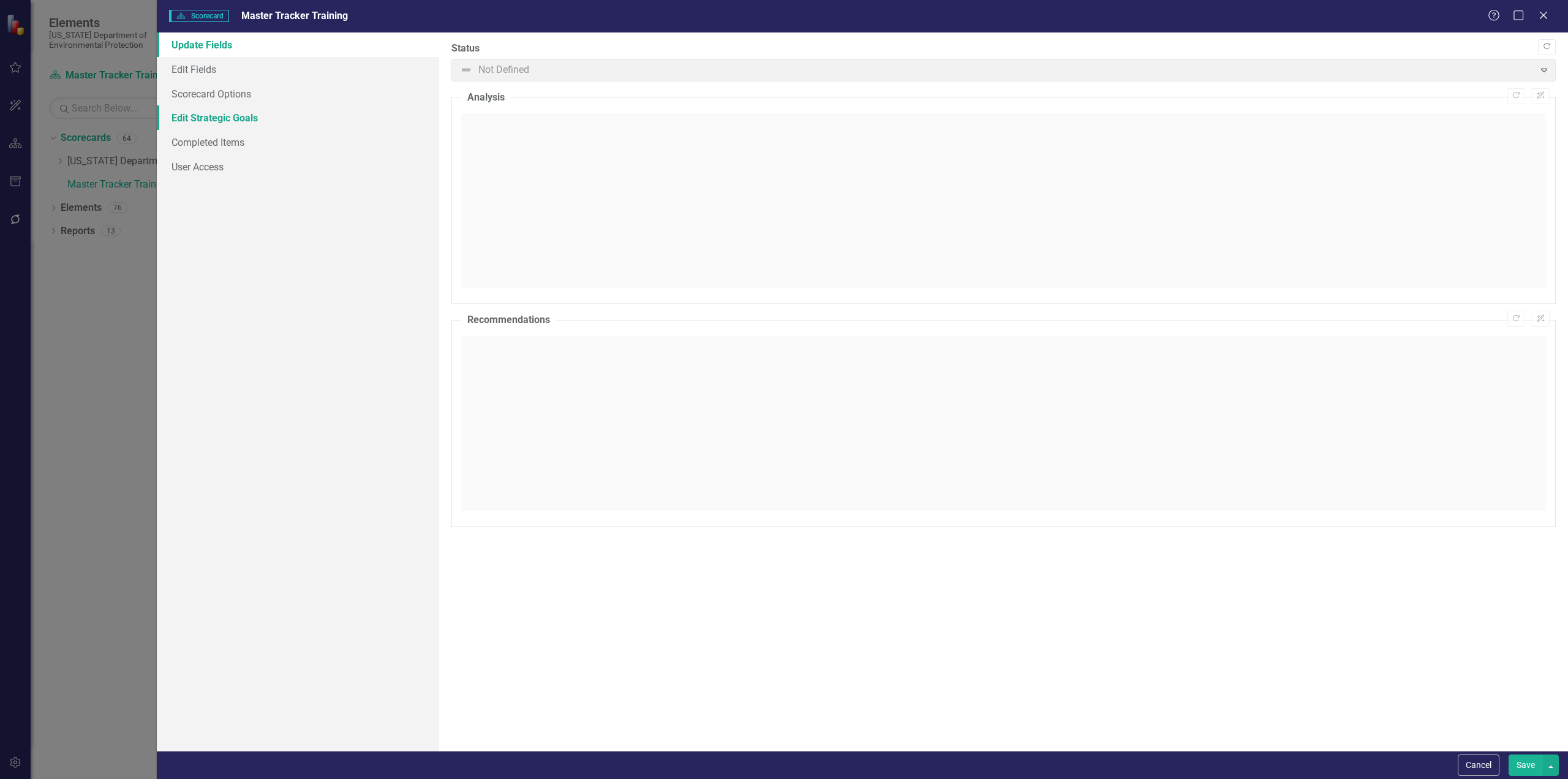
click at [230, 114] on link "Edit Strategic Goals" at bounding box center [298, 118] width 282 height 24
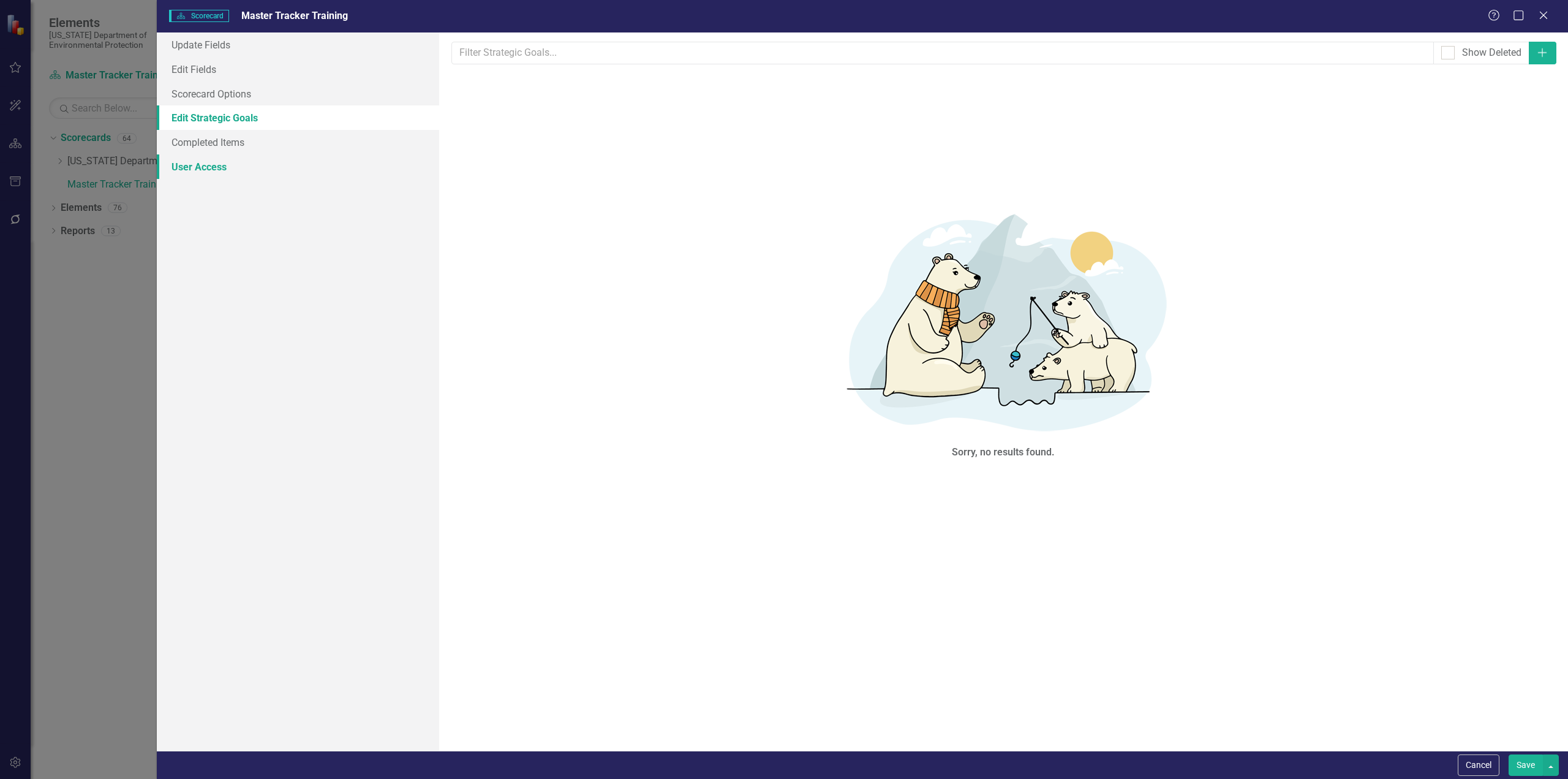
click at [212, 166] on link "User Access" at bounding box center [298, 166] width 282 height 24
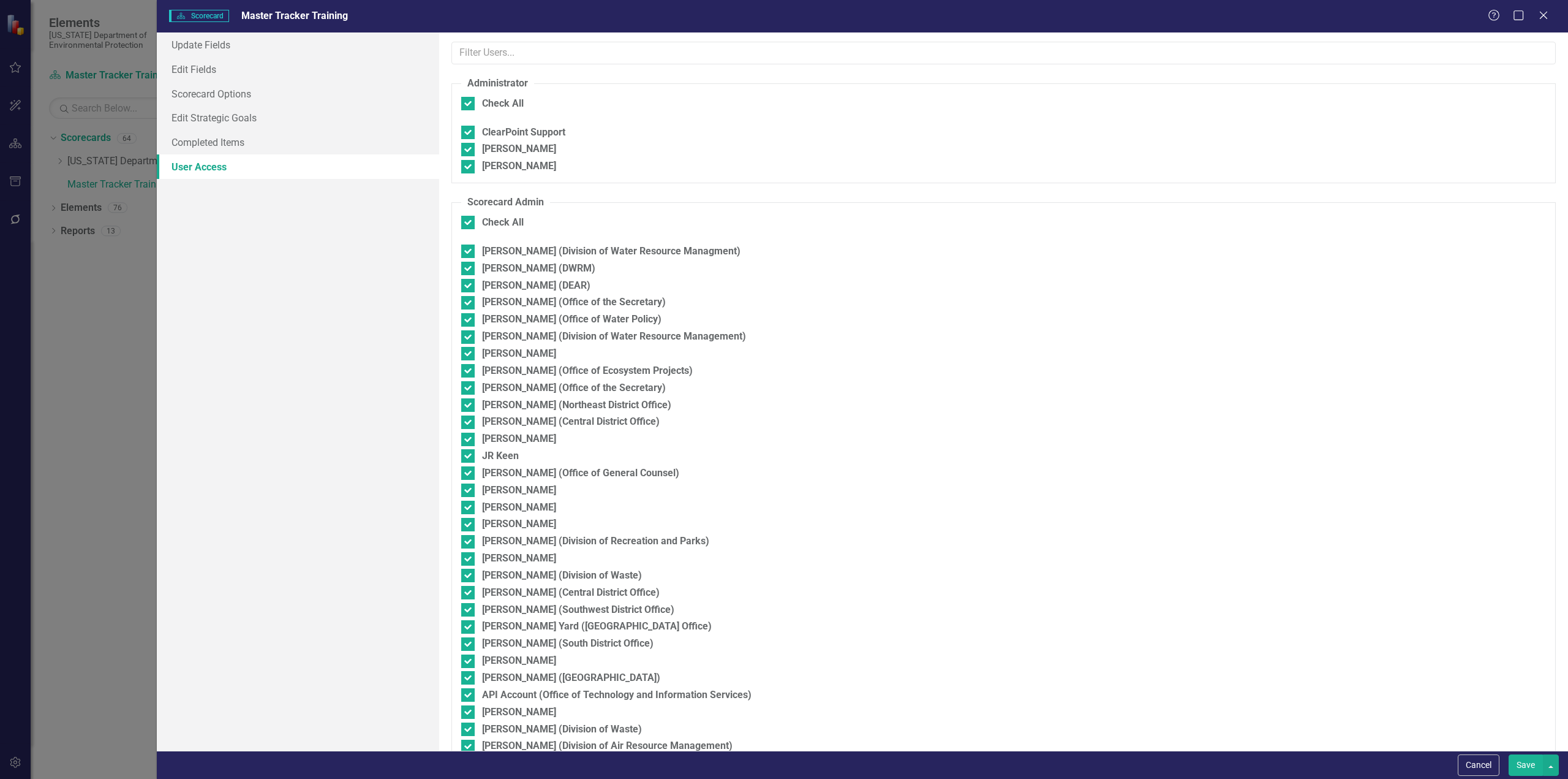
checkbox input "false"
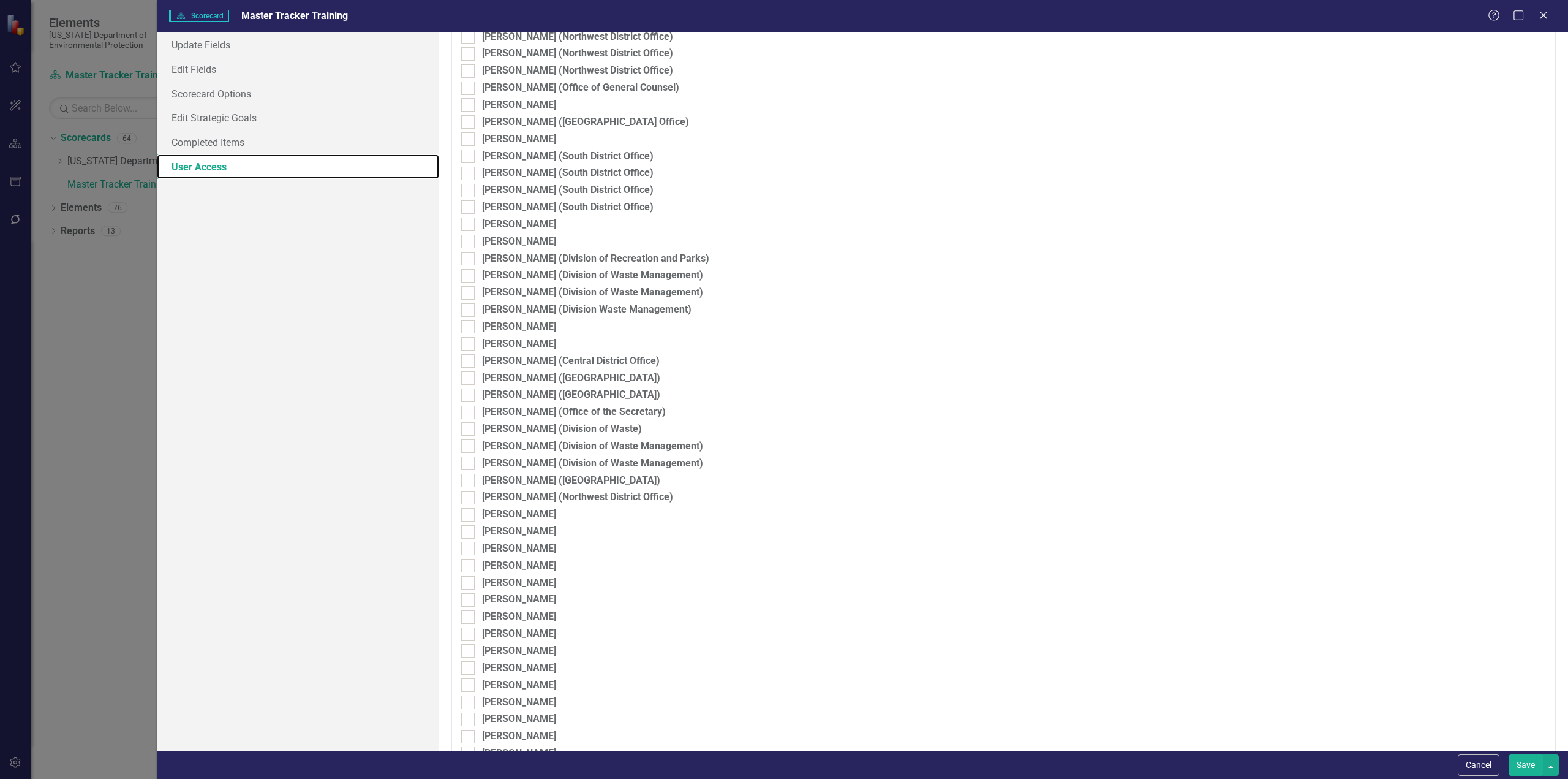
scroll to position [2424, 0]
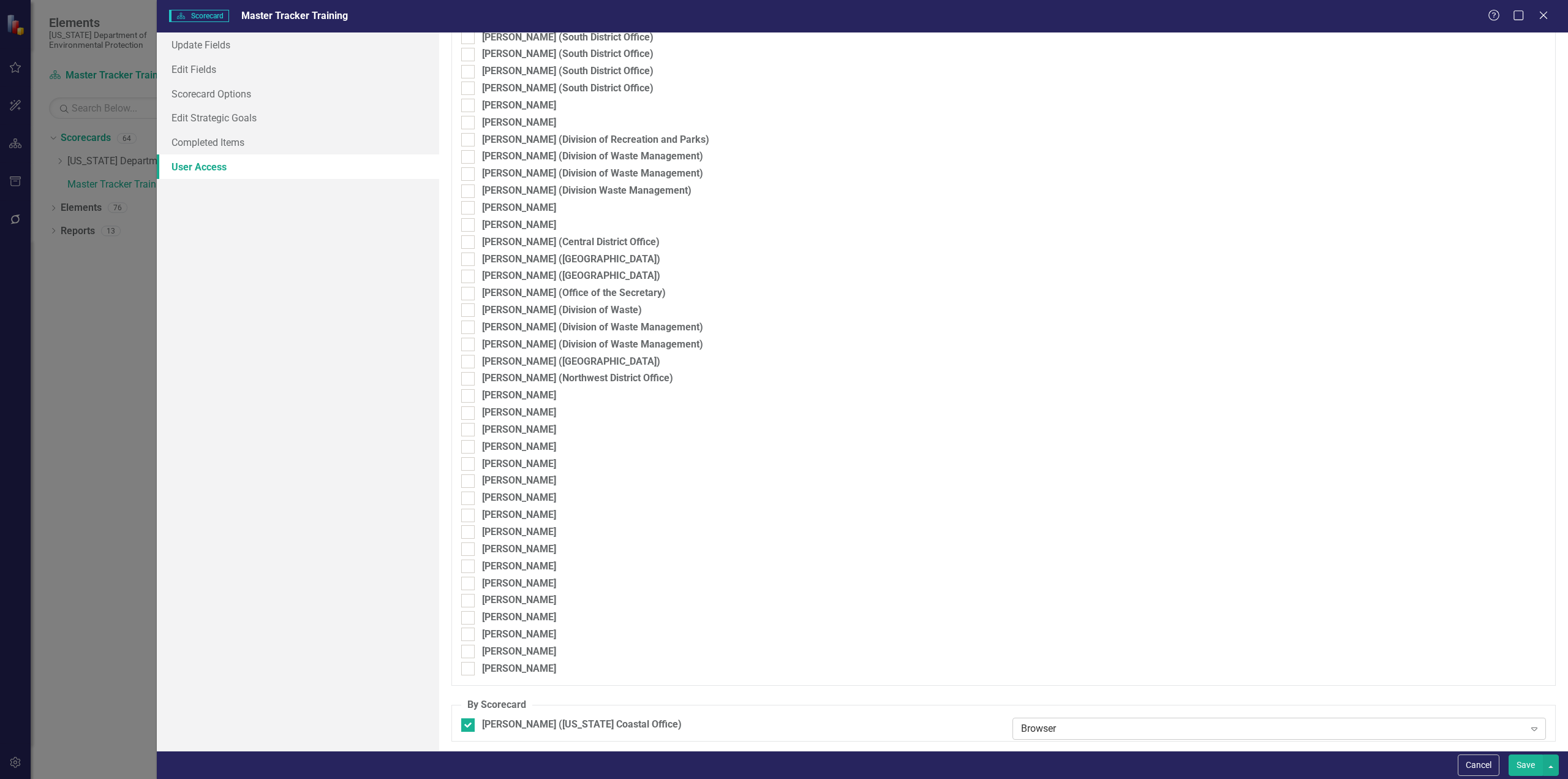
click at [1044, 728] on div "Browser" at bounding box center [1273, 729] width 503 height 14
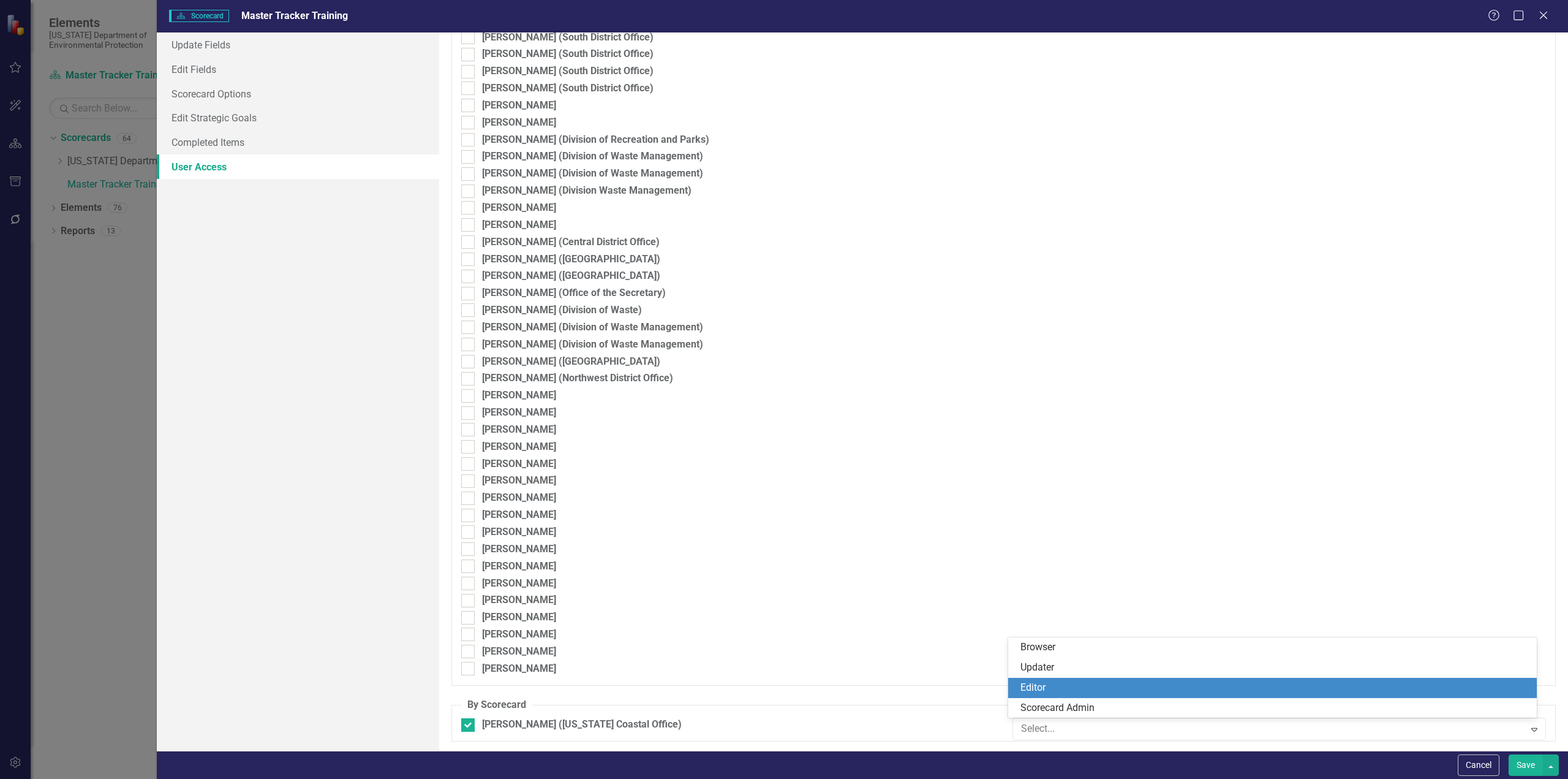
click at [1048, 691] on div "Editor" at bounding box center [1275, 688] width 509 height 14
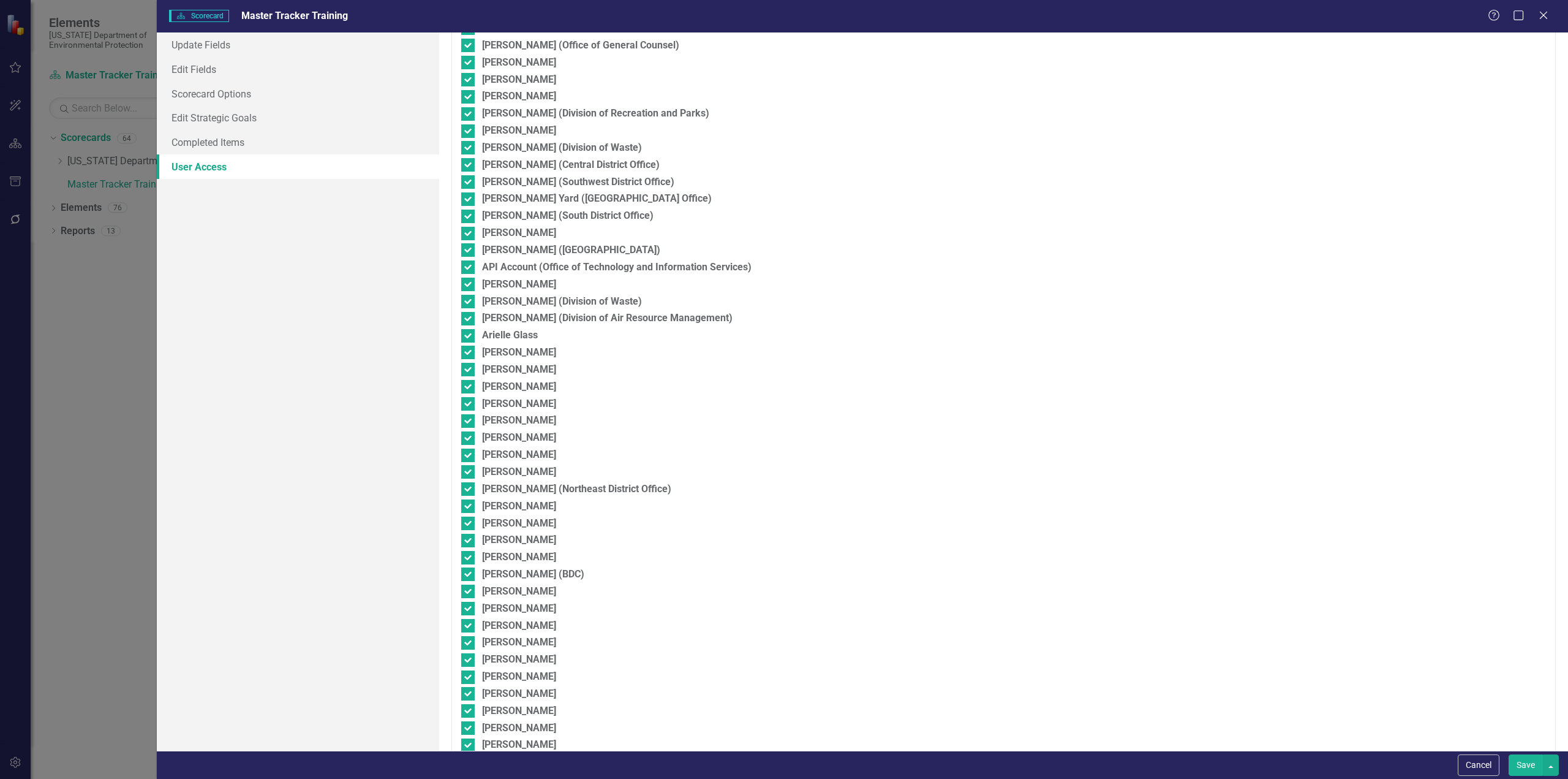
scroll to position [0, 0]
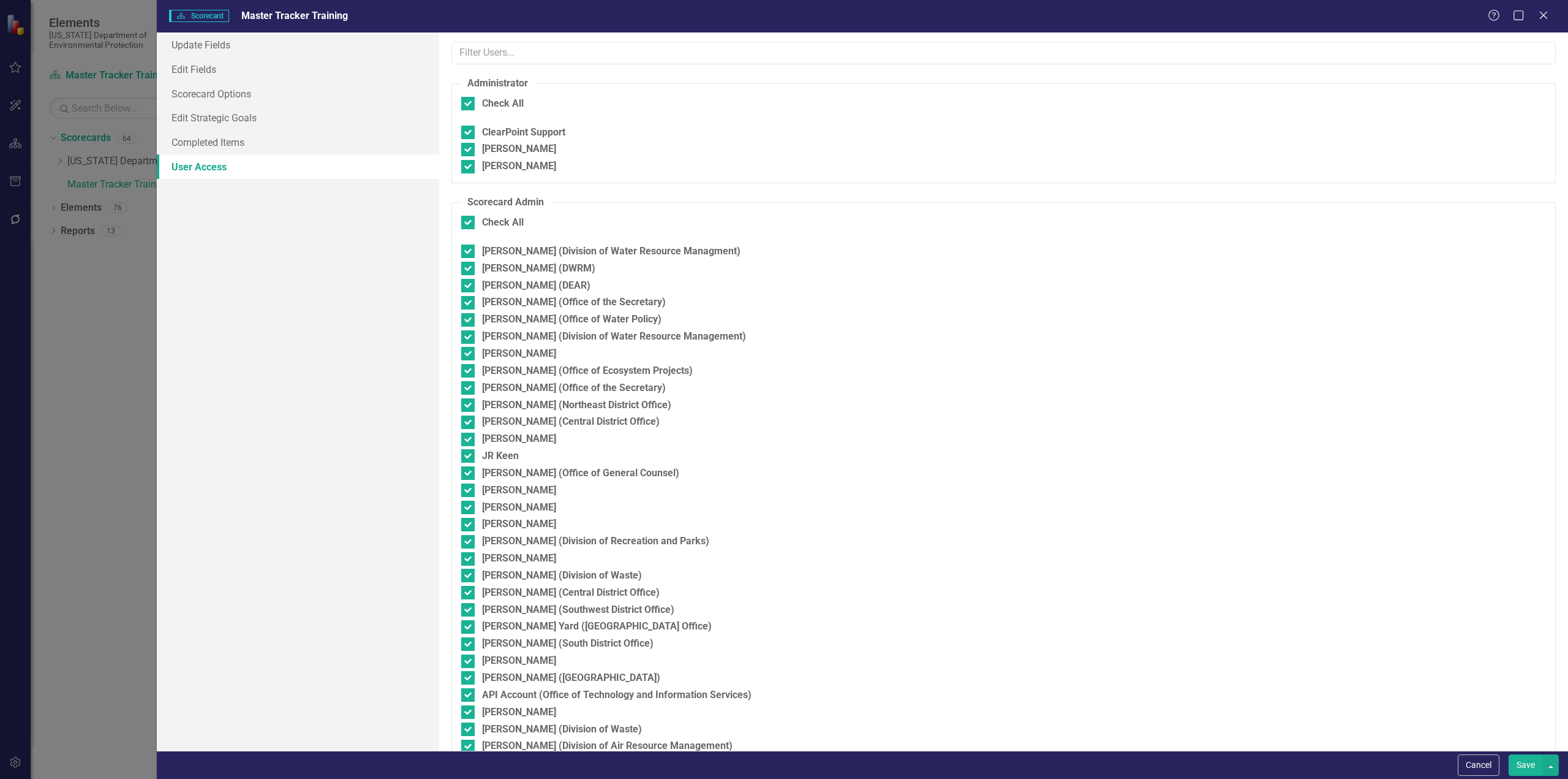
click at [1529, 764] on button "Save" at bounding box center [1525, 765] width 34 height 22
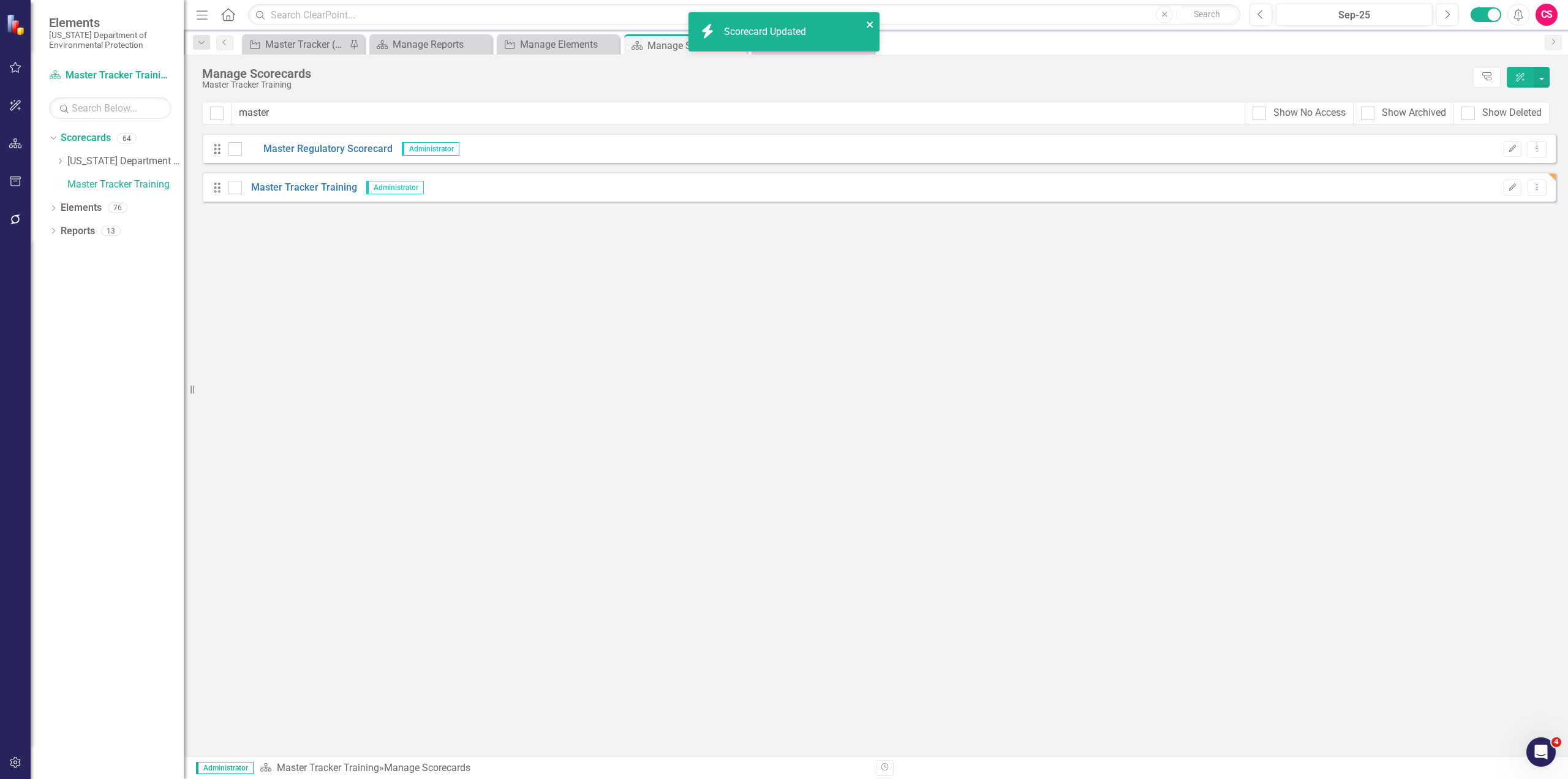
click at [870, 24] on icon "close" at bounding box center [870, 24] width 6 height 6
click at [418, 46] on div "Manage Reports" at bounding box center [433, 44] width 81 height 15
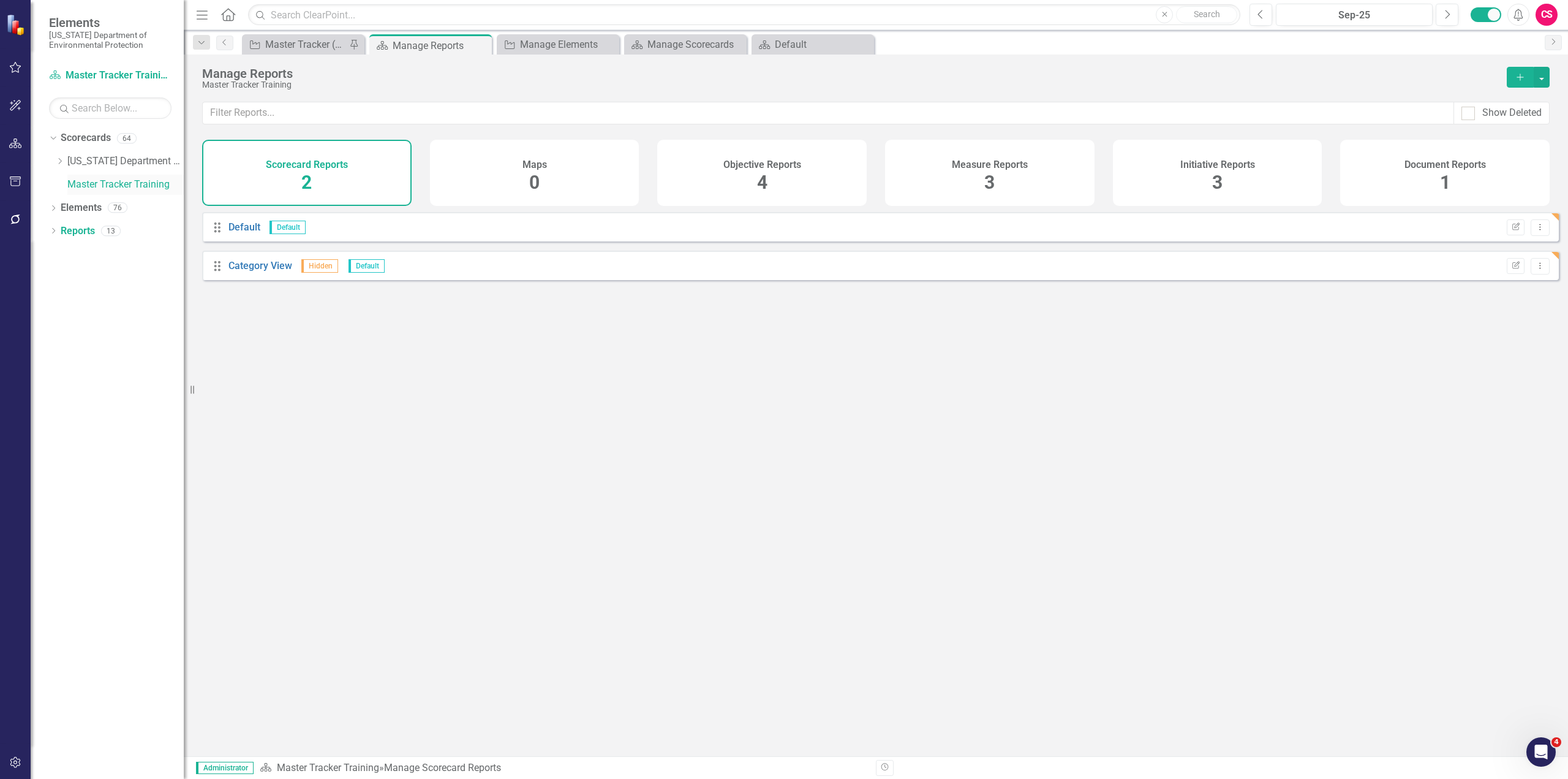
click at [87, 184] on link "Master Tracker Training" at bounding box center [125, 185] width 117 height 14
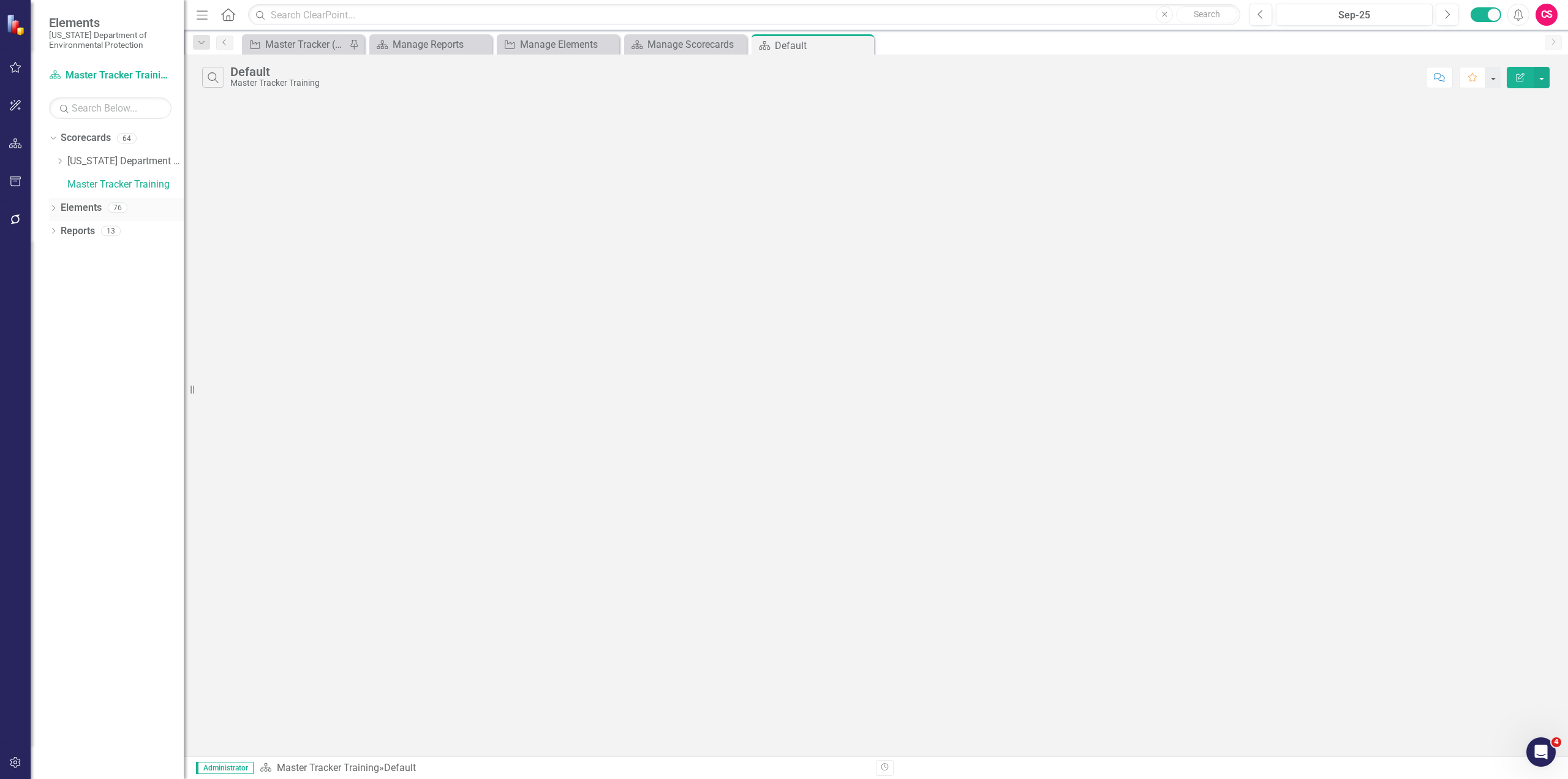
click at [77, 209] on link "Elements" at bounding box center [81, 207] width 41 height 14
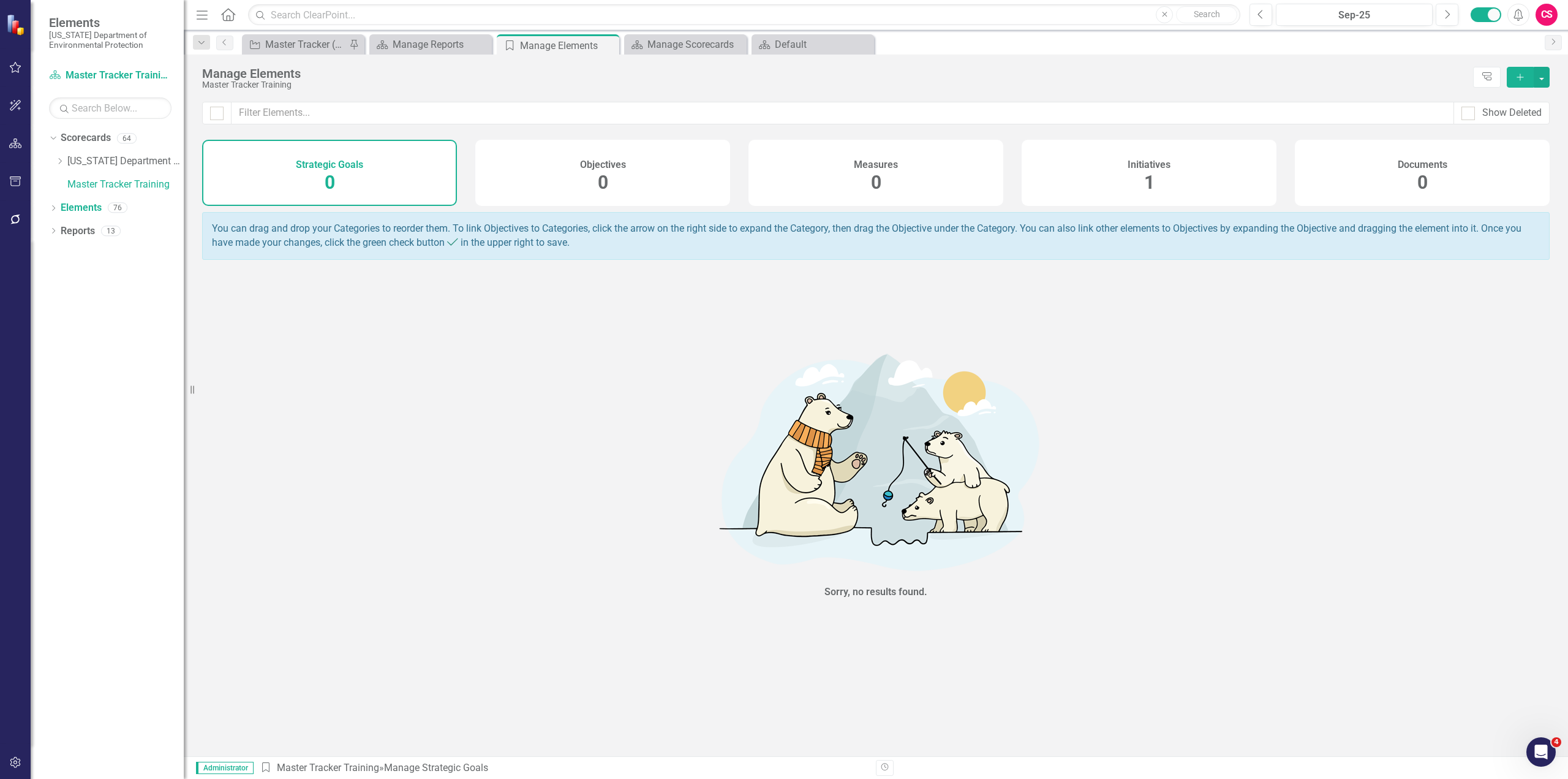
click at [1164, 186] on div "Initiatives 1" at bounding box center [1149, 172] width 255 height 66
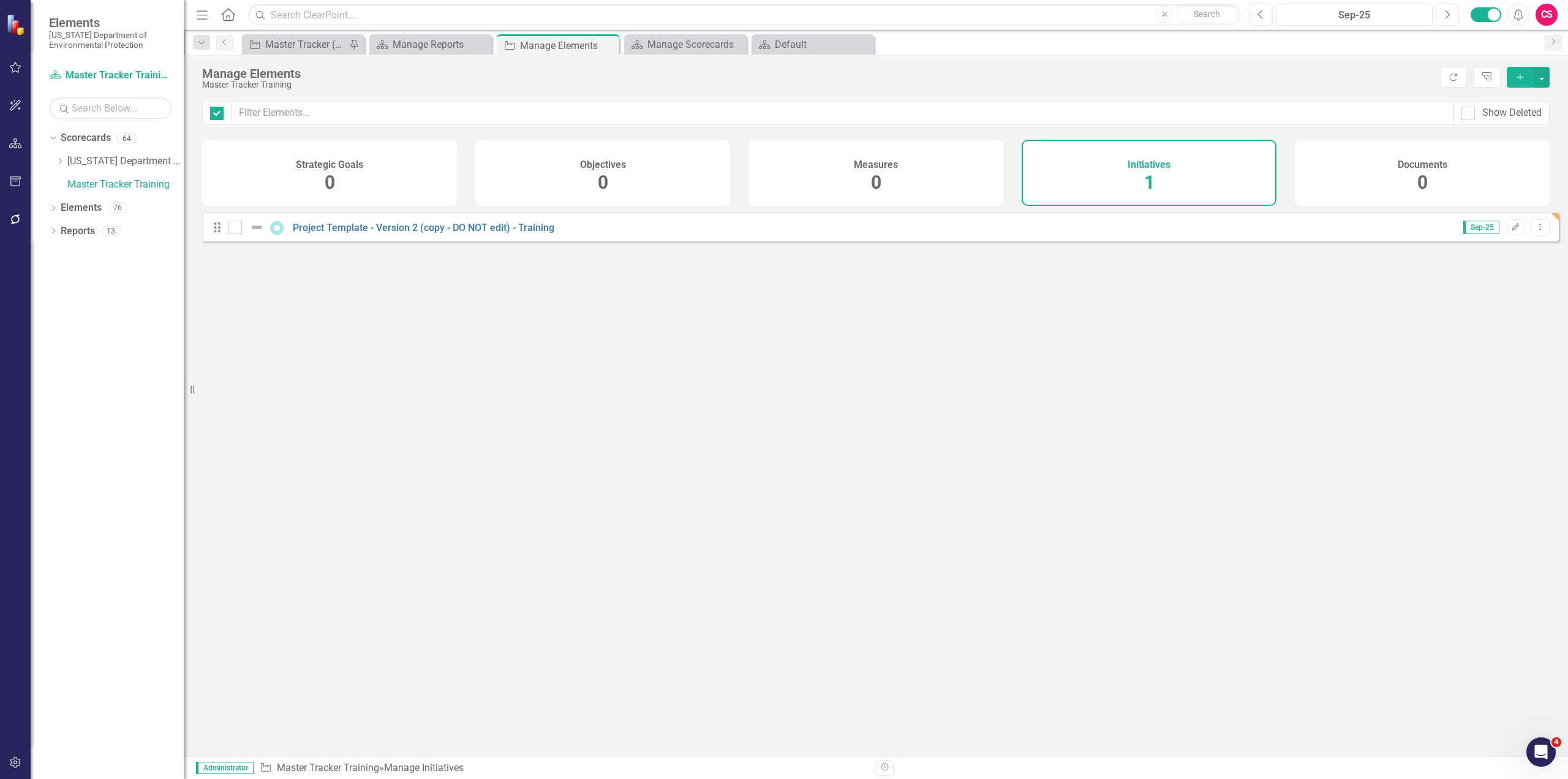
checkbox input "false"
click at [50, 207] on icon "Dropdown" at bounding box center [53, 209] width 8 height 7
click at [60, 275] on icon "Dropdown" at bounding box center [60, 279] width 8 height 7
click at [60, 275] on icon "Dropdown" at bounding box center [58, 277] width 7 height 8
click at [60, 275] on icon "Dropdown" at bounding box center [60, 279] width 8 height 7
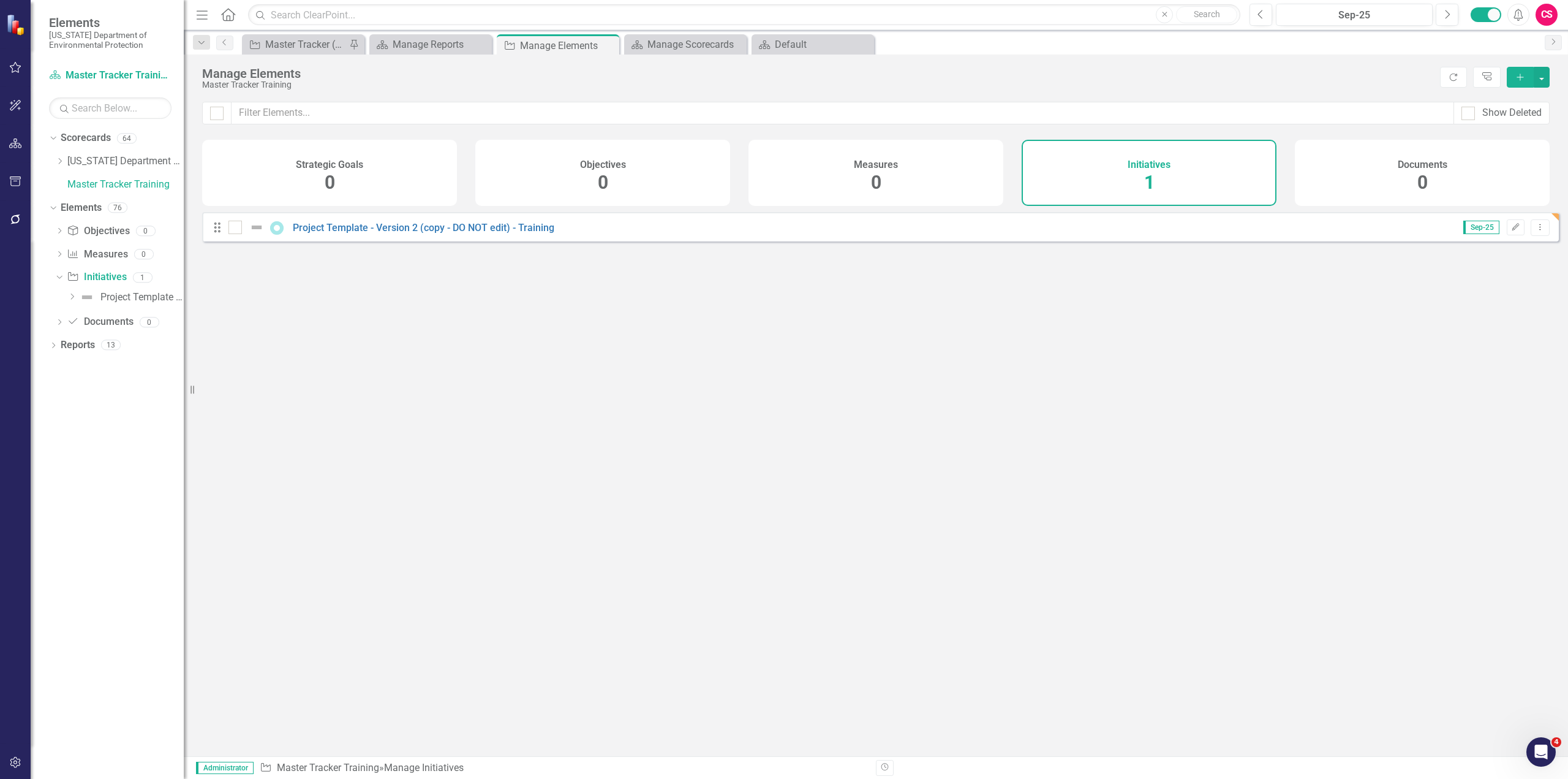
click at [70, 298] on icon "Dropdown" at bounding box center [71, 296] width 9 height 8
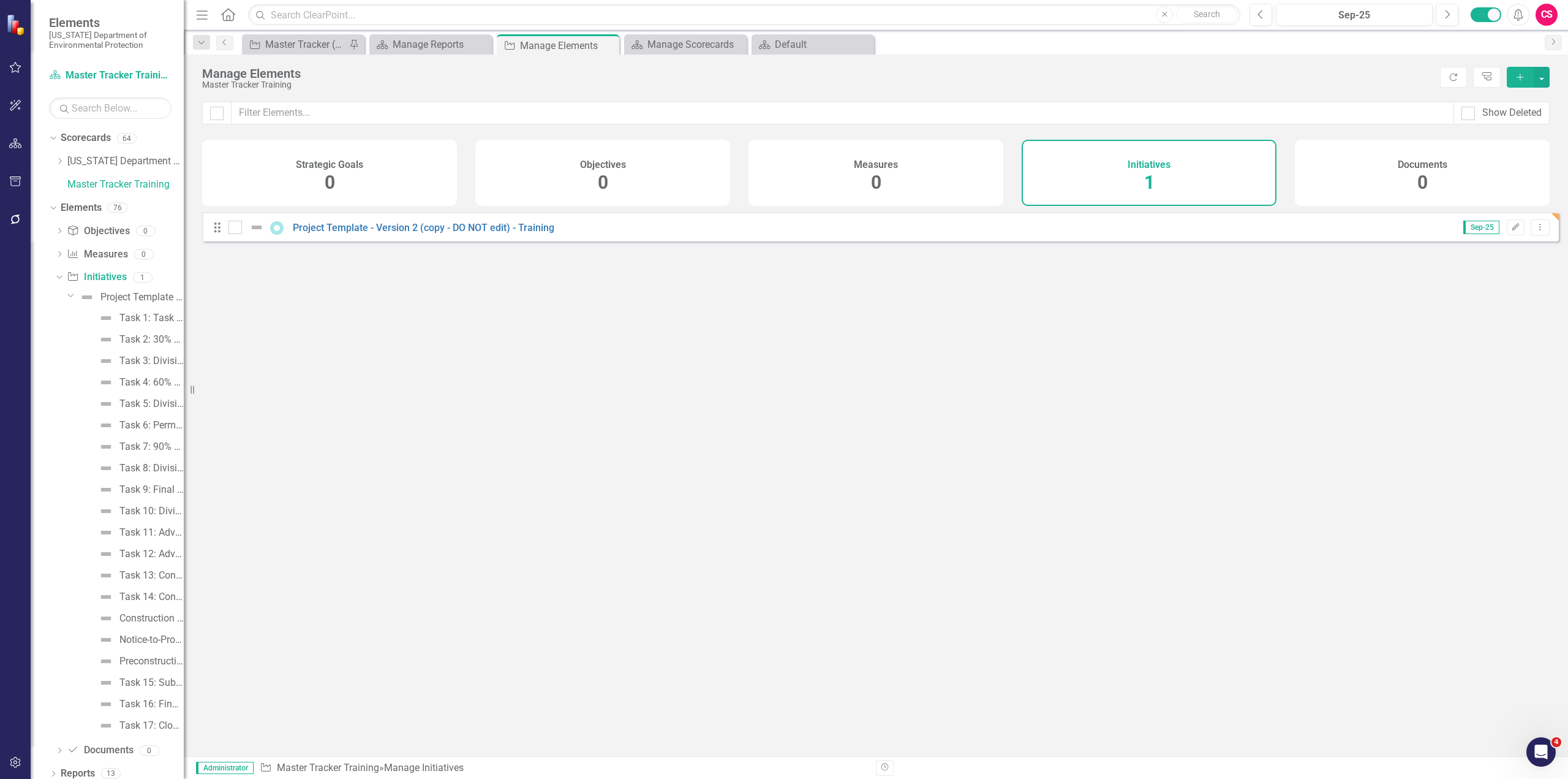
click at [65, 294] on div "Dropdown" at bounding box center [70, 295] width 10 height 9
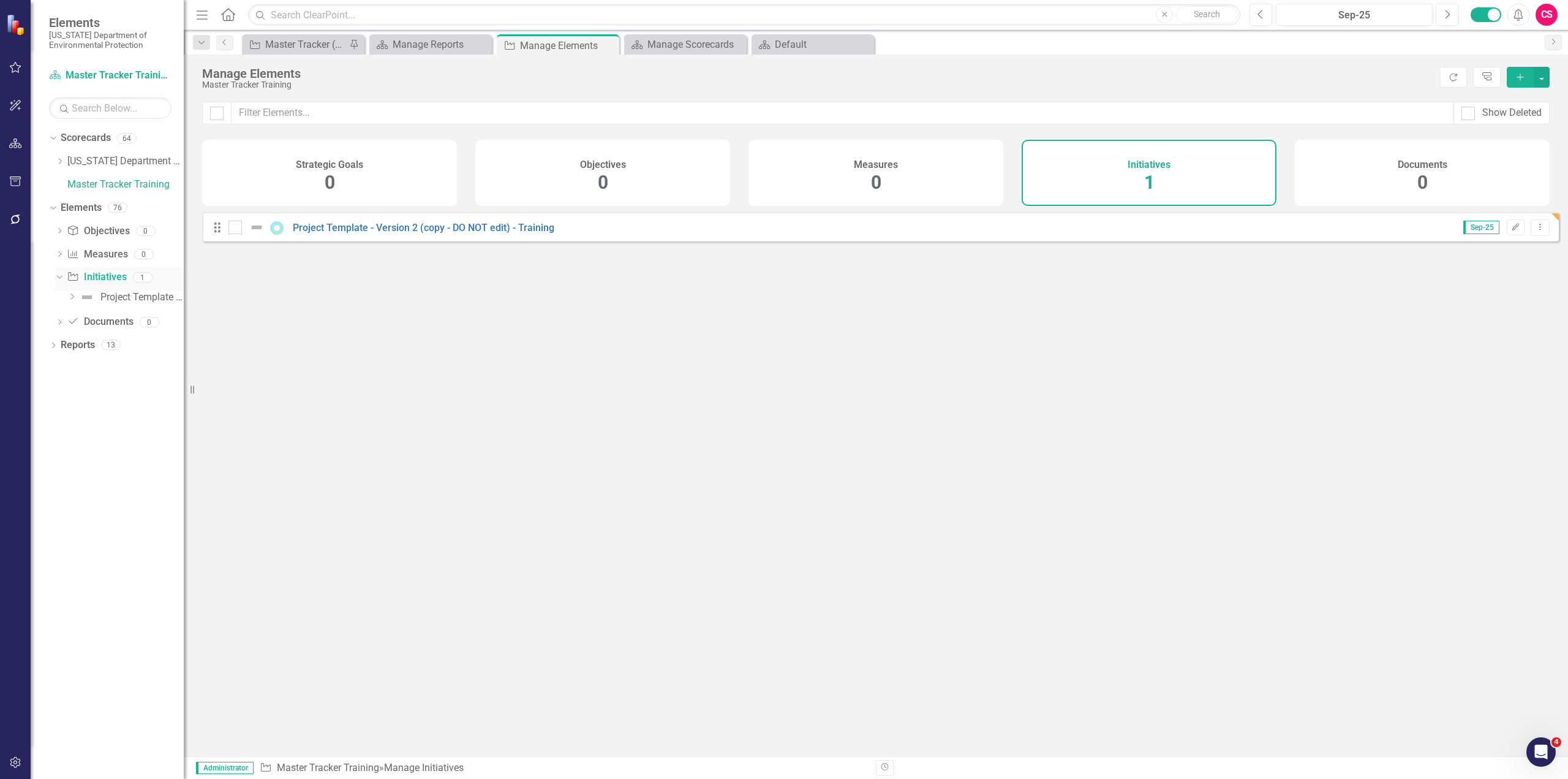
click at [59, 278] on icon "Dropdown" at bounding box center [58, 277] width 7 height 8
click at [531, 341] on div "Looks like you don't have any Initiatives set up yet. Why don't you add an Init…" at bounding box center [881, 469] width 1356 height 514
click at [75, 325] on link "Reports" at bounding box center [77, 323] width 34 height 14
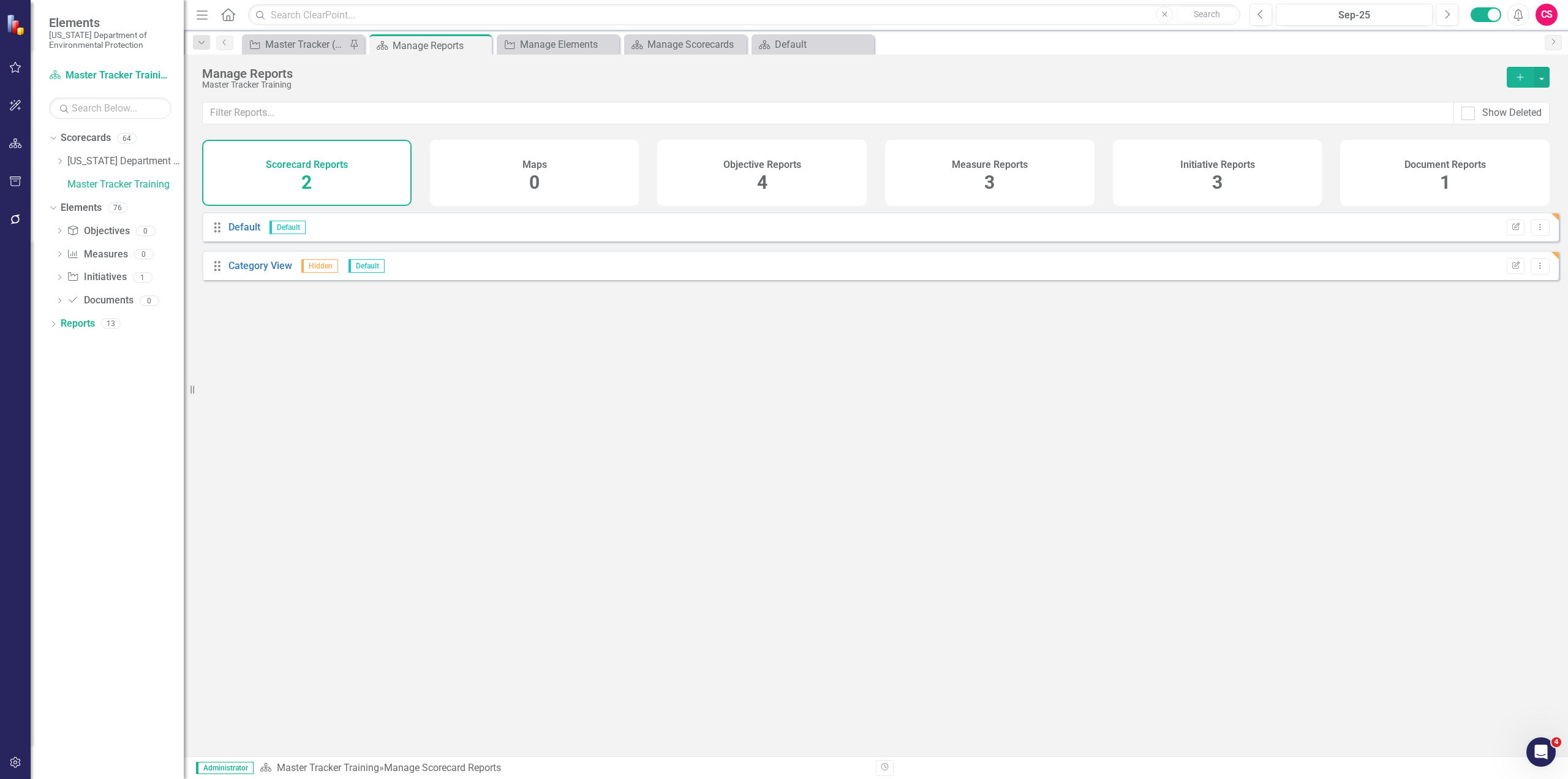
click at [789, 156] on div "Objective Reports" at bounding box center [762, 163] width 78 height 14
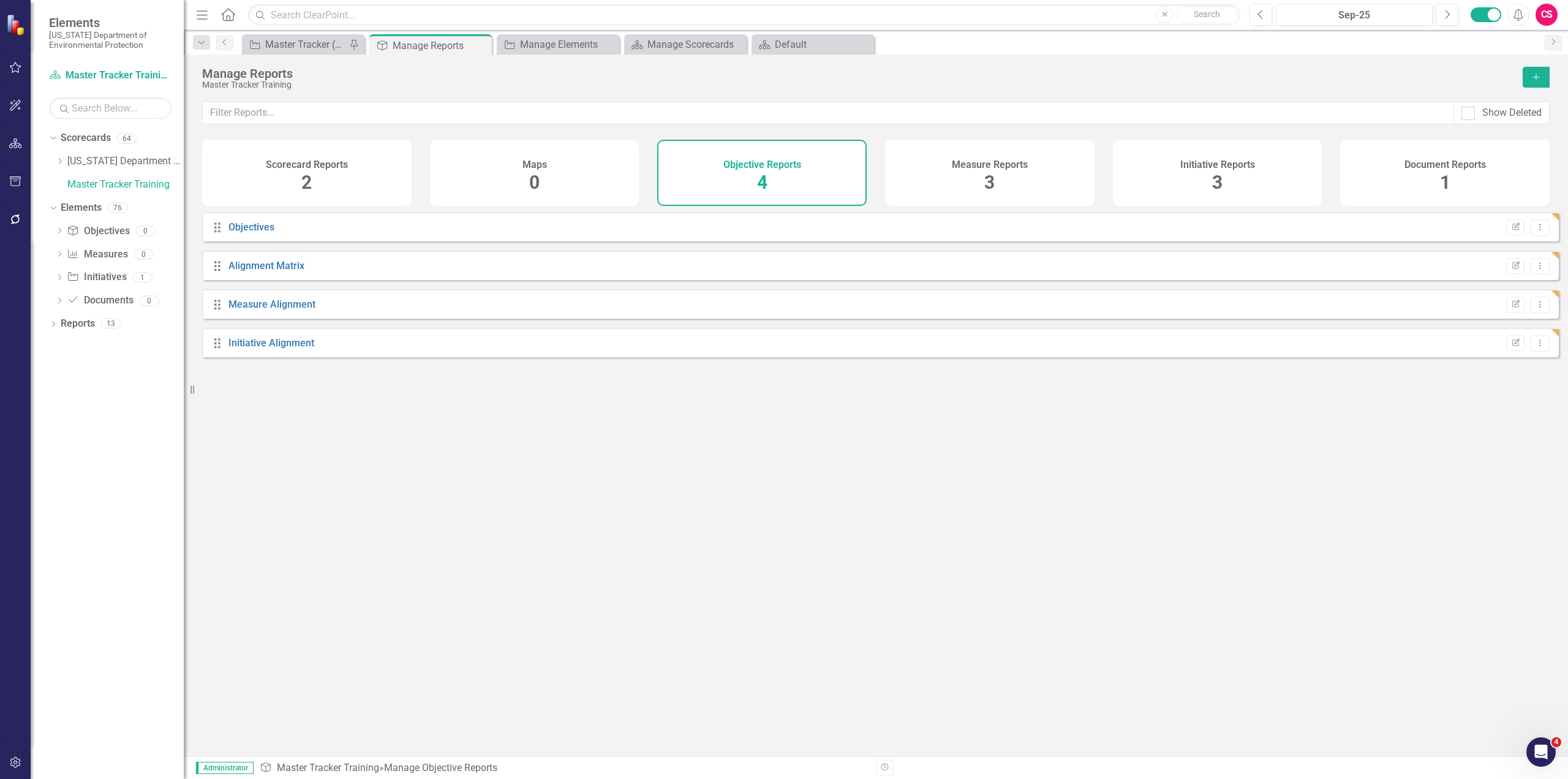
click at [962, 174] on div "Measure Reports 3" at bounding box center [990, 172] width 210 height 66
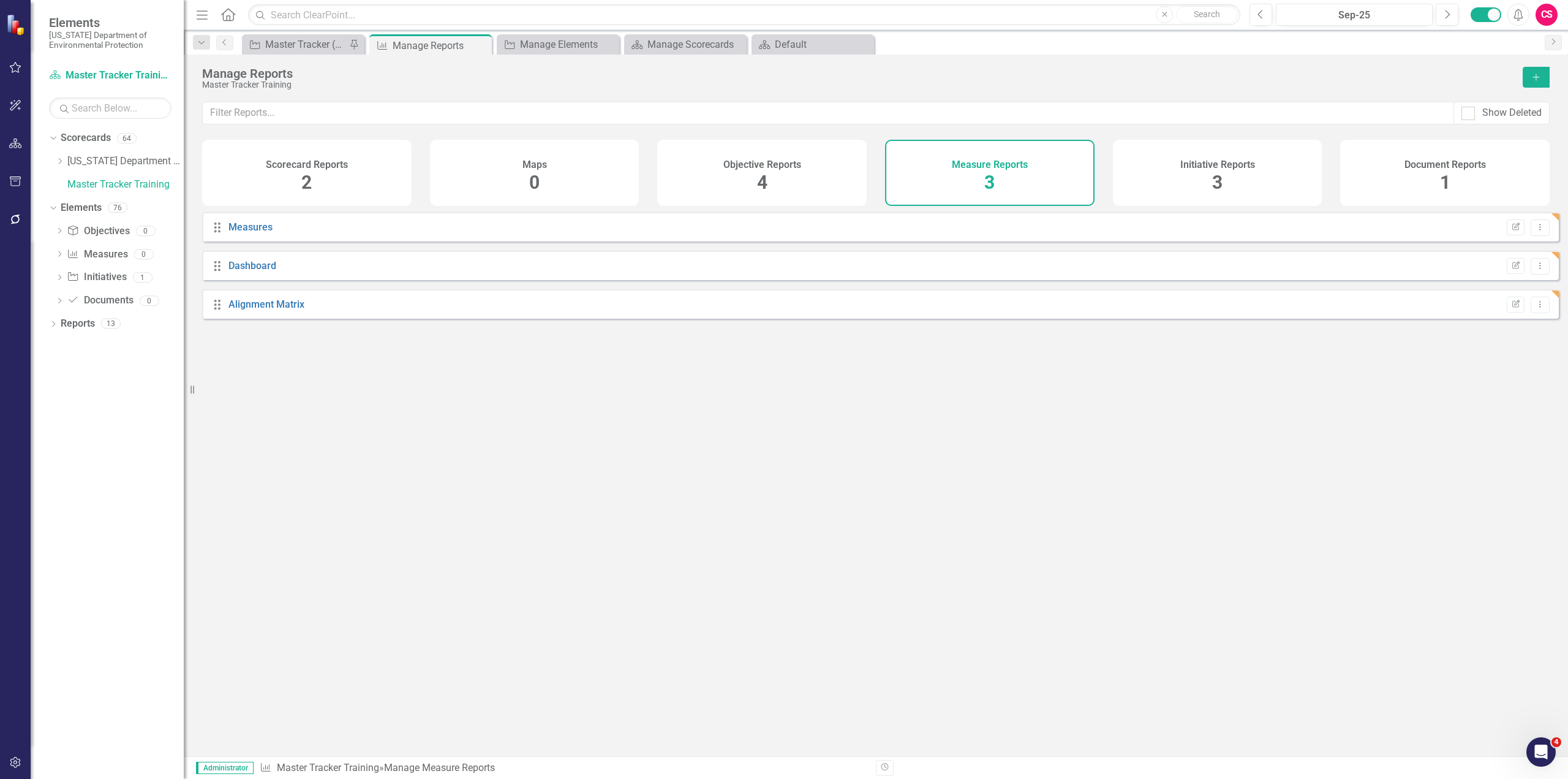
click at [1170, 177] on div "Initiative Reports 3" at bounding box center [1218, 172] width 210 height 66
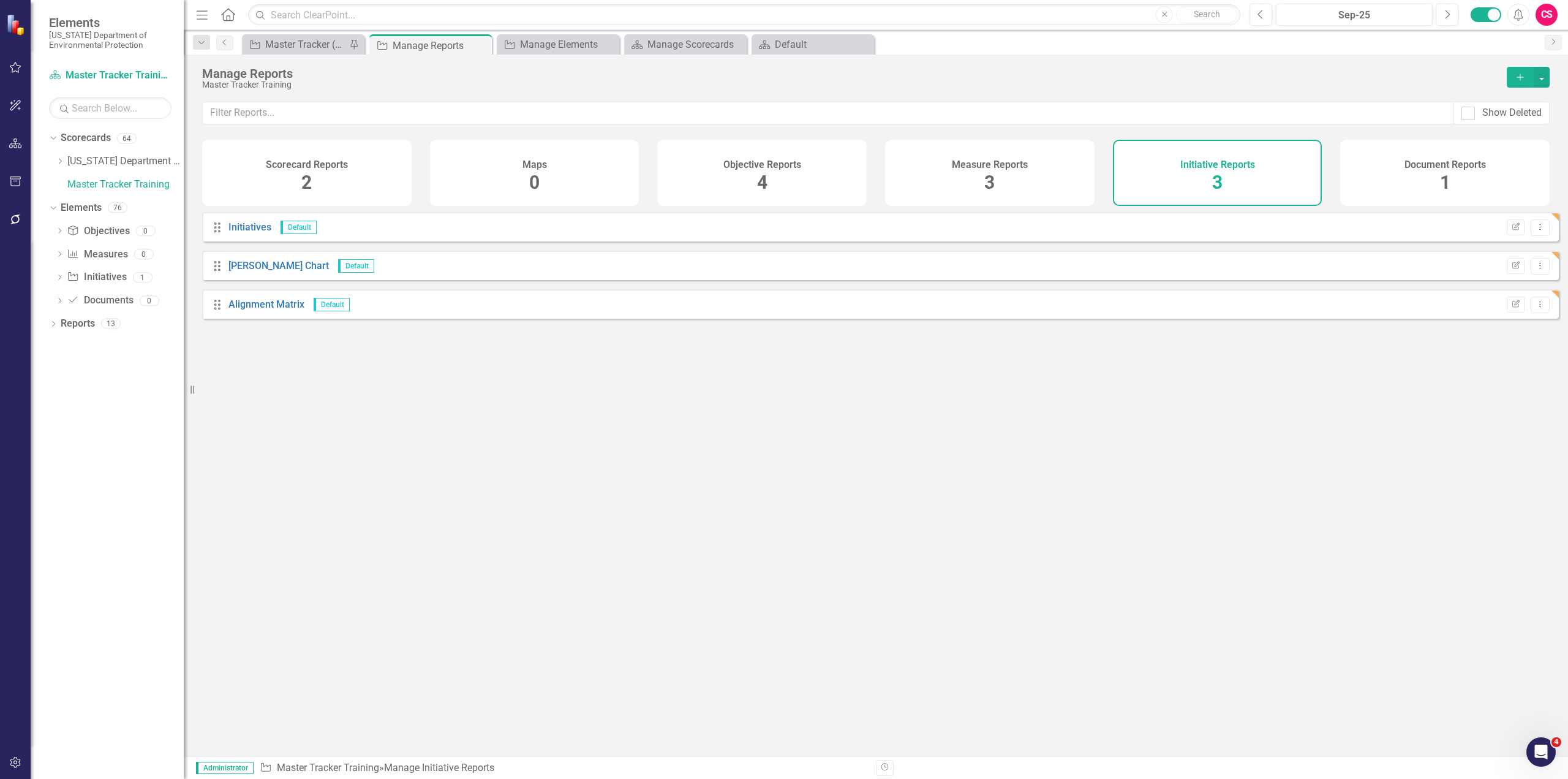
drag, startPoint x: 1519, startPoint y: 83, endPoint x: 1135, endPoint y: 78, distance: 384.0
click at [1135, 78] on div "Manage Reports Master Tracker Training Add" at bounding box center [875, 78] width 1384 height 47
click at [1135, 78] on div "Manage Reports" at bounding box center [849, 74] width 1293 height 13
click at [20, 761] on icon "button" at bounding box center [15, 762] width 13 height 10
click at [92, 171] on link "Reporting Periods" at bounding box center [110, 171] width 123 height 14
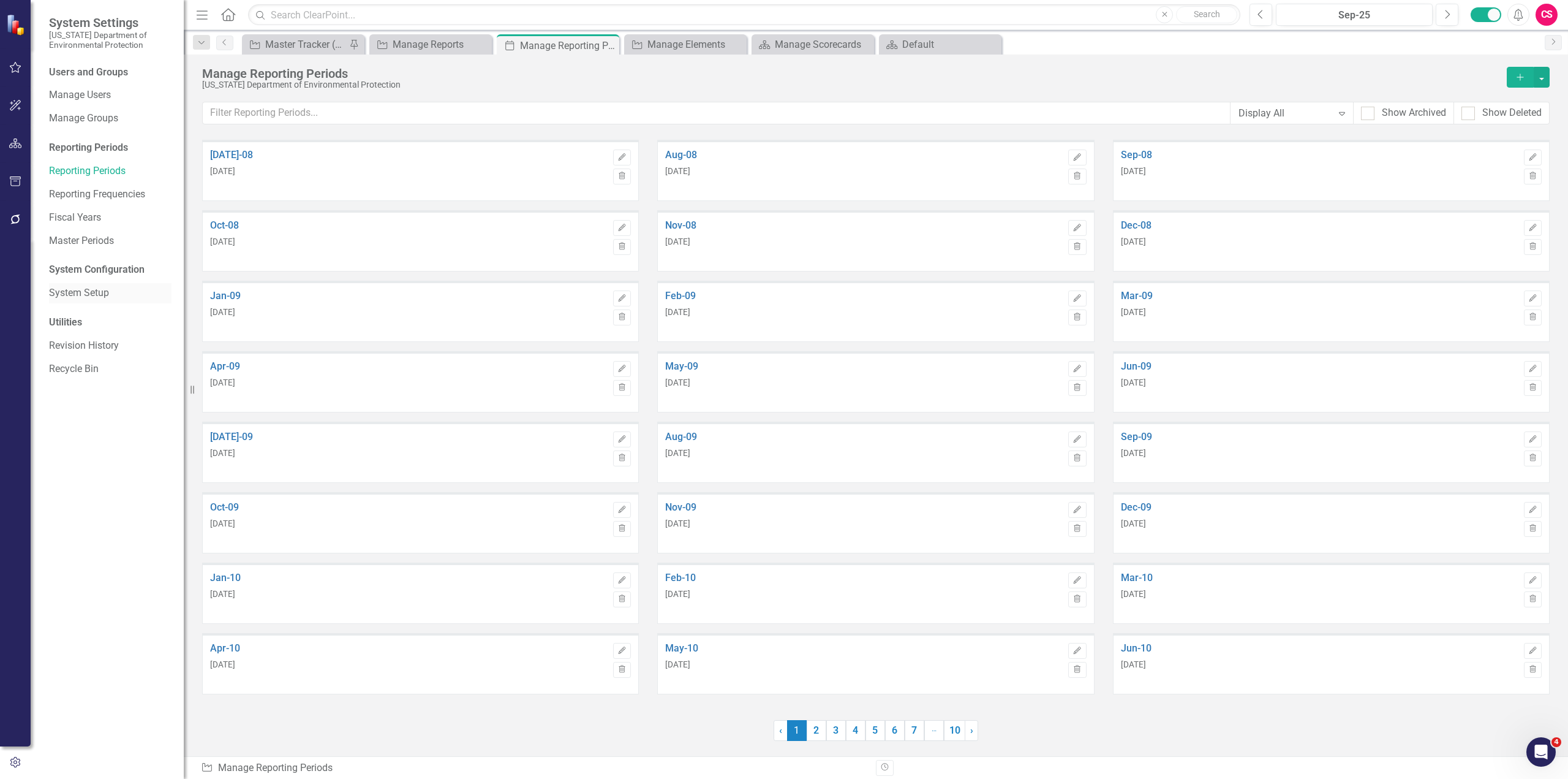
click at [83, 298] on link "System Setup" at bounding box center [110, 293] width 123 height 14
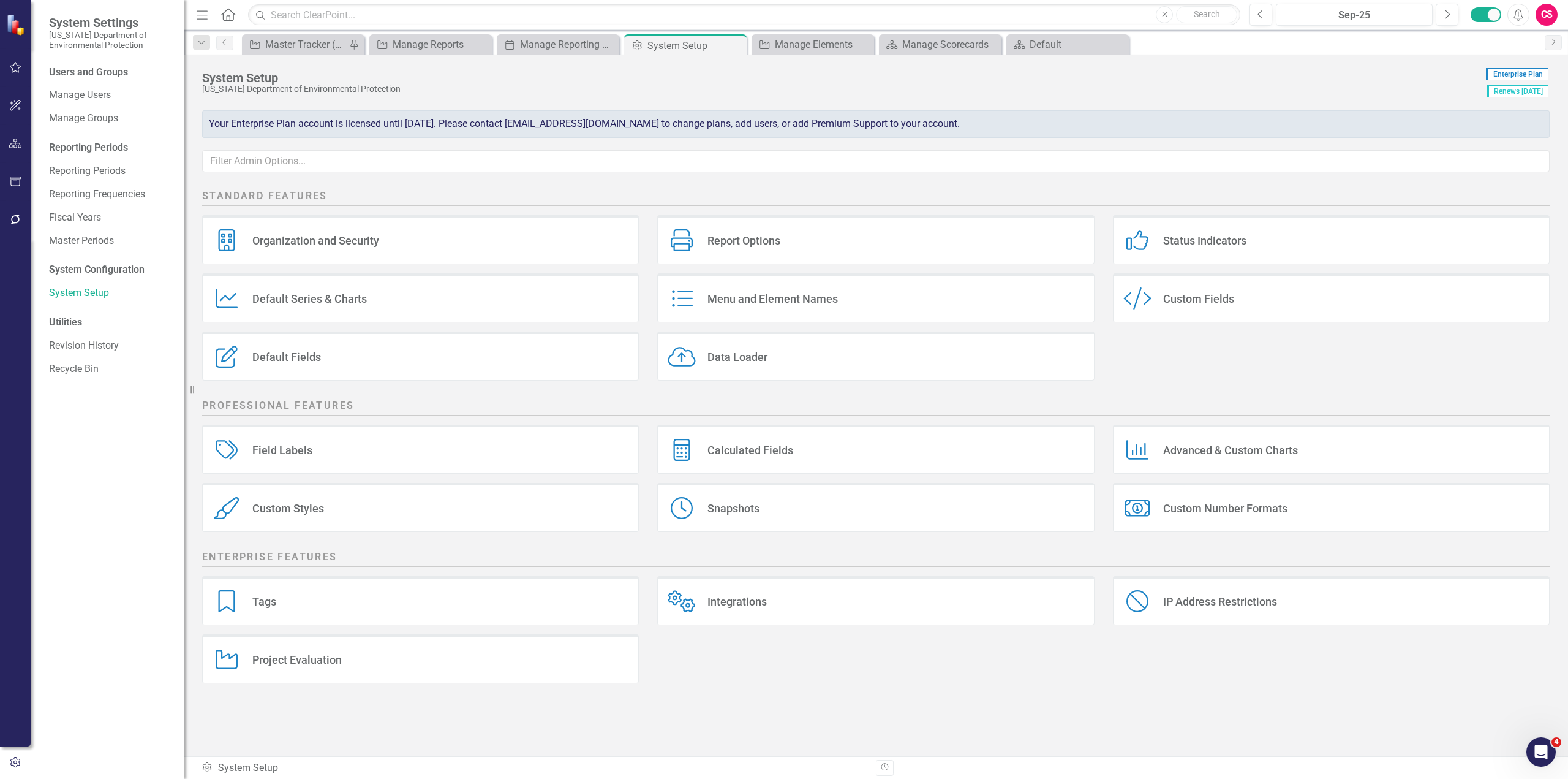
click at [795, 246] on div "Report Options Report Options" at bounding box center [875, 239] width 436 height 49
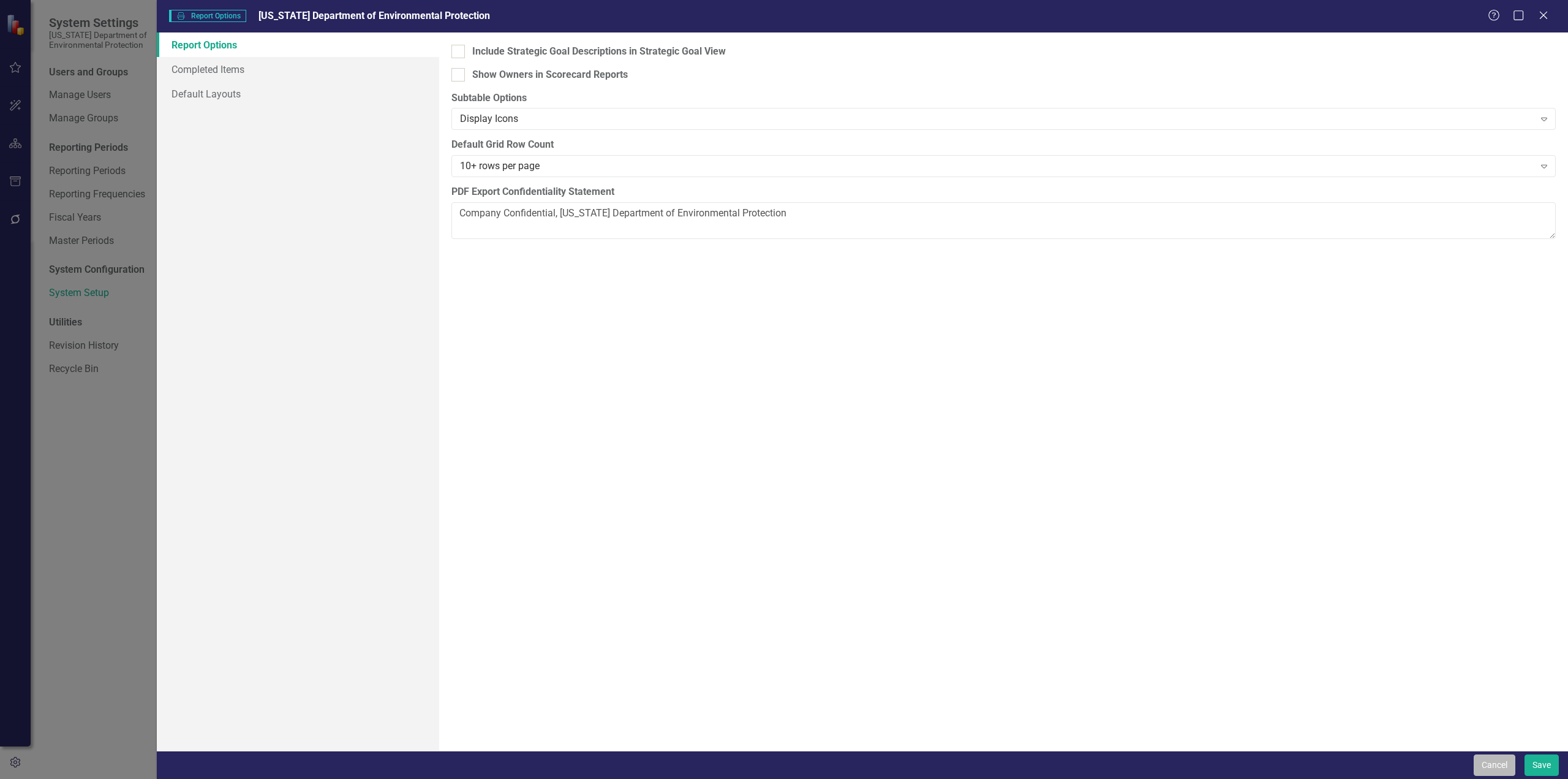
click at [1488, 773] on button "Cancel" at bounding box center [1495, 765] width 42 height 22
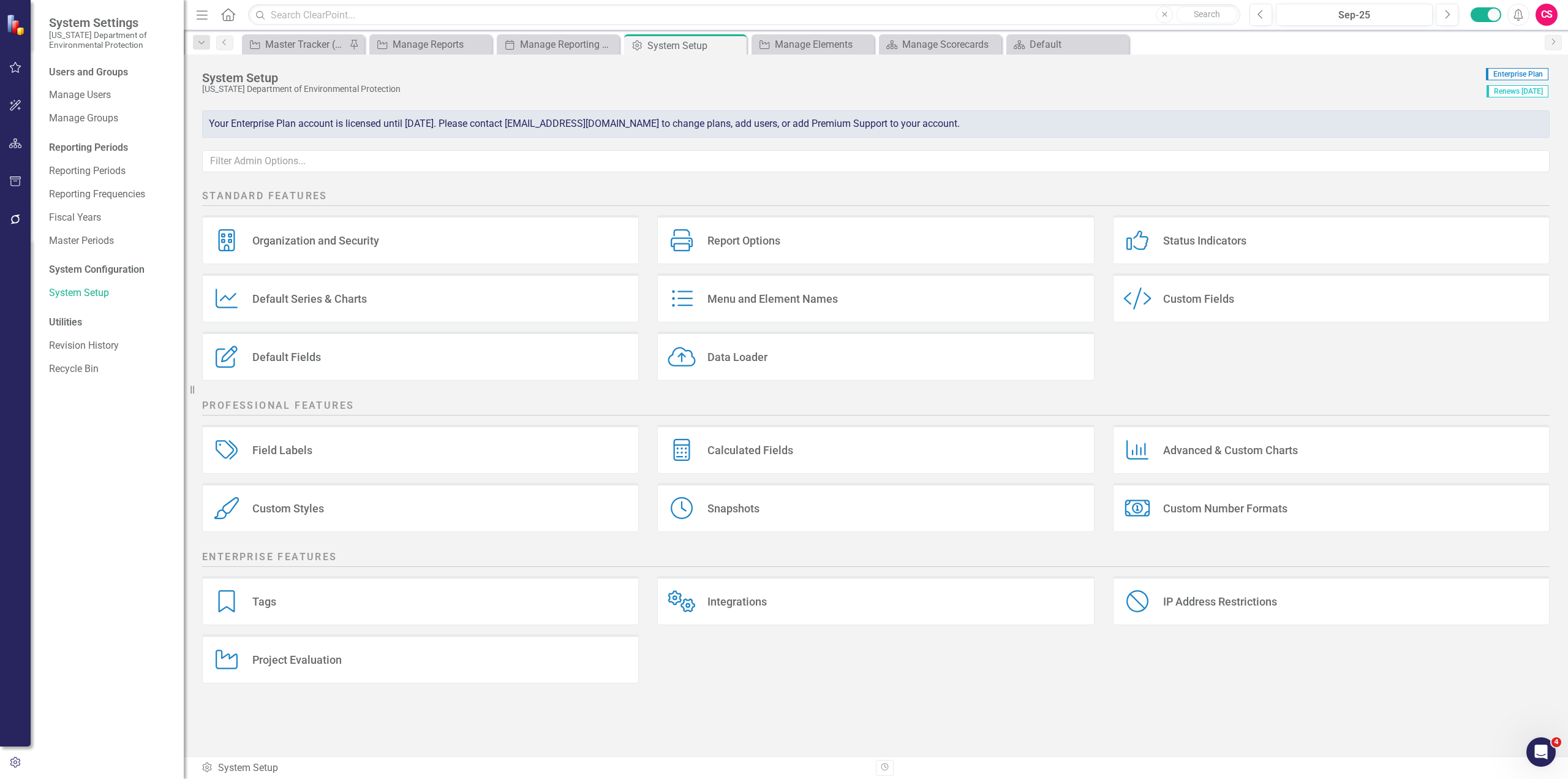
click at [1235, 306] on div "Custom Style Custom Fields" at bounding box center [1331, 297] width 436 height 49
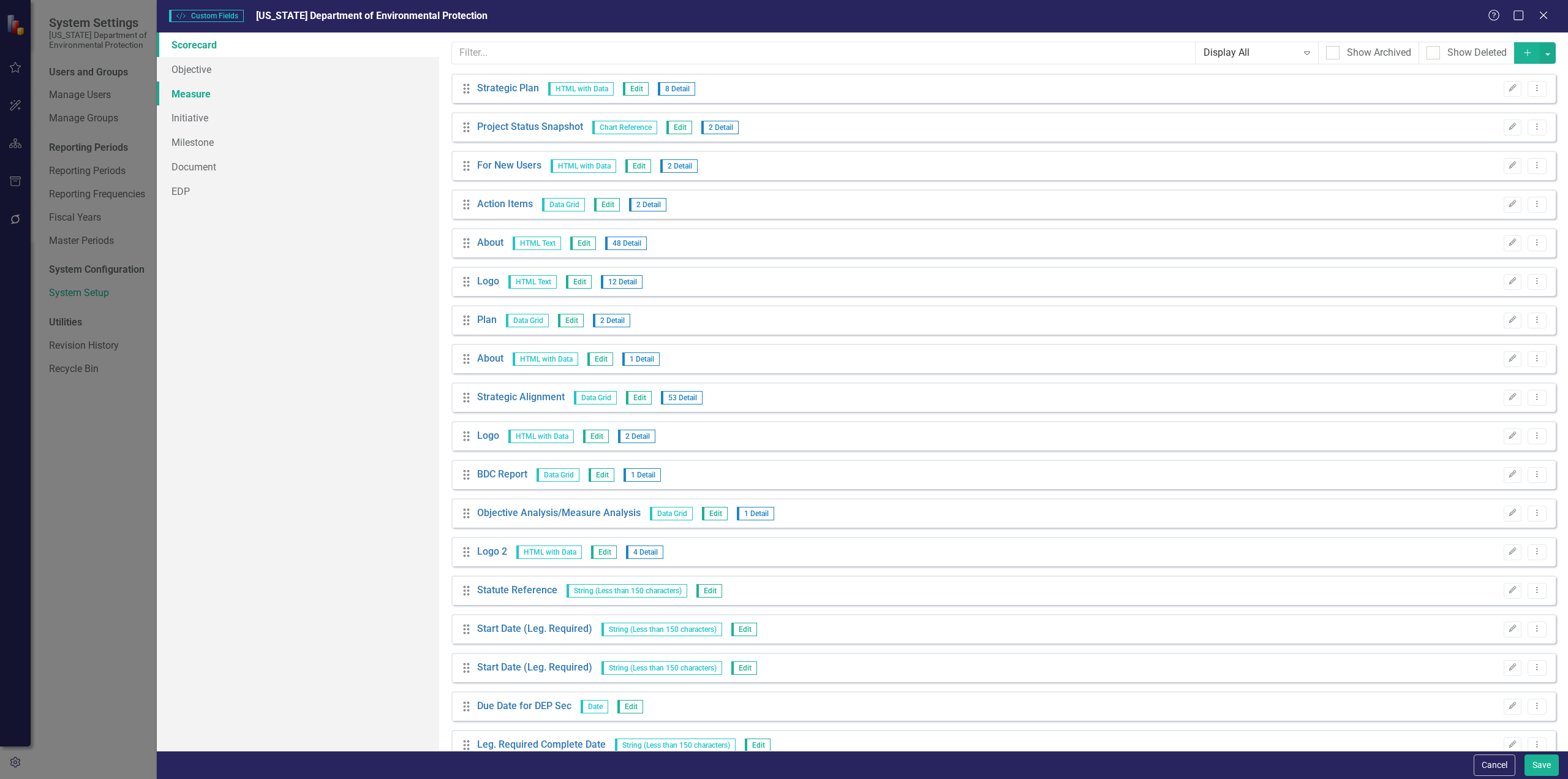
click at [211, 94] on link "Measure" at bounding box center [298, 93] width 282 height 24
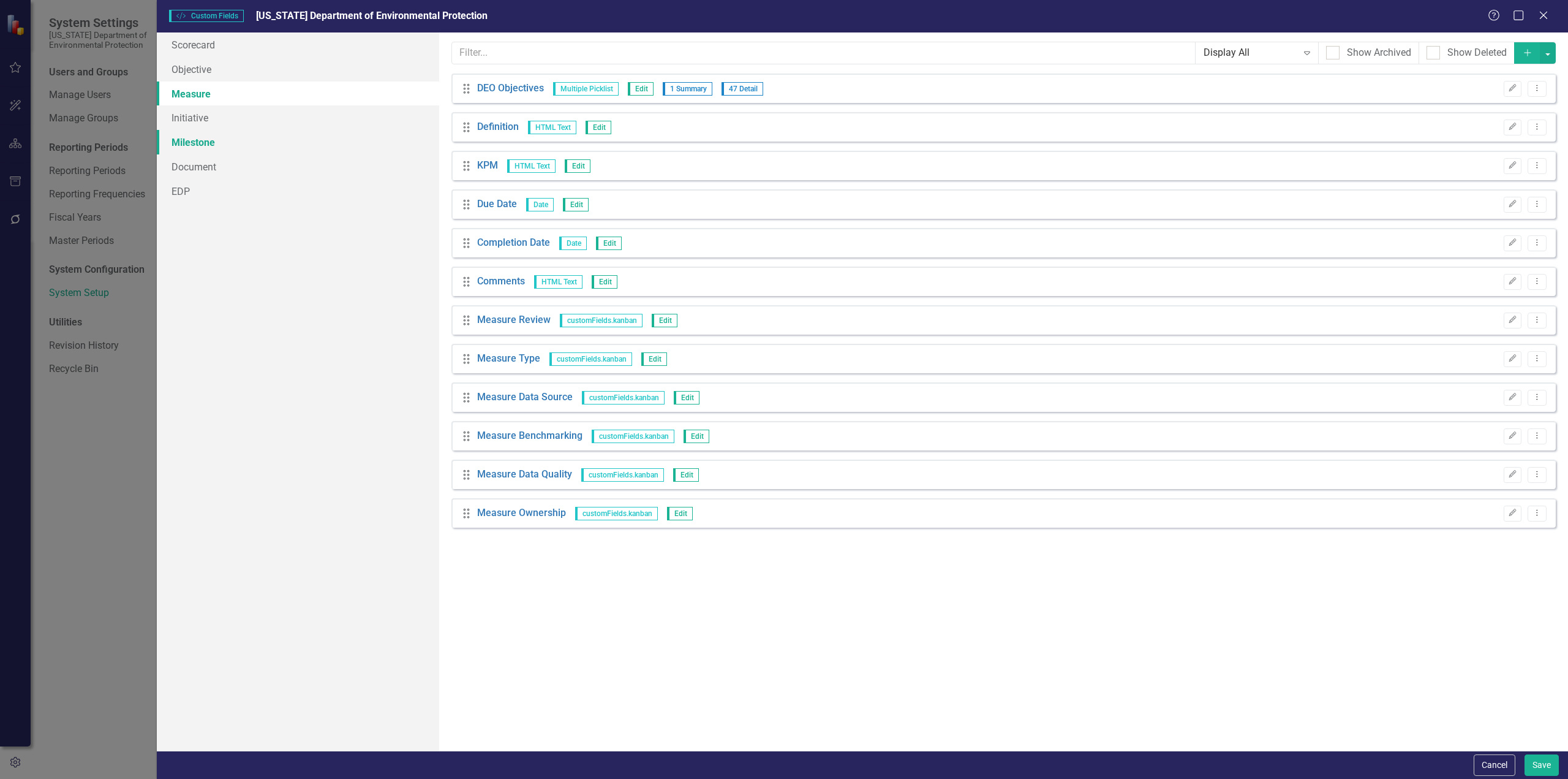
click at [205, 130] on link "Milestone" at bounding box center [298, 142] width 282 height 24
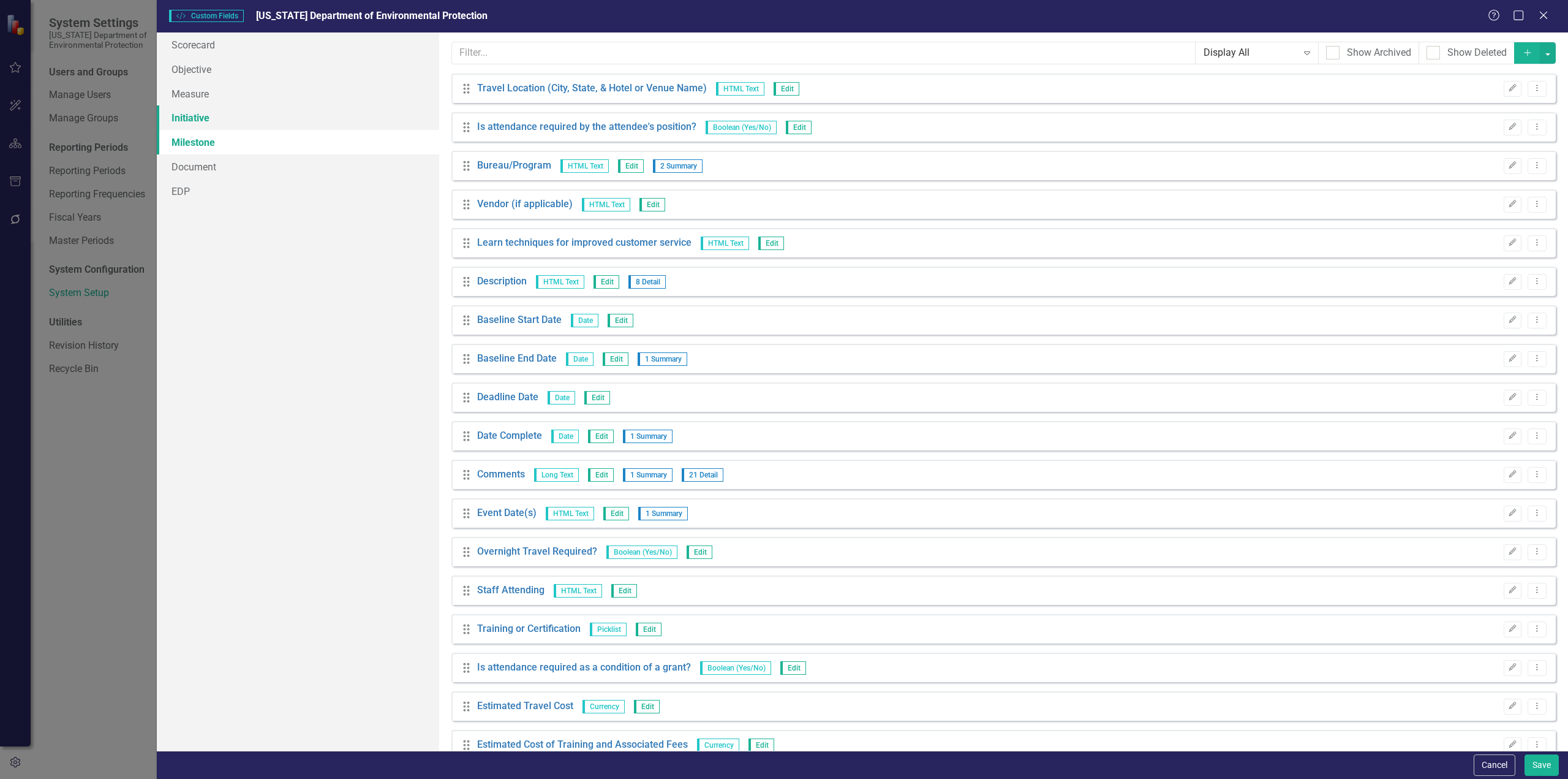
click at [205, 118] on link "Initiative" at bounding box center [298, 118] width 282 height 24
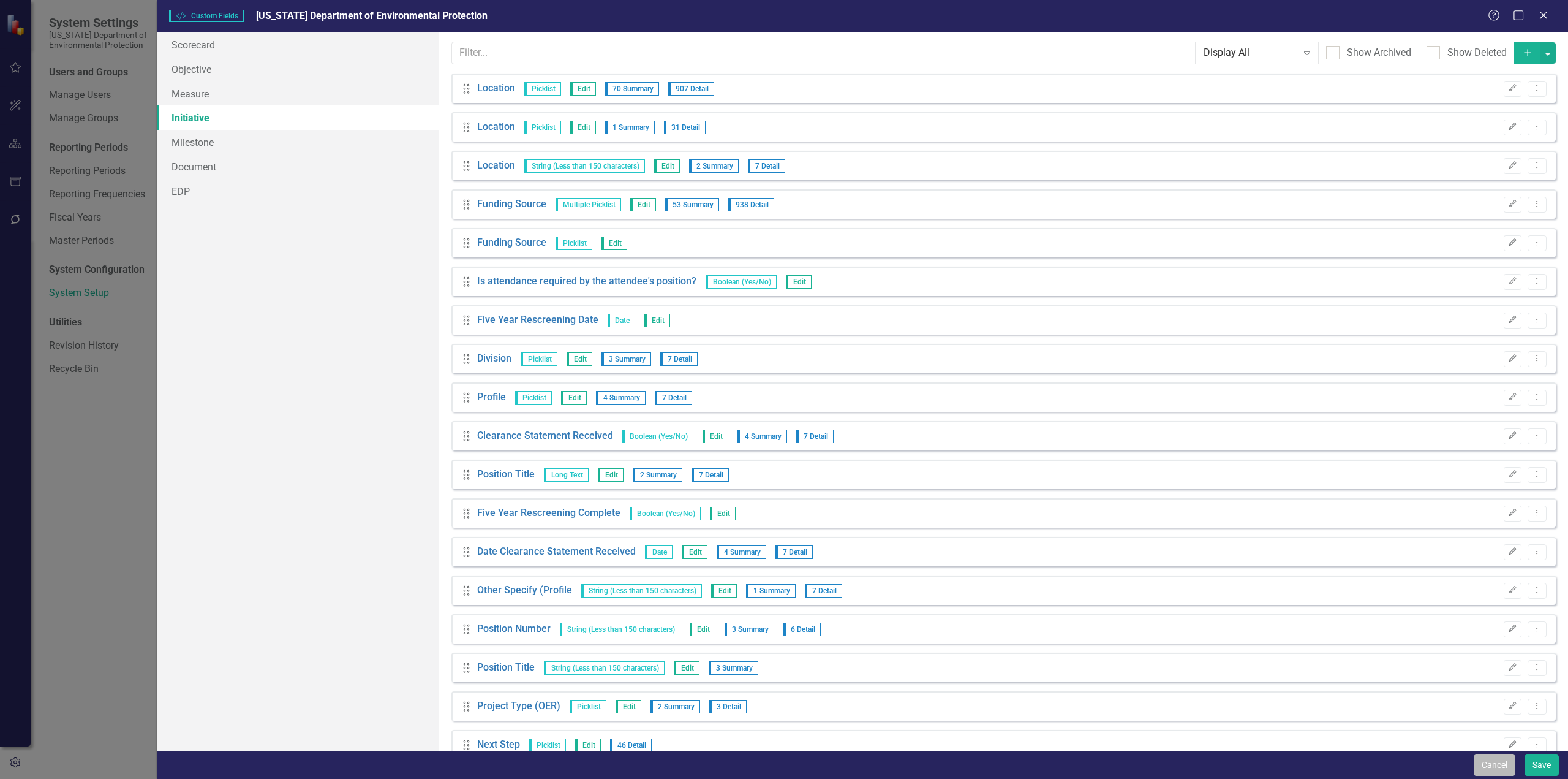
click at [1500, 771] on button "Cancel" at bounding box center [1495, 765] width 42 height 22
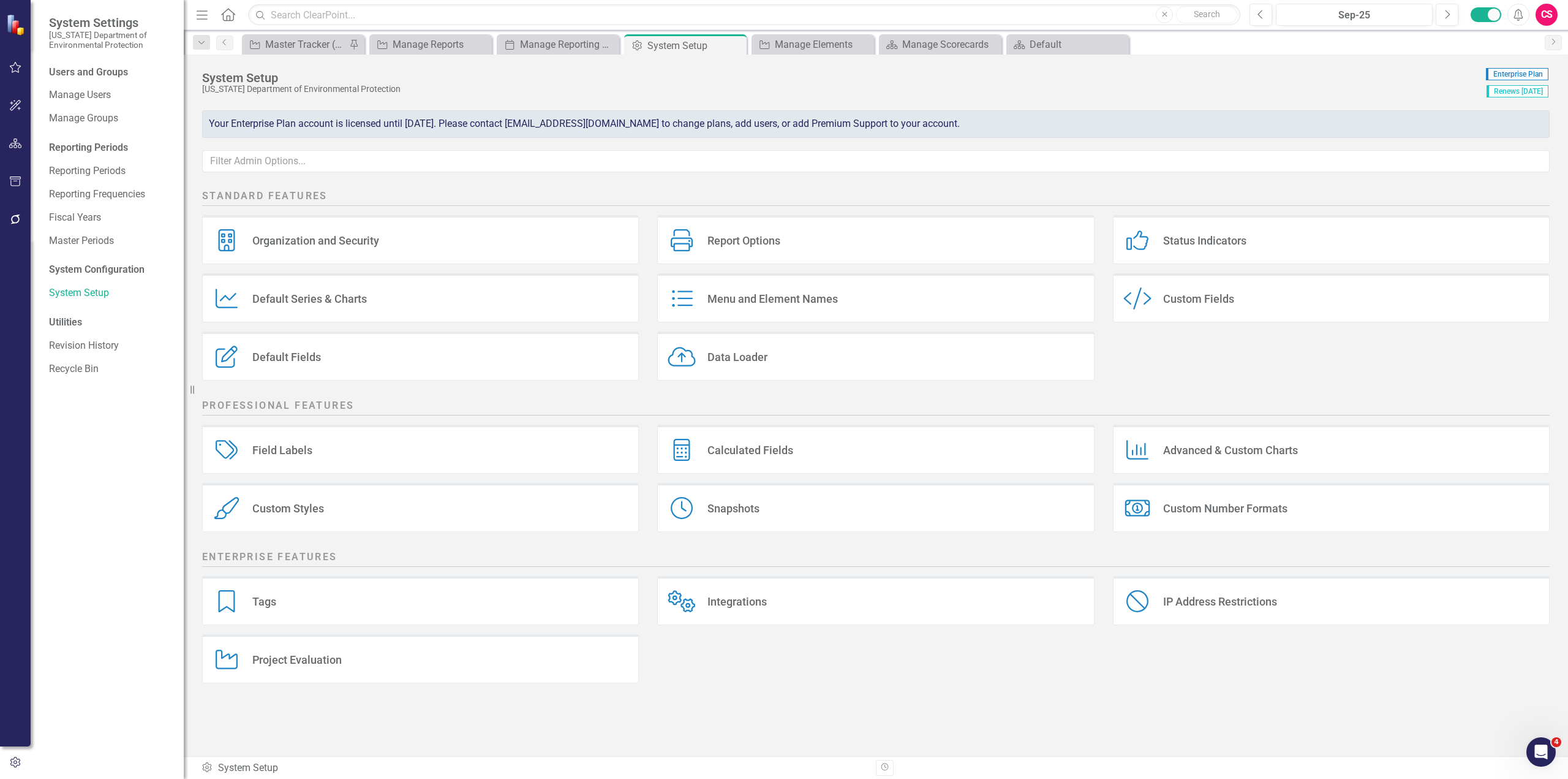
click at [787, 291] on div "Menu and Element Names Menu and Element Names" at bounding box center [875, 297] width 436 height 49
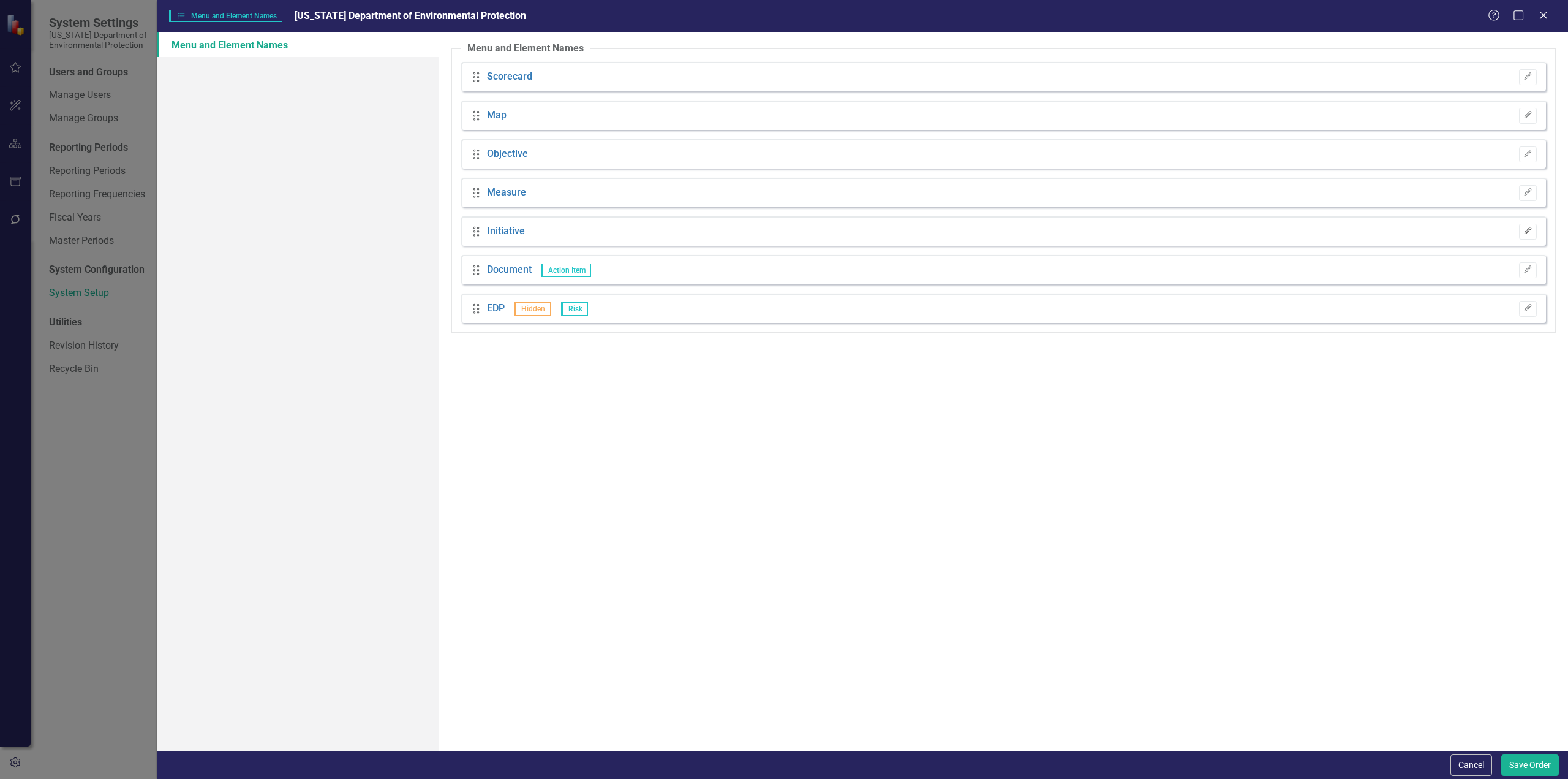
click at [1529, 233] on icon "Edit" at bounding box center [1528, 231] width 9 height 8
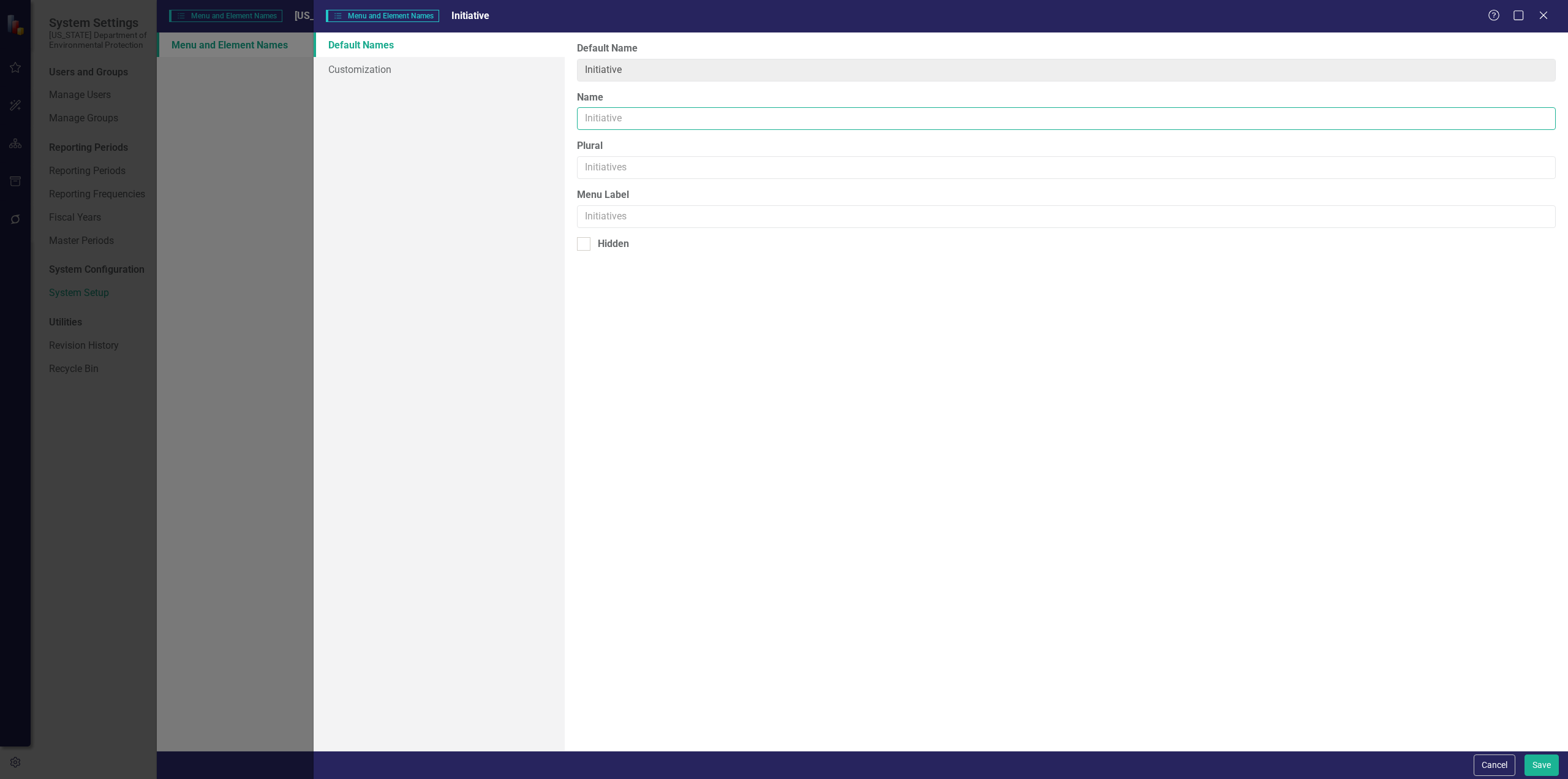
click at [669, 125] on input "Name" at bounding box center [1066, 118] width 979 height 23
type input "Project"
type input "Projects"
click at [625, 219] on input "Menu Label" at bounding box center [1066, 216] width 979 height 23
paste input "Projects"
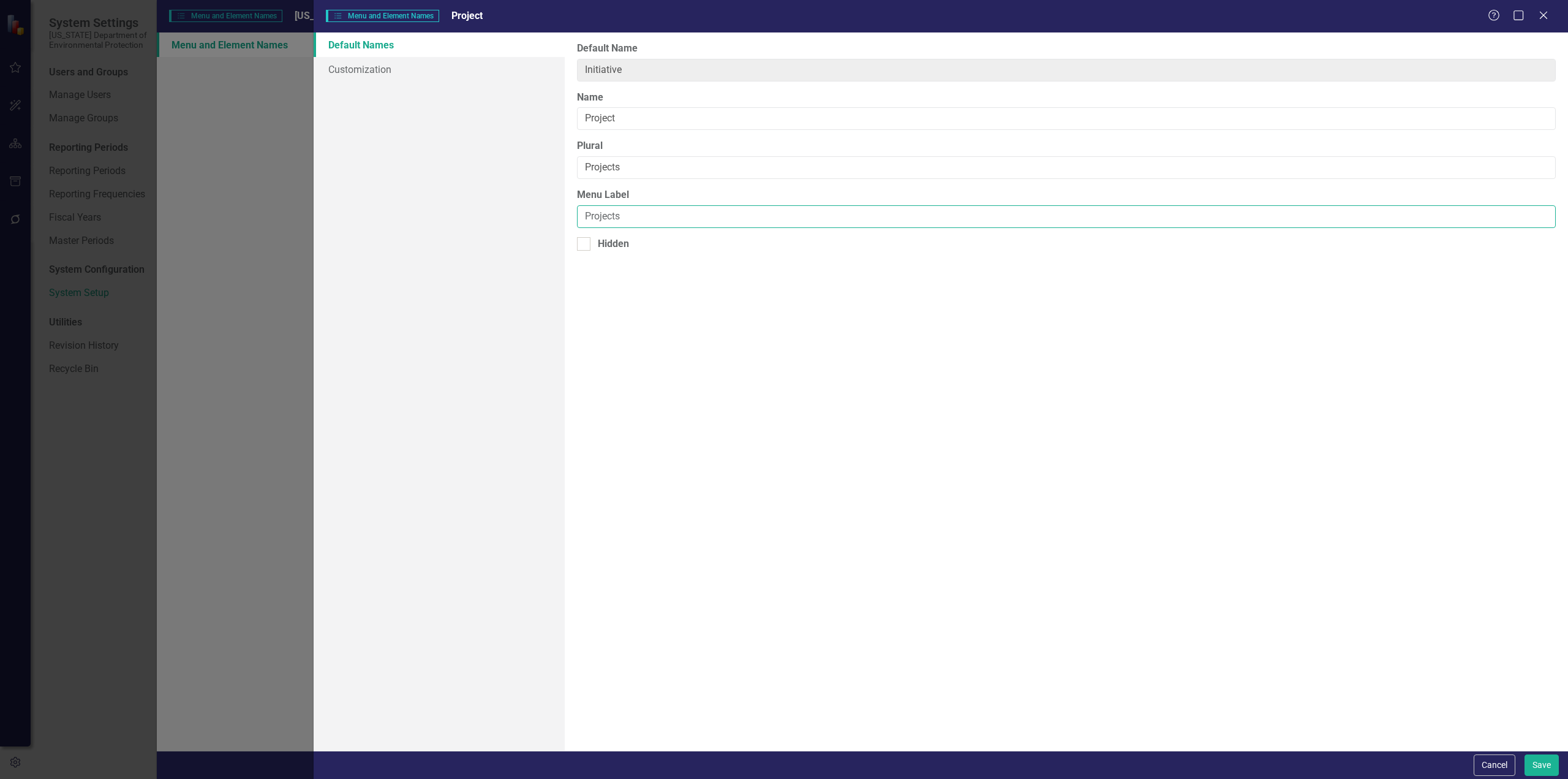
type input "Projects"
drag, startPoint x: 439, startPoint y: 168, endPoint x: 433, endPoint y: 151, distance: 18.0
click at [439, 167] on div "Default Names Customization" at bounding box center [439, 391] width 251 height 718
click at [394, 71] on link "Customization" at bounding box center [439, 69] width 251 height 24
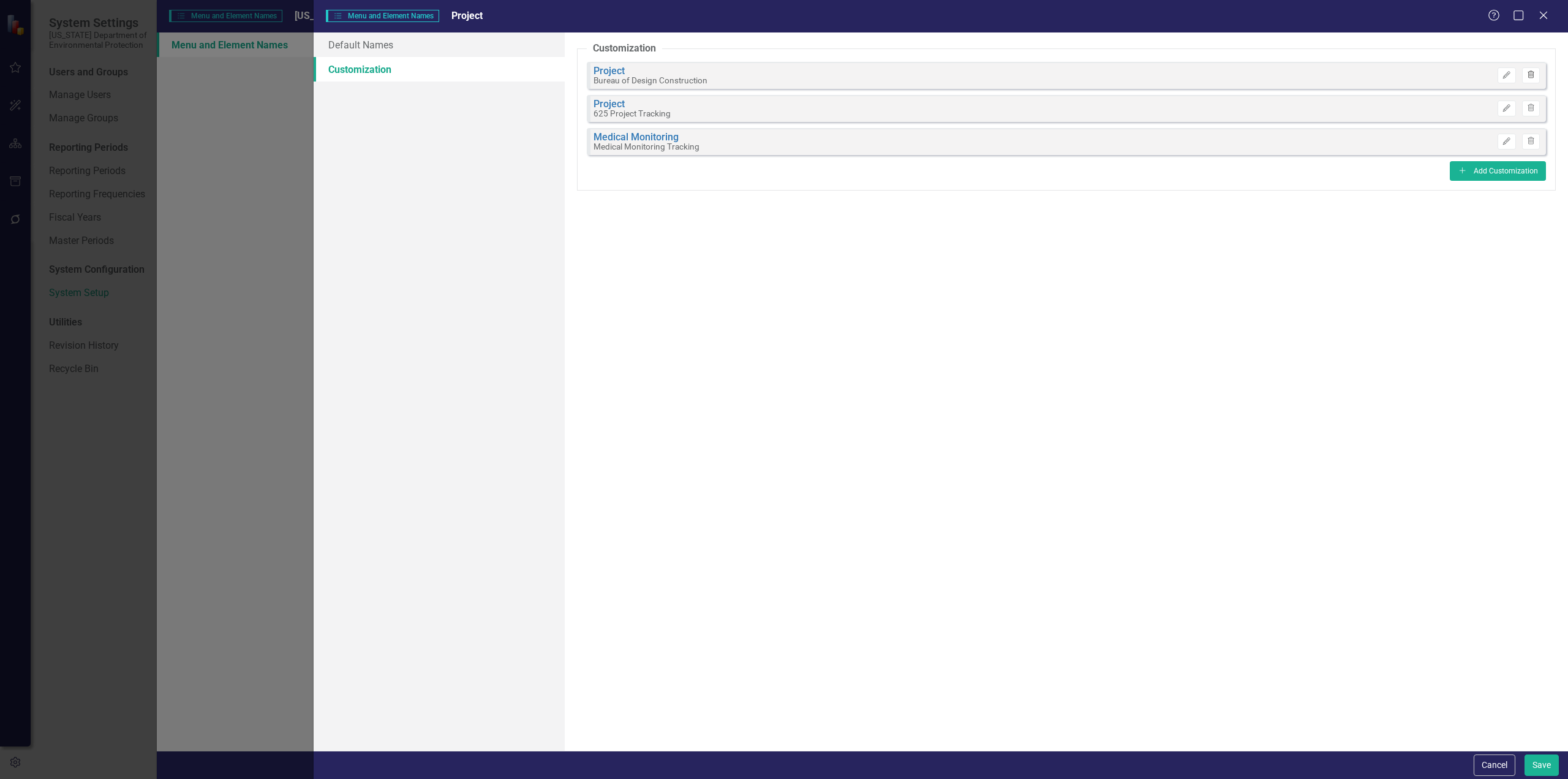
click at [1533, 76] on icon "Trash" at bounding box center [1531, 75] width 9 height 8
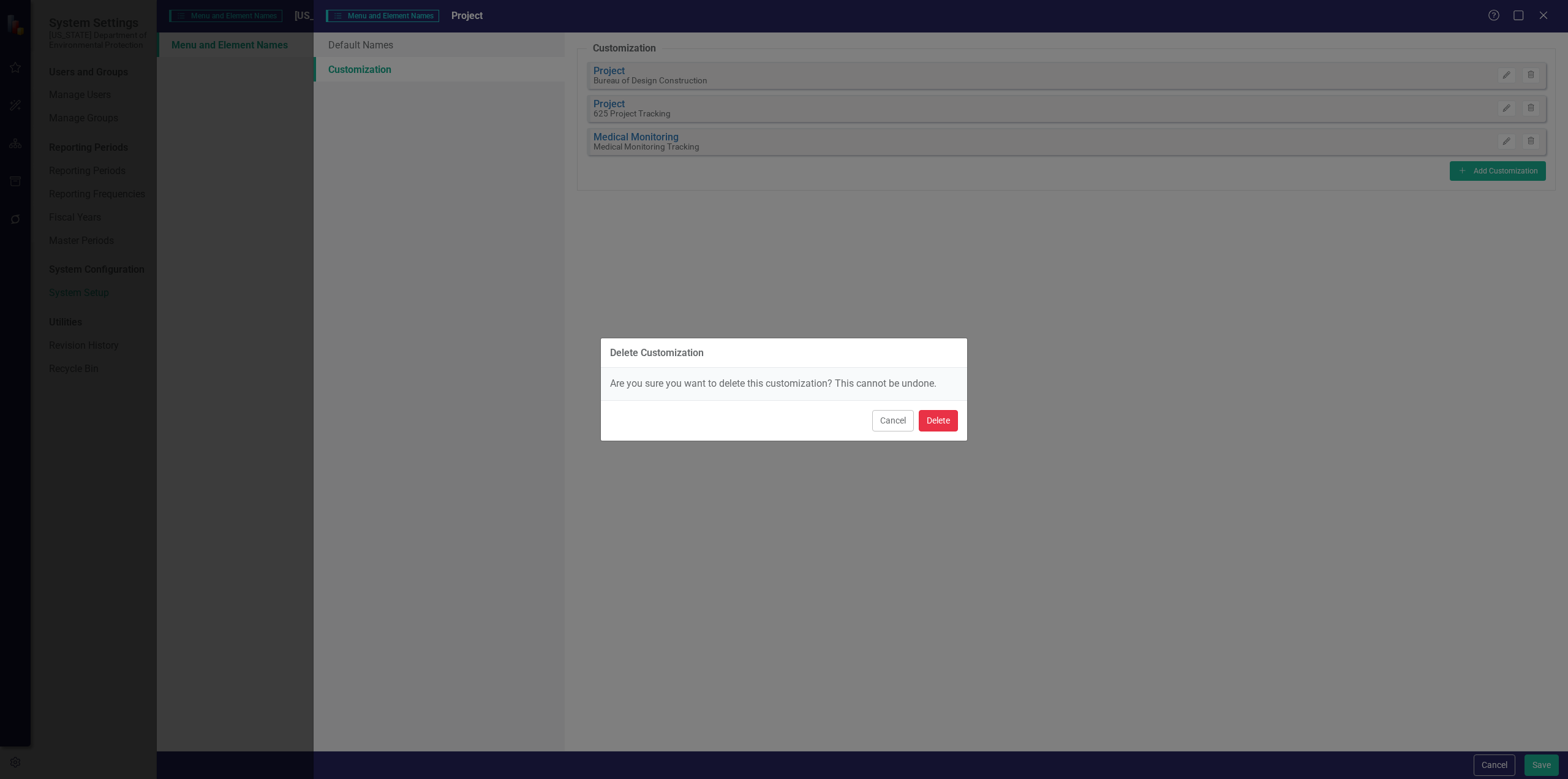
click at [943, 421] on button "Delete" at bounding box center [938, 421] width 39 height 22
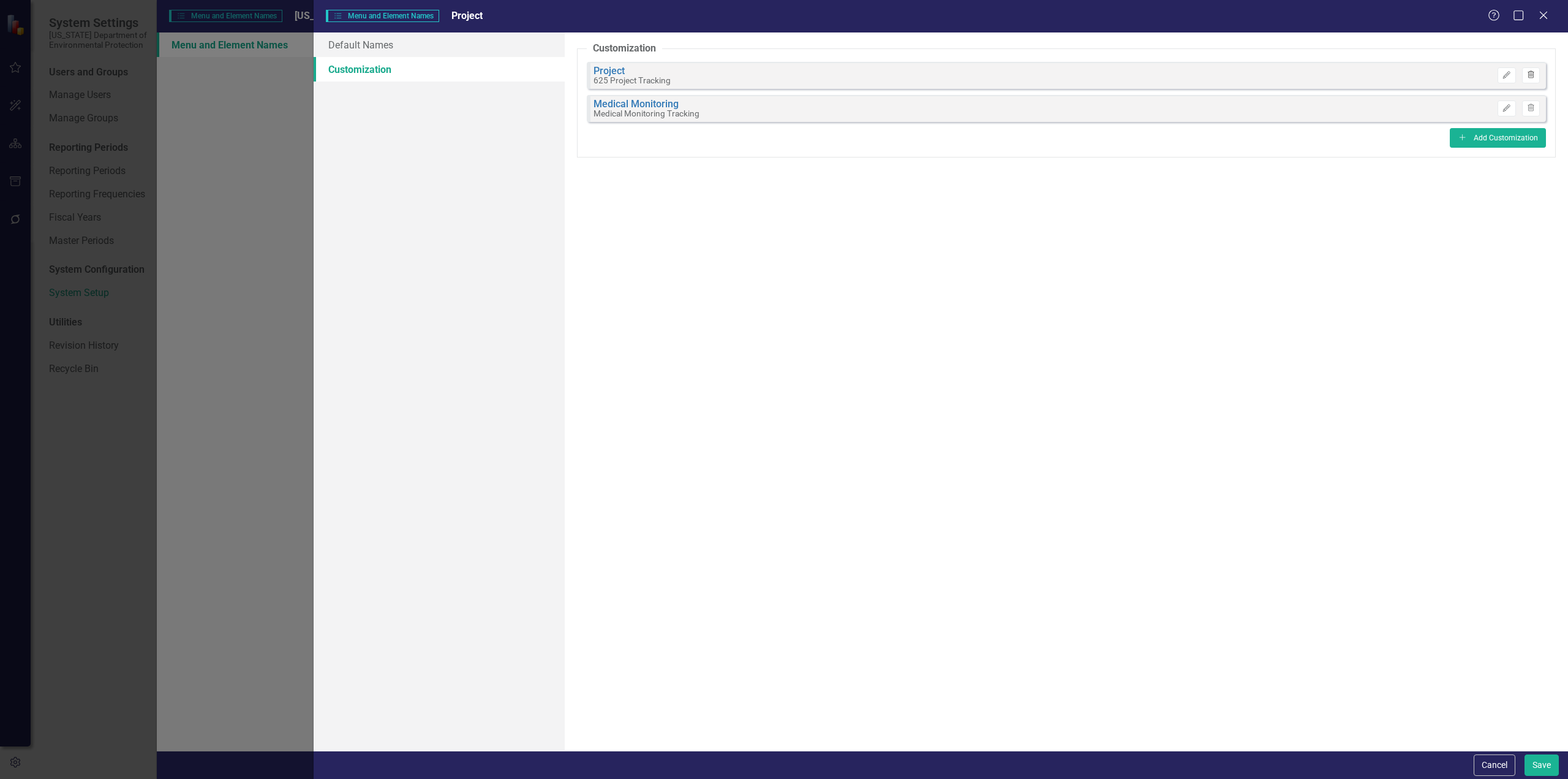
click at [1534, 77] on icon "Trash" at bounding box center [1531, 75] width 9 height 8
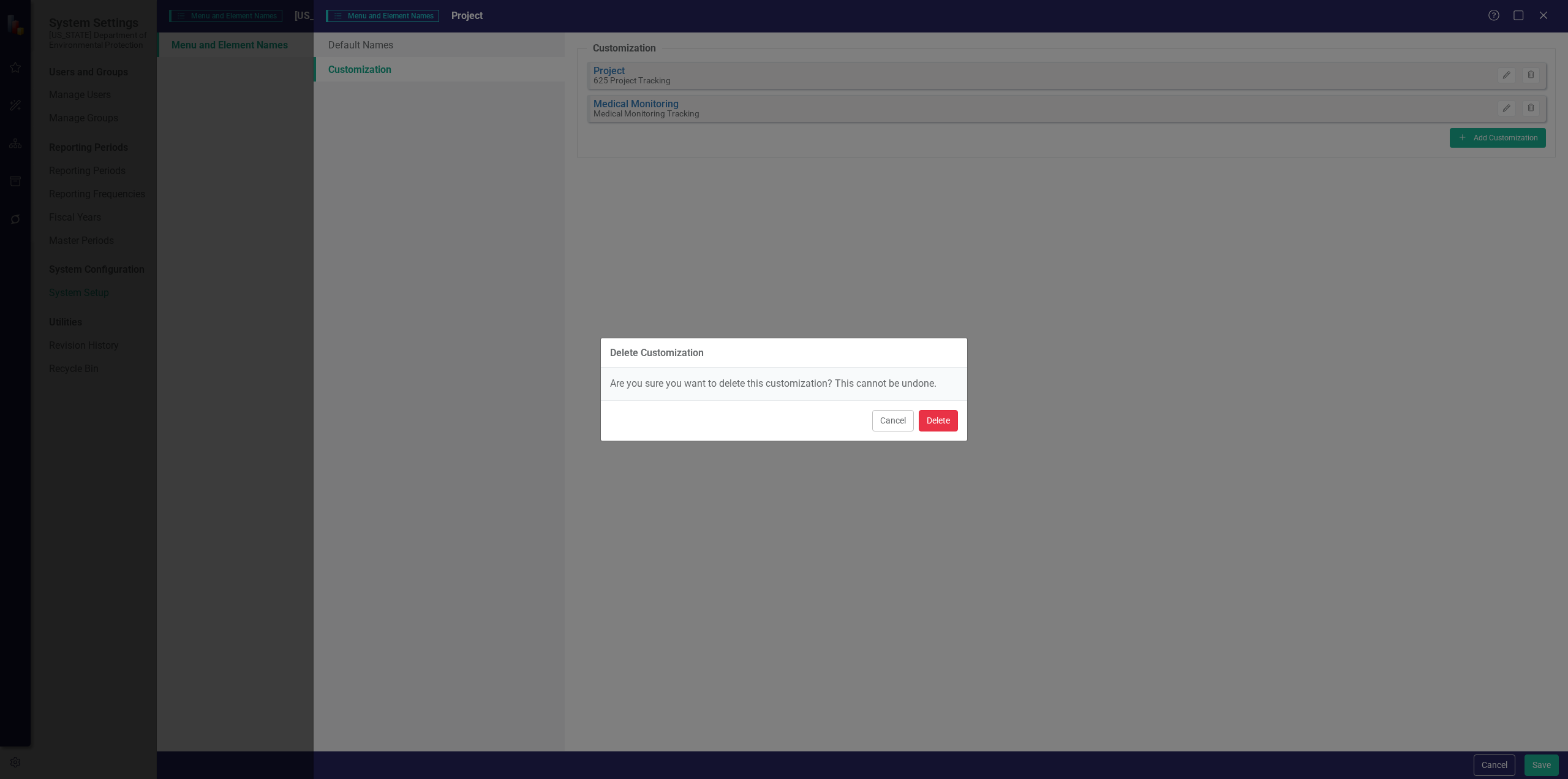
click at [944, 425] on button "Delete" at bounding box center [938, 421] width 39 height 22
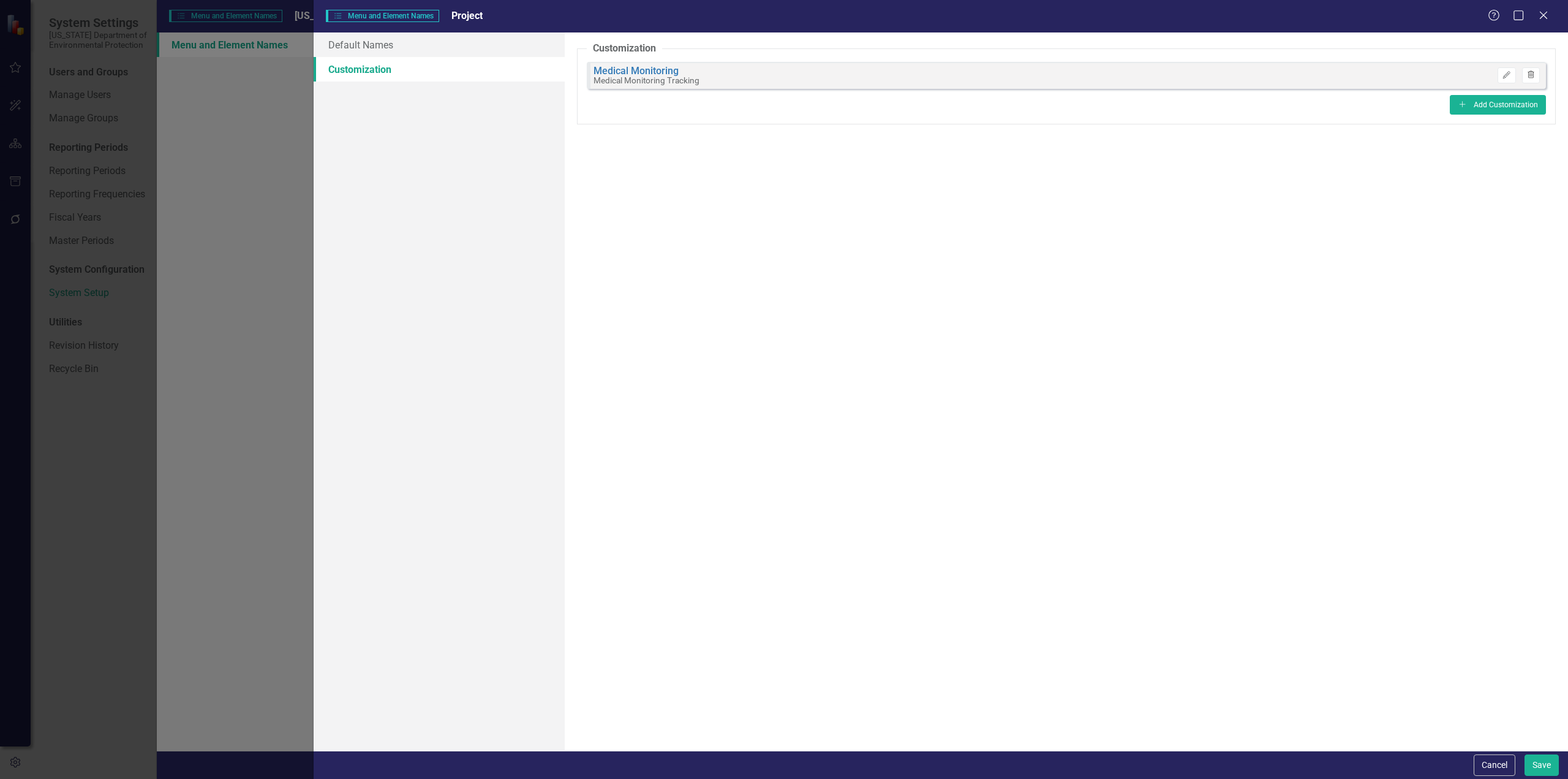
click at [1534, 78] on icon "Trash" at bounding box center [1531, 75] width 9 height 8
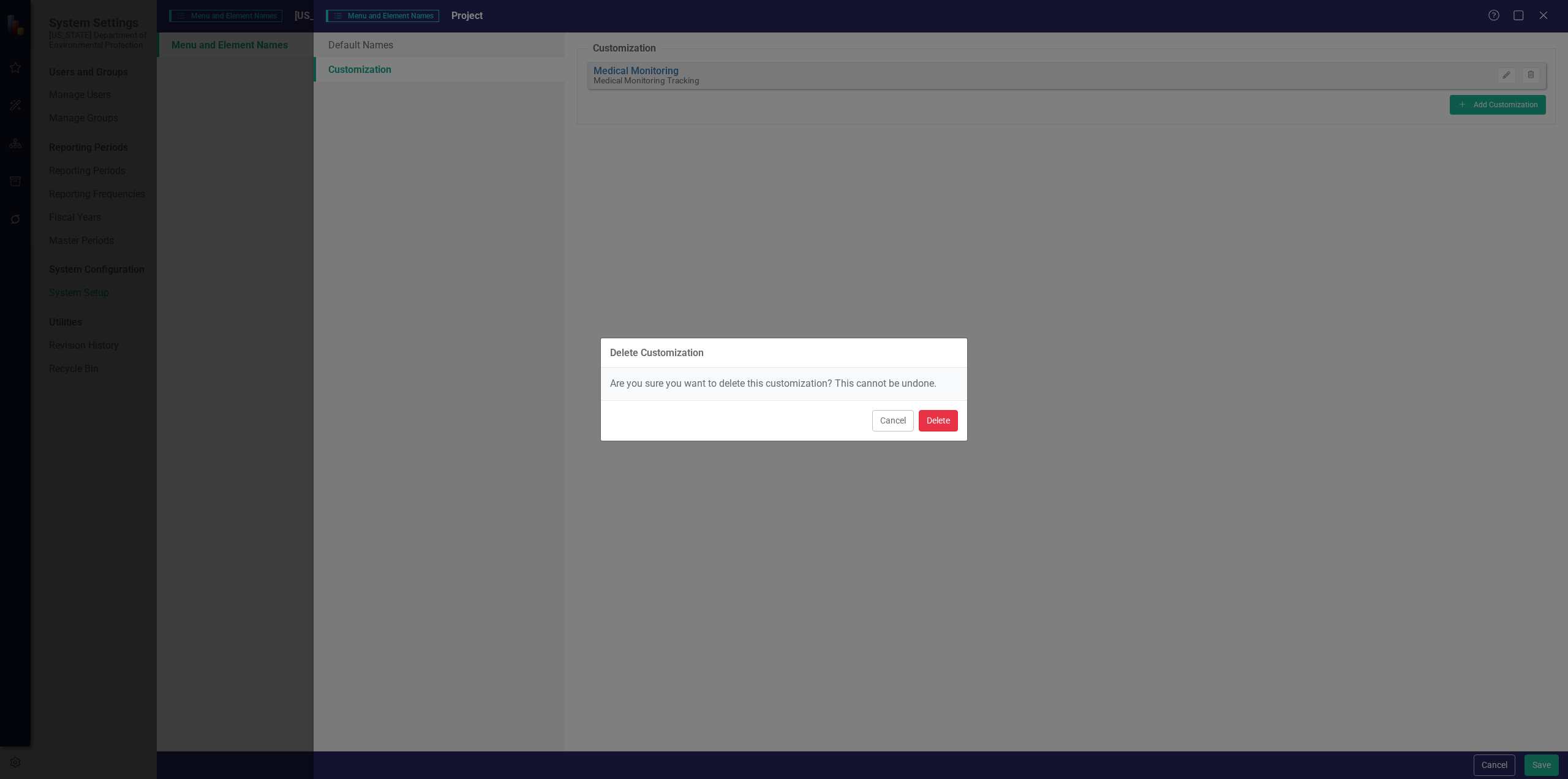
click at [939, 426] on button "Delete" at bounding box center [938, 421] width 39 height 22
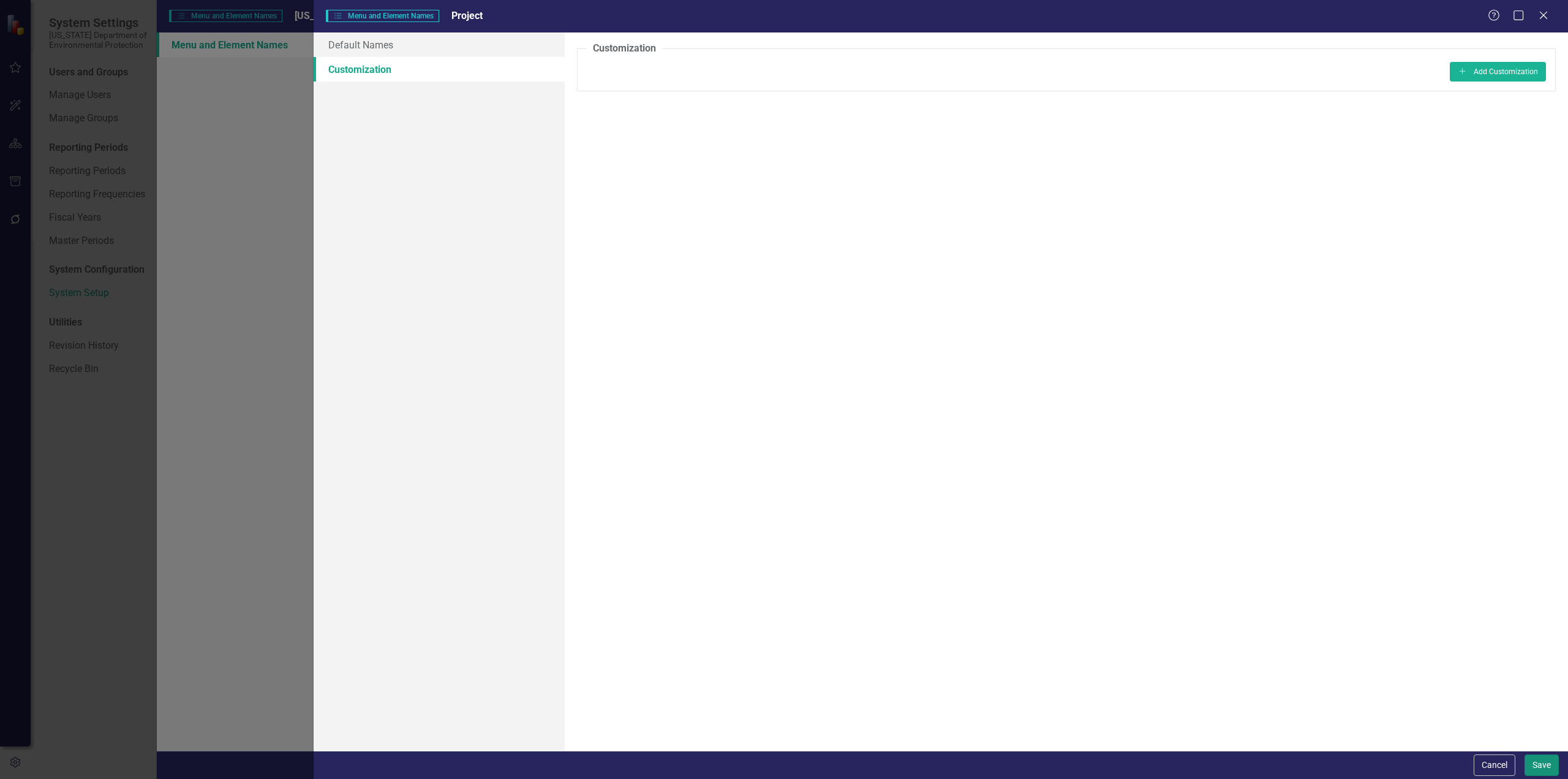
click at [1536, 763] on button "Save" at bounding box center [1541, 765] width 34 height 22
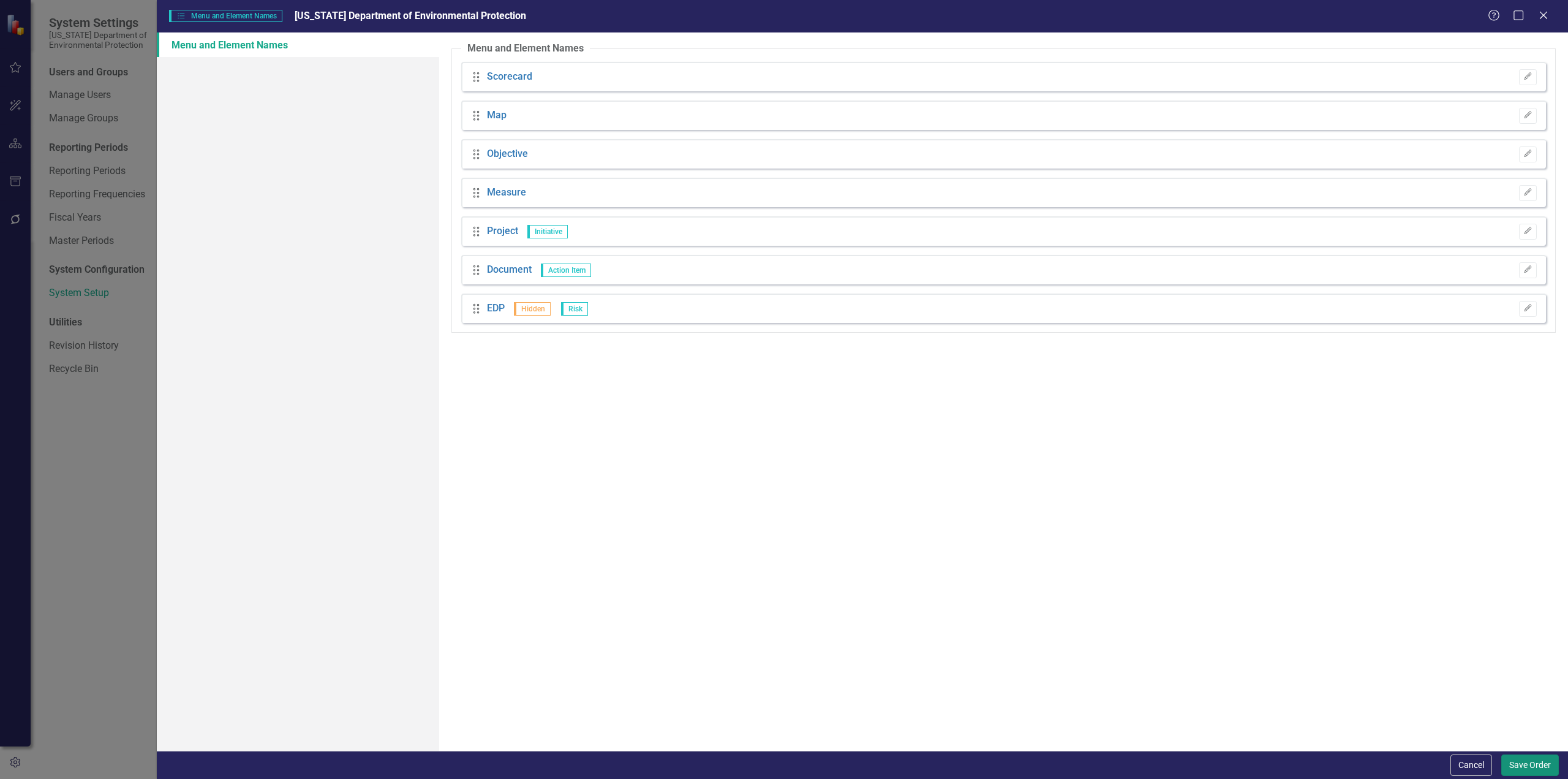
click at [1518, 766] on button "Save Order" at bounding box center [1530, 765] width 58 height 22
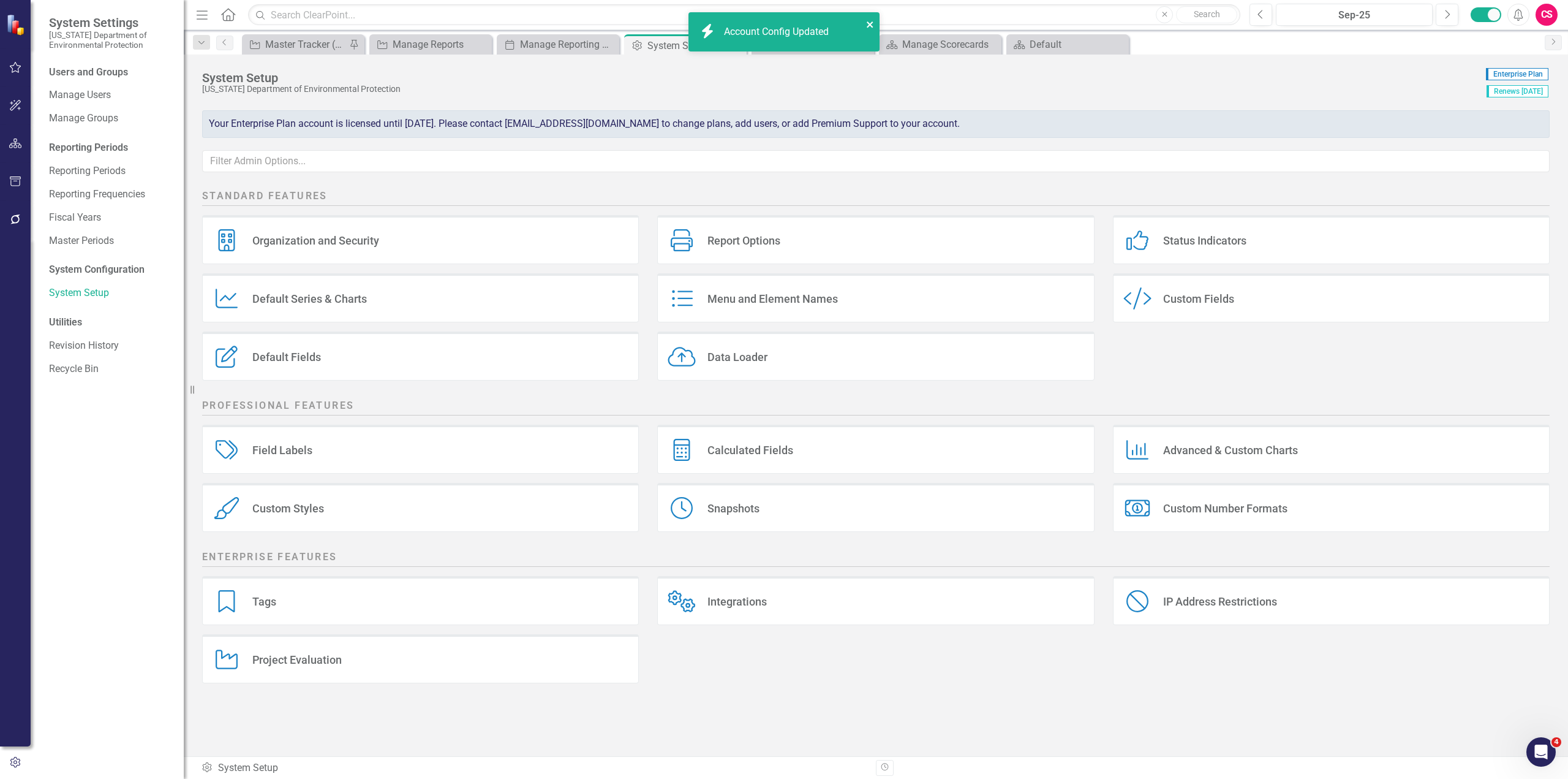
click at [870, 24] on icon "close" at bounding box center [870, 24] width 6 height 6
click at [738, 45] on icon "Close" at bounding box center [734, 45] width 13 height 10
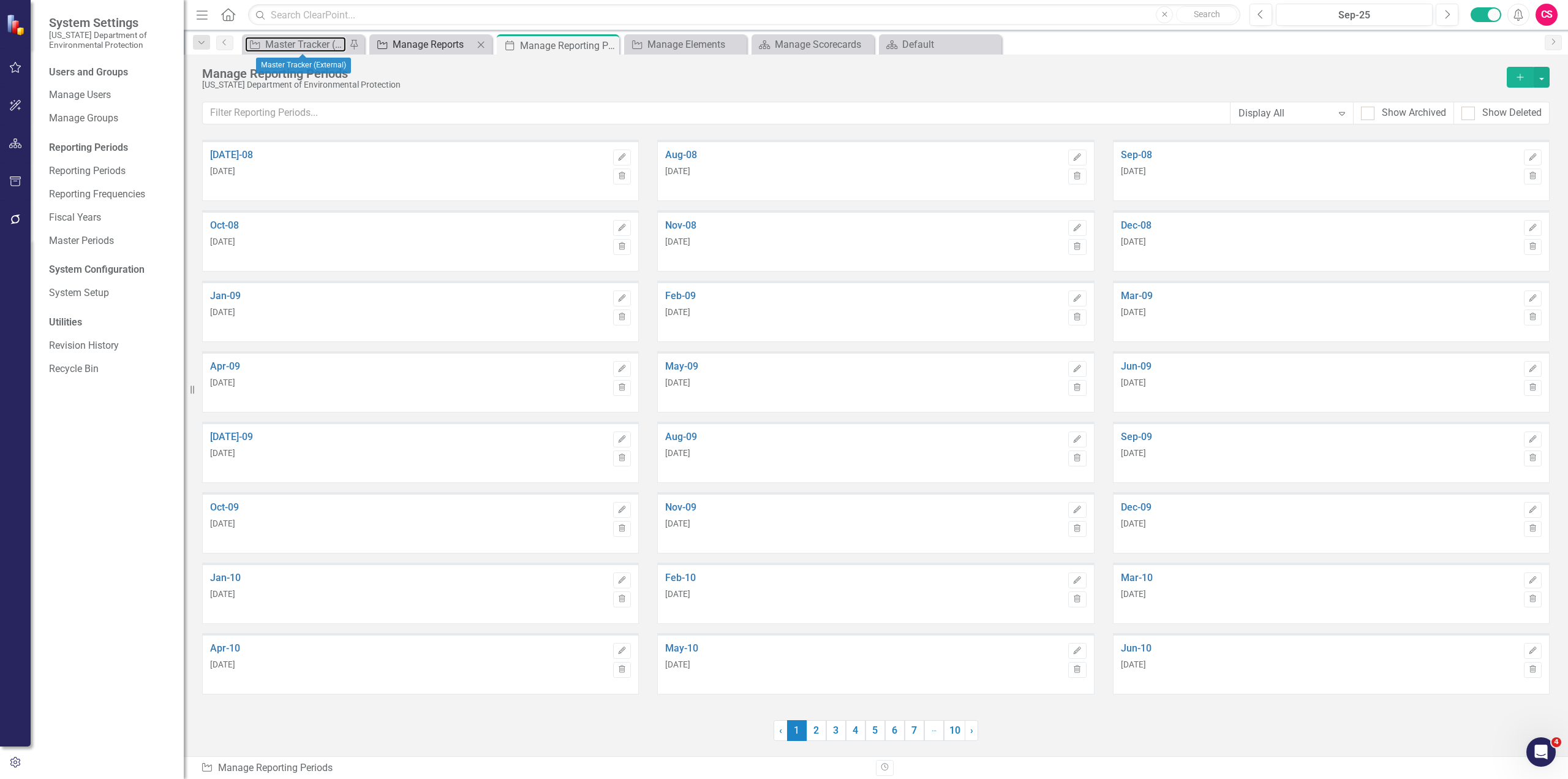
drag, startPoint x: 315, startPoint y: 44, endPoint x: 418, endPoint y: 49, distance: 103.1
click at [315, 44] on div "Master Tracker (External)" at bounding box center [306, 44] width 81 height 15
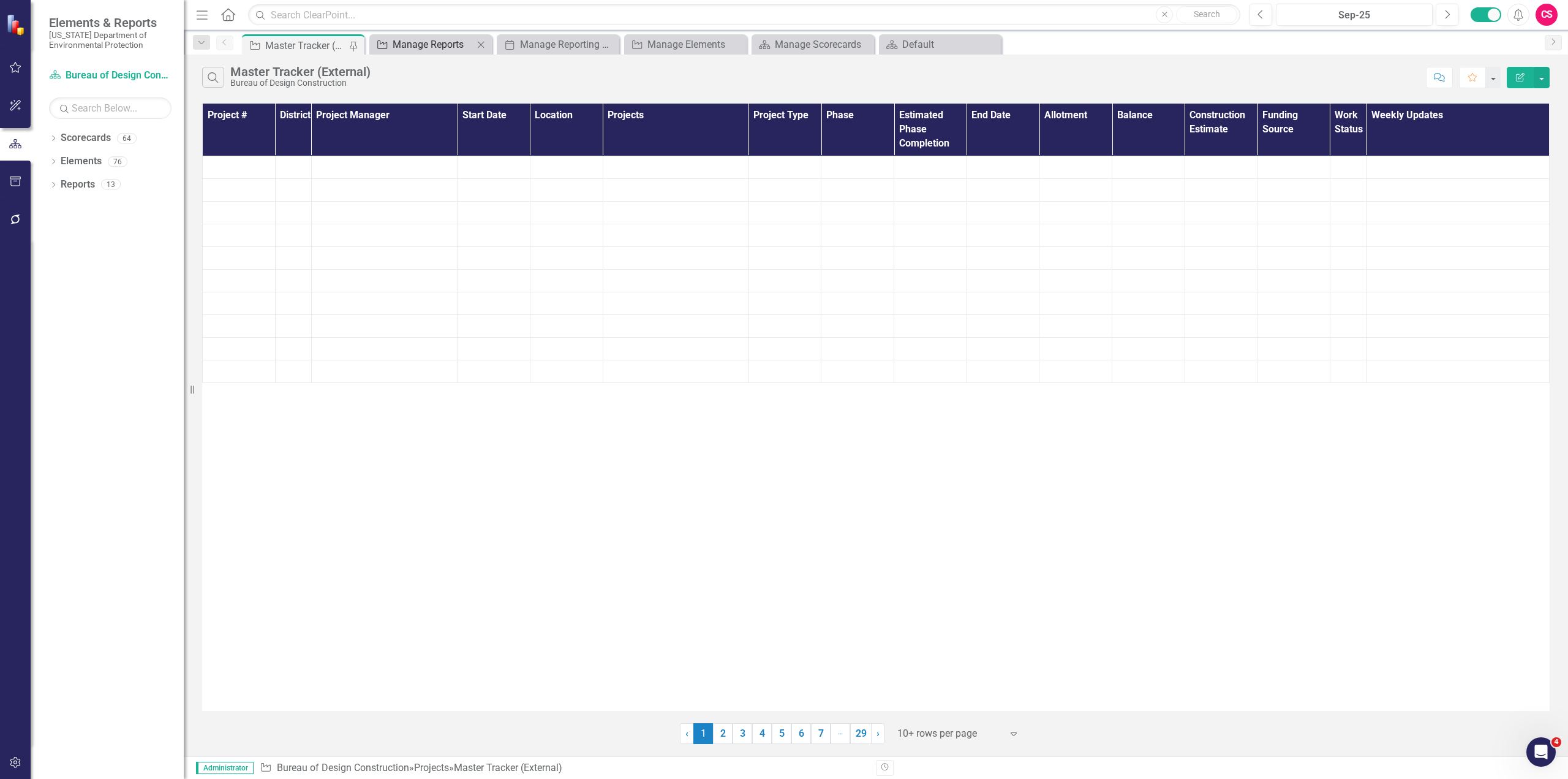
click at [418, 49] on div "Manage Reports" at bounding box center [433, 44] width 81 height 15
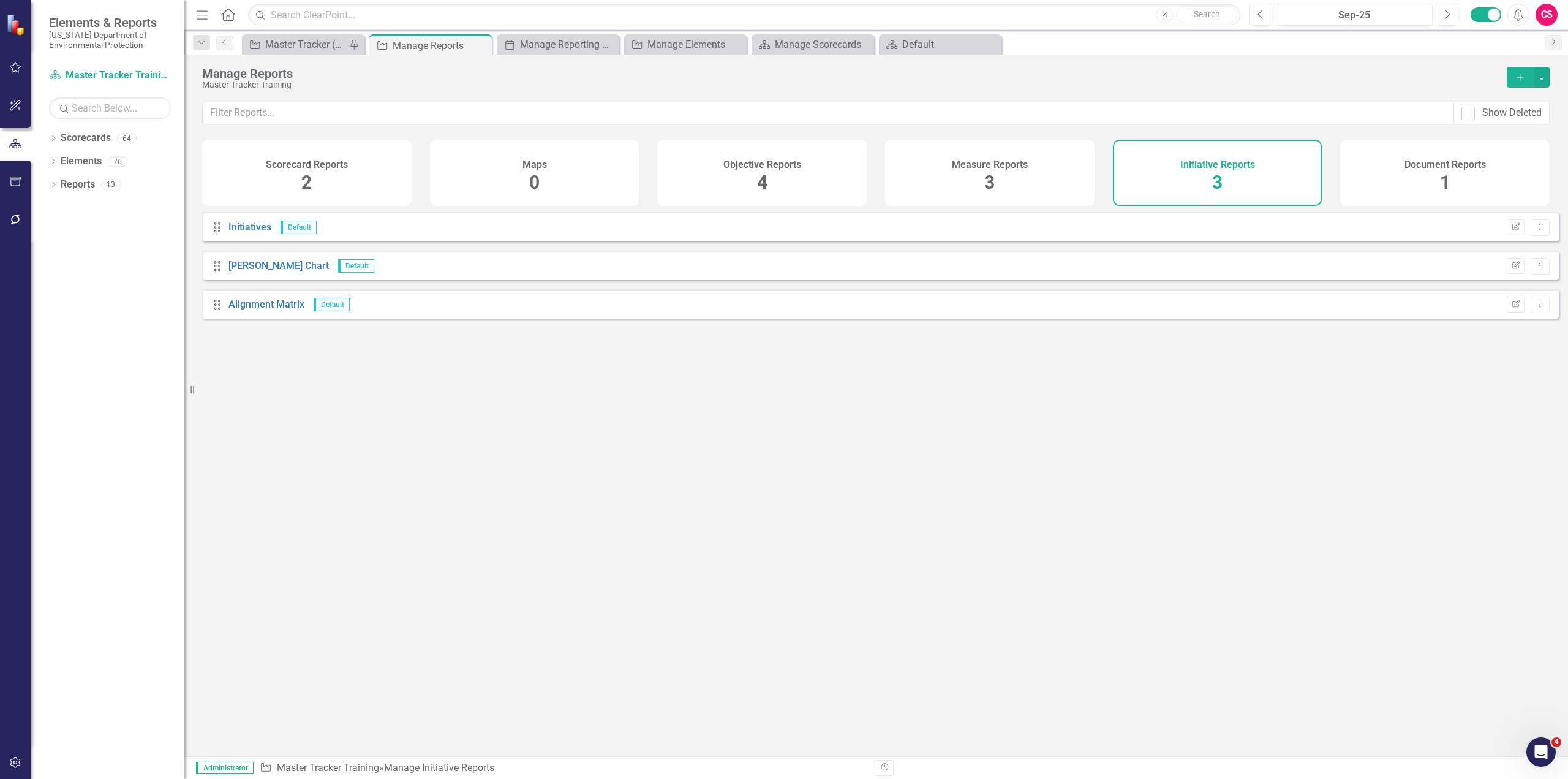
click at [327, 176] on div "Scorecard Reports 2" at bounding box center [307, 172] width 210 height 66
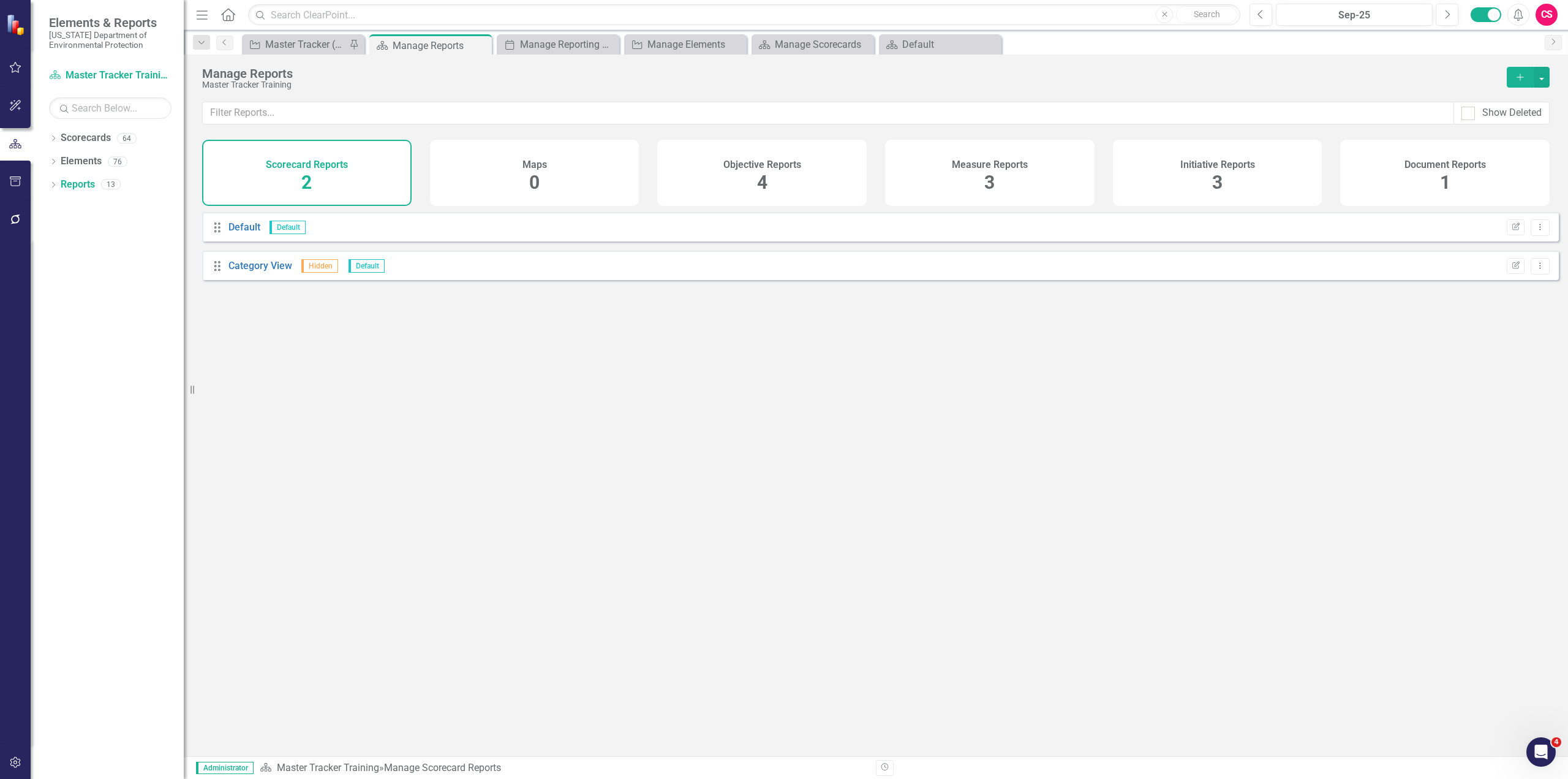
click at [1167, 178] on div "Initiative Reports 3" at bounding box center [1218, 172] width 210 height 66
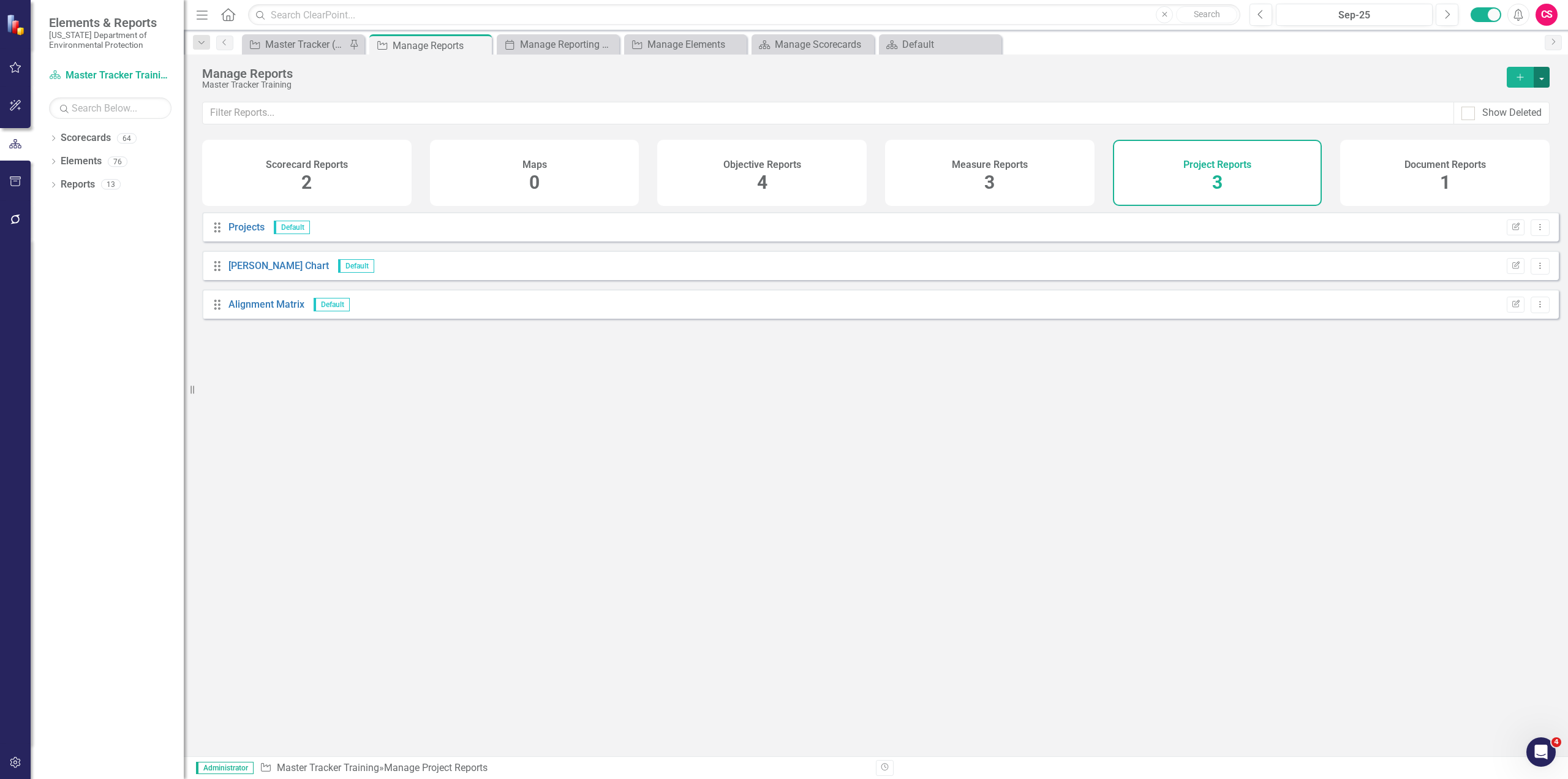
click at [1546, 80] on button "button" at bounding box center [1541, 77] width 16 height 21
click at [1513, 128] on link "Copy Add From Template" at bounding box center [1492, 122] width 114 height 23
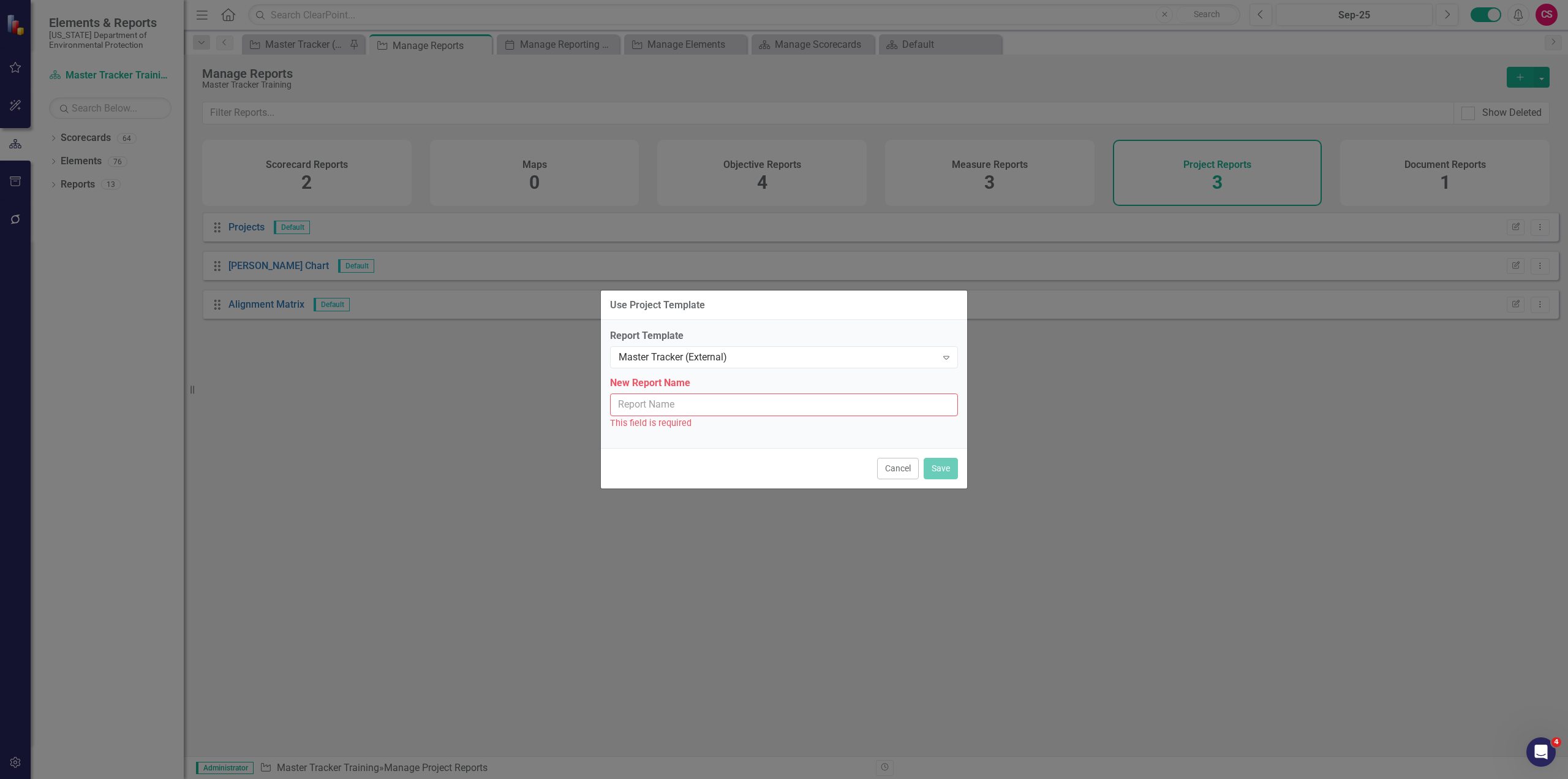
click at [672, 412] on input "New Report Name" at bounding box center [784, 405] width 348 height 23
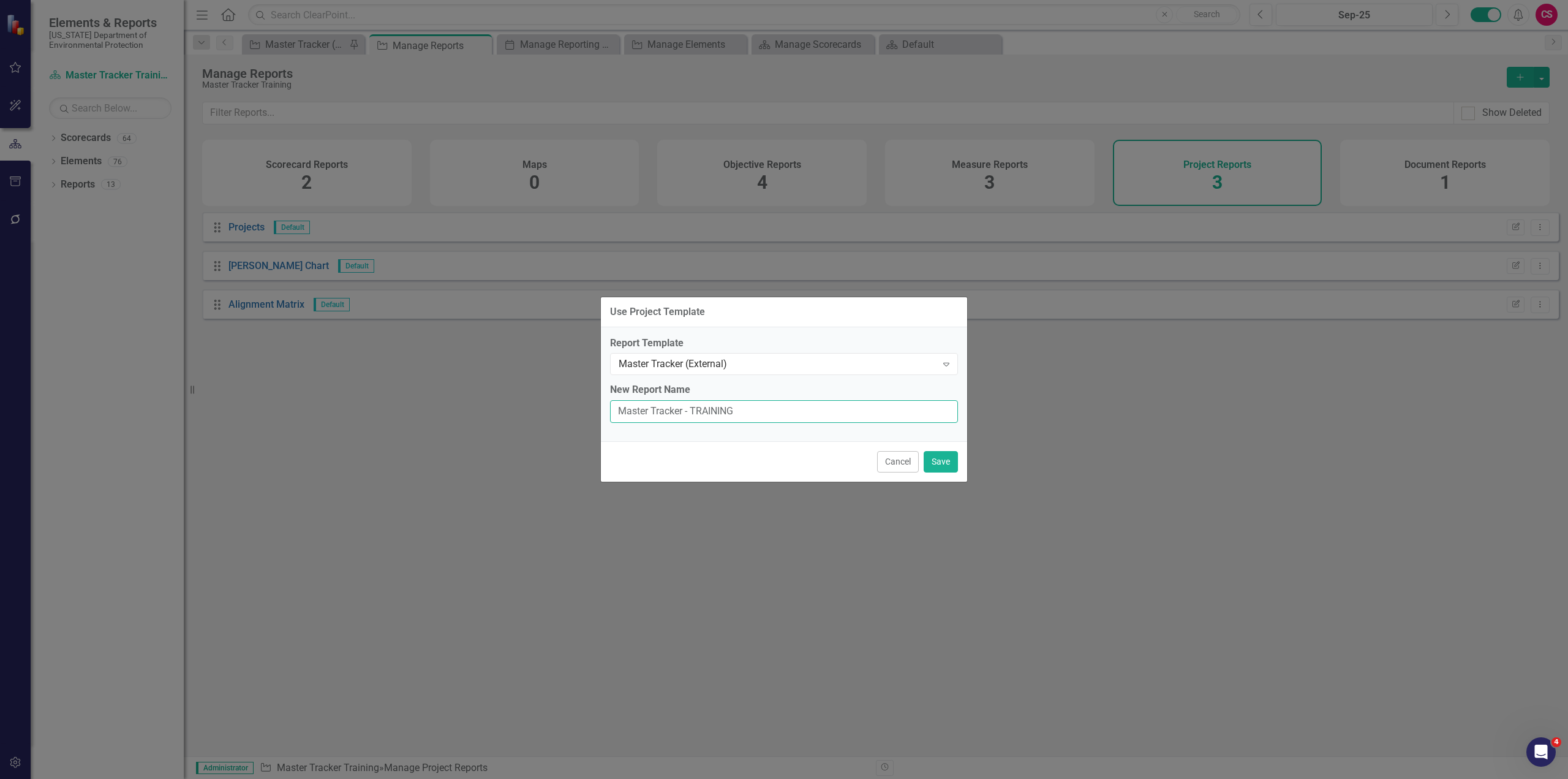
type input "Master Tracker - TRAINING"
click at [955, 473] on div "Cancel Save" at bounding box center [784, 461] width 366 height 40
click at [954, 472] on button "Save" at bounding box center [941, 462] width 34 height 22
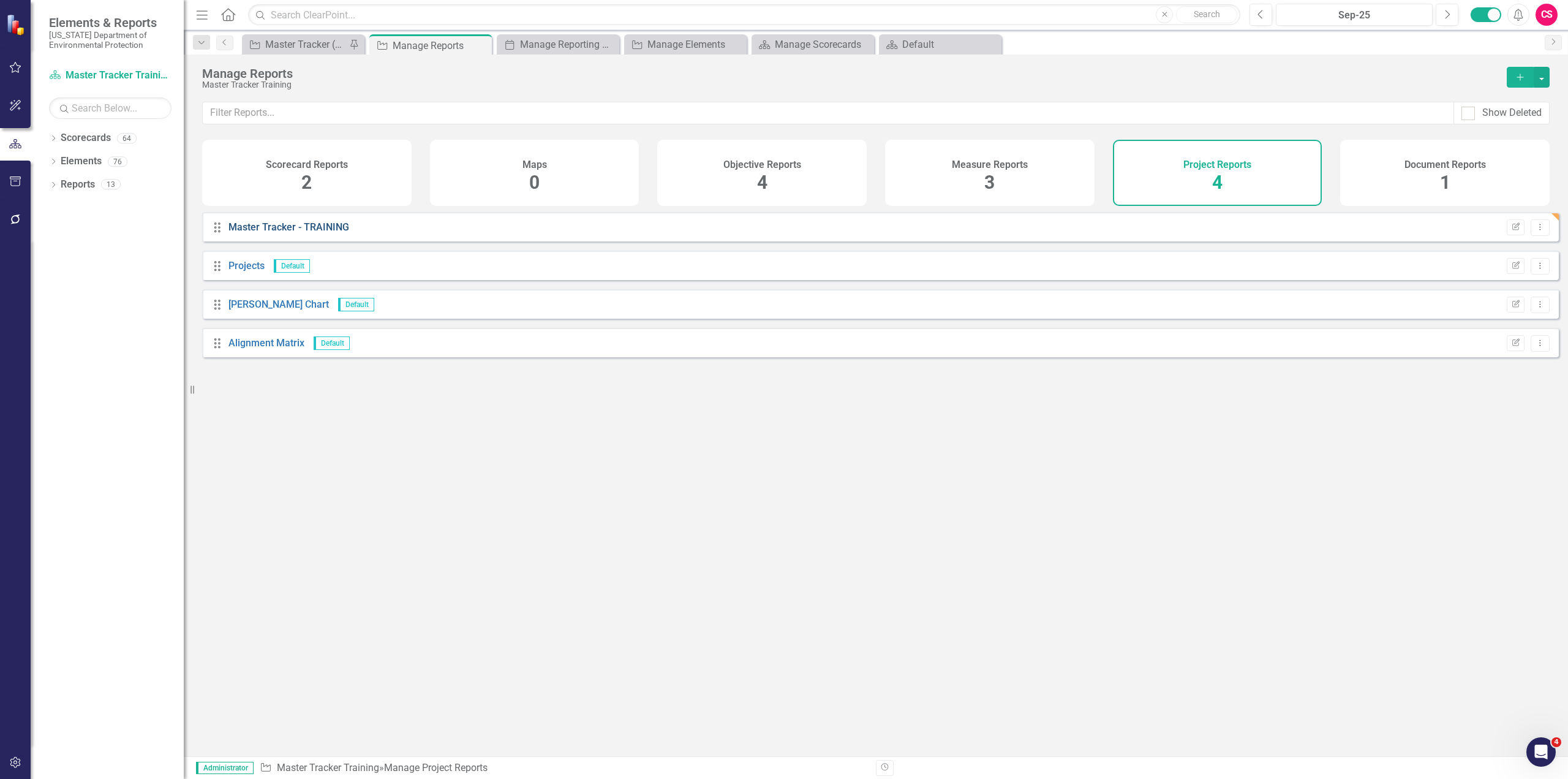
click at [278, 233] on link "Master Tracker - TRAINING" at bounding box center [289, 227] width 121 height 12
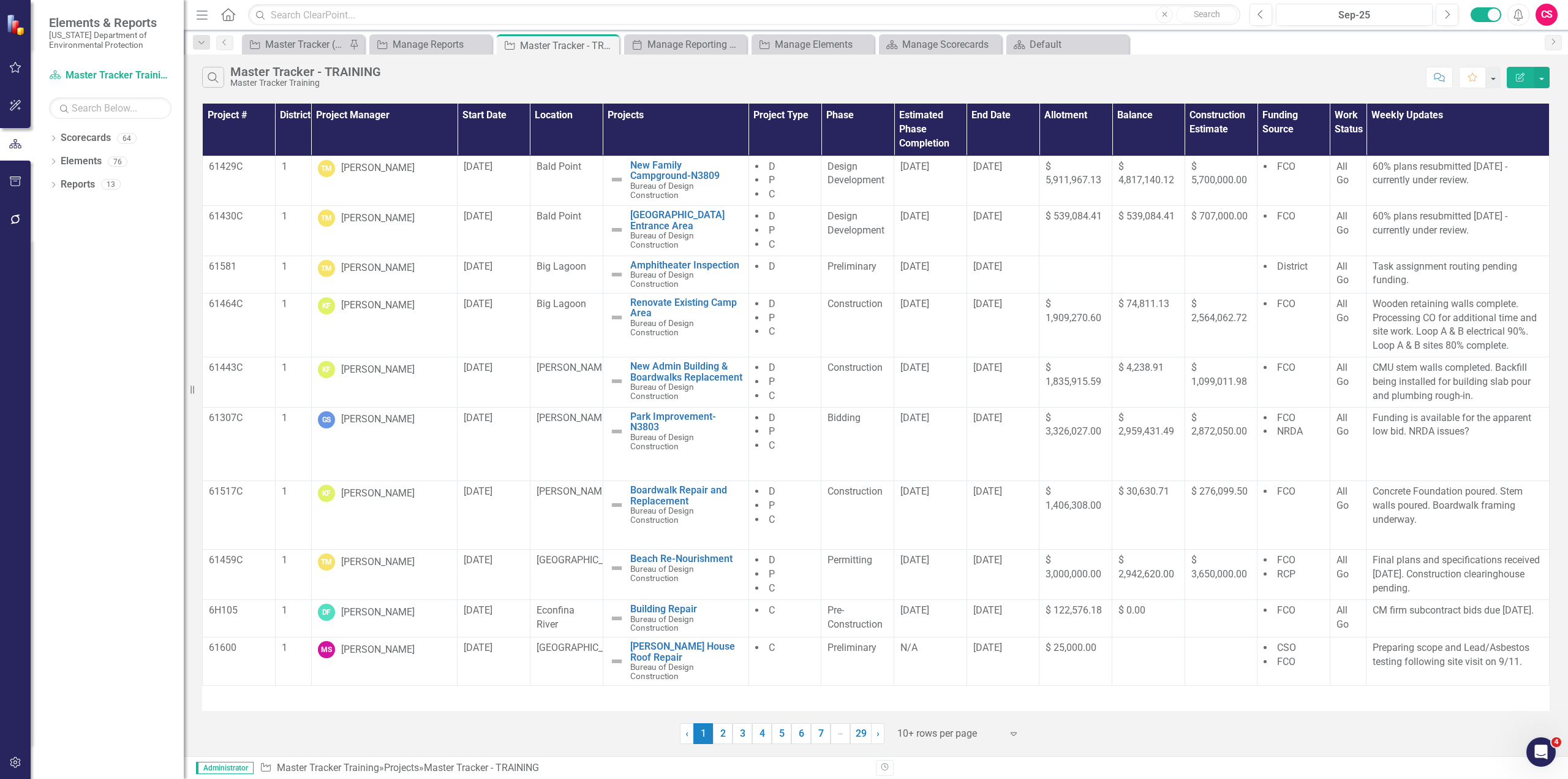
click at [1521, 79] on icon "Edit Report" at bounding box center [1520, 77] width 11 height 8
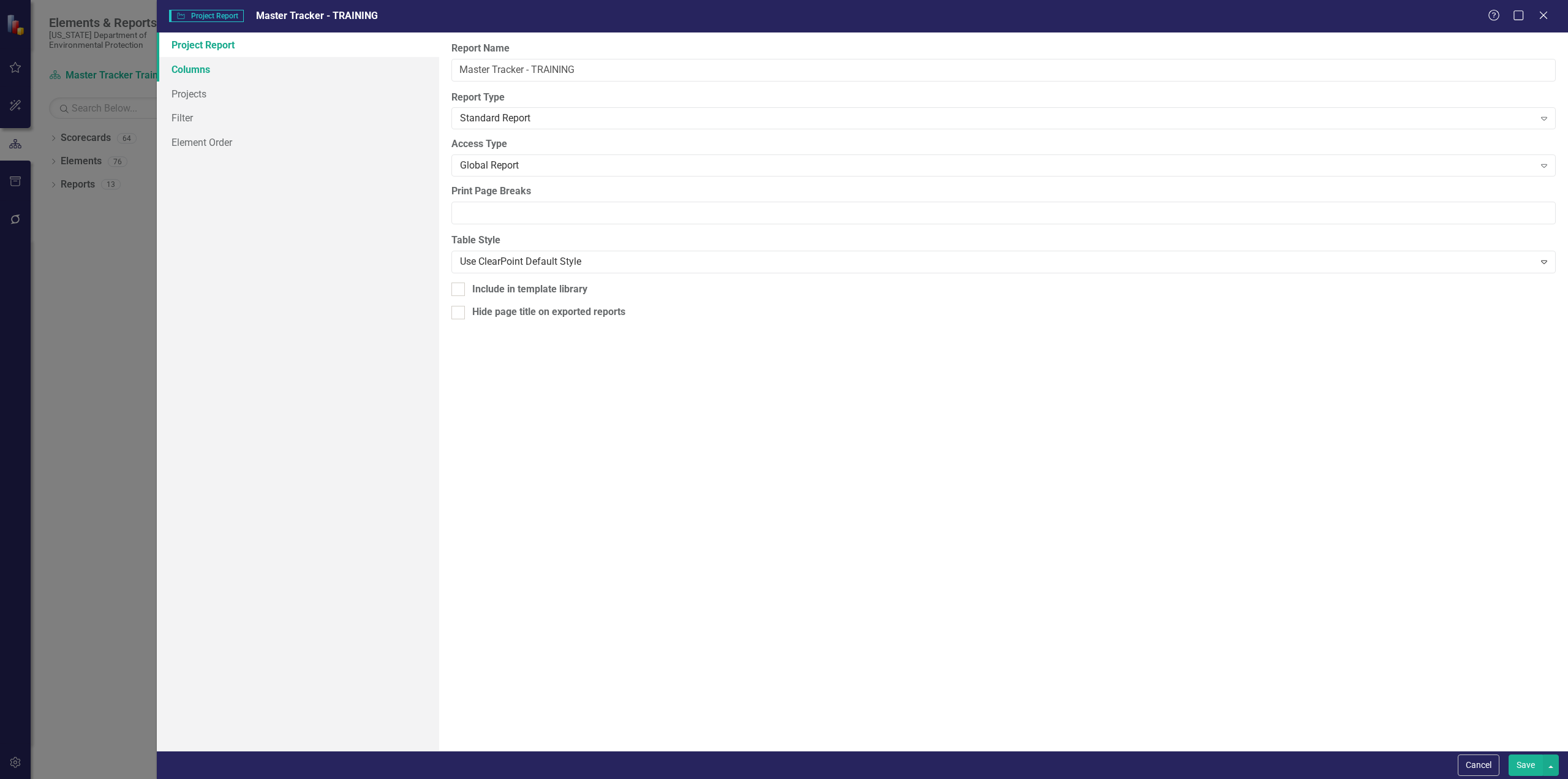
click at [211, 68] on link "Columns" at bounding box center [298, 69] width 282 height 24
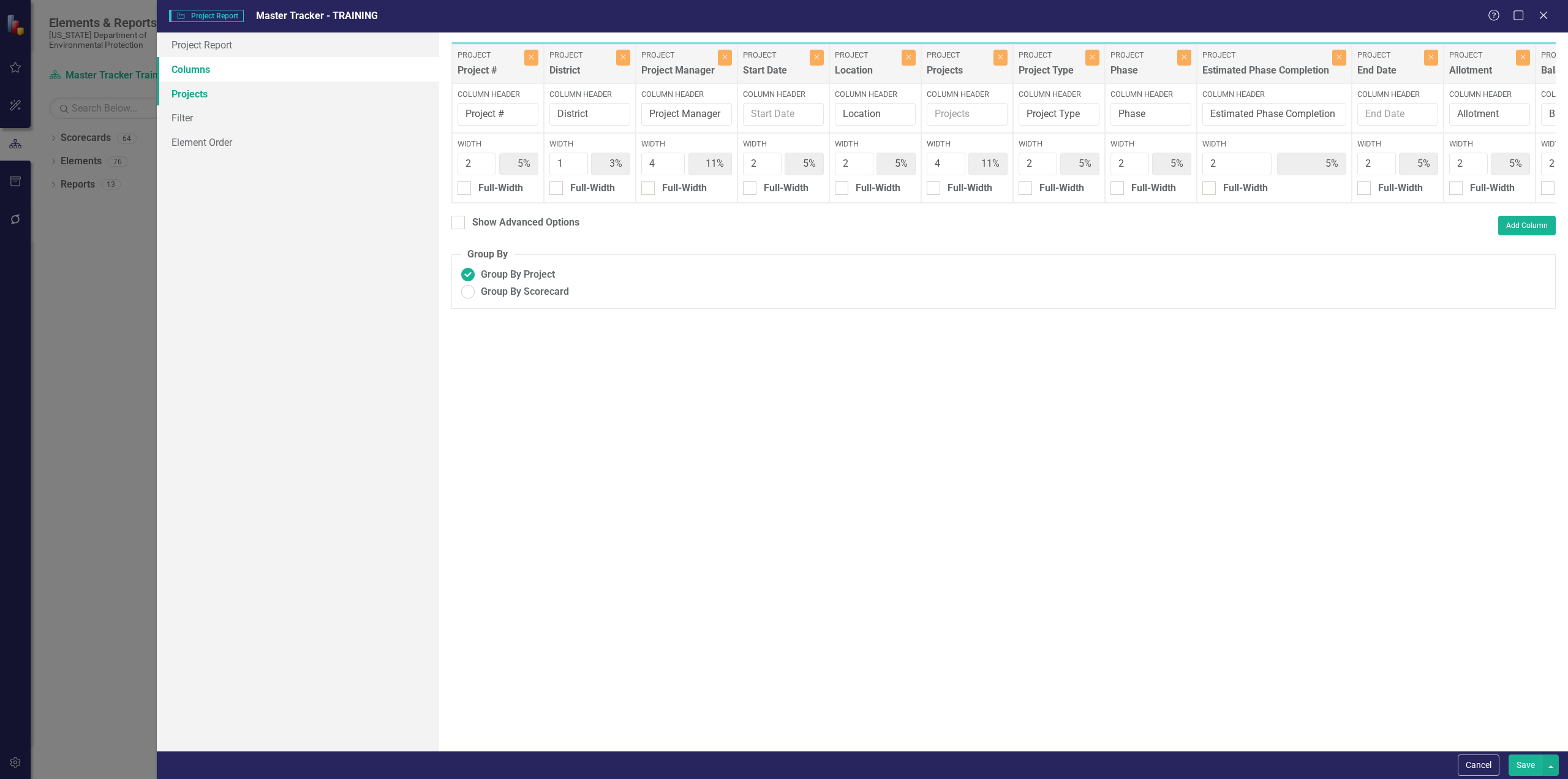
click at [202, 92] on link "Projects" at bounding box center [298, 93] width 282 height 24
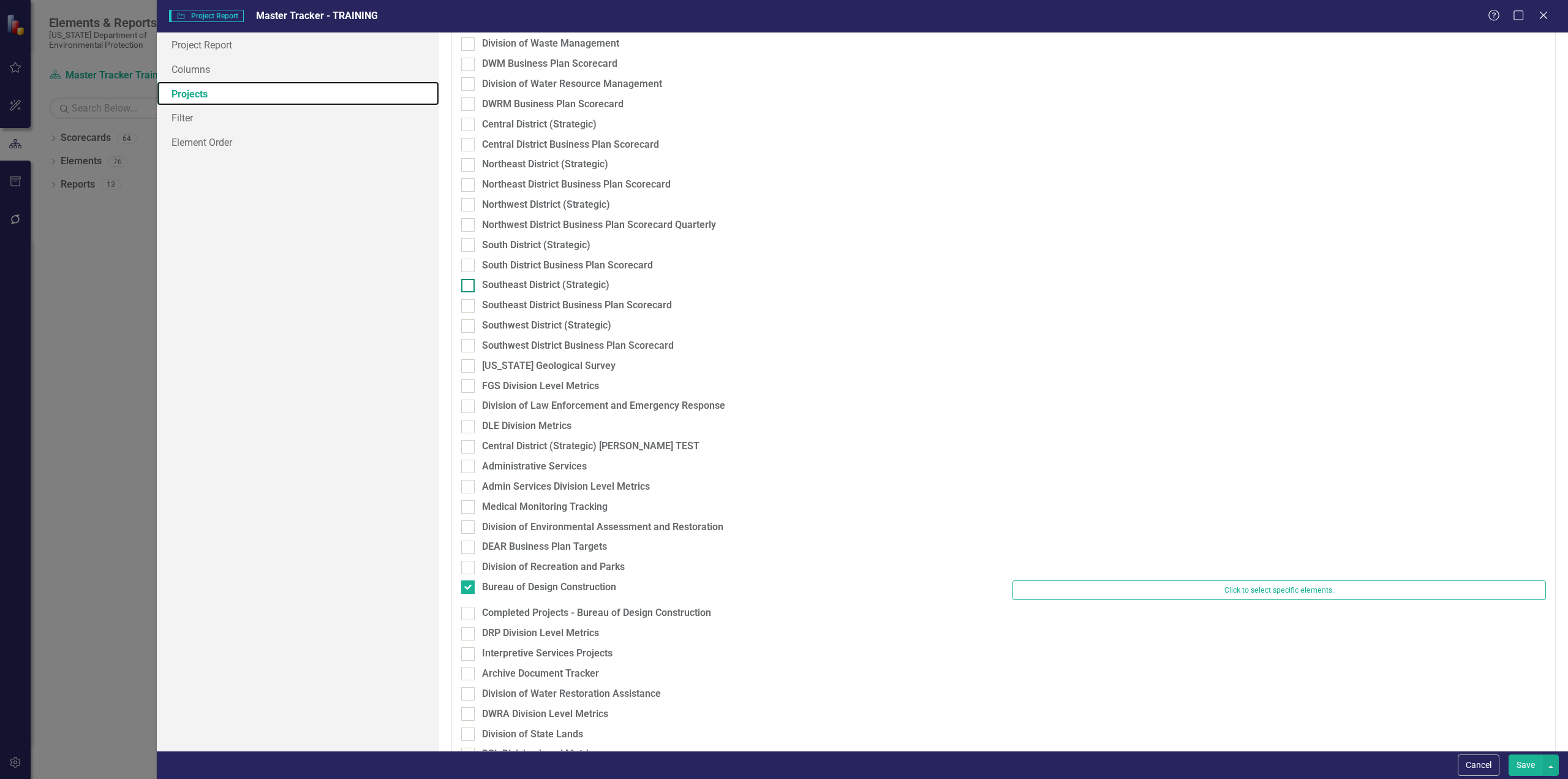
scroll to position [656, 0]
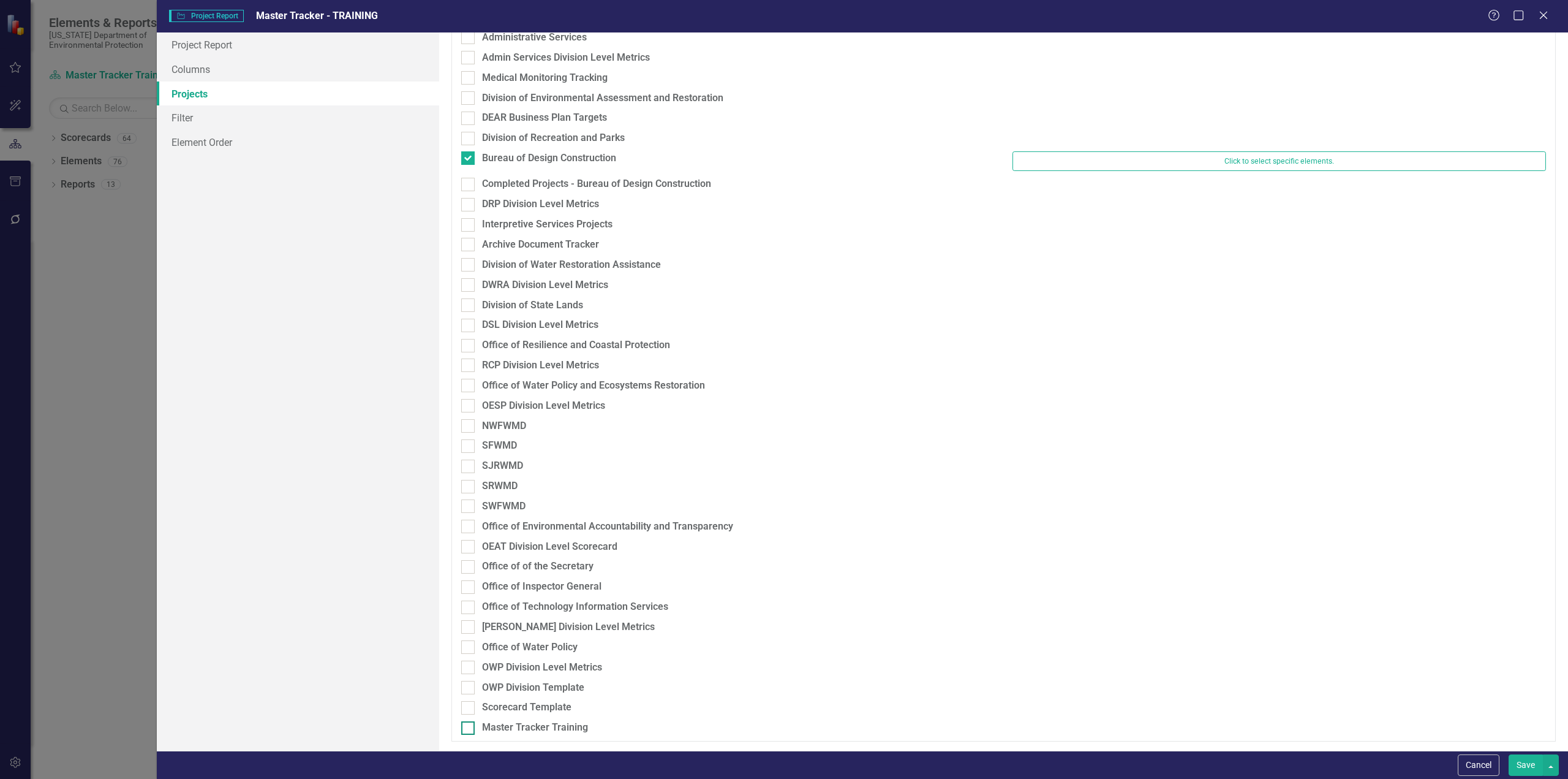
click at [468, 725] on input "Master Tracker Training" at bounding box center [465, 724] width 8 height 8
checkbox input "true"
click at [471, 156] on div at bounding box center [468, 158] width 13 height 13
click at [469, 156] on input "Bureau of Design Construction" at bounding box center [465, 154] width 8 height 8
checkbox input "false"
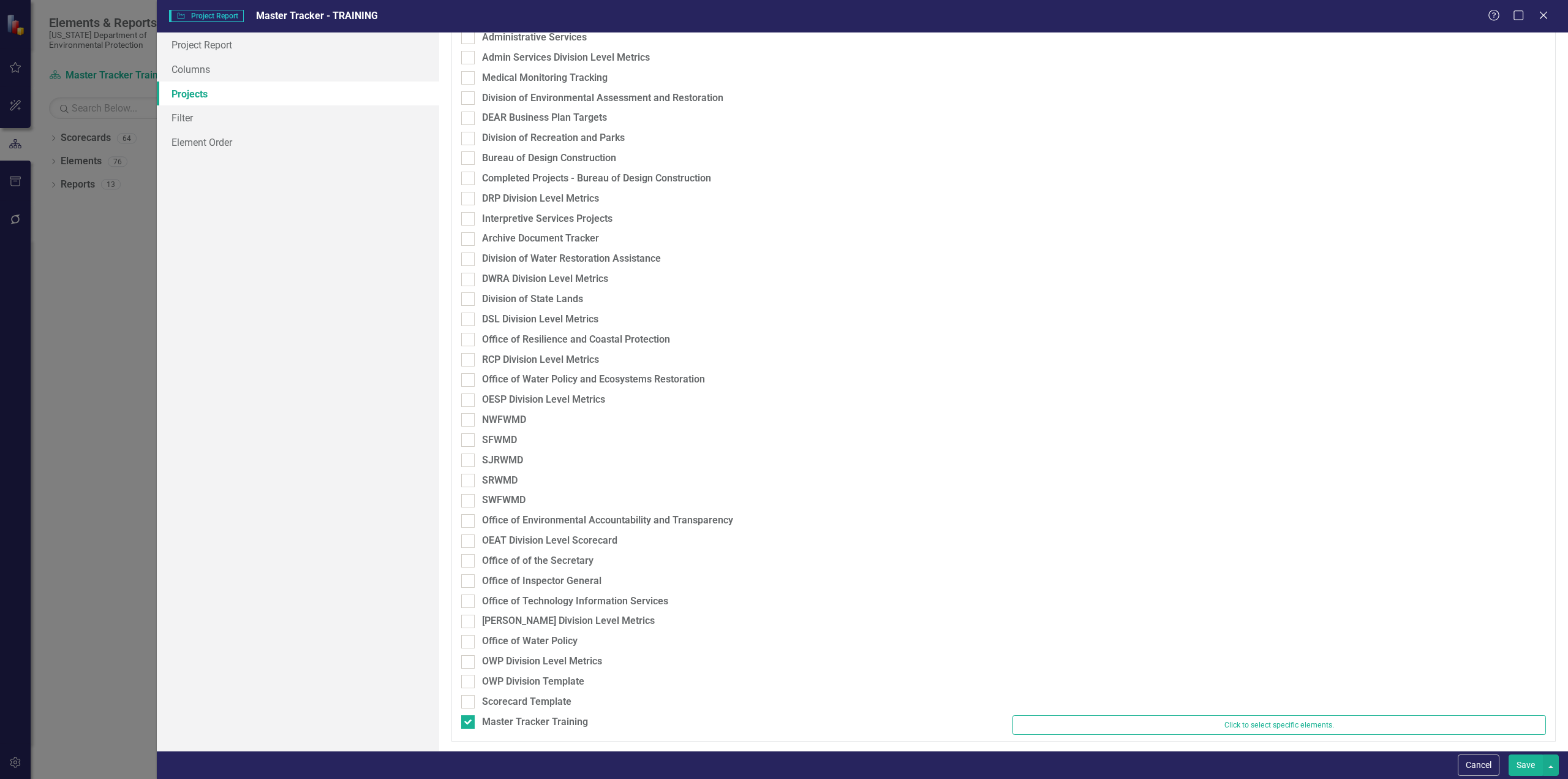
click at [1528, 763] on button "Save" at bounding box center [1525, 765] width 34 height 22
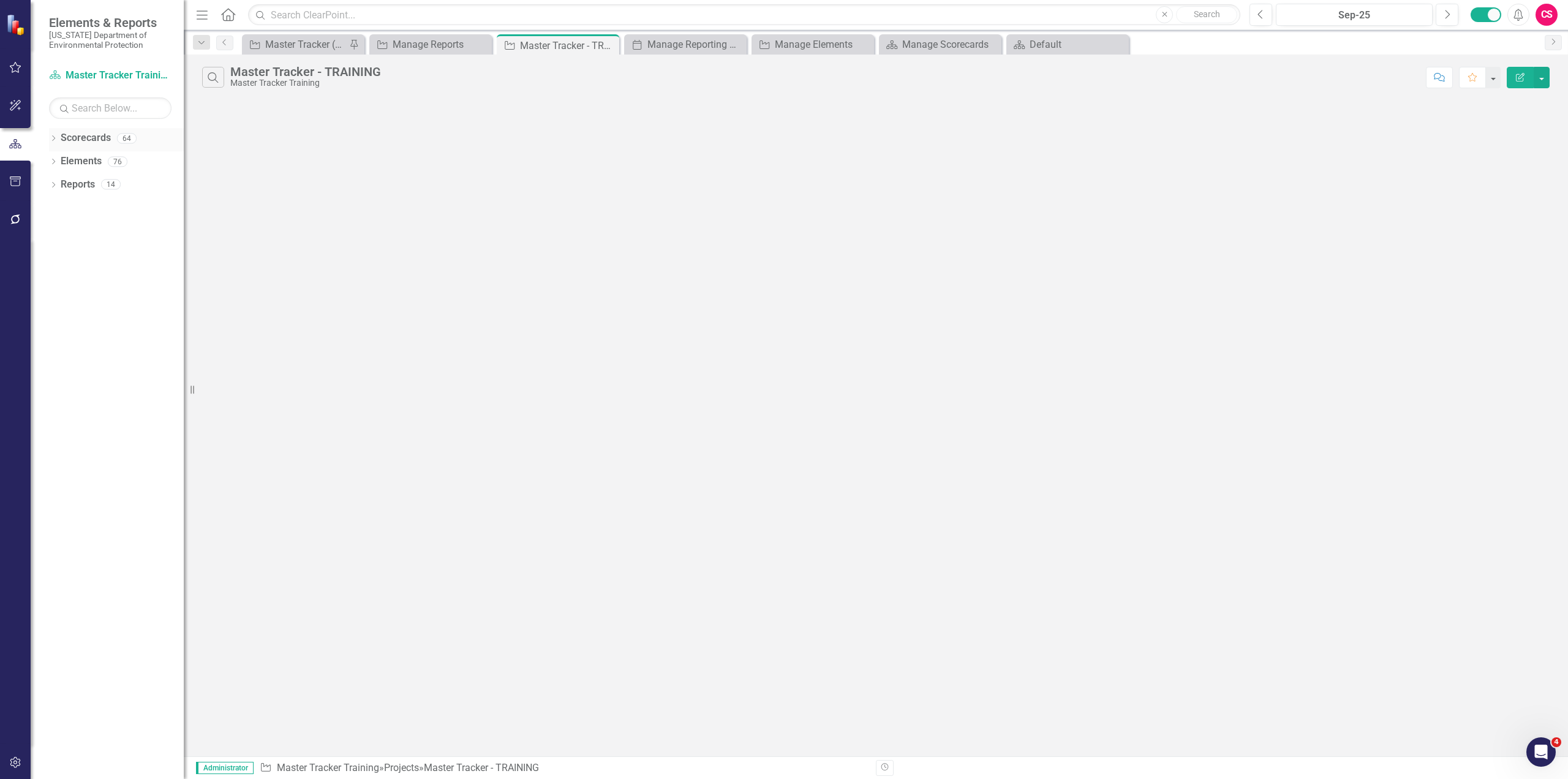
click at [51, 137] on icon "Dropdown" at bounding box center [53, 139] width 8 height 7
click at [107, 185] on link "Master Tracker Training" at bounding box center [125, 185] width 117 height 14
click at [90, 138] on link "Scorecards" at bounding box center [86, 138] width 50 height 14
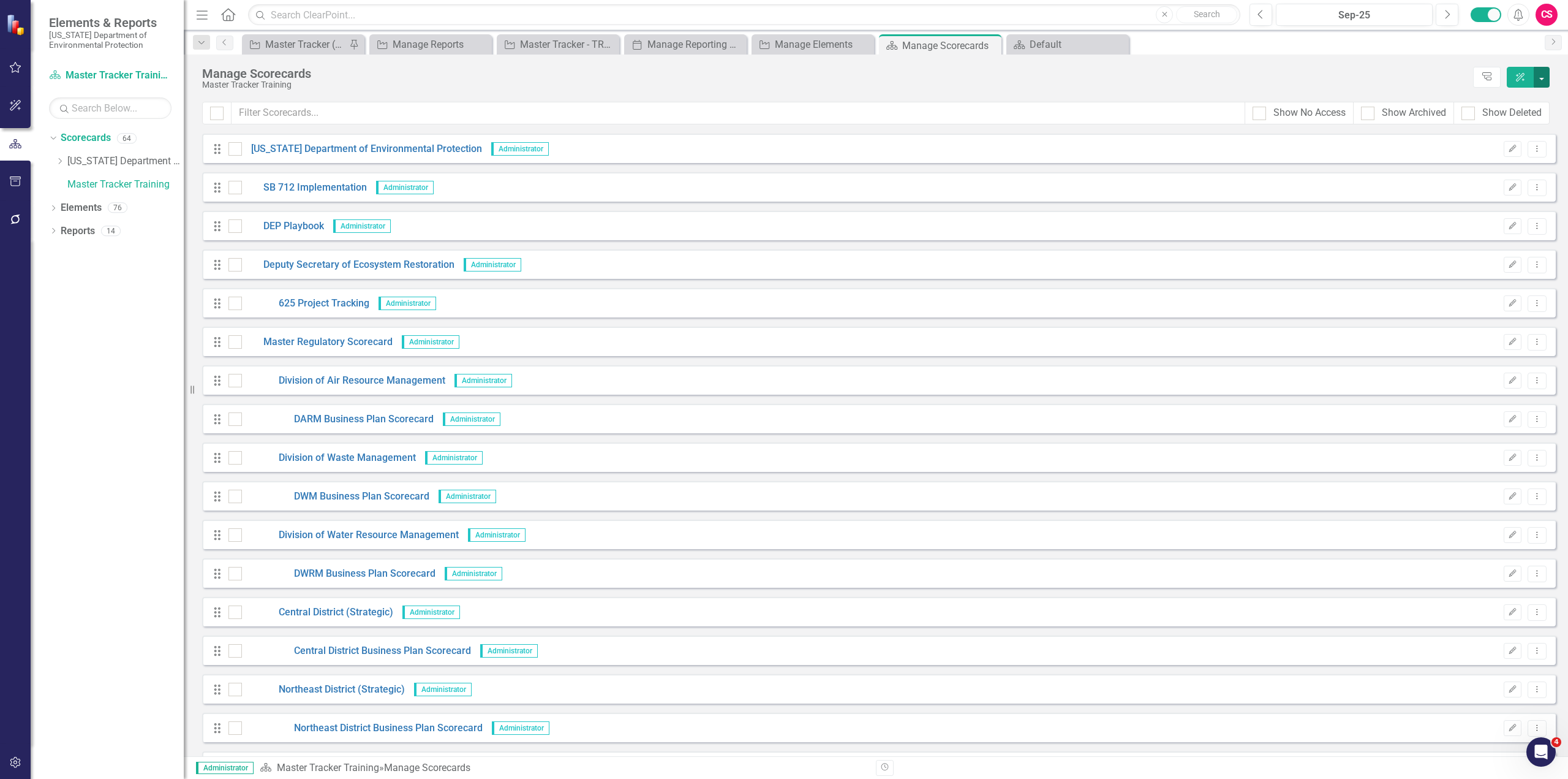
click at [1544, 81] on button "button" at bounding box center [1541, 77] width 16 height 21
click at [1484, 119] on link "Add Add Scorecard" at bounding box center [1486, 123] width 127 height 23
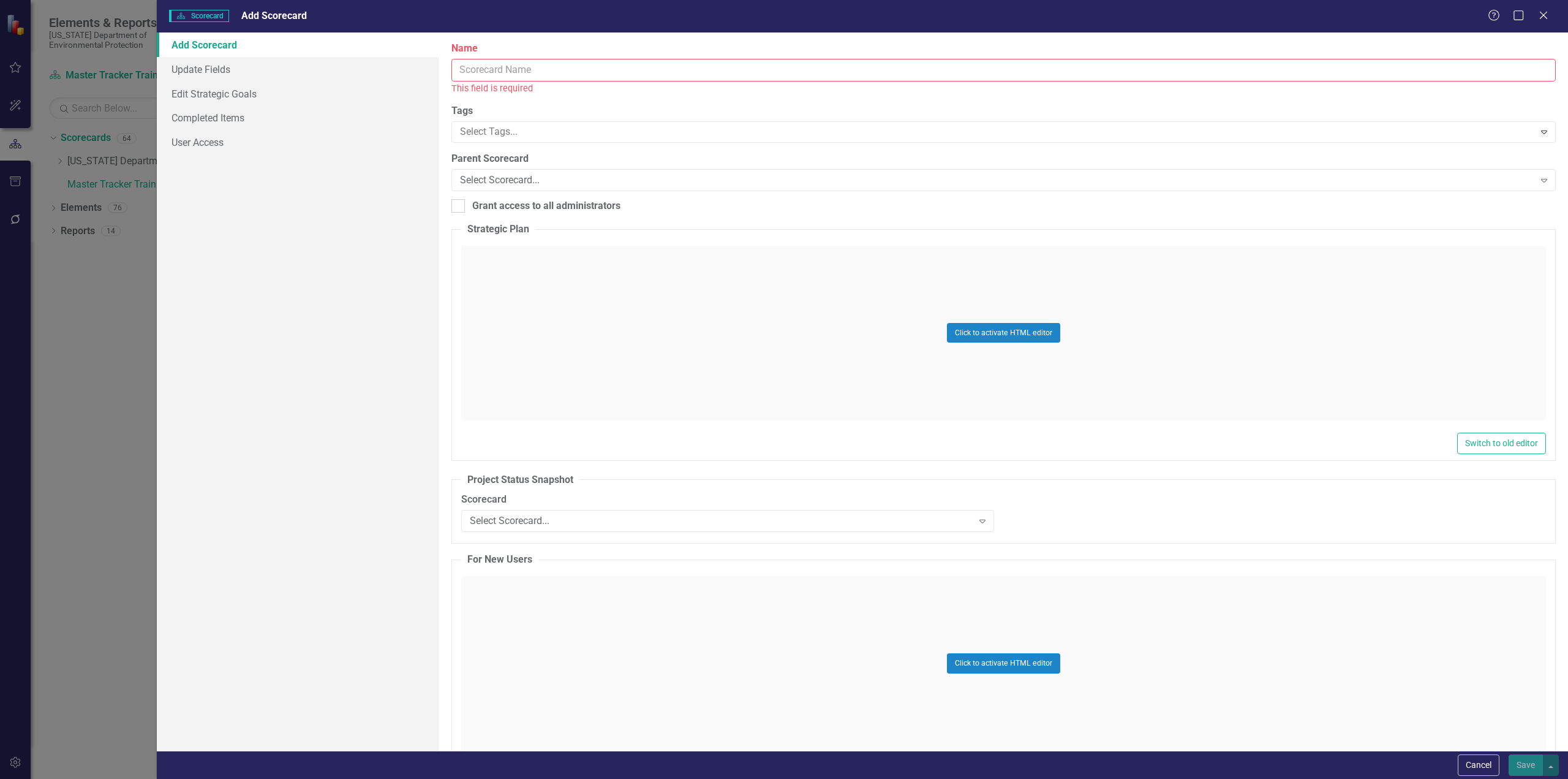
click at [747, 69] on input "Name" at bounding box center [1004, 70] width 1105 height 23
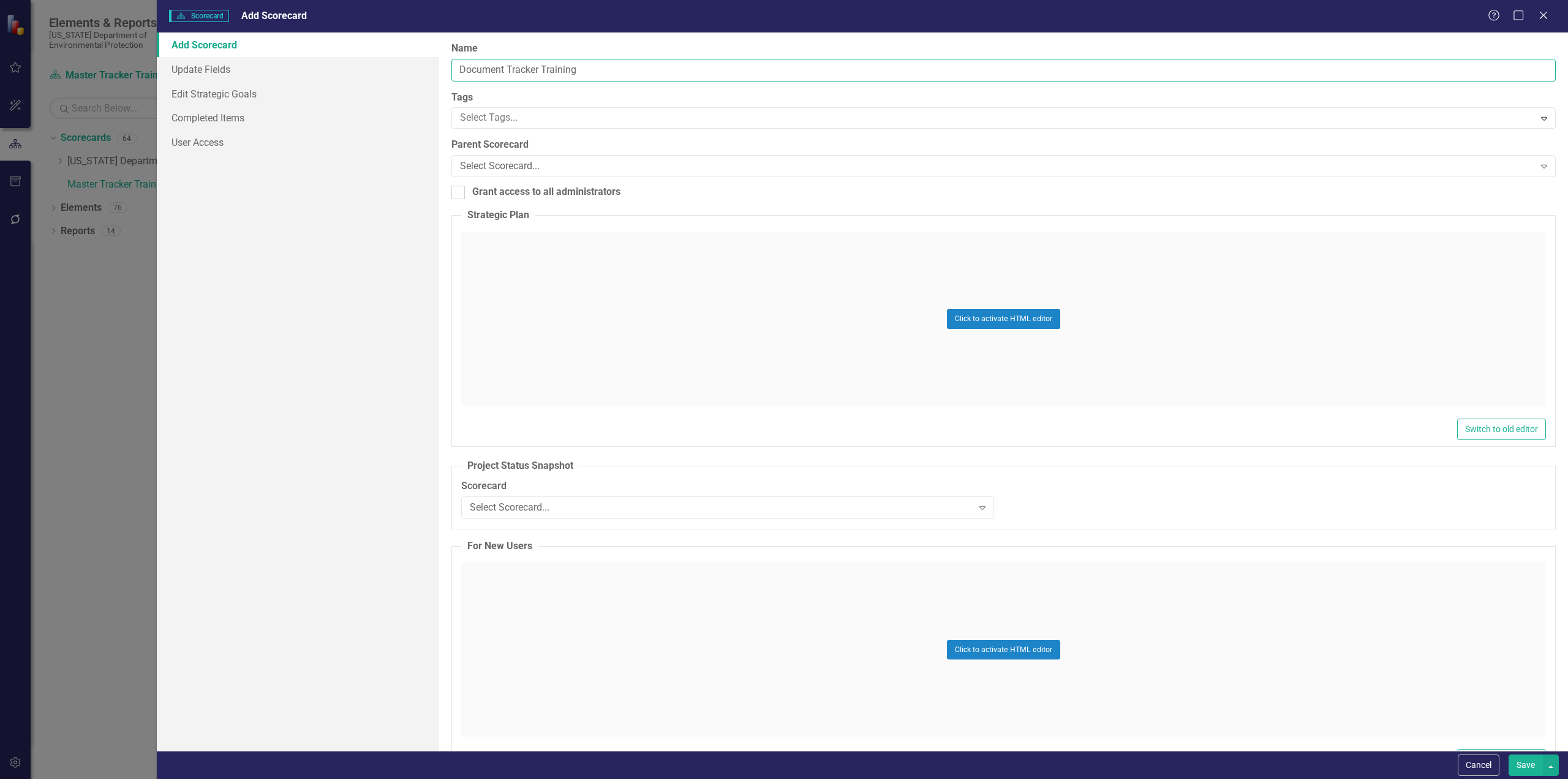
type input "Document Tracker Training"
click at [185, 55] on link "Add Scorecard" at bounding box center [298, 44] width 282 height 24
click at [201, 71] on link "Update Fields" at bounding box center [298, 69] width 282 height 24
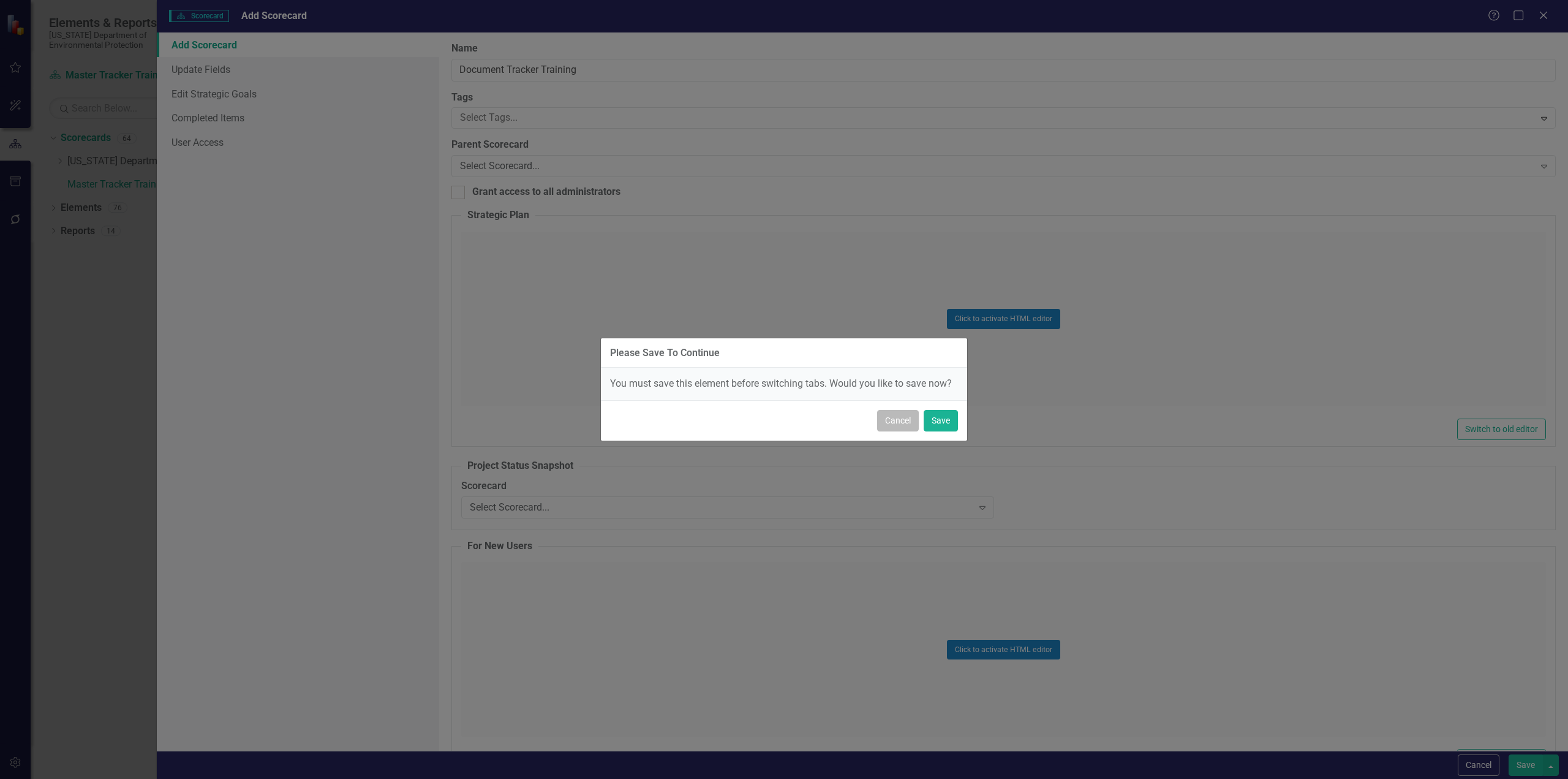
click at [899, 421] on button "Cancel" at bounding box center [898, 421] width 42 height 22
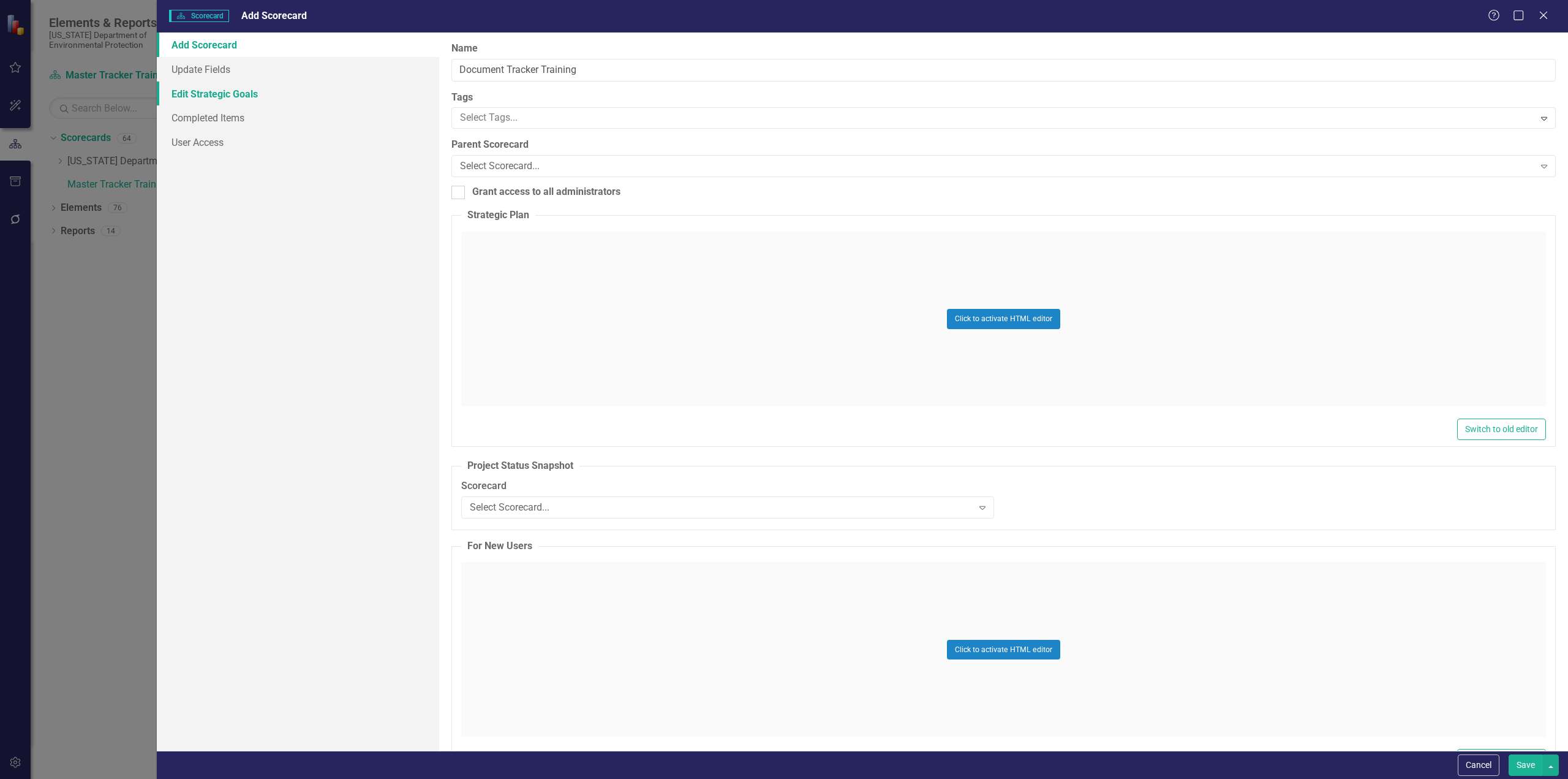
click at [227, 97] on link "Edit Strategic Goals" at bounding box center [298, 93] width 282 height 24
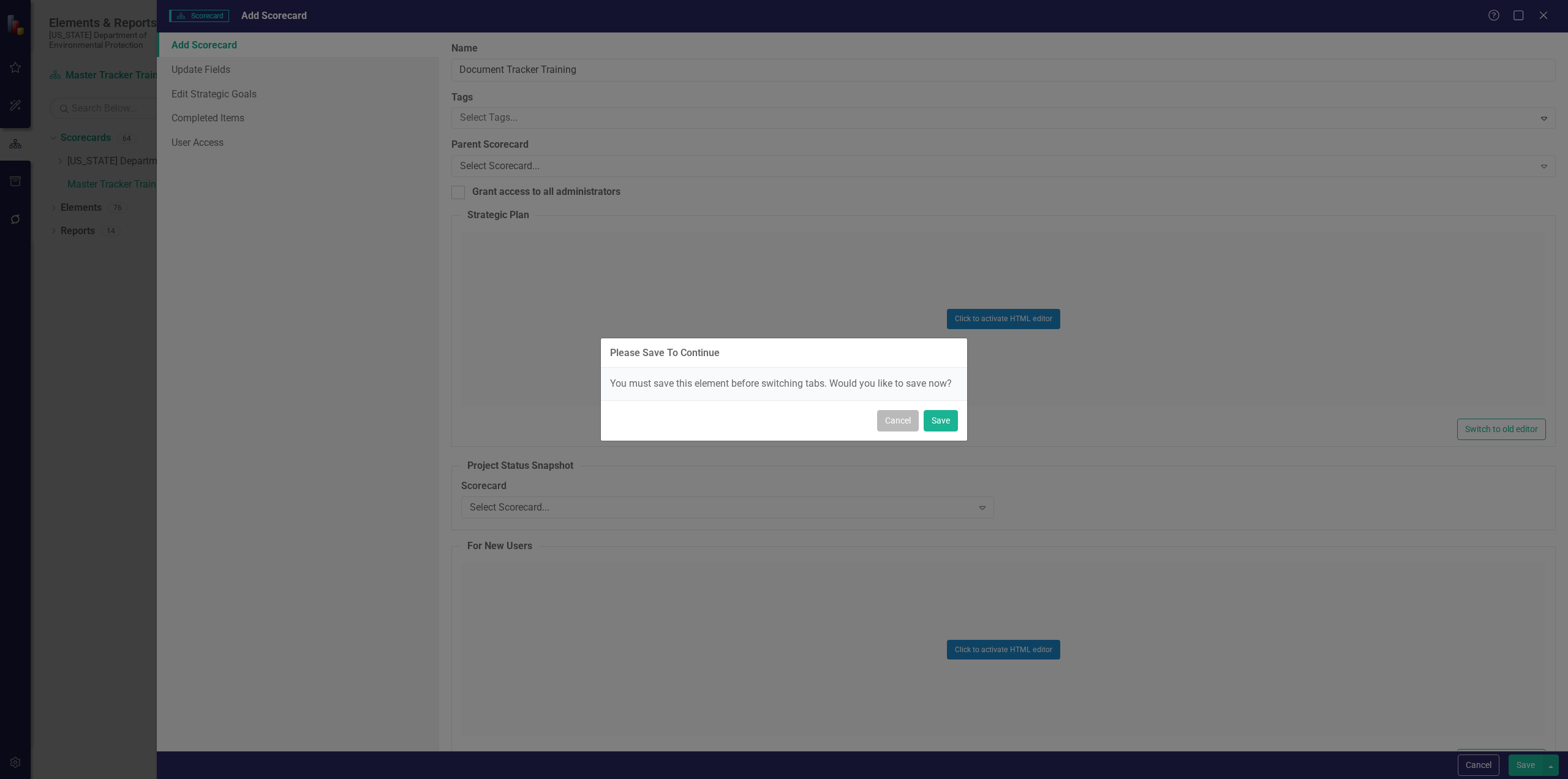
click at [892, 421] on button "Cancel" at bounding box center [898, 421] width 42 height 22
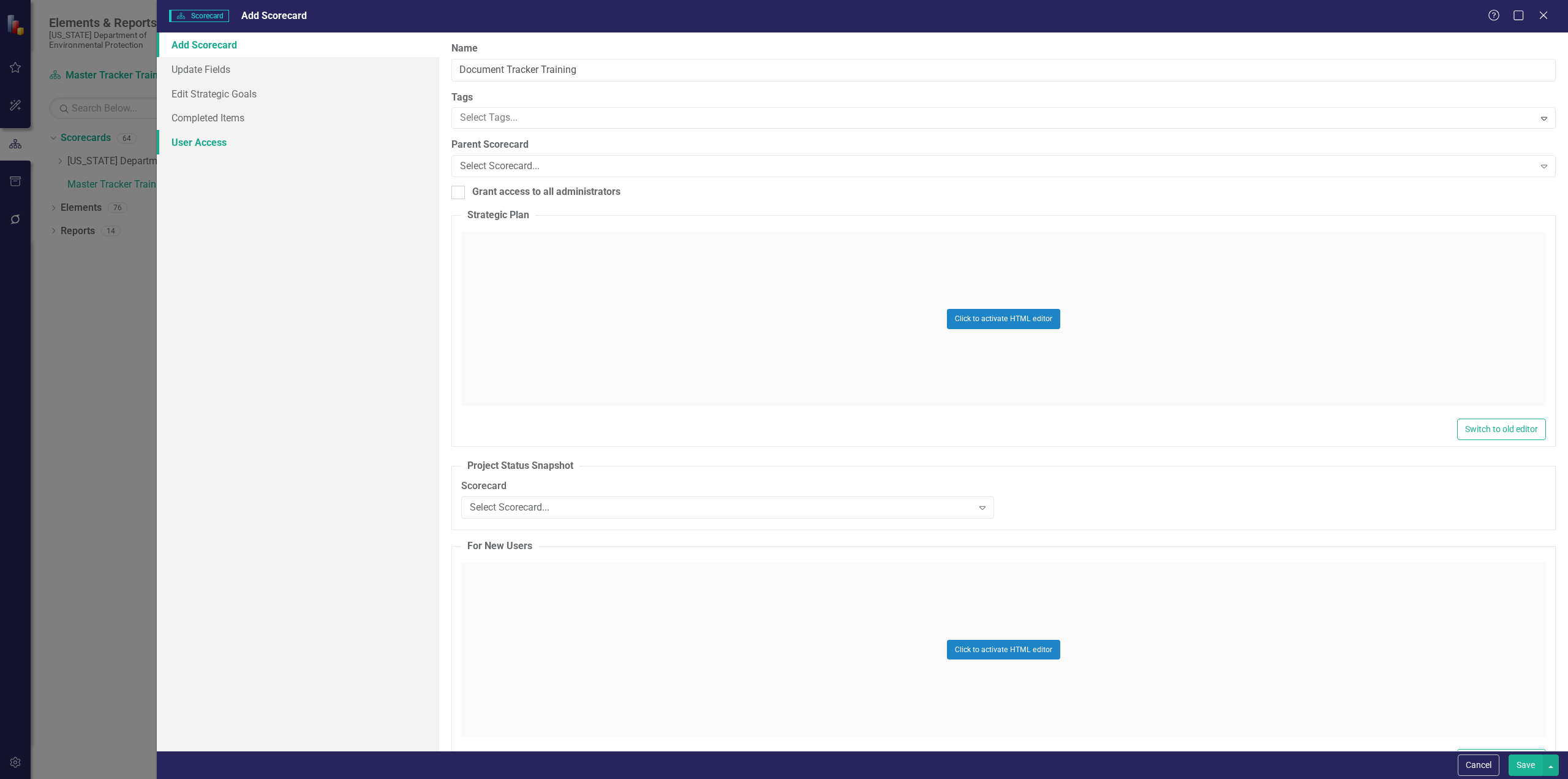
click at [217, 143] on link "User Access" at bounding box center [298, 142] width 282 height 24
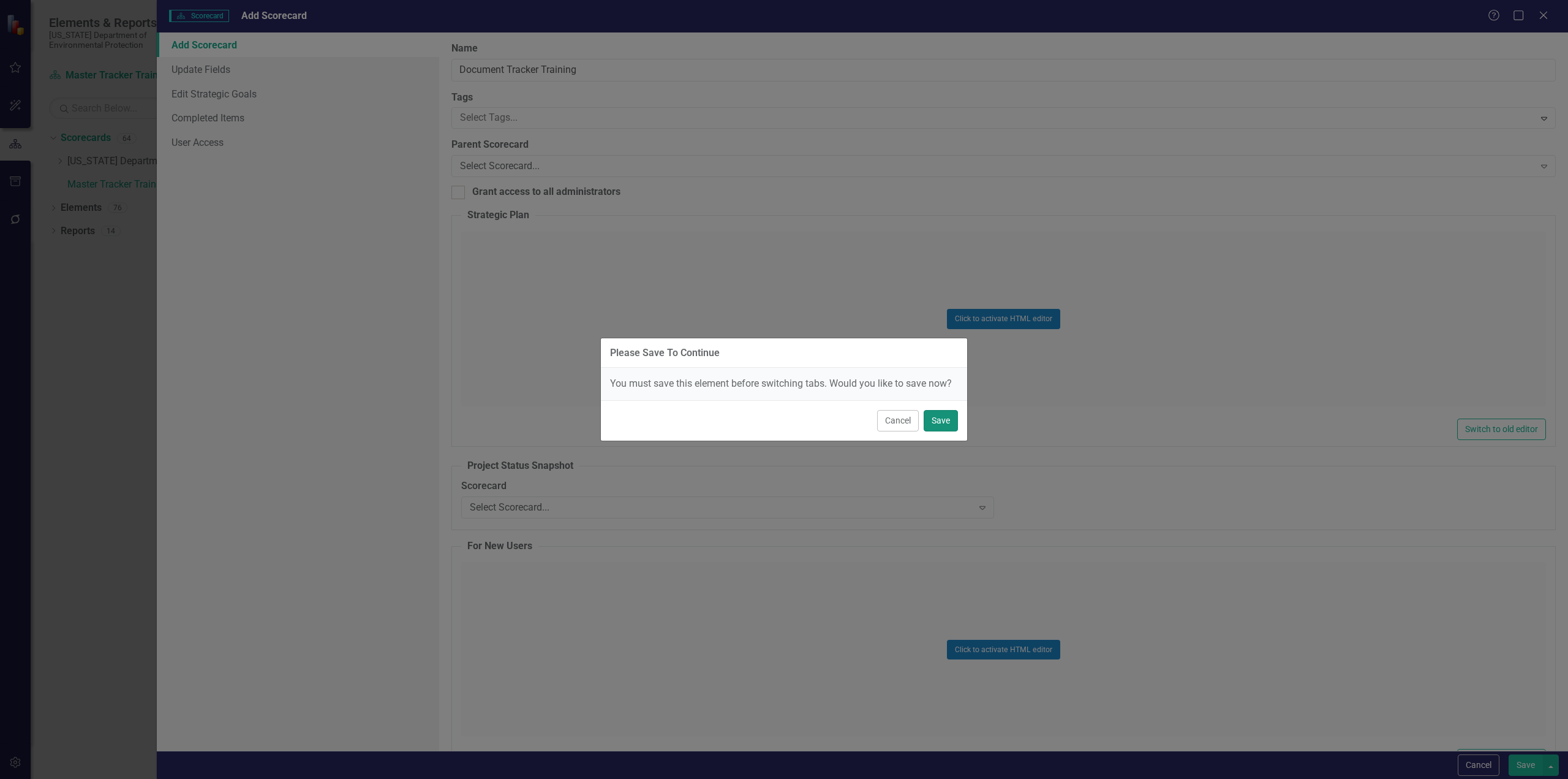
click at [938, 427] on button "Save" at bounding box center [941, 421] width 34 height 22
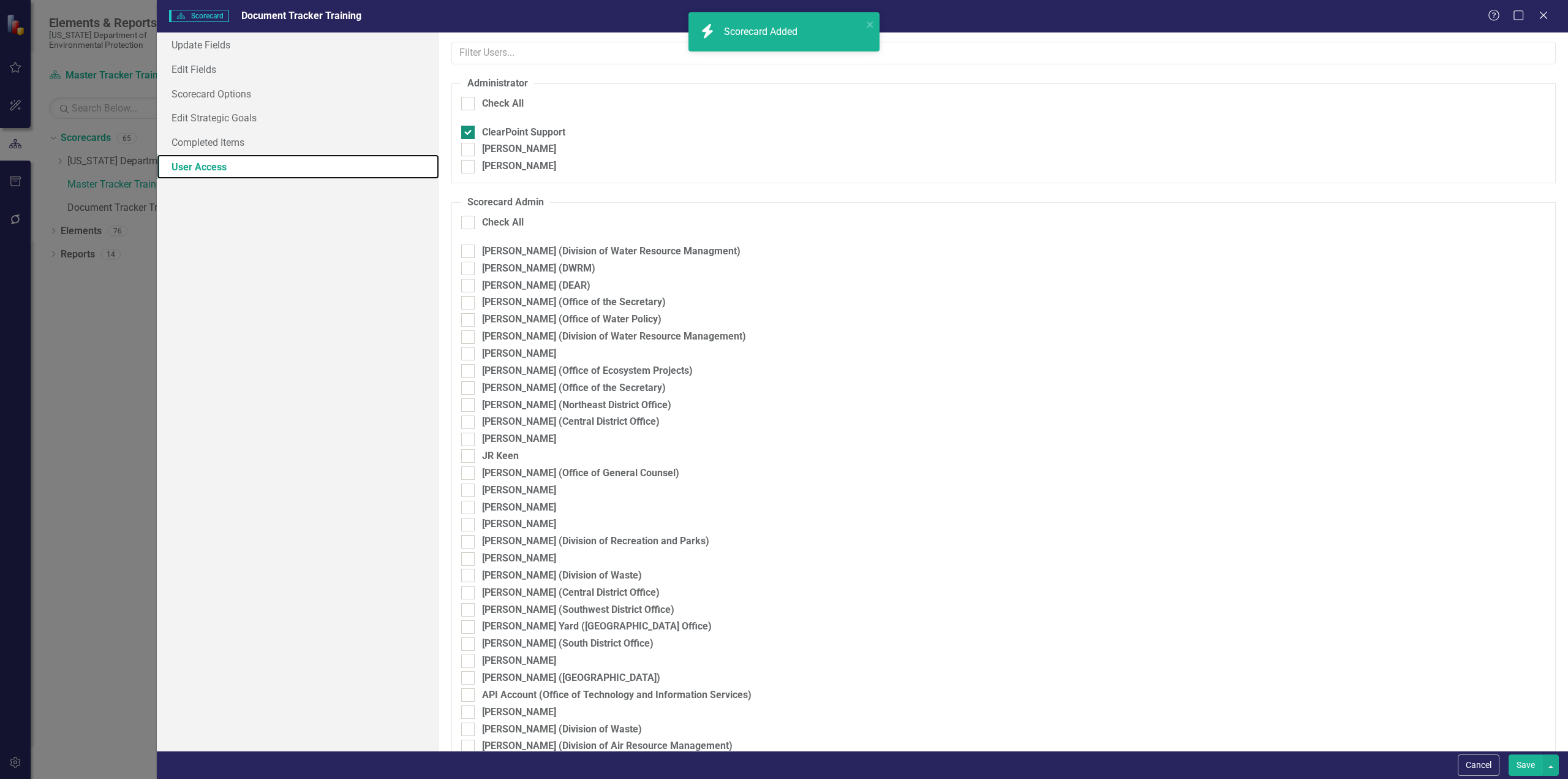
checkbox input "false"
click at [468, 147] on input "[PERSON_NAME]" at bounding box center [465, 146] width 8 height 8
checkbox input "true"
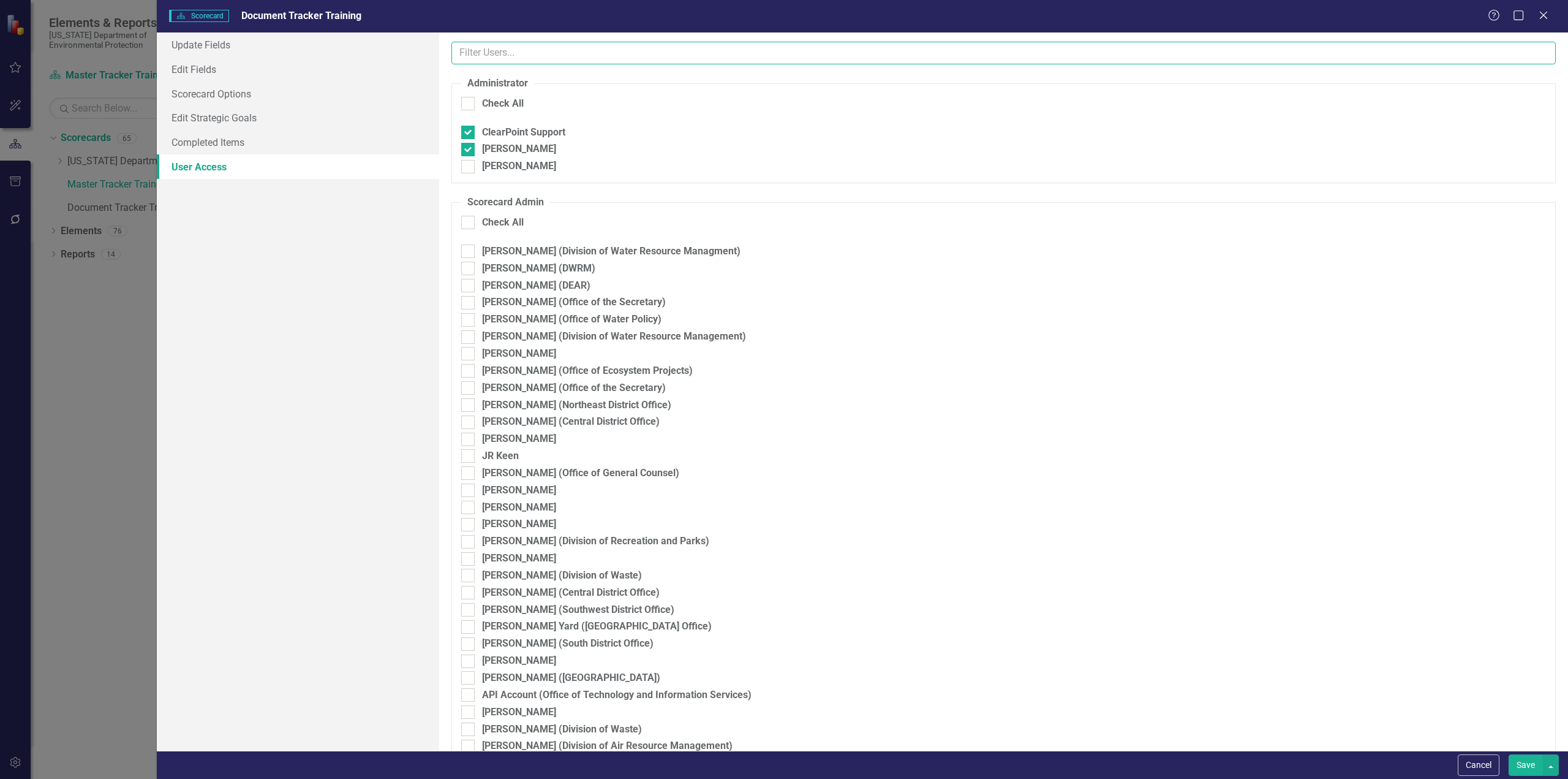
click at [536, 53] on input "text" at bounding box center [1004, 53] width 1105 height 23
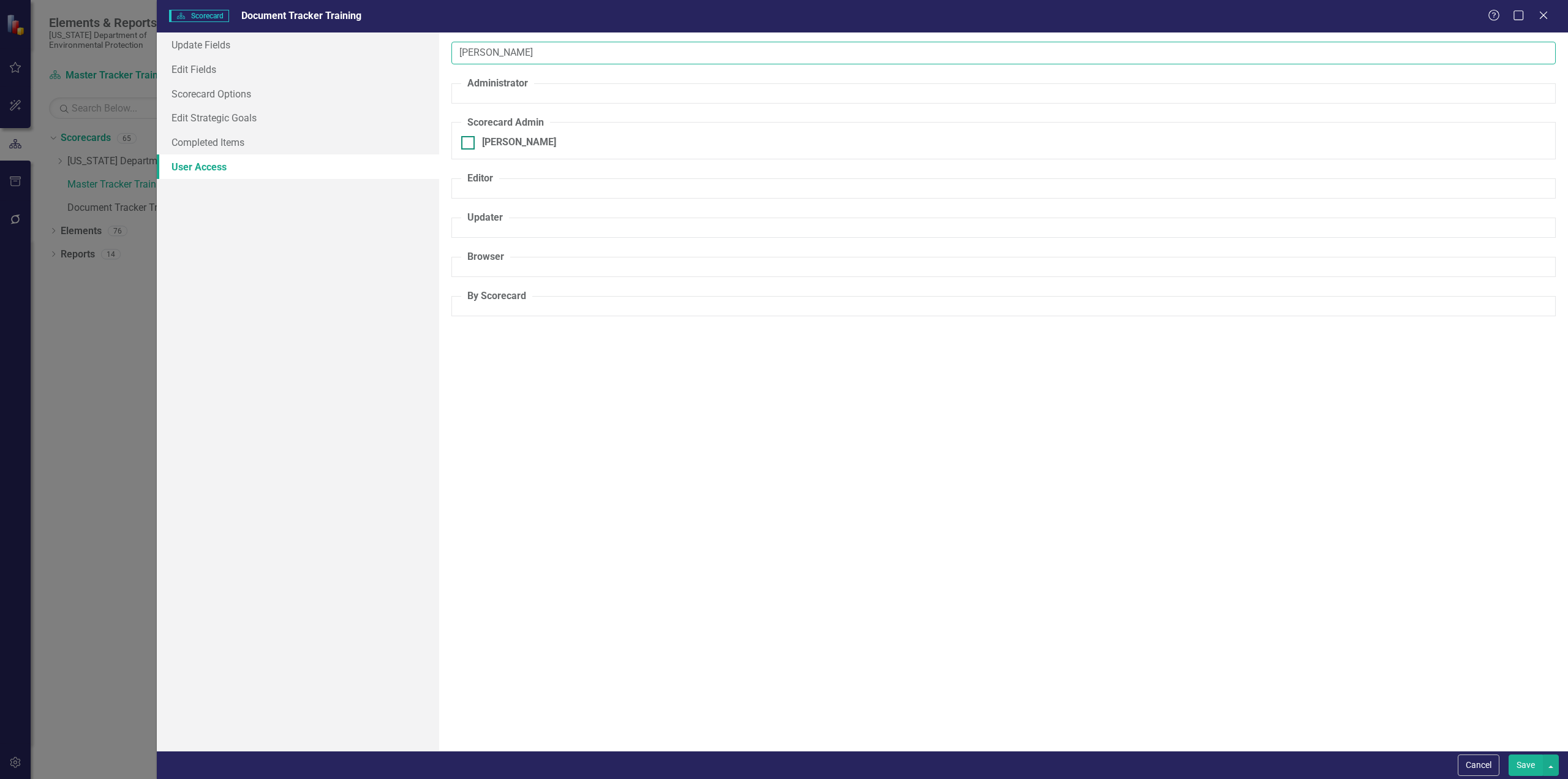
type input "[PERSON_NAME]"
click at [469, 144] on div at bounding box center [468, 143] width 13 height 13
click at [469, 144] on input "[PERSON_NAME]" at bounding box center [465, 139] width 8 height 8
checkbox input "true"
click at [539, 51] on input "[PERSON_NAME]" at bounding box center [1004, 53] width 1105 height 23
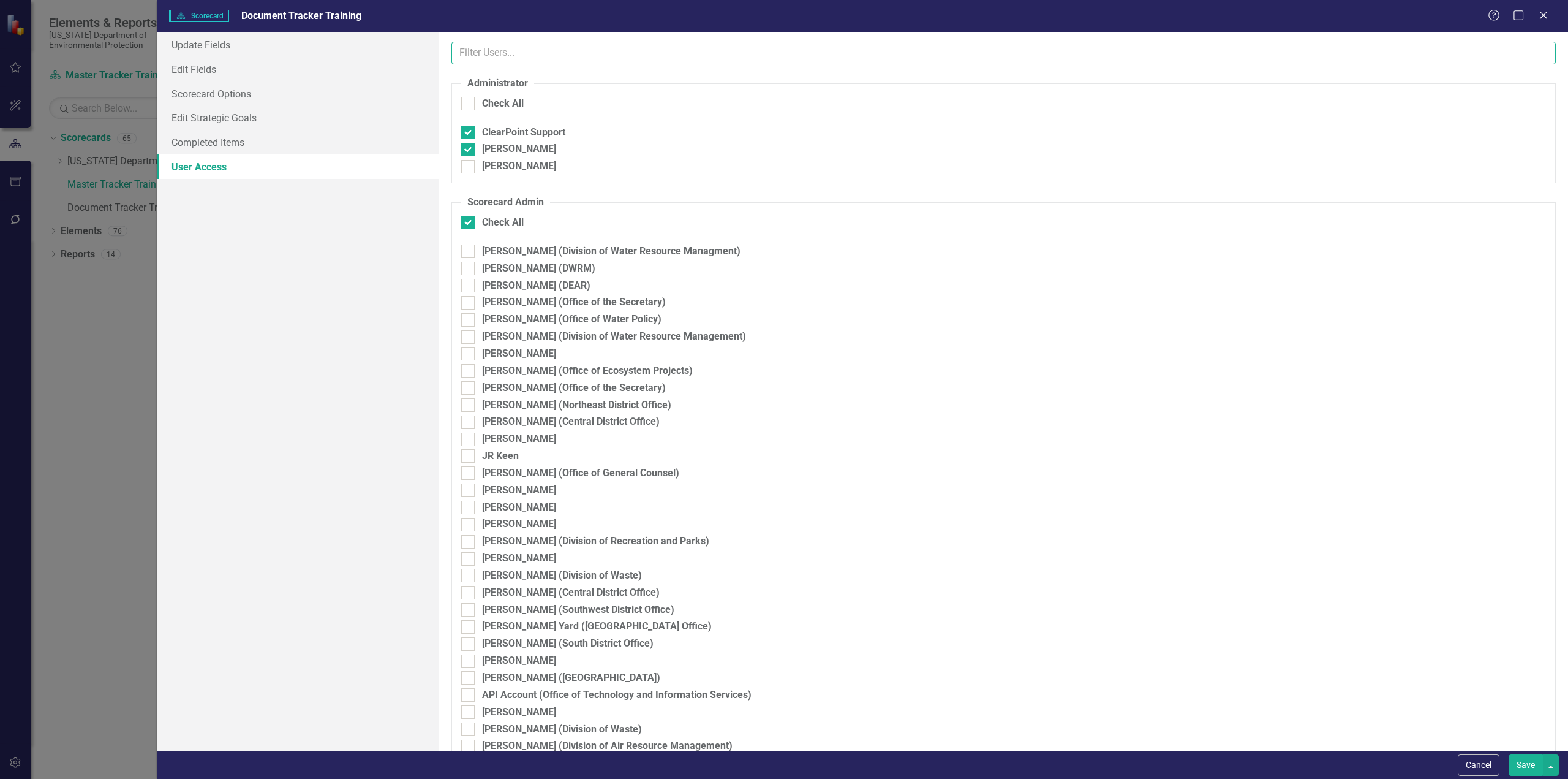
checkbox input "false"
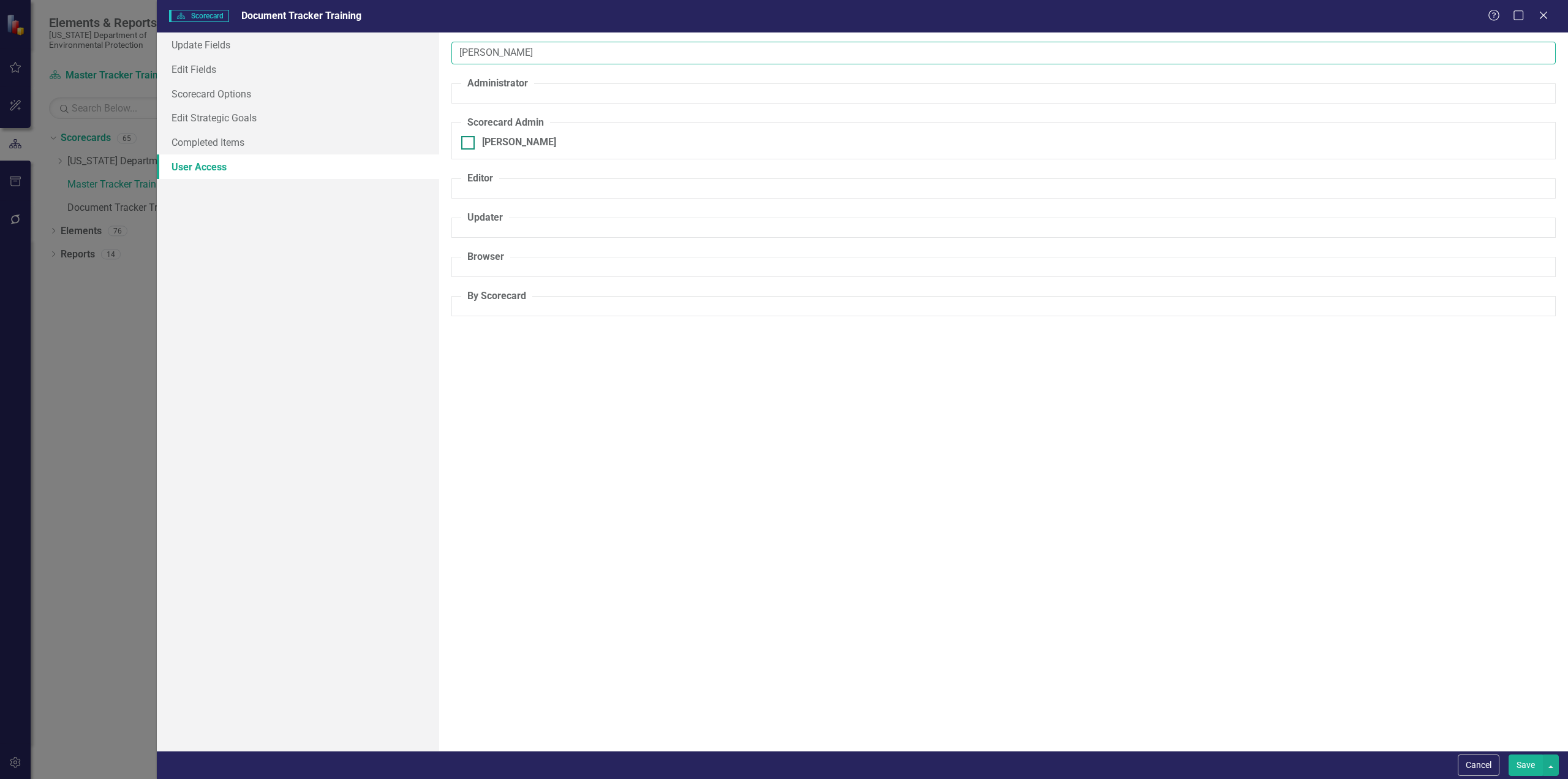
type input "[PERSON_NAME]"
click at [468, 140] on input "[PERSON_NAME]" at bounding box center [465, 139] width 8 height 8
checkbox input "true"
drag, startPoint x: 517, startPoint y: 48, endPoint x: 421, endPoint y: 48, distance: 96.0
click at [421, 48] on div "Update Fields Edit Fields Scorecard Options Edit Strategic Goals Completed Item…" at bounding box center [862, 391] width 1411 height 718
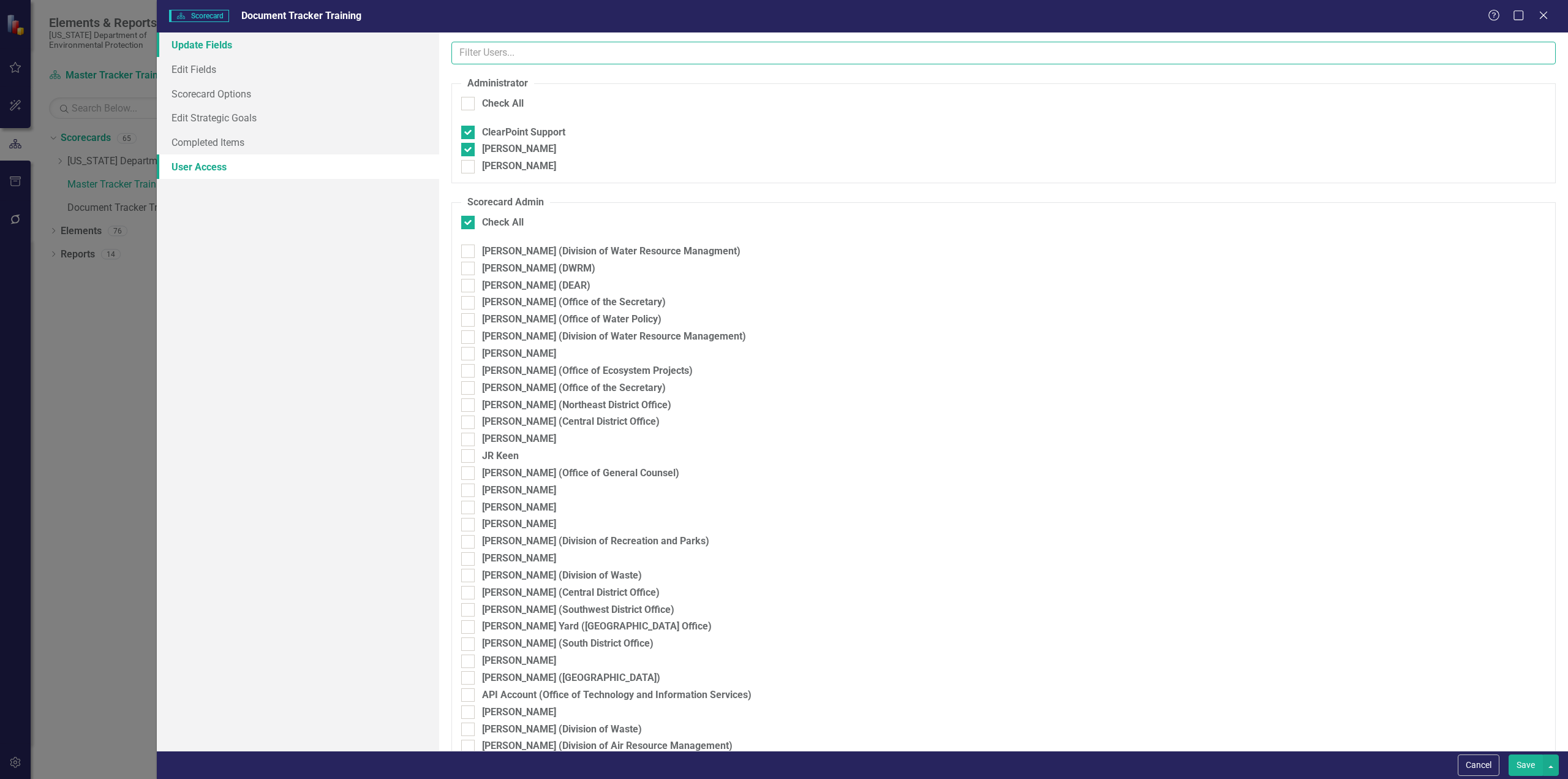
checkbox input "false"
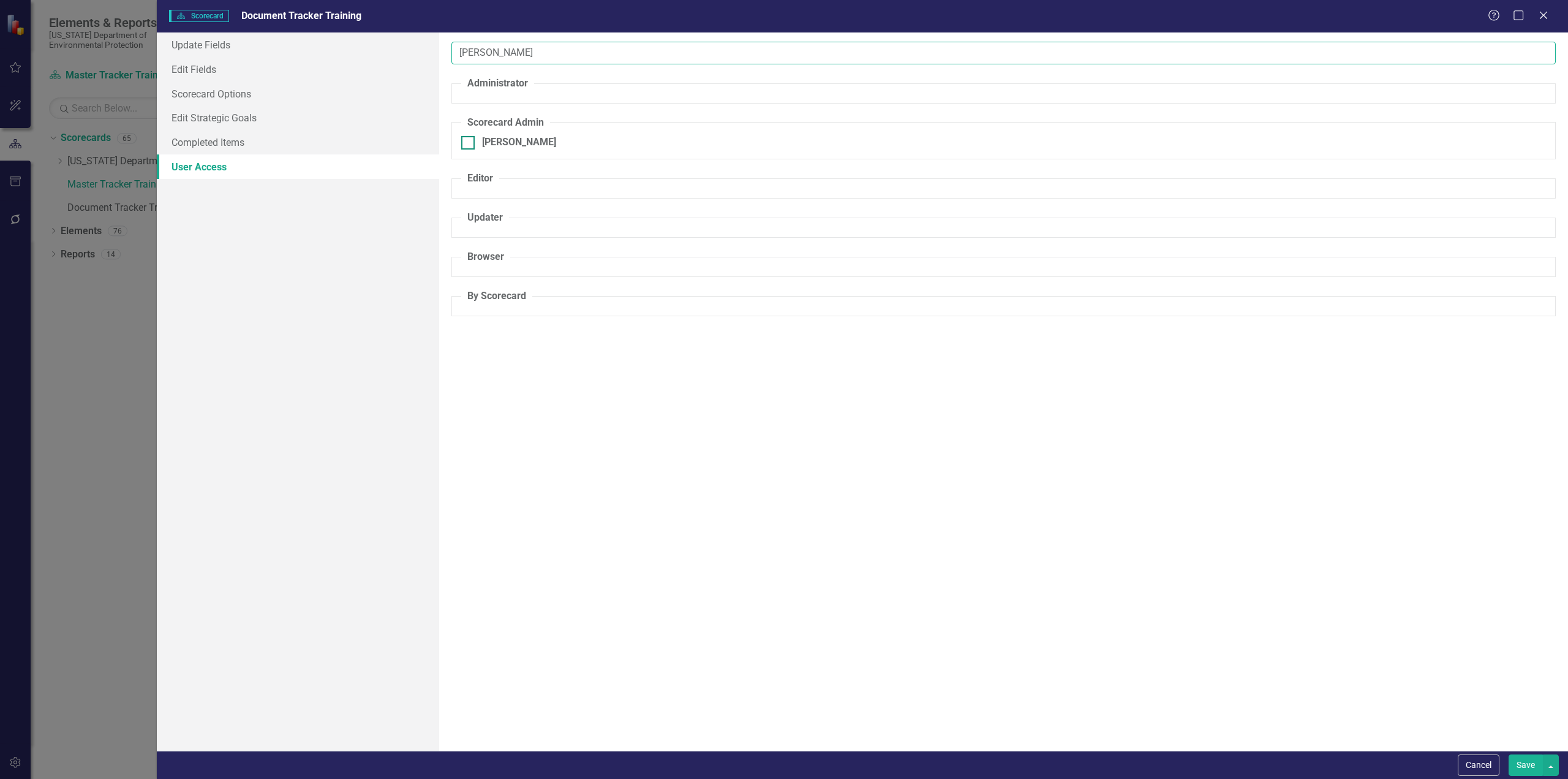
type input "[PERSON_NAME]"
click at [473, 144] on div at bounding box center [468, 143] width 13 height 13
click at [469, 144] on input "[PERSON_NAME]" at bounding box center [465, 139] width 8 height 8
checkbox input "true"
click at [530, 62] on input "[PERSON_NAME]" at bounding box center [1004, 53] width 1105 height 23
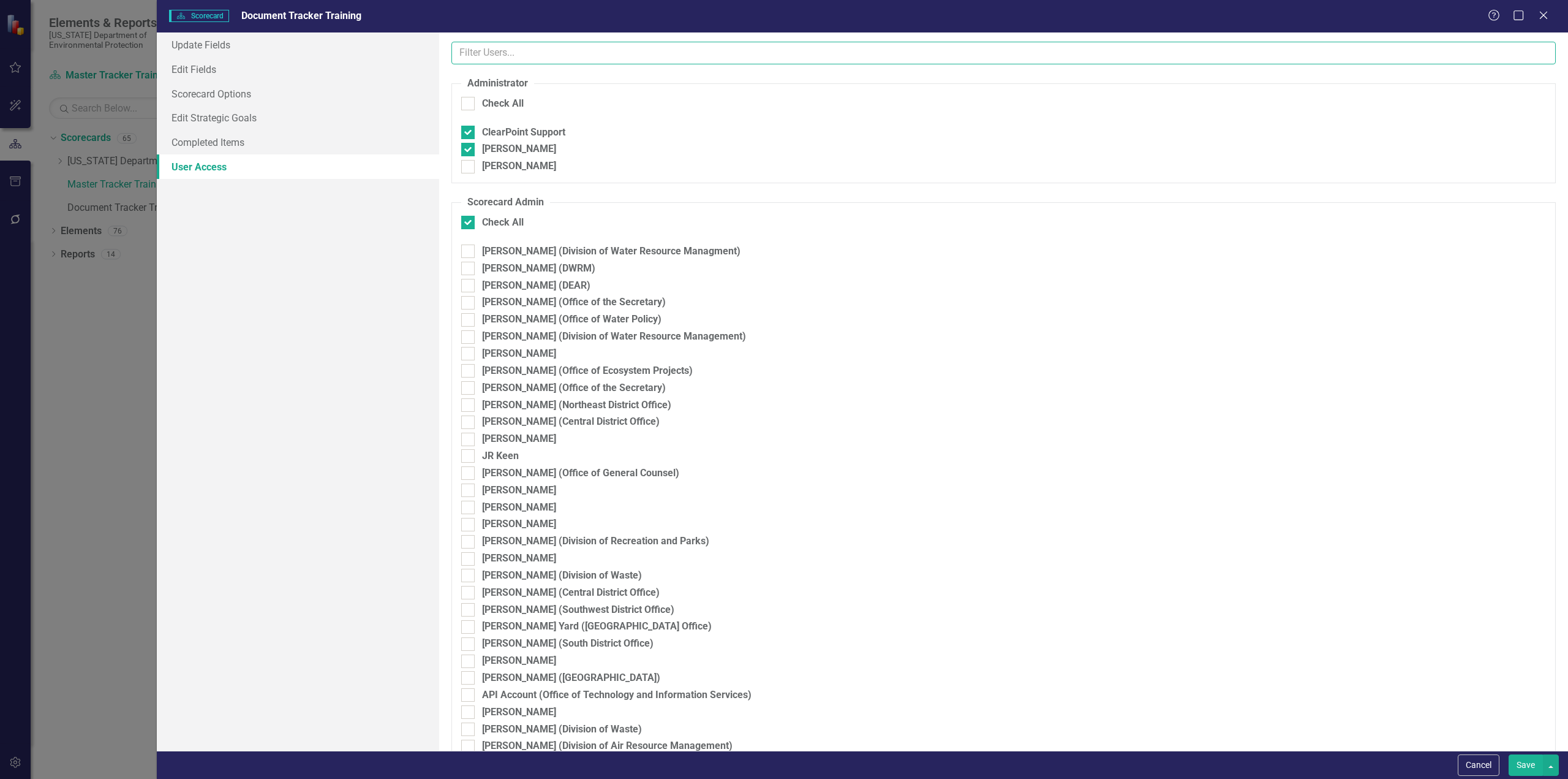
checkbox input "false"
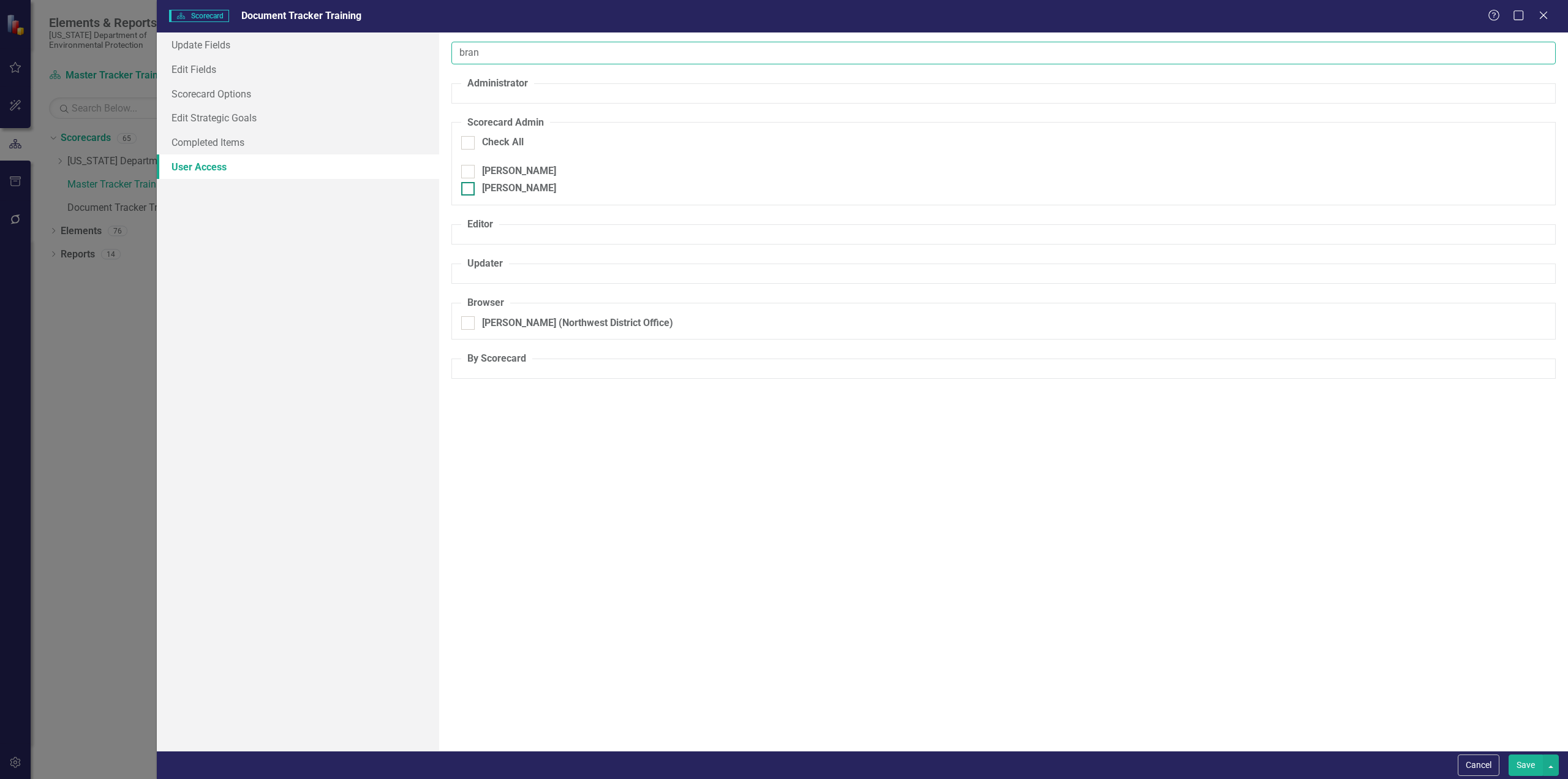
type input "bran"
click at [467, 191] on div at bounding box center [468, 189] width 13 height 13
click at [467, 190] on input "[PERSON_NAME]" at bounding box center [465, 186] width 8 height 8
checkbox input "true"
drag, startPoint x: 501, startPoint y: 54, endPoint x: 440, endPoint y: 44, distance: 61.8
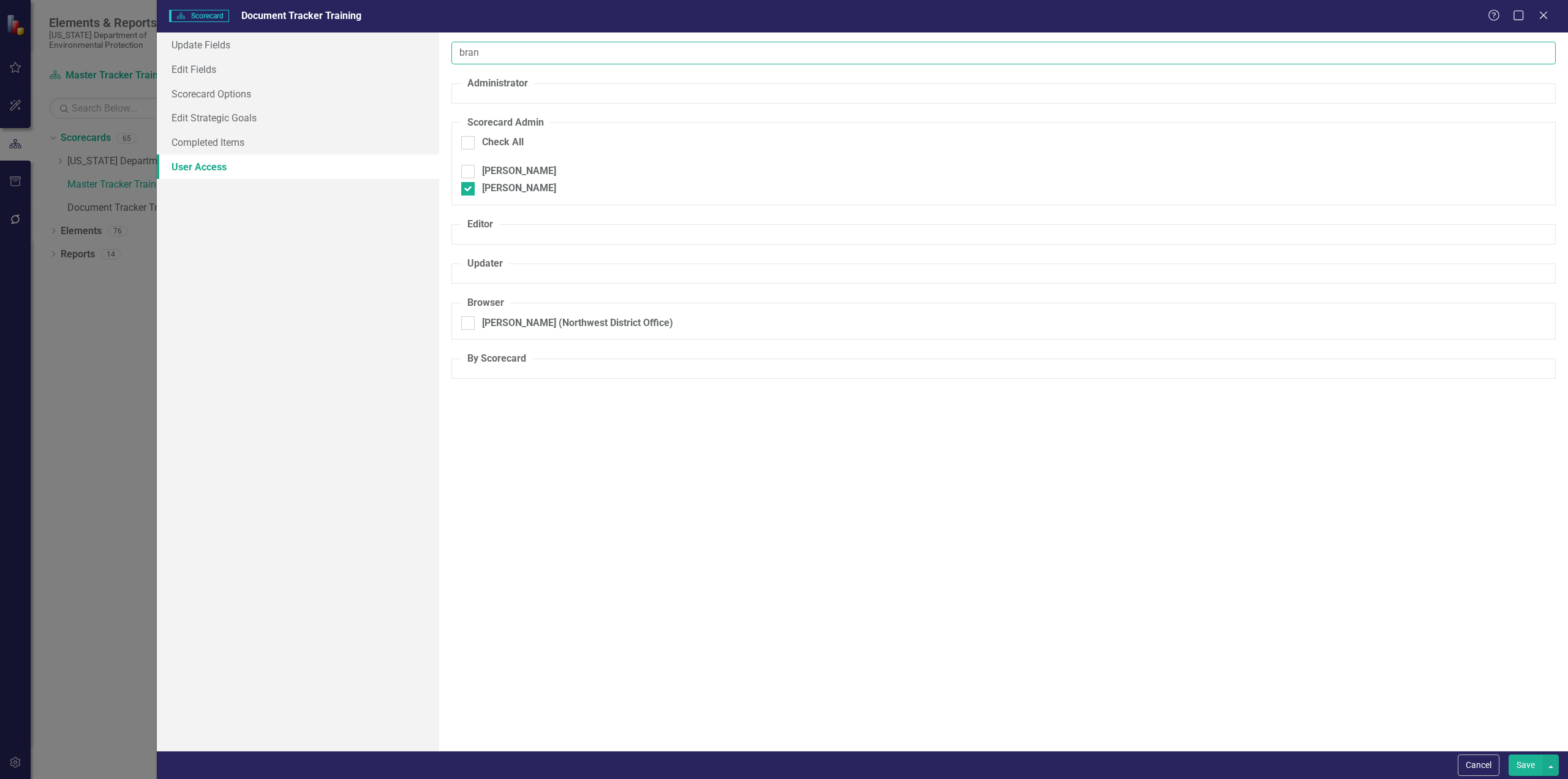
click at [440, 44] on div "bran Administrator Scorecard Admin Check All [PERSON_NAME] [PERSON_NAME] Editor…" at bounding box center [1003, 391] width 1129 height 718
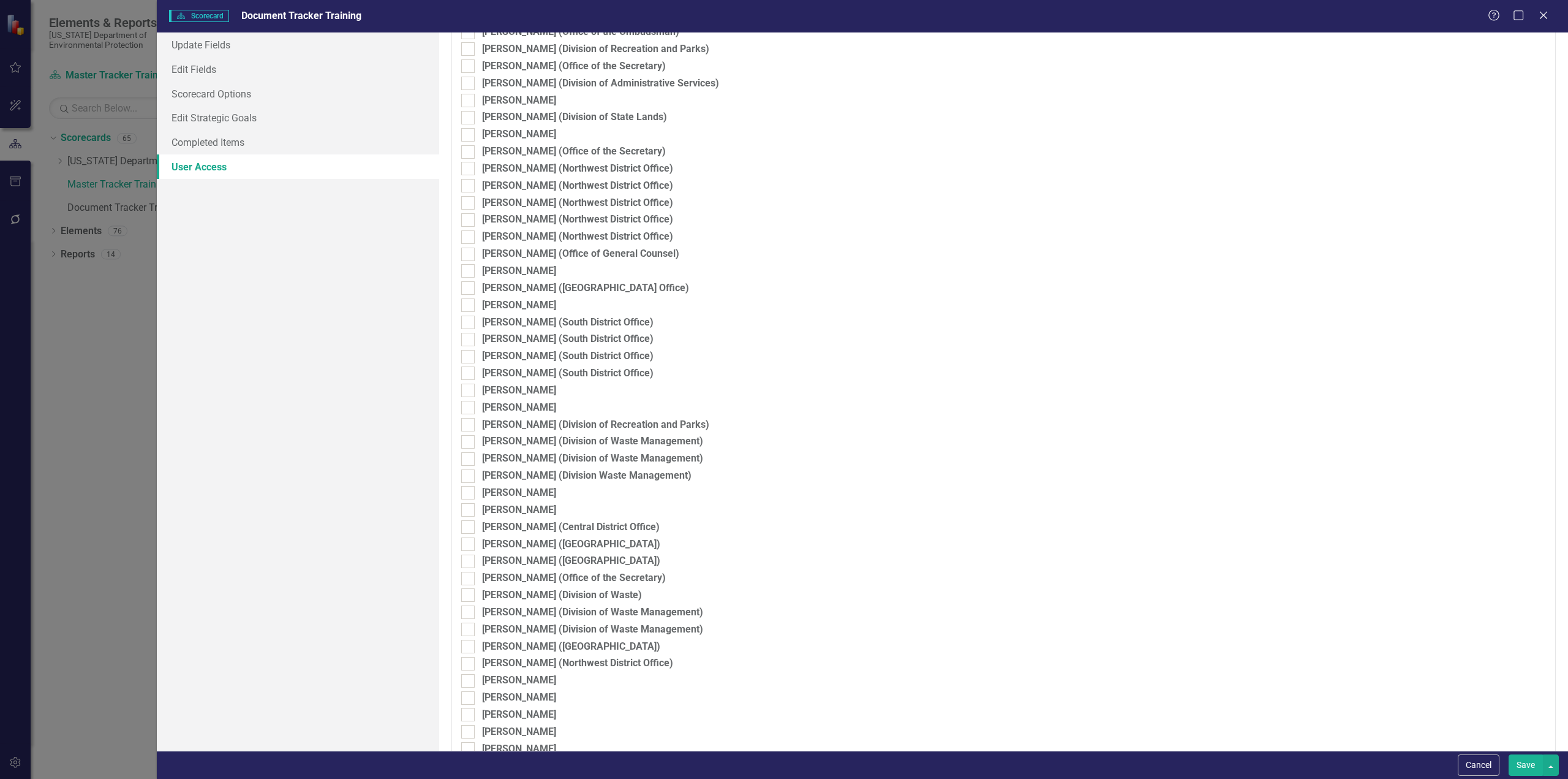
scroll to position [2424, 0]
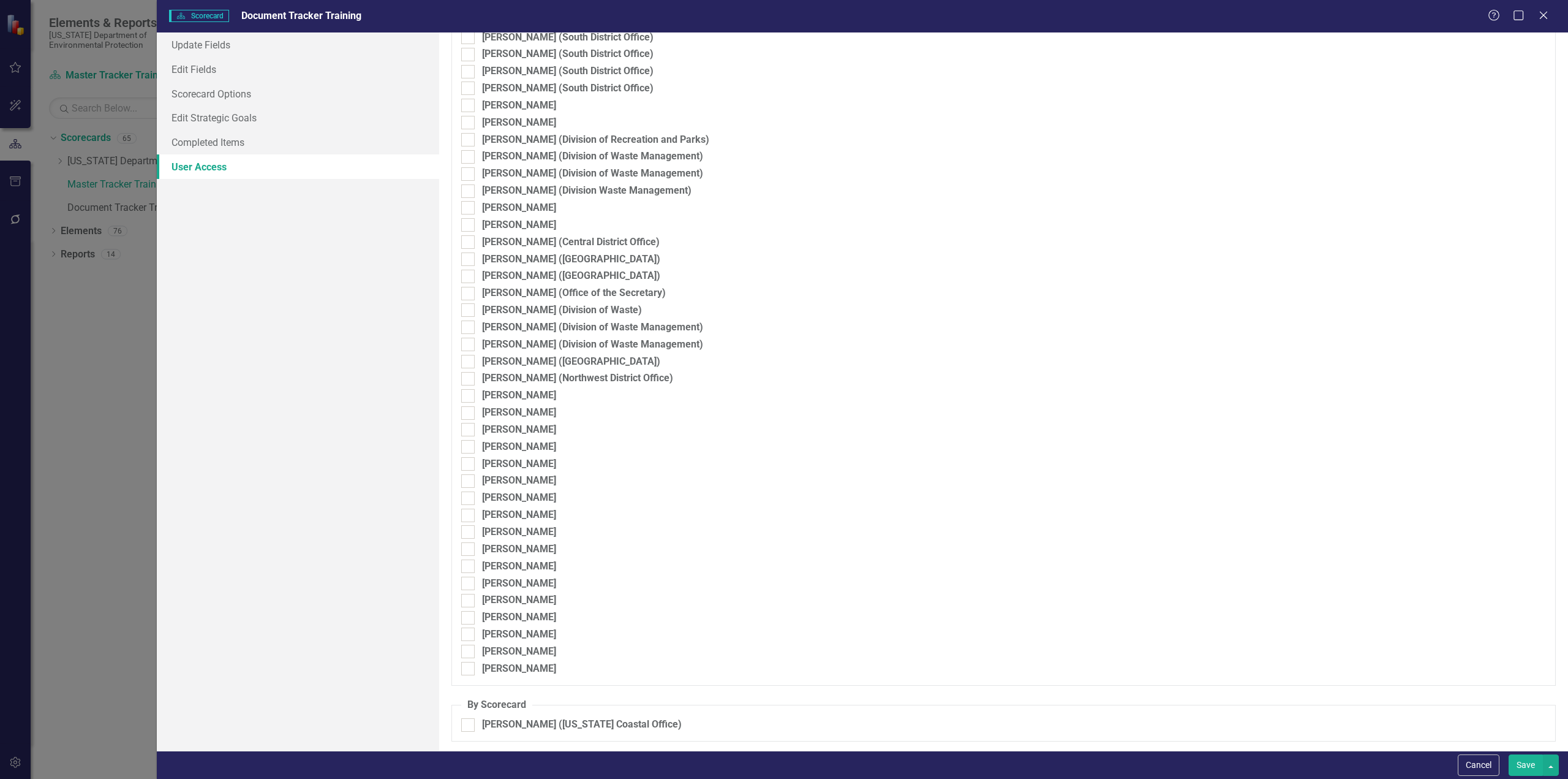
click at [1522, 764] on button "Save" at bounding box center [1525, 765] width 34 height 22
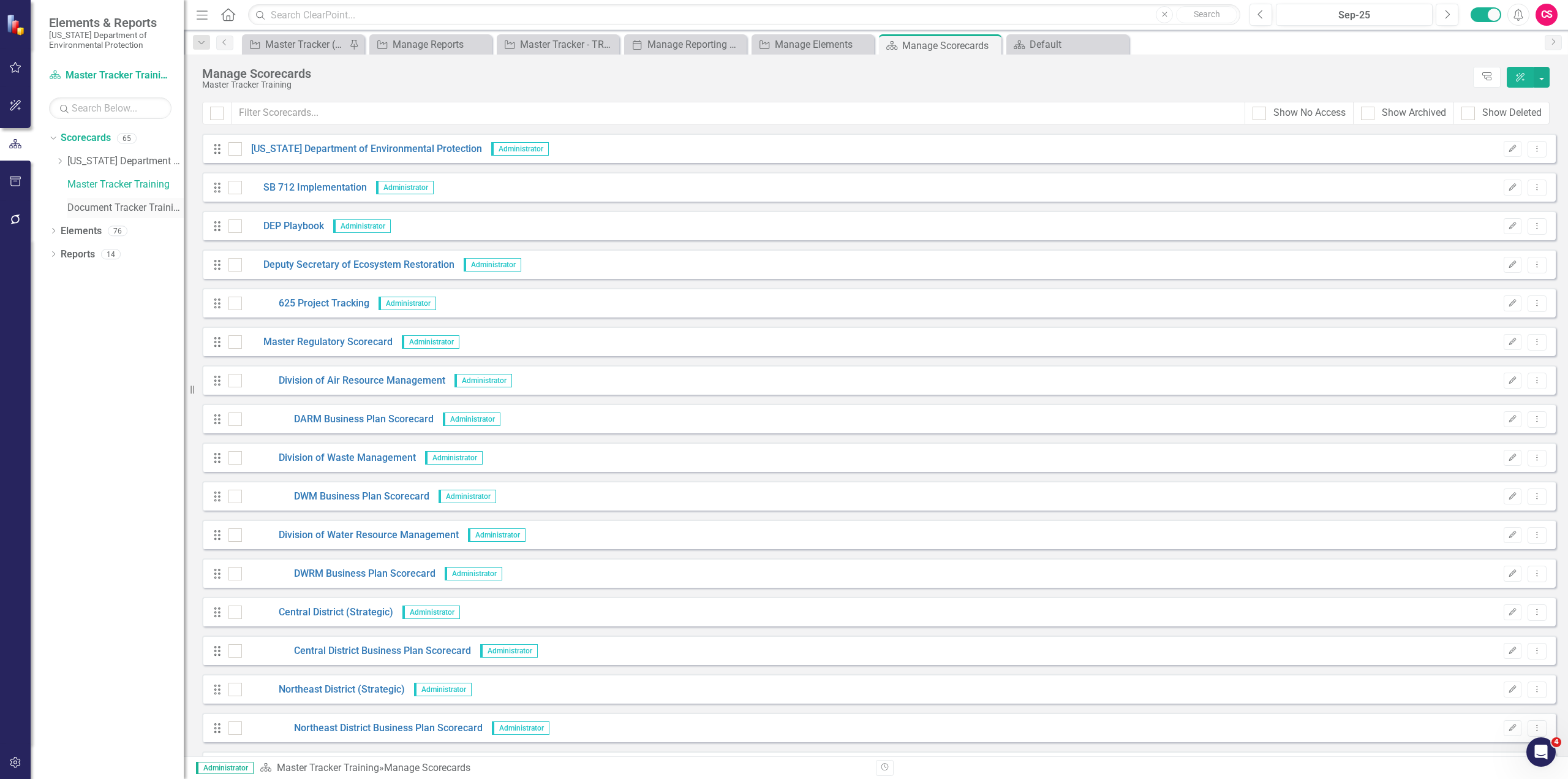
click at [124, 209] on link "Document Tracker Training" at bounding box center [125, 207] width 117 height 14
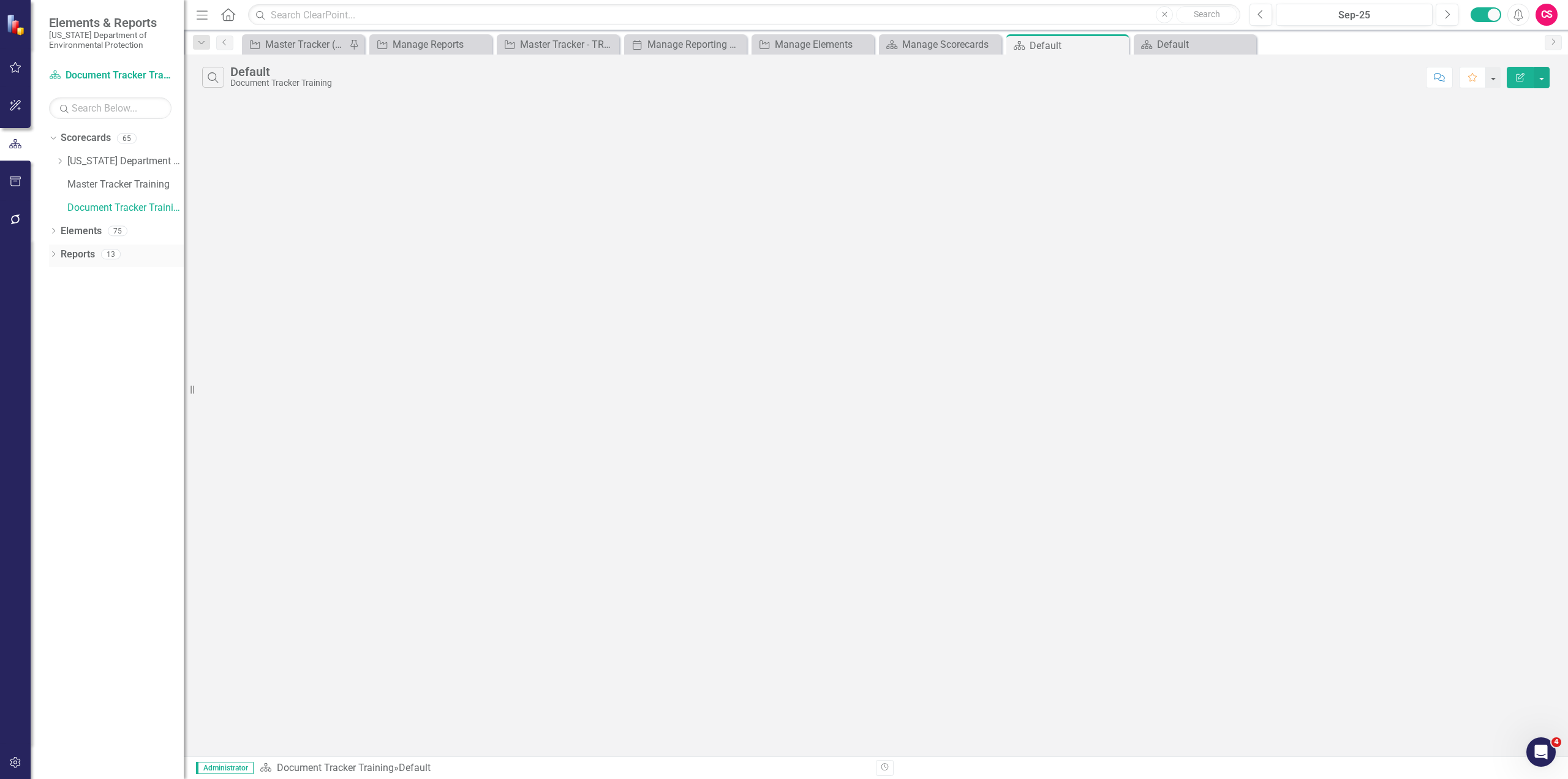
click at [78, 250] on link "Reports" at bounding box center [77, 254] width 34 height 14
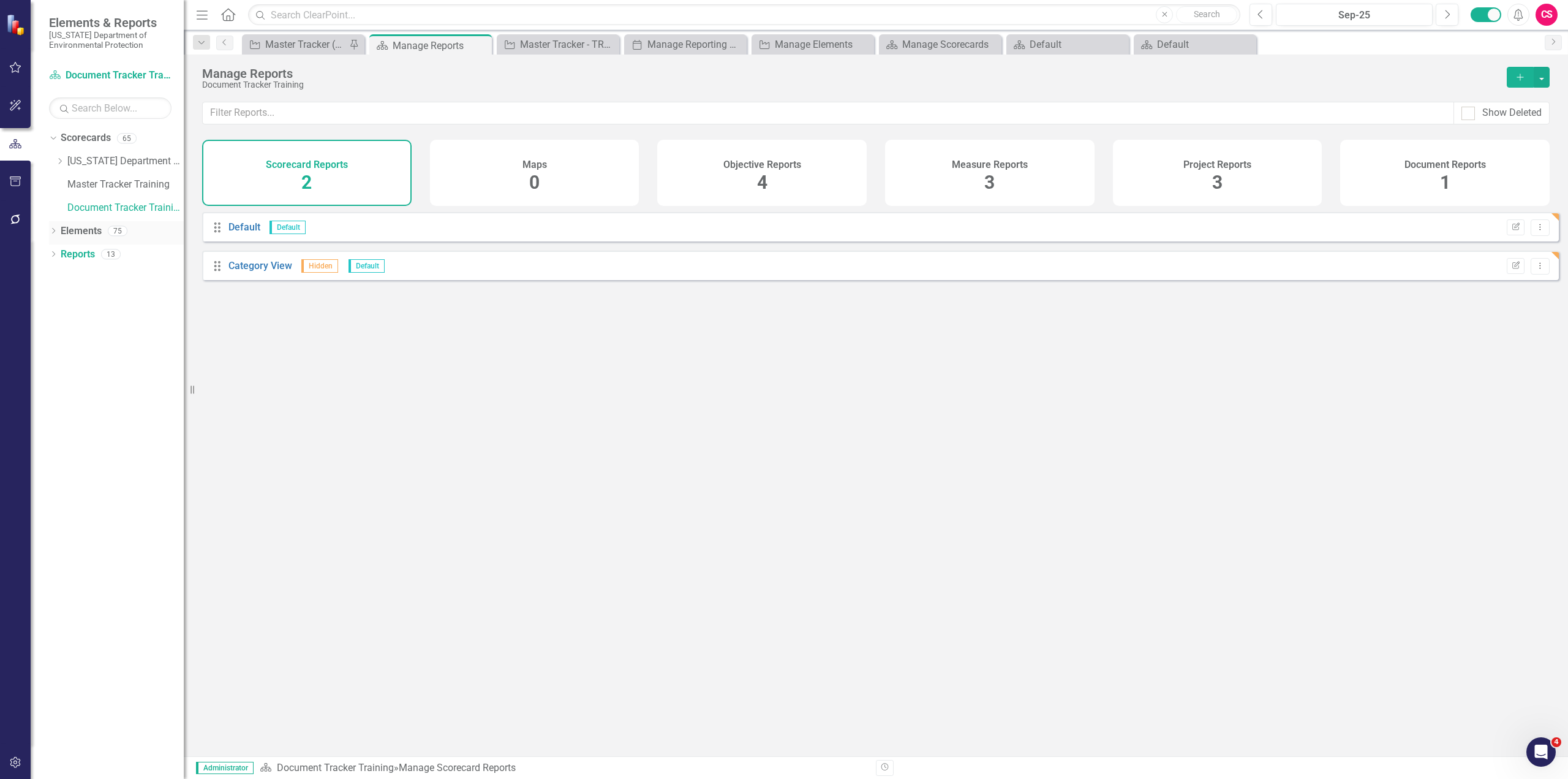
click at [84, 230] on link "Elements" at bounding box center [81, 231] width 41 height 14
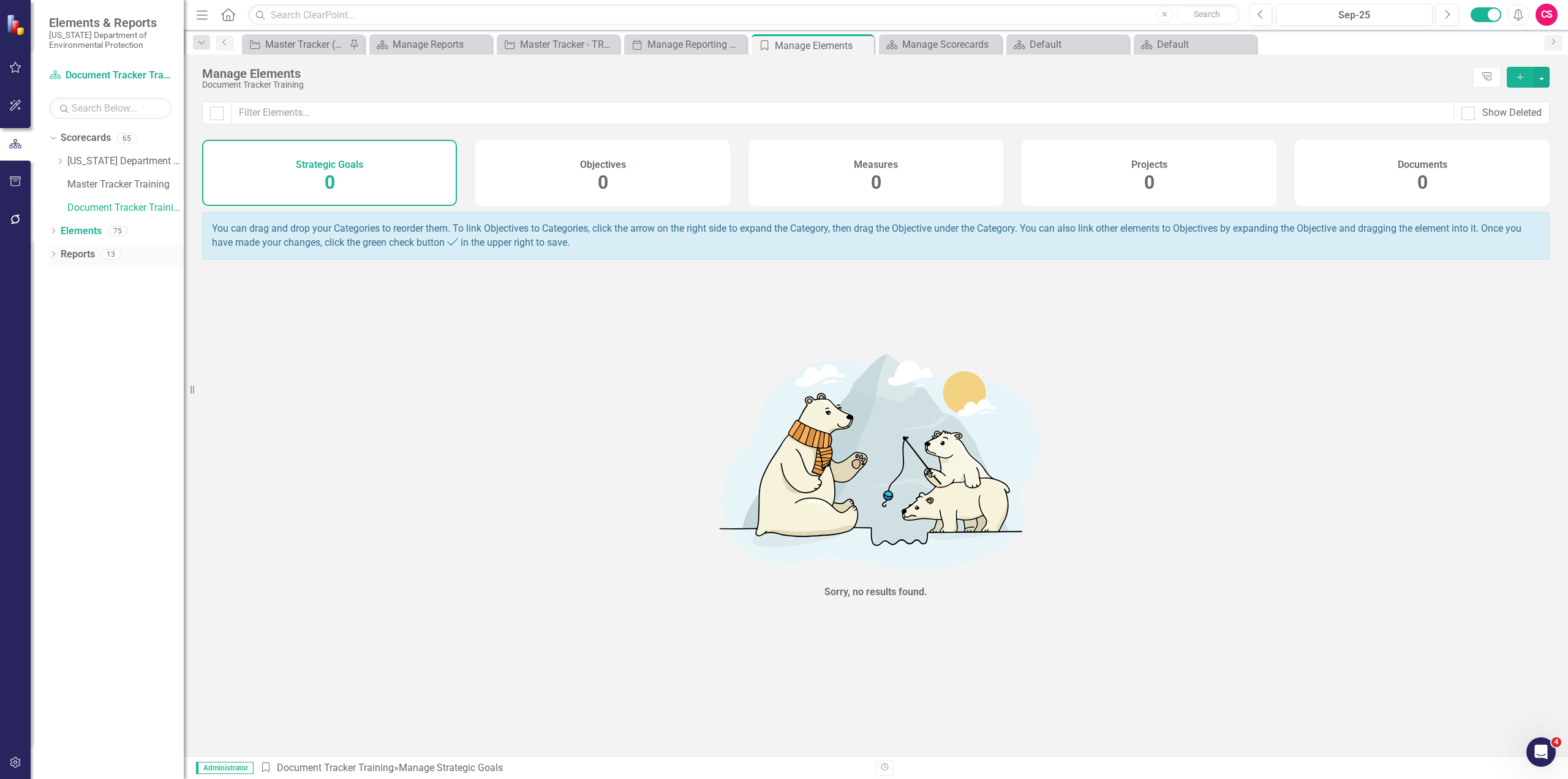
click at [81, 253] on link "Reports" at bounding box center [77, 254] width 34 height 14
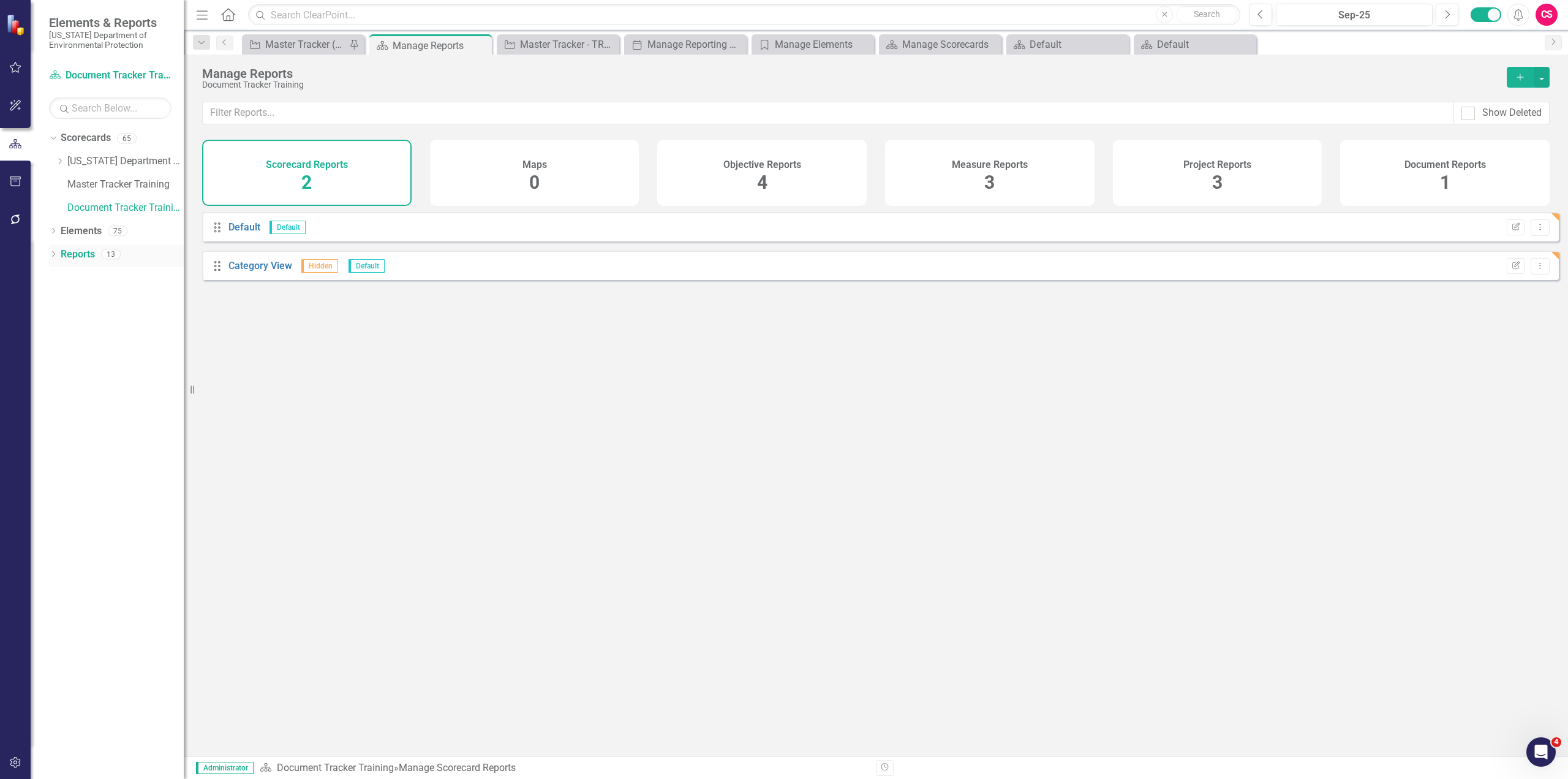
click at [49, 253] on icon "Dropdown" at bounding box center [53, 255] width 8 height 7
click at [1243, 182] on div "Project Reports 3" at bounding box center [1218, 172] width 210 height 66
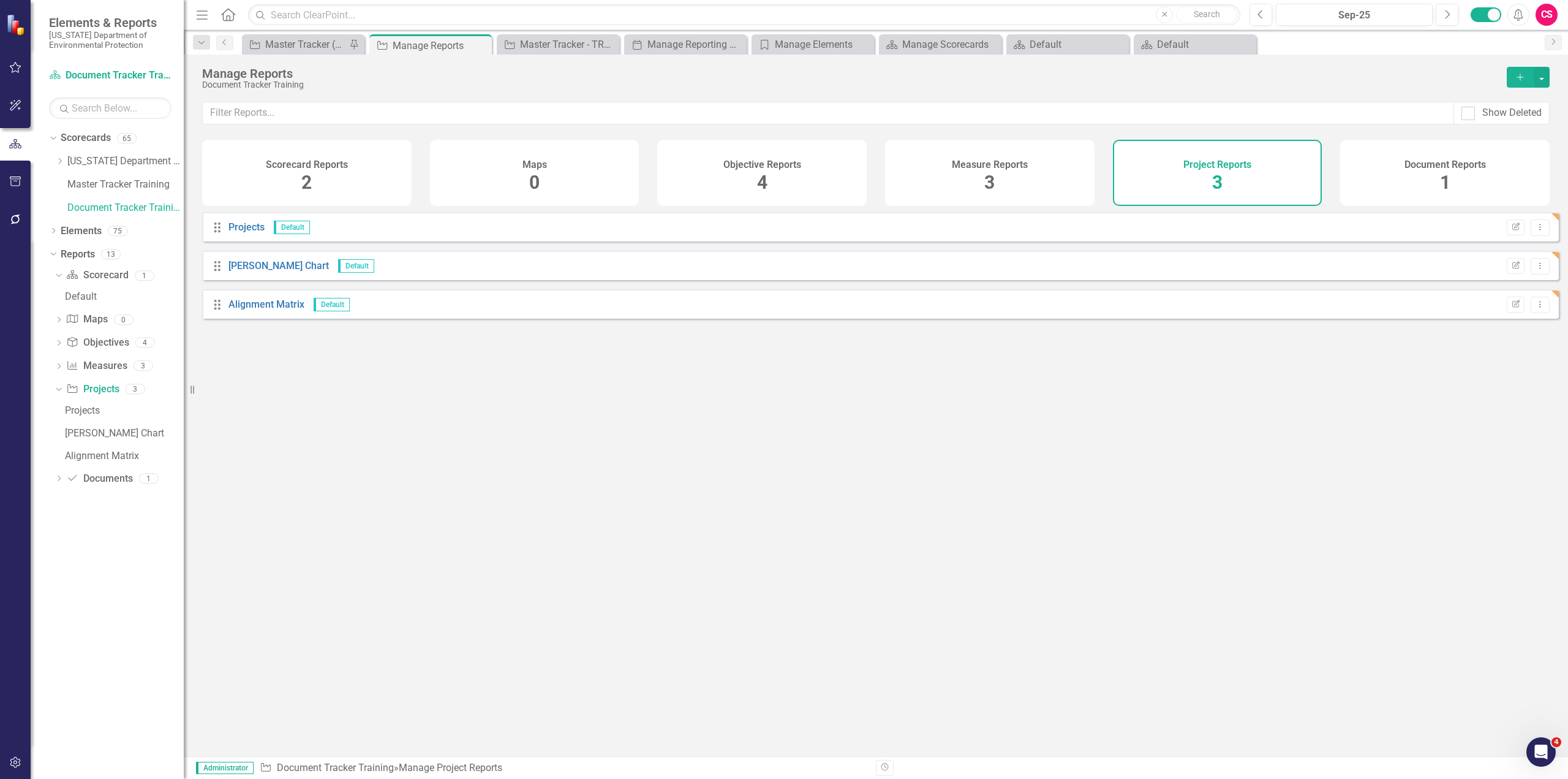
click at [1476, 180] on div "Document Reports 1" at bounding box center [1445, 172] width 210 height 66
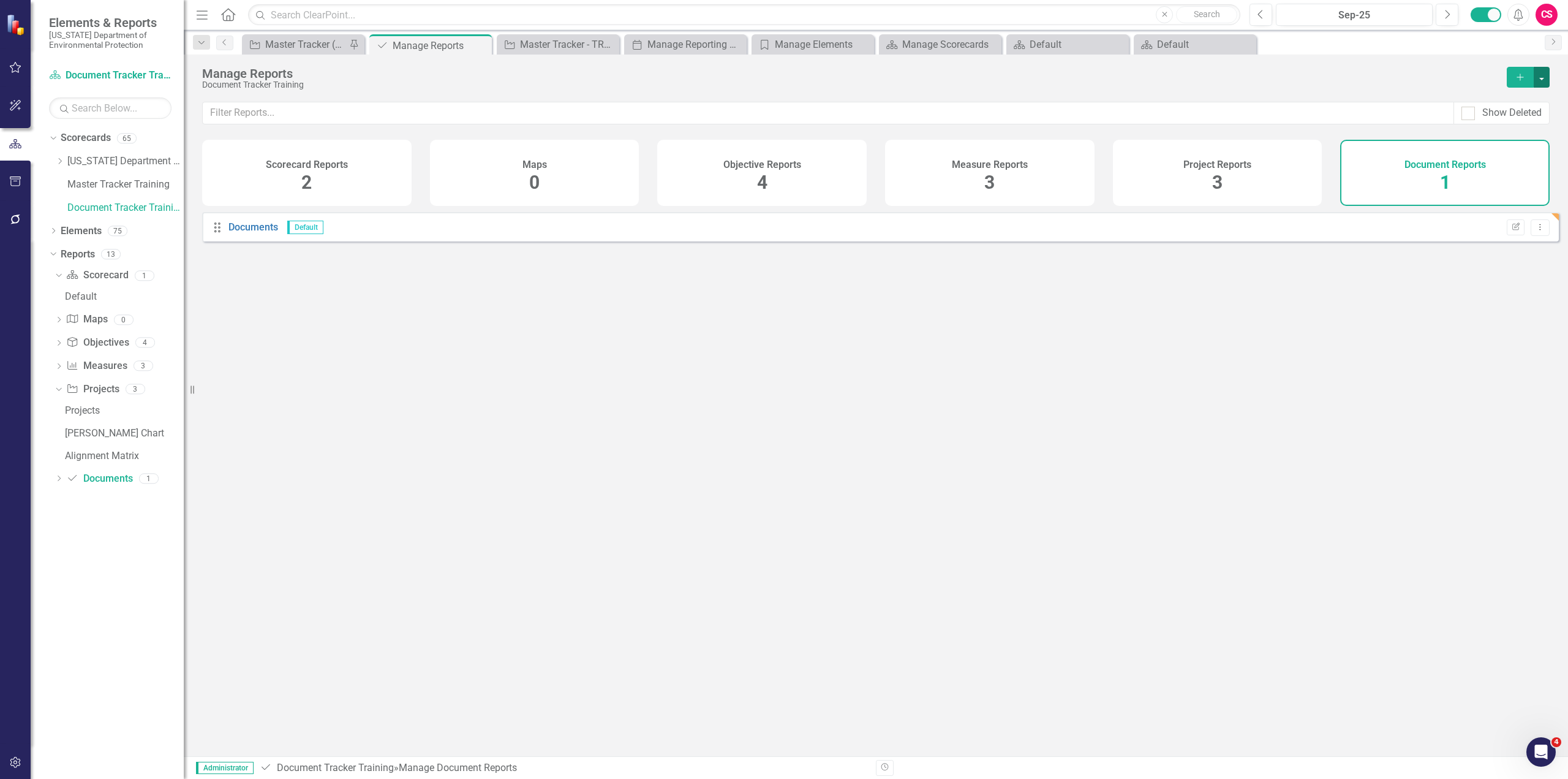
click at [1545, 72] on button "button" at bounding box center [1541, 77] width 16 height 21
click at [1487, 120] on link "Copy Add From Template" at bounding box center [1492, 122] width 114 height 23
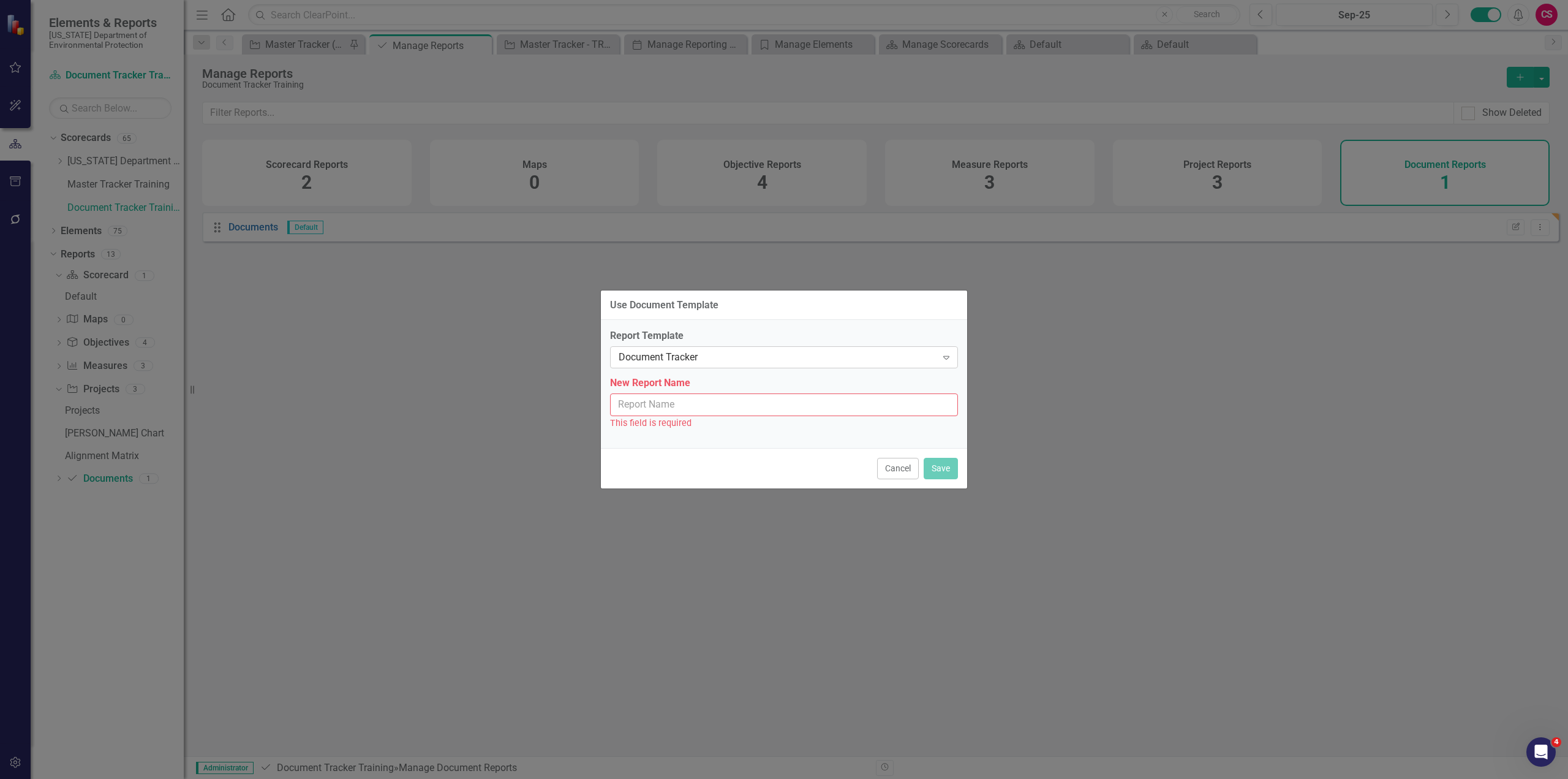
click at [680, 359] on div "Document Tracker" at bounding box center [777, 357] width 318 height 14
click at [680, 379] on div "Document Tracker" at bounding box center [786, 378] width 328 height 14
click at [679, 405] on input "New Report Name" at bounding box center [784, 405] width 348 height 23
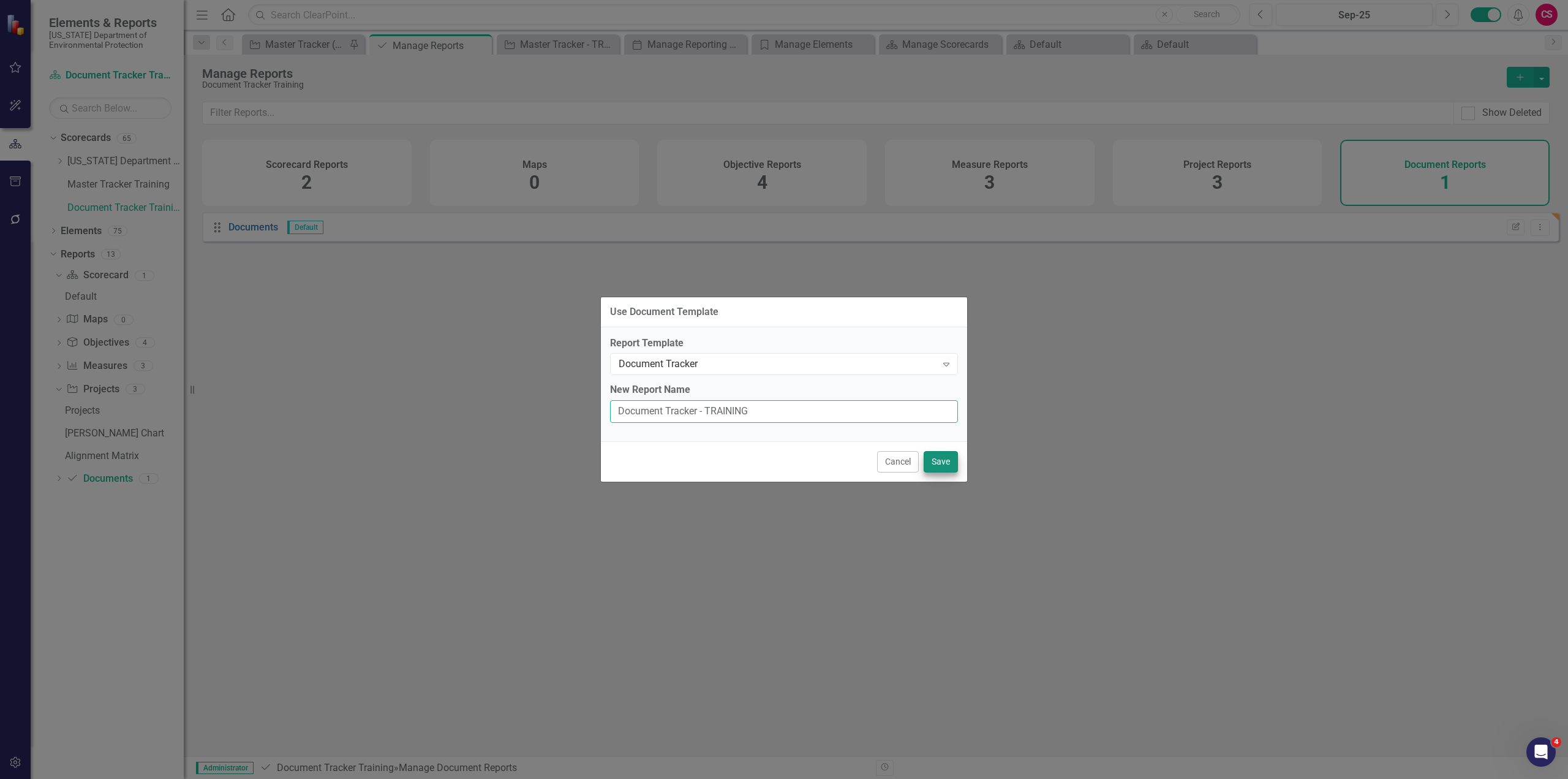
type input "Document Tracker - TRAINING"
click at [942, 462] on button "Save" at bounding box center [941, 462] width 34 height 22
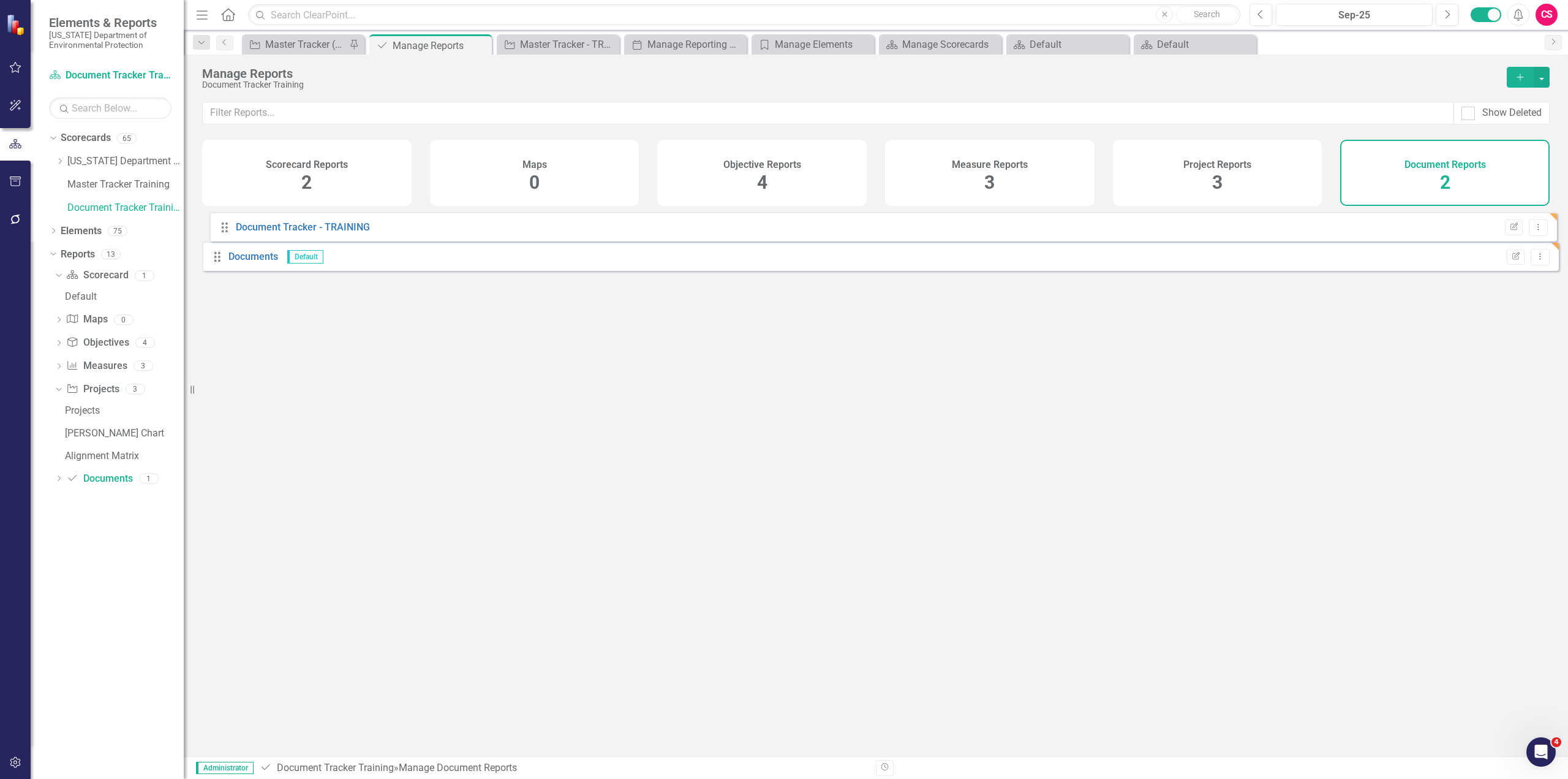
drag, startPoint x: 217, startPoint y: 274, endPoint x: 223, endPoint y: 226, distance: 48.4
click at [223, 226] on div "Drag Documents Default Edit Report Dropdown Menu Drag Document Tracker - TRAINI…" at bounding box center [881, 246] width 1356 height 68
click at [287, 178] on div "Scorecard Reports 2" at bounding box center [307, 172] width 210 height 66
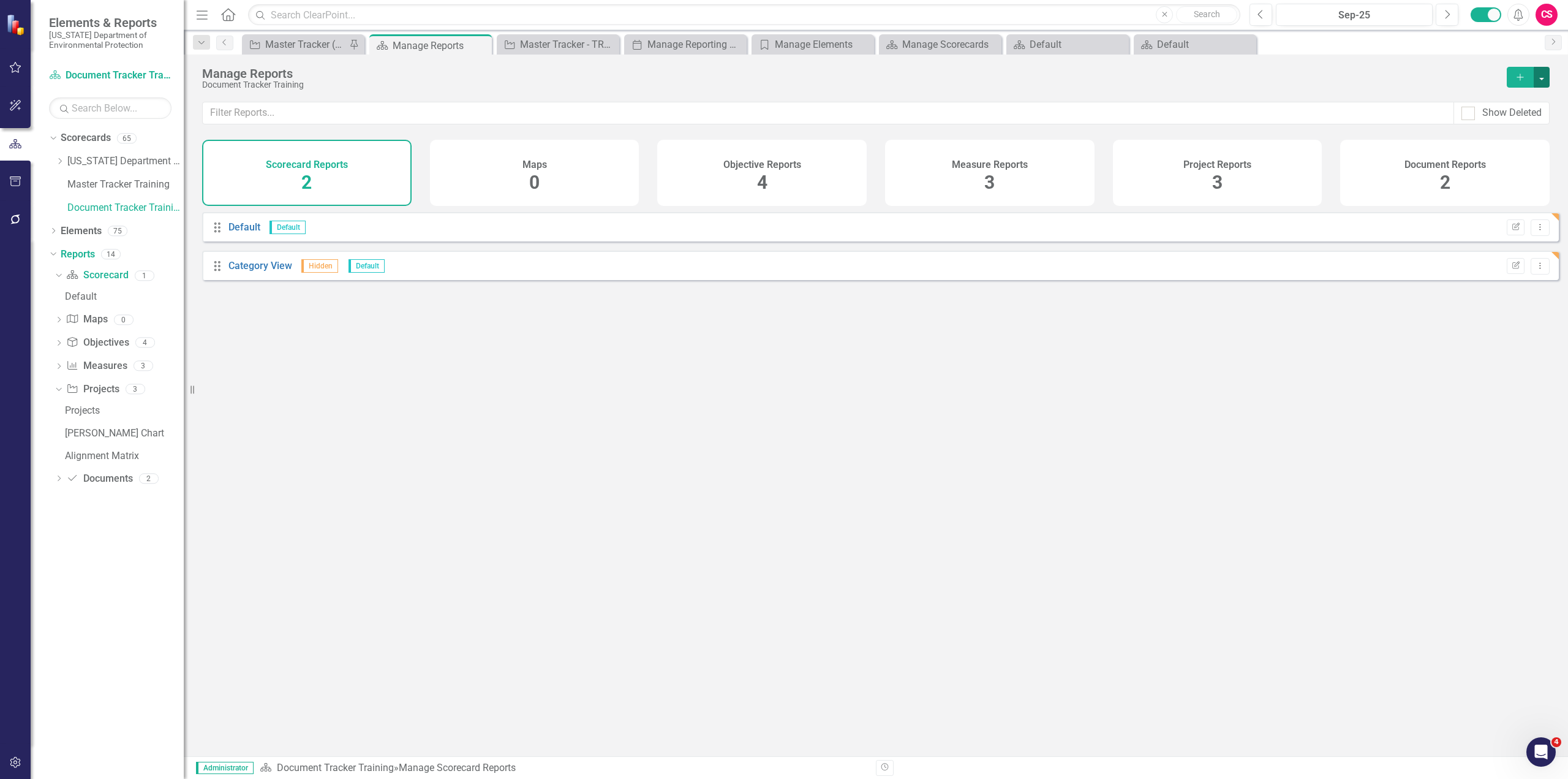
click at [1540, 78] on button "button" at bounding box center [1541, 77] width 16 height 21
click at [1499, 143] on link "Reference Add Report Reference" at bounding box center [1488, 144] width 123 height 23
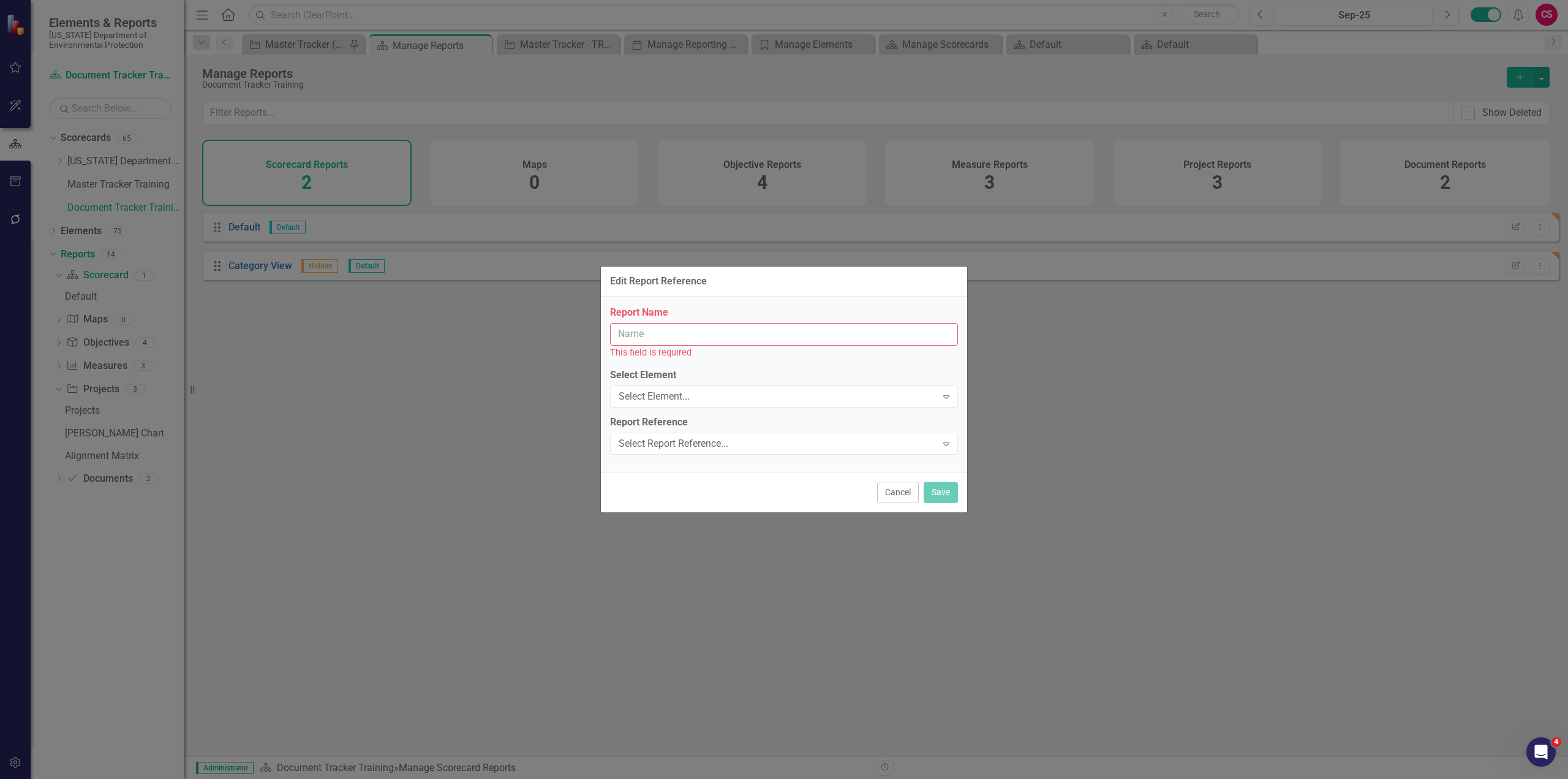
click at [676, 335] on input "Report Name" at bounding box center [784, 334] width 348 height 23
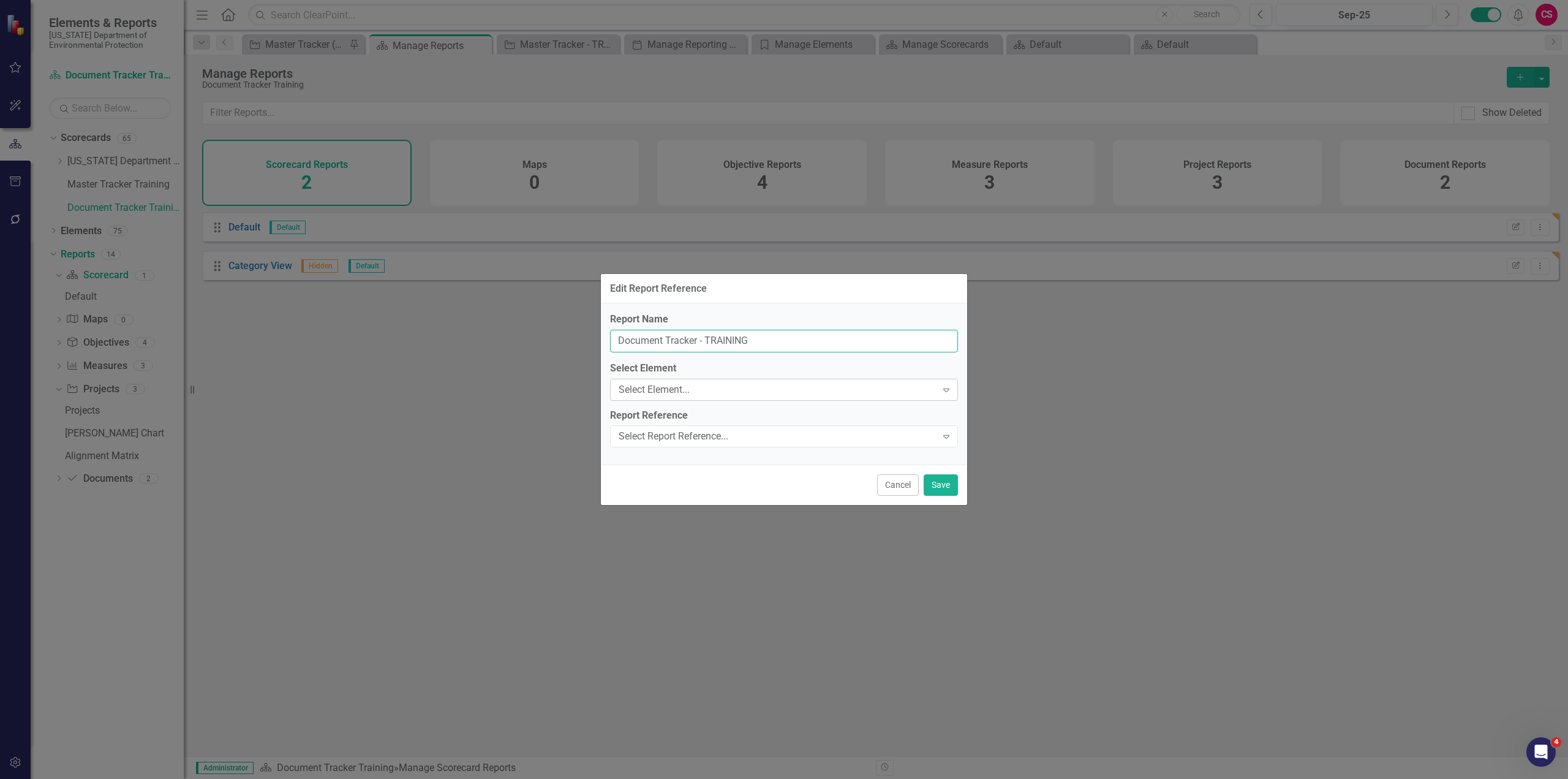
type input "Document Tracker - TRAINING"
click at [654, 386] on div "Select Element..." at bounding box center [777, 389] width 318 height 14
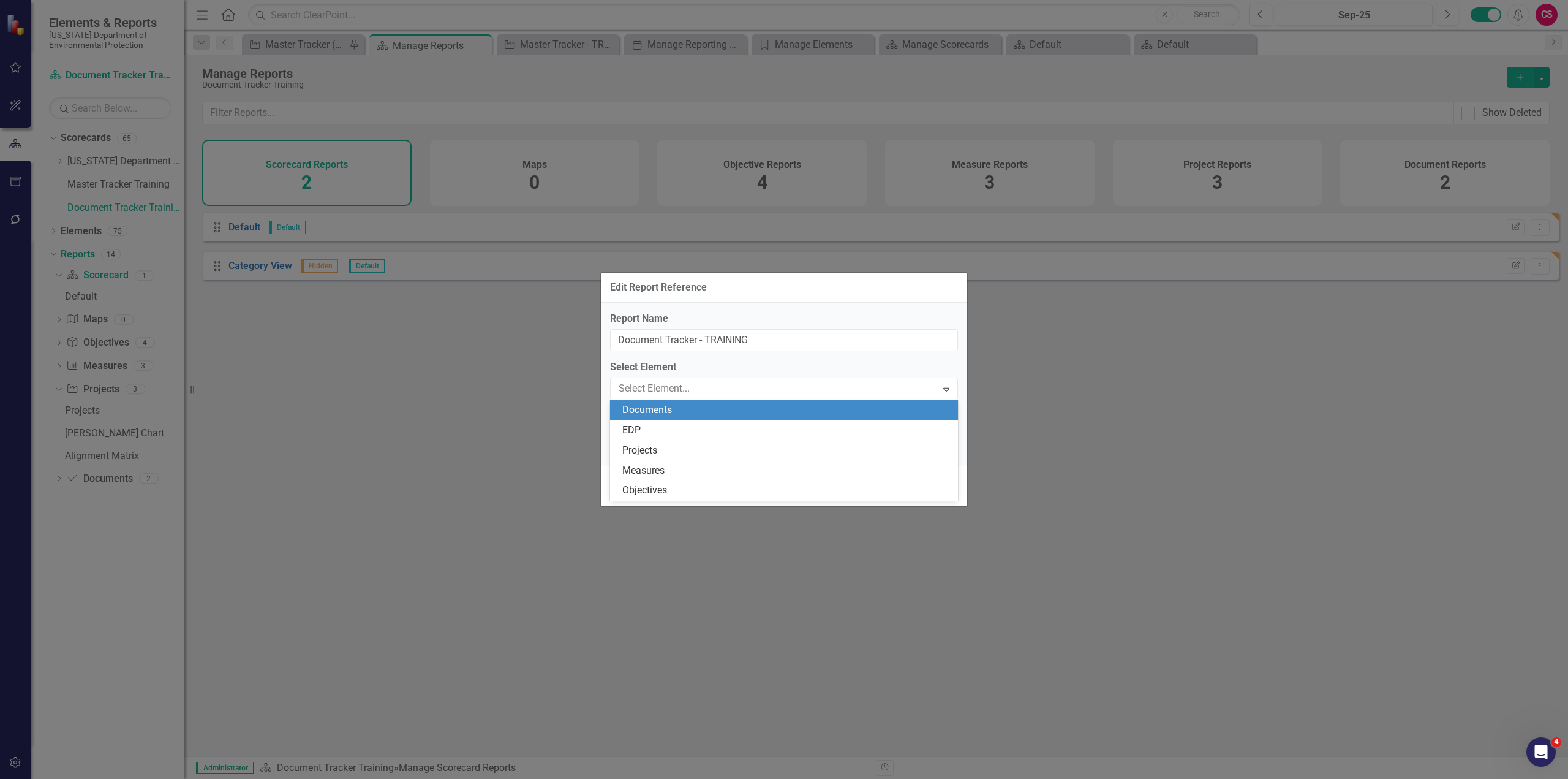
click at [648, 410] on div "Documents" at bounding box center [786, 410] width 328 height 14
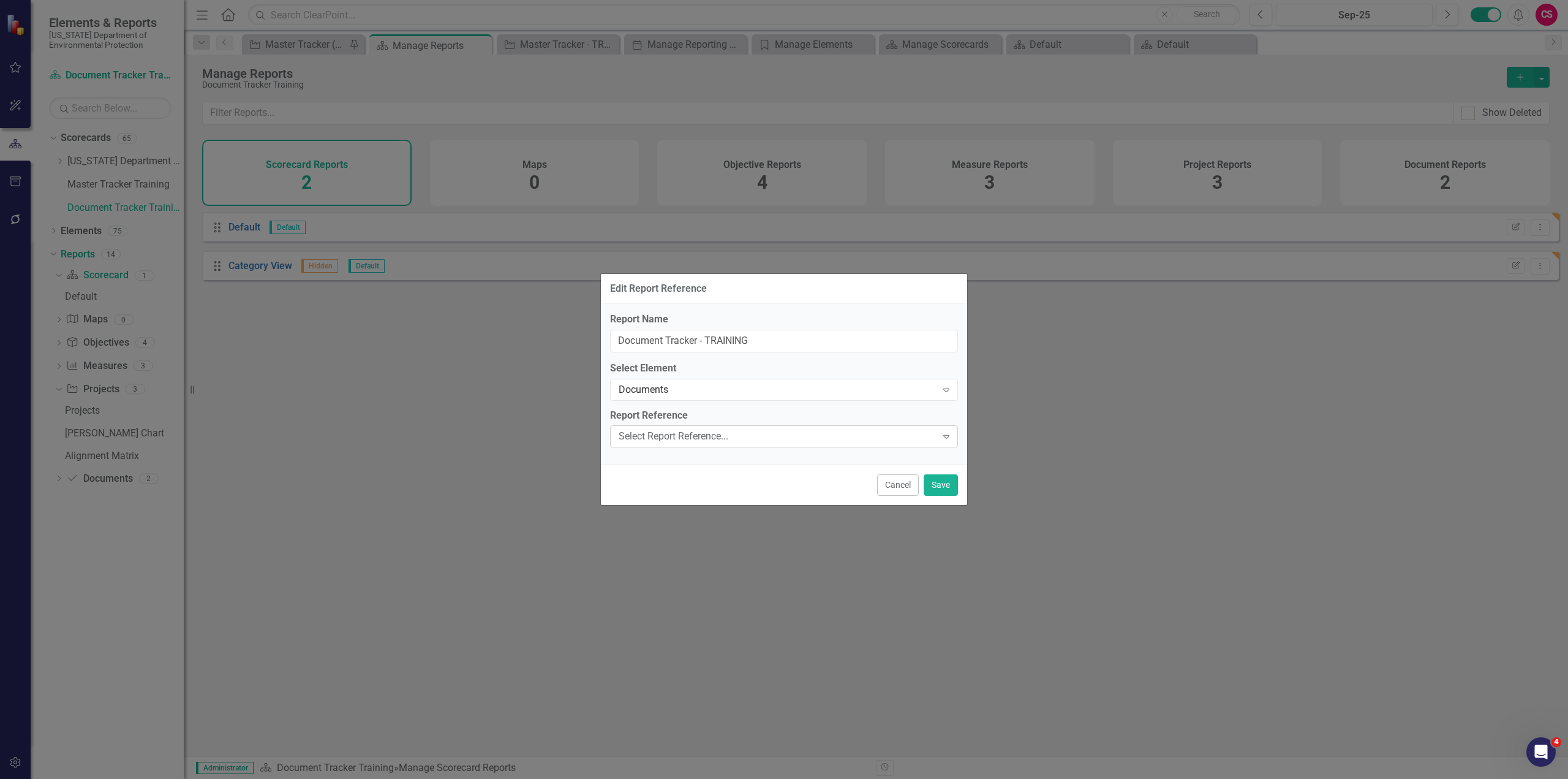
click at [650, 433] on div "Select Report Reference..." at bounding box center [777, 437] width 318 height 14
click at [666, 456] on div "Document Tracker - TRAINING" at bounding box center [786, 457] width 328 height 14
click at [932, 486] on button "Save" at bounding box center [941, 485] width 34 height 22
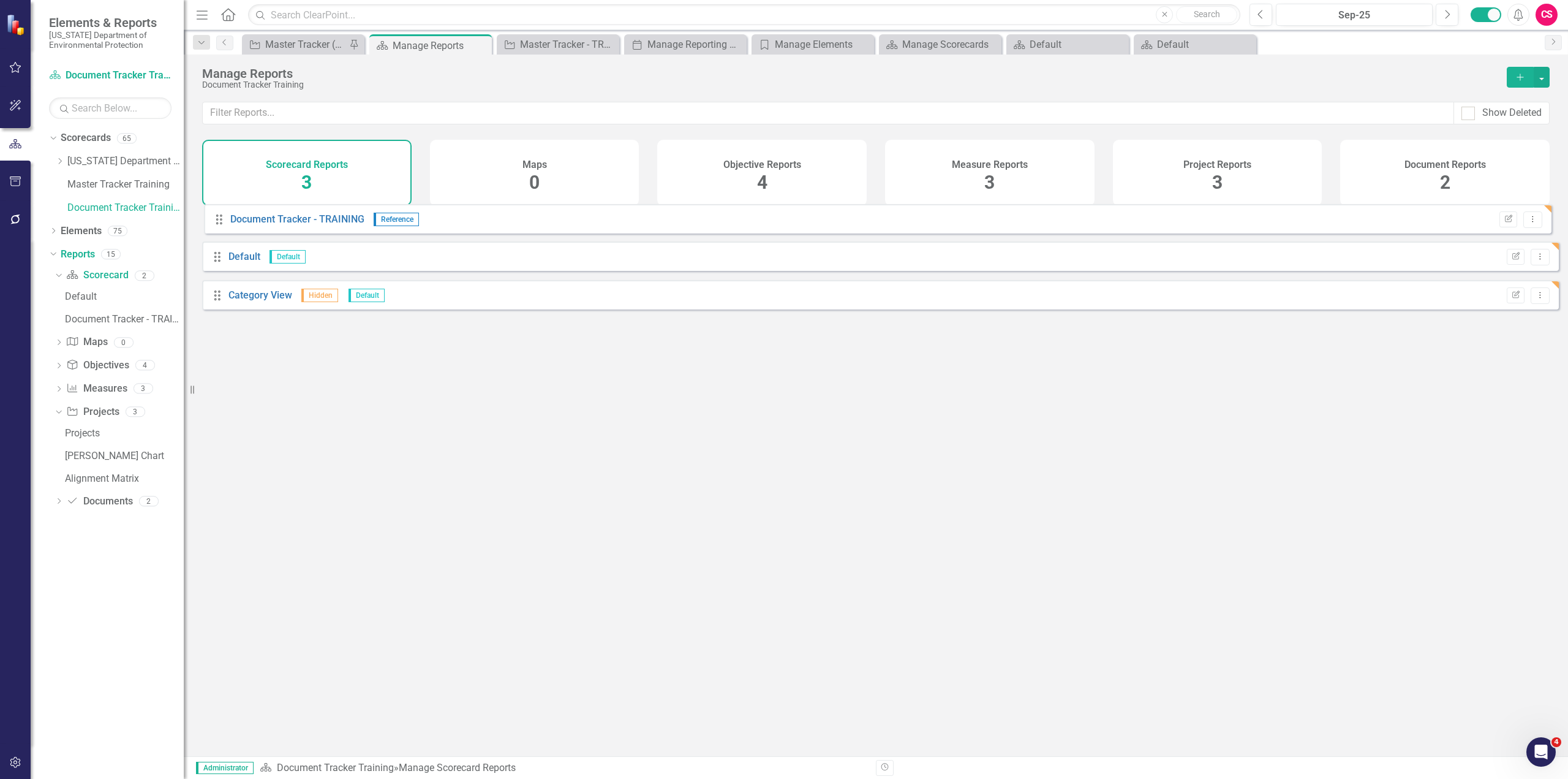
drag, startPoint x: 217, startPoint y: 316, endPoint x: 219, endPoint y: 222, distance: 94.0
click at [219, 222] on div "Drag Default Default Edit Report Dropdown Menu Drag Category View Hidden Defaul…" at bounding box center [881, 265] width 1356 height 107
click at [339, 231] on link "Document Tracker - TRAINING" at bounding box center [295, 227] width 134 height 12
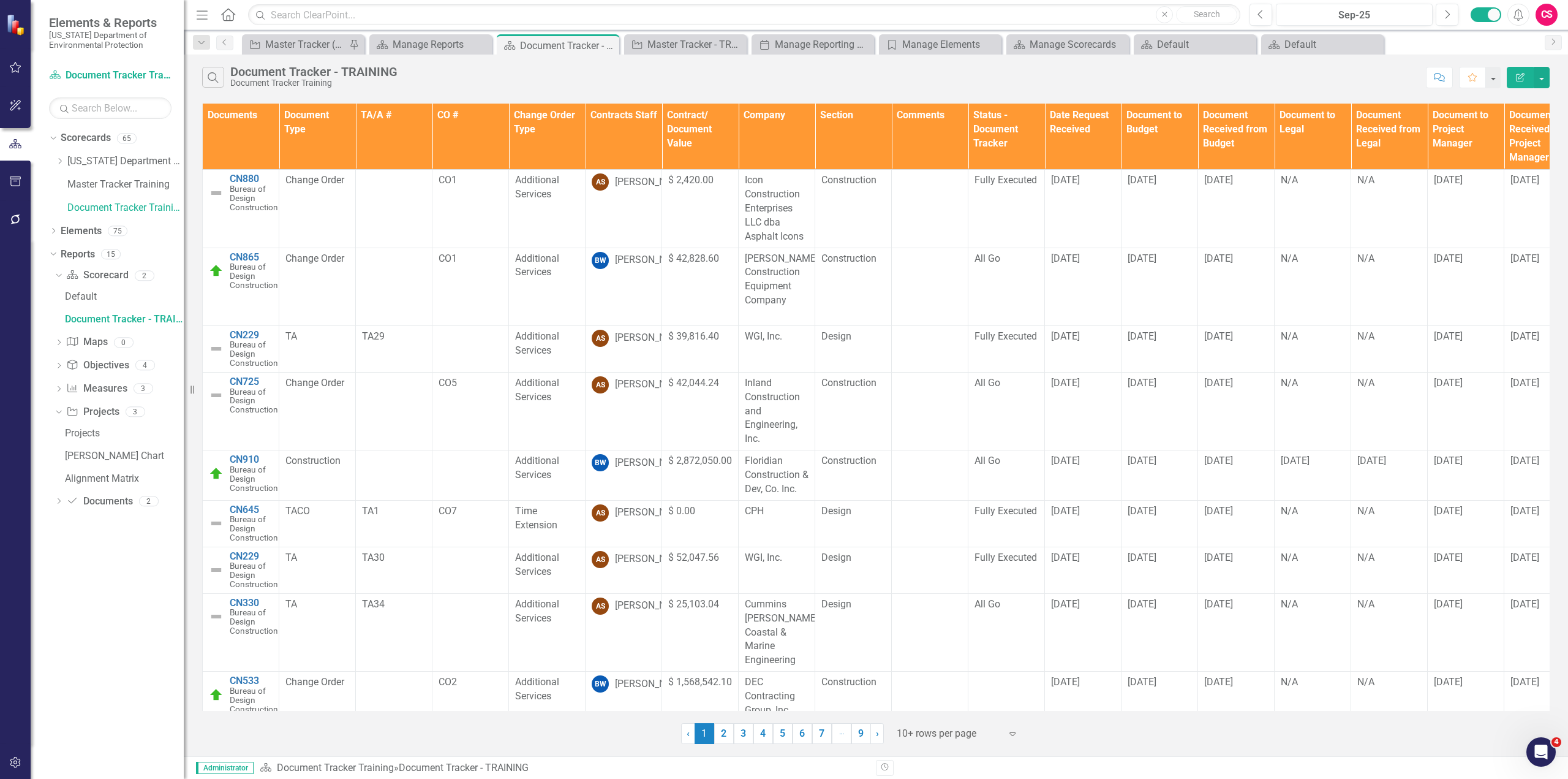
click at [1518, 81] on icon "Edit Report" at bounding box center [1520, 77] width 11 height 8
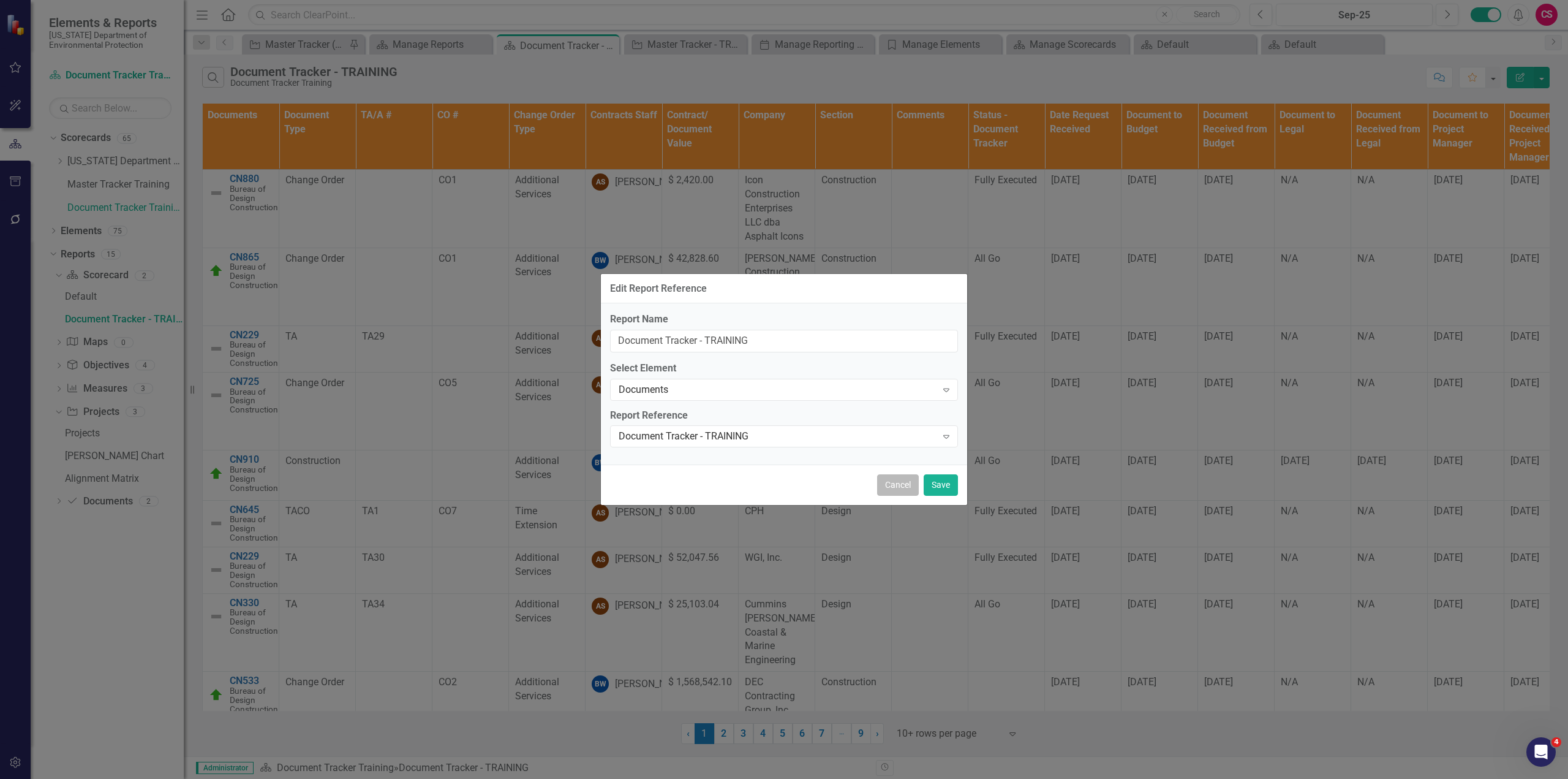
click at [894, 487] on button "Cancel" at bounding box center [898, 485] width 42 height 22
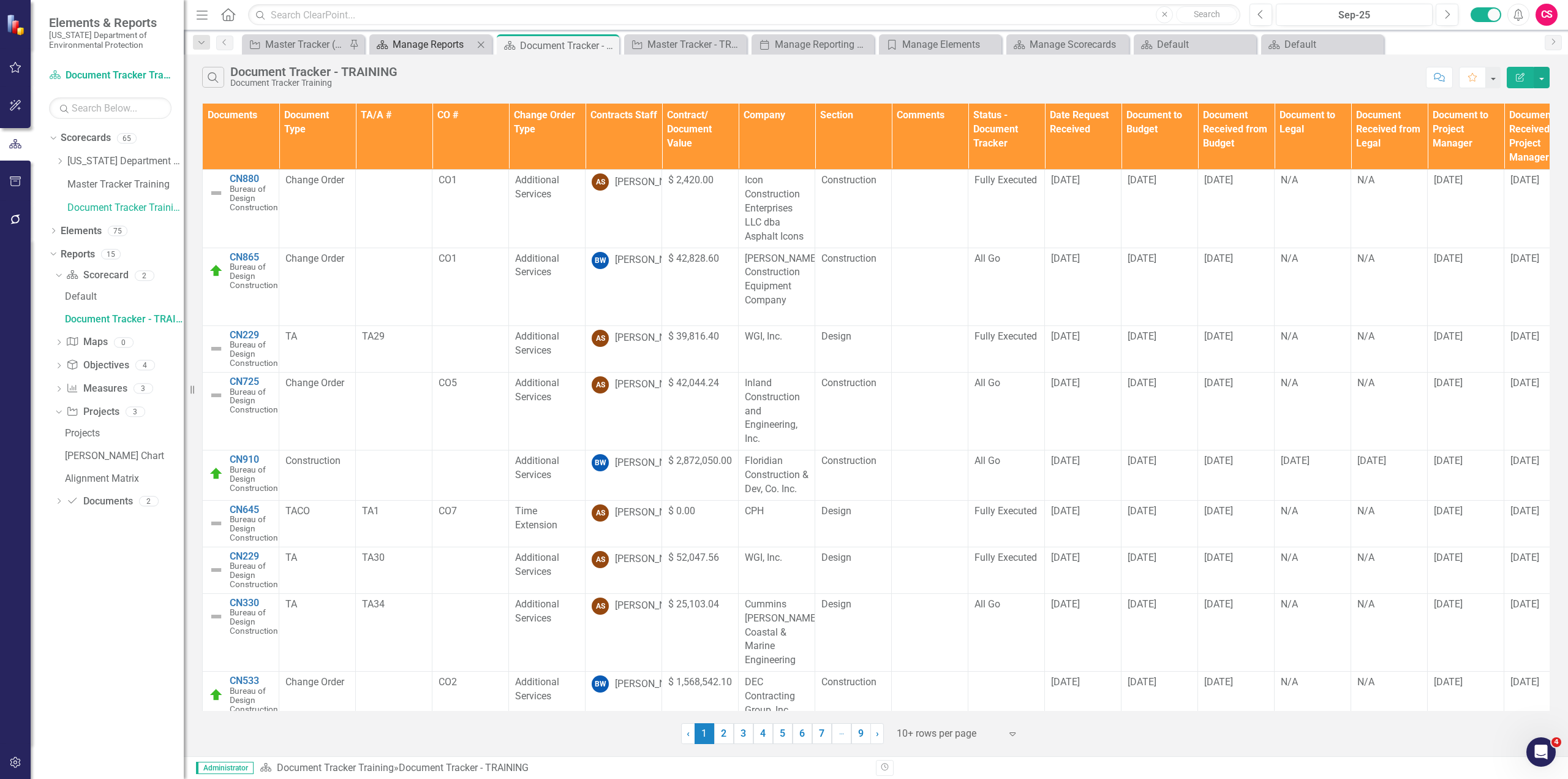
click at [418, 45] on div "Manage Reports" at bounding box center [433, 44] width 81 height 15
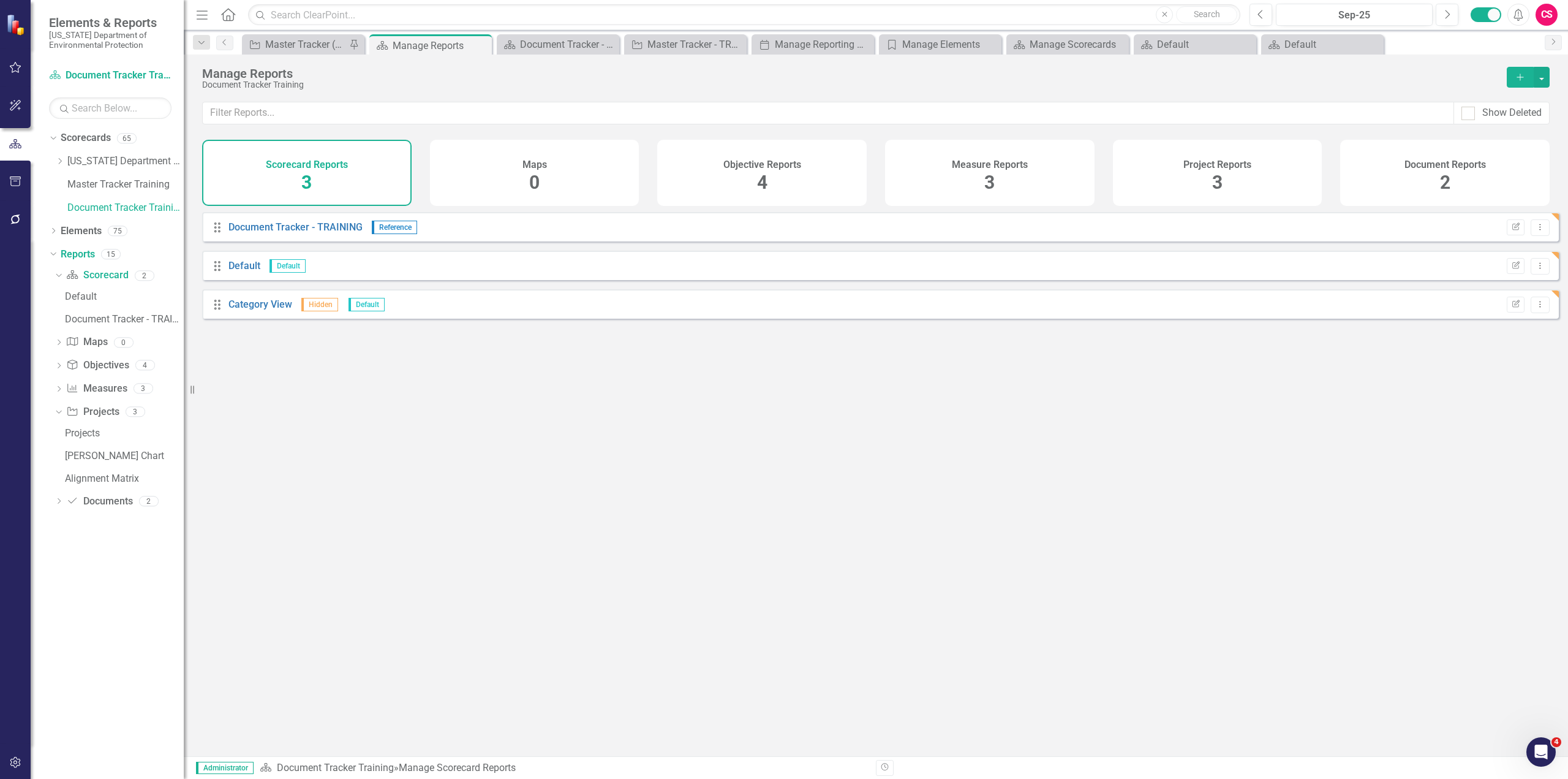
click at [1224, 178] on div "Project Reports 3" at bounding box center [1218, 172] width 210 height 66
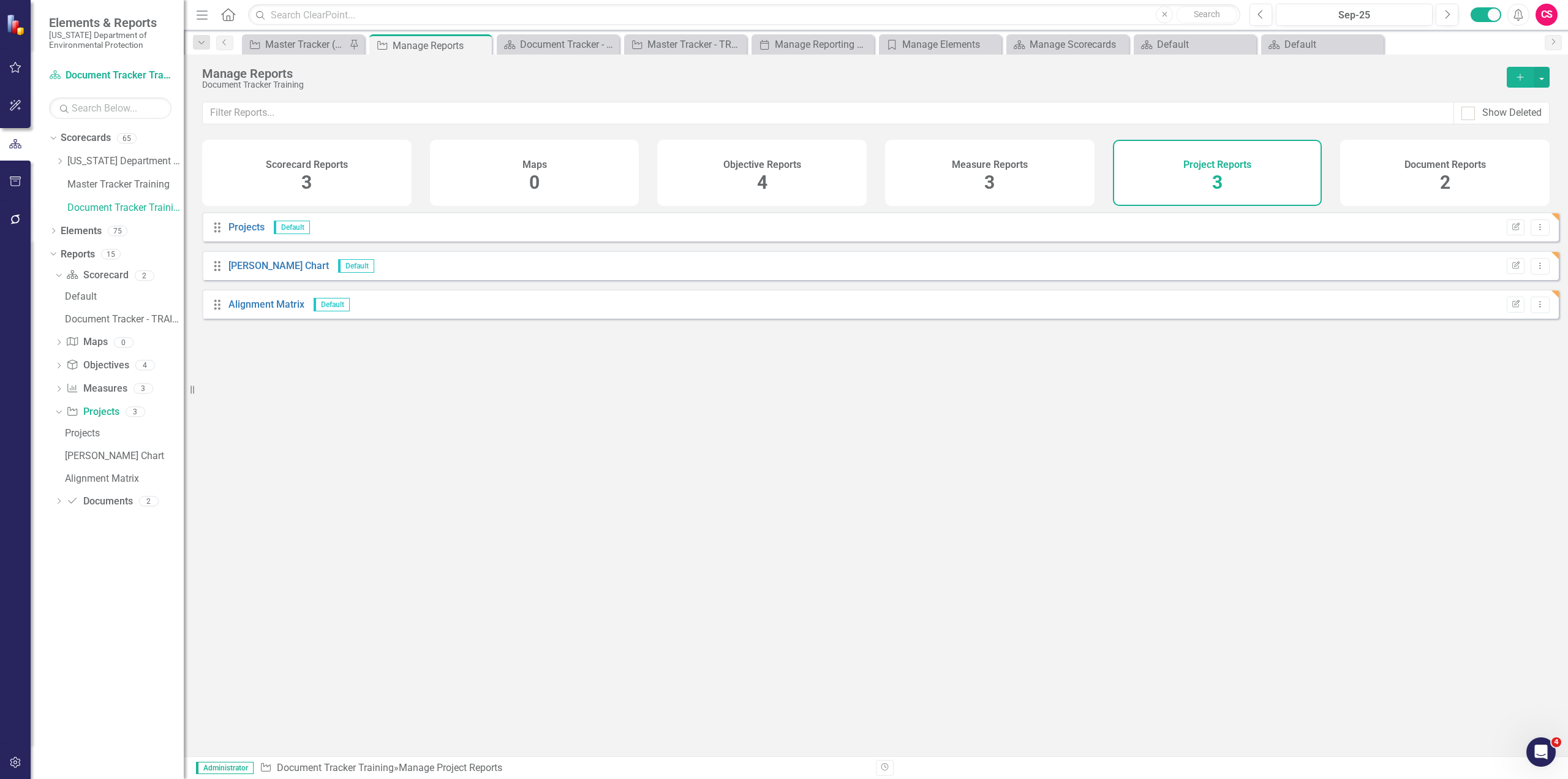
click at [1458, 178] on div "Document Reports 2" at bounding box center [1445, 172] width 210 height 66
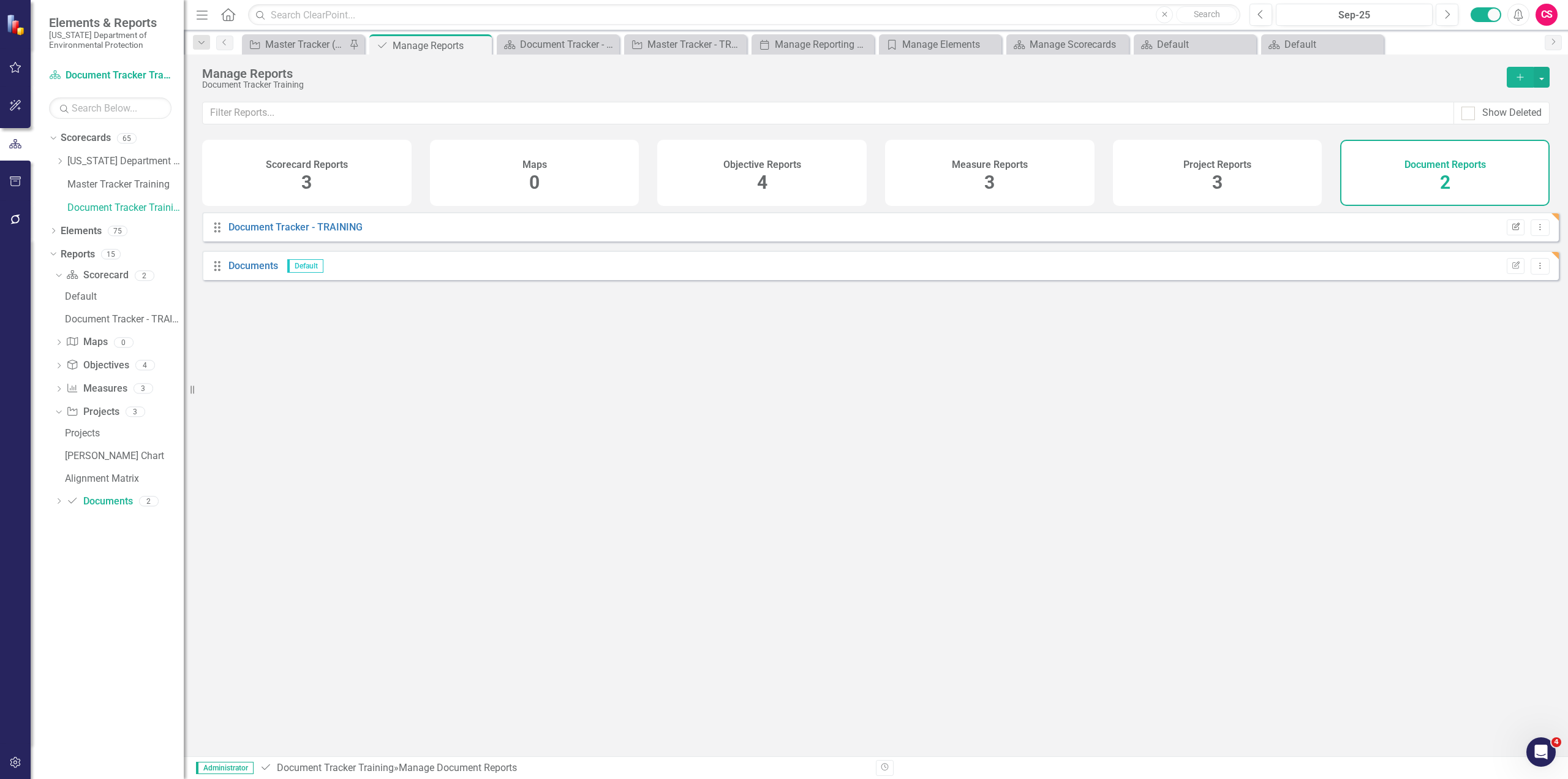
click at [1511, 231] on icon "Edit Report" at bounding box center [1515, 227] width 9 height 8
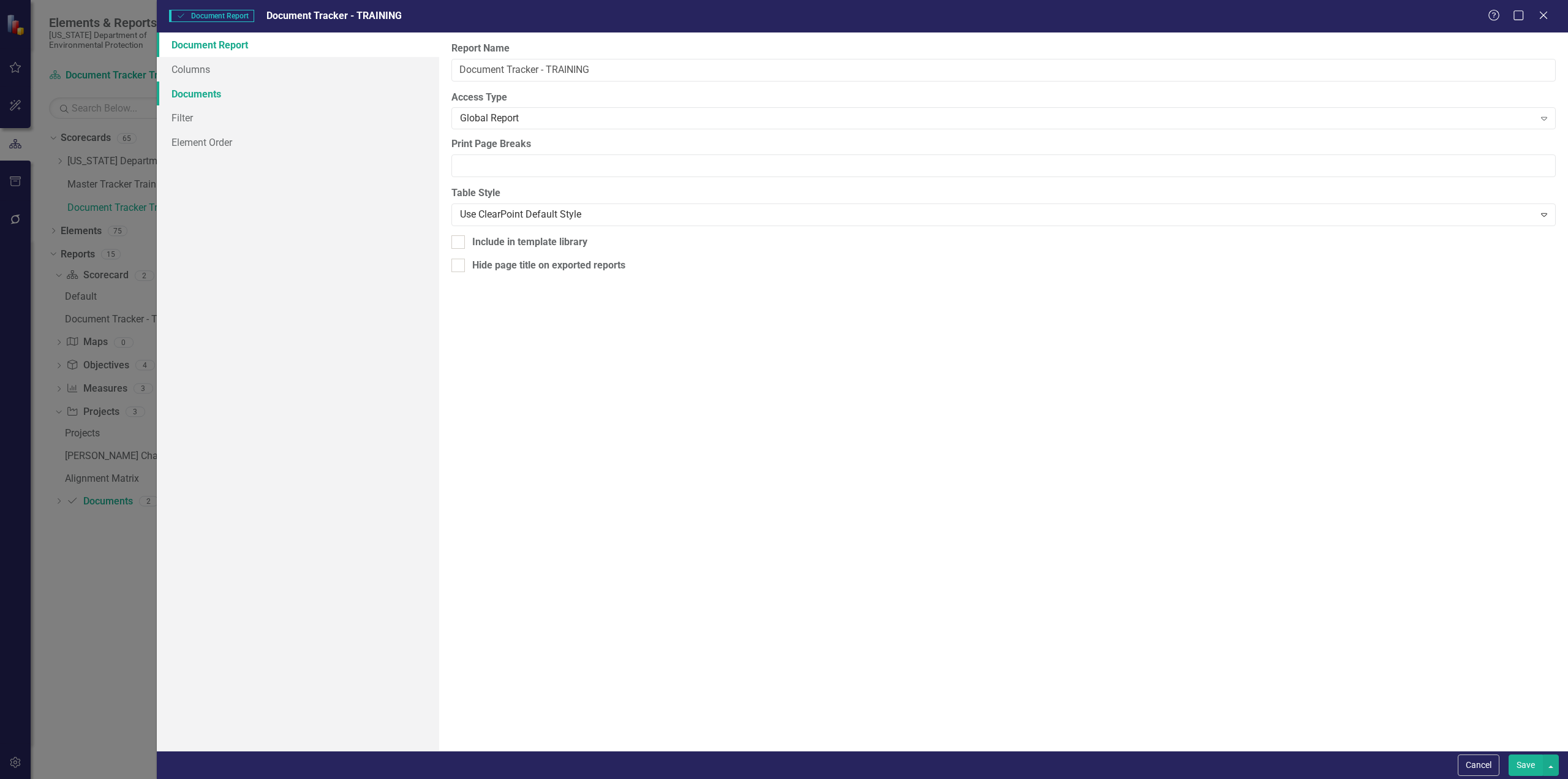
click at [209, 94] on link "Documents" at bounding box center [298, 93] width 282 height 24
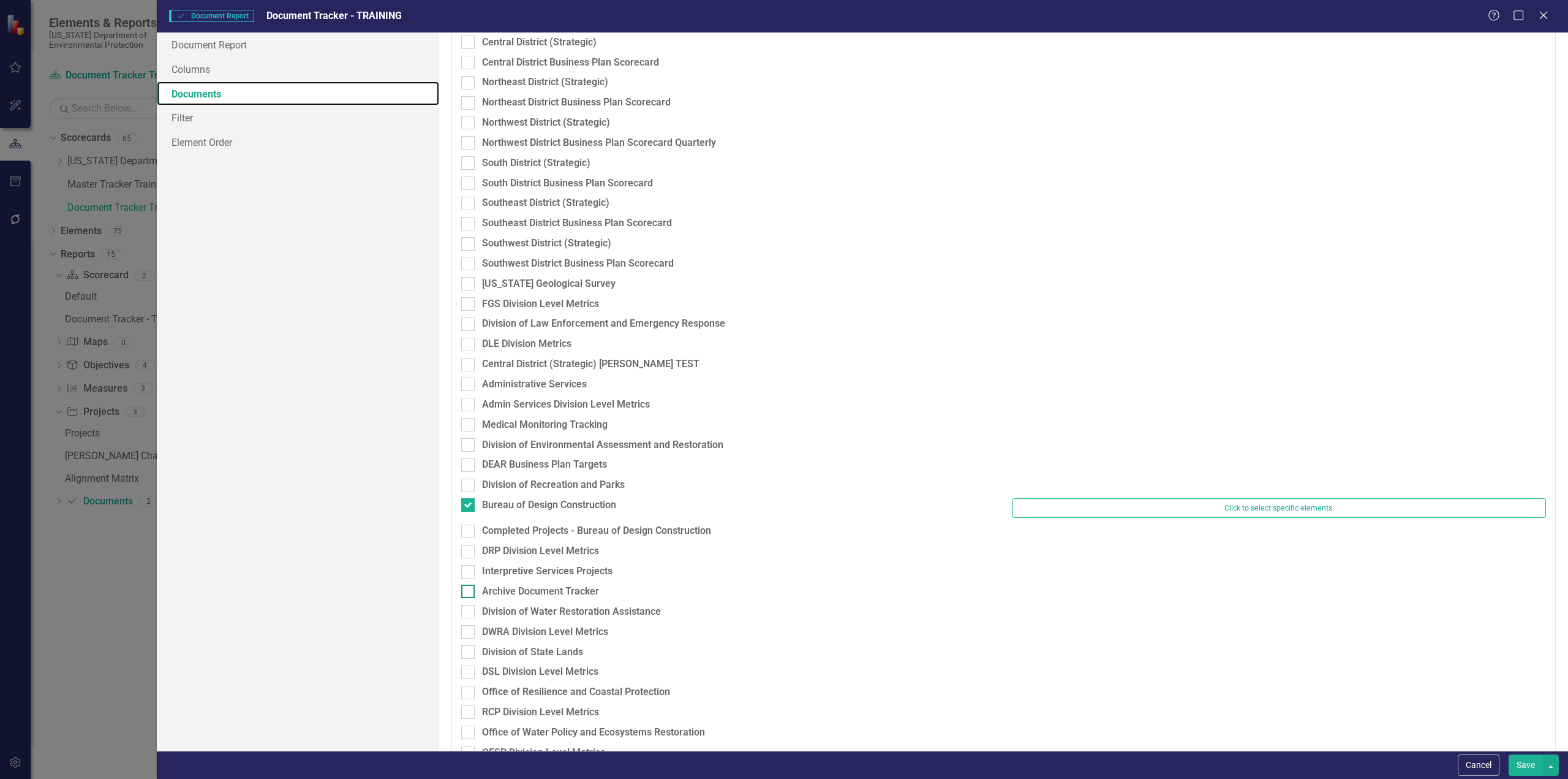
scroll to position [676, 0]
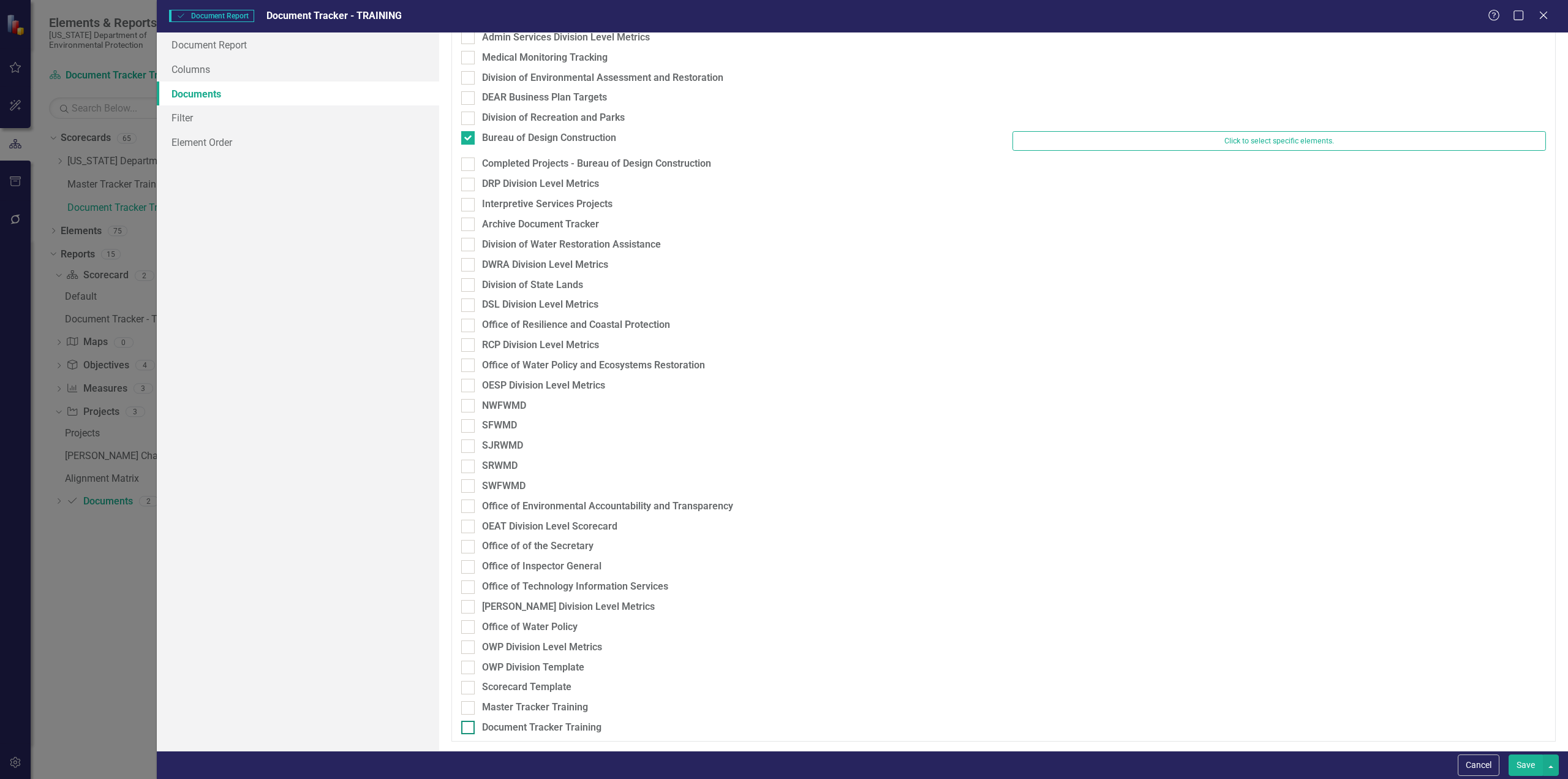
click at [466, 724] on input "Document Tracker Training" at bounding box center [465, 724] width 8 height 8
checkbox input "true"
click at [468, 135] on input "Bureau of Design Construction" at bounding box center [465, 134] width 8 height 8
checkbox input "false"
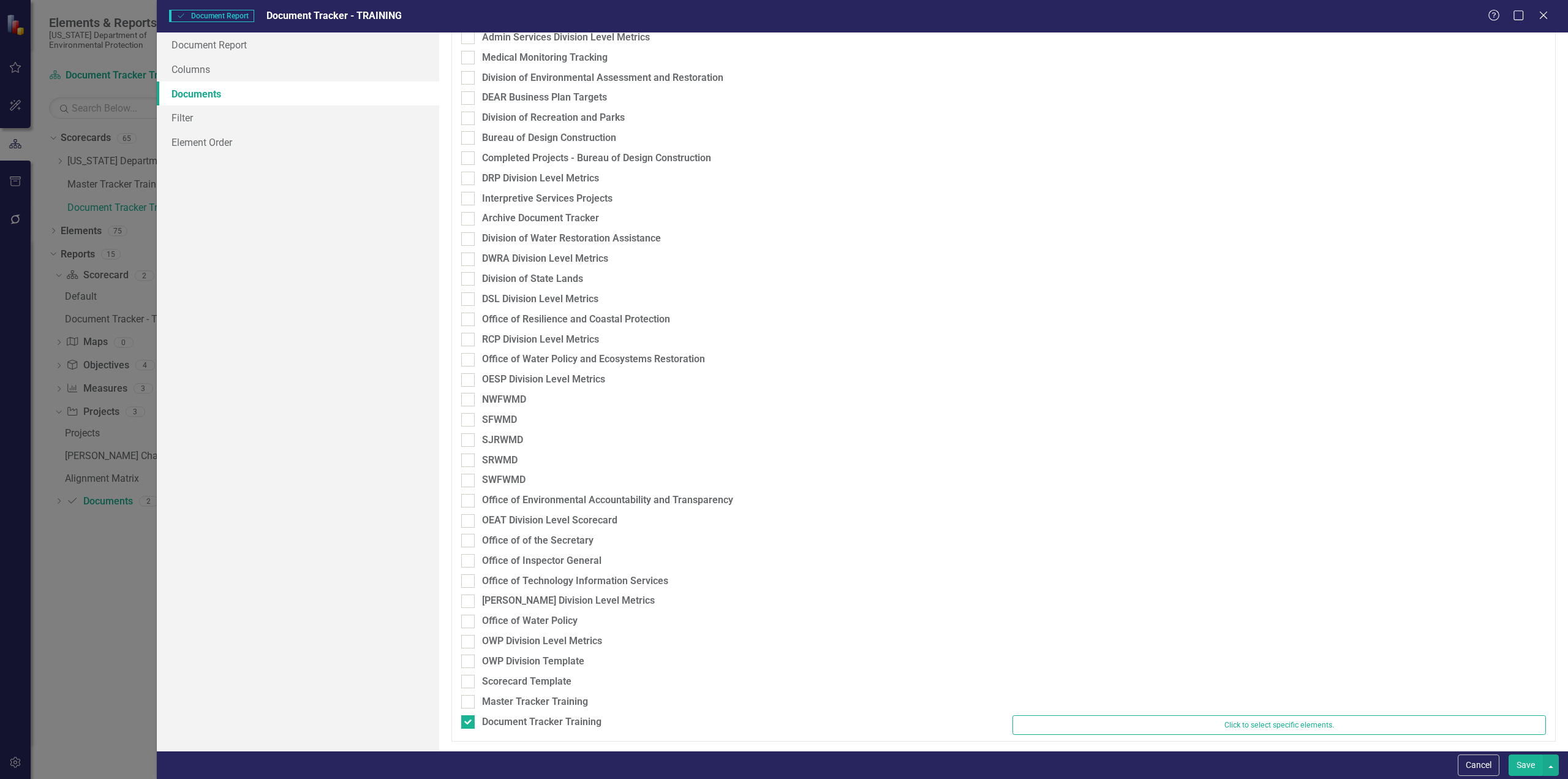
click at [1527, 761] on button "Save" at bounding box center [1525, 765] width 34 height 22
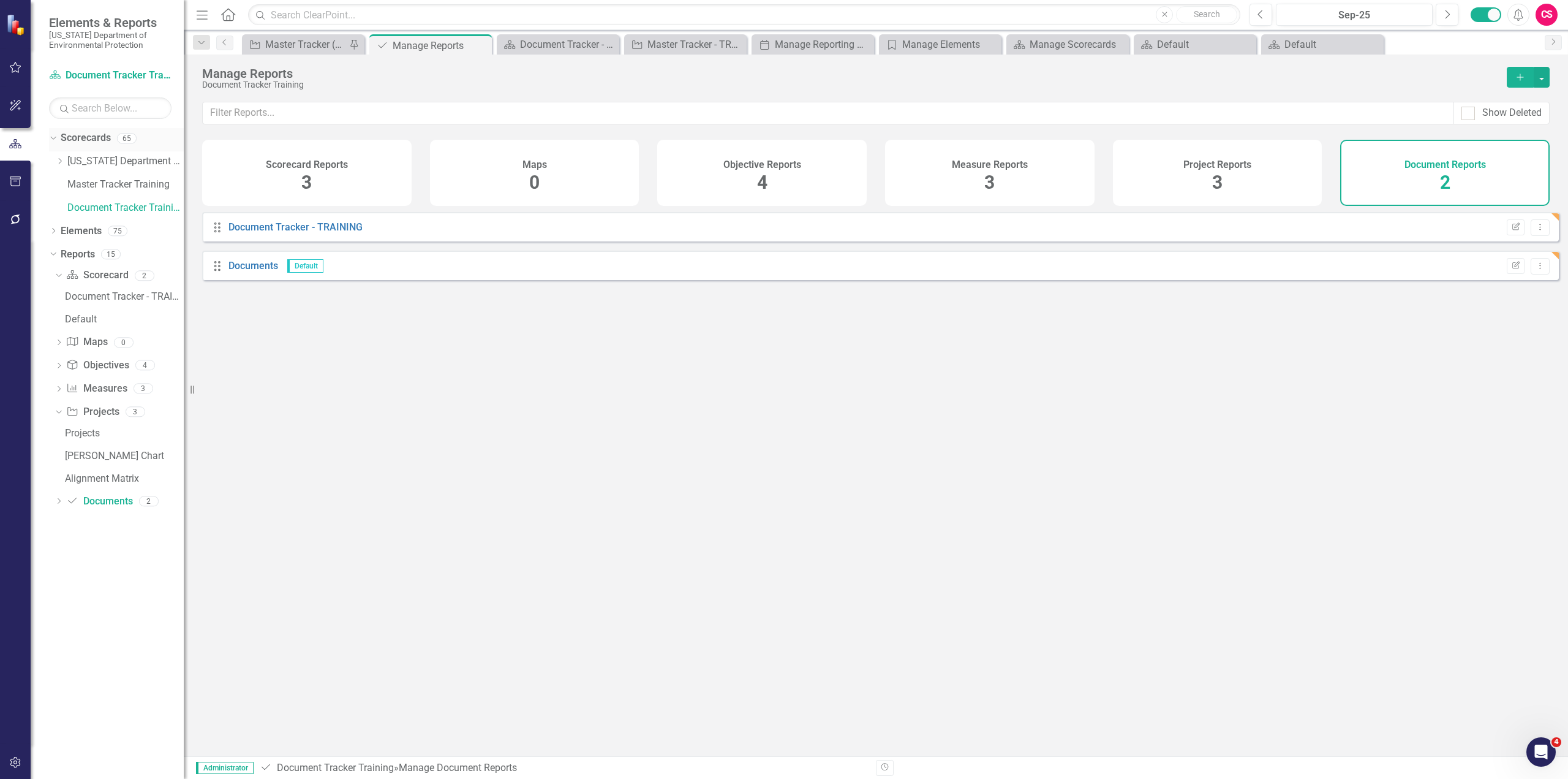
click at [81, 136] on link "Scorecards" at bounding box center [86, 138] width 50 height 14
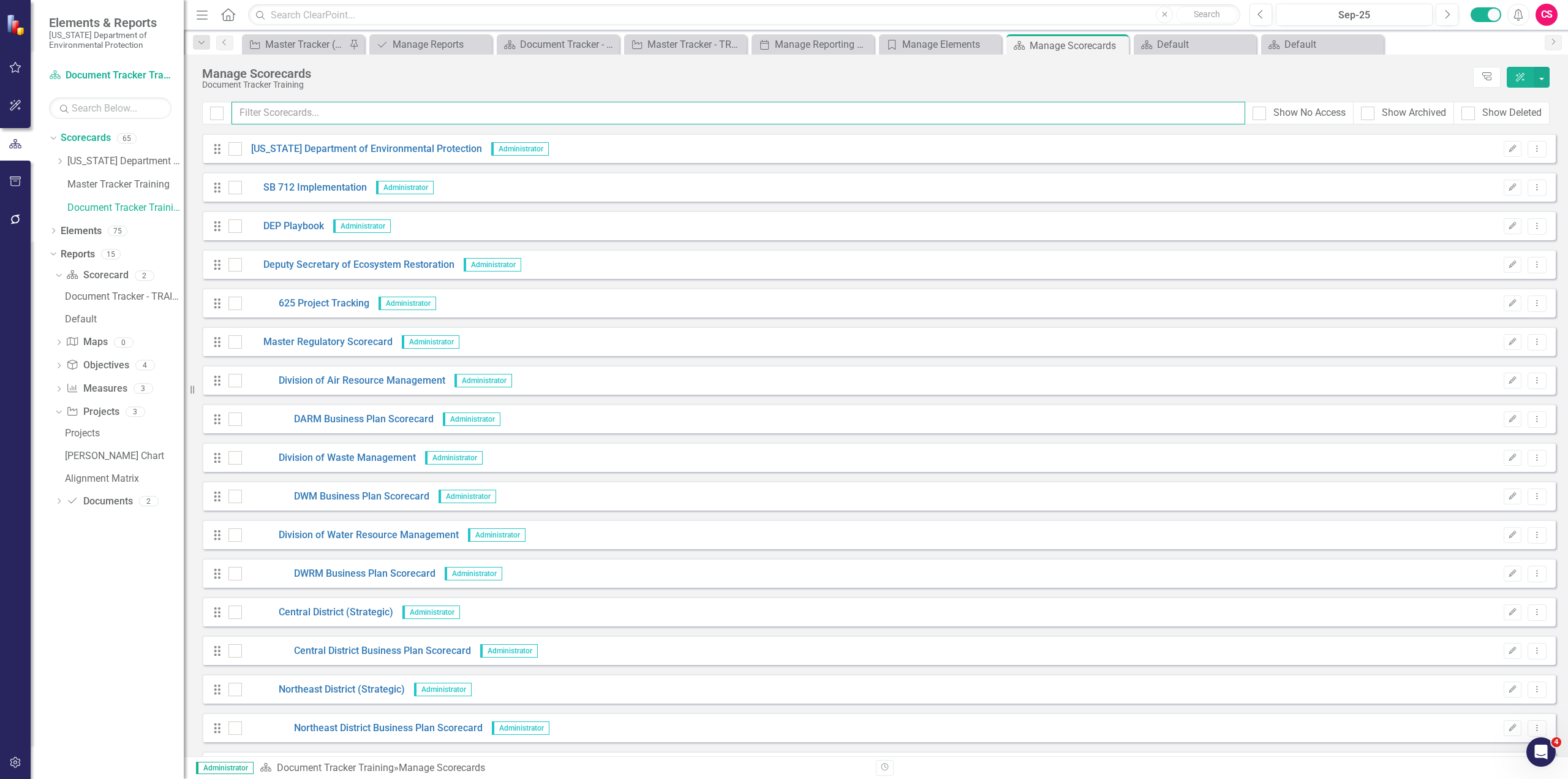
click at [353, 112] on input "text" at bounding box center [739, 112] width 1014 height 23
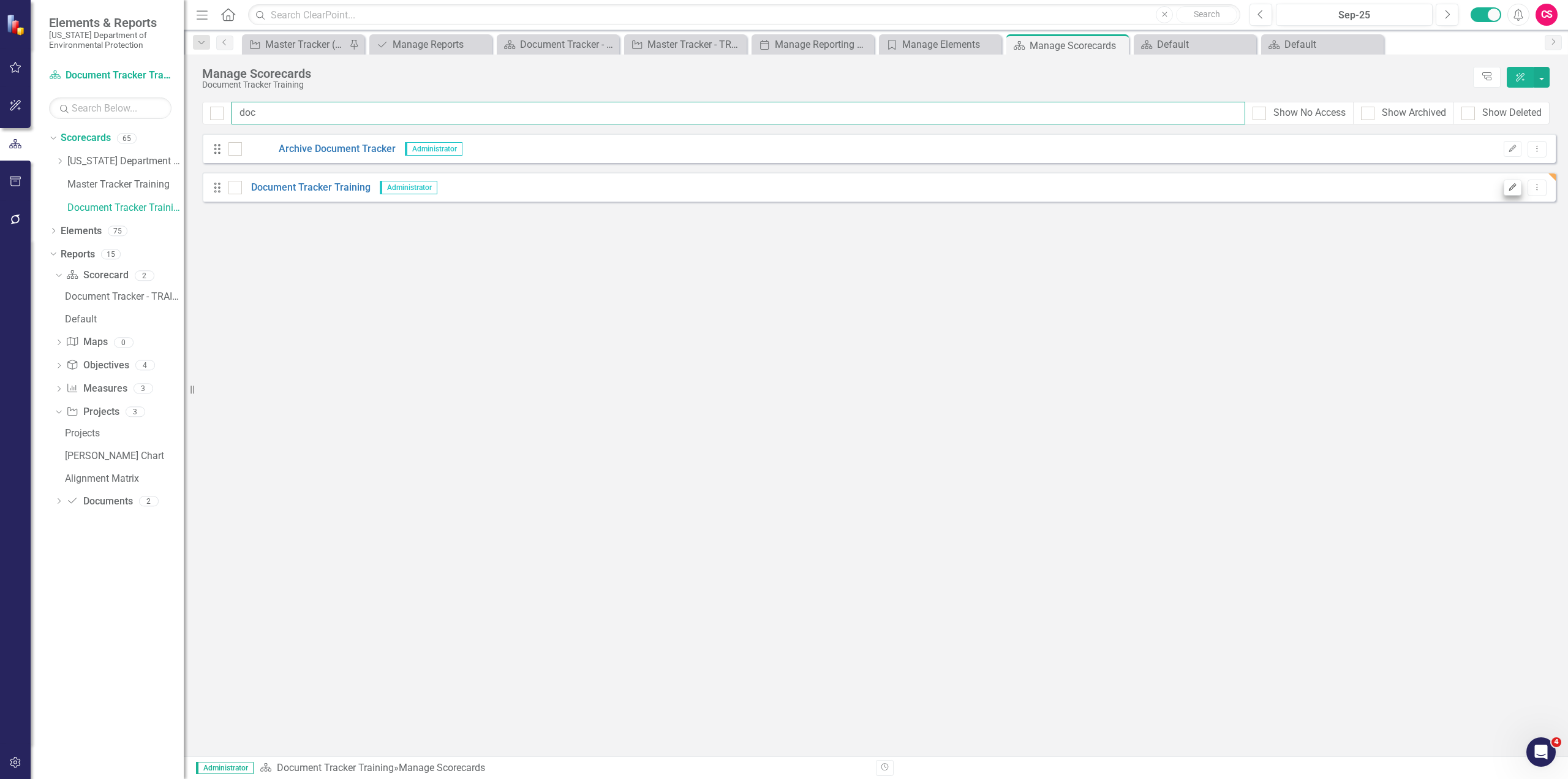
type input "doc"
click at [1508, 189] on button "Edit" at bounding box center [1513, 187] width 18 height 16
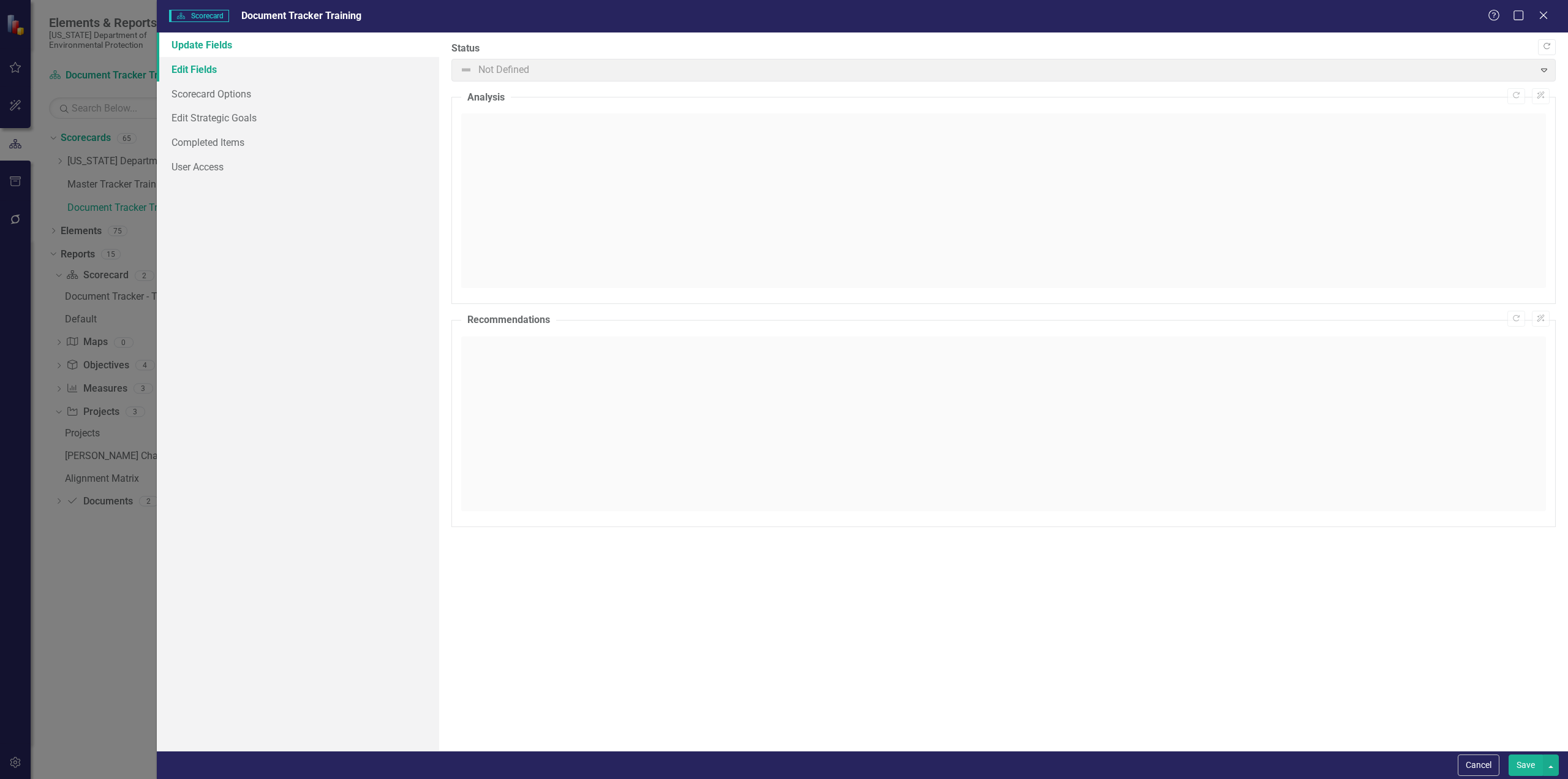
click at [240, 72] on link "Edit Fields" at bounding box center [298, 69] width 282 height 24
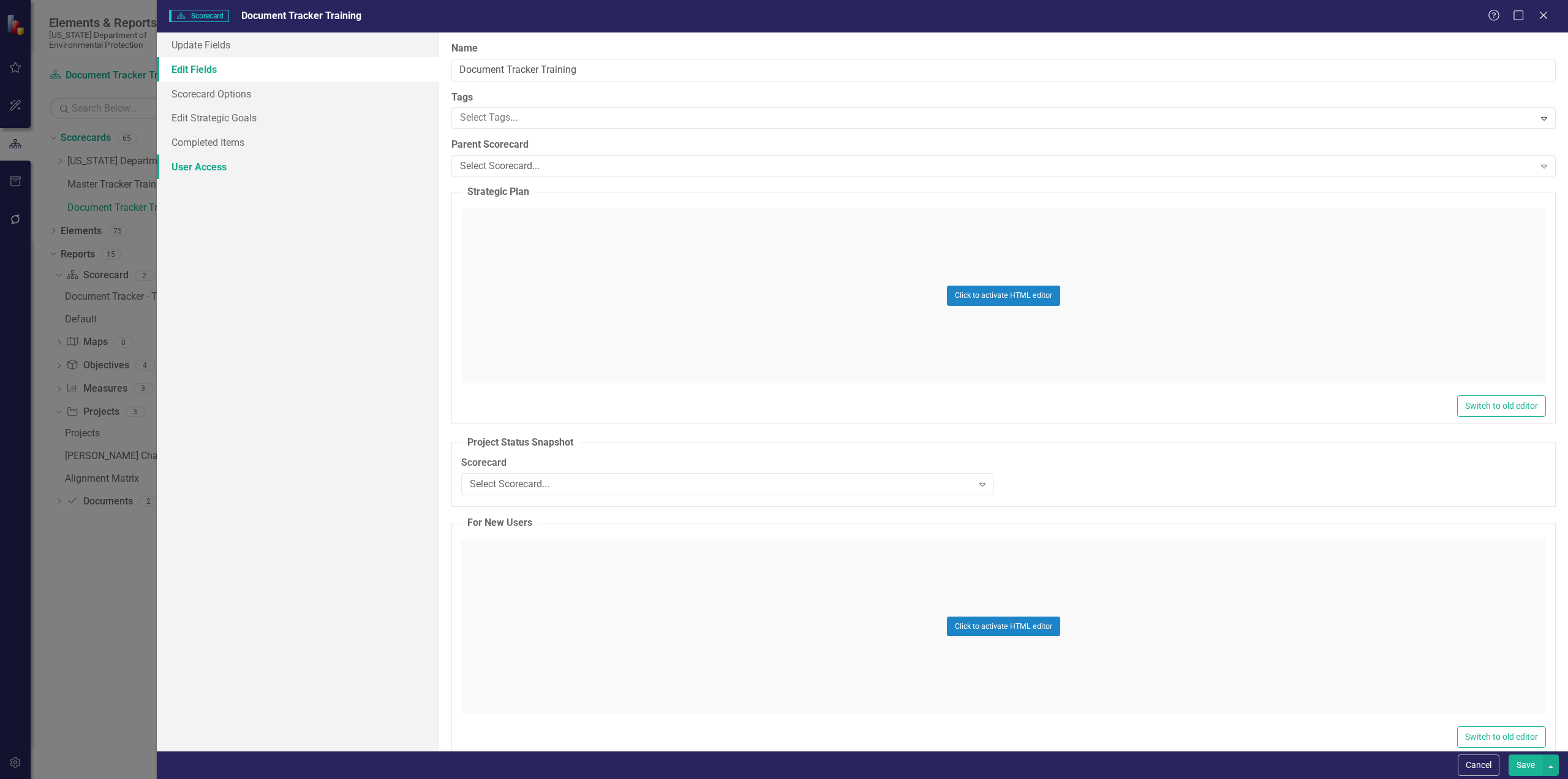
click at [227, 170] on link "User Access" at bounding box center [298, 166] width 282 height 24
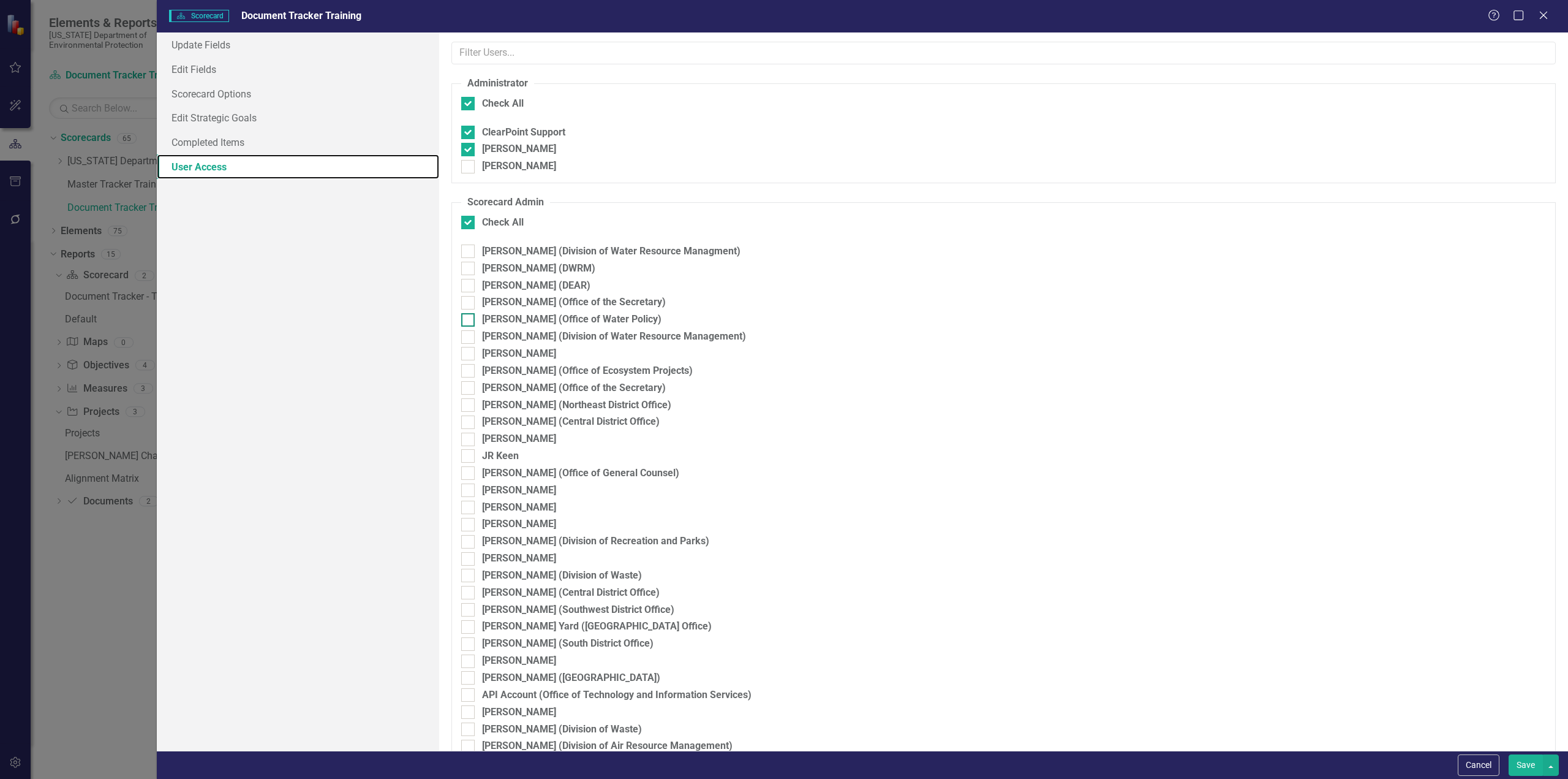
checkbox input "false"
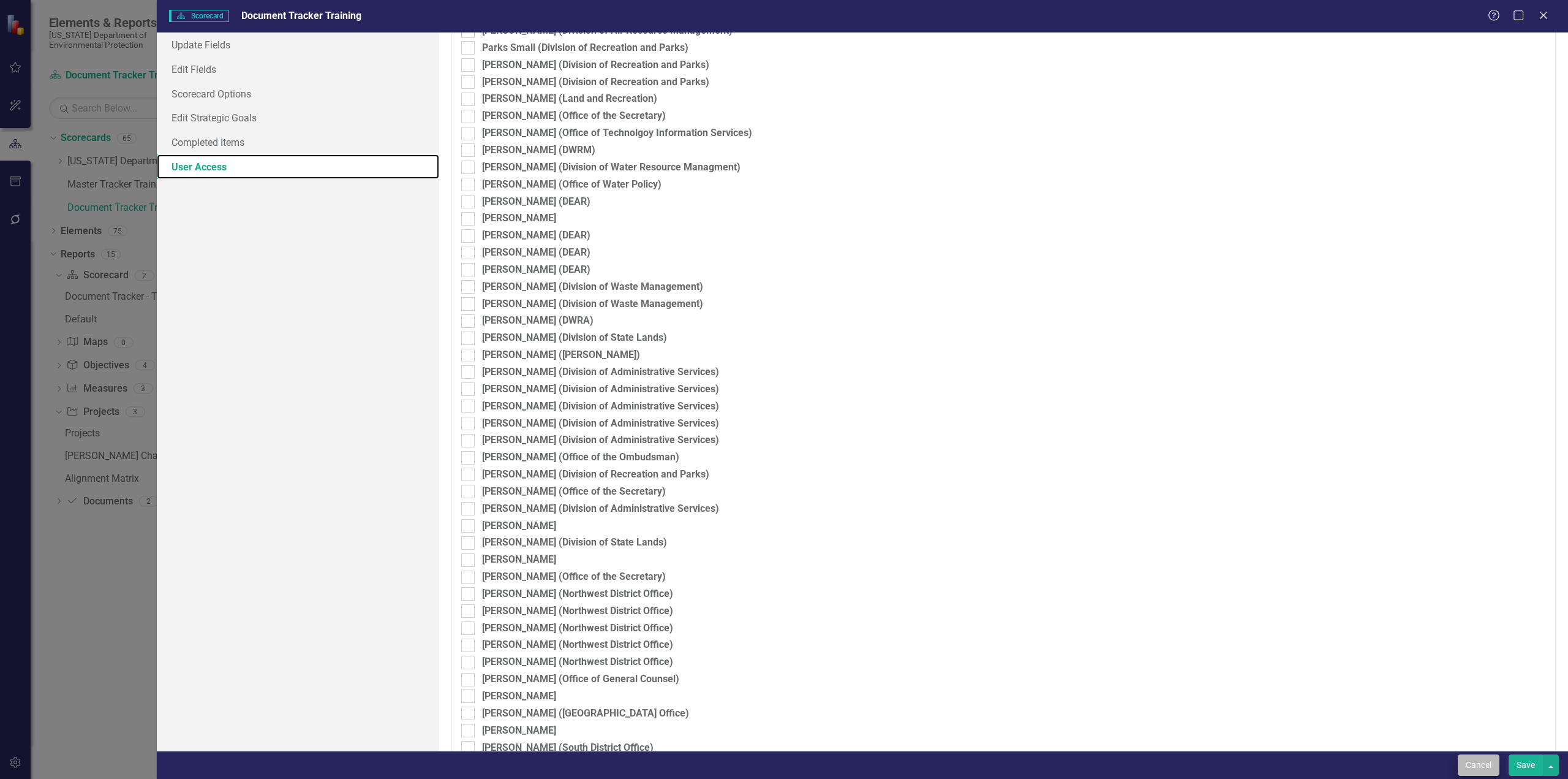
scroll to position [1715, 0]
click at [1476, 765] on button "Cancel" at bounding box center [1479, 765] width 42 height 22
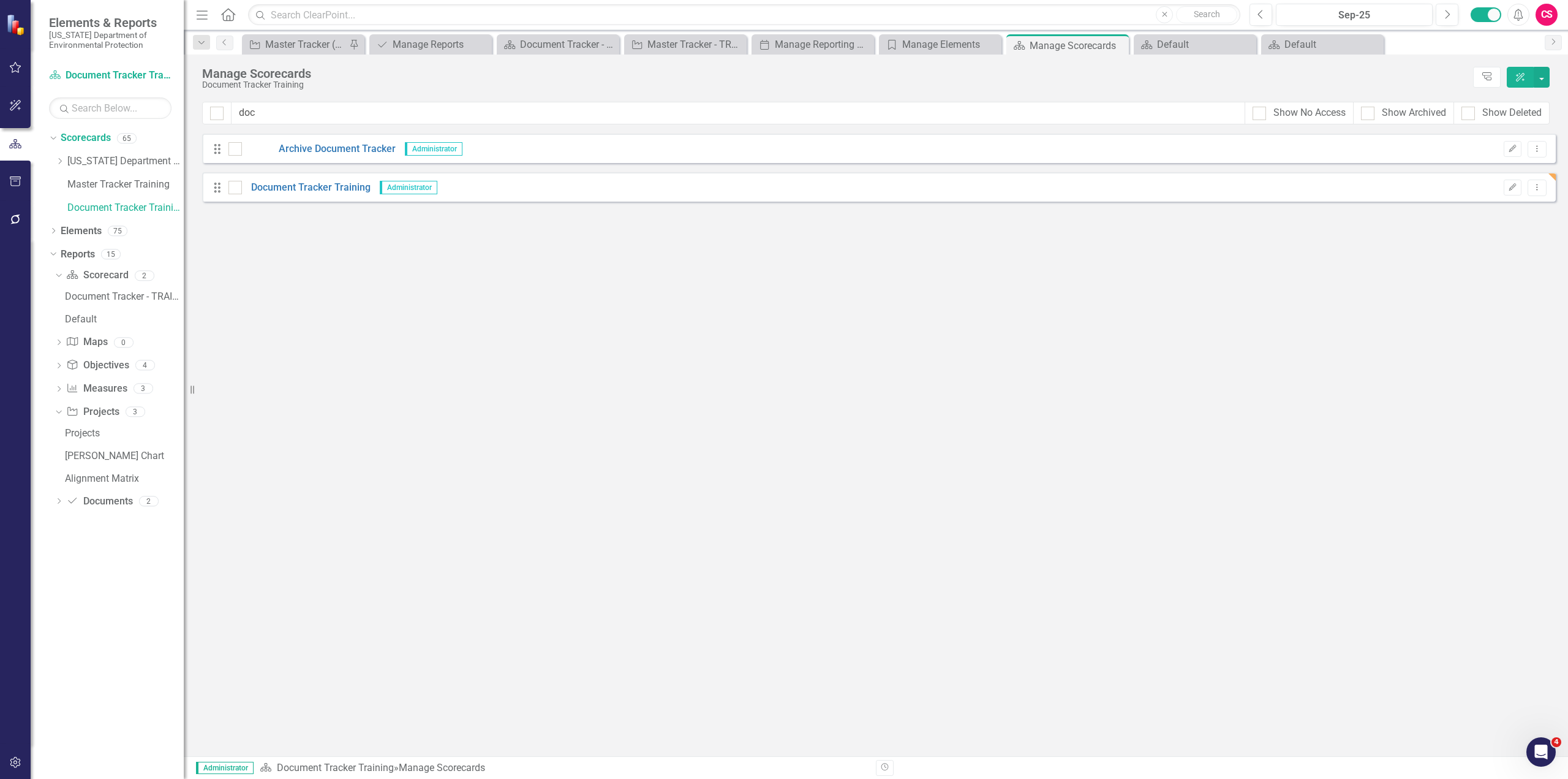
click at [1546, 13] on div "CS" at bounding box center [1547, 14] width 22 height 22
click at [1515, 174] on link "Logout Log Out" at bounding box center [1508, 177] width 97 height 23
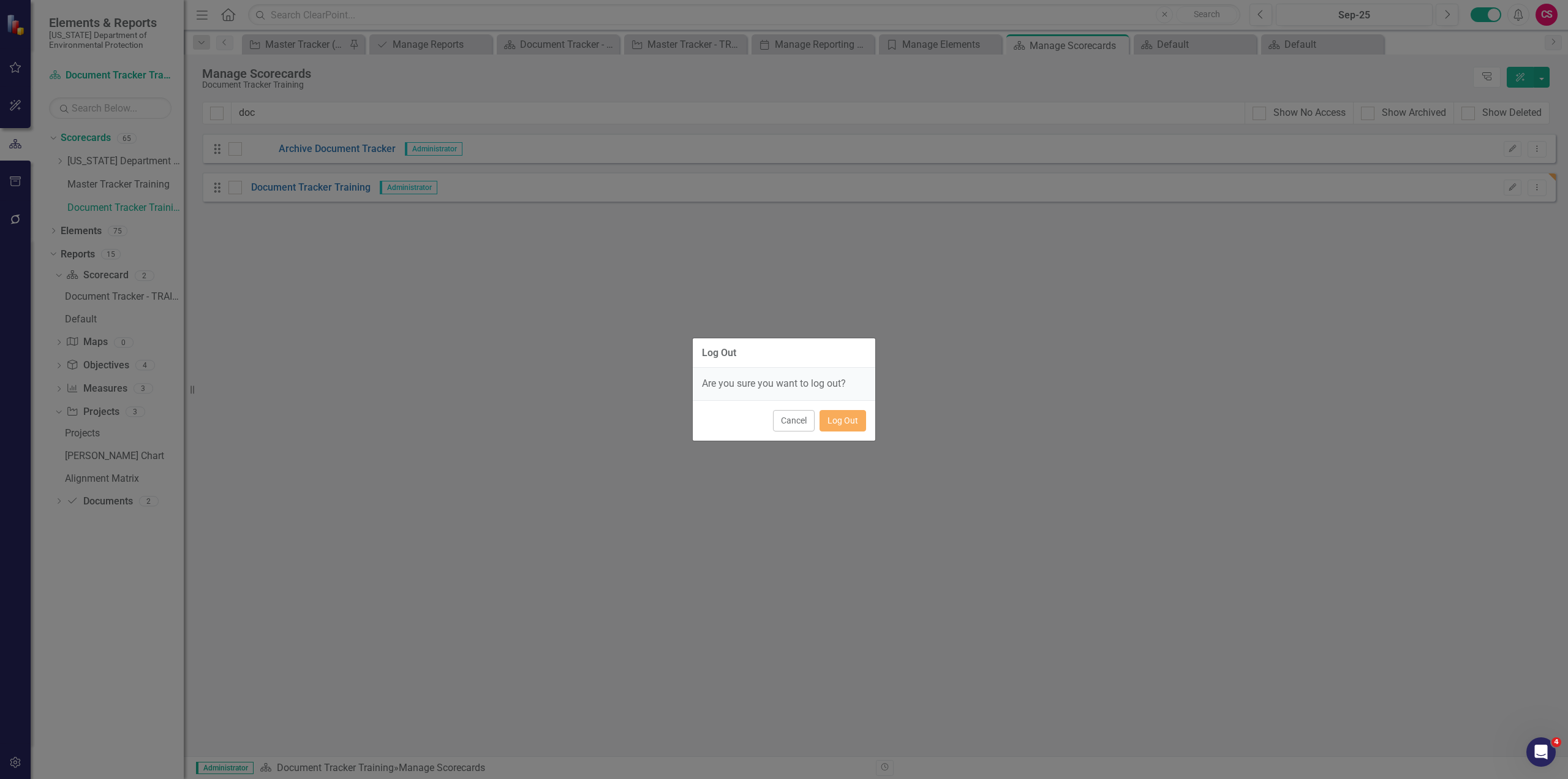
click at [839, 407] on div "Cancel Log Out" at bounding box center [783, 421] width 182 height 40
click at [842, 421] on button "Log Out" at bounding box center [842, 421] width 46 height 22
